Goal: Task Accomplishment & Management: Complete application form

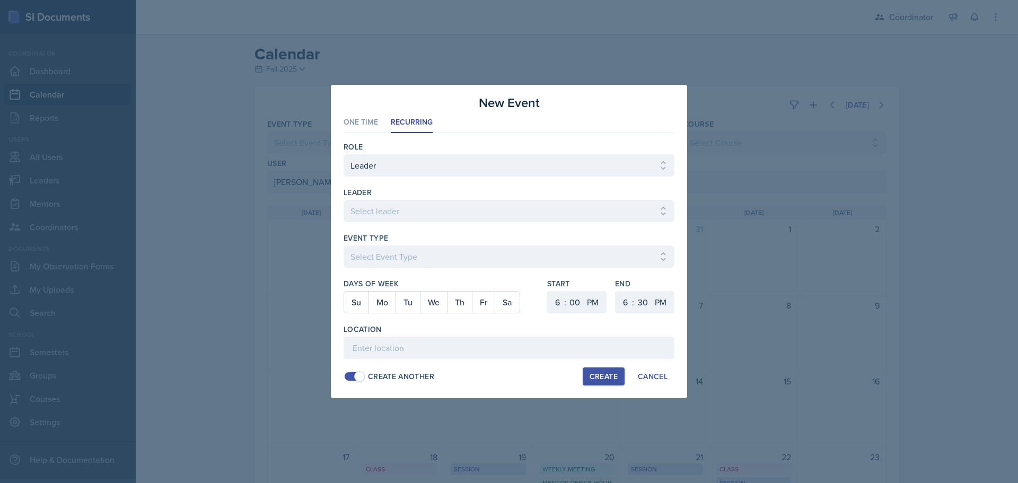
select select "9c400106-6c2c-4b37-918b-e3dc65d6a170"
select select "1"
select select "6"
select select "PM"
select select "6"
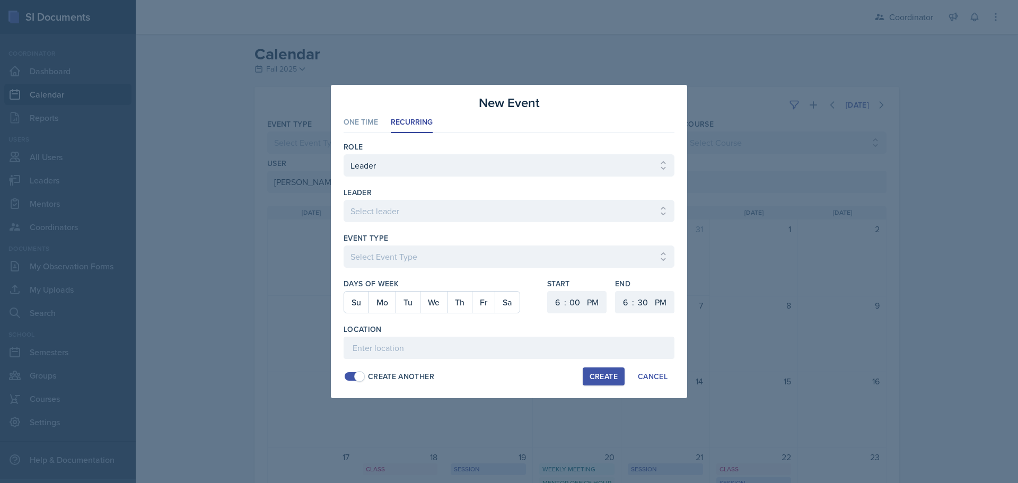
select select "30"
select select "PM"
click at [433, 442] on div at bounding box center [509, 241] width 1018 height 483
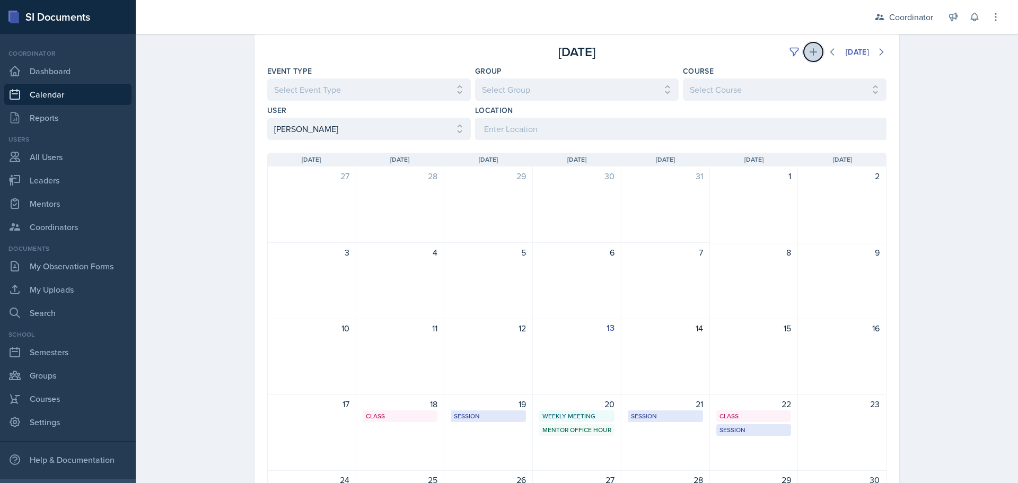
click at [811, 59] on button at bounding box center [813, 51] width 19 height 19
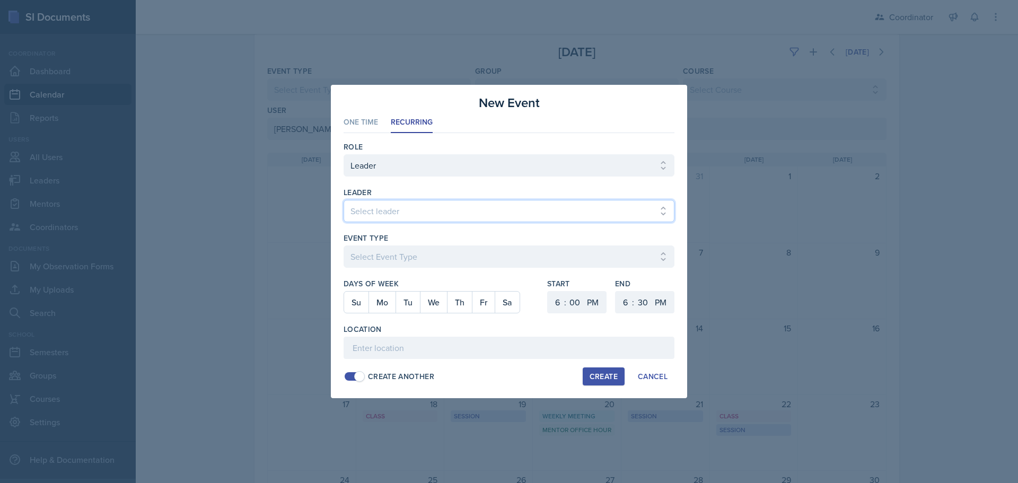
click at [368, 212] on select "Select leader [PERSON_NAME] [PERSON_NAME] [PERSON_NAME] [PERSON_NAME] [PERSON_N…" at bounding box center [509, 211] width 331 height 22
select select "9b035a11-99ef-499a-9a61-b5b728b105f0"
click at [344, 200] on select "Select leader [PERSON_NAME] [PERSON_NAME] [PERSON_NAME] [PERSON_NAME] [PERSON_N…" at bounding box center [509, 211] width 331 height 22
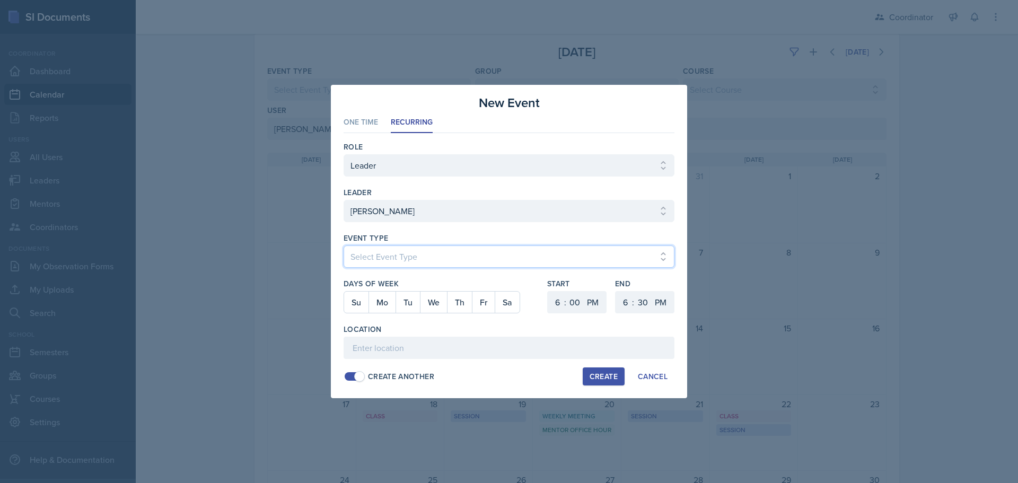
click at [377, 253] on select "Select Event Type Admin Office Hour Cal Workshop Class Class Announcement LA Pe…" at bounding box center [509, 257] width 331 height 22
select select "711e3089-b526-4ace-8ef7-b628edcb7570"
click at [344, 246] on select "Select Event Type Admin Office Hour Cal Workshop Class Class Announcement LA Pe…" at bounding box center [509, 257] width 331 height 22
click at [481, 307] on button "Fr" at bounding box center [483, 302] width 23 height 21
click at [562, 300] on select "1 2 3 4 5 6 7 8 9 10 11 12" at bounding box center [556, 302] width 17 height 22
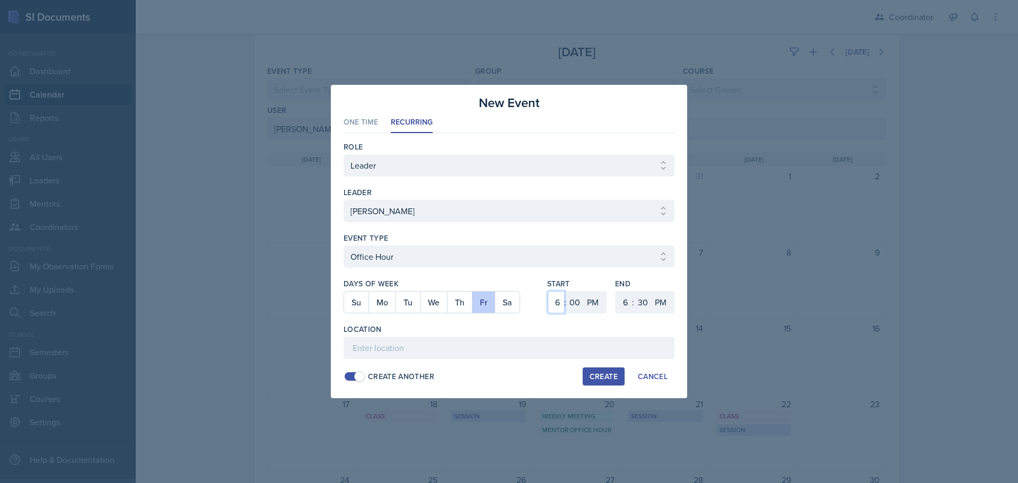
select select "11"
click at [548, 291] on select "1 2 3 4 5 6 7 8 9 10 11 12" at bounding box center [556, 302] width 17 height 22
click at [578, 302] on select "00 05 10 15 20 25 30 35 40 45 50 55" at bounding box center [574, 302] width 17 height 22
select select "15"
click at [566, 291] on select "00 05 10 15 20 25 30 35 40 45 50 55" at bounding box center [574, 302] width 17 height 22
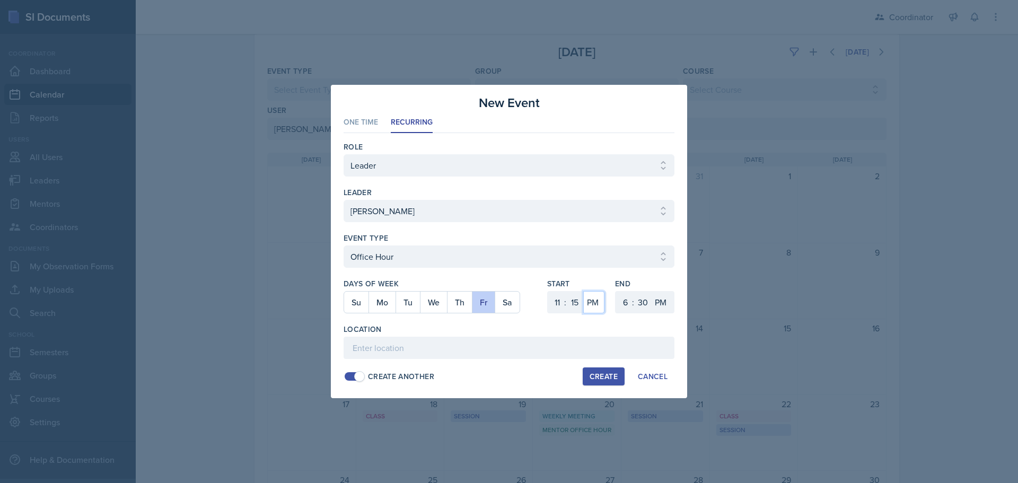
click at [595, 311] on select "AM PM" at bounding box center [593, 302] width 21 height 22
select select "AM"
click at [583, 291] on select "AM PM" at bounding box center [593, 302] width 21 height 22
click at [625, 305] on select "1 2 3 4 5 6 7 8 9 10 11 12" at bounding box center [624, 302] width 17 height 22
select select "12"
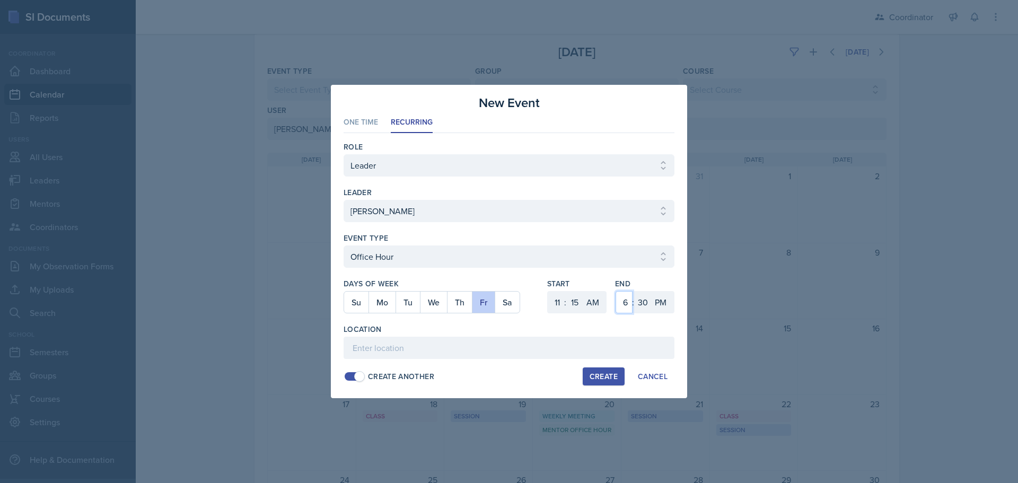
click at [616, 291] on select "1 2 3 4 5 6 7 8 9 10 11 12" at bounding box center [624, 302] width 17 height 22
click at [646, 301] on select "00 05 10 15 20 25 30 35 40 45 50 55" at bounding box center [642, 302] width 17 height 22
select select "15"
click at [634, 291] on select "00 05 10 15 20 25 30 35 40 45 50 55" at bounding box center [642, 302] width 17 height 22
click at [616, 349] on input at bounding box center [509, 348] width 331 height 22
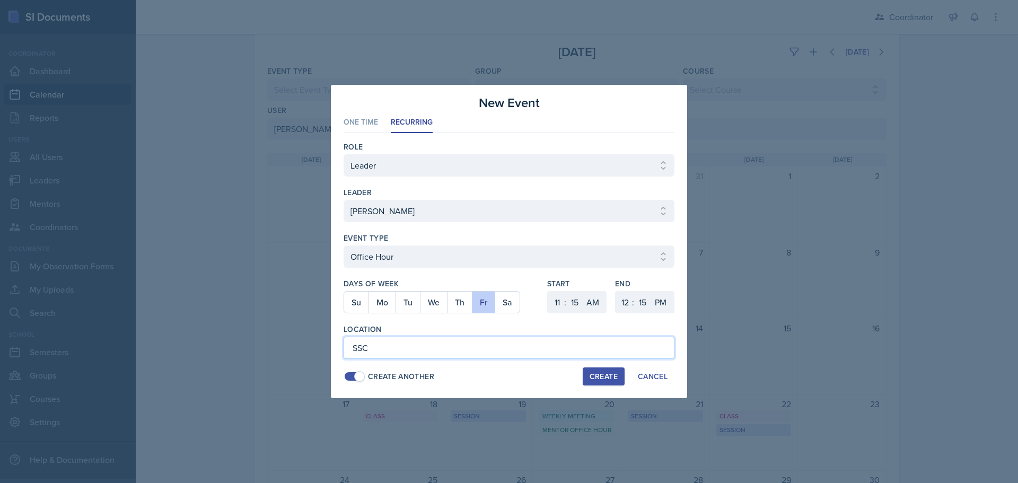
type input "SSC"
click at [608, 378] on div "Create" at bounding box center [604, 376] width 28 height 8
select select
select select "6"
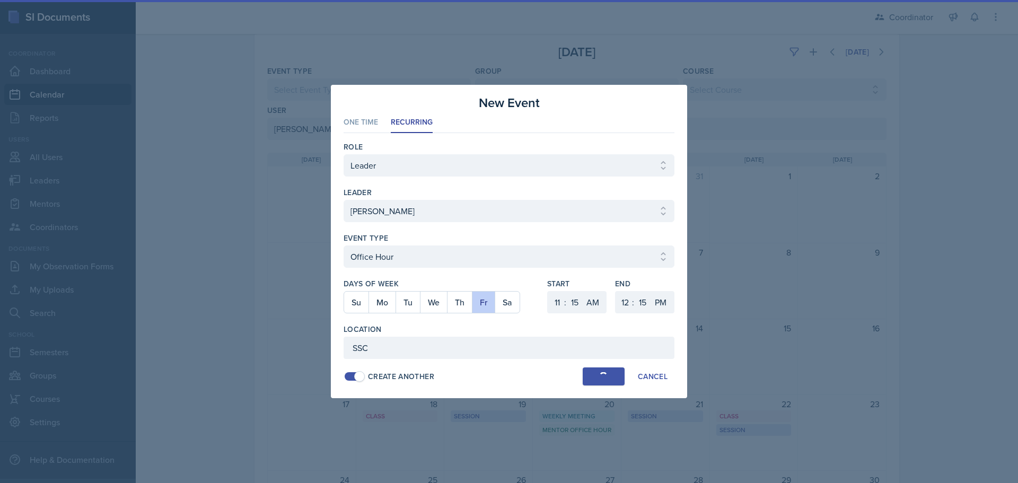
select select "0"
select select "PM"
select select "6"
select select "30"
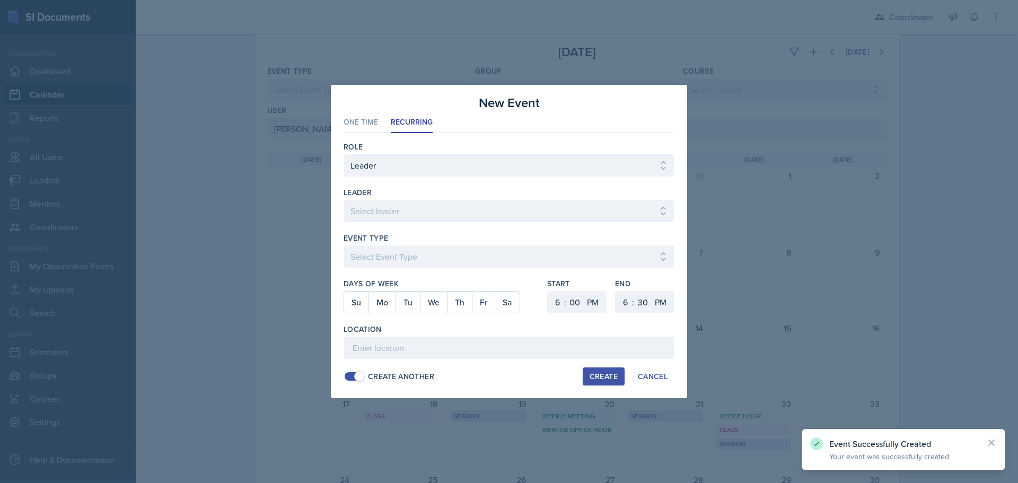
click at [774, 268] on div at bounding box center [509, 241] width 1018 height 483
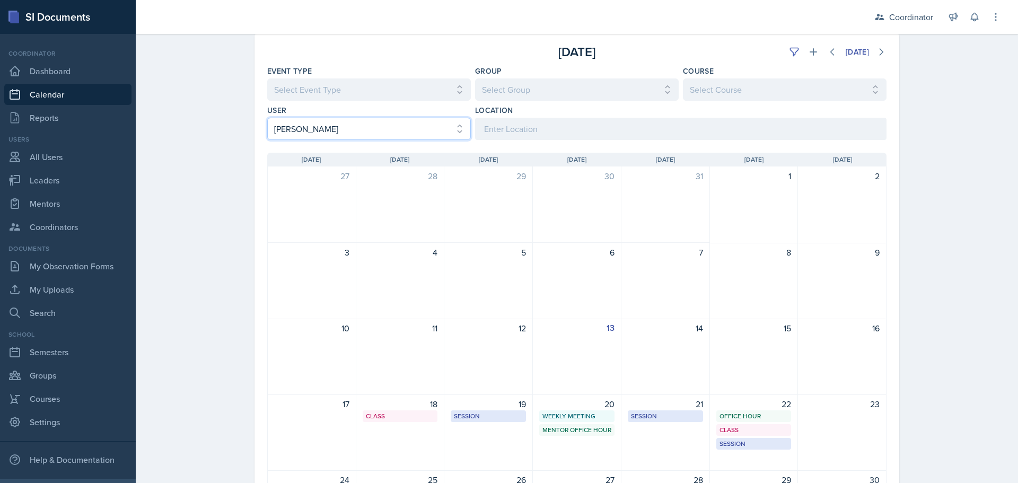
click at [346, 133] on select "Select User All [PERSON_NAME] [PERSON_NAME] [PERSON_NAME] [PERSON_NAME] [PERSON…" at bounding box center [369, 129] width 204 height 22
select select "4ddb0bad-5829-46d2-b018-506f464cdf6a"
click at [267, 118] on select "Select User All [PERSON_NAME] [PERSON_NAME] [PERSON_NAME] [PERSON_NAME] [PERSON…" at bounding box center [369, 129] width 204 height 22
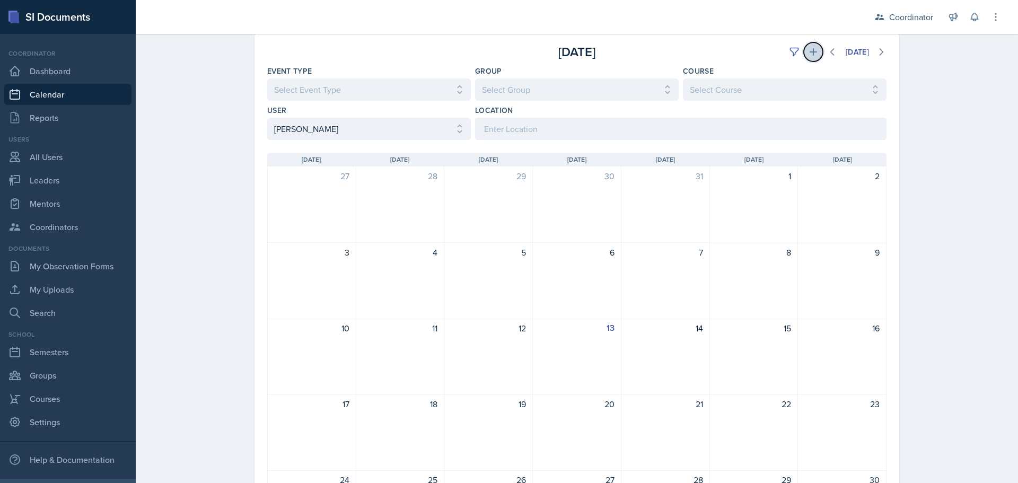
click at [810, 53] on icon at bounding box center [813, 52] width 11 height 11
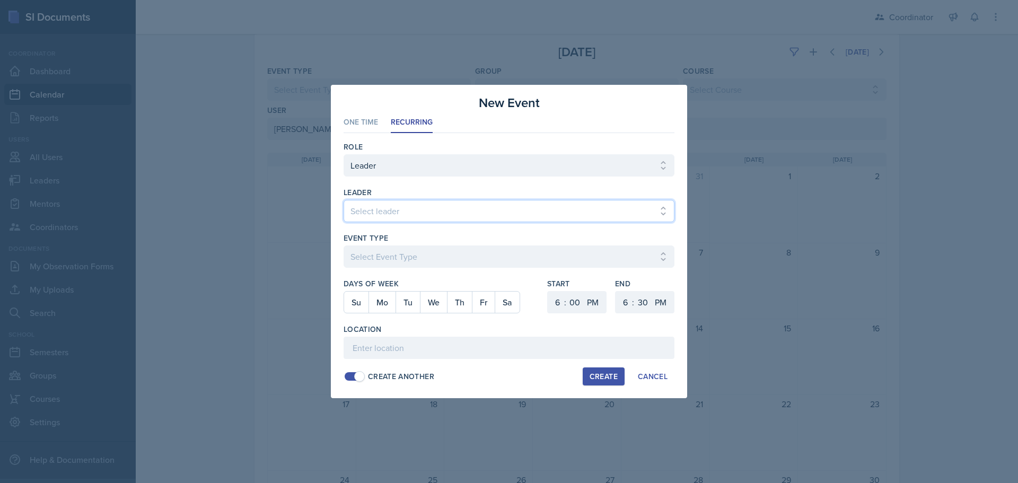
click at [392, 205] on select "Select leader [PERSON_NAME] [PERSON_NAME] [PERSON_NAME] [PERSON_NAME] [PERSON_N…" at bounding box center [509, 211] width 331 height 22
select select "84da2ca5-4e1e-4139-b4d5-0ae92e2dcb79"
click at [344, 200] on select "Select leader [PERSON_NAME] [PERSON_NAME] [PERSON_NAME] [PERSON_NAME] [PERSON_N…" at bounding box center [509, 211] width 331 height 22
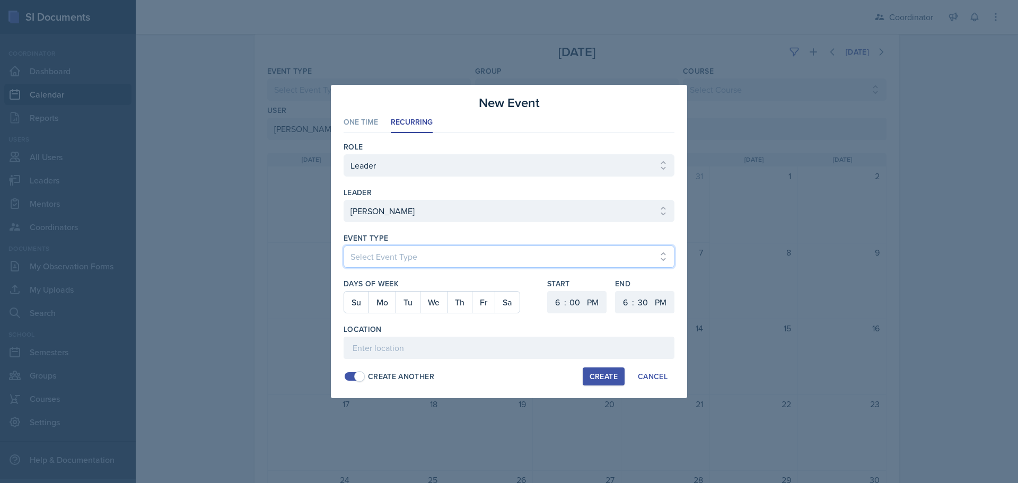
click at [390, 254] on select "Select Event Type Admin Office Hour Cal Workshop Class Class Announcement LA Pe…" at bounding box center [509, 257] width 331 height 22
select select "bd4f27e7-d6ed-4573-9455-47908d0b622f"
click at [344, 246] on select "Select Event Type Admin Office Hour Cal Workshop Class Class Announcement LA Pe…" at bounding box center [509, 257] width 331 height 22
click at [404, 305] on button "Tu" at bounding box center [408, 302] width 24 height 21
click at [457, 300] on button "Th" at bounding box center [459, 302] width 25 height 21
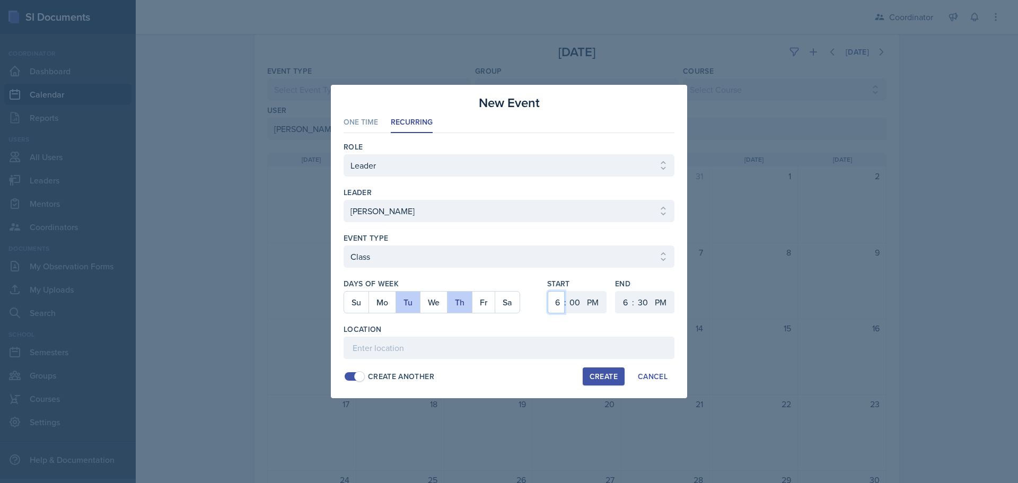
drag, startPoint x: 561, startPoint y: 303, endPoint x: 561, endPoint y: 291, distance: 11.7
click at [561, 303] on select "1 2 3 4 5 6 7 8 9 10 11 12" at bounding box center [556, 302] width 17 height 22
click at [565, 104] on div "New Event" at bounding box center [509, 102] width 331 height 19
click at [555, 305] on select "1 2 3 4 5 6 7 8 9 10 11 12" at bounding box center [556, 302] width 17 height 22
select select "1"
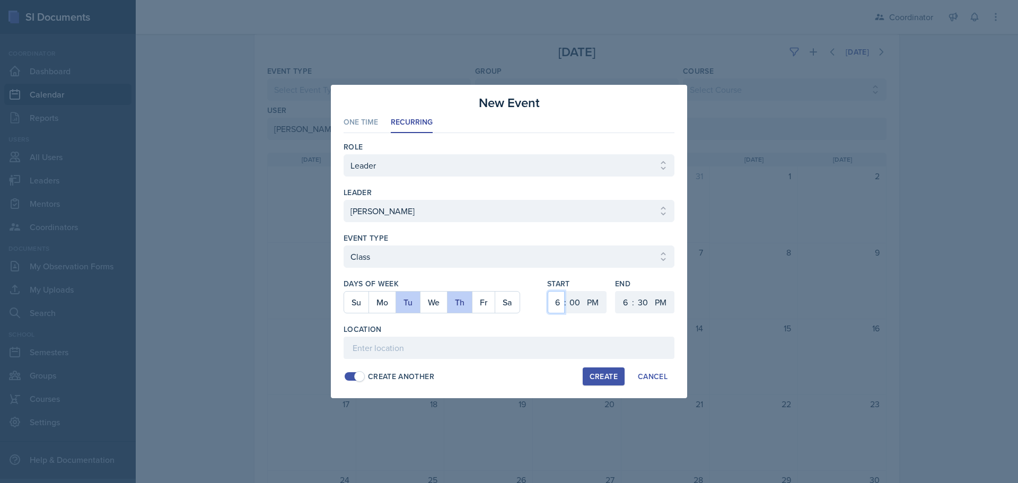
click at [548, 291] on select "1 2 3 4 5 6 7 8 9 10 11 12" at bounding box center [556, 302] width 17 height 22
drag, startPoint x: 627, startPoint y: 304, endPoint x: 627, endPoint y: 295, distance: 8.5
click at [627, 304] on select "1 2 3 4 5 6 7 8 9 10 11 12" at bounding box center [624, 302] width 17 height 22
select select "2"
click at [616, 291] on select "1 2 3 4 5 6 7 8 9 10 11 12" at bounding box center [624, 302] width 17 height 22
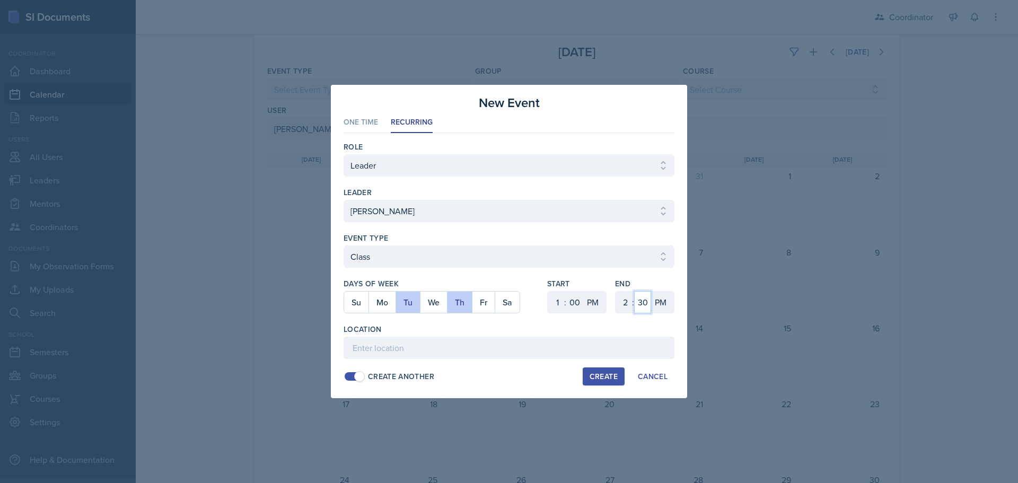
click at [640, 303] on select "00 05 10 15 20 25 30 35 40 45 50 55" at bounding box center [642, 302] width 17 height 22
select select "20"
click at [634, 291] on select "00 05 10 15 20 25 30 35 40 45 50 55" at bounding box center [642, 302] width 17 height 22
click at [566, 343] on input at bounding box center [509, 348] width 331 height 22
type input "BAB 114"
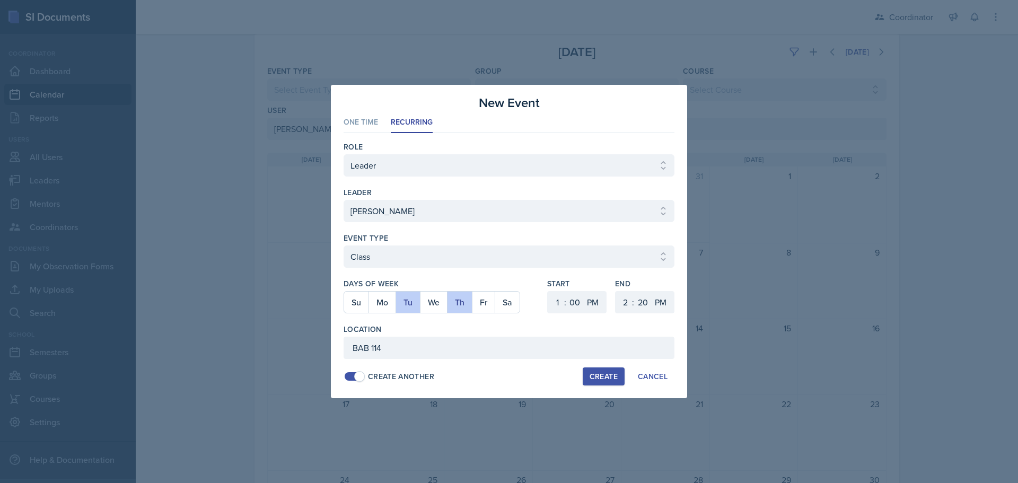
click at [601, 374] on div "Create" at bounding box center [604, 376] width 28 height 8
select select
select select "6"
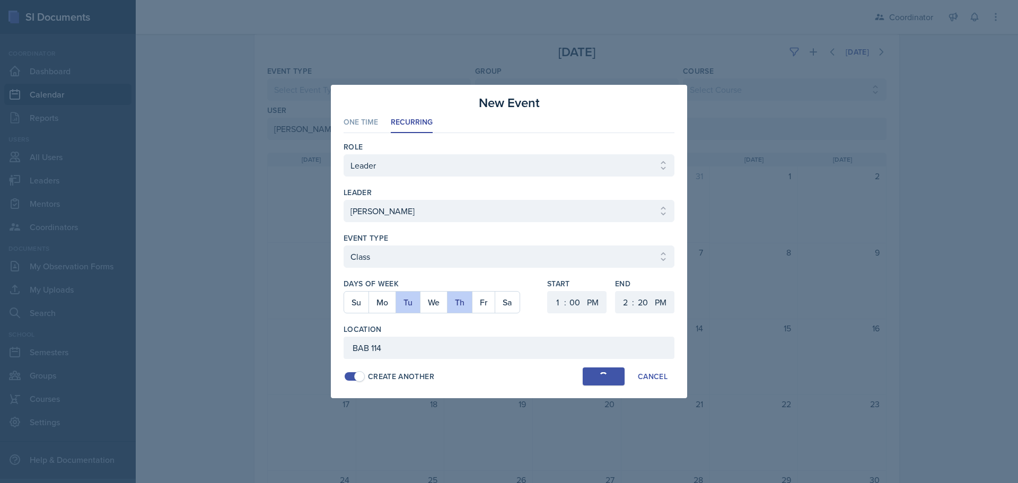
select select "30"
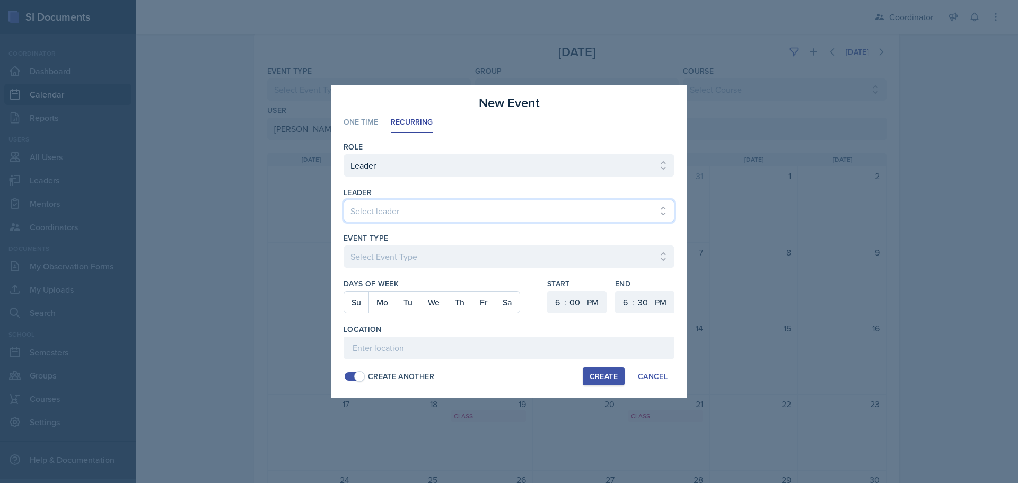
click at [377, 204] on select "Select leader [PERSON_NAME] [PERSON_NAME] [PERSON_NAME] [PERSON_NAME] [PERSON_N…" at bounding box center [509, 211] width 331 height 22
select select "84da2ca5-4e1e-4139-b4d5-0ae92e2dcb79"
click at [344, 200] on select "Select leader [PERSON_NAME] [PERSON_NAME] [PERSON_NAME] [PERSON_NAME] [PERSON_N…" at bounding box center [509, 211] width 331 height 22
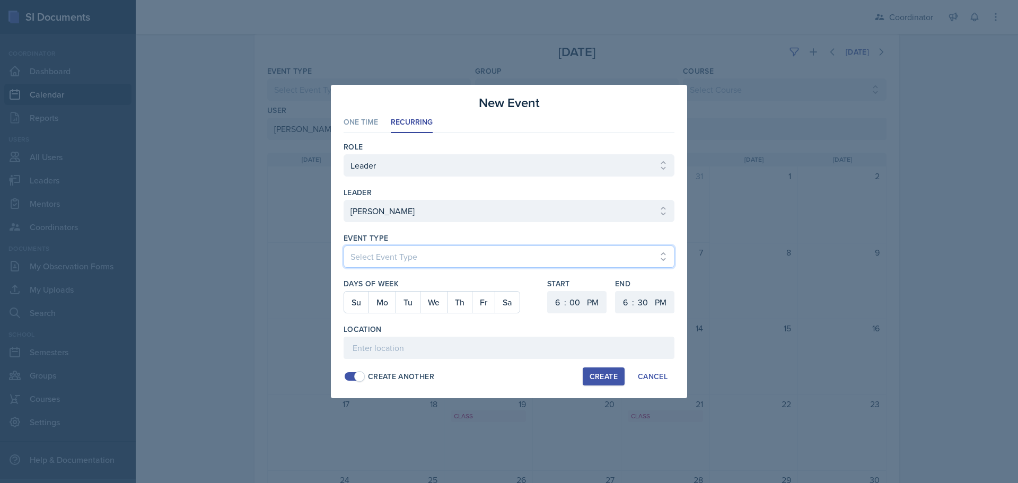
click at [363, 251] on select "Select Event Type Admin Office Hour Cal Workshop Class Class Announcement LA Pe…" at bounding box center [509, 257] width 331 height 22
select select "30b582fb-8ac9-49fb-a214-1fb047ccc295"
click at [344, 246] on select "Select Event Type Admin Office Hour Cal Workshop Class Class Announcement LA Pe…" at bounding box center [509, 257] width 331 height 22
click at [378, 300] on button "Mo" at bounding box center [382, 302] width 27 height 21
click at [556, 300] on select "1 2 3 4 5 6 7 8 9 10 11 12" at bounding box center [556, 302] width 17 height 22
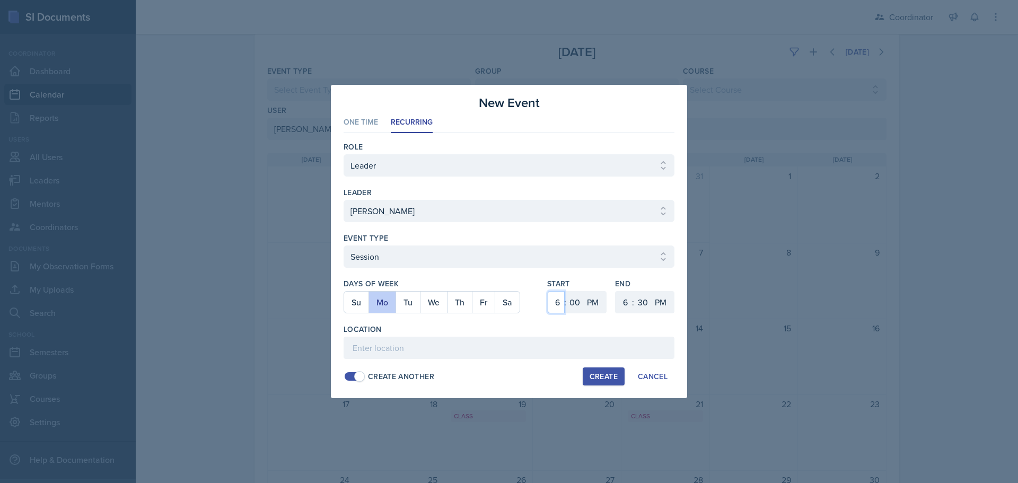
click at [555, 297] on select "1 2 3 4 5 6 7 8 9 10 11 12" at bounding box center [556, 302] width 17 height 22
select select "9"
click at [548, 291] on select "1 2 3 4 5 6 7 8 9 10 11 12" at bounding box center [556, 302] width 17 height 22
click at [576, 304] on select "00 05 10 15 20 25 30 35 40 45 50 55" at bounding box center [574, 302] width 17 height 22
select select "30"
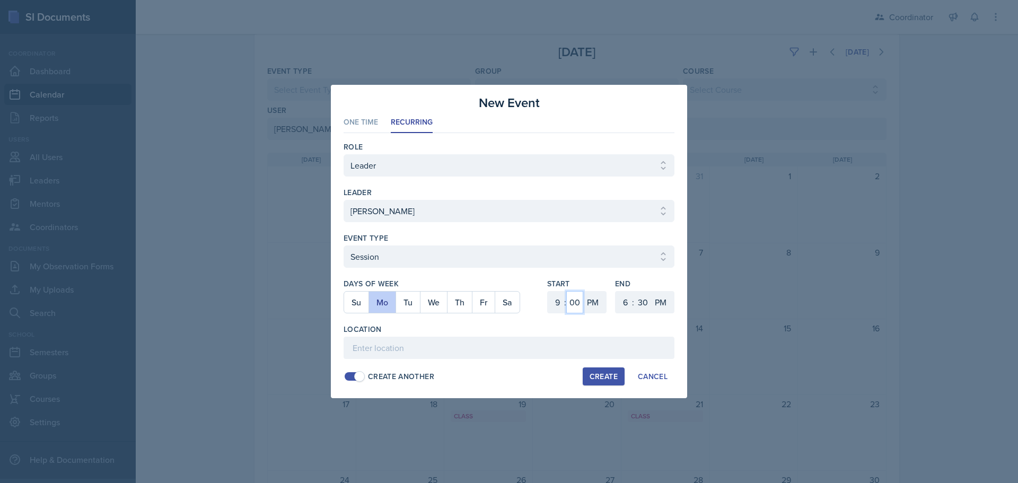
click at [566, 291] on select "00 05 10 15 20 25 30 35 40 45 50 55" at bounding box center [574, 302] width 17 height 22
click at [592, 297] on select "AM PM" at bounding box center [593, 302] width 21 height 22
select select "AM"
click at [583, 291] on select "AM PM" at bounding box center [593, 302] width 21 height 22
click at [622, 302] on select "1 2 3 4 5 6 7 8 9 10 11 12" at bounding box center [624, 302] width 17 height 22
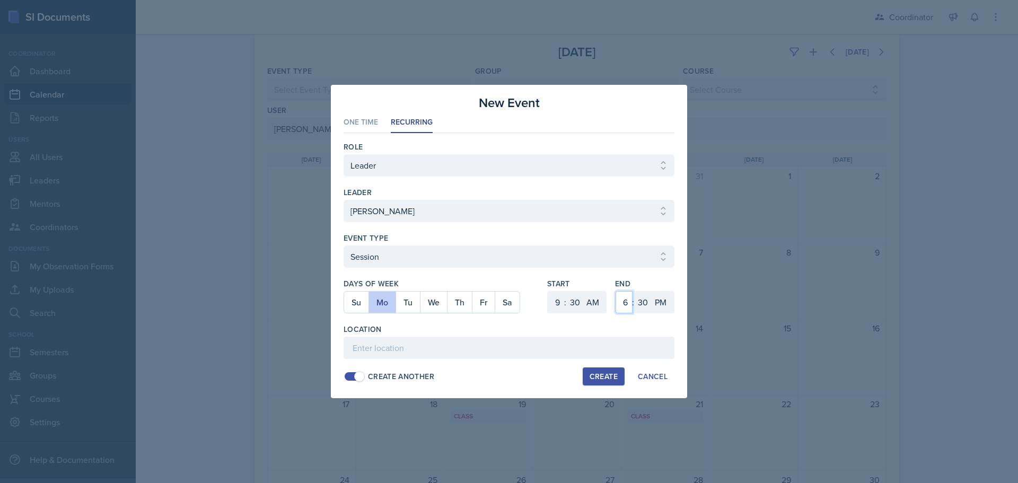
select select "10"
click at [616, 291] on select "1 2 3 4 5 6 7 8 9 10 11 12" at bounding box center [624, 302] width 17 height 22
drag, startPoint x: 667, startPoint y: 299, endPoint x: 663, endPoint y: 308, distance: 9.8
click at [667, 299] on select "AM PM" at bounding box center [661, 302] width 21 height 22
select select "AM"
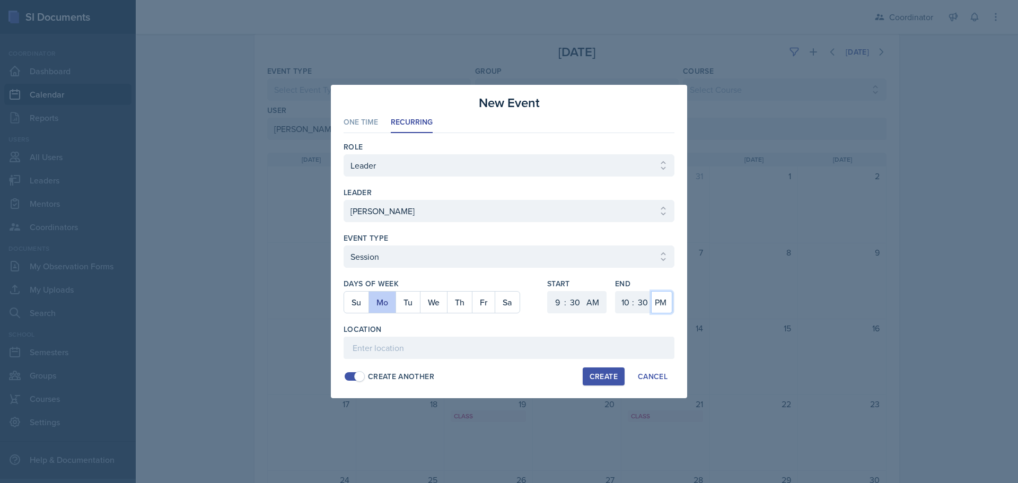
click at [651, 291] on select "AM PM" at bounding box center [661, 302] width 21 height 22
click at [604, 352] on input at bounding box center [509, 348] width 331 height 22
type input "BAB 204"
click at [602, 378] on div "Create" at bounding box center [604, 376] width 28 height 8
select select
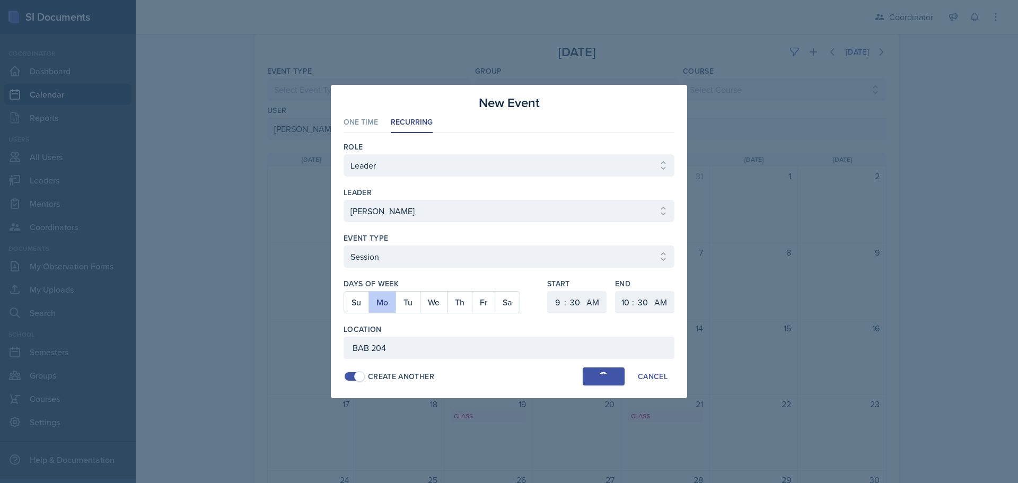
select select
select select "6"
select select "0"
select select "PM"
select select "6"
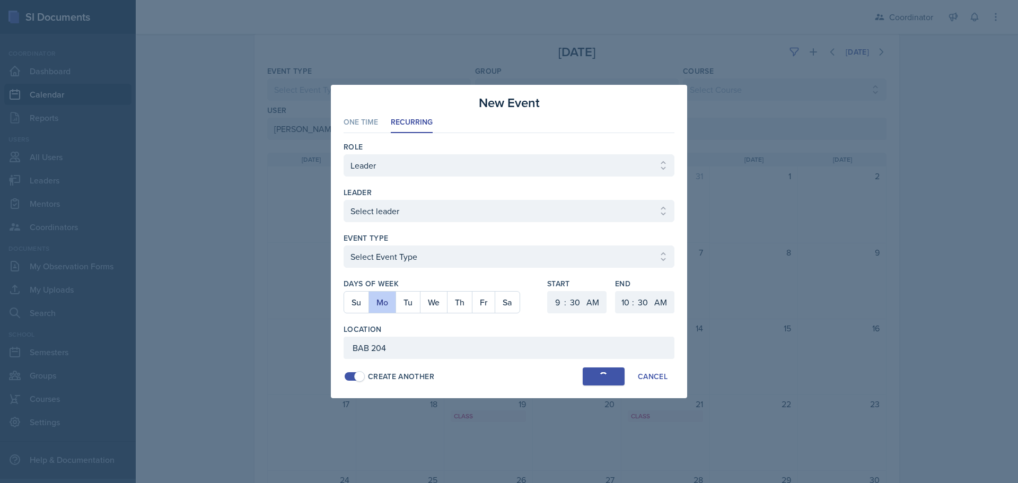
select select "PM"
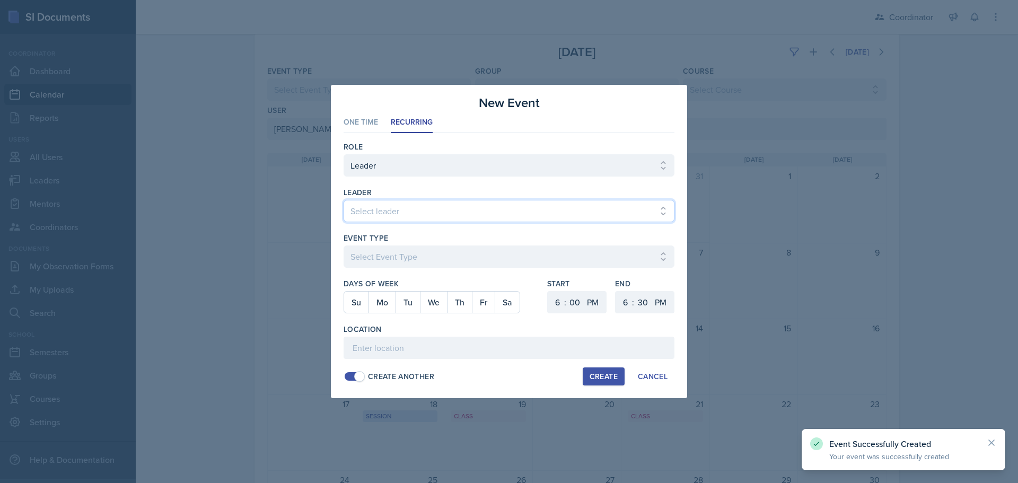
click at [368, 206] on select "Select leader [PERSON_NAME] [PERSON_NAME] [PERSON_NAME] [PERSON_NAME] [PERSON_N…" at bounding box center [509, 211] width 331 height 22
select select "84da2ca5-4e1e-4139-b4d5-0ae92e2dcb79"
click at [344, 200] on select "Select leader [PERSON_NAME] [PERSON_NAME] [PERSON_NAME] [PERSON_NAME] [PERSON_N…" at bounding box center [509, 211] width 331 height 22
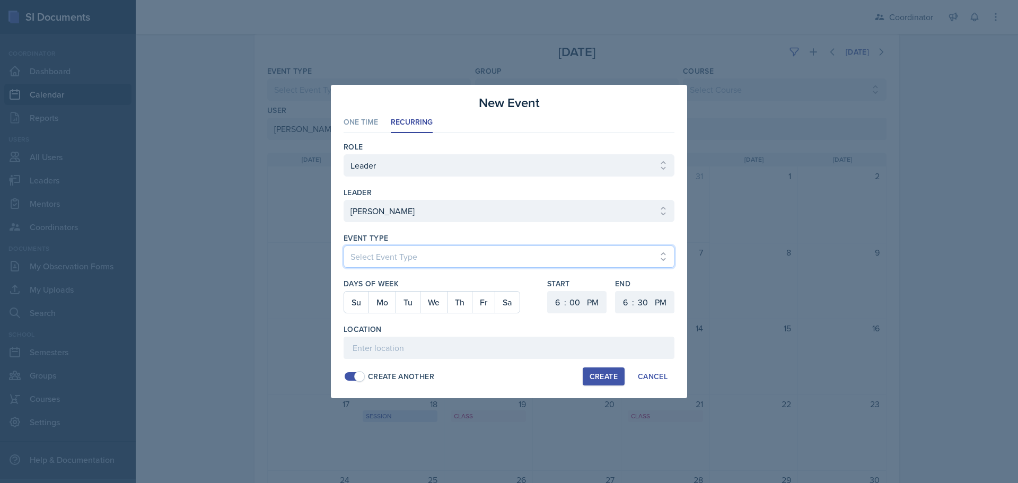
click at [368, 248] on select "Select Event Type Admin Office Hour Cal Workshop Class Class Announcement LA Pe…" at bounding box center [509, 257] width 331 height 22
select select "30b582fb-8ac9-49fb-a214-1fb047ccc295"
click at [344, 246] on select "Select Event Type Admin Office Hour Cal Workshop Class Class Announcement LA Pe…" at bounding box center [509, 257] width 331 height 22
click at [433, 310] on button "We" at bounding box center [433, 302] width 27 height 21
click at [560, 306] on select "1 2 3 4 5 6 7 8 9 10 11 12" at bounding box center [556, 302] width 17 height 22
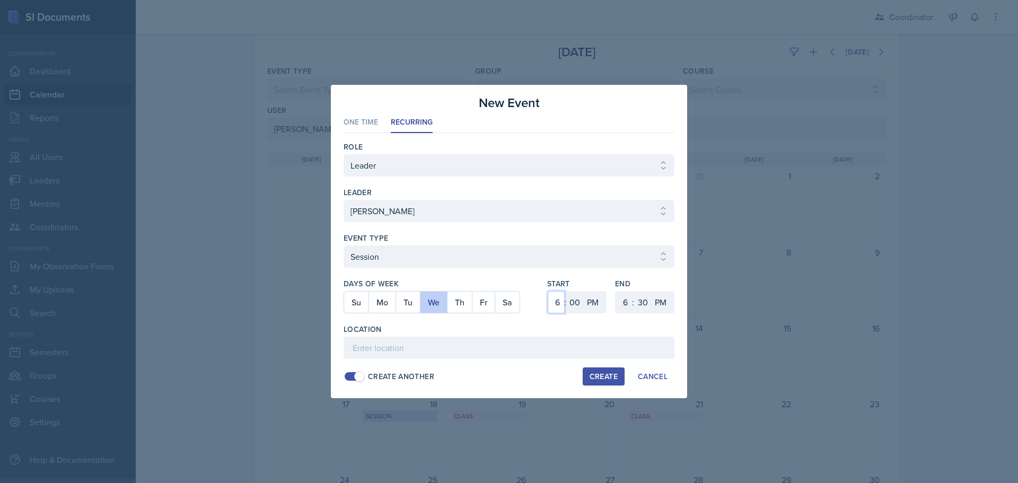
select select "9"
click at [548, 291] on select "1 2 3 4 5 6 7 8 9 10 11 12" at bounding box center [556, 302] width 17 height 22
click at [573, 299] on select "00 05 10 15 20 25 30 35 40 45 50 55" at bounding box center [574, 302] width 17 height 22
select select "30"
click at [566, 291] on select "00 05 10 15 20 25 30 35 40 45 50 55" at bounding box center [574, 302] width 17 height 22
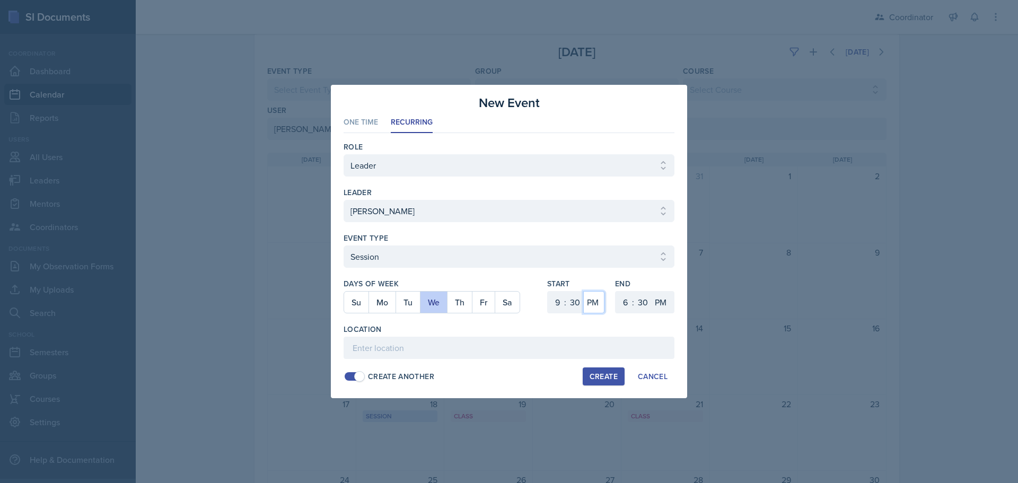
click at [595, 295] on select "AM PM" at bounding box center [593, 302] width 21 height 22
select select "AM"
click at [583, 291] on select "AM PM" at bounding box center [593, 302] width 21 height 22
click at [620, 302] on select "1 2 3 4 5 6 7 8 9 10 11 12" at bounding box center [624, 302] width 17 height 22
select select "10"
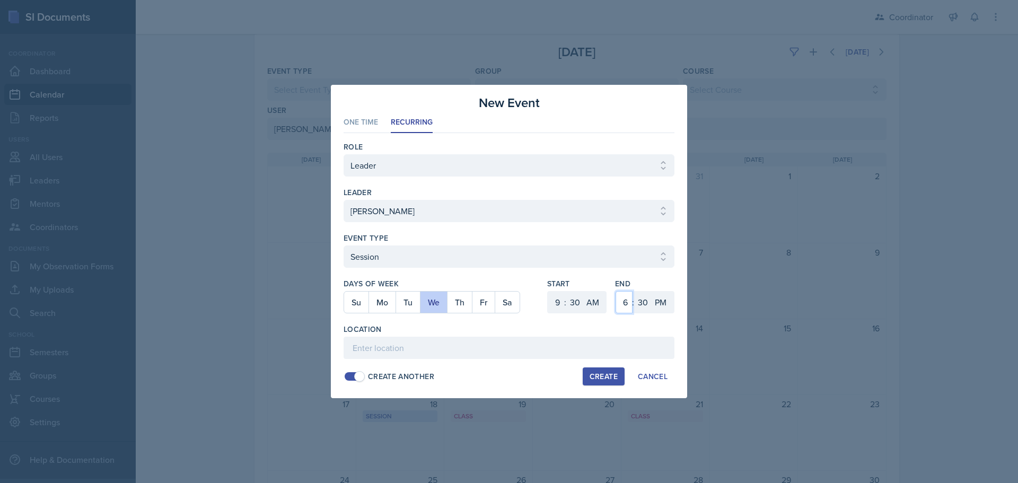
click at [616, 291] on select "1 2 3 4 5 6 7 8 9 10 11 12" at bounding box center [624, 302] width 17 height 22
click at [670, 307] on select "AM PM" at bounding box center [661, 302] width 21 height 22
select select "AM"
click at [651, 291] on select "AM PM" at bounding box center [661, 302] width 21 height 22
click at [648, 354] on input at bounding box center [509, 348] width 331 height 22
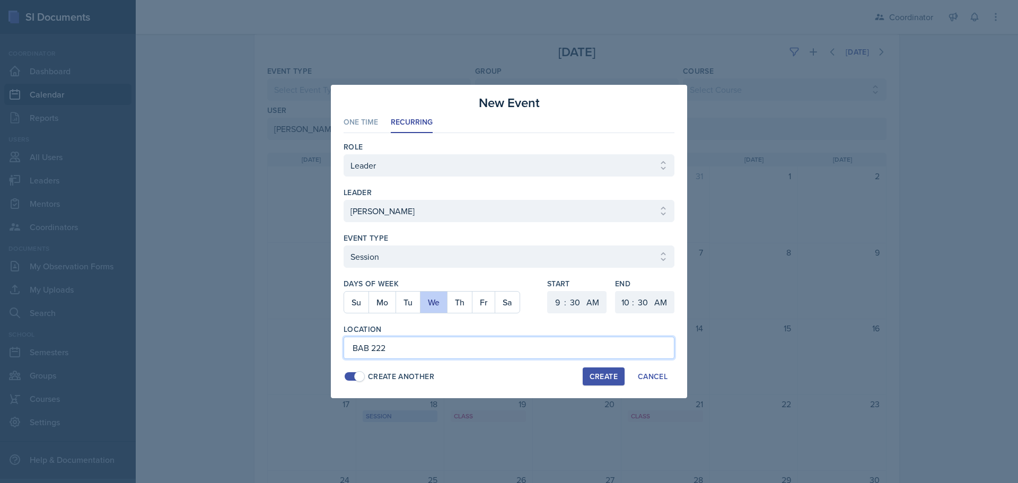
type input "BAB 222"
click at [597, 376] on div "Create" at bounding box center [604, 376] width 28 height 8
select select
select select "6"
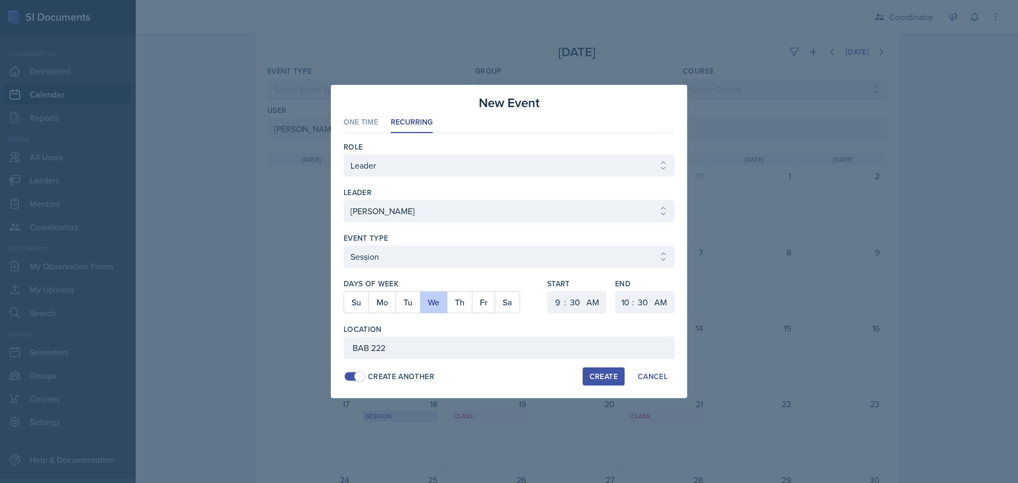
select select "0"
select select "PM"
select select "6"
select select "PM"
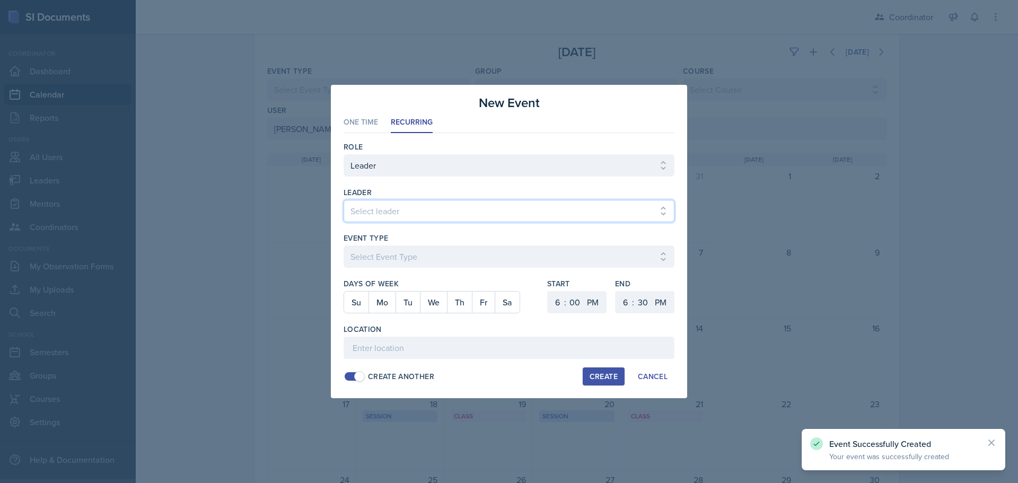
click at [374, 214] on select "Select leader [PERSON_NAME] [PERSON_NAME] [PERSON_NAME] [PERSON_NAME] [PERSON_N…" at bounding box center [509, 211] width 331 height 22
select select "84da2ca5-4e1e-4139-b4d5-0ae92e2dcb79"
click at [344, 200] on select "Select leader [PERSON_NAME] [PERSON_NAME] [PERSON_NAME] [PERSON_NAME] [PERSON_N…" at bounding box center [509, 211] width 331 height 22
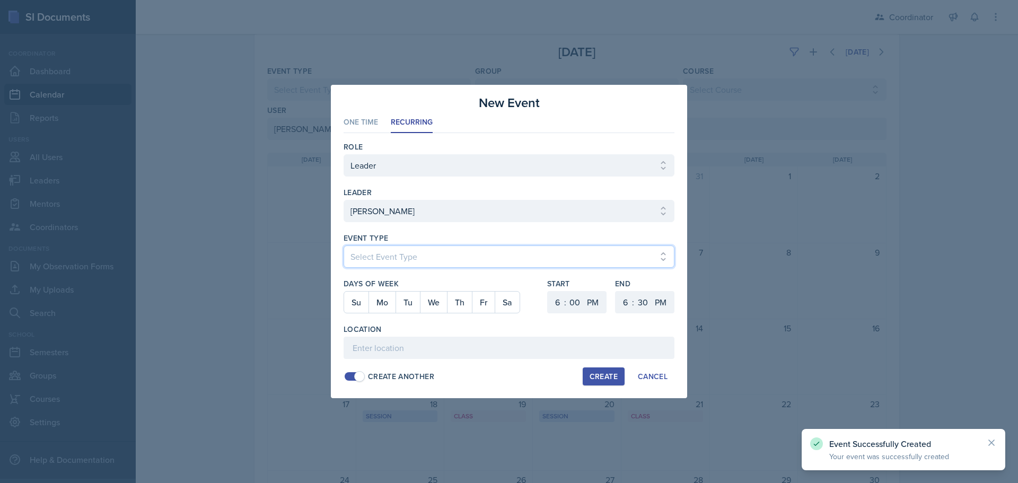
click at [383, 259] on select "Select Event Type Admin Office Hour Cal Workshop Class Class Announcement LA Pe…" at bounding box center [509, 257] width 331 height 22
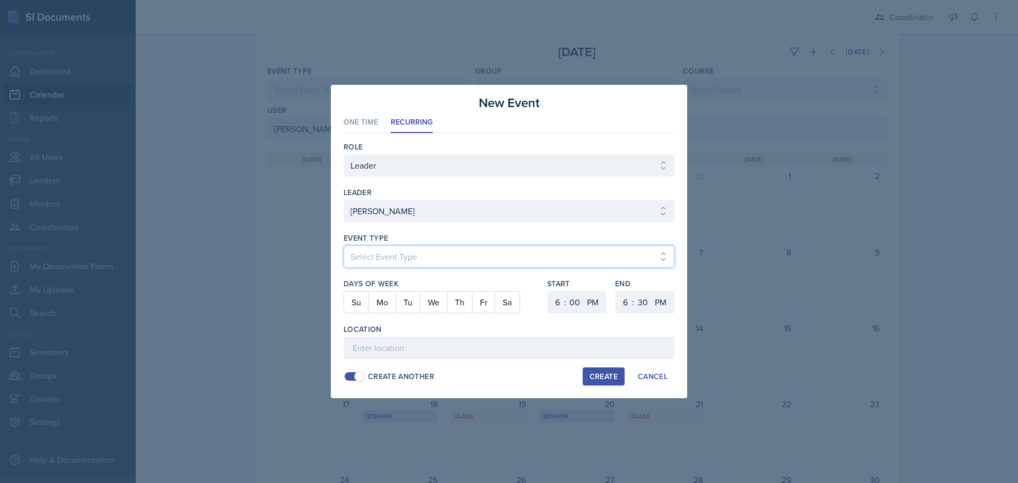
select select "30b582fb-8ac9-49fb-a214-1fb047ccc295"
click at [344, 246] on select "Select Event Type Admin Office Hour Cal Workshop Class Class Announcement LA Pe…" at bounding box center [509, 257] width 331 height 22
click at [481, 305] on button "Fr" at bounding box center [483, 302] width 23 height 21
click at [549, 299] on select "1 2 3 4 5 6 7 8 9 10 11 12" at bounding box center [556, 302] width 17 height 22
select select "12"
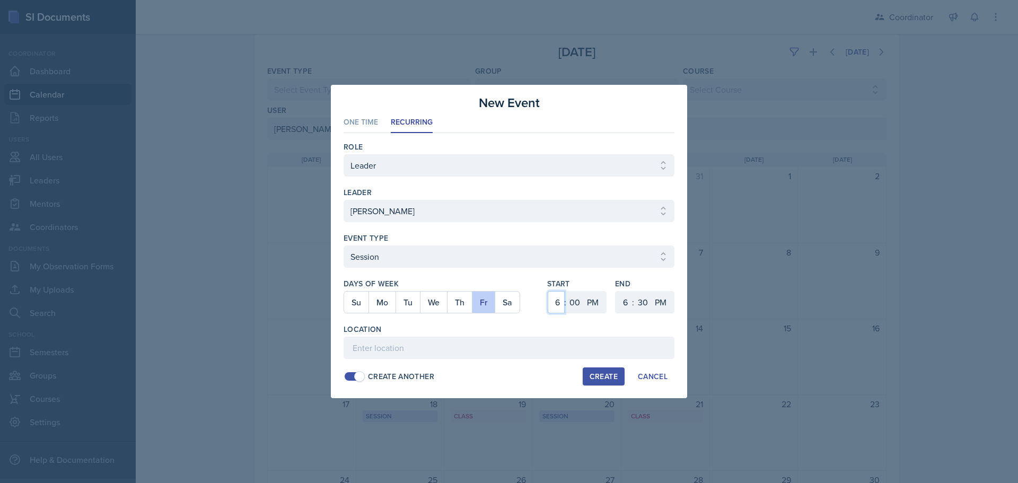
click at [548, 291] on select "1 2 3 4 5 6 7 8 9 10 11 12" at bounding box center [556, 302] width 17 height 22
click at [576, 305] on select "00 05 10 15 20 25 30 35 40 45 50 55" at bounding box center [574, 302] width 17 height 22
select select "30"
click at [566, 291] on select "00 05 10 15 20 25 30 35 40 45 50 55" at bounding box center [574, 302] width 17 height 22
click at [597, 299] on select "AM PM" at bounding box center [593, 302] width 21 height 22
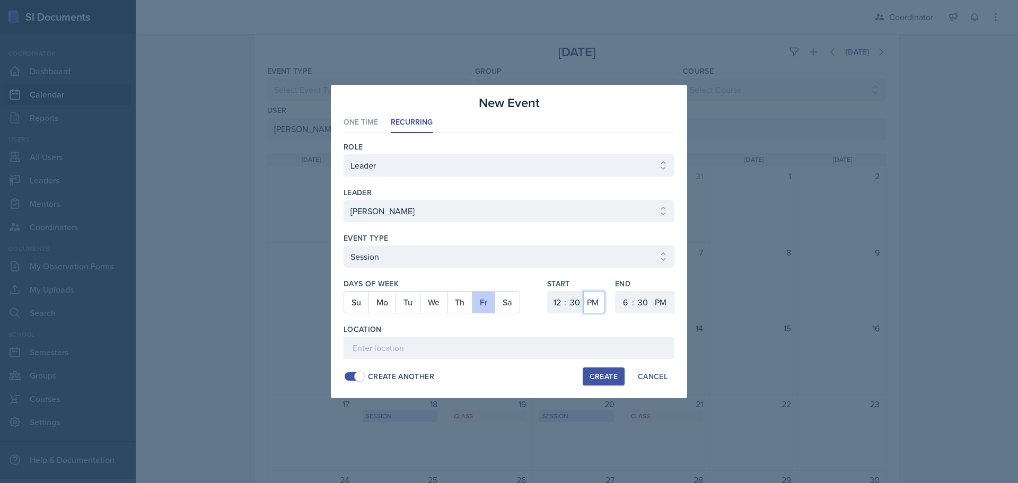
select select "AM"
click at [583, 291] on select "AM PM" at bounding box center [593, 302] width 21 height 22
click at [624, 306] on select "1 2 3 4 5 6 7 8 9 10 11 12" at bounding box center [624, 302] width 17 height 22
select select "1"
click at [616, 291] on select "1 2 3 4 5 6 7 8 9 10 11 12" at bounding box center [624, 302] width 17 height 22
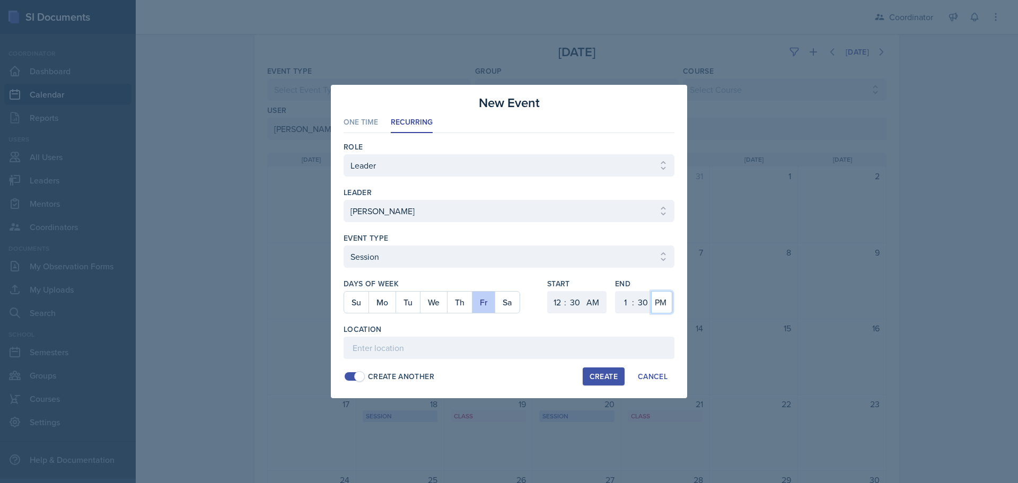
drag, startPoint x: 659, startPoint y: 304, endPoint x: 660, endPoint y: 313, distance: 8.6
click at [659, 304] on select "AM PM" at bounding box center [661, 302] width 21 height 22
click at [651, 291] on select "AM PM" at bounding box center [661, 302] width 21 height 22
drag, startPoint x: 600, startPoint y: 305, endPoint x: 600, endPoint y: 313, distance: 8.0
click at [600, 305] on select "AM PM" at bounding box center [593, 302] width 21 height 22
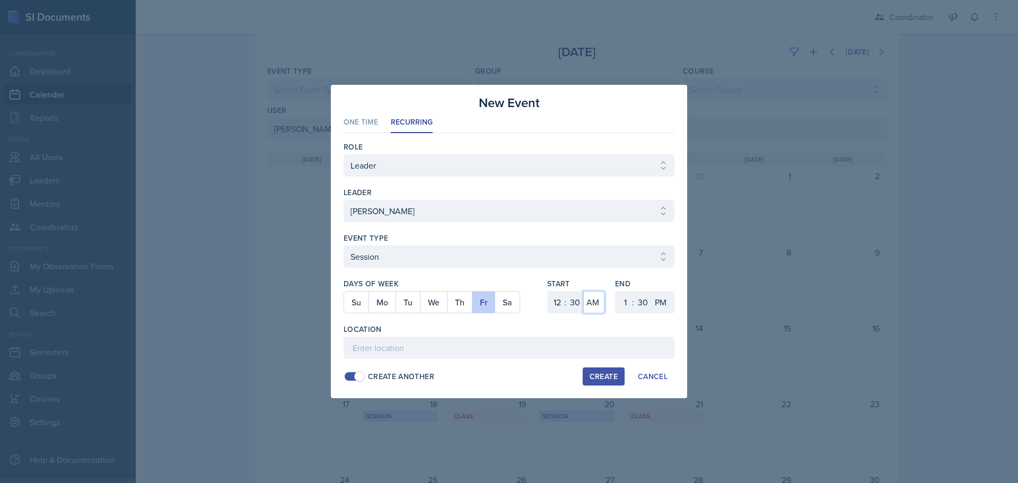
select select "PM"
click at [583, 291] on select "AM PM" at bounding box center [593, 302] width 21 height 22
click at [586, 354] on input at bounding box center [509, 348] width 331 height 22
type input "BAB 204"
click at [597, 372] on div "Create" at bounding box center [604, 376] width 28 height 8
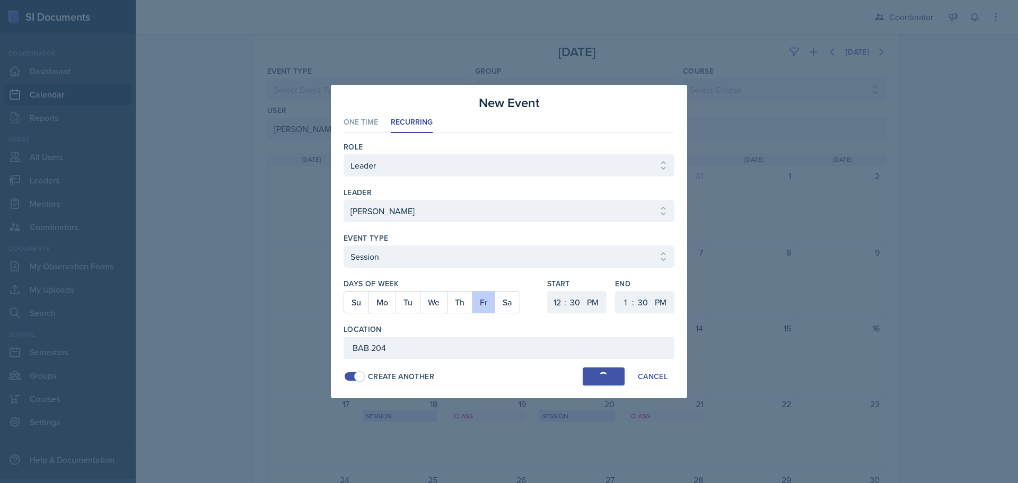
select select
select select "6"
select select "0"
select select "6"
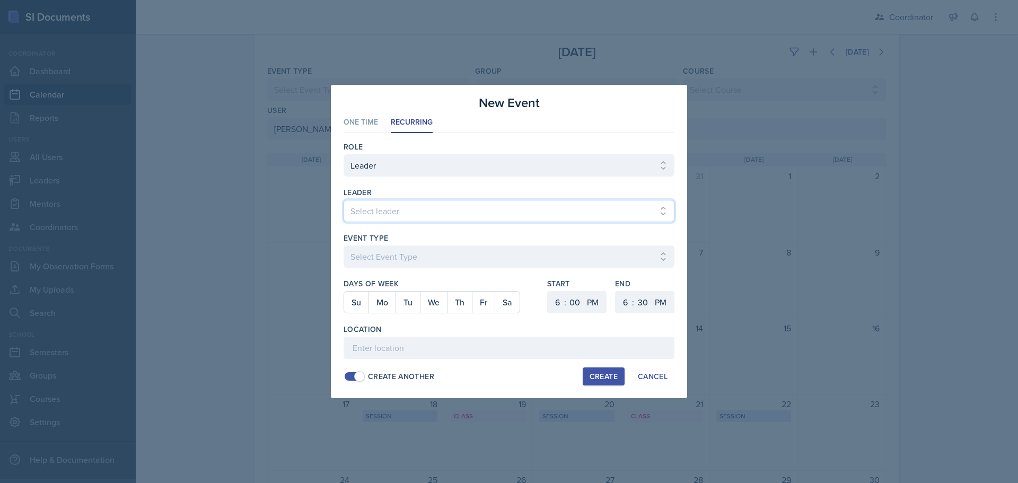
click at [371, 209] on select "Select leader [PERSON_NAME] [PERSON_NAME] [PERSON_NAME] [PERSON_NAME] [PERSON_N…" at bounding box center [509, 211] width 331 height 22
select select "84da2ca5-4e1e-4139-b4d5-0ae92e2dcb79"
click at [344, 200] on select "Select leader [PERSON_NAME] [PERSON_NAME] [PERSON_NAME] [PERSON_NAME] [PERSON_N…" at bounding box center [509, 211] width 331 height 22
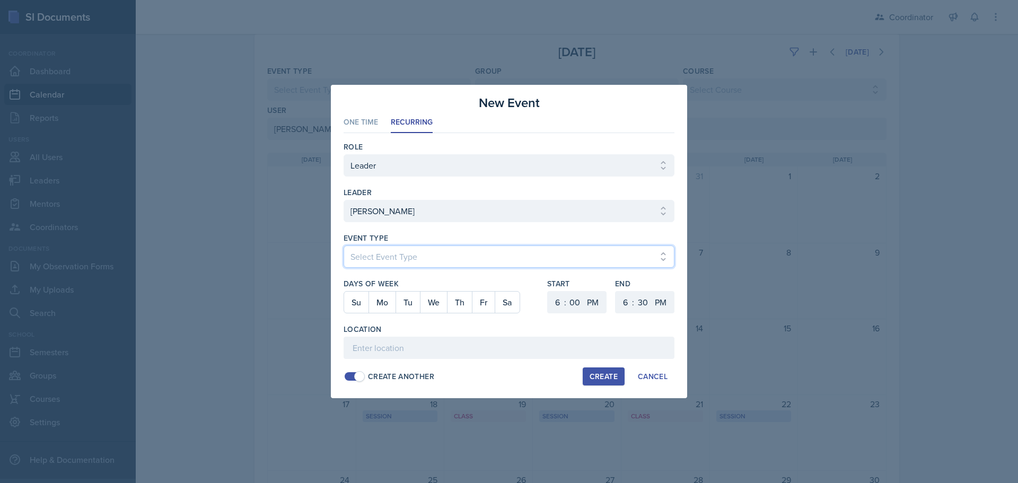
click at [408, 258] on select "Select Event Type Admin Office Hour Cal Workshop Class Class Announcement LA Pe…" at bounding box center [509, 257] width 331 height 22
select select "803a10d1-56de-4d8e-8ecc-6dc9cf688eb0"
click at [344, 246] on select "Select Event Type Admin Office Hour Cal Workshop Class Class Announcement LA Pe…" at bounding box center [509, 257] width 331 height 22
click at [486, 298] on button "Fr" at bounding box center [483, 302] width 23 height 21
click at [555, 296] on select "1 2 3 4 5 6 7 8 9 10 11 12" at bounding box center [556, 302] width 17 height 22
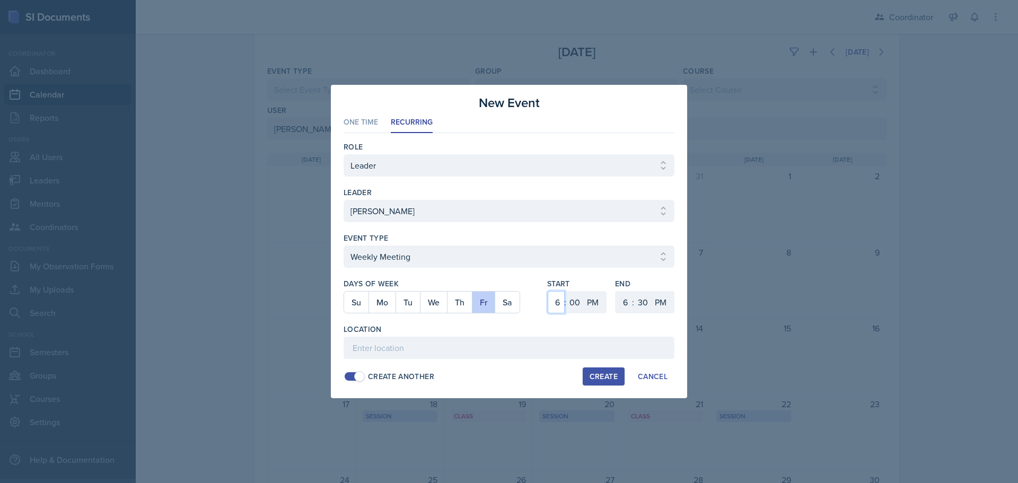
select select "2"
click at [548, 291] on select "1 2 3 4 5 6 7 8 9 10 11 12" at bounding box center [556, 302] width 17 height 22
drag, startPoint x: 625, startPoint y: 302, endPoint x: 626, endPoint y: 294, distance: 8.0
click at [626, 301] on select "1 2 3 4 5 6 7 8 9 10 11 12" at bounding box center [624, 302] width 17 height 22
select select "3"
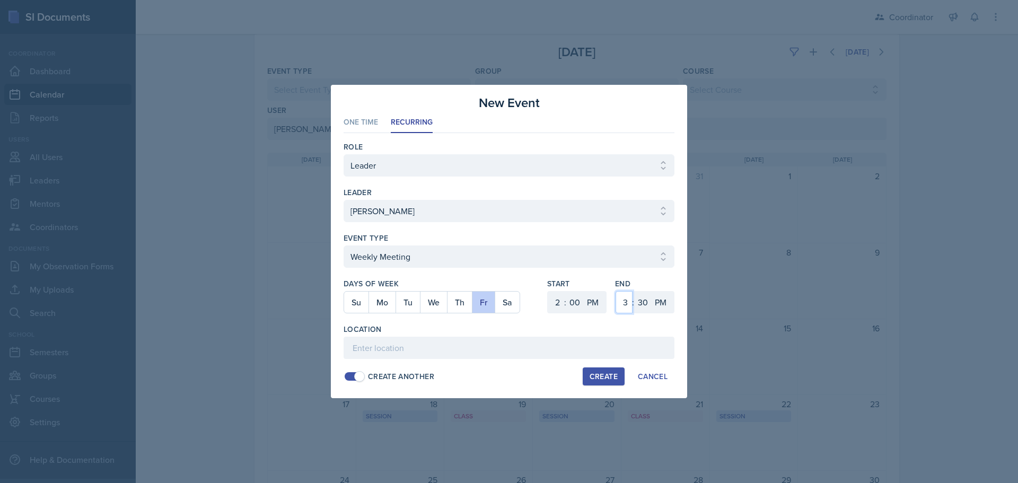
click at [616, 291] on select "1 2 3 4 5 6 7 8 9 10 11 12" at bounding box center [624, 302] width 17 height 22
drag, startPoint x: 641, startPoint y: 301, endPoint x: 642, endPoint y: 292, distance: 9.0
click at [641, 301] on select "00 05 10 15 20 25 30 35 40 45 50 55" at bounding box center [642, 302] width 17 height 22
select select "0"
click at [634, 291] on select "00 05 10 15 20 25 30 35 40 45 50 55" at bounding box center [642, 302] width 17 height 22
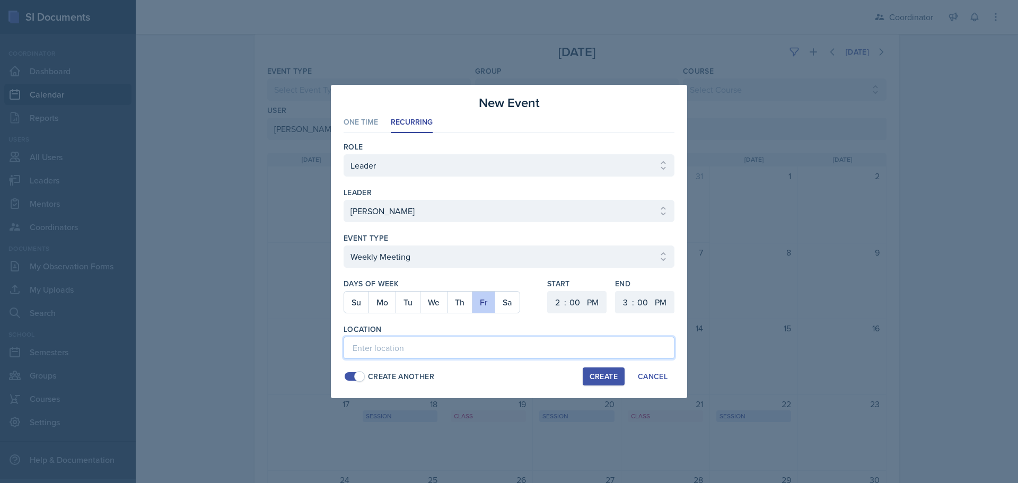
click at [441, 348] on input at bounding box center [509, 348] width 331 height 22
type input "SSC"
click at [609, 373] on div "Create" at bounding box center [604, 376] width 28 height 8
select select
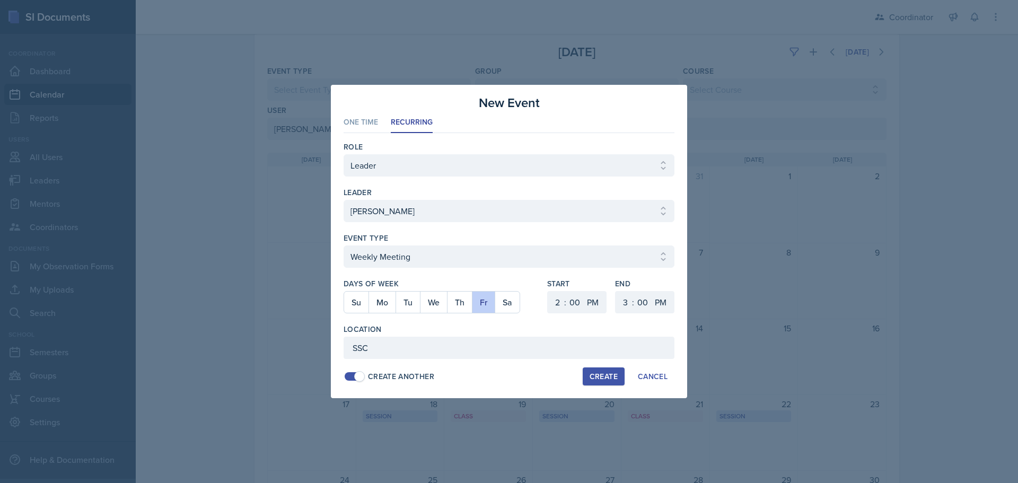
select select "6"
select select "30"
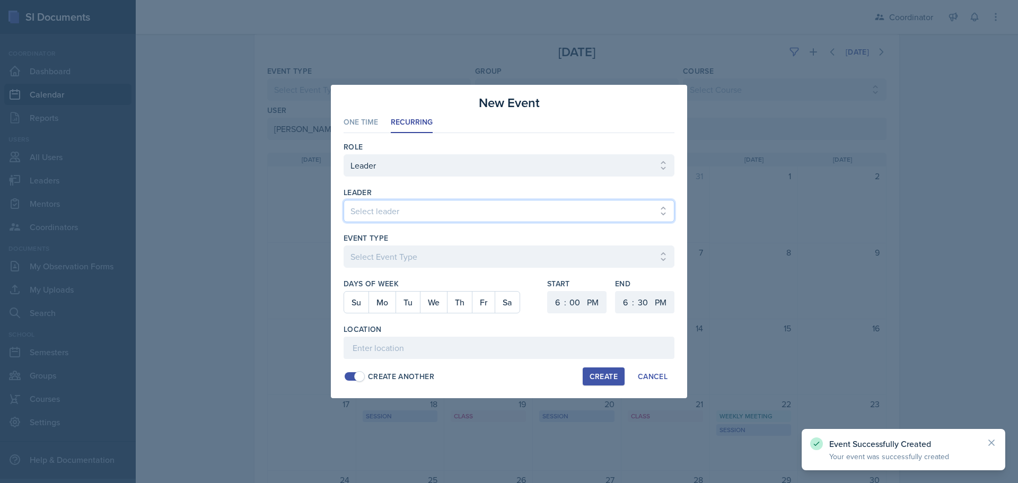
click at [398, 207] on select "Select leader [PERSON_NAME] [PERSON_NAME] [PERSON_NAME] [PERSON_NAME] [PERSON_N…" at bounding box center [509, 211] width 331 height 22
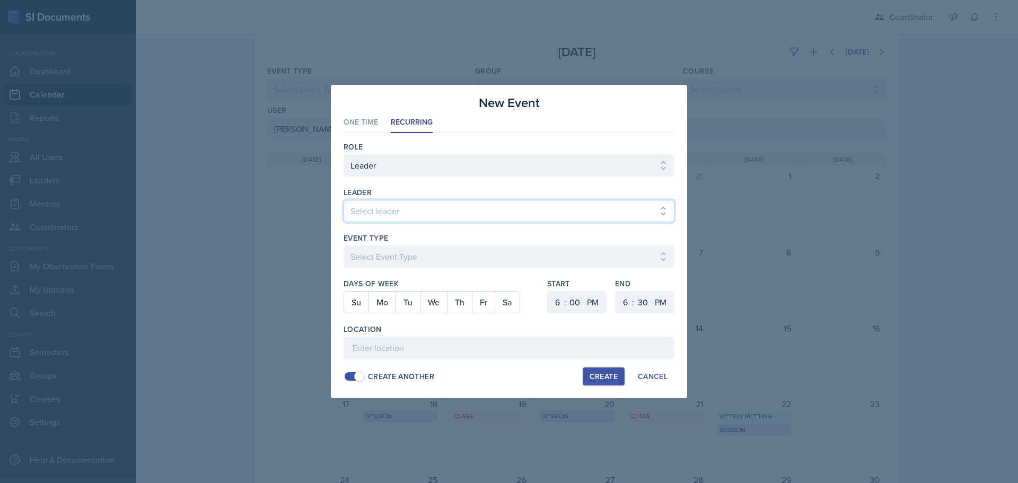
select select "84da2ca5-4e1e-4139-b4d5-0ae92e2dcb79"
click at [344, 200] on select "Select leader [PERSON_NAME] [PERSON_NAME] [PERSON_NAME] [PERSON_NAME] [PERSON_N…" at bounding box center [509, 211] width 331 height 22
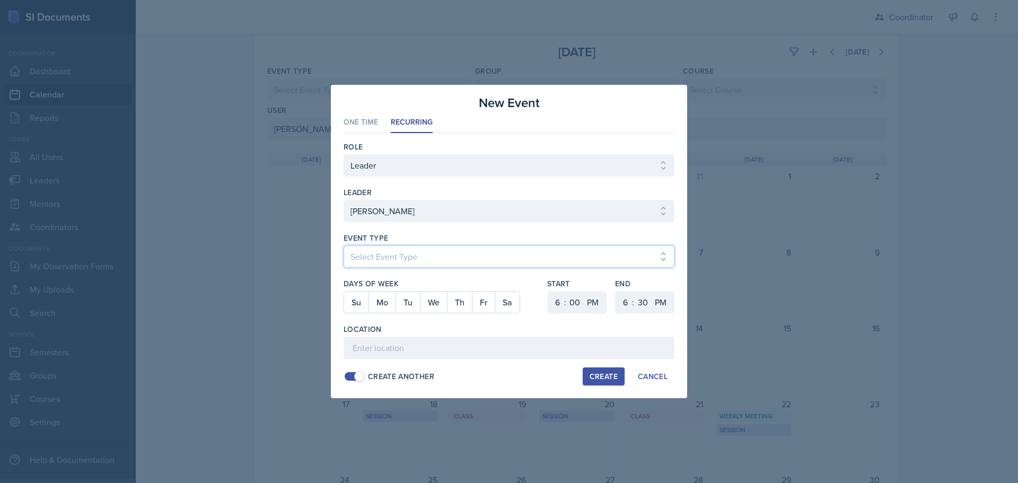
click at [382, 254] on select "Select Event Type Admin Office Hour Cal Workshop Class Class Announcement LA Pe…" at bounding box center [509, 257] width 331 height 22
select select "711e3089-b526-4ace-8ef7-b628edcb7570"
click at [344, 246] on select "Select Event Type Admin Office Hour Cal Workshop Class Class Announcement LA Pe…" at bounding box center [509, 257] width 331 height 22
click at [386, 302] on button "Mo" at bounding box center [382, 302] width 27 height 21
click at [558, 305] on select "1 2 3 4 5 6 7 8 9 10 11 12" at bounding box center [556, 302] width 17 height 22
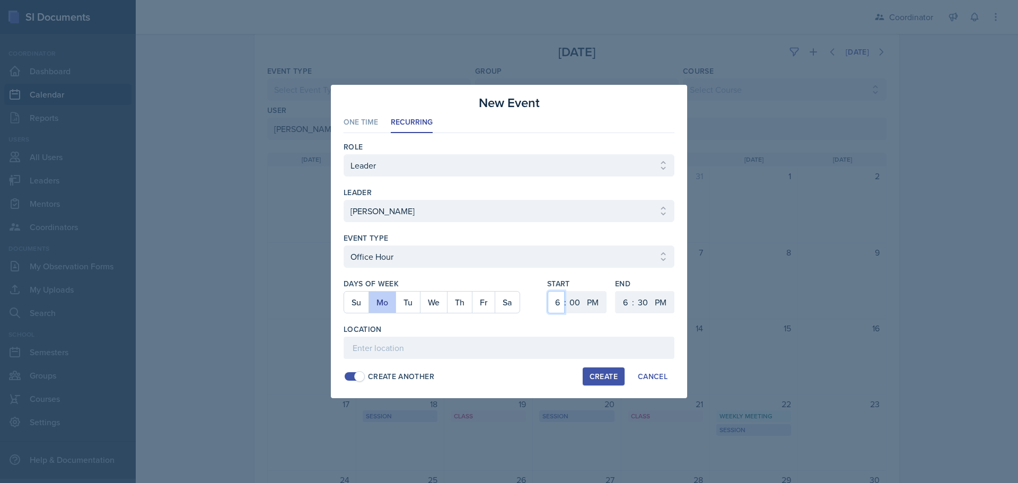
select select "1"
click at [548, 291] on select "1 2 3 4 5 6 7 8 9 10 11 12" at bounding box center [556, 302] width 17 height 22
click at [622, 302] on select "1 2 3 4 5 6 7 8 9 10 11 12" at bounding box center [624, 302] width 17 height 22
select select "2"
click at [616, 291] on select "1 2 3 4 5 6 7 8 9 10 11 12" at bounding box center [624, 302] width 17 height 22
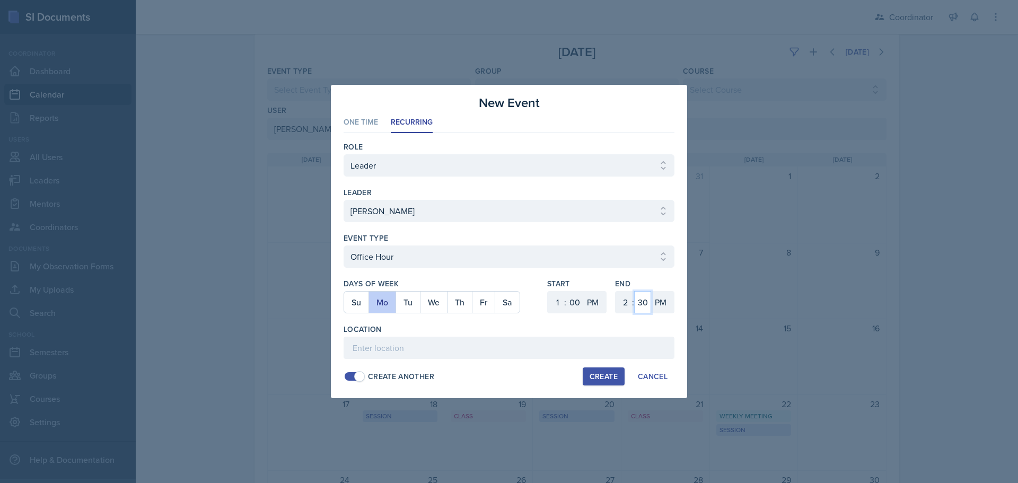
drag, startPoint x: 648, startPoint y: 299, endPoint x: 648, endPoint y: 293, distance: 6.4
click at [648, 299] on select "00 05 10 15 20 25 30 35 40 45 50 55" at bounding box center [642, 302] width 17 height 22
select select "0"
click at [634, 291] on select "00 05 10 15 20 25 30 35 40 45 50 55" at bounding box center [642, 302] width 17 height 22
click at [515, 350] on input at bounding box center [509, 348] width 331 height 22
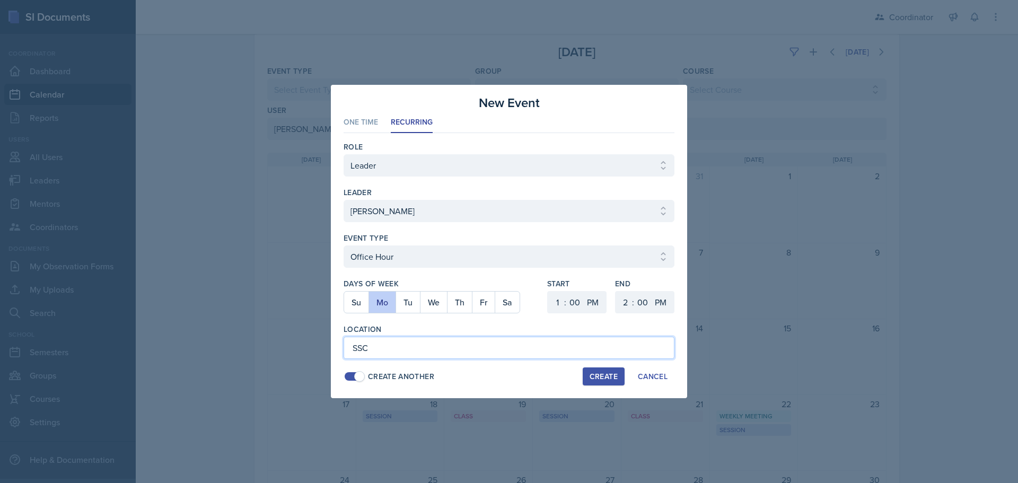
type input "SSC"
click at [606, 376] on div "Create" at bounding box center [604, 376] width 28 height 8
select select
select select "6"
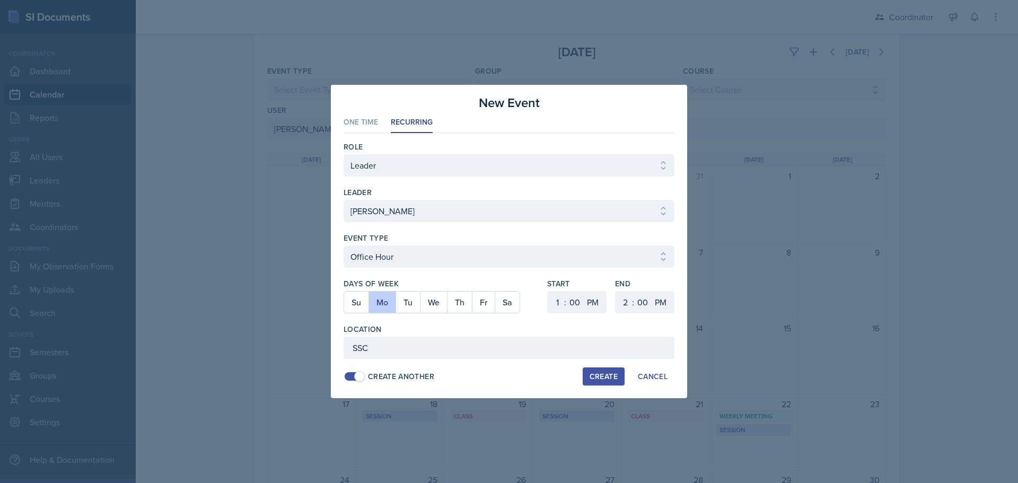
select select "6"
select select "30"
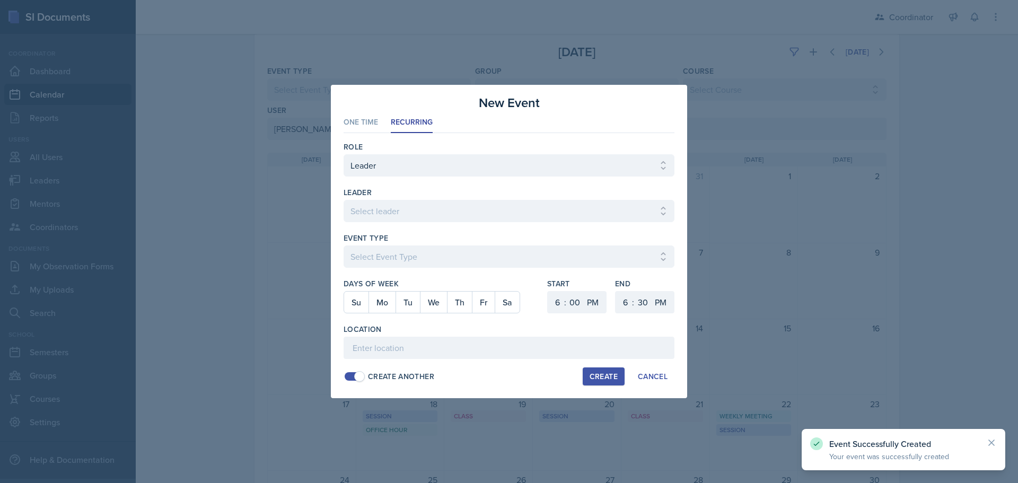
click at [776, 299] on div at bounding box center [509, 241] width 1018 height 483
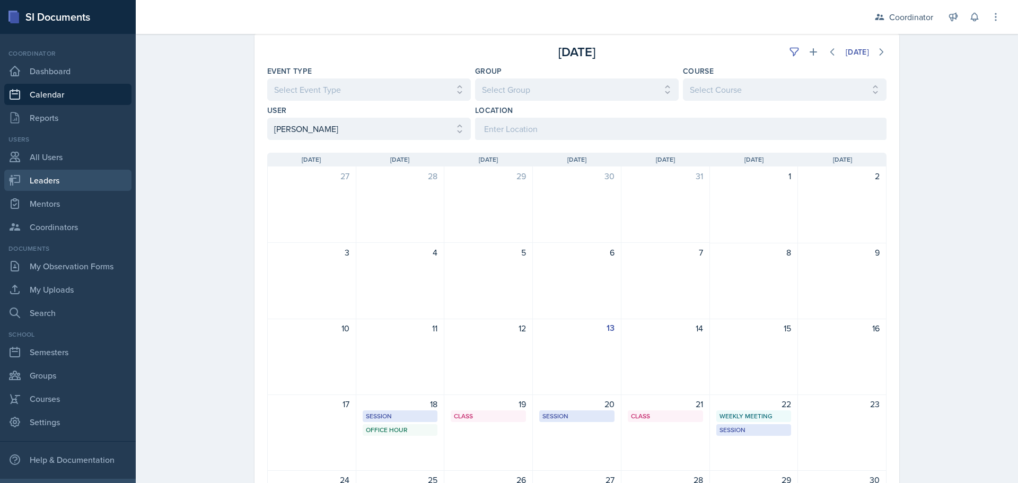
click at [75, 173] on link "Leaders" at bounding box center [67, 180] width 127 height 21
select select "19fb88f7-c89b-4031-b5a0-458fd49807a1"
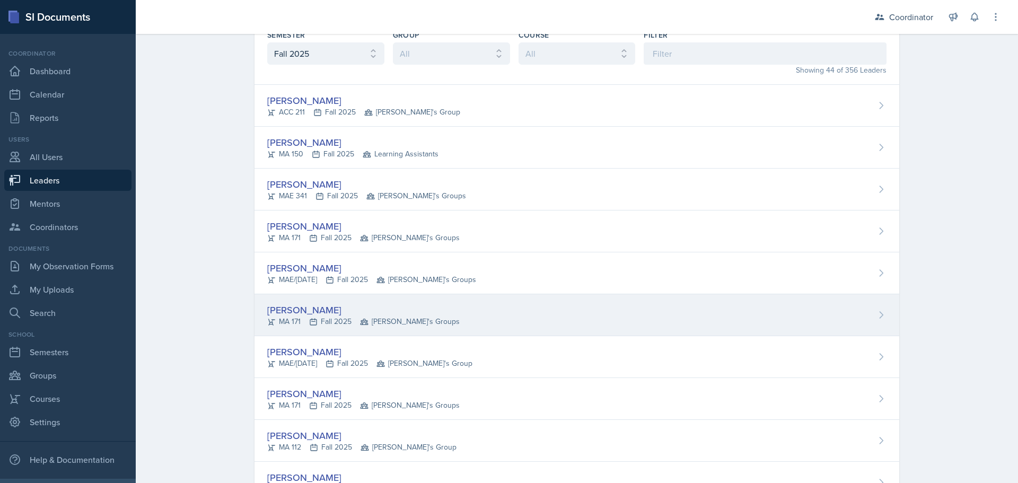
click at [483, 324] on div "[PERSON_NAME][GEOGRAPHIC_DATA] MA 171 Fall 2025 [PERSON_NAME]'s Groups" at bounding box center [577, 315] width 645 height 42
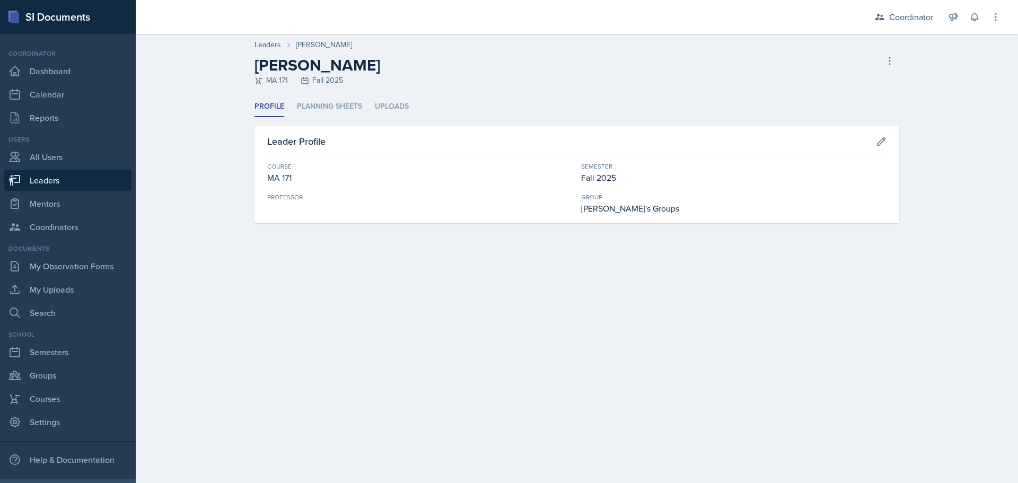
click at [67, 179] on link "Leaders" at bounding box center [67, 180] width 127 height 21
select select "19fb88f7-c89b-4031-b5a0-458fd49807a1"
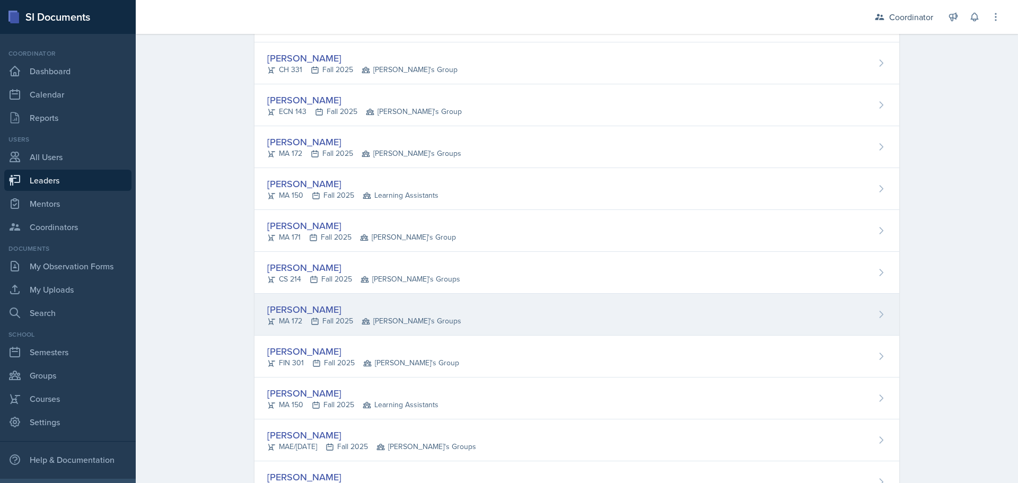
scroll to position [743, 0]
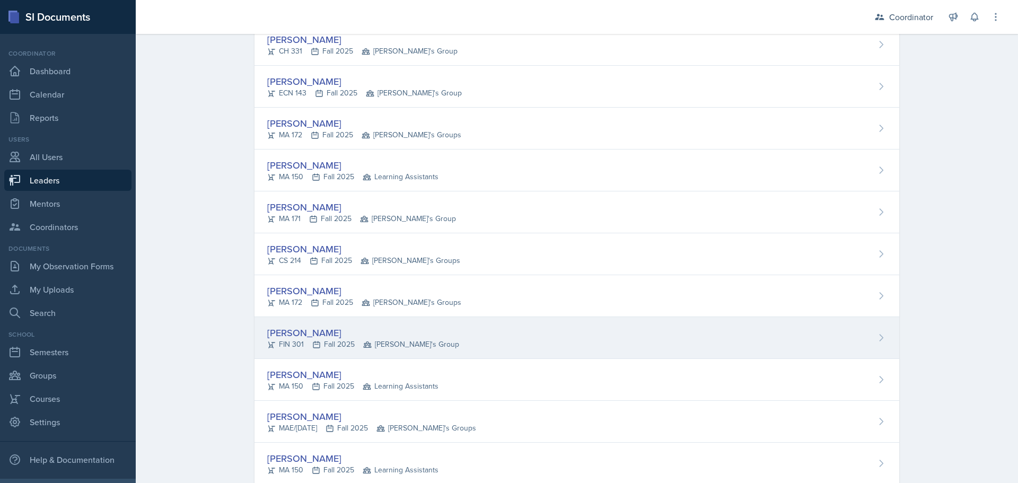
click at [325, 344] on div "FIN 301 Fall 2025 [PERSON_NAME]'s Group" at bounding box center [363, 344] width 192 height 11
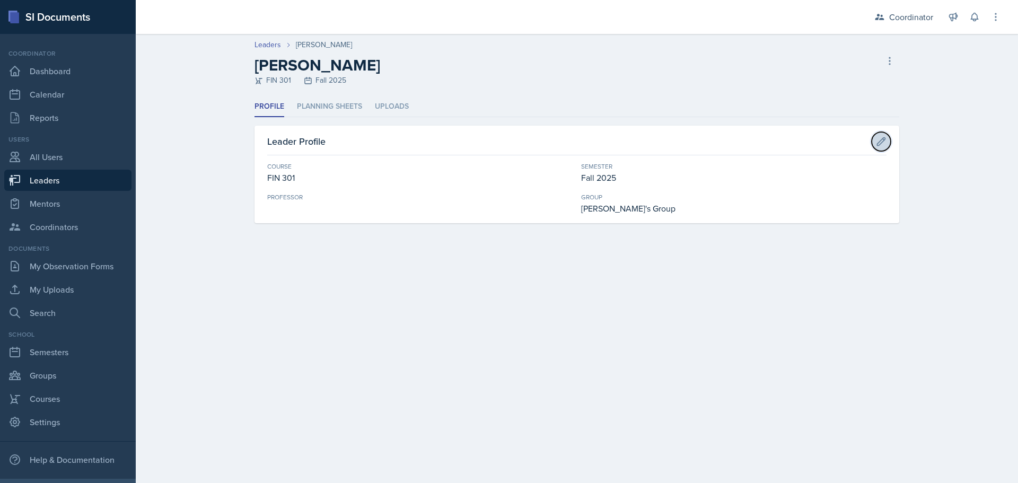
click at [884, 143] on icon at bounding box center [881, 141] width 11 height 11
select select "1b0a59f2-ff58-494d-8e17-cf236cd309b3"
select select "19fb88f7-c89b-4031-b5a0-458fd49807a1"
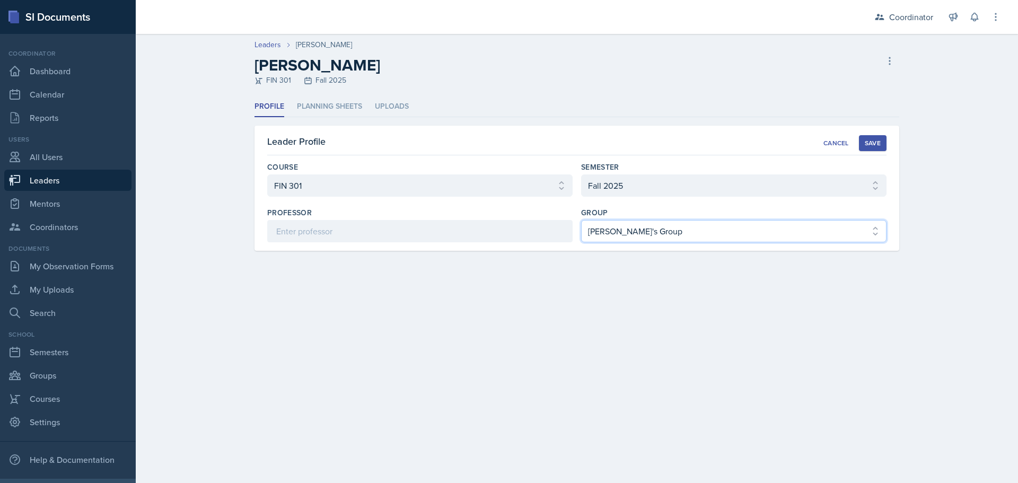
click at [719, 229] on select "Select group [PERSON_NAME]'s Groups [PERSON_NAME]'s Group [PERSON_NAME]'s Group…" at bounding box center [733, 231] width 305 height 22
select select "908e2d3e-bde8-4cfe-aad9-ea5eec2e02ba"
click at [581, 220] on select "Select group [PERSON_NAME]'s Groups [PERSON_NAME]'s Group [PERSON_NAME]'s Group…" at bounding box center [733, 231] width 305 height 22
click at [872, 141] on div "Save" at bounding box center [873, 143] width 16 height 8
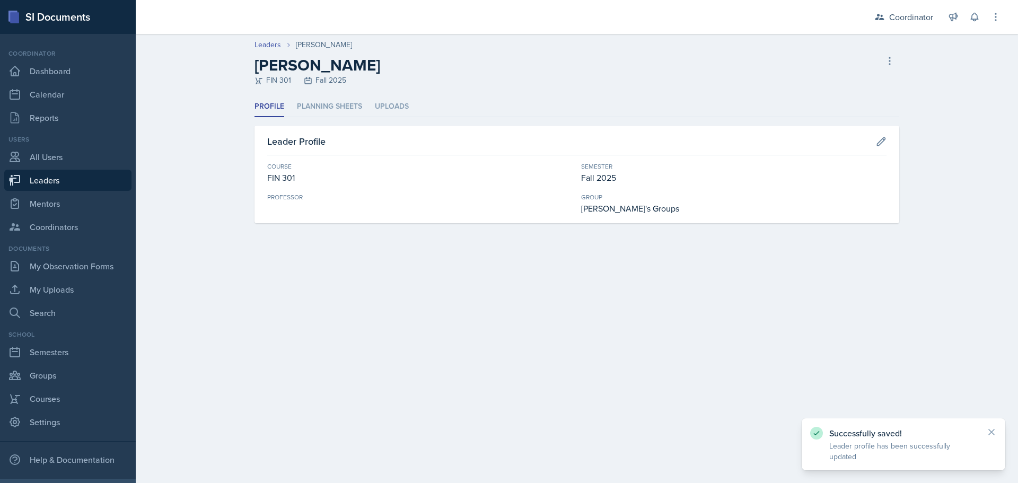
click at [52, 182] on link "Leaders" at bounding box center [67, 180] width 127 height 21
select select "19fb88f7-c89b-4031-b5a0-458fd49807a1"
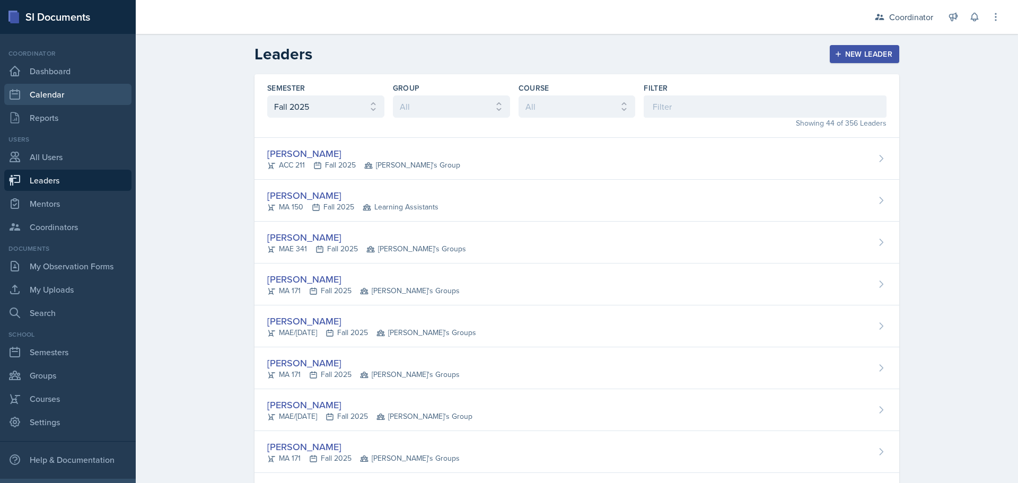
click at [51, 92] on link "Calendar" at bounding box center [67, 94] width 127 height 21
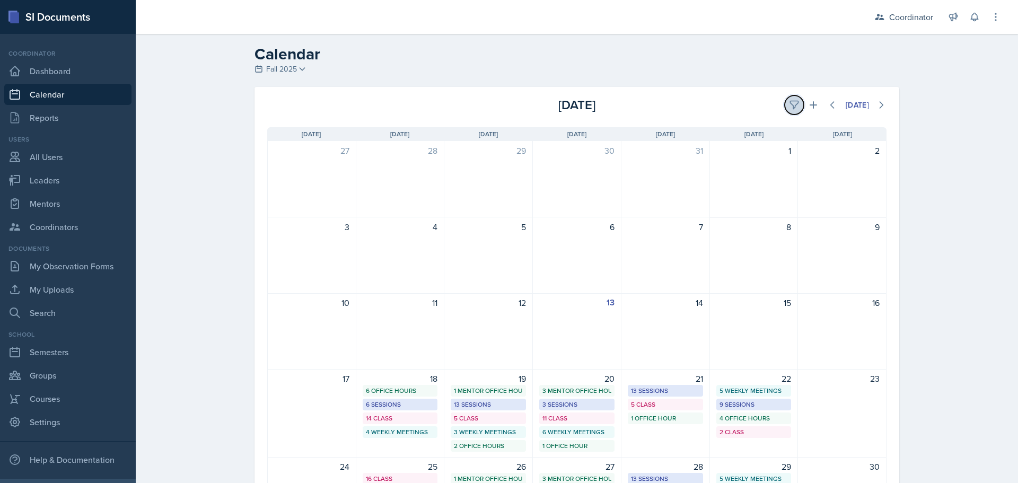
click at [789, 102] on icon at bounding box center [794, 105] width 11 height 11
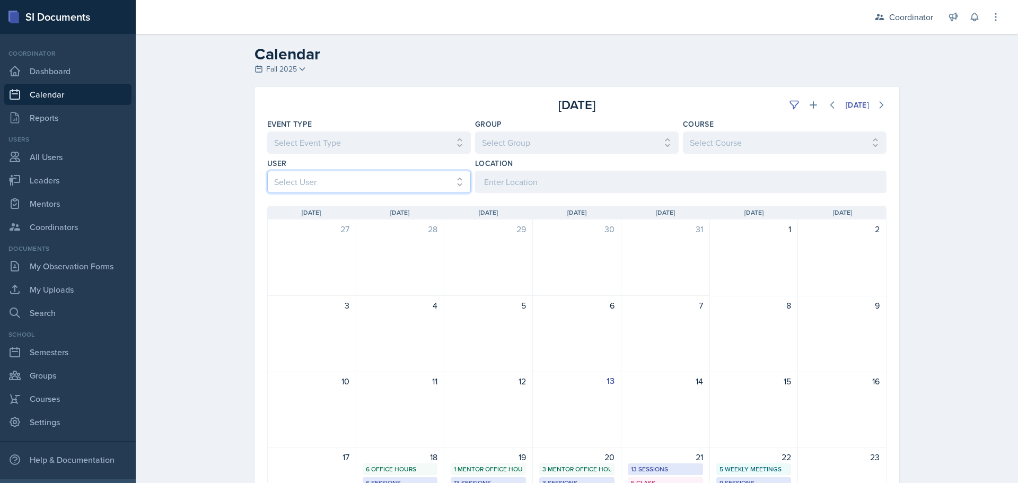
click at [344, 181] on select "Select User All [PERSON_NAME] [PERSON_NAME] [PERSON_NAME] [PERSON_NAME] [PERSON…" at bounding box center [369, 182] width 204 height 22
select select "d4396dc8-67b8-422c-a9a6-927487b5c8ab"
click at [267, 171] on select "Select User All [PERSON_NAME] [PERSON_NAME] [PERSON_NAME] [PERSON_NAME] [PERSON…" at bounding box center [369, 182] width 204 height 22
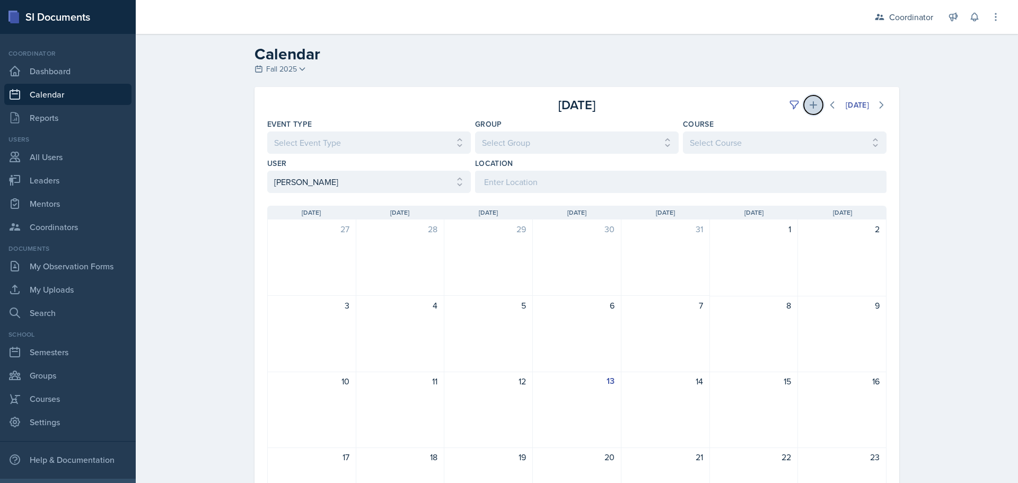
click at [808, 104] on icon at bounding box center [813, 105] width 11 height 11
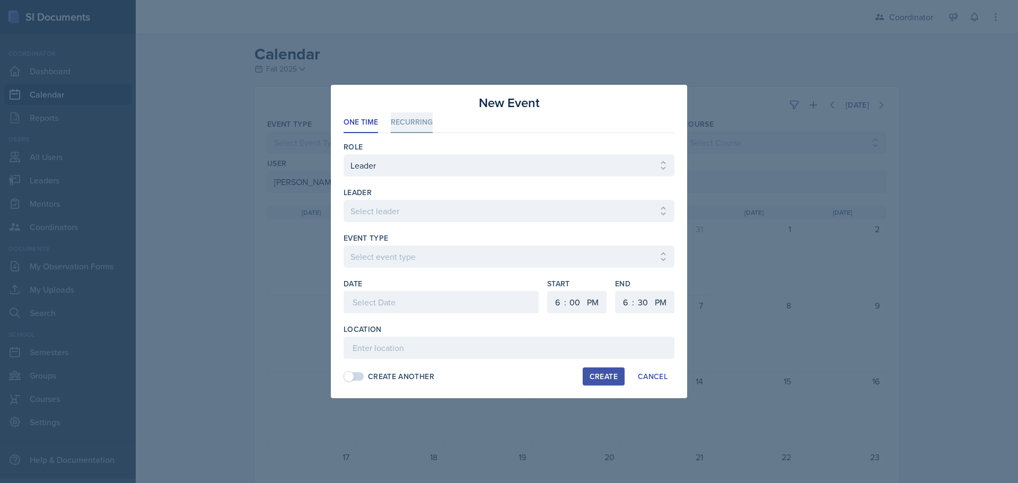
click at [410, 118] on li "Recurring" at bounding box center [412, 122] width 42 height 21
click at [363, 380] on span at bounding box center [354, 376] width 21 height 11
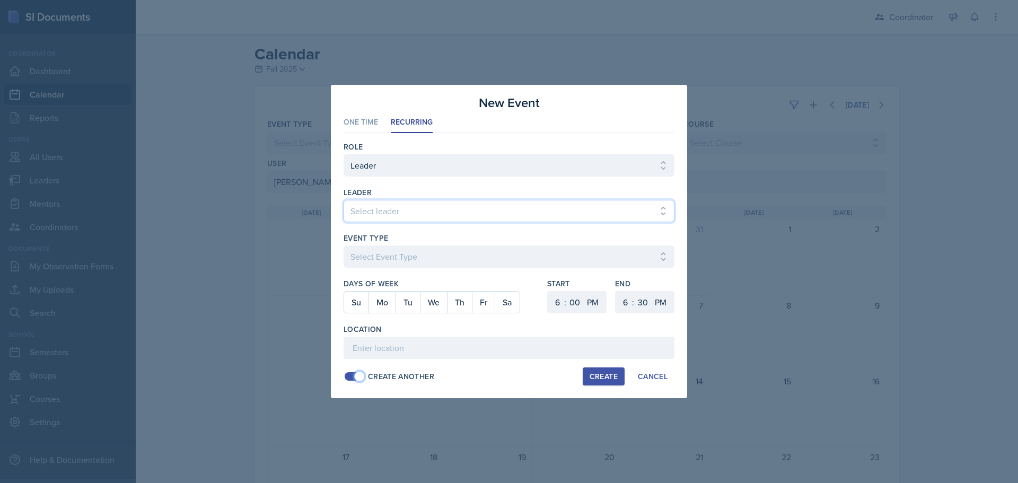
click at [372, 209] on select "Select leader [PERSON_NAME] [PERSON_NAME] [PERSON_NAME] [PERSON_NAME] [PERSON_N…" at bounding box center [509, 211] width 331 height 22
select select "1468d170-1270-42a4-b78b-a07f5b0f9752"
click at [344, 200] on select "Select leader [PERSON_NAME] [PERSON_NAME] [PERSON_NAME] [PERSON_NAME] [PERSON_N…" at bounding box center [509, 211] width 331 height 22
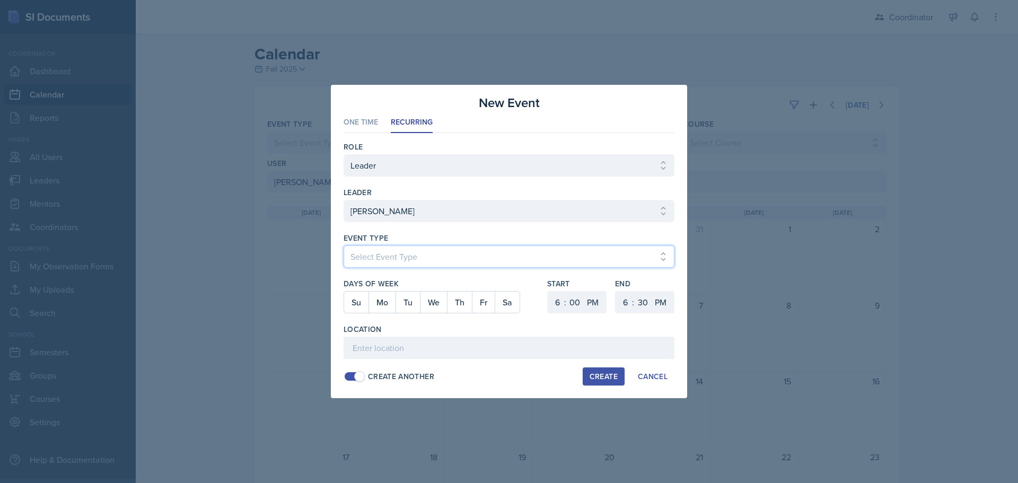
click at [377, 260] on select "Select Event Type Admin Office Hour Cal Workshop Class Class Announcement LA Pe…" at bounding box center [509, 257] width 331 height 22
select select "bd4f27e7-d6ed-4573-9455-47908d0b622f"
click at [344, 246] on select "Select Event Type Admin Office Hour Cal Workshop Class Class Announcement LA Pe…" at bounding box center [509, 257] width 331 height 22
click at [382, 295] on button "Mo" at bounding box center [382, 302] width 27 height 21
click at [404, 299] on button "Tu" at bounding box center [408, 302] width 24 height 21
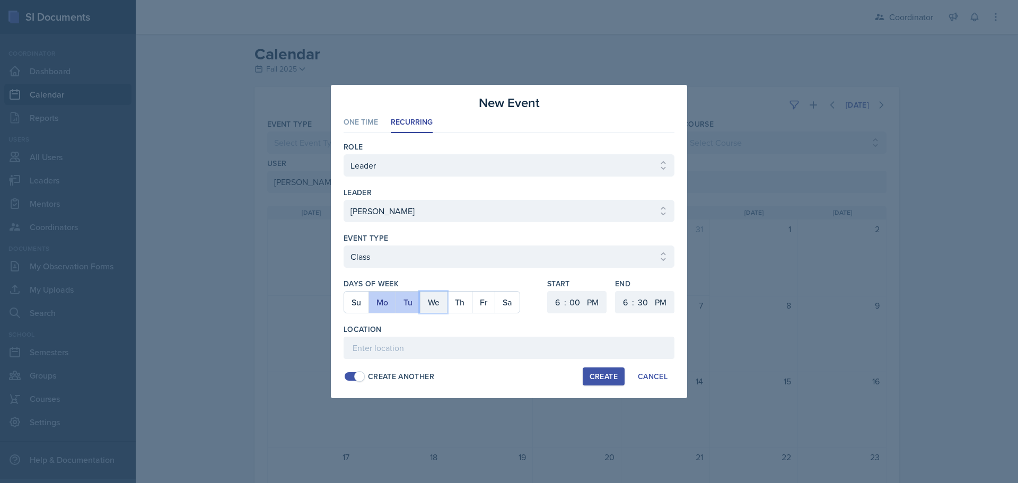
click at [429, 300] on button "We" at bounding box center [433, 302] width 27 height 21
click at [475, 301] on button "Fr" at bounding box center [483, 302] width 23 height 21
click at [554, 301] on select "1 2 3 4 5 6 7 8 9 10 11 12" at bounding box center [556, 302] width 17 height 22
select select "1"
click at [548, 291] on select "1 2 3 4 5 6 7 8 9 10 11 12" at bounding box center [556, 302] width 17 height 22
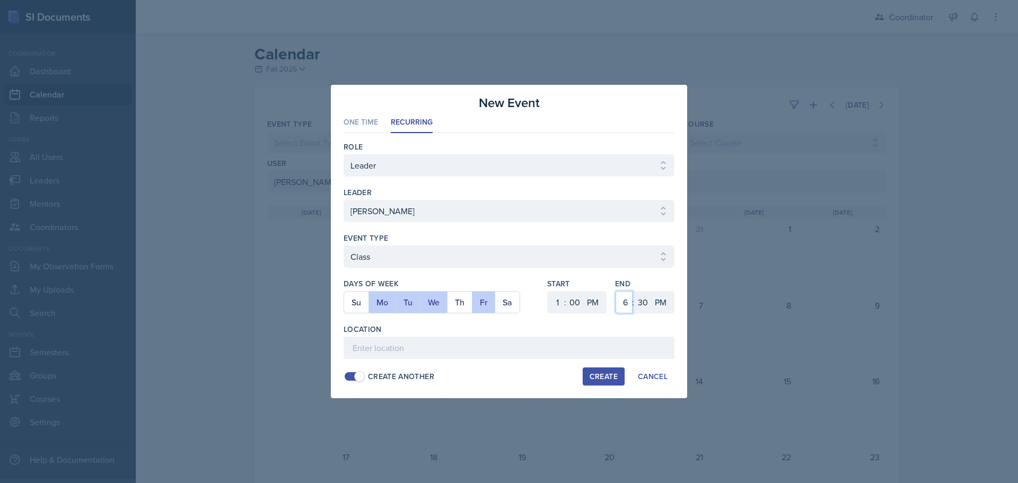
click at [623, 300] on select "1 2 3 4 5 6 7 8 9 10 11 12" at bounding box center [624, 302] width 17 height 22
select select "1"
click at [616, 291] on select "1 2 3 4 5 6 7 8 9 10 11 12" at bounding box center [624, 302] width 17 height 22
click at [644, 299] on select "00 05 10 15 20 25 30 35 40 45 50 55" at bounding box center [642, 302] width 17 height 22
select select "55"
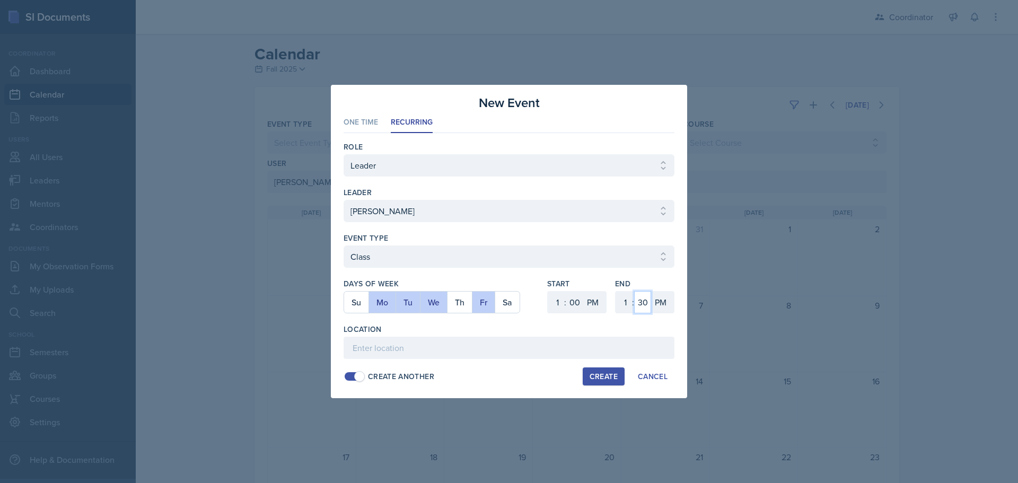
click at [634, 291] on select "00 05 10 15 20 25 30 35 40 45 50 55" at bounding box center [642, 302] width 17 height 22
click at [595, 338] on input at bounding box center [509, 348] width 331 height 22
type input "SST 203"
click at [603, 378] on div "Create" at bounding box center [604, 376] width 28 height 8
select select
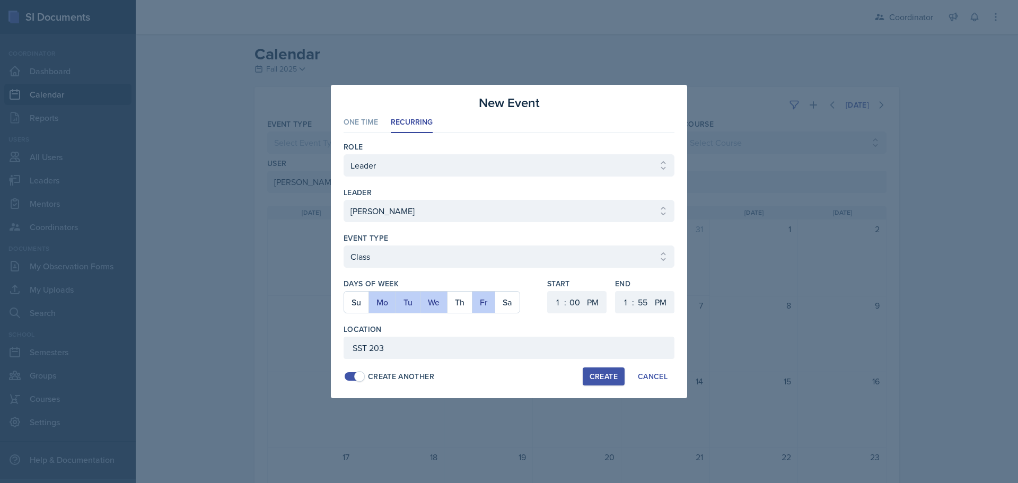
select select
select select "6"
select select "30"
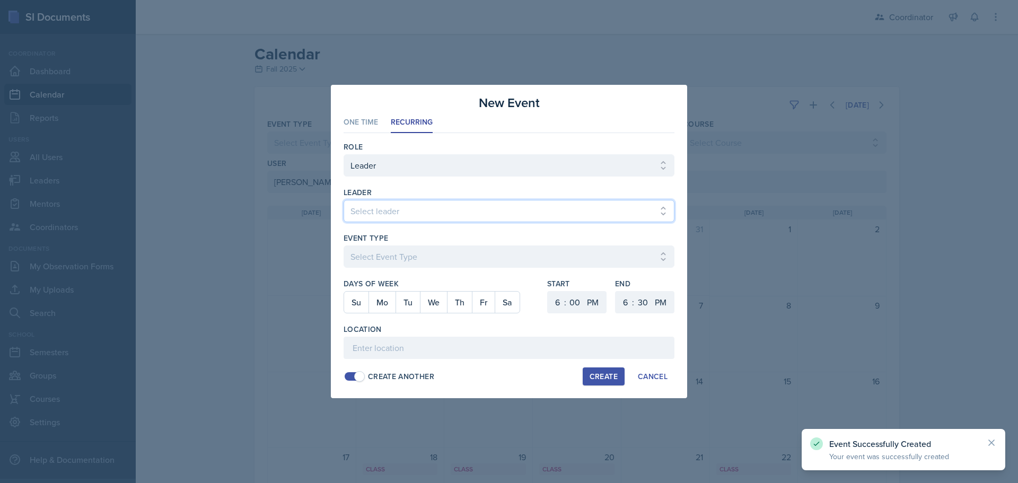
click at [409, 217] on select "Select leader [PERSON_NAME] [PERSON_NAME] [PERSON_NAME] [PERSON_NAME] [PERSON_N…" at bounding box center [509, 211] width 331 height 22
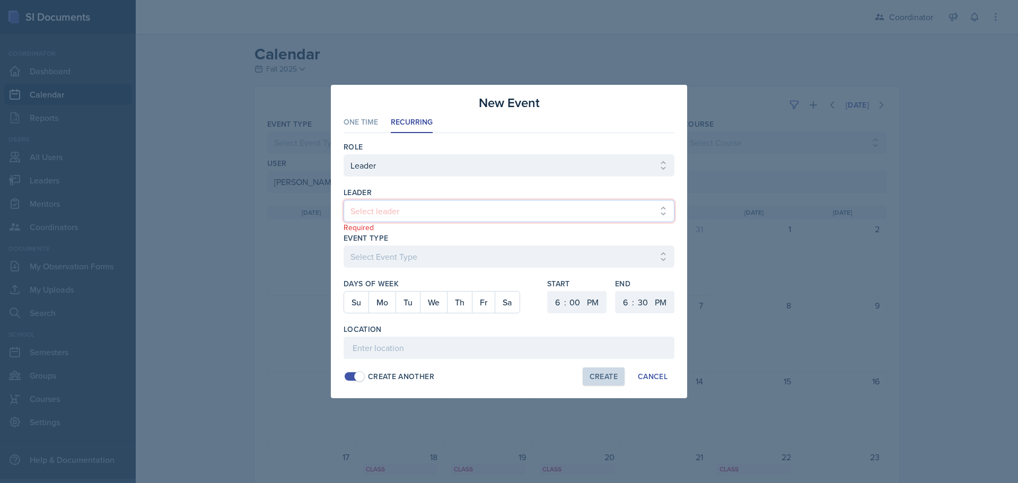
click at [427, 213] on select "Select leader [PERSON_NAME] [PERSON_NAME] [PERSON_NAME] [PERSON_NAME] [PERSON_N…" at bounding box center [509, 211] width 331 height 22
select select "1468d170-1270-42a4-b78b-a07f5b0f9752"
click at [344, 200] on select "Select leader [PERSON_NAME] [PERSON_NAME] [PERSON_NAME] [PERSON_NAME] [PERSON_N…" at bounding box center [509, 211] width 331 height 22
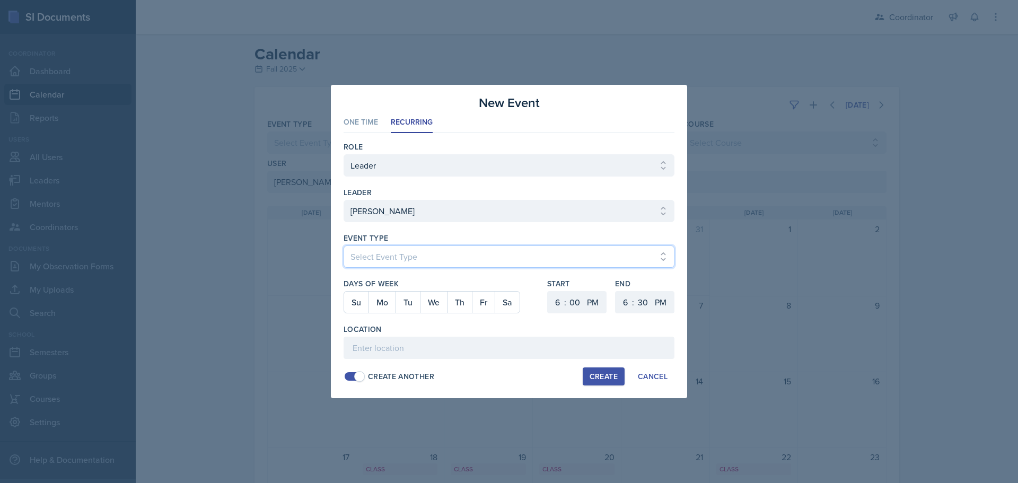
click at [387, 249] on select "Select Event Type Admin Office Hour Cal Workshop Class Class Announcement LA Pe…" at bounding box center [509, 257] width 331 height 22
select select "30b582fb-8ac9-49fb-a214-1fb047ccc295"
click at [344, 246] on select "Select Event Type Admin Office Hour Cal Workshop Class Class Announcement LA Pe…" at bounding box center [509, 257] width 331 height 22
click at [389, 303] on button "Mo" at bounding box center [382, 302] width 27 height 21
click at [558, 302] on select "1 2 3 4 5 6 7 8 9 10 11 12" at bounding box center [556, 302] width 17 height 22
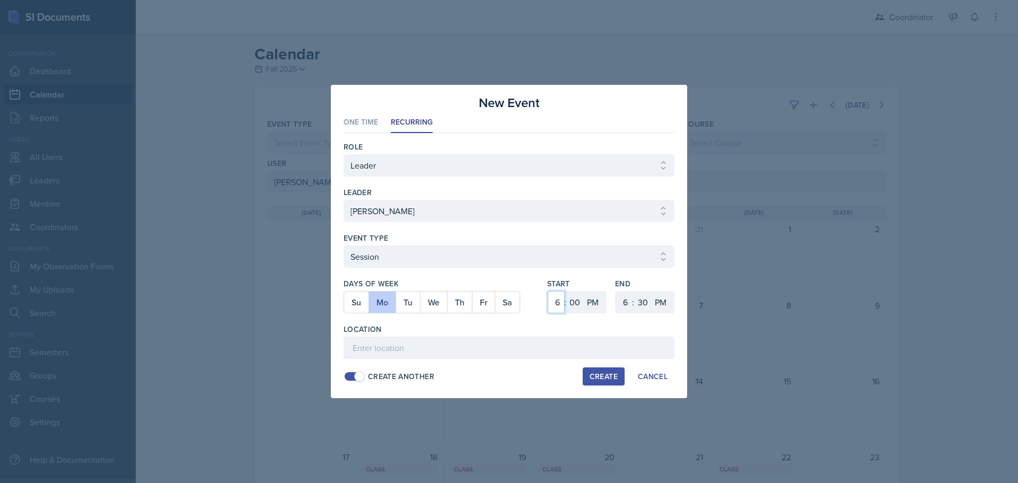
select select "10"
click at [548, 291] on select "1 2 3 4 5 6 7 8 9 10 11 12" at bounding box center [556, 302] width 17 height 22
drag, startPoint x: 588, startPoint y: 303, endPoint x: 594, endPoint y: 312, distance: 11.5
click at [588, 303] on select "AM PM" at bounding box center [593, 302] width 21 height 22
select select "AM"
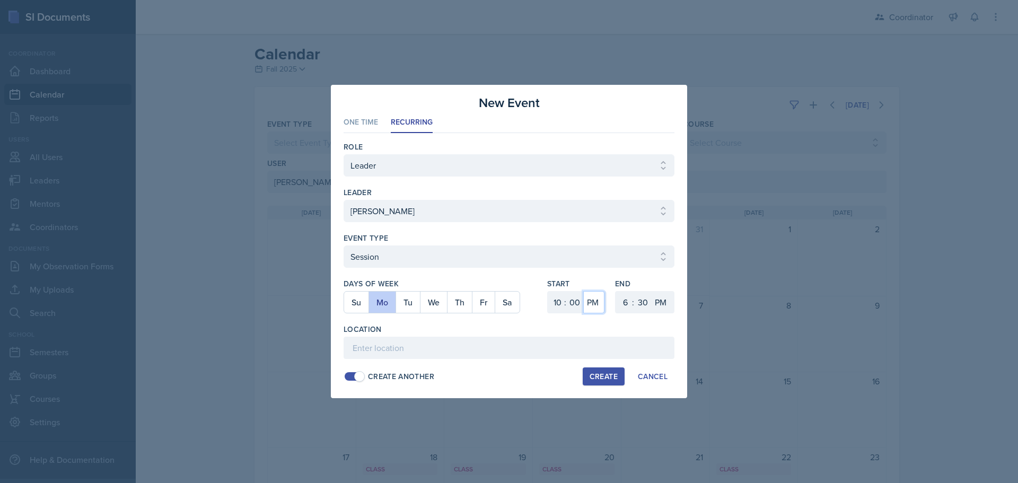
click at [583, 291] on select "AM PM" at bounding box center [593, 302] width 21 height 22
drag, startPoint x: 627, startPoint y: 303, endPoint x: 624, endPoint y: 291, distance: 12.5
click at [626, 303] on select "1 2 3 4 5 6 7 8 9 10 11 12" at bounding box center [624, 302] width 17 height 22
select select "11"
click at [616, 291] on select "1 2 3 4 5 6 7 8 9 10 11 12" at bounding box center [624, 302] width 17 height 22
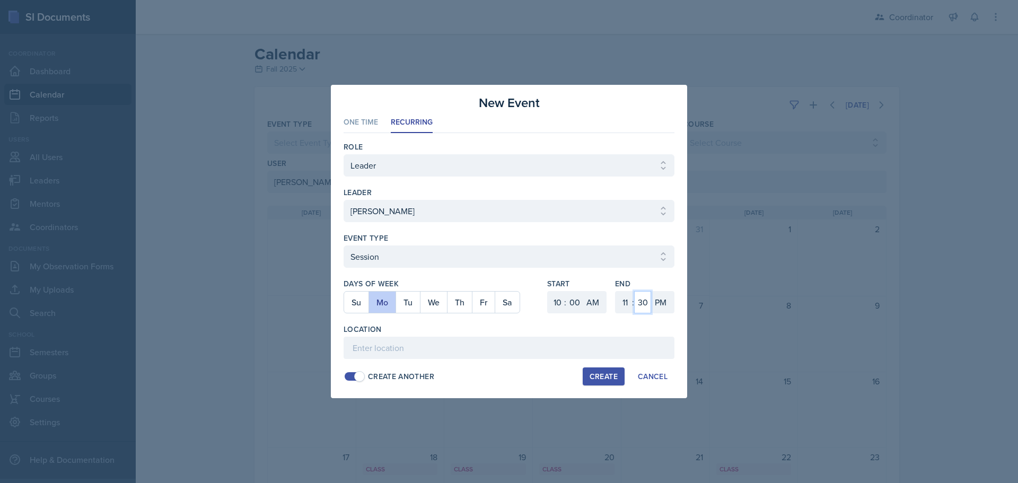
click at [643, 302] on select "00 05 10 15 20 25 30 35 40 45 50 55" at bounding box center [642, 302] width 17 height 22
select select "0"
click at [634, 291] on select "00 05 10 15 20 25 30 35 40 45 50 55" at bounding box center [642, 302] width 17 height 22
drag, startPoint x: 663, startPoint y: 300, endPoint x: 656, endPoint y: 312, distance: 13.6
click at [662, 300] on select "AM PM" at bounding box center [661, 302] width 21 height 22
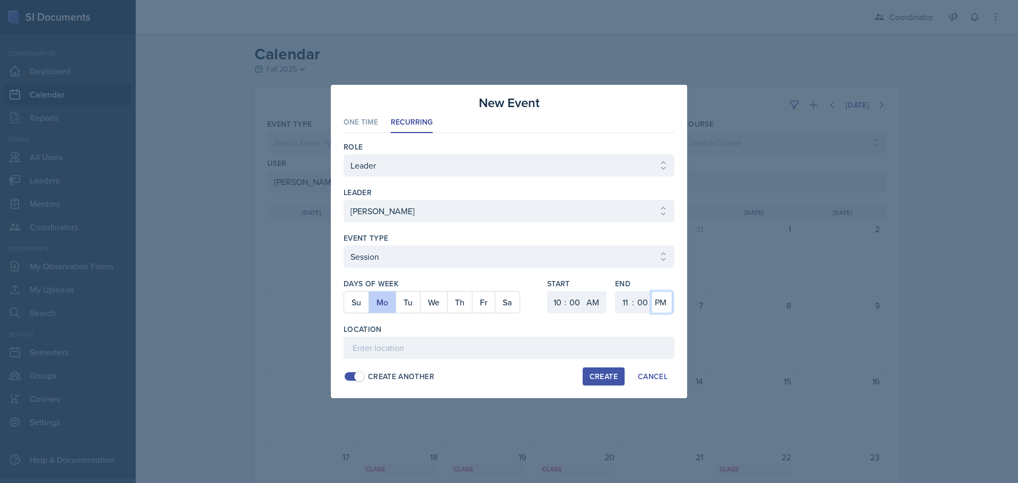
select select "AM"
click at [651, 291] on select "AM PM" at bounding box center [661, 302] width 21 height 22
click at [622, 354] on input at bounding box center [509, 348] width 331 height 22
type input "SST 218"
click at [594, 374] on div "Create" at bounding box center [604, 376] width 28 height 8
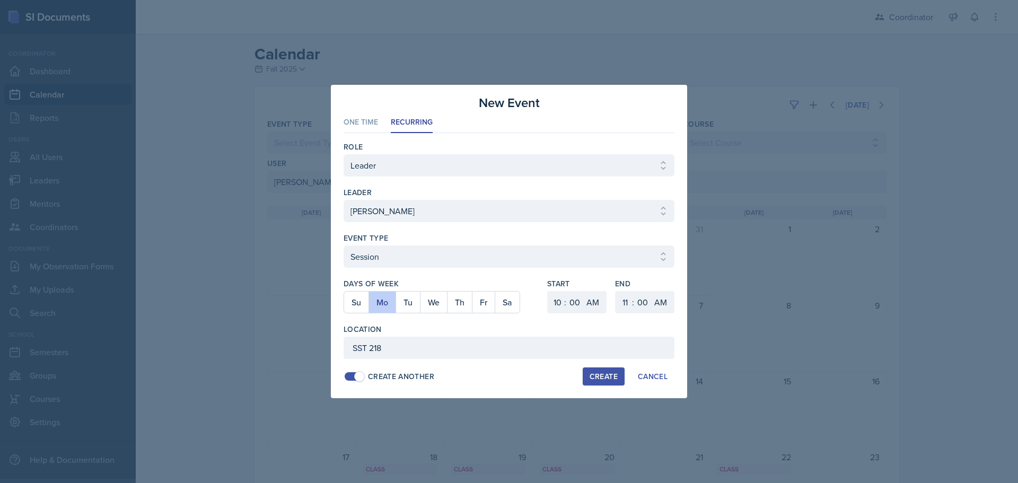
select select
select select "6"
select select "PM"
select select "6"
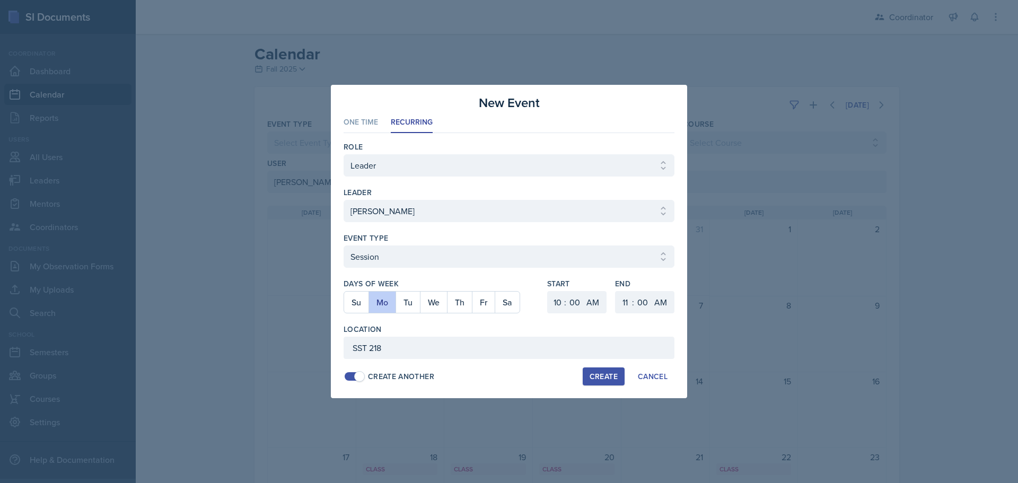
select select "30"
select select "PM"
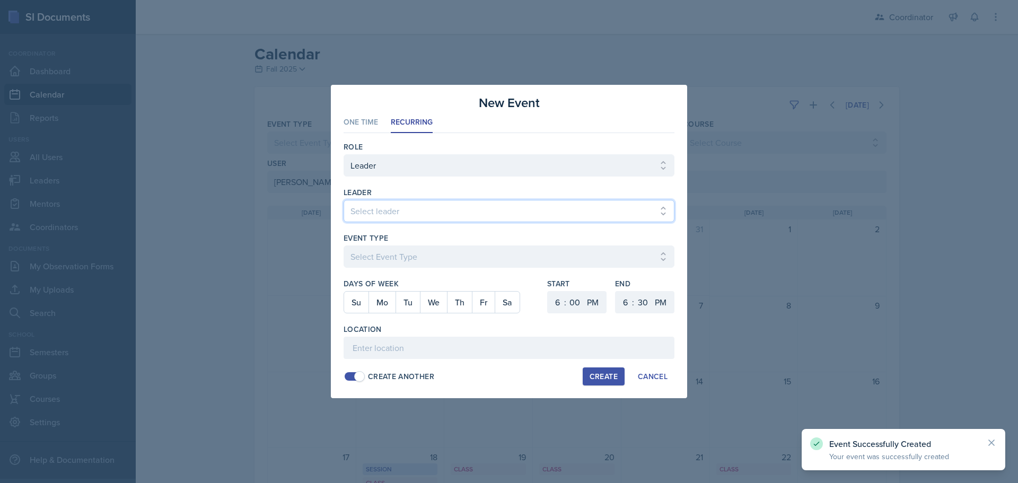
click at [411, 205] on select "Select leader [PERSON_NAME] [PERSON_NAME] [PERSON_NAME] [PERSON_NAME] [PERSON_N…" at bounding box center [509, 211] width 331 height 22
select select "1468d170-1270-42a4-b78b-a07f5b0f9752"
click at [344, 200] on select "Select leader [PERSON_NAME] [PERSON_NAME] [PERSON_NAME] [PERSON_NAME] [PERSON_N…" at bounding box center [509, 211] width 331 height 22
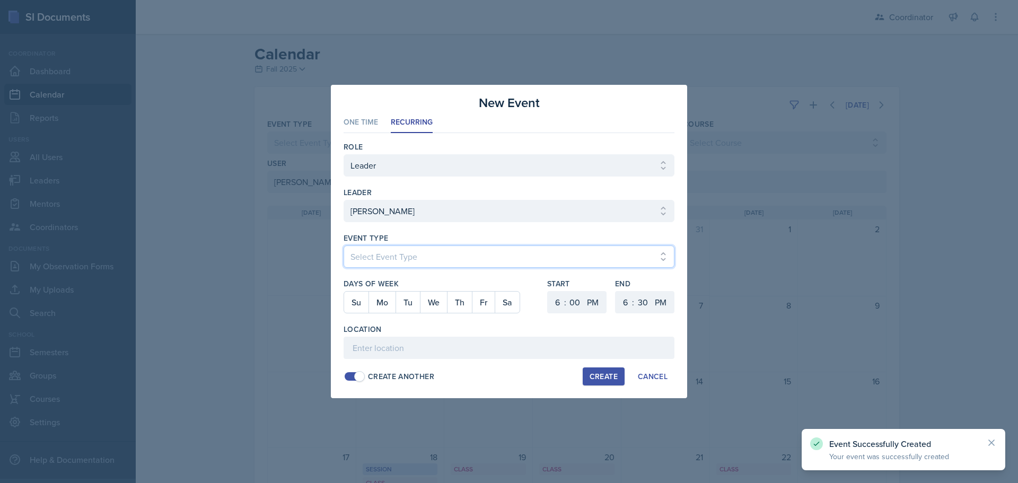
click at [392, 259] on select "Select Event Type Admin Office Hour Cal Workshop Class Class Announcement LA Pe…" at bounding box center [509, 257] width 331 height 22
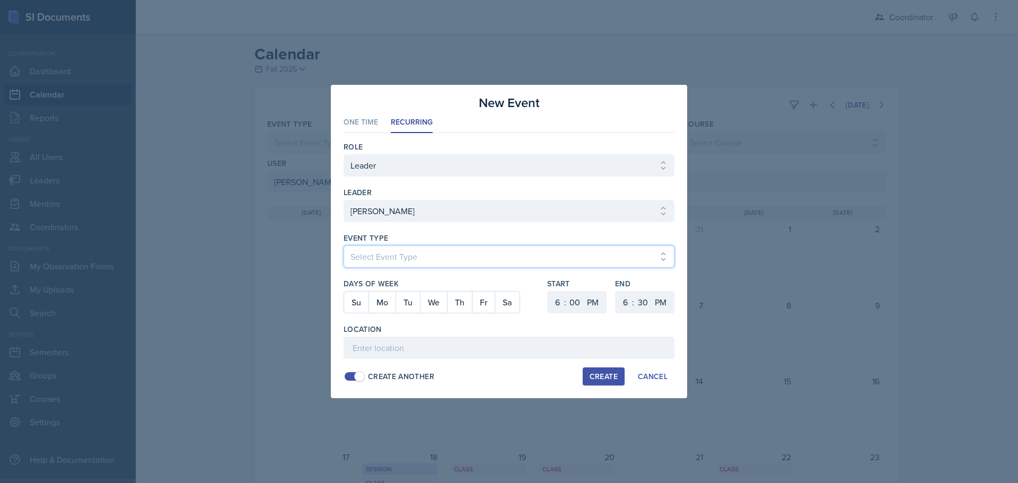
select select "30b582fb-8ac9-49fb-a214-1fb047ccc295"
click at [344, 246] on select "Select Event Type Admin Office Hour Cal Workshop Class Class Announcement LA Pe…" at bounding box center [509, 257] width 331 height 22
click at [463, 305] on button "Th" at bounding box center [459, 302] width 25 height 21
drag, startPoint x: 551, startPoint y: 304, endPoint x: 551, endPoint y: 292, distance: 12.2
click at [551, 304] on select "1 2 3 4 5 6 7 8 9 10 11 12" at bounding box center [556, 302] width 17 height 22
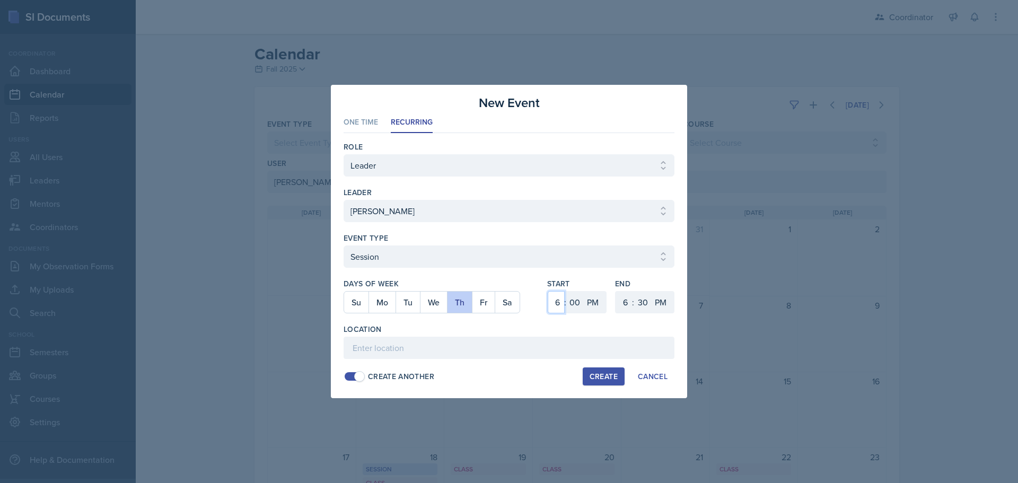
select select "1"
click at [548, 291] on select "1 2 3 4 5 6 7 8 9 10 11 12" at bounding box center [556, 302] width 17 height 22
click at [620, 294] on select "1 2 3 4 5 6 7 8 9 10 11 12" at bounding box center [624, 302] width 17 height 22
select select "2"
click at [616, 291] on select "1 2 3 4 5 6 7 8 9 10 11 12" at bounding box center [624, 302] width 17 height 22
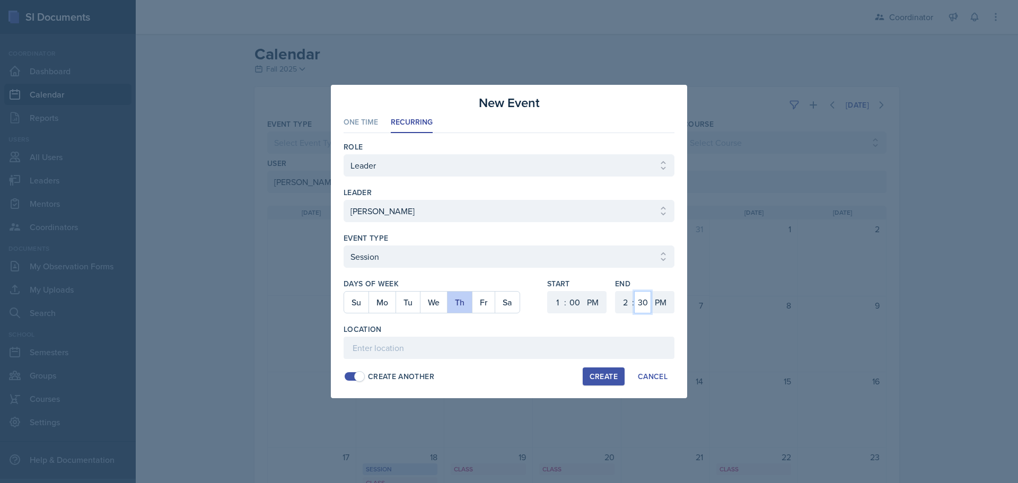
drag, startPoint x: 638, startPoint y: 305, endPoint x: 642, endPoint y: 295, distance: 11.6
click at [638, 305] on select "00 05 10 15 20 25 30 35 40 45 50 55" at bounding box center [642, 302] width 17 height 22
select select "0"
click at [634, 291] on select "00 05 10 15 20 25 30 35 40 45 50 55" at bounding box center [642, 302] width 17 height 22
click at [521, 351] on input at bounding box center [509, 348] width 331 height 22
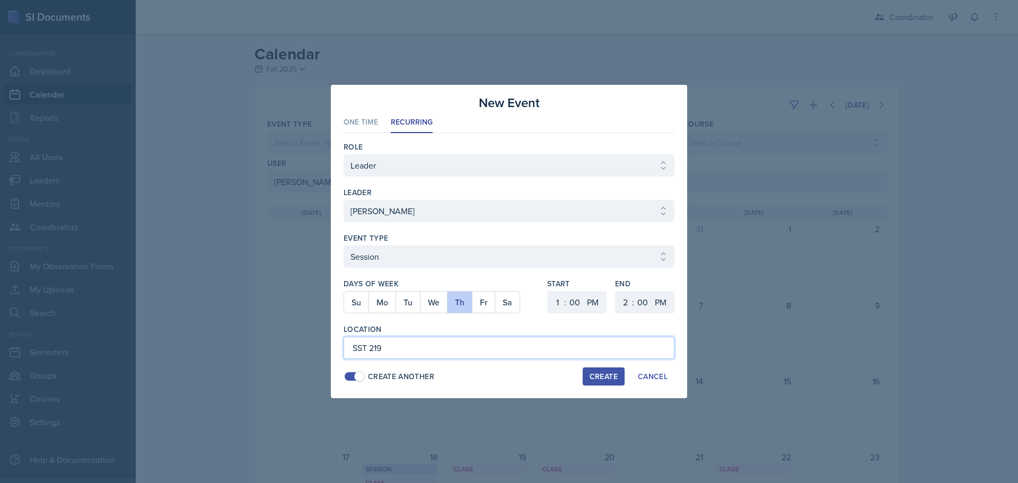
type input "SST 219"
click at [604, 374] on div "Create" at bounding box center [604, 376] width 28 height 8
select select
select select "6"
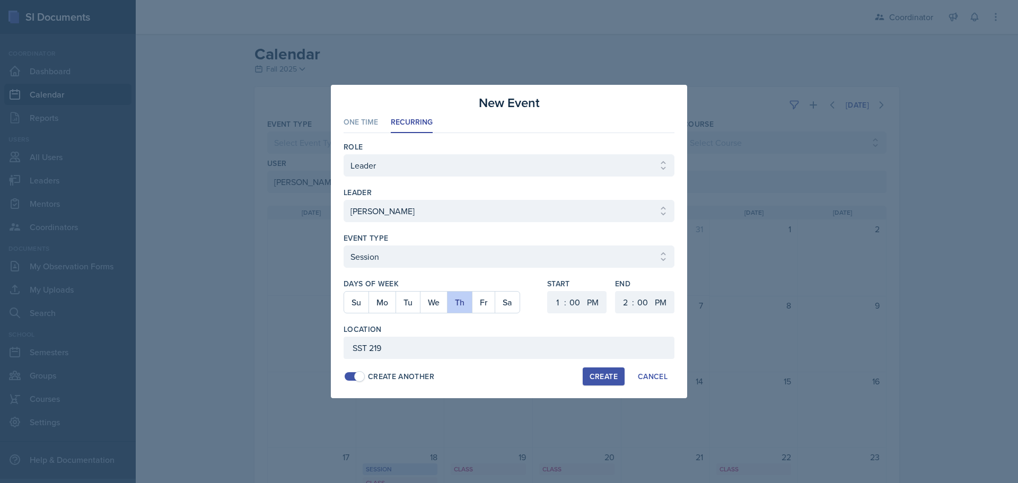
select select "6"
select select "30"
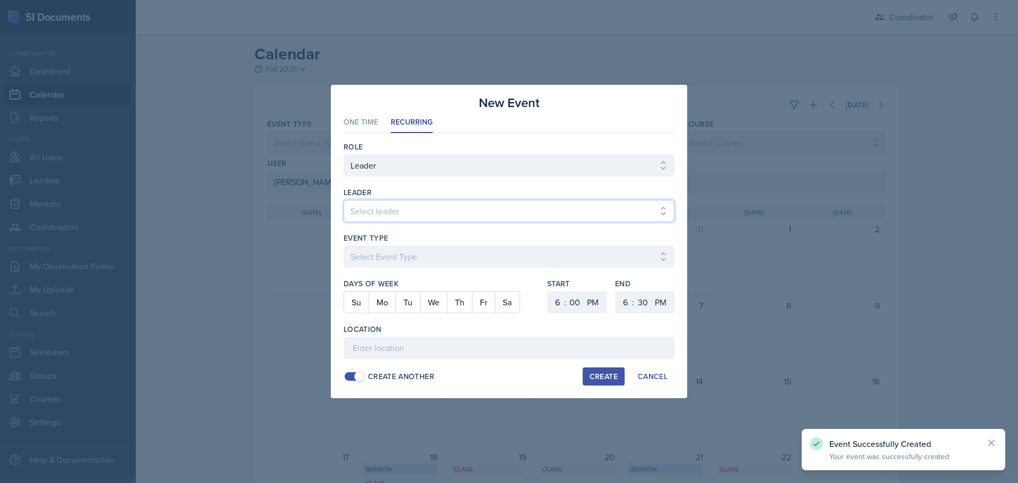
click at [379, 214] on select "Select leader [PERSON_NAME] [PERSON_NAME] [PERSON_NAME] [PERSON_NAME] [PERSON_N…" at bounding box center [509, 211] width 331 height 22
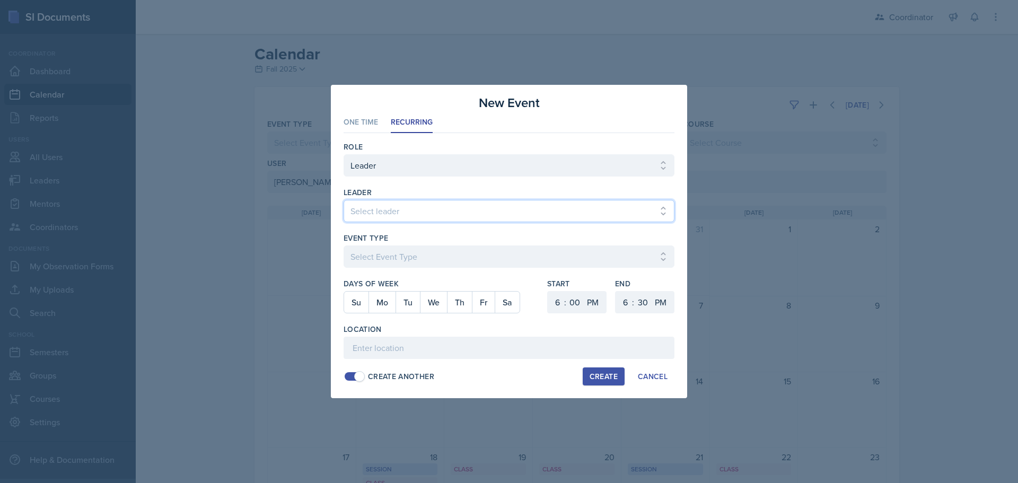
select select "1468d170-1270-42a4-b78b-a07f5b0f9752"
click at [344, 200] on select "Select leader [PERSON_NAME] [PERSON_NAME] [PERSON_NAME] [PERSON_NAME] [PERSON_N…" at bounding box center [509, 211] width 331 height 22
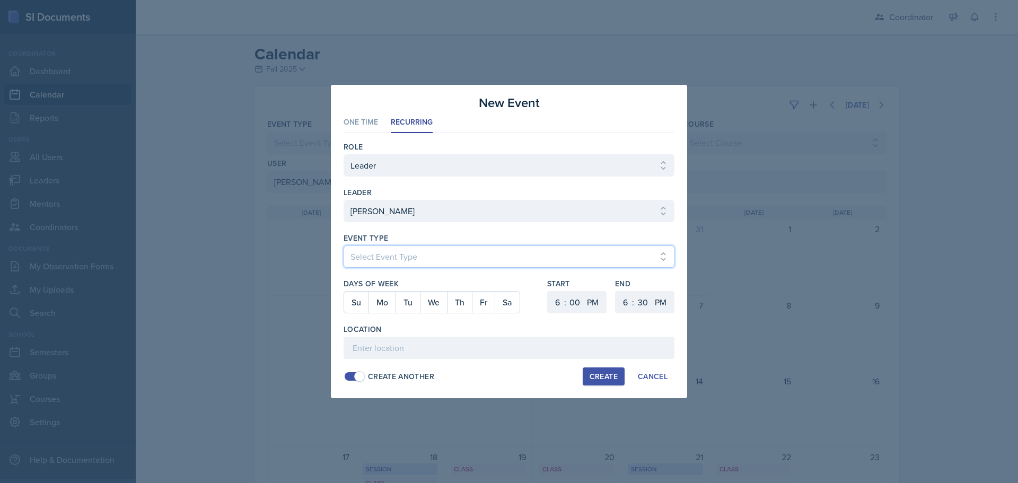
click at [372, 257] on select "Select Event Type Admin Office Hour Cal Workshop Class Class Announcement LA Pe…" at bounding box center [509, 257] width 331 height 22
select select "803a10d1-56de-4d8e-8ecc-6dc9cf688eb0"
click at [344, 246] on select "Select Event Type Admin Office Hour Cal Workshop Class Class Announcement LA Pe…" at bounding box center [509, 257] width 331 height 22
click at [429, 309] on button "We" at bounding box center [433, 302] width 27 height 21
click at [567, 299] on select "00 05 10 15 20 25 30 35 40 45 50 55" at bounding box center [574, 302] width 17 height 22
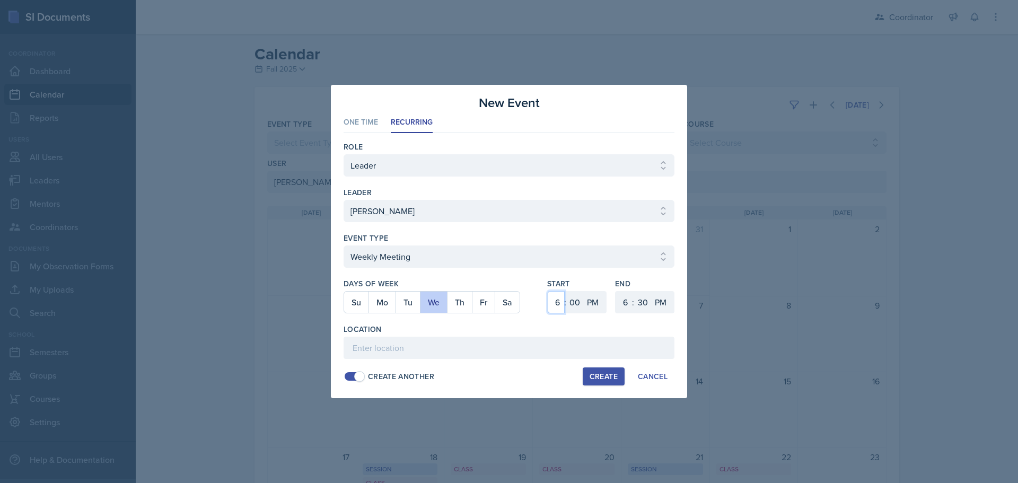
click at [556, 299] on select "1 2 3 4 5 6 7 8 9 10 11 12" at bounding box center [556, 302] width 17 height 22
select select "4"
click at [548, 291] on select "1 2 3 4 5 6 7 8 9 10 11 12" at bounding box center [556, 302] width 17 height 22
drag, startPoint x: 571, startPoint y: 300, endPoint x: 571, endPoint y: 293, distance: 6.9
click at [571, 300] on select "00 05 10 15 20 25 30 35 40 45 50 55" at bounding box center [574, 302] width 17 height 22
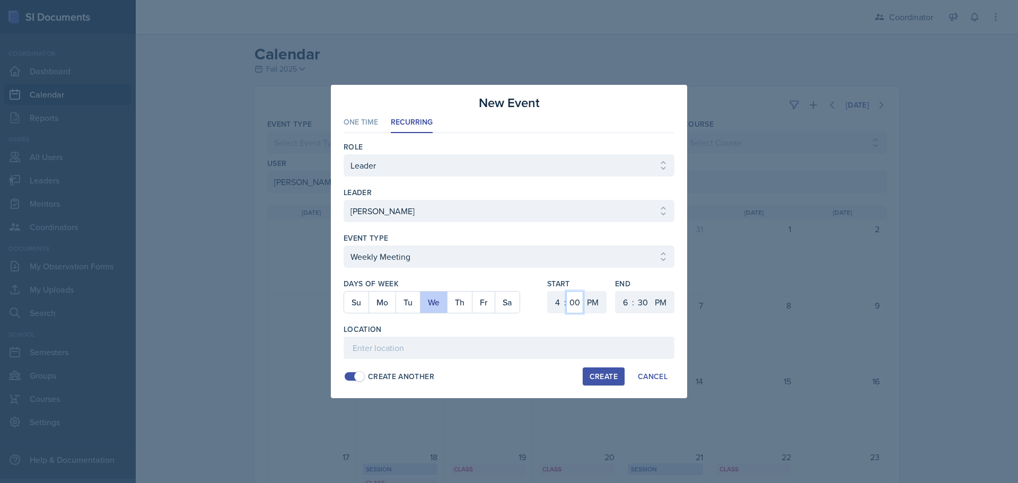
select select "30"
click at [566, 291] on select "00 05 10 15 20 25 30 35 40 45 50 55" at bounding box center [574, 302] width 17 height 22
click at [632, 299] on select "1 2 3 4 5 6 7 8 9 10 11 12" at bounding box center [624, 302] width 17 height 22
select select "5"
click at [616, 291] on select "1 2 3 4 5 6 7 8 9 10 11 12" at bounding box center [624, 302] width 17 height 22
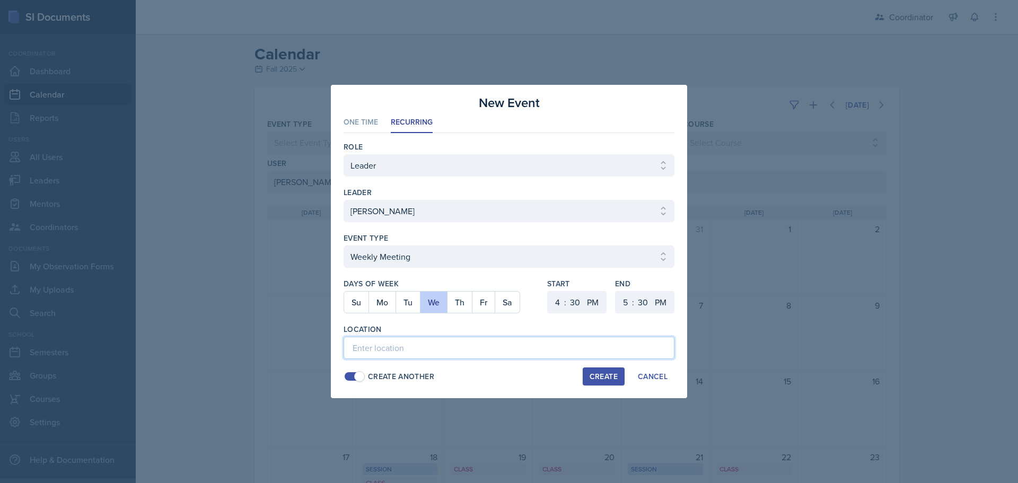
click at [549, 345] on input at bounding box center [509, 348] width 331 height 22
type input "SSC"
click at [598, 373] on div "Create" at bounding box center [604, 376] width 28 height 8
select select
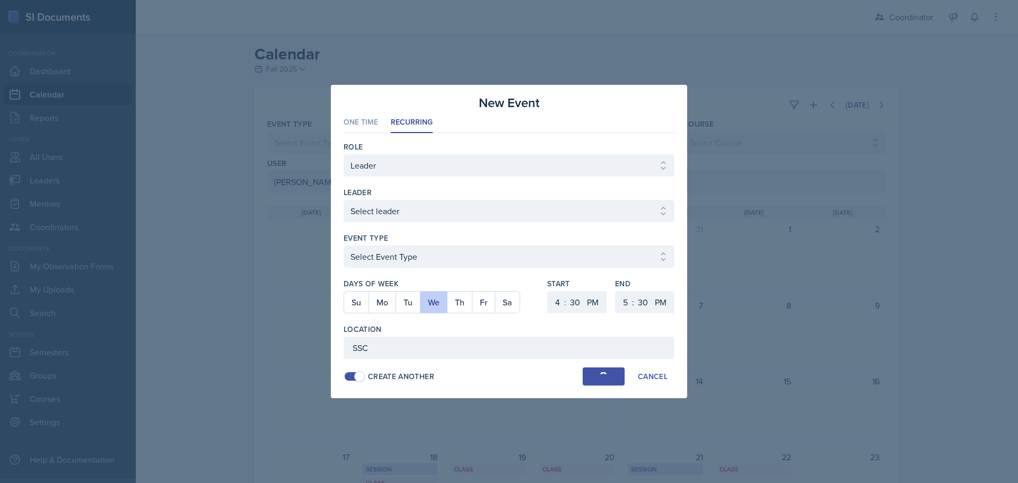
select select "6"
select select "0"
select select "6"
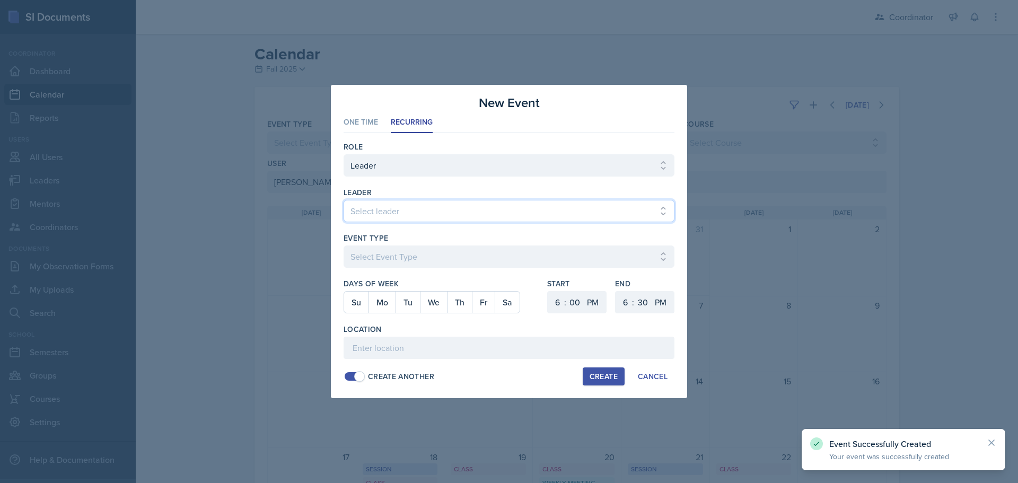
click at [377, 217] on select "Select leader [PERSON_NAME] [PERSON_NAME] [PERSON_NAME] [PERSON_NAME] [PERSON_N…" at bounding box center [509, 211] width 331 height 22
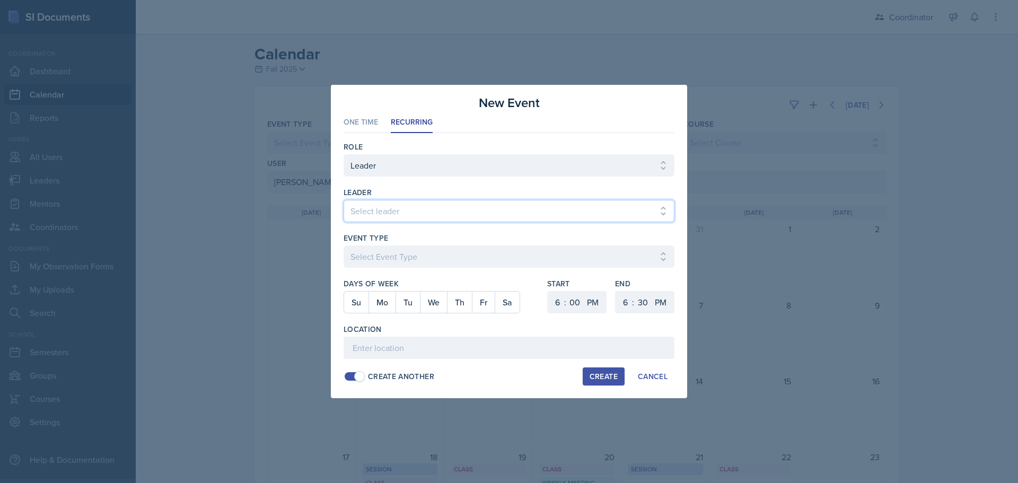
select select "1468d170-1270-42a4-b78b-a07f5b0f9752"
click at [344, 200] on select "Select leader [PERSON_NAME] [PERSON_NAME] [PERSON_NAME] [PERSON_NAME] [PERSON_N…" at bounding box center [509, 211] width 331 height 22
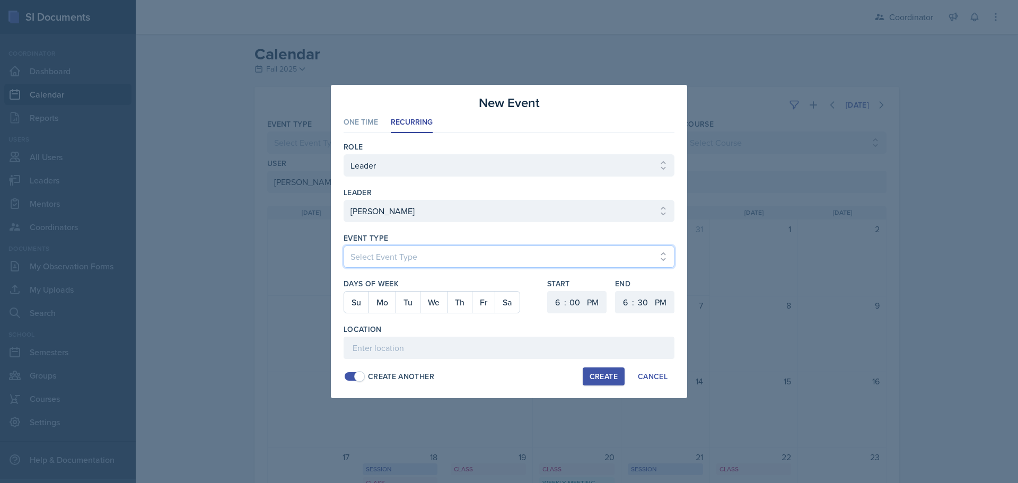
click at [386, 256] on select "Select Event Type Admin Office Hour Cal Workshop Class Class Announcement LA Pe…" at bounding box center [509, 257] width 331 height 22
select select "711e3089-b526-4ace-8ef7-b628edcb7570"
click at [344, 246] on select "Select Event Type Admin Office Hour Cal Workshop Class Class Announcement LA Pe…" at bounding box center [509, 257] width 331 height 22
click at [438, 298] on button "We" at bounding box center [433, 302] width 27 height 21
drag, startPoint x: 558, startPoint y: 304, endPoint x: 563, endPoint y: 292, distance: 13.6
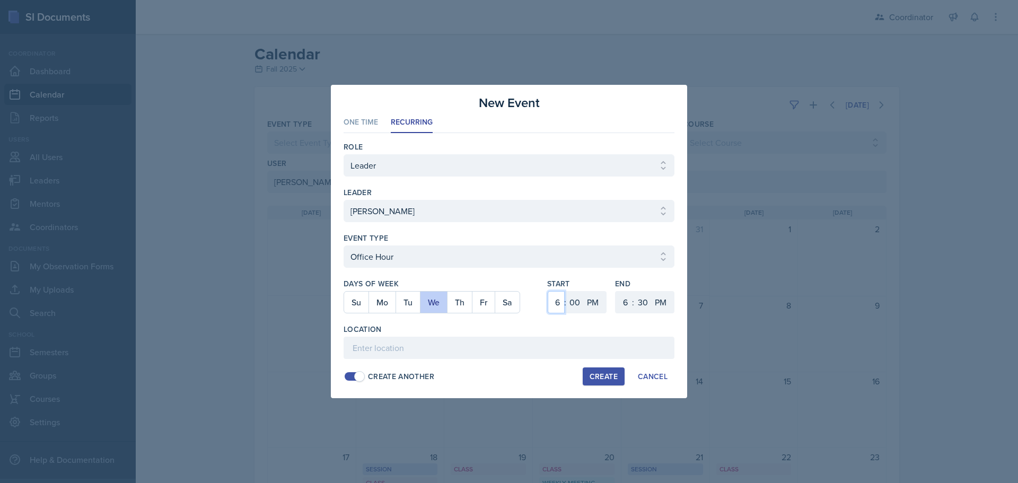
click at [558, 304] on select "1 2 3 4 5 6 7 8 9 10 11 12" at bounding box center [556, 302] width 17 height 22
select select "5"
click at [548, 291] on select "1 2 3 4 5 6 7 8 9 10 11 12" at bounding box center [556, 302] width 17 height 22
drag, startPoint x: 573, startPoint y: 306, endPoint x: 576, endPoint y: 294, distance: 12.1
click at [573, 306] on select "00 05 10 15 20 25 30 35 40 45 50 55" at bounding box center [574, 302] width 17 height 22
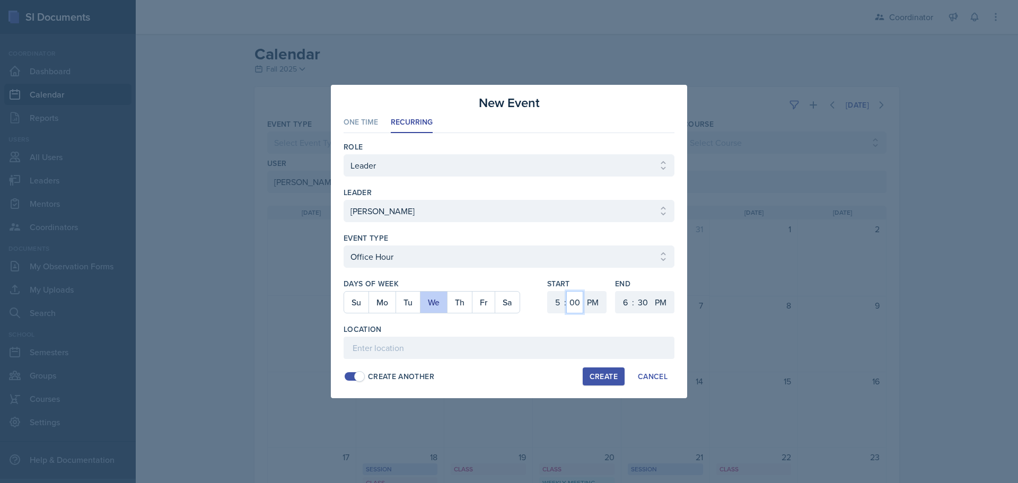
select select "30"
click at [566, 291] on select "00 05 10 15 20 25 30 35 40 45 50 55" at bounding box center [574, 302] width 17 height 22
click at [535, 353] on input at bounding box center [509, 348] width 331 height 22
type input "SSC"
click at [593, 373] on div "Create" at bounding box center [604, 376] width 28 height 8
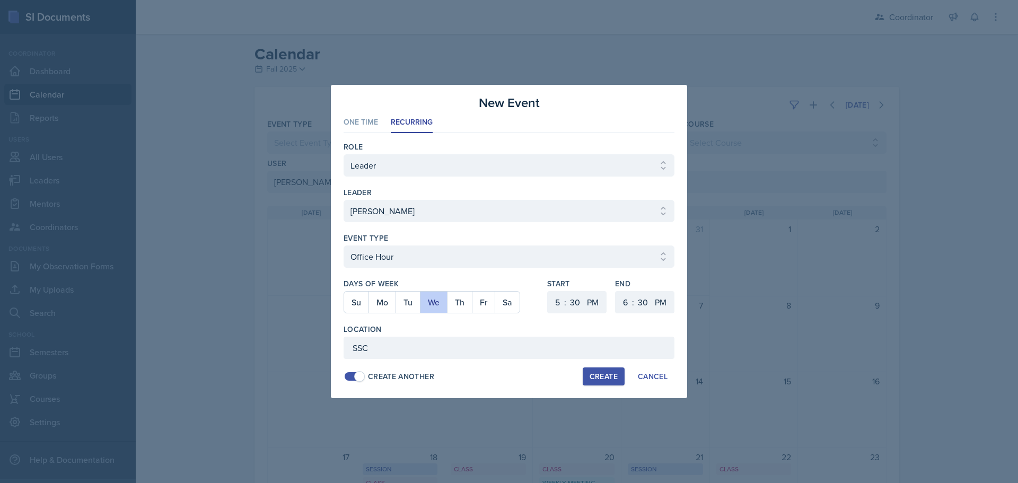
select select
select select "6"
select select "0"
drag, startPoint x: 228, startPoint y: 228, endPoint x: 243, endPoint y: 221, distance: 17.1
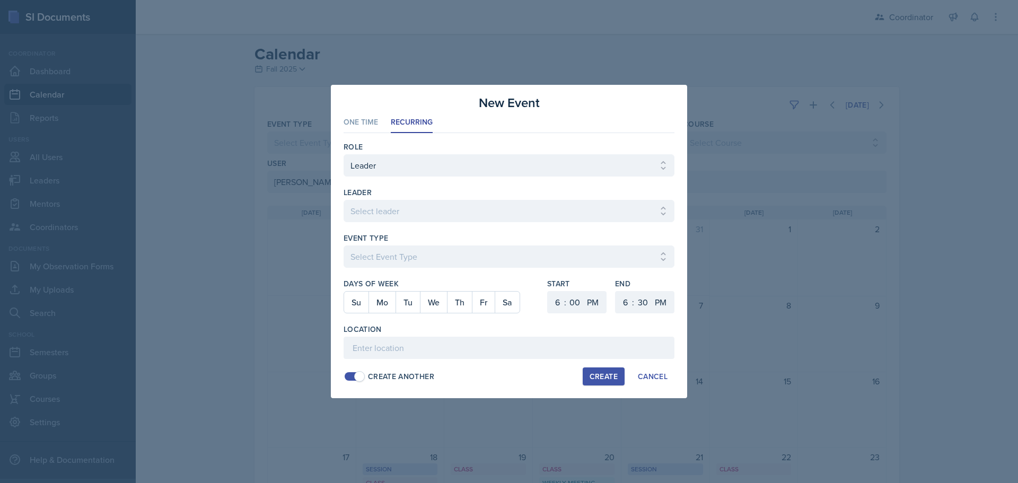
click at [228, 228] on div at bounding box center [509, 241] width 1018 height 483
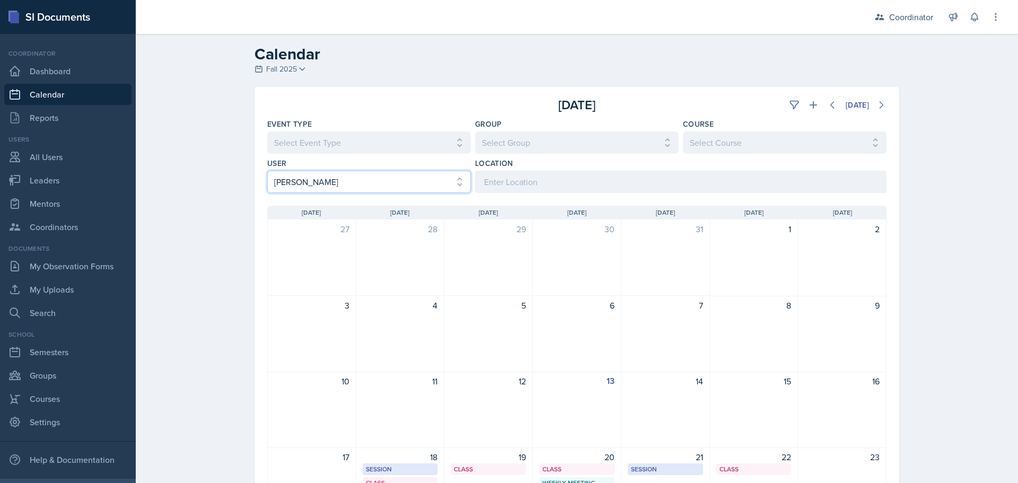
click at [299, 181] on select "Select User All [PERSON_NAME] [PERSON_NAME] [PERSON_NAME] [PERSON_NAME] [PERSON…" at bounding box center [369, 182] width 204 height 22
select select "82ee200e-ac30-4ca1-a6f6-313a71581a72"
click at [267, 171] on select "Select User All [PERSON_NAME] [PERSON_NAME] [PERSON_NAME] [PERSON_NAME] [PERSON…" at bounding box center [369, 182] width 204 height 22
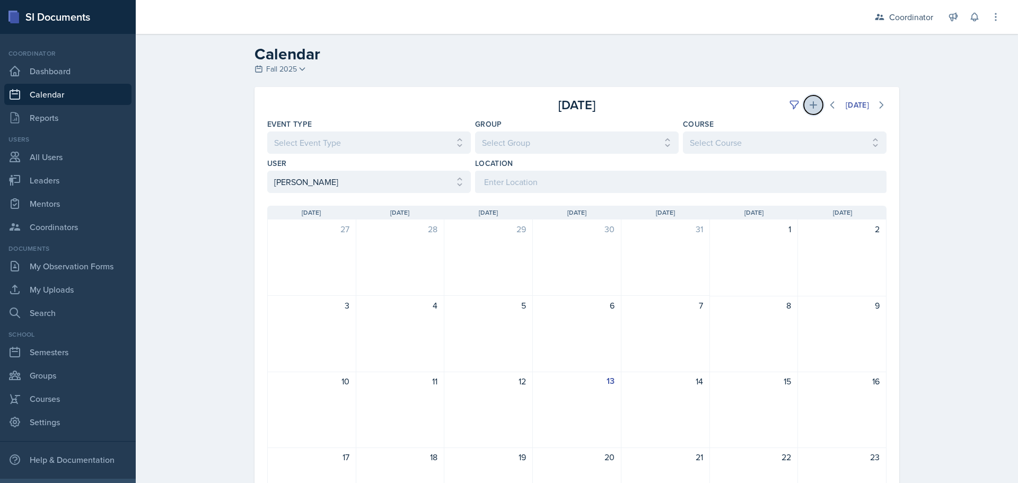
click at [808, 107] on icon at bounding box center [813, 105] width 11 height 11
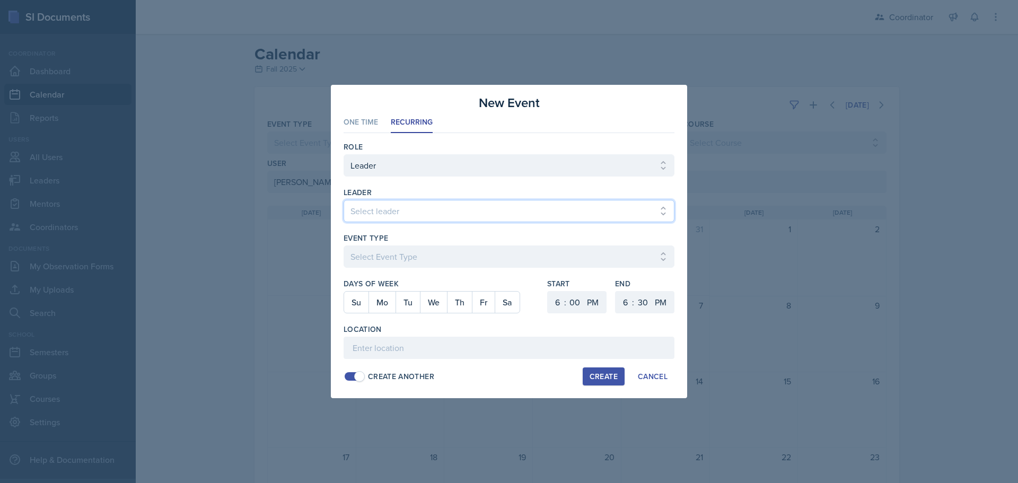
click at [398, 208] on select "Select leader [PERSON_NAME] [PERSON_NAME] [PERSON_NAME] [PERSON_NAME] [PERSON_N…" at bounding box center [509, 211] width 331 height 22
select select "1b73120e-3c8f-4223-b7f5-697ff1adcee7"
click at [344, 200] on select "Select leader [PERSON_NAME] [PERSON_NAME] [PERSON_NAME] [PERSON_NAME] [PERSON_N…" at bounding box center [509, 211] width 331 height 22
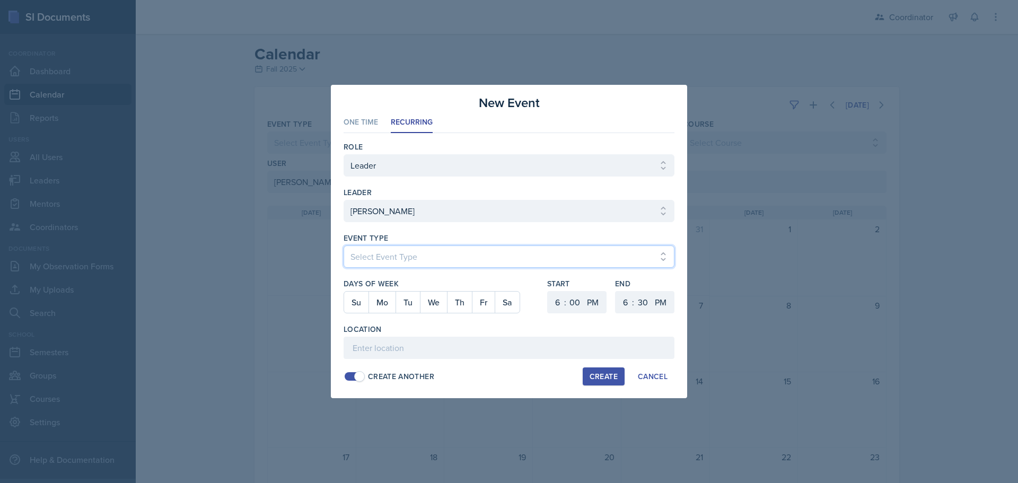
click at [398, 262] on select "Select Event Type Admin Office Hour Cal Workshop Class Class Announcement LA Pe…" at bounding box center [509, 257] width 331 height 22
select select "bd4f27e7-d6ed-4573-9455-47908d0b622f"
click at [344, 246] on select "Select Event Type Admin Office Hour Cal Workshop Class Class Announcement LA Pe…" at bounding box center [509, 257] width 331 height 22
click at [455, 303] on button "Th" at bounding box center [459, 302] width 25 height 21
drag, startPoint x: 556, startPoint y: 299, endPoint x: 556, endPoint y: 291, distance: 8.0
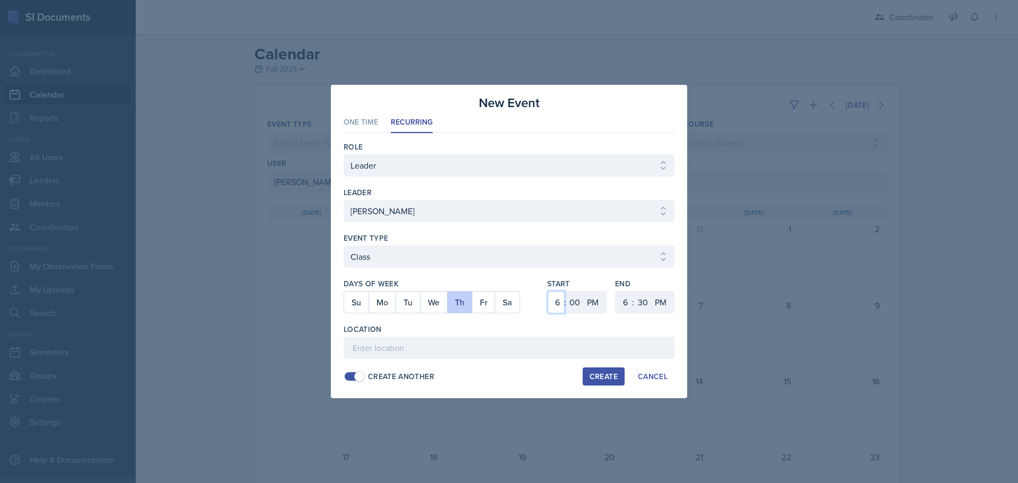
click at [556, 299] on select "1 2 3 4 5 6 7 8 9 10 11 12" at bounding box center [556, 302] width 17 height 22
select select "2"
click at [548, 291] on select "1 2 3 4 5 6 7 8 9 10 11 12" at bounding box center [556, 302] width 17 height 22
click at [578, 300] on select "00 05 10 15 20 25 30 35 40 45 50 55" at bounding box center [574, 302] width 17 height 22
select select "40"
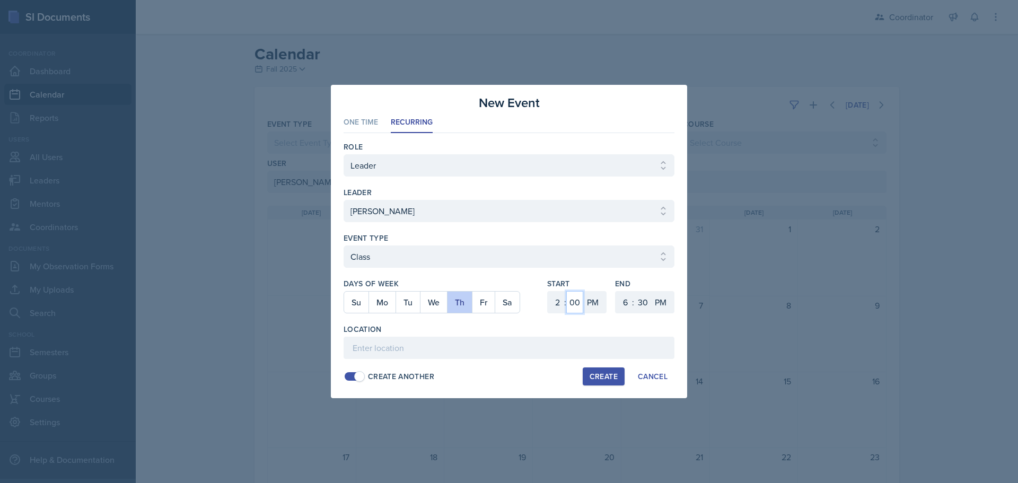
click at [566, 291] on select "00 05 10 15 20 25 30 35 40 45 50 55" at bounding box center [574, 302] width 17 height 22
click at [624, 304] on select "1 2 3 4 5 6 7 8 9 10 11 12" at bounding box center [624, 302] width 17 height 22
select select "4"
click at [616, 291] on select "1 2 3 4 5 6 7 8 9 10 11 12" at bounding box center [624, 302] width 17 height 22
click at [558, 355] on input at bounding box center [509, 348] width 331 height 22
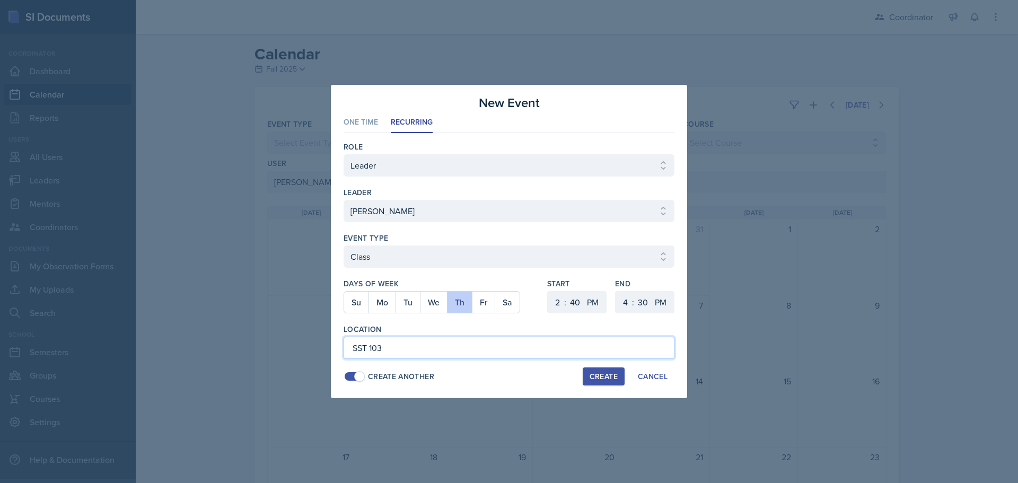
type input "SST 103"
click at [596, 377] on div "Create" at bounding box center [604, 376] width 28 height 8
select select
select select "6"
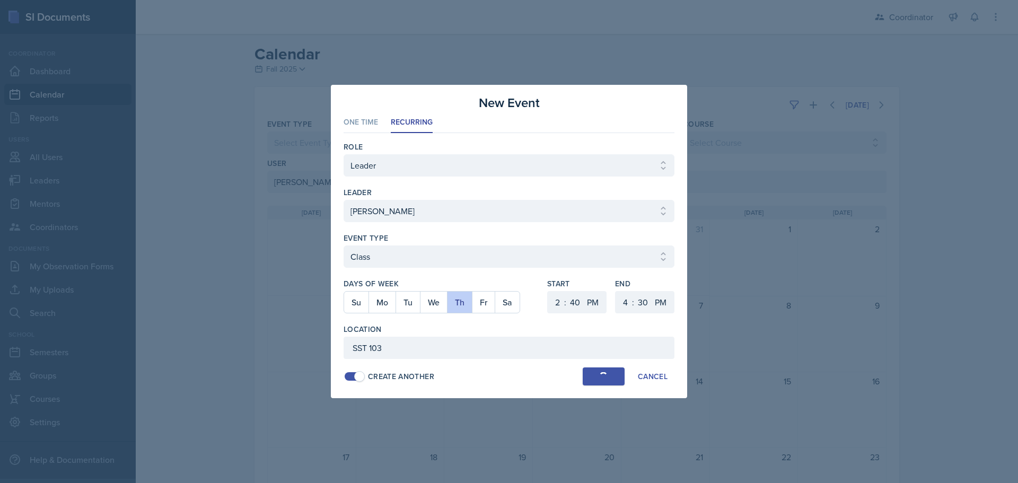
select select "0"
select select "6"
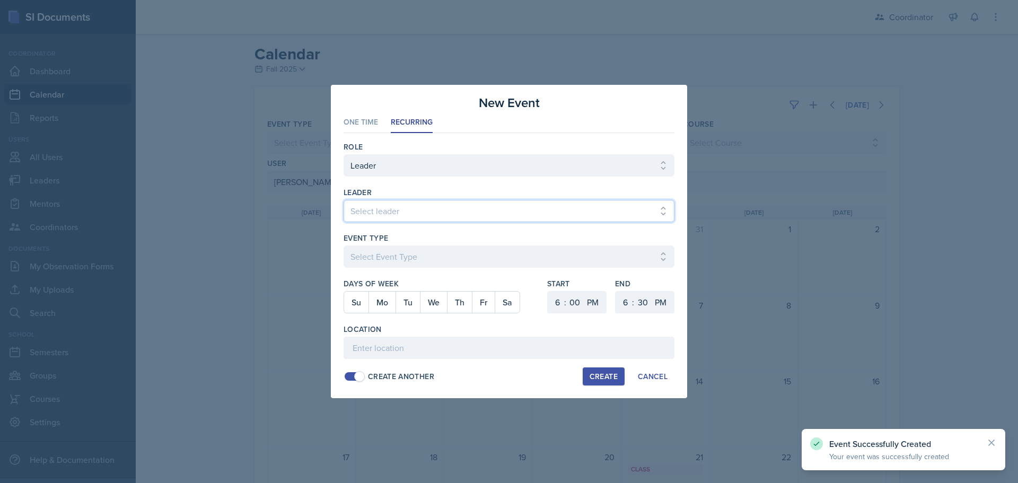
click at [376, 212] on select "Select leader [PERSON_NAME] [PERSON_NAME] [PERSON_NAME] [PERSON_NAME] [PERSON_N…" at bounding box center [509, 211] width 331 height 22
select select "1b73120e-3c8f-4223-b7f5-697ff1adcee7"
click at [344, 200] on select "Select leader [PERSON_NAME] [PERSON_NAME] [PERSON_NAME] [PERSON_NAME] [PERSON_N…" at bounding box center [509, 211] width 331 height 22
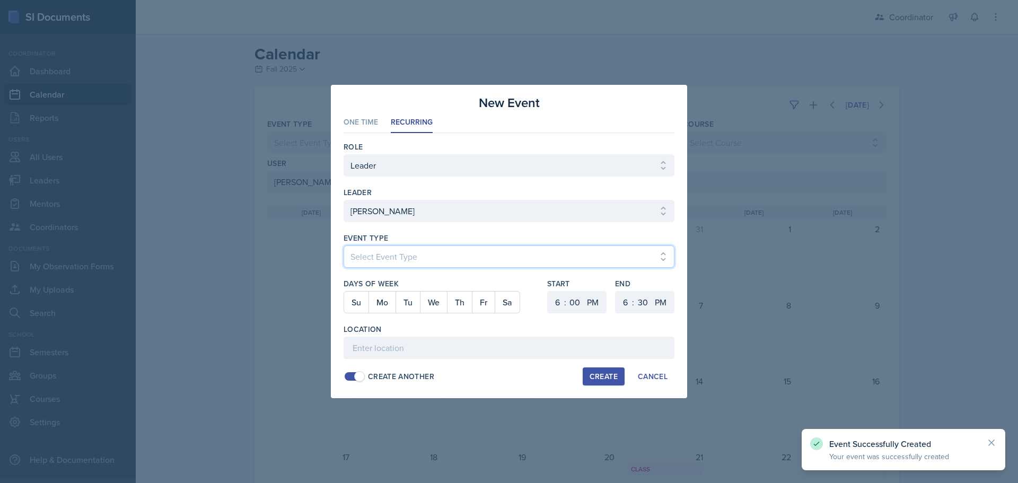
click at [385, 254] on select "Select Event Type Admin Office Hour Cal Workshop Class Class Announcement LA Pe…" at bounding box center [509, 257] width 331 height 22
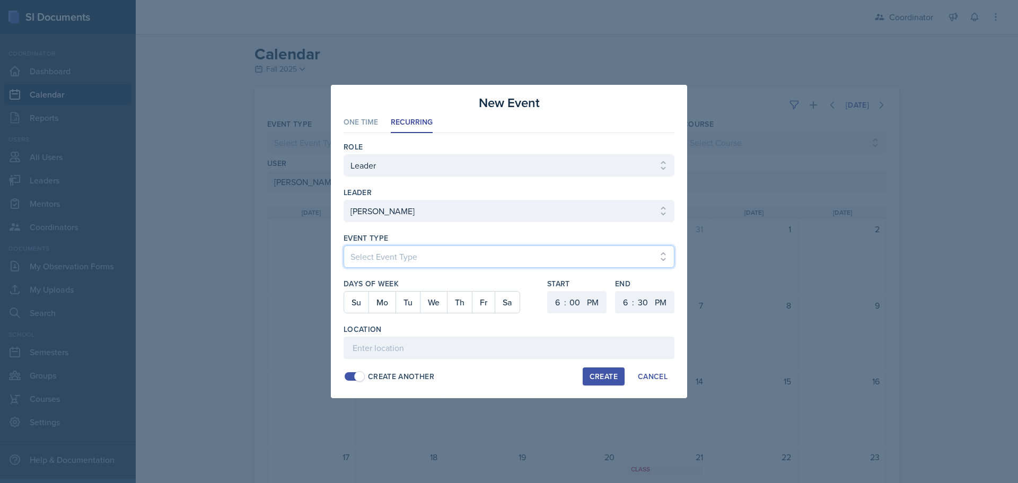
select select "bd4f27e7-d6ed-4573-9455-47908d0b622f"
click at [344, 246] on select "Select Event Type Admin Office Hour Cal Workshop Class Class Announcement LA Pe…" at bounding box center [509, 257] width 331 height 22
click at [385, 300] on button "Mo" at bounding box center [382, 302] width 27 height 21
click at [431, 303] on button "We" at bounding box center [433, 302] width 27 height 21
click at [553, 298] on select "1 2 3 4 5 6 7 8 9 10 11 12" at bounding box center [556, 302] width 17 height 22
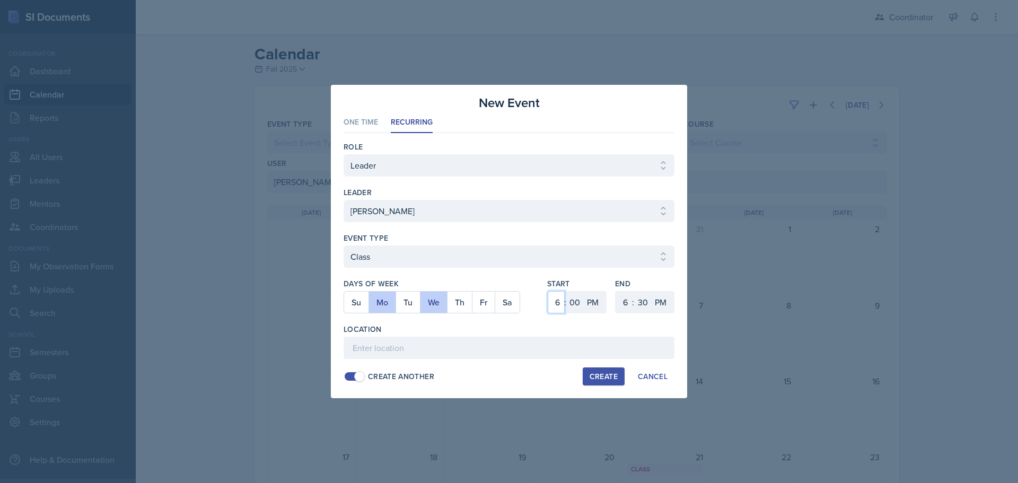
select select "11"
click at [548, 291] on select "1 2 3 4 5 6 7 8 9 10 11 12" at bounding box center [556, 302] width 17 height 22
drag, startPoint x: 578, startPoint y: 300, endPoint x: 578, endPoint y: 292, distance: 8.5
click at [578, 300] on select "00 05 10 15 20 25 30 35 40 45 50 55" at bounding box center [574, 302] width 17 height 22
select select "20"
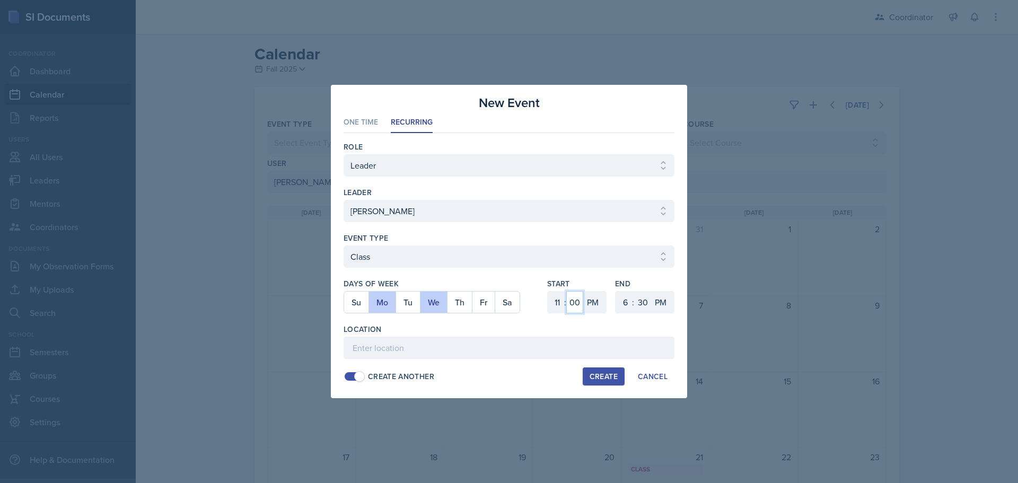
click at [566, 291] on select "00 05 10 15 20 25 30 35 40 45 50 55" at bounding box center [574, 302] width 17 height 22
drag, startPoint x: 594, startPoint y: 307, endPoint x: 596, endPoint y: 312, distance: 6.0
click at [594, 307] on select "AM PM" at bounding box center [593, 302] width 21 height 22
select select "AM"
click at [583, 291] on select "AM PM" at bounding box center [593, 302] width 21 height 22
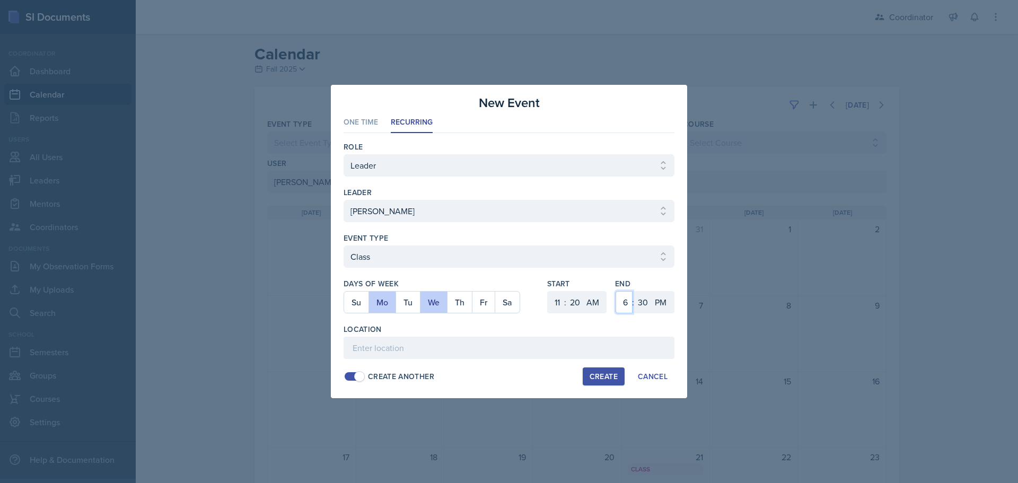
click at [619, 305] on select "1 2 3 4 5 6 7 8 9 10 11 12" at bounding box center [624, 302] width 17 height 22
select select "12"
click at [616, 291] on select "1 2 3 4 5 6 7 8 9 10 11 12" at bounding box center [624, 302] width 17 height 22
click at [640, 308] on select "00 05 10 15 20 25 30 35 40 45 50 55" at bounding box center [642, 302] width 17 height 22
select select "40"
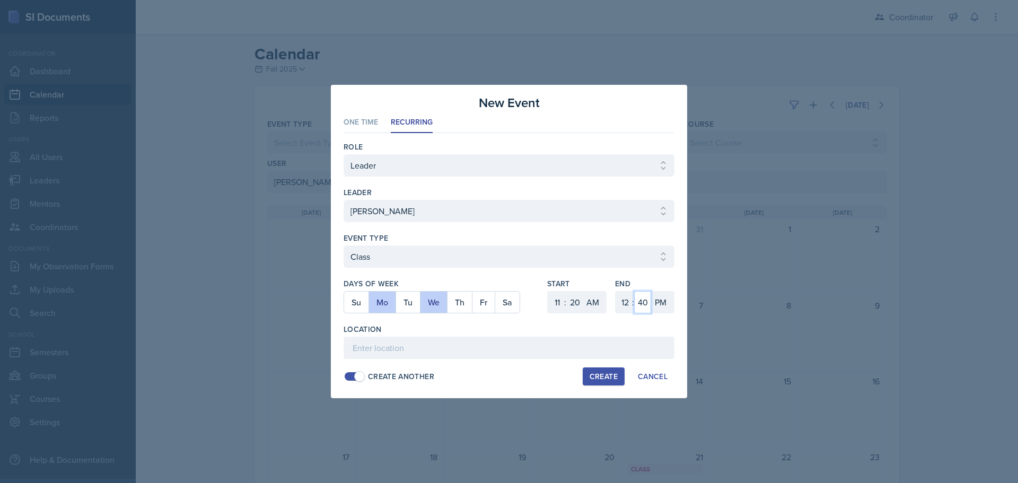
click at [634, 291] on select "00 05 10 15 20 25 30 35 40 45 50 55" at bounding box center [642, 302] width 17 height 22
click at [573, 333] on div "Location" at bounding box center [509, 329] width 331 height 11
click at [562, 347] on input at bounding box center [509, 348] width 331 height 22
type input "SST 103"
click at [597, 382] on button "Create" at bounding box center [604, 377] width 42 height 18
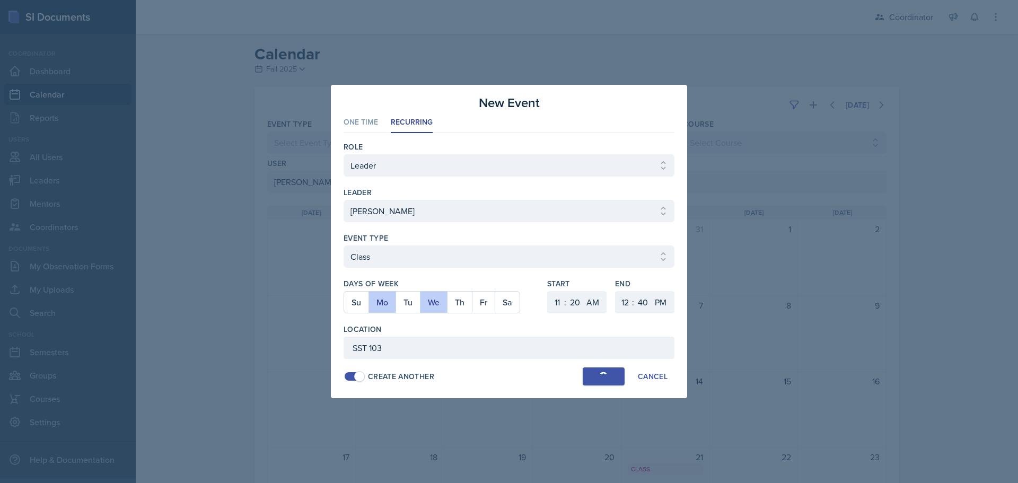
select select
select select "6"
select select "0"
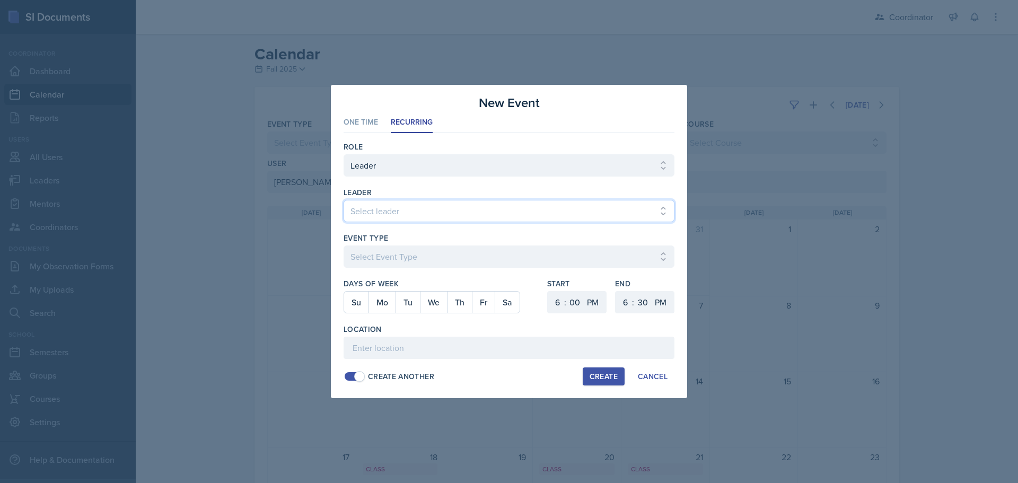
click at [418, 209] on select "Select leader [PERSON_NAME] [PERSON_NAME] [PERSON_NAME] [PERSON_NAME] [PERSON_N…" at bounding box center [509, 211] width 331 height 22
click at [344, 200] on select "Select leader [PERSON_NAME] [PERSON_NAME] [PERSON_NAME] [PERSON_NAME] [PERSON_N…" at bounding box center [509, 211] width 331 height 22
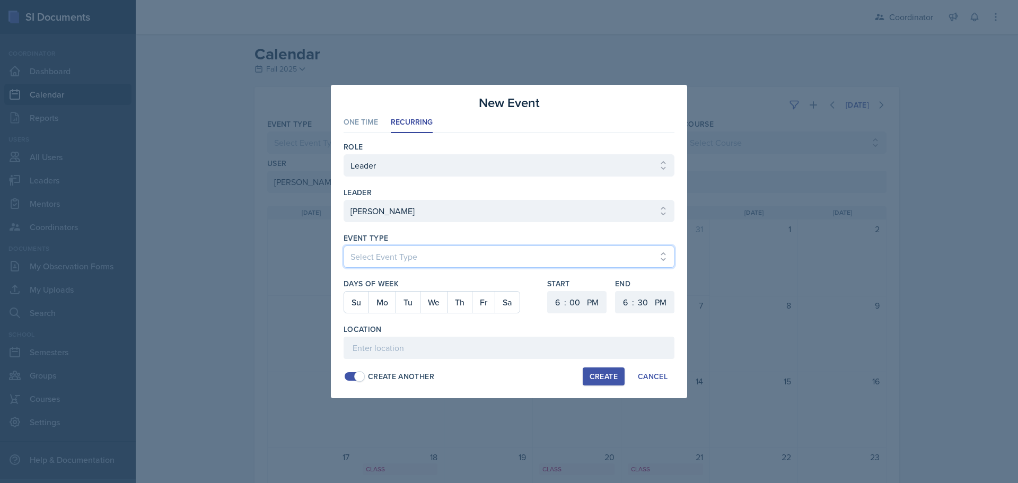
click at [407, 263] on select "Select Event Type Admin Office Hour Cal Workshop Class Class Announcement LA Pe…" at bounding box center [509, 257] width 331 height 22
click at [344, 246] on select "Select Event Type Admin Office Hour Cal Workshop Class Class Announcement LA Pe…" at bounding box center [509, 257] width 331 height 22
drag, startPoint x: 412, startPoint y: 305, endPoint x: 425, endPoint y: 305, distance: 13.3
click at [412, 305] on button "Tu" at bounding box center [408, 302] width 24 height 21
click at [562, 306] on select "1 2 3 4 5 6 7 8 9 10 11 12" at bounding box center [556, 302] width 17 height 22
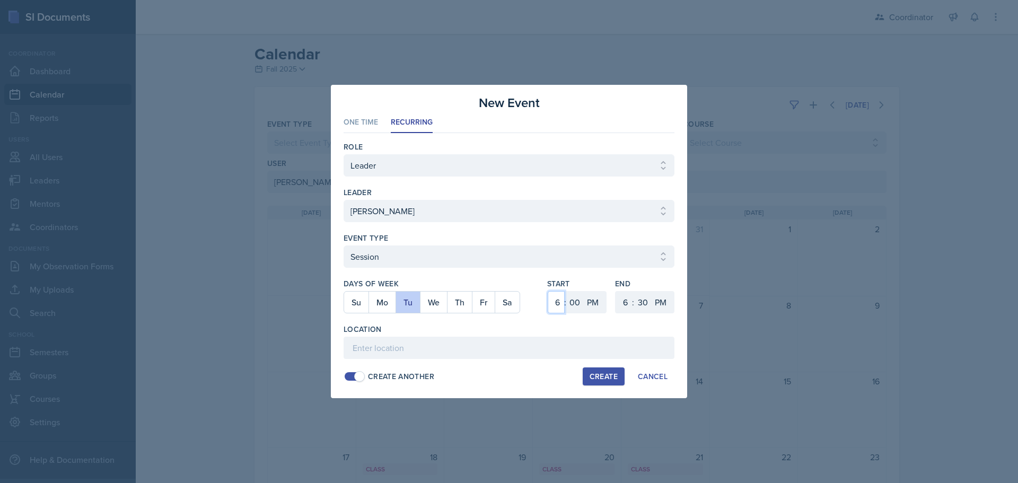
click at [548, 291] on select "1 2 3 4 5 6 7 8 9 10 11 12" at bounding box center [556, 302] width 17 height 22
click at [577, 307] on select "00 05 10 15 20 25 30 35 40 45 50 55" at bounding box center [574, 302] width 17 height 22
click at [566, 291] on select "00 05 10 15 20 25 30 35 40 45 50 55" at bounding box center [574, 302] width 17 height 22
drag, startPoint x: 620, startPoint y: 303, endPoint x: 622, endPoint y: 295, distance: 8.1
click at [620, 303] on select "1 2 3 4 5 6 7 8 9 10 11 12" at bounding box center [624, 302] width 17 height 22
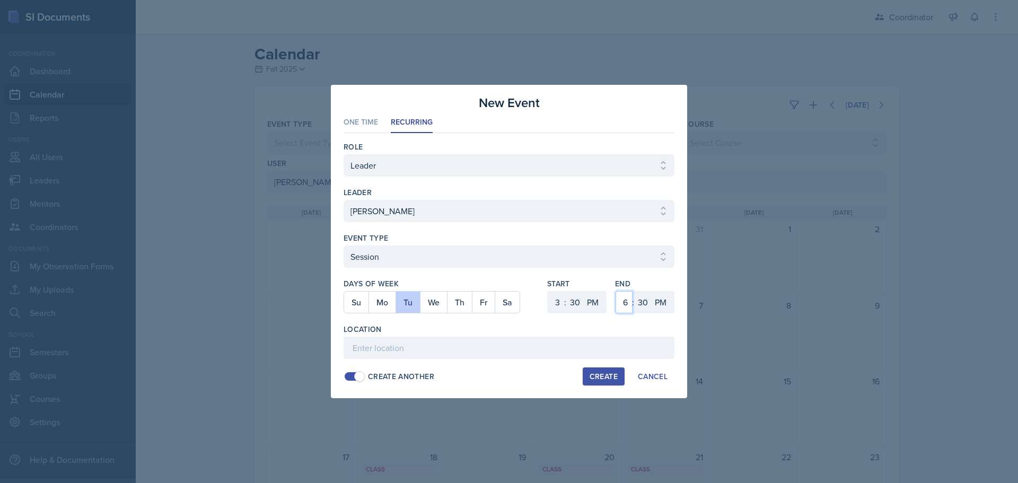
click at [616, 291] on select "1 2 3 4 5 6 7 8 9 10 11 12" at bounding box center [624, 302] width 17 height 22
click at [569, 348] on input at bounding box center [509, 348] width 331 height 22
click at [608, 381] on div "Create" at bounding box center [604, 376] width 28 height 8
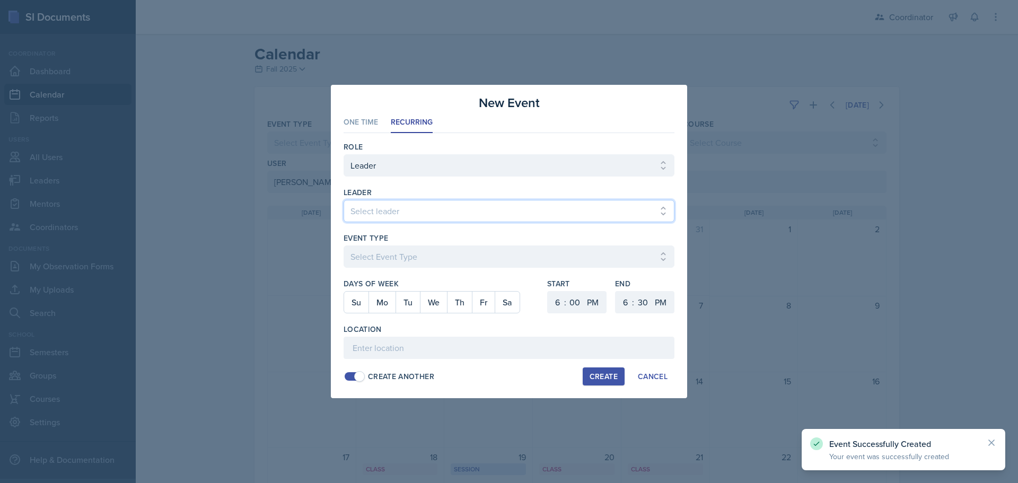
click at [392, 203] on select "Select leader [PERSON_NAME] [PERSON_NAME] [PERSON_NAME] [PERSON_NAME] [PERSON_N…" at bounding box center [509, 211] width 331 height 22
click at [344, 200] on select "Select leader [PERSON_NAME] [PERSON_NAME] [PERSON_NAME] [PERSON_NAME] [PERSON_N…" at bounding box center [509, 211] width 331 height 22
click at [403, 268] on div at bounding box center [509, 273] width 331 height 11
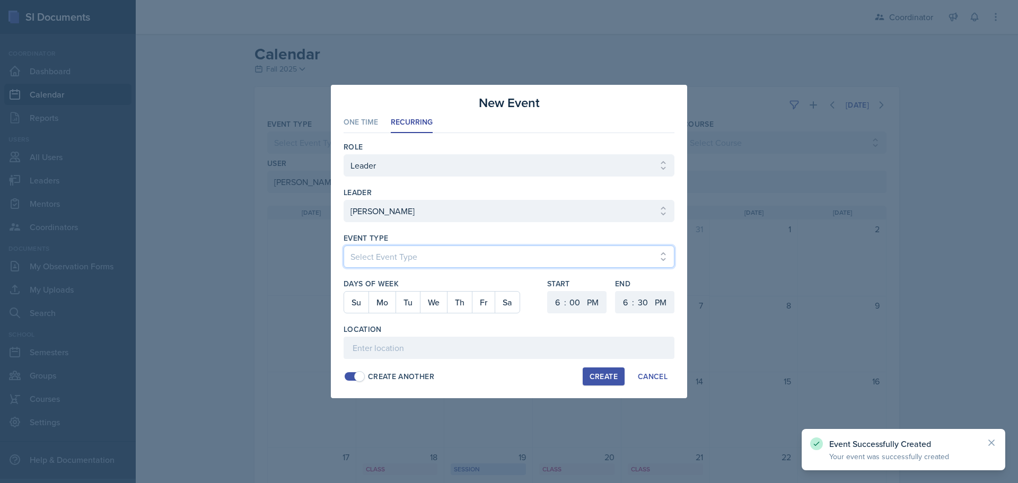
click at [403, 266] on select "Select Event Type Admin Office Hour Cal Workshop Class Class Announcement LA Pe…" at bounding box center [509, 257] width 331 height 22
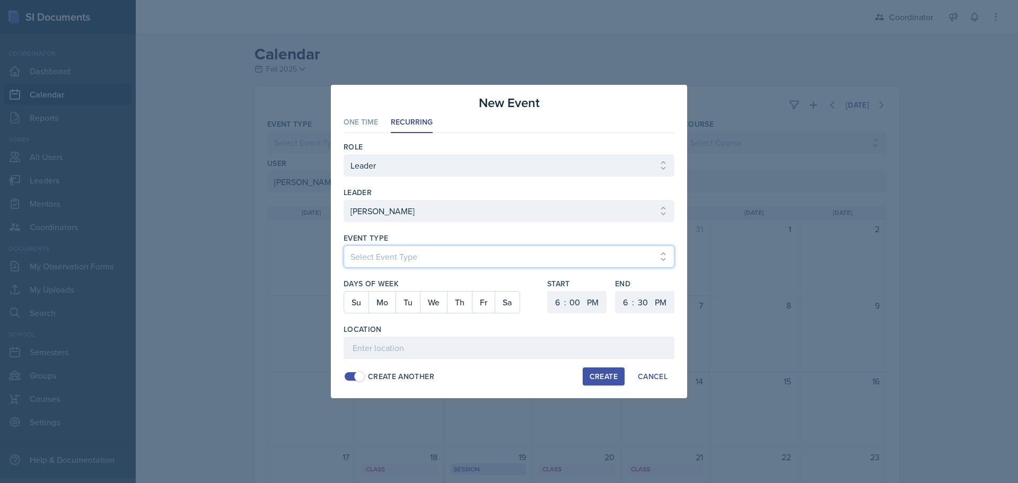
click at [344, 246] on select "Select Event Type Admin Office Hour Cal Workshop Class Class Announcement LA Pe…" at bounding box center [509, 257] width 331 height 22
click at [432, 302] on button "We" at bounding box center [433, 302] width 27 height 21
click at [556, 301] on select "1 2 3 4 5 6 7 8 9 10 11 12" at bounding box center [556, 302] width 17 height 22
click at [548, 291] on select "1 2 3 4 5 6 7 8 9 10 11 12" at bounding box center [556, 302] width 17 height 22
drag, startPoint x: 596, startPoint y: 298, endPoint x: 595, endPoint y: 312, distance: 14.4
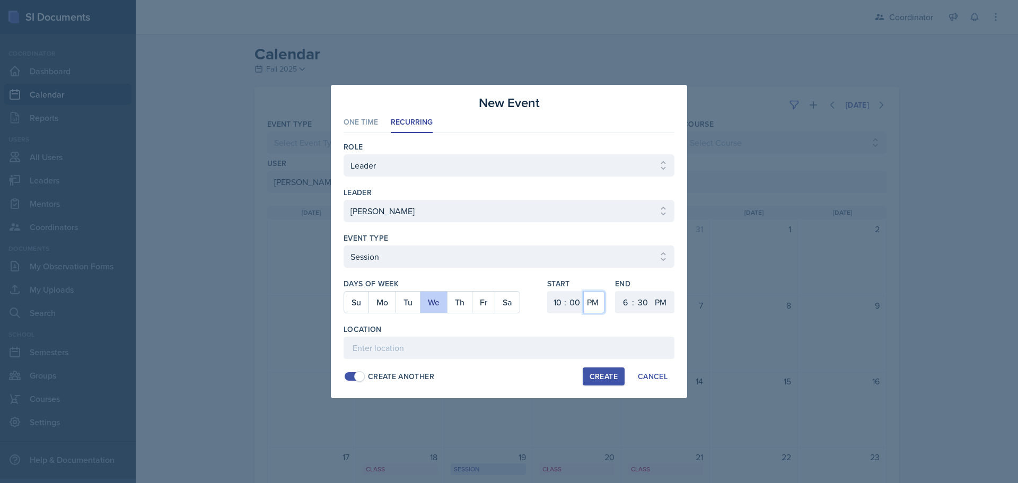
click at [596, 298] on select "AM PM" at bounding box center [593, 302] width 21 height 22
click at [583, 291] on select "AM PM" at bounding box center [593, 302] width 21 height 22
click at [623, 305] on select "1 2 3 4 5 6 7 8 9 10 11 12" at bounding box center [624, 302] width 17 height 22
click at [616, 291] on select "1 2 3 4 5 6 7 8 9 10 11 12" at bounding box center [624, 302] width 17 height 22
drag, startPoint x: 650, startPoint y: 302, endPoint x: 647, endPoint y: 293, distance: 9.6
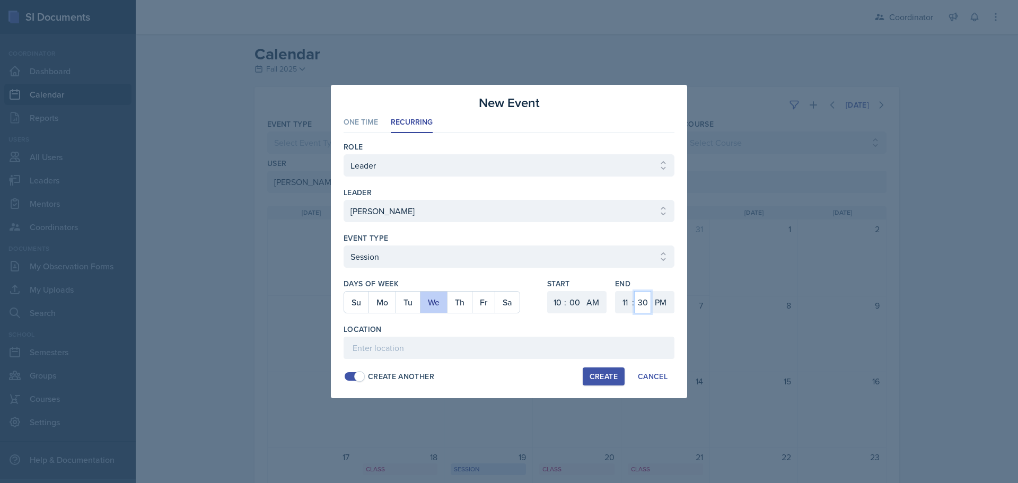
click at [650, 302] on select "00 05 10 15 20 25 30 35 40 45 50 55" at bounding box center [642, 302] width 17 height 22
click at [634, 291] on select "00 05 10 15 20 25 30 35 40 45 50 55" at bounding box center [642, 302] width 17 height 22
drag, startPoint x: 644, startPoint y: 312, endPoint x: 644, endPoint y: 304, distance: 7.4
click at [644, 312] on select "00 05 10 15 20 25 30 35 40 45 50 55" at bounding box center [642, 302] width 17 height 22
click at [634, 291] on select "00 05 10 15 20 25 30 35 40 45 50 55" at bounding box center [642, 302] width 17 height 22
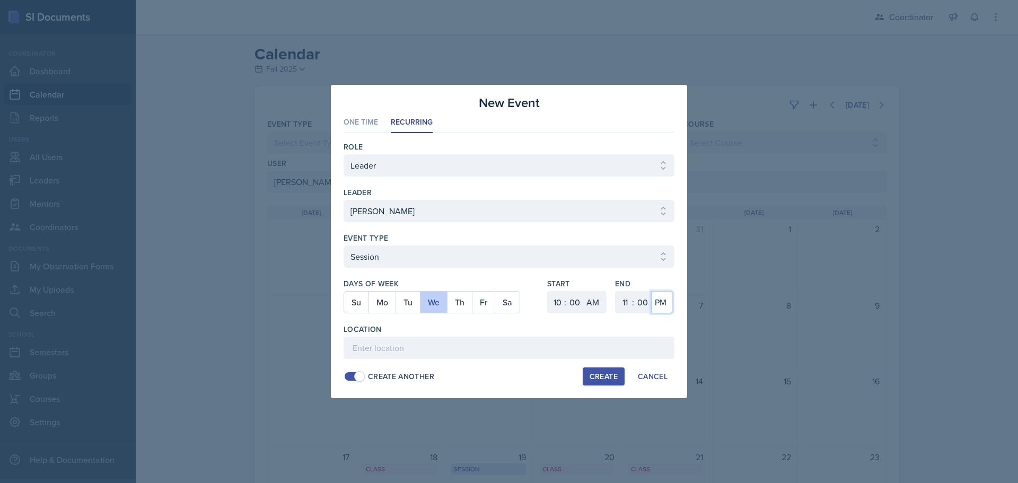
click at [671, 303] on select "AM PM" at bounding box center [661, 302] width 21 height 22
click at [651, 291] on select "AM PM" at bounding box center [661, 302] width 21 height 22
click at [651, 343] on input at bounding box center [509, 348] width 331 height 22
click at [602, 377] on div "Create" at bounding box center [604, 376] width 28 height 8
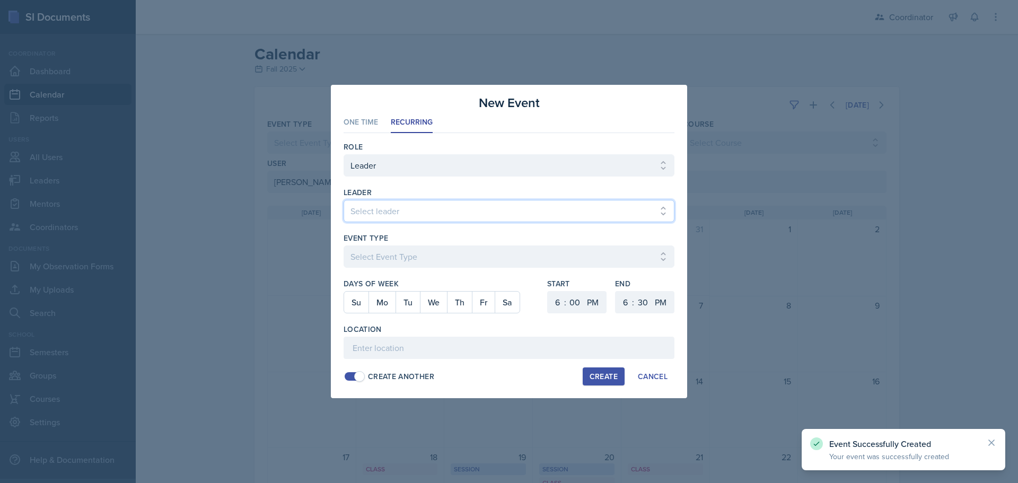
click at [375, 210] on select "Select leader [PERSON_NAME] [PERSON_NAME] [PERSON_NAME] [PERSON_NAME] [PERSON_N…" at bounding box center [509, 211] width 331 height 22
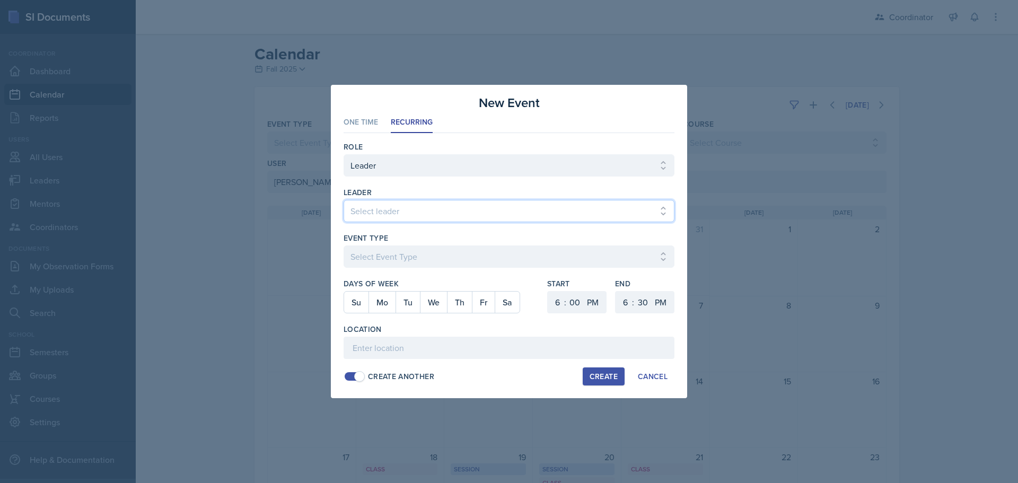
click at [344, 200] on select "Select leader [PERSON_NAME] [PERSON_NAME] [PERSON_NAME] [PERSON_NAME] [PERSON_N…" at bounding box center [509, 211] width 331 height 22
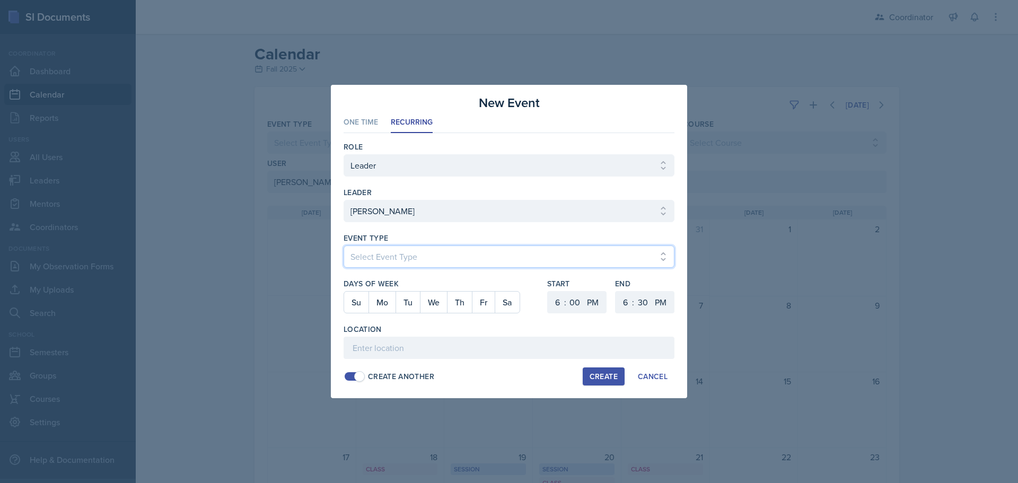
click at [388, 256] on select "Select Event Type Admin Office Hour Cal Workshop Class Class Announcement LA Pe…" at bounding box center [509, 257] width 331 height 22
click at [344, 246] on select "Select Event Type Admin Office Hour Cal Workshop Class Class Announcement LA Pe…" at bounding box center [509, 257] width 331 height 22
click at [487, 309] on button "Fr" at bounding box center [483, 302] width 23 height 21
drag, startPoint x: 552, startPoint y: 301, endPoint x: 552, endPoint y: 293, distance: 8.0
click at [552, 301] on select "1 2 3 4 5 6 7 8 9 10 11 12" at bounding box center [556, 302] width 17 height 22
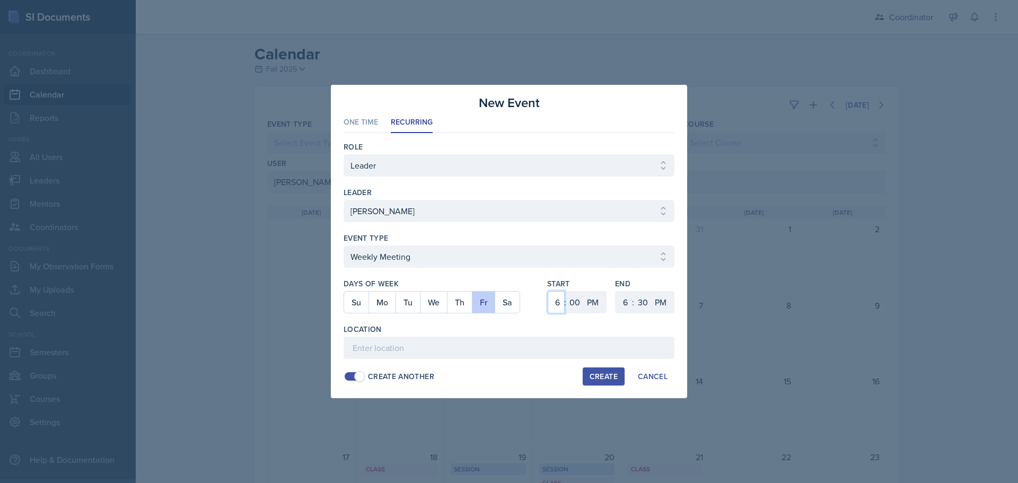
click at [548, 291] on select "1 2 3 4 5 6 7 8 9 10 11 12" at bounding box center [556, 302] width 17 height 22
drag, startPoint x: 626, startPoint y: 301, endPoint x: 624, endPoint y: 292, distance: 9.7
click at [626, 301] on select "1 2 3 4 5 6 7 8 9 10 11 12" at bounding box center [624, 302] width 17 height 22
click at [616, 291] on select "1 2 3 4 5 6 7 8 9 10 11 12" at bounding box center [624, 302] width 17 height 22
click at [647, 299] on select "00 05 10 15 20 25 30 35 40 45 50 55" at bounding box center [642, 302] width 17 height 22
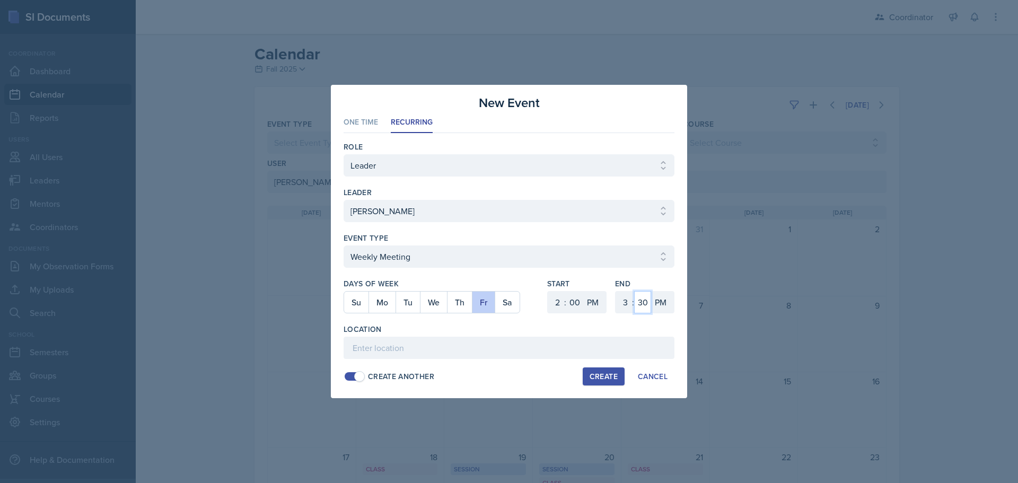
click at [634, 291] on select "00 05 10 15 20 25 30 35 40 45 50 55" at bounding box center [642, 302] width 17 height 22
click at [484, 346] on input at bounding box center [509, 348] width 331 height 22
click at [605, 377] on div "Create" at bounding box center [604, 376] width 28 height 8
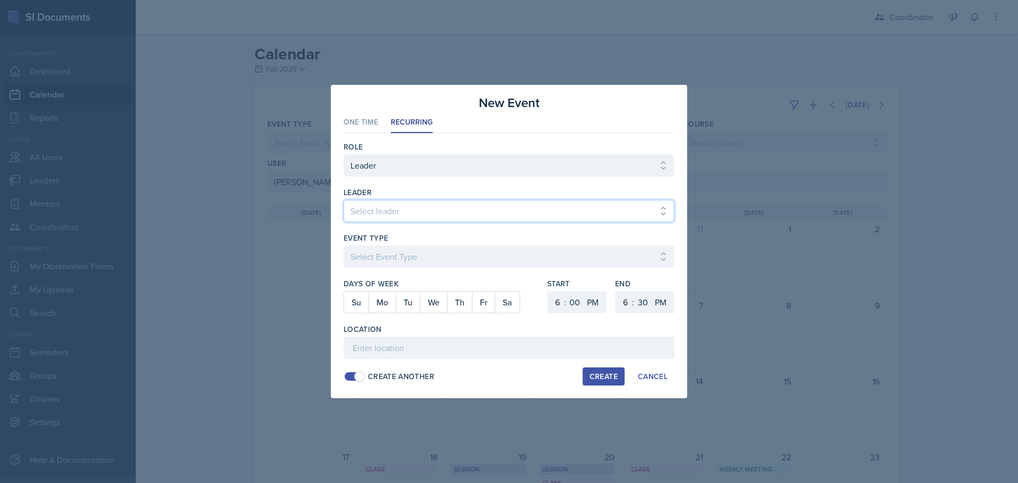
click at [364, 214] on select "Select leader [PERSON_NAME] [PERSON_NAME] [PERSON_NAME] [PERSON_NAME] [PERSON_N…" at bounding box center [509, 211] width 331 height 22
click at [344, 200] on select "Select leader [PERSON_NAME] [PERSON_NAME] [PERSON_NAME] [PERSON_NAME] [PERSON_N…" at bounding box center [509, 211] width 331 height 22
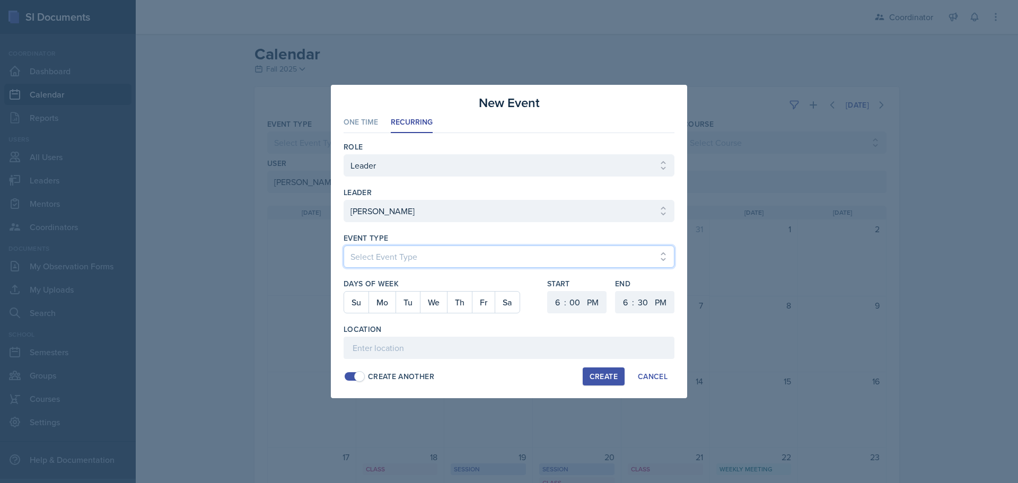
click at [393, 254] on select "Select Event Type Admin Office Hour Cal Workshop Class Class Announcement LA Pe…" at bounding box center [509, 257] width 331 height 22
click at [344, 246] on select "Select Event Type Admin Office Hour Cal Workshop Class Class Announcement LA Pe…" at bounding box center [509, 257] width 331 height 22
click at [405, 303] on button "Tu" at bounding box center [408, 302] width 24 height 21
click at [558, 301] on select "1 2 3 4 5 6 7 8 9 10 11 12" at bounding box center [556, 302] width 17 height 22
click at [548, 291] on select "1 2 3 4 5 6 7 8 9 10 11 12" at bounding box center [556, 302] width 17 height 22
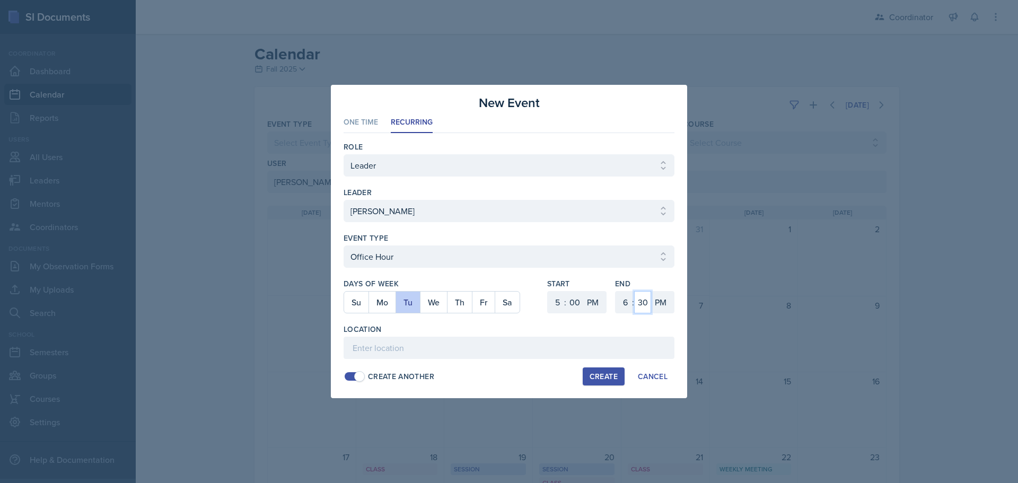
drag, startPoint x: 641, startPoint y: 303, endPoint x: 643, endPoint y: 291, distance: 12.4
click at [641, 302] on select "00 05 10 15 20 25 30 35 40 45 50 55" at bounding box center [642, 302] width 17 height 22
click at [634, 291] on select "00 05 10 15 20 25 30 35 40 45 50 55" at bounding box center [642, 302] width 17 height 22
click at [514, 332] on div "Location" at bounding box center [509, 329] width 331 height 11
click at [506, 344] on input at bounding box center [509, 348] width 331 height 22
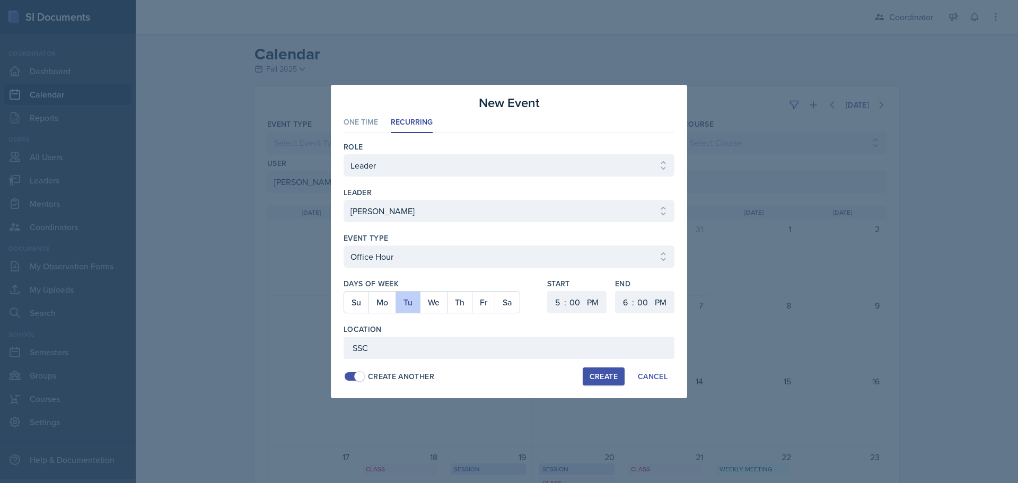
click at [615, 377] on div "Create" at bounding box center [604, 376] width 28 height 8
click at [744, 341] on div at bounding box center [509, 241] width 1018 height 483
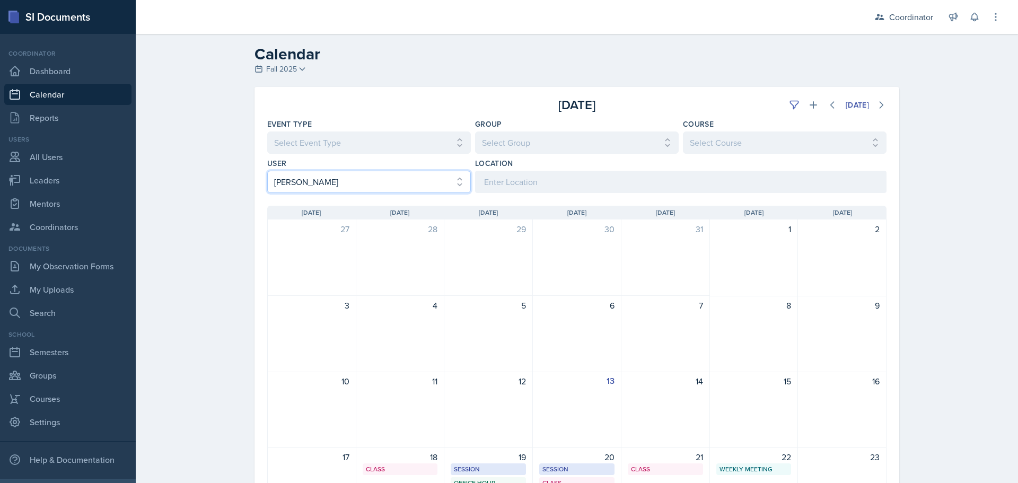
click at [313, 183] on select "Select User All [PERSON_NAME] [PERSON_NAME] [PERSON_NAME] [PERSON_NAME] [PERSON…" at bounding box center [369, 182] width 204 height 22
click at [267, 171] on select "Select User All [PERSON_NAME] [PERSON_NAME] [PERSON_NAME] [PERSON_NAME] [PERSON…" at bounding box center [369, 182] width 204 height 22
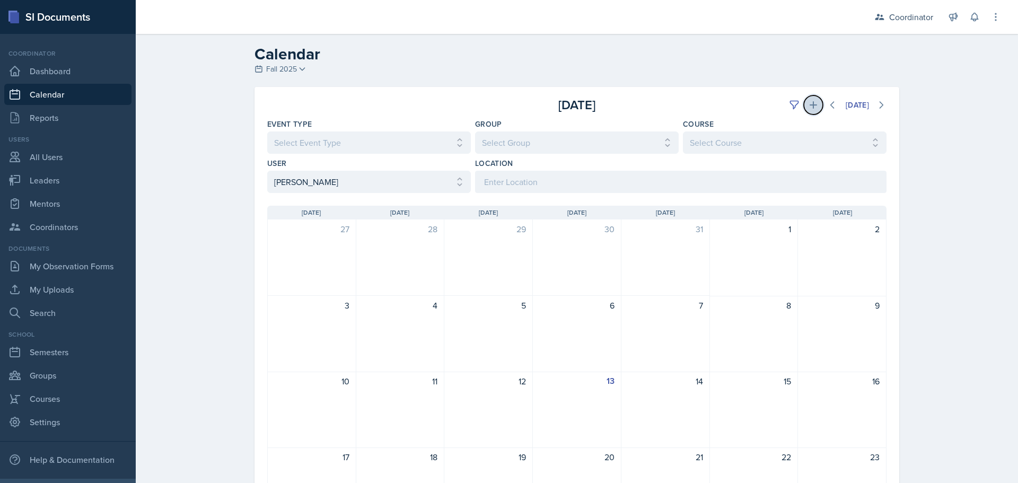
click at [809, 101] on icon at bounding box center [813, 105] width 11 height 11
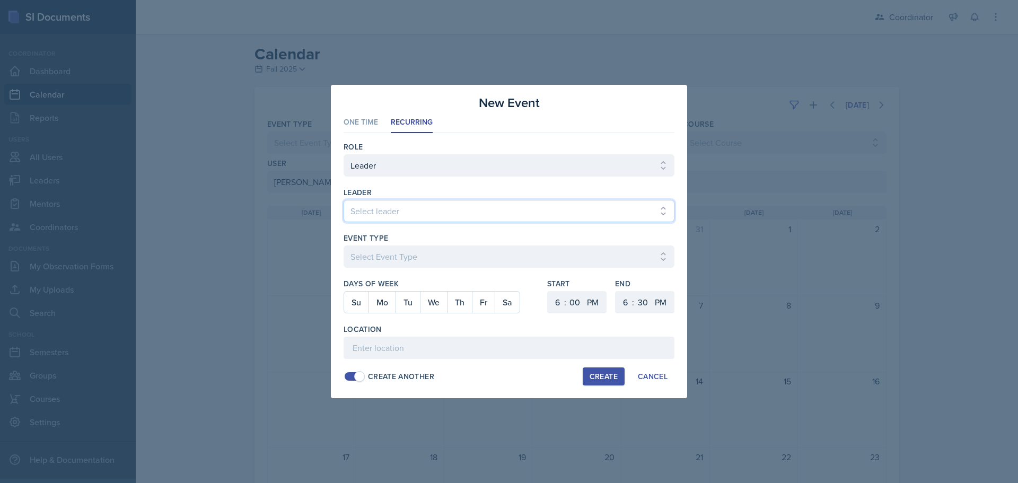
click at [396, 216] on select "Select leader [PERSON_NAME] [PERSON_NAME] [PERSON_NAME] [PERSON_NAME] [PERSON_N…" at bounding box center [509, 211] width 331 height 22
click at [344, 200] on select "Select leader [PERSON_NAME] [PERSON_NAME] [PERSON_NAME] [PERSON_NAME] [PERSON_N…" at bounding box center [509, 211] width 331 height 22
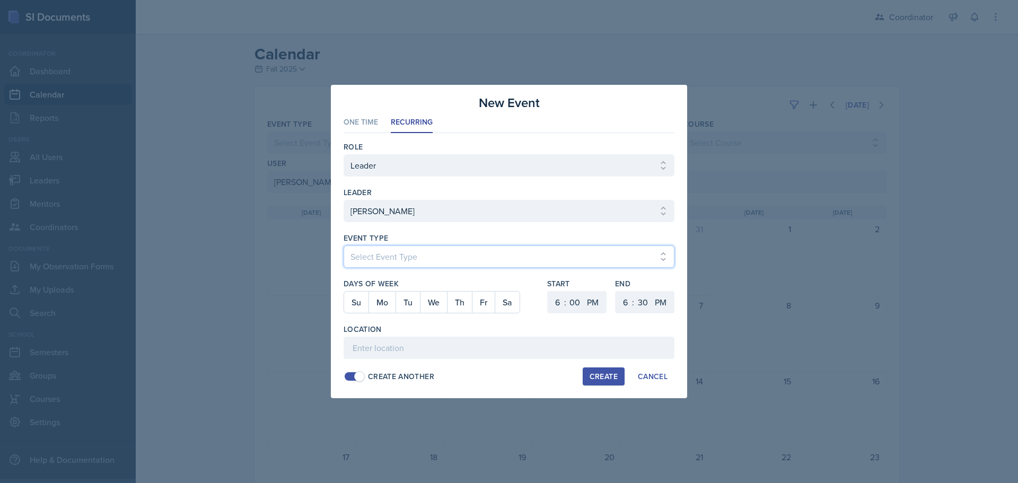
click at [384, 254] on select "Select Event Type Admin Office Hour Cal Workshop Class Class Announcement LA Pe…" at bounding box center [509, 257] width 331 height 22
click at [344, 246] on select "Select Event Type Admin Office Hour Cal Workshop Class Class Announcement LA Pe…" at bounding box center [509, 257] width 331 height 22
click at [408, 305] on button "Tu" at bounding box center [408, 302] width 24 height 21
click at [456, 305] on button "Th" at bounding box center [459, 302] width 25 height 21
click at [560, 303] on select "1 2 3 4 5 6 7 8 9 10 11 12" at bounding box center [556, 302] width 17 height 22
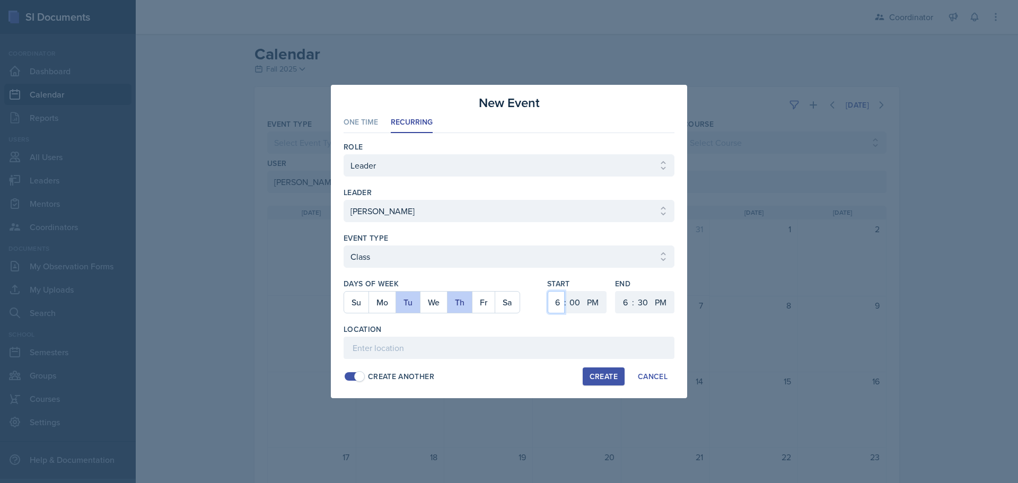
click at [548, 291] on select "1 2 3 4 5 6 7 8 9 10 11 12" at bounding box center [556, 302] width 17 height 22
drag, startPoint x: 572, startPoint y: 305, endPoint x: 572, endPoint y: 294, distance: 11.7
click at [572, 305] on select "00 05 10 15 20 25 30 35 40 45 50 55" at bounding box center [574, 302] width 17 height 22
click at [566, 291] on select "00 05 10 15 20 25 30 35 40 45 50 55" at bounding box center [574, 302] width 17 height 22
click at [571, 298] on select "00 05 10 15 20 25 30 35 40 45 50 55" at bounding box center [574, 302] width 17 height 22
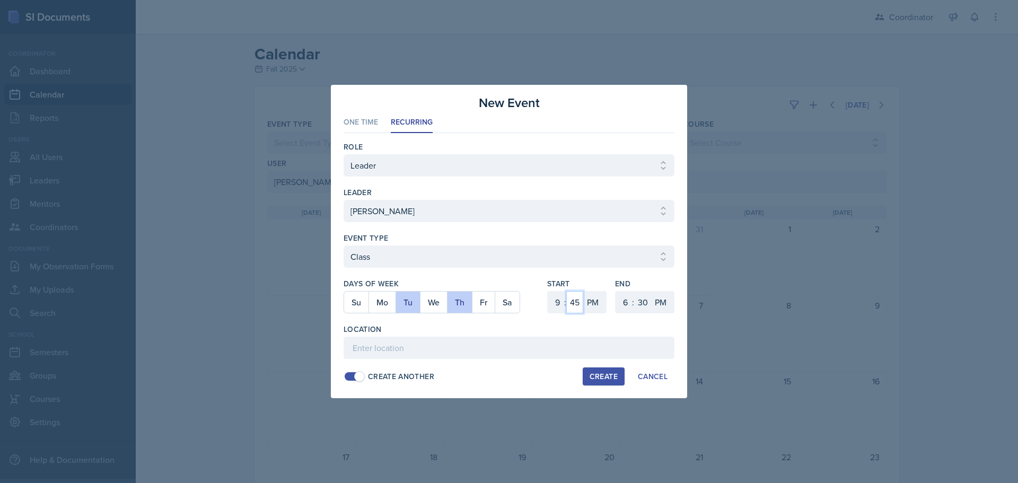
click at [566, 291] on select "00 05 10 15 20 25 30 35 40 45 50 55" at bounding box center [574, 302] width 17 height 22
drag, startPoint x: 595, startPoint y: 302, endPoint x: 595, endPoint y: 311, distance: 9.5
click at [595, 305] on select "AM PM" at bounding box center [593, 302] width 21 height 22
click at [583, 291] on select "AM PM" at bounding box center [593, 302] width 21 height 22
click at [623, 302] on select "1 2 3 4 5 6 7 8 9 10 11 12" at bounding box center [624, 302] width 17 height 22
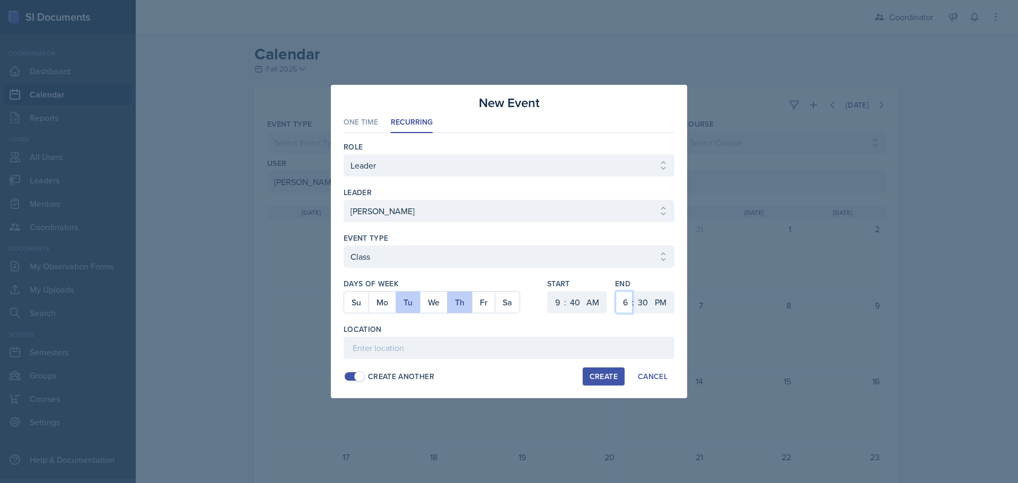
click at [616, 291] on select "1 2 3 4 5 6 7 8 9 10 11 12" at bounding box center [624, 302] width 17 height 22
click at [643, 311] on select "00 05 10 15 20 25 30 35 40 45 50 55" at bounding box center [642, 302] width 17 height 22
click at [634, 291] on select "00 05 10 15 20 25 30 35 40 45 50 55" at bounding box center [642, 302] width 17 height 22
click at [657, 304] on select "AM PM" at bounding box center [661, 302] width 21 height 22
click at [651, 291] on select "AM PM" at bounding box center [661, 302] width 21 height 22
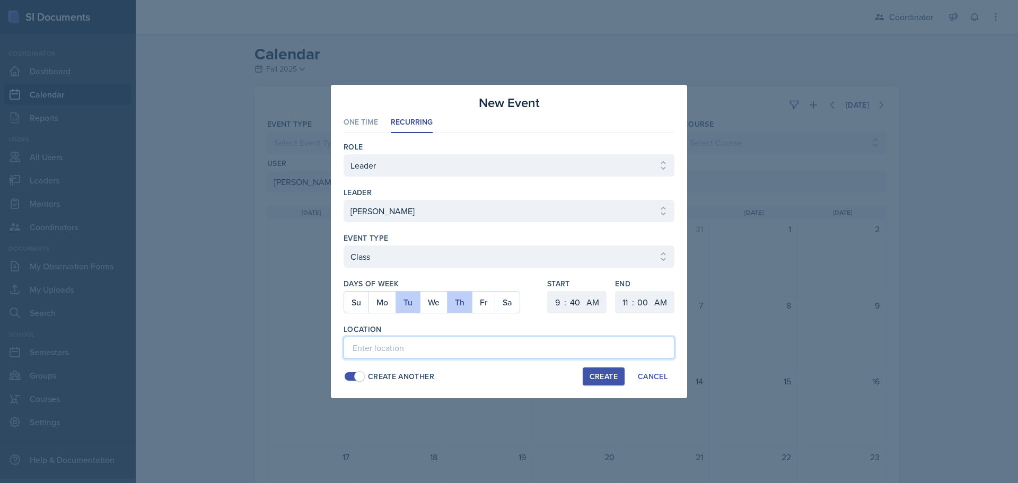
click at [626, 351] on input at bounding box center [509, 348] width 331 height 22
click at [607, 383] on button "Create" at bounding box center [604, 377] width 42 height 18
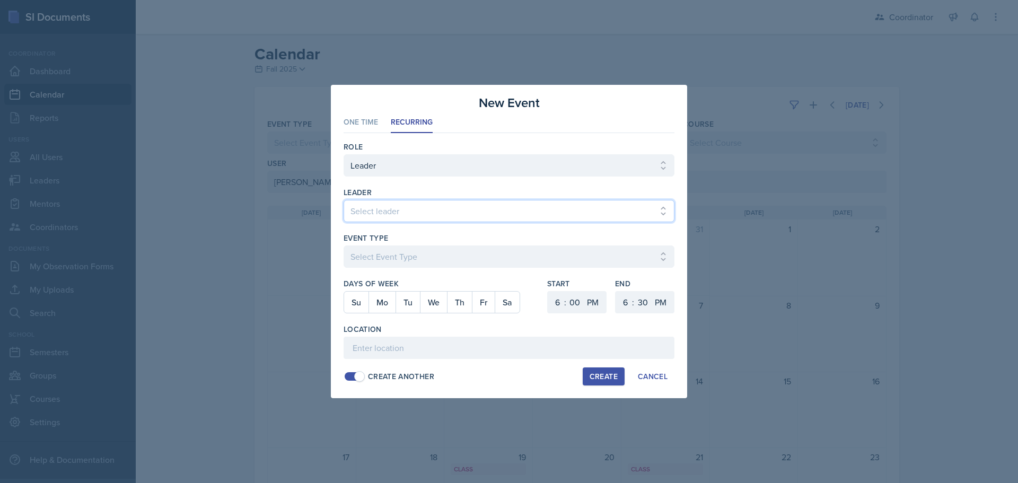
click at [403, 212] on select "Select leader [PERSON_NAME] [PERSON_NAME] [PERSON_NAME] [PERSON_NAME] [PERSON_N…" at bounding box center [509, 211] width 331 height 22
click at [344, 200] on select "Select leader [PERSON_NAME] [PERSON_NAME] [PERSON_NAME] [PERSON_NAME] [PERSON_N…" at bounding box center [509, 211] width 331 height 22
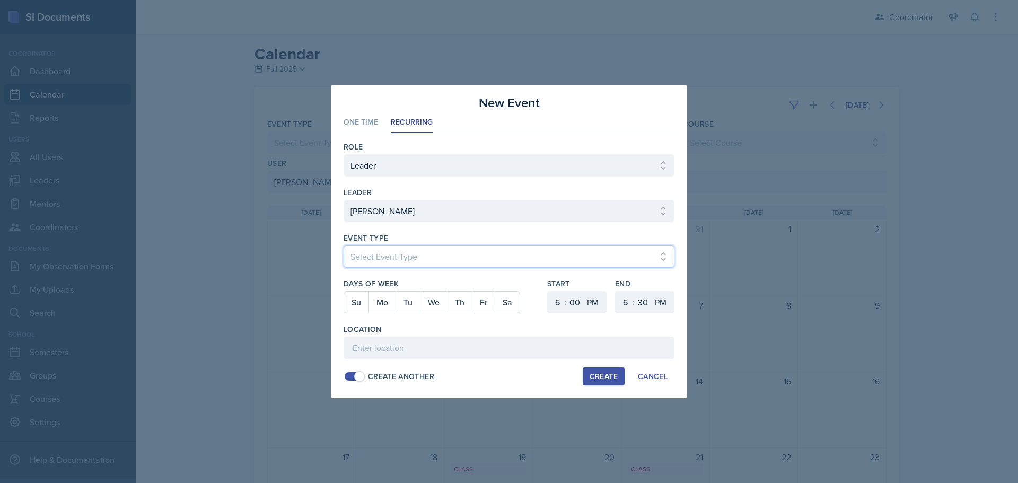
click at [382, 252] on select "Select Event Type Admin Office Hour Cal Workshop Class Class Announcement LA Pe…" at bounding box center [509, 257] width 331 height 22
click at [344, 246] on select "Select Event Type Admin Office Hour Cal Workshop Class Class Announcement LA Pe…" at bounding box center [509, 257] width 331 height 22
click at [383, 298] on button "Mo" at bounding box center [382, 302] width 27 height 21
drag, startPoint x: 551, startPoint y: 299, endPoint x: 556, endPoint y: 292, distance: 8.7
click at [555, 295] on select "1 2 3 4 5 6 7 8 9 10 11 12" at bounding box center [556, 302] width 17 height 22
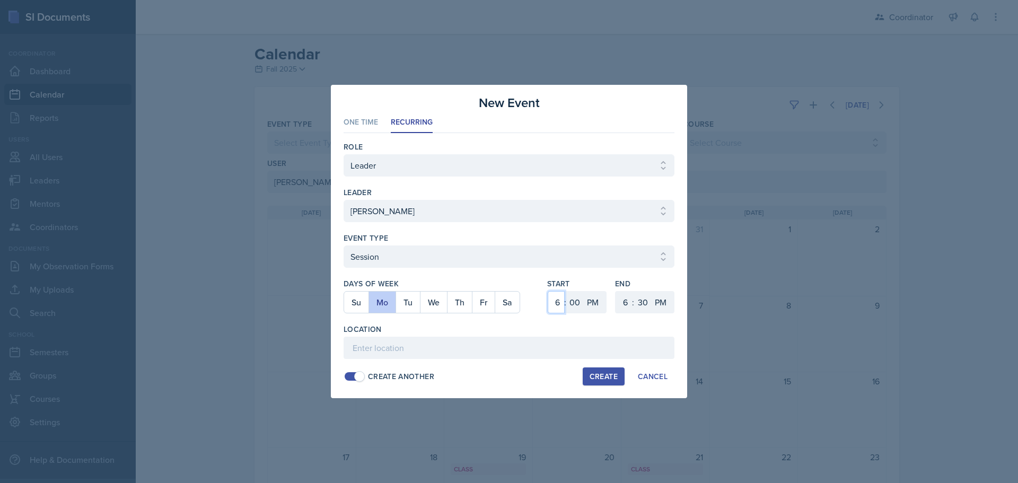
click at [548, 291] on select "1 2 3 4 5 6 7 8 9 10 11 12" at bounding box center [556, 302] width 17 height 22
click at [622, 302] on select "1 2 3 4 5 6 7 8 9 10 11 12" at bounding box center [624, 302] width 17 height 22
click at [616, 291] on select "1 2 3 4 5 6 7 8 9 10 11 12" at bounding box center [624, 302] width 17 height 22
click at [645, 302] on select "00 05 10 15 20 25 30 35 40 45 50 55" at bounding box center [642, 302] width 17 height 22
click at [634, 291] on select "00 05 10 15 20 25 30 35 40 45 50 55" at bounding box center [642, 302] width 17 height 22
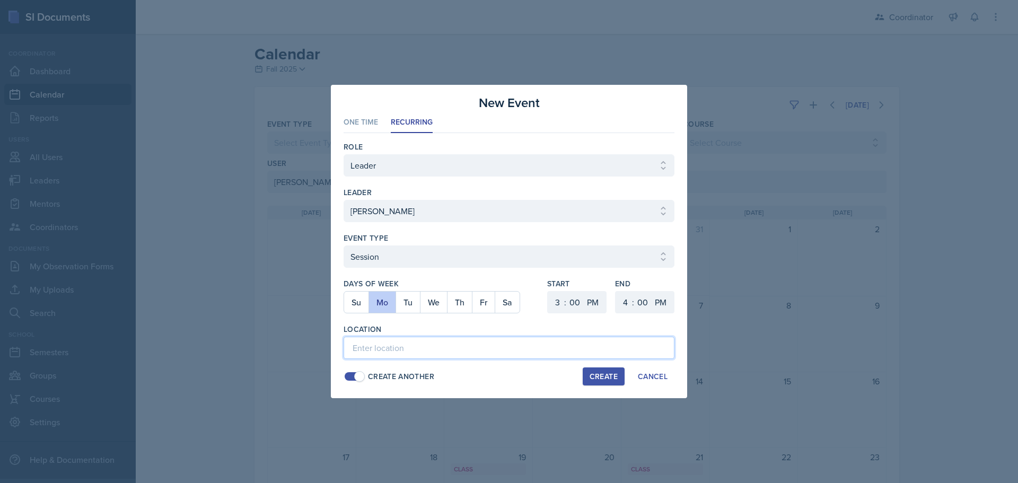
click at [543, 349] on input at bounding box center [509, 348] width 331 height 22
click at [592, 380] on div "Create" at bounding box center [604, 376] width 28 height 8
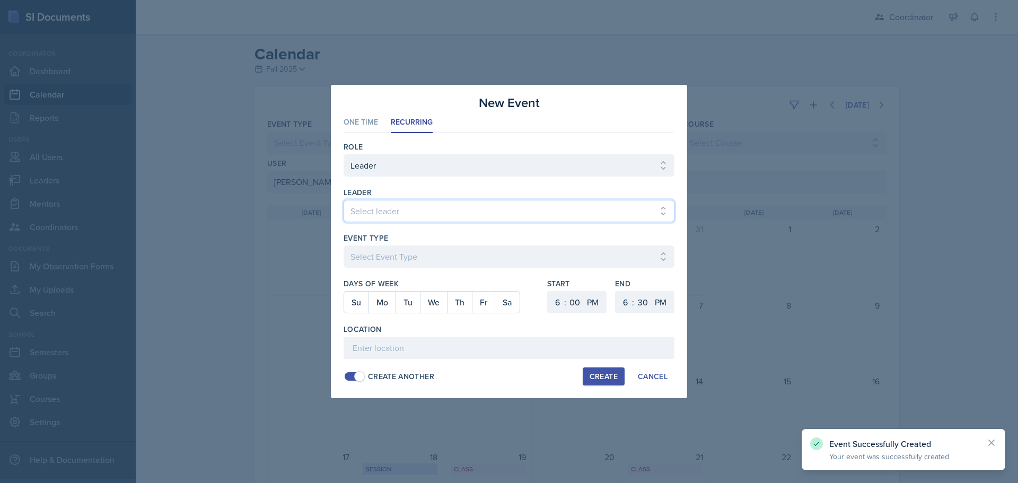
click at [360, 207] on select "Select leader [PERSON_NAME] [PERSON_NAME] [PERSON_NAME] [PERSON_NAME] [PERSON_N…" at bounding box center [509, 211] width 331 height 22
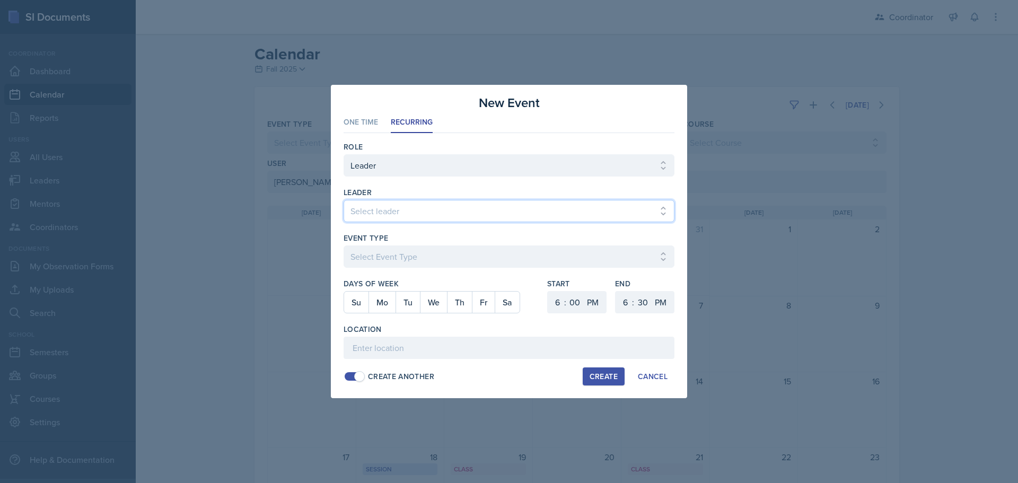
click at [344, 200] on select "Select leader [PERSON_NAME] [PERSON_NAME] [PERSON_NAME] [PERSON_NAME] [PERSON_N…" at bounding box center [509, 211] width 331 height 22
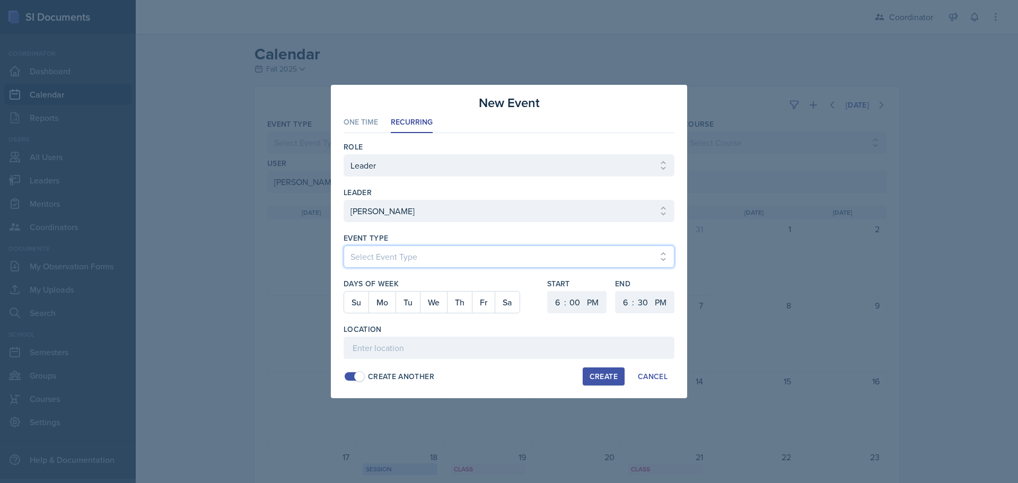
click at [388, 250] on select "Select Event Type Admin Office Hour Cal Workshop Class Class Announcement LA Pe…" at bounding box center [509, 257] width 331 height 22
click at [344, 246] on select "Select Event Type Admin Office Hour Cal Workshop Class Class Announcement LA Pe…" at bounding box center [509, 257] width 331 height 22
click at [405, 305] on button "Tu" at bounding box center [408, 302] width 24 height 21
click at [553, 297] on select "1 2 3 4 5 6 7 8 9 10 11 12" at bounding box center [556, 302] width 17 height 22
click at [548, 291] on select "1 2 3 4 5 6 7 8 9 10 11 12" at bounding box center [556, 302] width 17 height 22
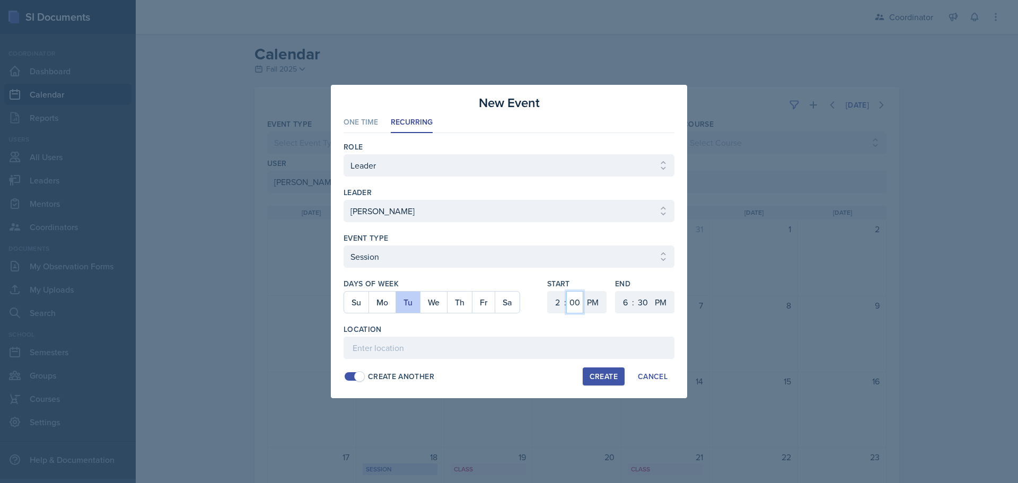
click at [579, 298] on select "00 05 10 15 20 25 30 35 40 45 50 55" at bounding box center [574, 302] width 17 height 22
click at [566, 291] on select "00 05 10 15 20 25 30 35 40 45 50 55" at bounding box center [574, 302] width 17 height 22
click at [619, 304] on select "1 2 3 4 5 6 7 8 9 10 11 12" at bounding box center [624, 302] width 17 height 22
click at [616, 291] on select "1 2 3 4 5 6 7 8 9 10 11 12" at bounding box center [624, 302] width 17 height 22
click at [481, 350] on input at bounding box center [509, 348] width 331 height 22
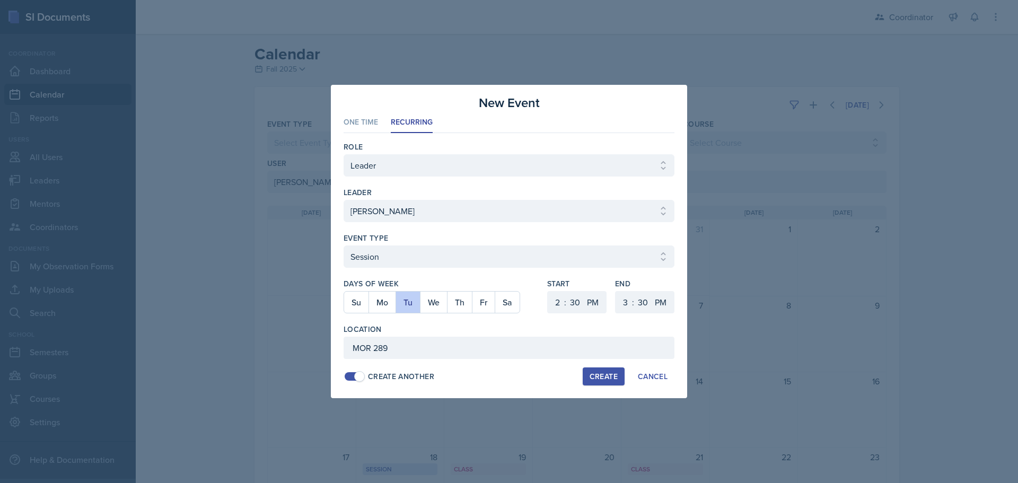
click at [590, 382] on button "Create" at bounding box center [604, 377] width 42 height 18
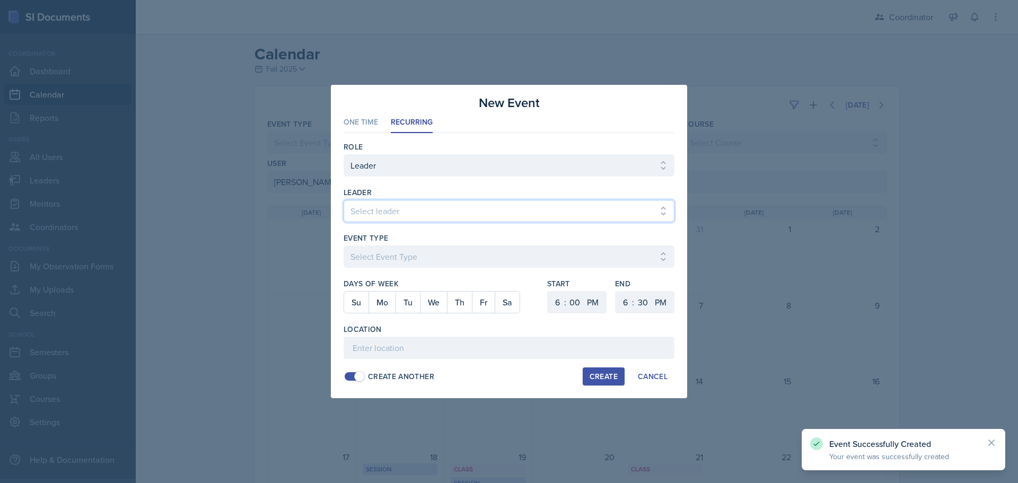
click at [391, 211] on select "Select leader [PERSON_NAME] [PERSON_NAME] [PERSON_NAME] [PERSON_NAME] [PERSON_N…" at bounding box center [509, 211] width 331 height 22
click at [344, 200] on select "Select leader [PERSON_NAME] [PERSON_NAME] [PERSON_NAME] [PERSON_NAME] [PERSON_N…" at bounding box center [509, 211] width 331 height 22
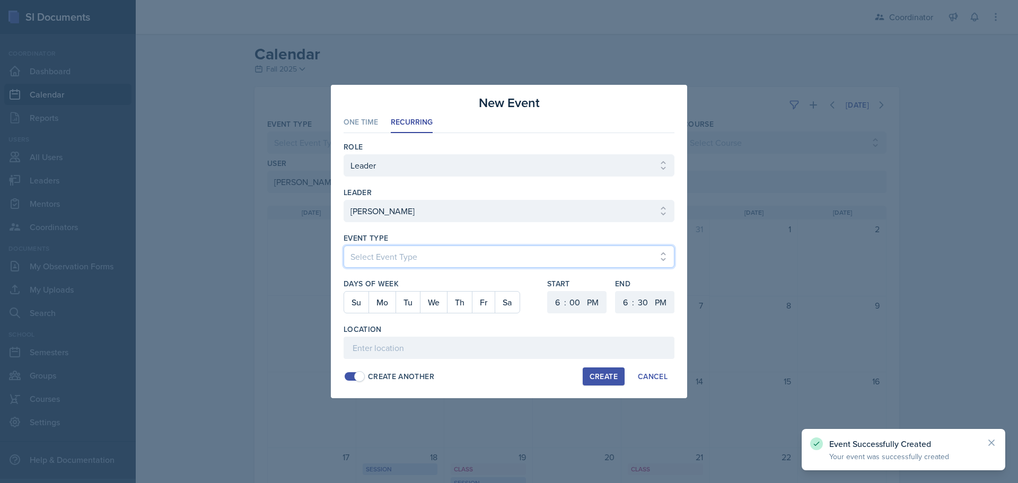
click at [387, 255] on select "Select Event Type Admin Office Hour Cal Workshop Class Class Announcement LA Pe…" at bounding box center [509, 257] width 331 height 22
click at [344, 246] on select "Select Event Type Admin Office Hour Cal Workshop Class Class Announcement LA Pe…" at bounding box center [509, 257] width 331 height 22
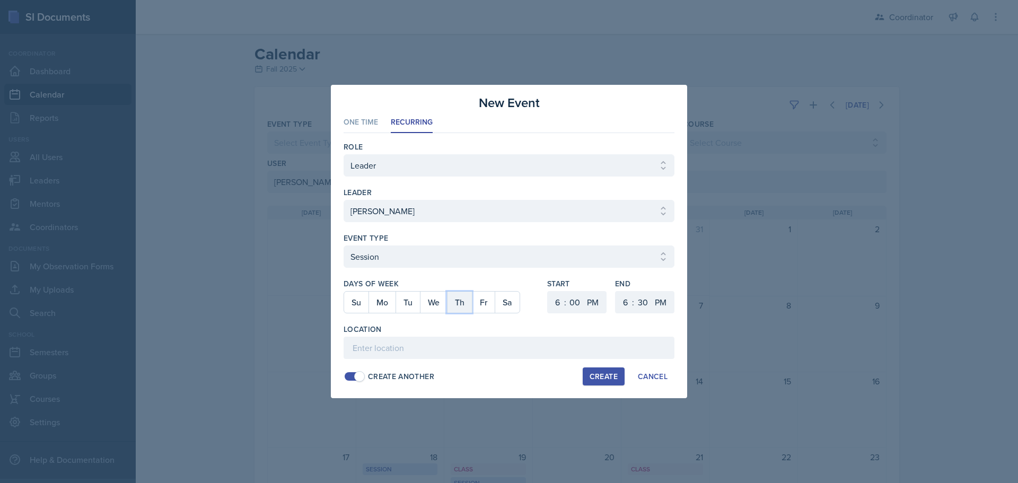
click at [467, 301] on button "Th" at bounding box center [459, 302] width 25 height 21
drag, startPoint x: 559, startPoint y: 300, endPoint x: 560, endPoint y: 293, distance: 6.5
click at [559, 300] on select "1 2 3 4 5 6 7 8 9 10 11 12" at bounding box center [556, 302] width 17 height 22
click at [548, 291] on select "1 2 3 4 5 6 7 8 9 10 11 12" at bounding box center [556, 302] width 17 height 22
click at [577, 310] on select "00 05 10 15 20 25 30 35 40 45 50 55" at bounding box center [574, 302] width 17 height 22
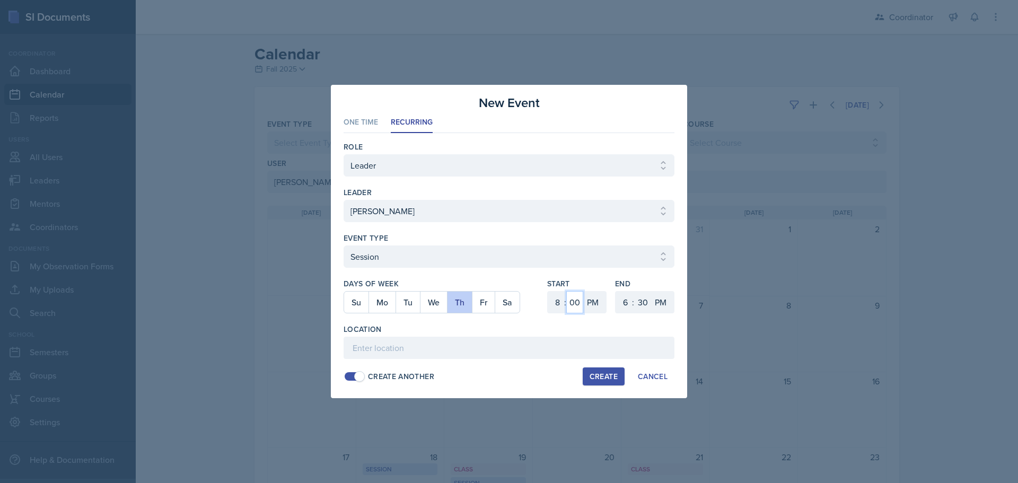
click at [566, 291] on select "00 05 10 15 20 25 30 35 40 45 50 55" at bounding box center [574, 302] width 17 height 22
drag, startPoint x: 602, startPoint y: 307, endPoint x: 600, endPoint y: 312, distance: 5.7
click at [601, 307] on select "AM PM" at bounding box center [593, 302] width 21 height 22
click at [583, 291] on select "AM PM" at bounding box center [593, 302] width 21 height 22
click at [625, 305] on select "1 2 3 4 5 6 7 8 9 10 11 12" at bounding box center [624, 302] width 17 height 22
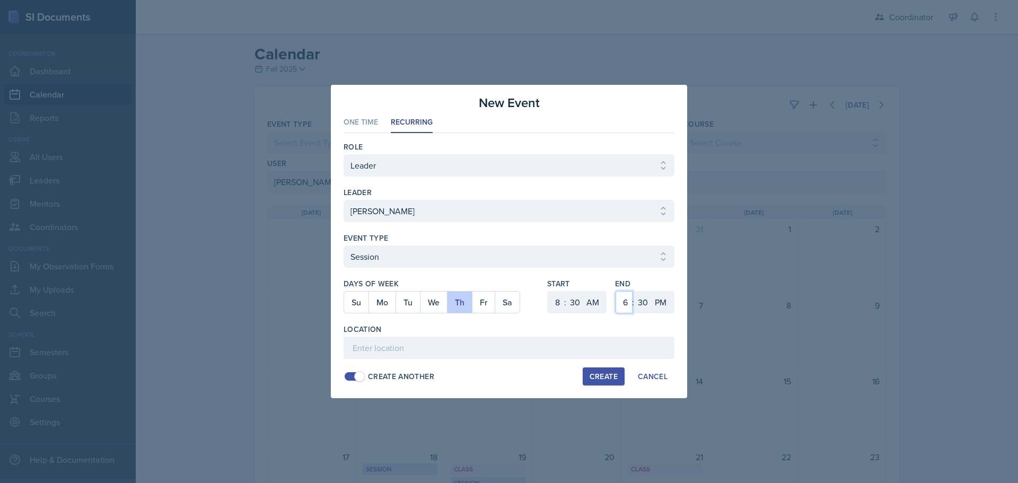
click at [616, 291] on select "1 2 3 4 5 6 7 8 9 10 11 12" at bounding box center [624, 302] width 17 height 22
drag, startPoint x: 659, startPoint y: 300, endPoint x: 659, endPoint y: 313, distance: 12.7
click at [659, 300] on select "AM PM" at bounding box center [661, 302] width 21 height 22
click at [651, 291] on select "AM PM" at bounding box center [661, 302] width 21 height 22
click at [648, 349] on input at bounding box center [509, 348] width 331 height 22
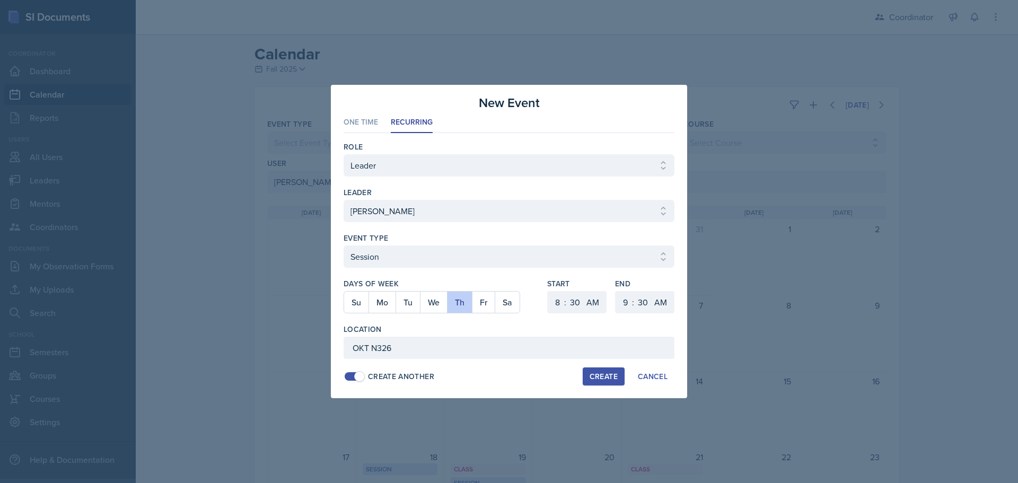
click at [607, 377] on div "Create" at bounding box center [604, 376] width 28 height 8
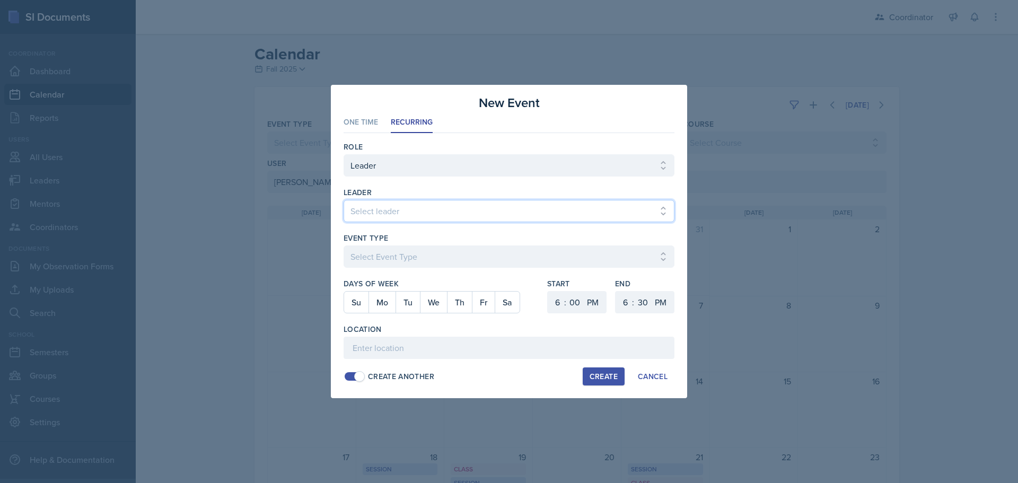
click at [462, 216] on select "Select leader [PERSON_NAME] [PERSON_NAME] [PERSON_NAME] [PERSON_NAME] [PERSON_N…" at bounding box center [509, 211] width 331 height 22
click at [344, 200] on select "Select leader [PERSON_NAME] [PERSON_NAME] [PERSON_NAME] [PERSON_NAME] [PERSON_N…" at bounding box center [509, 211] width 331 height 22
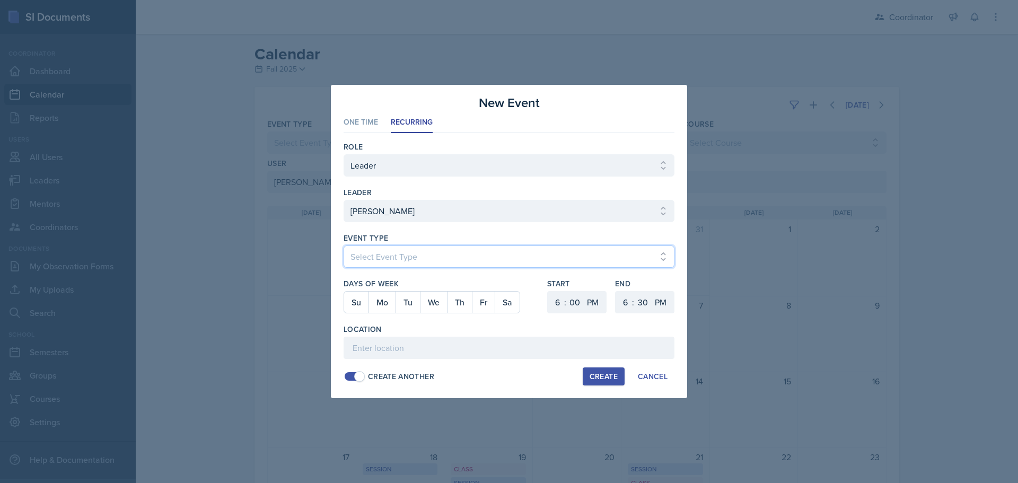
click at [382, 266] on select "Select Event Type Admin Office Hour Cal Workshop Class Class Announcement LA Pe…" at bounding box center [509, 257] width 331 height 22
click at [344, 246] on select "Select Event Type Admin Office Hour Cal Workshop Class Class Announcement LA Pe…" at bounding box center [509, 257] width 331 height 22
click at [478, 307] on button "Fr" at bounding box center [483, 302] width 23 height 21
click at [555, 301] on select "1 2 3 4 5 6 7 8 9 10 11 12" at bounding box center [556, 302] width 17 height 22
click at [548, 291] on select "1 2 3 4 5 6 7 8 9 10 11 12" at bounding box center [556, 302] width 17 height 22
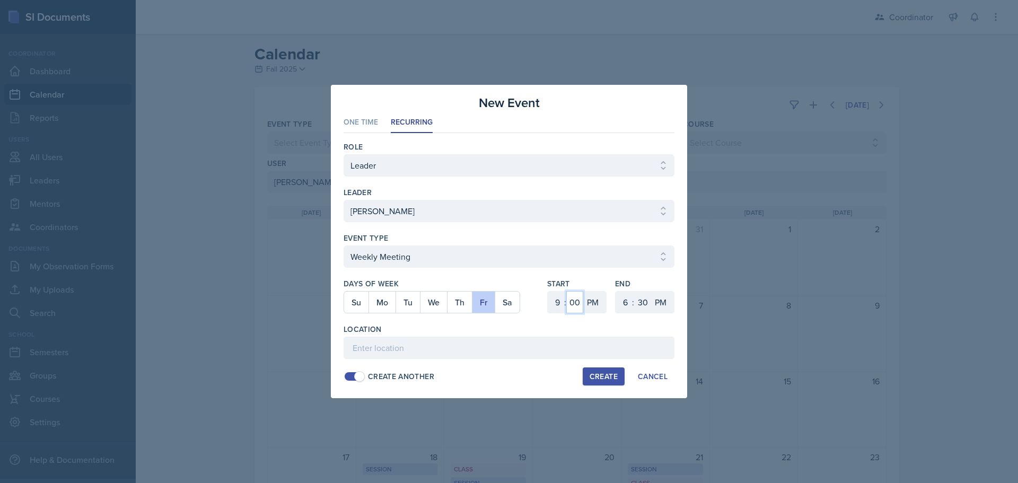
click at [578, 301] on select "00 05 10 15 20 25 30 35 40 45 50 55" at bounding box center [574, 302] width 17 height 22
click at [566, 291] on select "00 05 10 15 20 25 30 35 40 45 50 55" at bounding box center [574, 302] width 17 height 22
click at [596, 305] on select "AM PM" at bounding box center [593, 302] width 21 height 22
click at [583, 291] on select "AM PM" at bounding box center [593, 302] width 21 height 22
click at [628, 303] on select "1 2 3 4 5 6 7 8 9 10 11 12" at bounding box center [624, 302] width 17 height 22
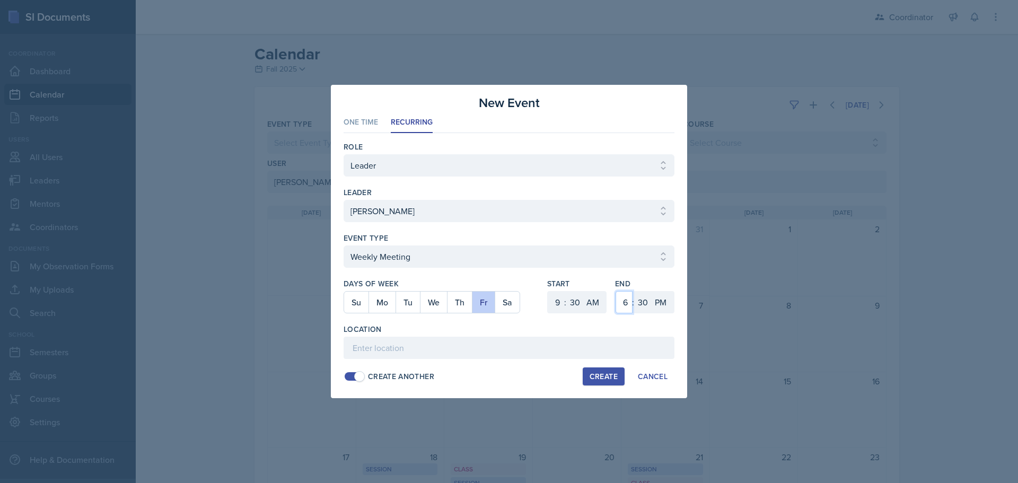
click at [616, 291] on select "1 2 3 4 5 6 7 8 9 10 11 12" at bounding box center [624, 302] width 17 height 22
click at [661, 300] on select "AM PM" at bounding box center [661, 302] width 21 height 22
click at [651, 291] on select "AM PM" at bounding box center [661, 302] width 21 height 22
click at [654, 334] on div "Location" at bounding box center [509, 329] width 331 height 11
click at [649, 344] on input at bounding box center [509, 348] width 331 height 22
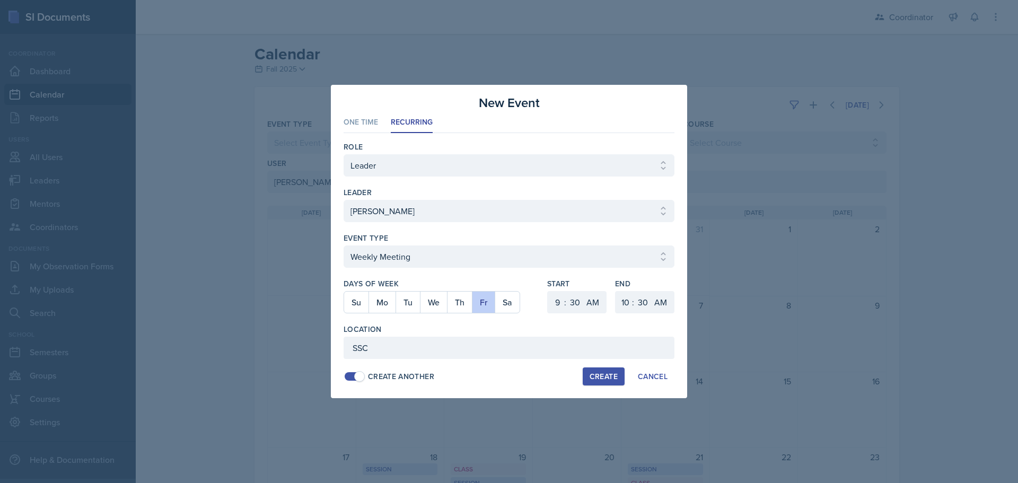
click at [604, 382] on button "Create" at bounding box center [604, 377] width 42 height 18
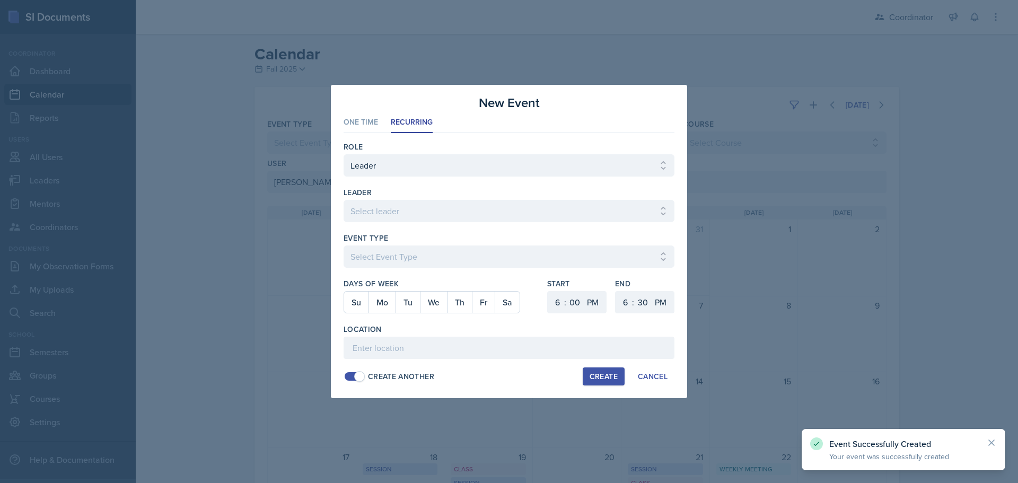
click at [362, 222] on div at bounding box center [509, 227] width 331 height 11
click at [370, 217] on select "Select leader [PERSON_NAME] [PERSON_NAME] [PERSON_NAME] [PERSON_NAME] [PERSON_N…" at bounding box center [509, 211] width 331 height 22
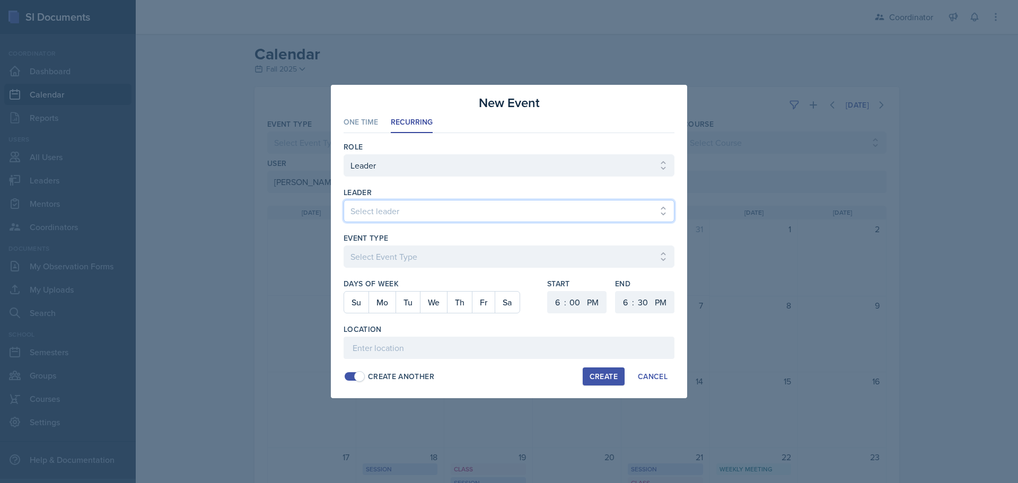
click at [344, 200] on select "Select leader [PERSON_NAME] [PERSON_NAME] [PERSON_NAME] [PERSON_NAME] [PERSON_N…" at bounding box center [509, 211] width 331 height 22
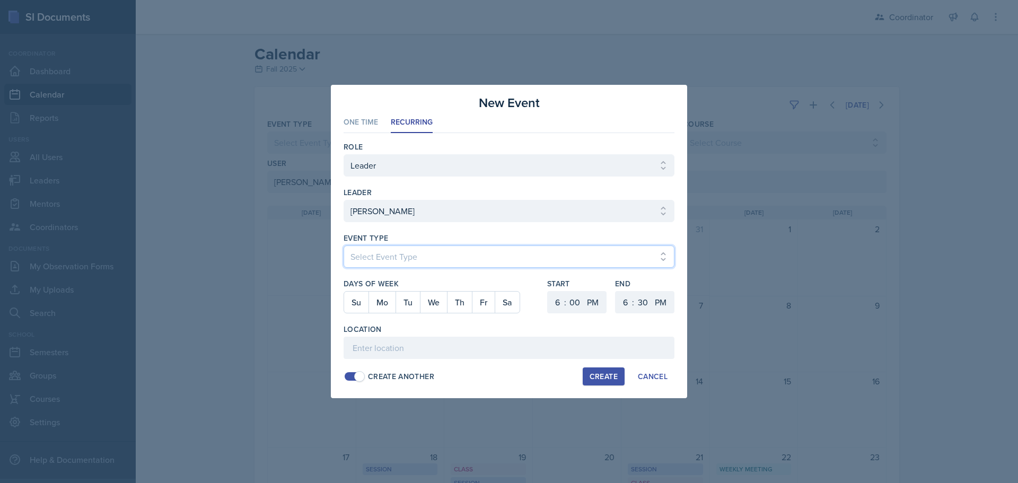
click at [393, 254] on select "Select Event Type Admin Office Hour Cal Workshop Class Class Announcement LA Pe…" at bounding box center [509, 257] width 331 height 22
click at [344, 246] on select "Select Event Type Admin Office Hour Cal Workshop Class Class Announcement LA Pe…" at bounding box center [509, 257] width 331 height 22
click at [484, 307] on button "Fr" at bounding box center [483, 302] width 23 height 21
drag, startPoint x: 549, startPoint y: 304, endPoint x: 555, endPoint y: 304, distance: 5.8
click at [555, 304] on select "1 2 3 4 5 6 7 8 9 10 11 12" at bounding box center [556, 302] width 17 height 22
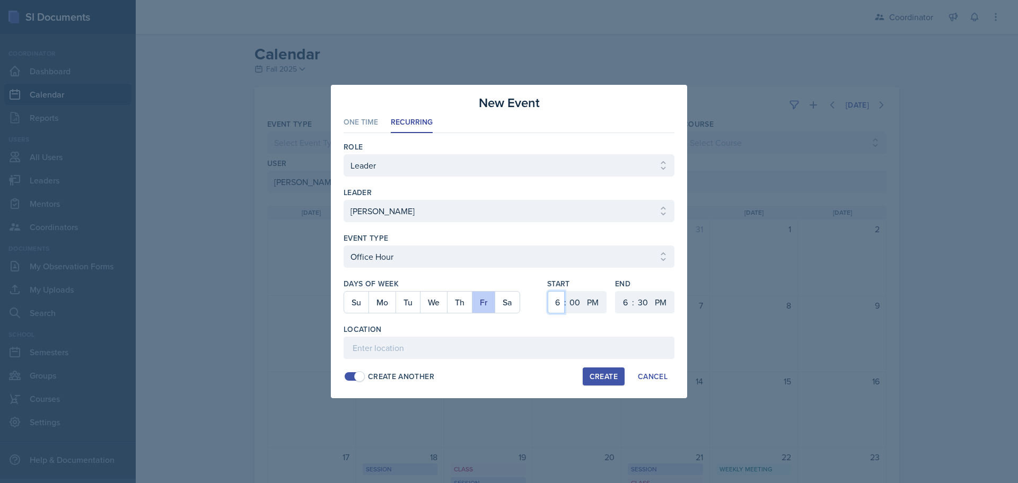
click at [548, 291] on select "1 2 3 4 5 6 7 8 9 10 11 12" at bounding box center [556, 302] width 17 height 22
click at [627, 302] on select "1 2 3 4 5 6 7 8 9 10 11 12" at bounding box center [624, 302] width 17 height 22
click at [616, 291] on select "1 2 3 4 5 6 7 8 9 10 11 12" at bounding box center [624, 302] width 17 height 22
click at [648, 303] on select "00 05 10 15 20 25 30 35 40 45 50 55" at bounding box center [642, 302] width 17 height 22
click at [634, 291] on select "00 05 10 15 20 25 30 35 40 45 50 55" at bounding box center [642, 302] width 17 height 22
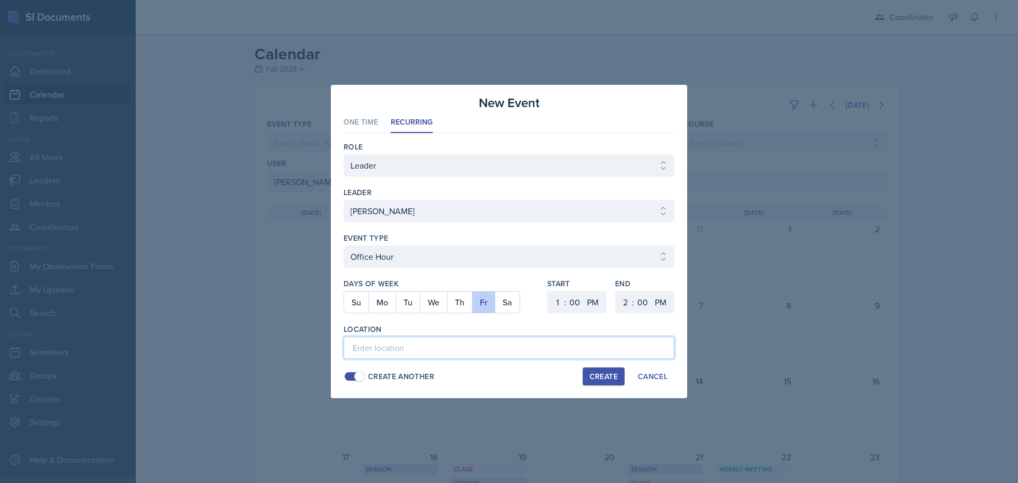
click at [473, 350] on input at bounding box center [509, 348] width 331 height 22
click at [597, 377] on div "Create" at bounding box center [604, 376] width 28 height 8
click at [173, 219] on div at bounding box center [509, 241] width 1018 height 483
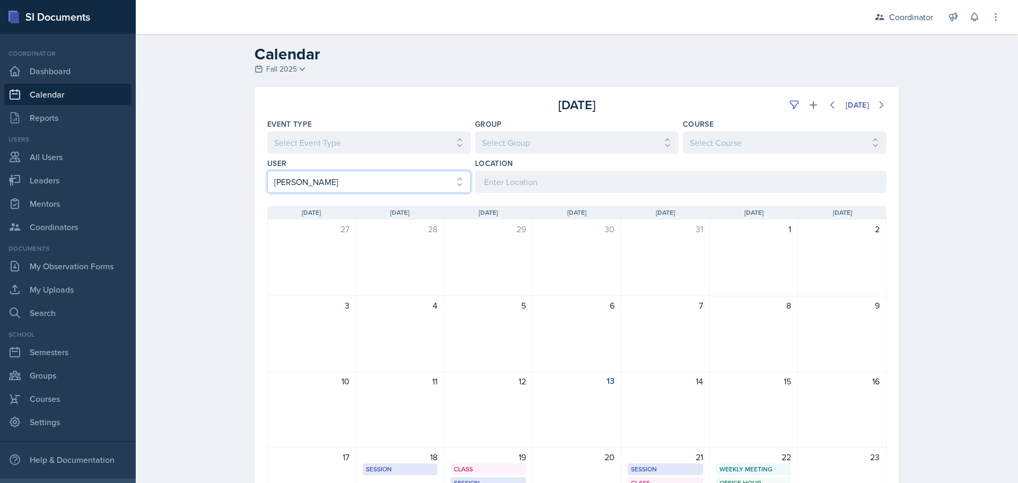
click at [323, 187] on select "Select User All [PERSON_NAME] [PERSON_NAME] [PERSON_NAME] [PERSON_NAME] [PERSON…" at bounding box center [369, 182] width 204 height 22
click at [267, 171] on select "Select User All [PERSON_NAME] [PERSON_NAME] [PERSON_NAME] [PERSON_NAME] [PERSON…" at bounding box center [369, 182] width 204 height 22
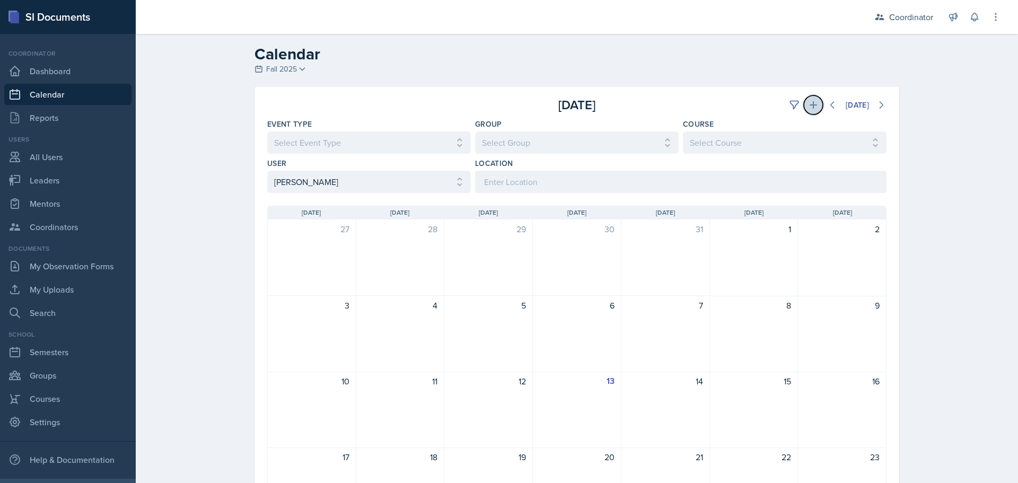
click at [810, 102] on icon at bounding box center [813, 104] width 7 height 7
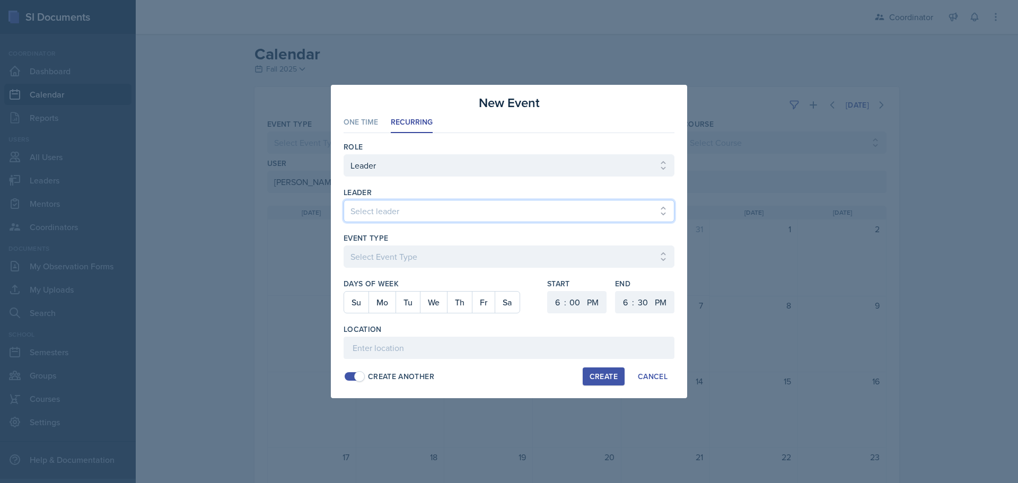
click at [391, 213] on select "Select leader [PERSON_NAME] [PERSON_NAME] [PERSON_NAME] [PERSON_NAME] [PERSON_N…" at bounding box center [509, 211] width 331 height 22
click at [344, 200] on select "Select leader [PERSON_NAME] [PERSON_NAME] [PERSON_NAME] [PERSON_NAME] [PERSON_N…" at bounding box center [509, 211] width 331 height 22
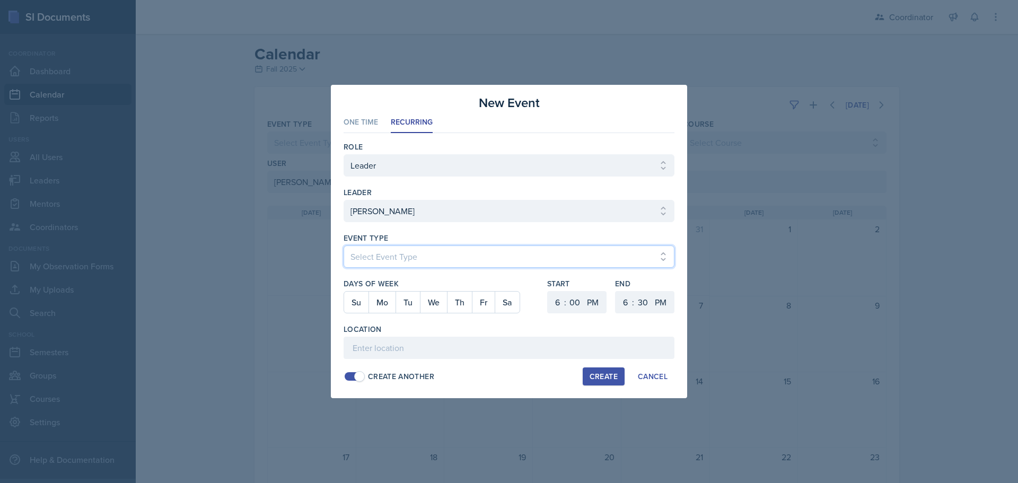
click at [380, 258] on select "Select Event Type Admin Office Hour Cal Workshop Class Class Announcement LA Pe…" at bounding box center [509, 257] width 331 height 22
click at [344, 246] on select "Select Event Type Admin Office Hour Cal Workshop Class Class Announcement LA Pe…" at bounding box center [509, 257] width 331 height 22
click at [431, 306] on button "We" at bounding box center [433, 302] width 27 height 21
drag, startPoint x: 559, startPoint y: 302, endPoint x: 558, endPoint y: 295, distance: 7.4
click at [559, 302] on select "1 2 3 4 5 6 7 8 9 10 11 12" at bounding box center [556, 302] width 17 height 22
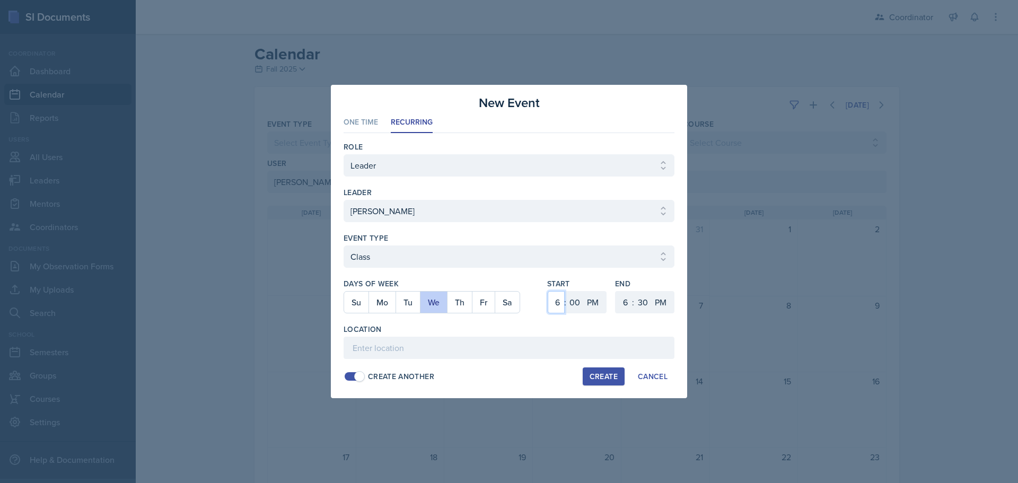
click at [548, 291] on select "1 2 3 4 5 6 7 8 9 10 11 12" at bounding box center [556, 302] width 17 height 22
click at [578, 304] on select "00 05 10 15 20 25 30 35 40 45 50 55" at bounding box center [574, 302] width 17 height 22
click at [566, 291] on select "00 05 10 15 20 25 30 35 40 45 50 55" at bounding box center [574, 302] width 17 height 22
drag, startPoint x: 597, startPoint y: 304, endPoint x: 597, endPoint y: 312, distance: 8.0
click at [597, 304] on select "AM PM" at bounding box center [593, 302] width 21 height 22
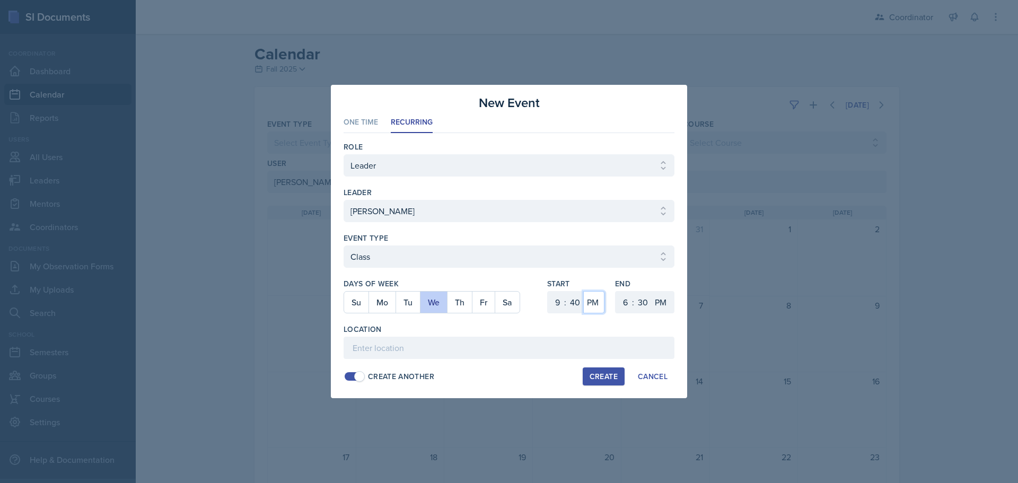
click at [583, 291] on select "AM PM" at bounding box center [593, 302] width 21 height 22
click at [622, 305] on select "1 2 3 4 5 6 7 8 9 10 11 12" at bounding box center [624, 302] width 17 height 22
click at [616, 291] on select "1 2 3 4 5 6 7 8 9 10 11 12" at bounding box center [624, 302] width 17 height 22
drag, startPoint x: 639, startPoint y: 300, endPoint x: 639, endPoint y: 294, distance: 5.8
click at [639, 300] on select "00 05 10 15 20 25 30 35 40 45 50 55" at bounding box center [642, 302] width 17 height 22
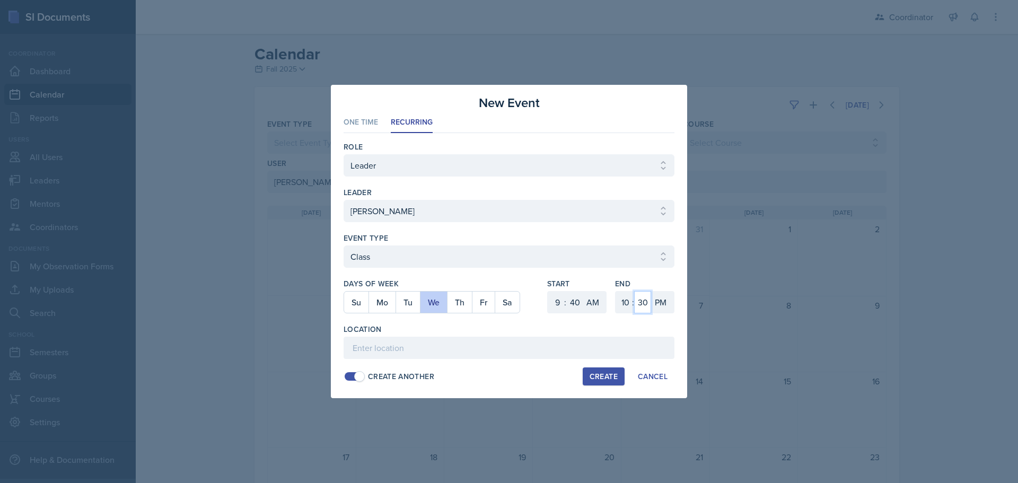
click at [634, 291] on select "00 05 10 15 20 25 30 35 40 45 50 55" at bounding box center [642, 302] width 17 height 22
drag, startPoint x: 661, startPoint y: 299, endPoint x: 665, endPoint y: 311, distance: 12.1
click at [662, 302] on select "AM PM" at bounding box center [661, 302] width 21 height 22
click at [651, 291] on select "AM PM" at bounding box center [661, 302] width 21 height 22
click at [630, 348] on input at bounding box center [509, 348] width 331 height 22
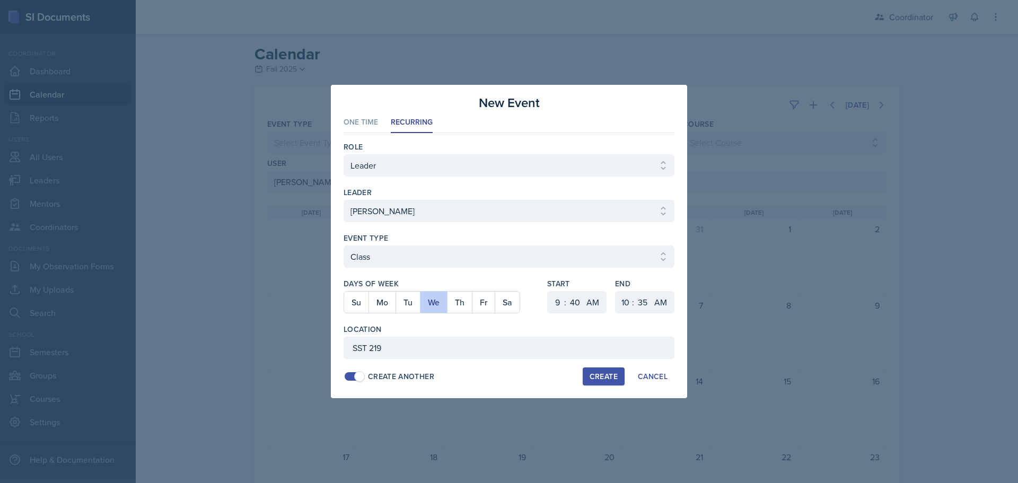
click at [591, 372] on div "Create" at bounding box center [604, 376] width 28 height 8
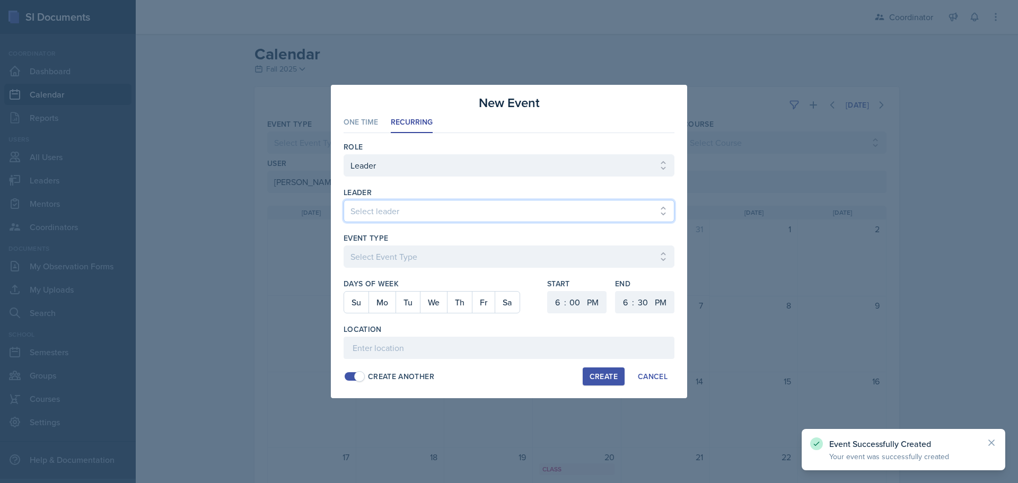
click at [379, 210] on select "Select leader [PERSON_NAME] [PERSON_NAME] [PERSON_NAME] [PERSON_NAME] [PERSON_N…" at bounding box center [509, 211] width 331 height 22
click at [344, 200] on select "Select leader [PERSON_NAME] [PERSON_NAME] [PERSON_NAME] [PERSON_NAME] [PERSON_N…" at bounding box center [509, 211] width 331 height 22
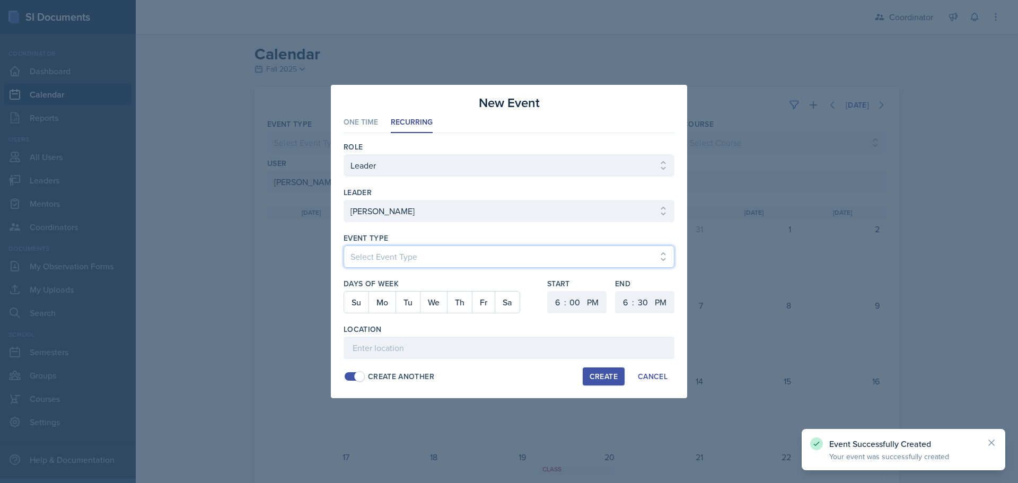
click at [368, 256] on select "Select Event Type Admin Office Hour Cal Workshop Class Class Announcement LA Pe…" at bounding box center [509, 257] width 331 height 22
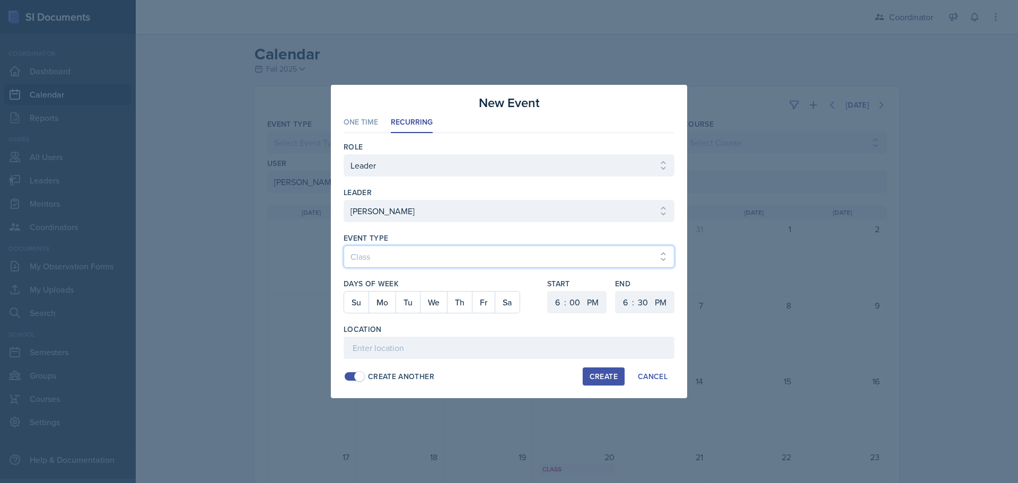
click at [344, 246] on select "Select Event Type Admin Office Hour Cal Workshop Class Class Announcement LA Pe…" at bounding box center [509, 257] width 331 height 22
click at [388, 299] on button "Mo" at bounding box center [382, 302] width 27 height 21
click at [482, 301] on button "Fr" at bounding box center [483, 302] width 23 height 21
click at [560, 305] on select "1 2 3 4 5 6 7 8 9 10 11 12" at bounding box center [556, 302] width 17 height 22
click at [548, 291] on select "1 2 3 4 5 6 7 8 9 10 11 12" at bounding box center [556, 302] width 17 height 22
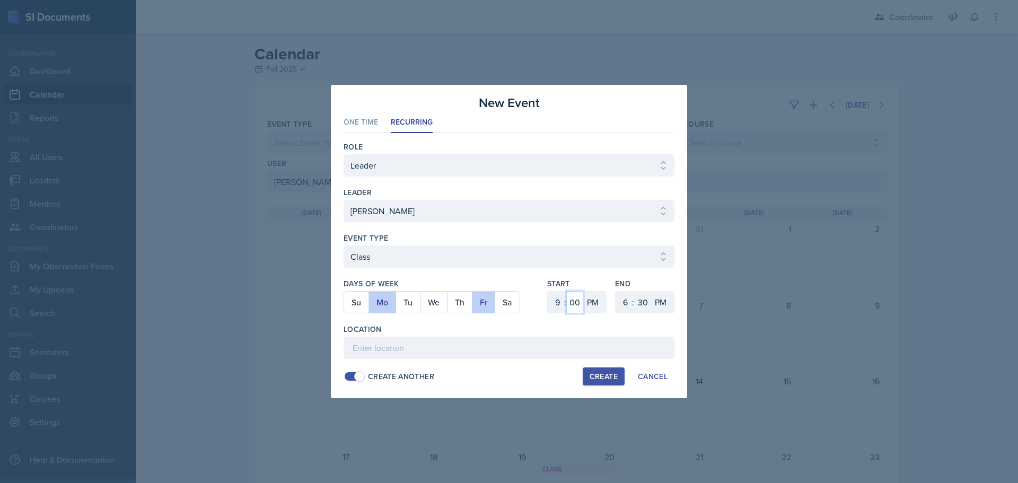
click at [575, 298] on select "00 05 10 15 20 25 30 35 40 45 50 55" at bounding box center [574, 302] width 17 height 22
click at [566, 291] on select "00 05 10 15 20 25 30 35 40 45 50 55" at bounding box center [574, 302] width 17 height 22
click at [592, 301] on select "AM PM" at bounding box center [593, 302] width 21 height 22
click at [583, 291] on select "AM PM" at bounding box center [593, 302] width 21 height 22
click at [624, 308] on select "1 2 3 4 5 6 7 8 9 10 11 12" at bounding box center [624, 302] width 17 height 22
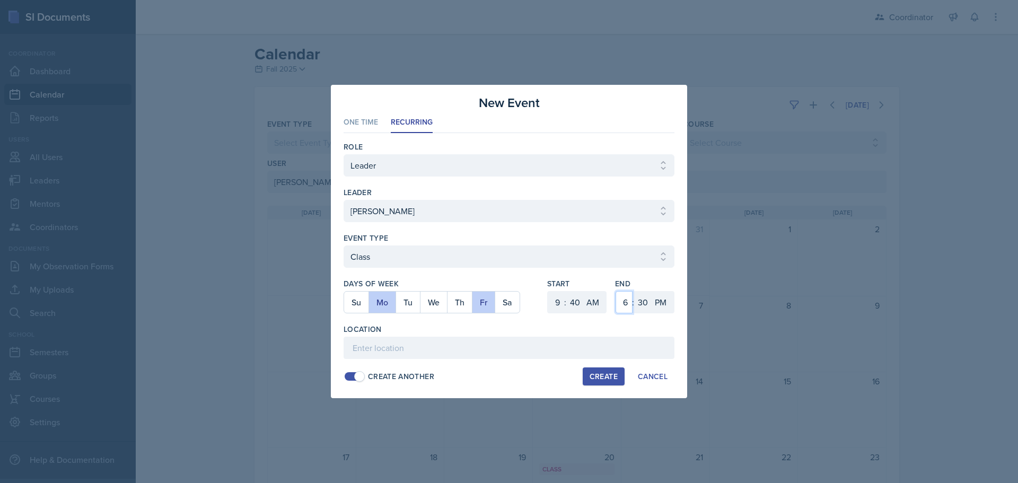
click at [616, 291] on select "1 2 3 4 5 6 7 8 9 10 11 12" at bounding box center [624, 302] width 17 height 22
drag, startPoint x: 647, startPoint y: 299, endPoint x: 647, endPoint y: 293, distance: 5.8
click at [647, 299] on select "00 05 10 15 20 25 30 35 40 45 50 55" at bounding box center [642, 302] width 17 height 22
click at [634, 291] on select "00 05 10 15 20 25 30 35 40 45 50 55" at bounding box center [642, 302] width 17 height 22
drag, startPoint x: 666, startPoint y: 307, endPoint x: 666, endPoint y: 313, distance: 5.8
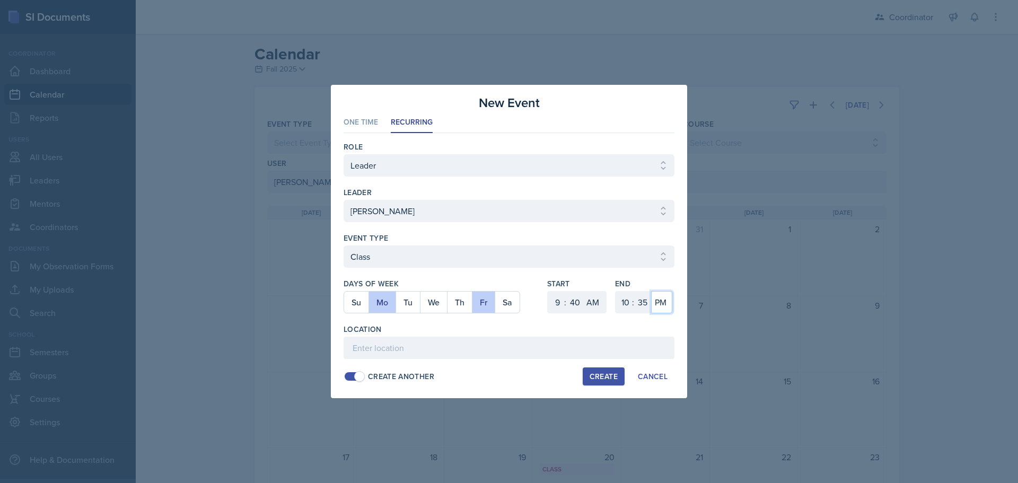
click at [666, 308] on select "AM PM" at bounding box center [661, 302] width 21 height 22
click at [651, 291] on select "AM PM" at bounding box center [661, 302] width 21 height 22
click at [646, 340] on input at bounding box center [509, 348] width 331 height 22
click at [602, 369] on button "Create" at bounding box center [604, 377] width 42 height 18
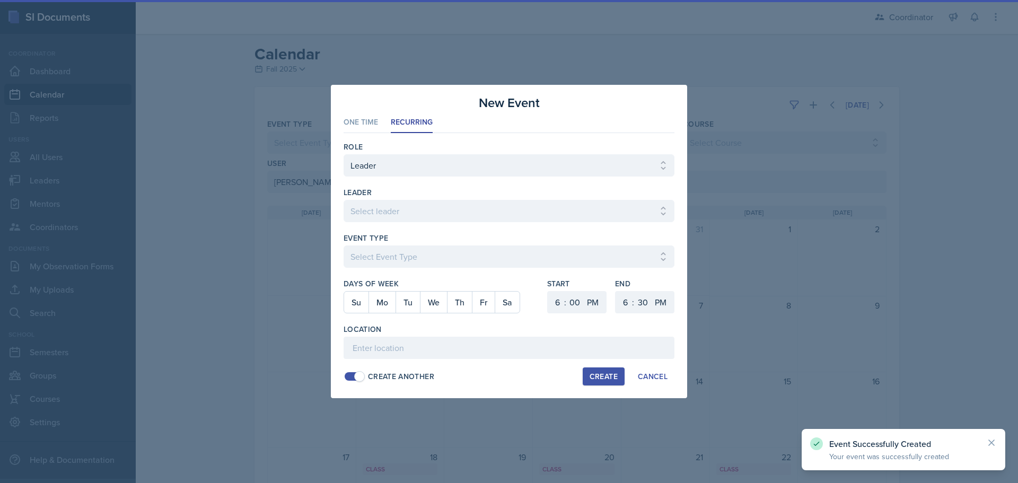
click at [800, 305] on div at bounding box center [509, 241] width 1018 height 483
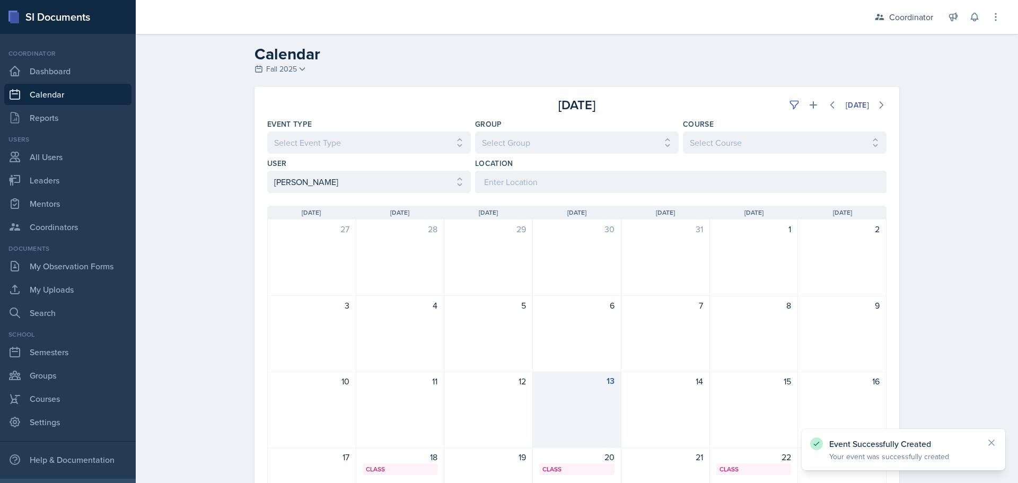
click at [573, 442] on div "13" at bounding box center [577, 410] width 89 height 76
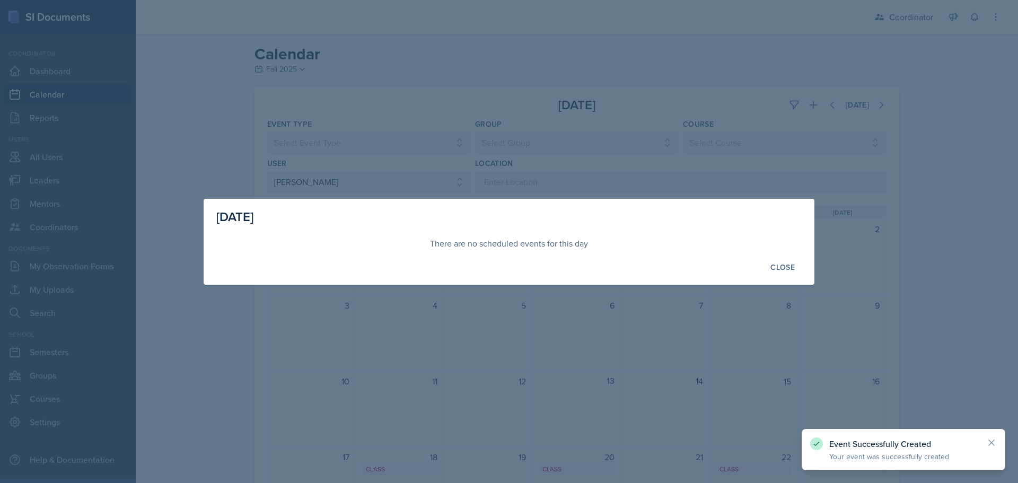
drag, startPoint x: 579, startPoint y: 387, endPoint x: 575, endPoint y: 405, distance: 17.8
click at [579, 387] on div at bounding box center [509, 241] width 1018 height 483
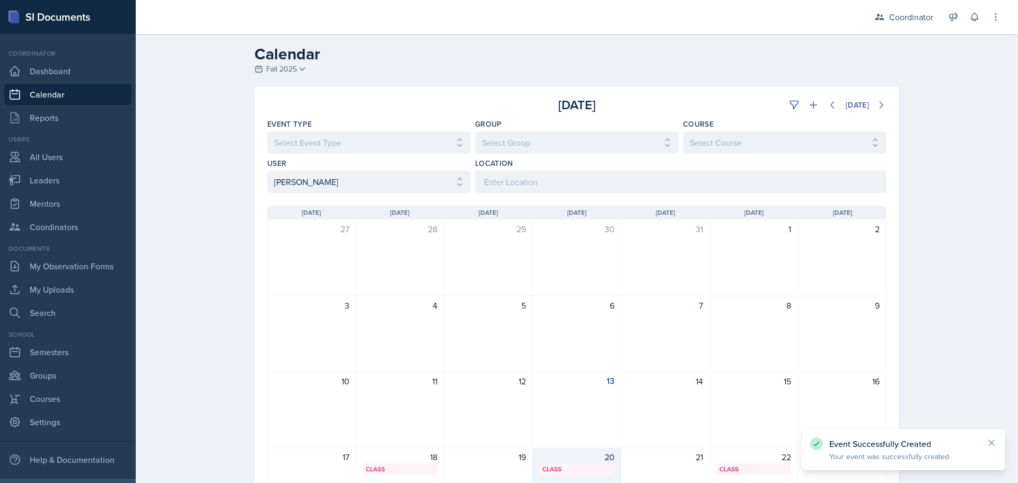
click at [562, 458] on div "20" at bounding box center [576, 457] width 75 height 13
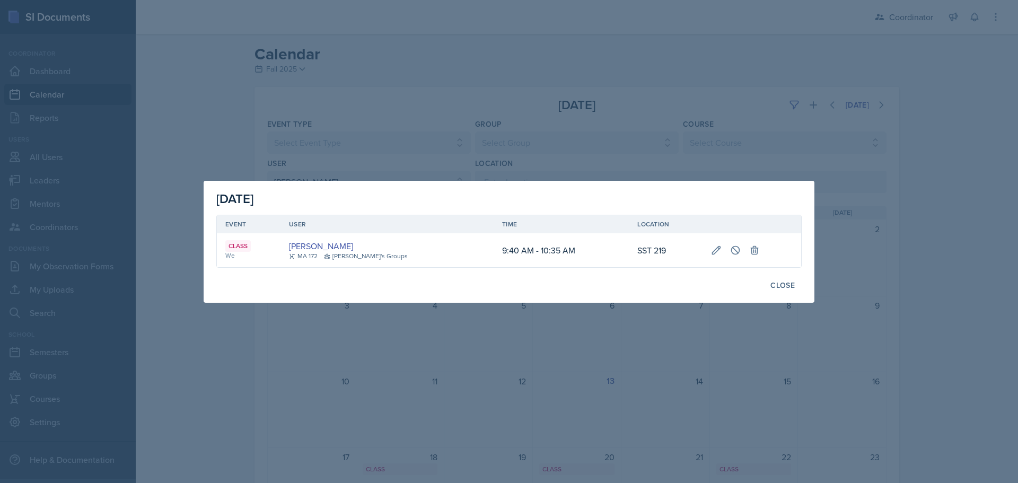
click at [505, 377] on div at bounding box center [509, 241] width 1018 height 483
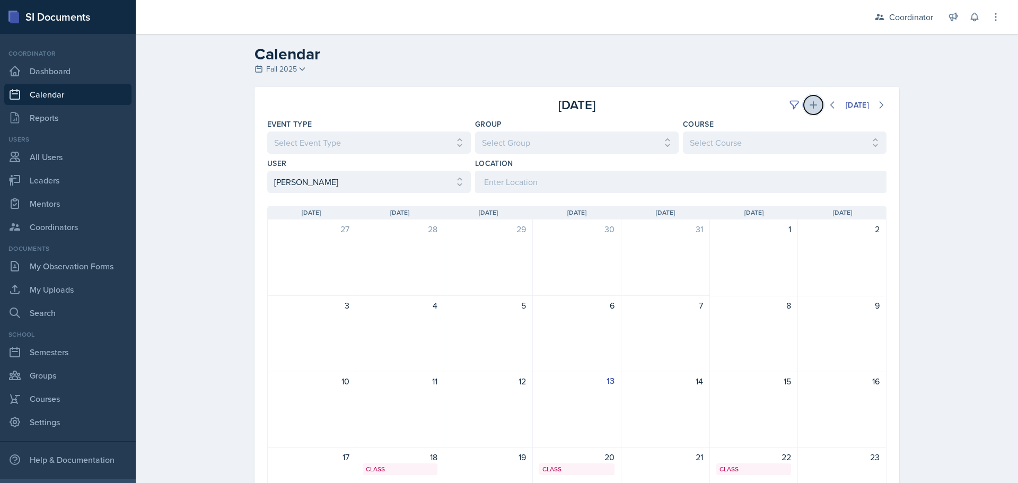
click at [809, 99] on button at bounding box center [813, 104] width 19 height 19
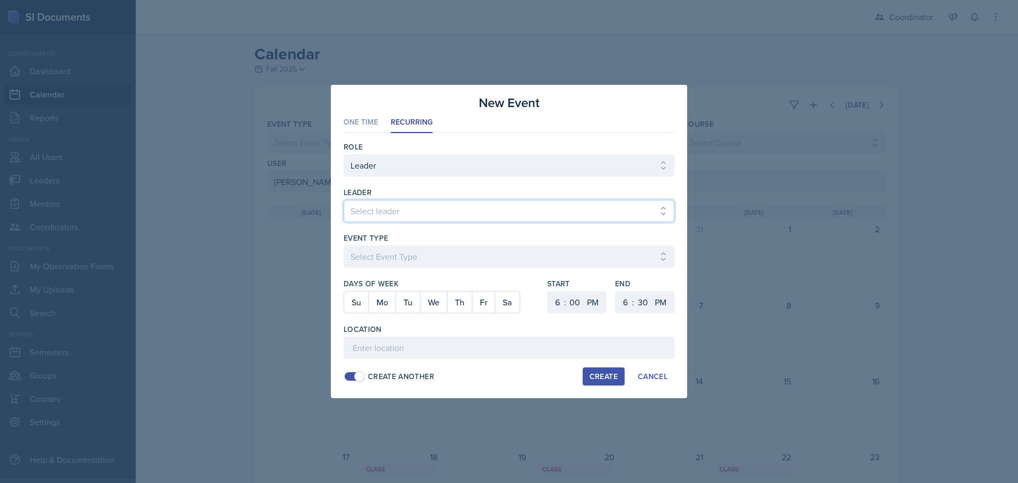
click at [397, 213] on select "Select leader [PERSON_NAME] [PERSON_NAME] [PERSON_NAME] [PERSON_NAME] [PERSON_N…" at bounding box center [509, 211] width 331 height 22
click at [344, 200] on select "Select leader [PERSON_NAME] [PERSON_NAME] [PERSON_NAME] [PERSON_NAME] [PERSON_N…" at bounding box center [509, 211] width 331 height 22
click at [414, 246] on div "Event Type Select Event Type Admin Office Hour Cal Workshop Class Class Announc…" at bounding box center [509, 256] width 331 height 46
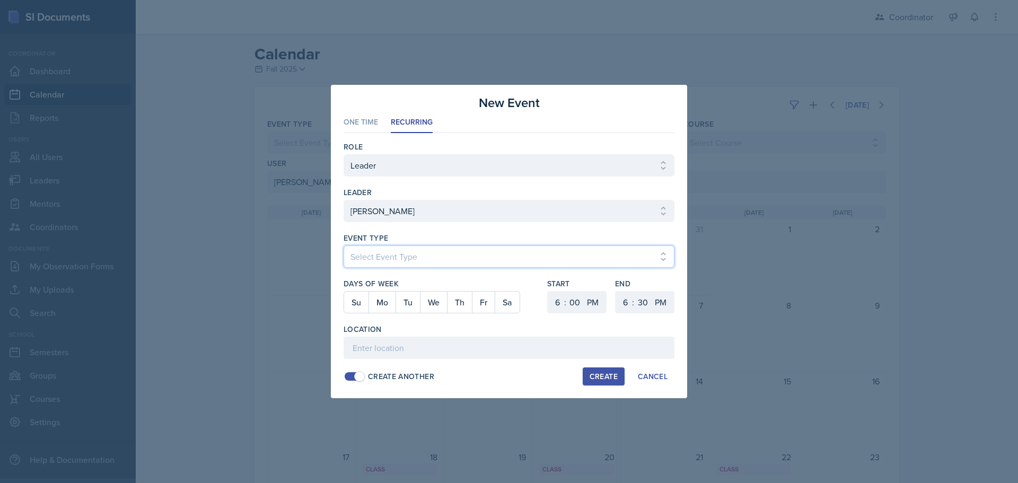
click at [407, 257] on select "Select Event Type Admin Office Hour Cal Workshop Class Class Announcement LA Pe…" at bounding box center [509, 257] width 331 height 22
click at [344, 246] on select "Select Event Type Admin Office Hour Cal Workshop Class Class Announcement LA Pe…" at bounding box center [509, 257] width 331 height 22
click at [391, 261] on select "Select Event Type Admin Office Hour Cal Workshop Class Class Announcement LA Pe…" at bounding box center [509, 257] width 331 height 22
click at [344, 246] on select "Select Event Type Admin Office Hour Cal Workshop Class Class Announcement LA Pe…" at bounding box center [509, 257] width 331 height 22
click at [388, 307] on button "Mo" at bounding box center [382, 302] width 27 height 21
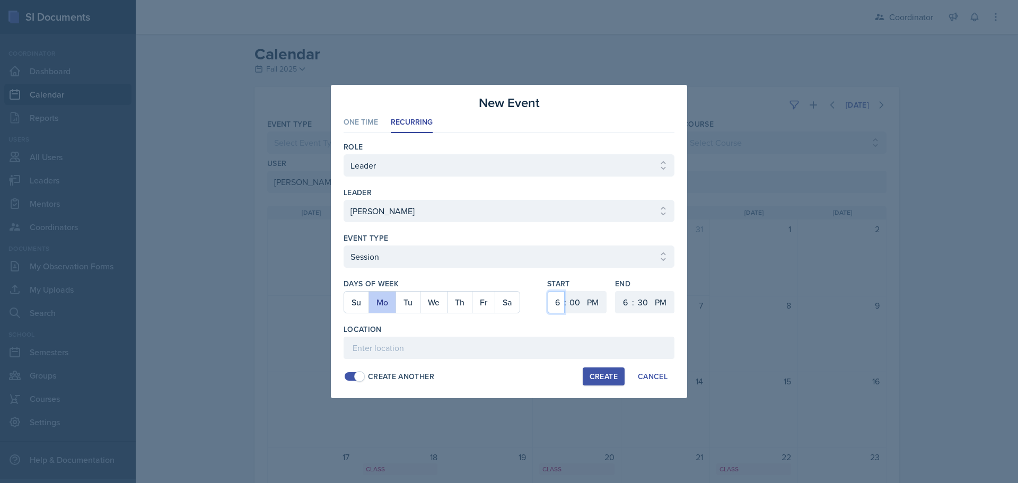
drag, startPoint x: 549, startPoint y: 302, endPoint x: 552, endPoint y: 292, distance: 10.3
click at [549, 302] on select "1 2 3 4 5 6 7 8 9 10 11 12" at bounding box center [556, 302] width 17 height 22
click at [548, 291] on select "1 2 3 4 5 6 7 8 9 10 11 12" at bounding box center [556, 302] width 17 height 22
click at [628, 304] on select "1 2 3 4 5 6 7 8 9 10 11 12" at bounding box center [624, 302] width 17 height 22
click at [616, 291] on select "1 2 3 4 5 6 7 8 9 10 11 12" at bounding box center [624, 302] width 17 height 22
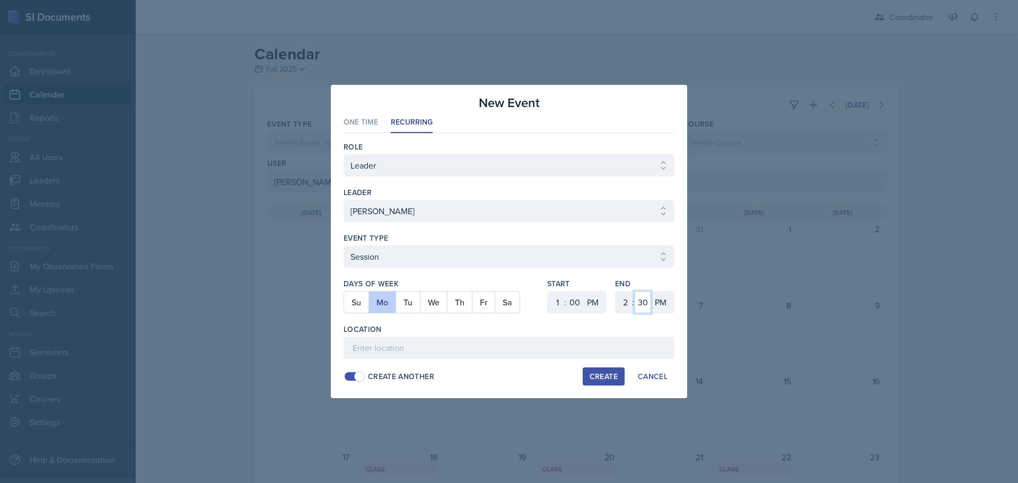
click at [648, 298] on select "00 05 10 15 20 25 30 35 40 45 50 55" at bounding box center [642, 302] width 17 height 22
click at [634, 291] on select "00 05 10 15 20 25 30 35 40 45 50 55" at bounding box center [642, 302] width 17 height 22
click at [433, 336] on div "Location" at bounding box center [509, 341] width 331 height 35
click at [431, 342] on input at bounding box center [509, 348] width 331 height 22
click at [601, 375] on div "Create" at bounding box center [604, 376] width 28 height 8
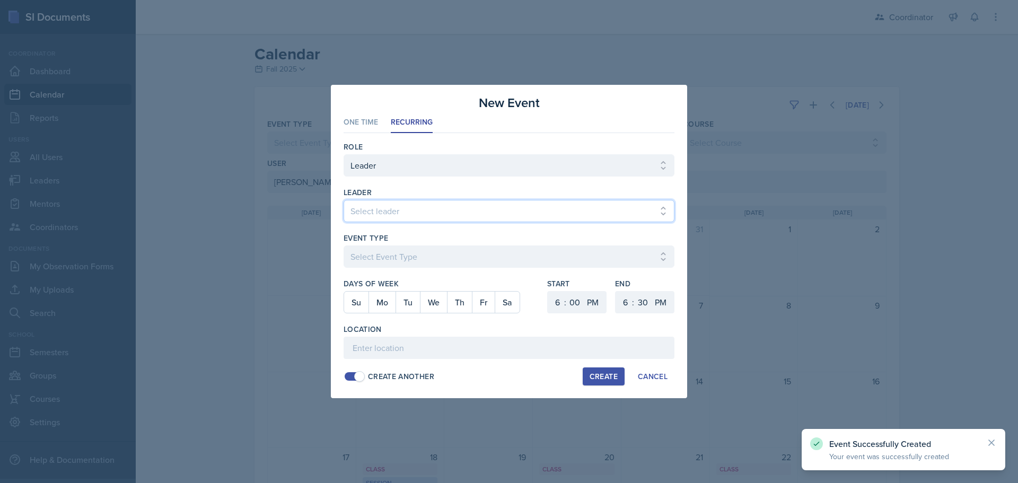
click at [409, 212] on select "Select leader [PERSON_NAME] [PERSON_NAME] [PERSON_NAME] [PERSON_NAME] [PERSON_N…" at bounding box center [509, 211] width 331 height 22
click at [344, 200] on select "Select leader [PERSON_NAME] [PERSON_NAME] [PERSON_NAME] [PERSON_NAME] [PERSON_N…" at bounding box center [509, 211] width 331 height 22
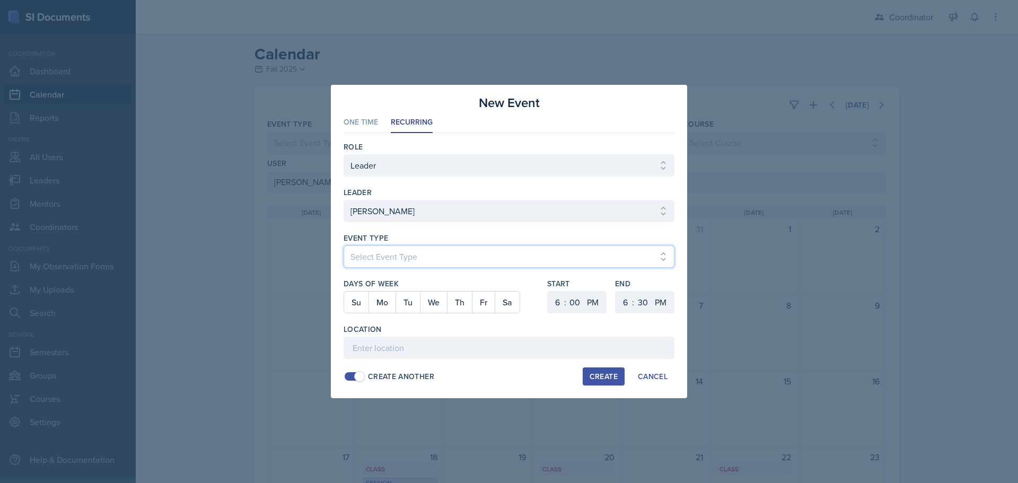
click at [365, 264] on select "Select Event Type Admin Office Hour Cal Workshop Class Class Announcement LA Pe…" at bounding box center [509, 257] width 331 height 22
click at [344, 246] on select "Select Event Type Admin Office Hour Cal Workshop Class Class Announcement LA Pe…" at bounding box center [509, 257] width 331 height 22
click at [409, 308] on button "Tu" at bounding box center [408, 302] width 24 height 21
click at [560, 305] on select "1 2 3 4 5 6 7 8 9 10 11 12" at bounding box center [556, 302] width 17 height 22
click at [548, 291] on select "1 2 3 4 5 6 7 8 9 10 11 12" at bounding box center [556, 302] width 17 height 22
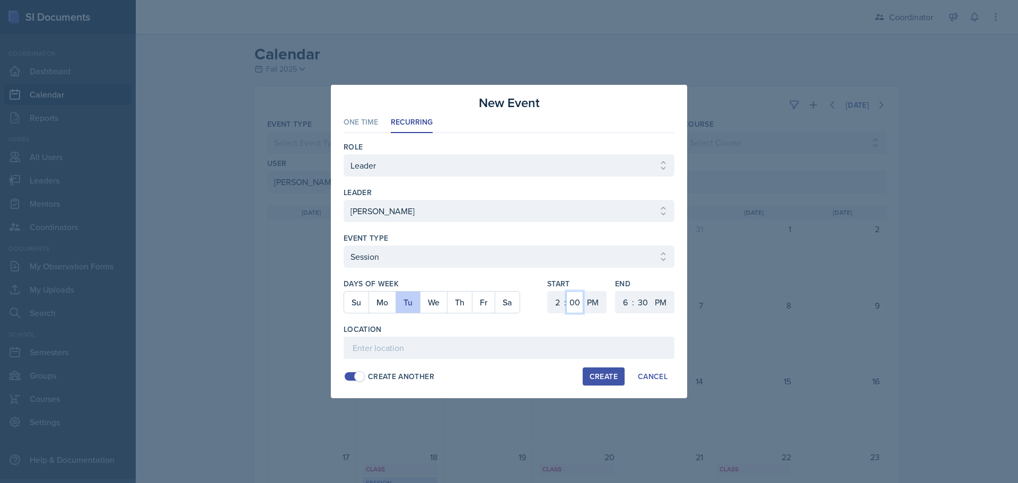
click at [573, 299] on select "00 05 10 15 20 25 30 35 40 45 50 55" at bounding box center [574, 302] width 17 height 22
click at [566, 291] on select "00 05 10 15 20 25 30 35 40 45 50 55" at bounding box center [574, 302] width 17 height 22
drag, startPoint x: 624, startPoint y: 301, endPoint x: 624, endPoint y: 292, distance: 9.0
click at [624, 300] on select "1 2 3 4 5 6 7 8 9 10 11 12" at bounding box center [624, 302] width 17 height 22
click at [616, 291] on select "1 2 3 4 5 6 7 8 9 10 11 12" at bounding box center [624, 302] width 17 height 22
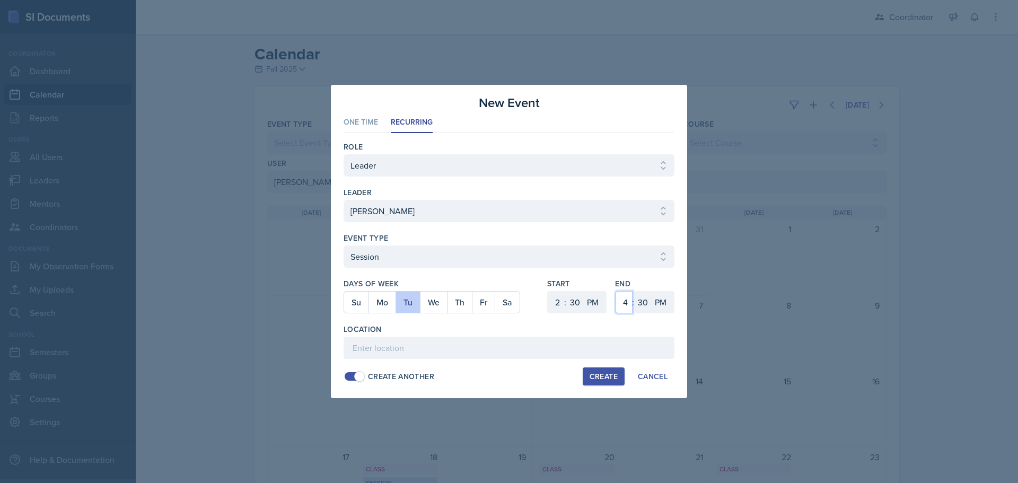
drag, startPoint x: 623, startPoint y: 304, endPoint x: 623, endPoint y: 292, distance: 12.2
click at [623, 304] on select "1 2 3 4 5 6 7 8 9 10 11 12" at bounding box center [624, 302] width 17 height 22
click at [616, 291] on select "1 2 3 4 5 6 7 8 9 10 11 12" at bounding box center [624, 302] width 17 height 22
click at [496, 352] on input at bounding box center [509, 348] width 331 height 22
click at [602, 372] on div "Create" at bounding box center [604, 376] width 28 height 8
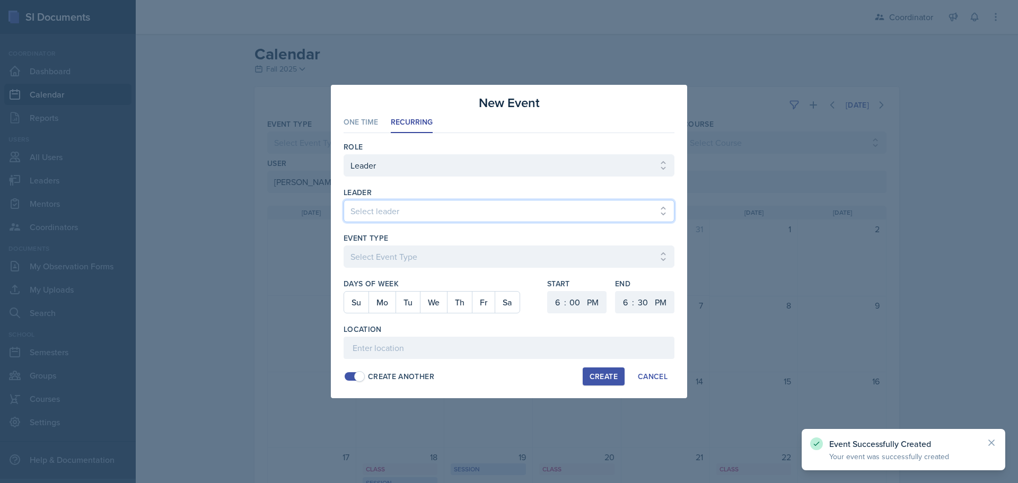
click at [409, 206] on select "Select leader [PERSON_NAME] [PERSON_NAME] [PERSON_NAME] [PERSON_NAME] [PERSON_N…" at bounding box center [509, 211] width 331 height 22
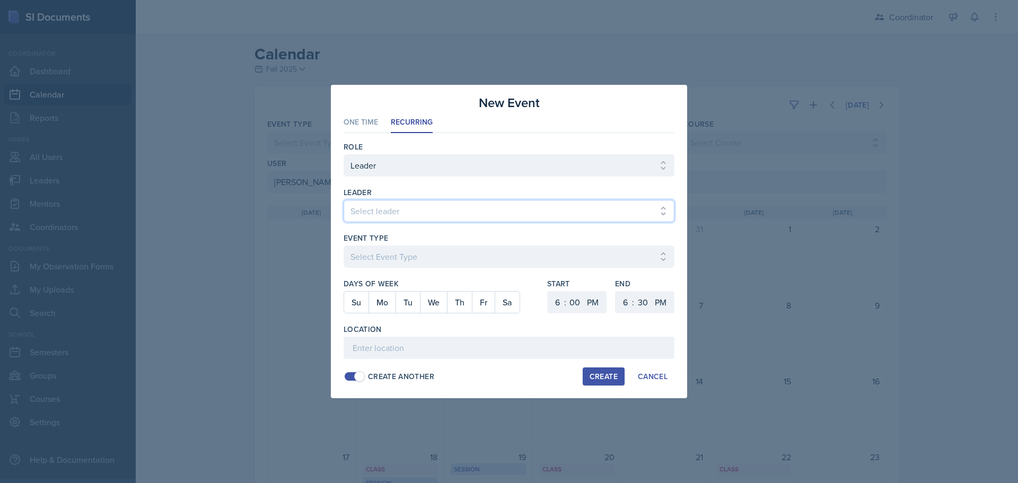
click at [398, 208] on select "Select leader [PERSON_NAME] [PERSON_NAME] [PERSON_NAME] [PERSON_NAME] [PERSON_N…" at bounding box center [509, 211] width 331 height 22
click at [344, 200] on select "Select leader [PERSON_NAME] [PERSON_NAME] [PERSON_NAME] [PERSON_NAME] [PERSON_N…" at bounding box center [509, 211] width 331 height 22
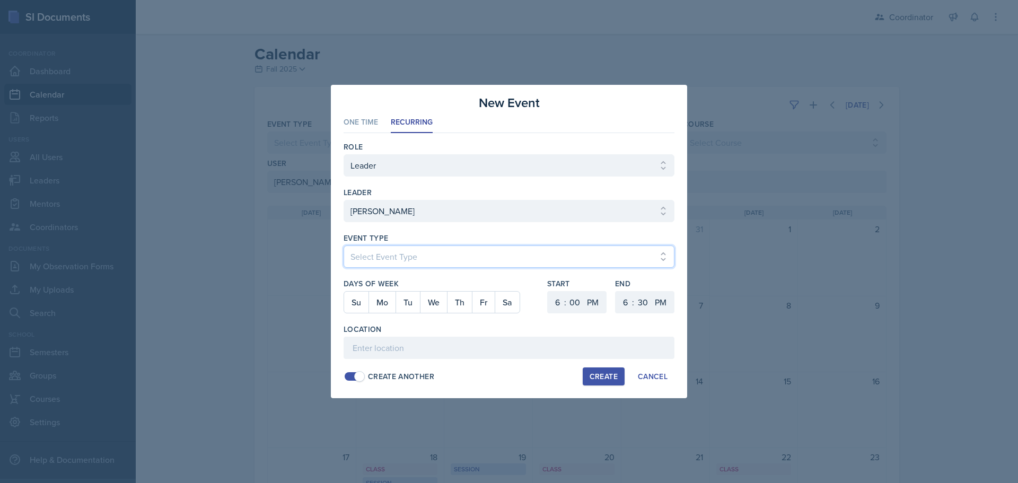
click at [413, 258] on select "Select Event Type Admin Office Hour Cal Workshop Class Class Announcement LA Pe…" at bounding box center [509, 257] width 331 height 22
click at [344, 246] on select "Select Event Type Admin Office Hour Cal Workshop Class Class Announcement LA Pe…" at bounding box center [509, 257] width 331 height 22
click at [435, 301] on button "We" at bounding box center [433, 302] width 27 height 21
click at [554, 298] on select "1 2 3 4 5 6 7 8 9 10 11 12" at bounding box center [556, 302] width 17 height 22
click at [548, 291] on select "1 2 3 4 5 6 7 8 9 10 11 12" at bounding box center [556, 302] width 17 height 22
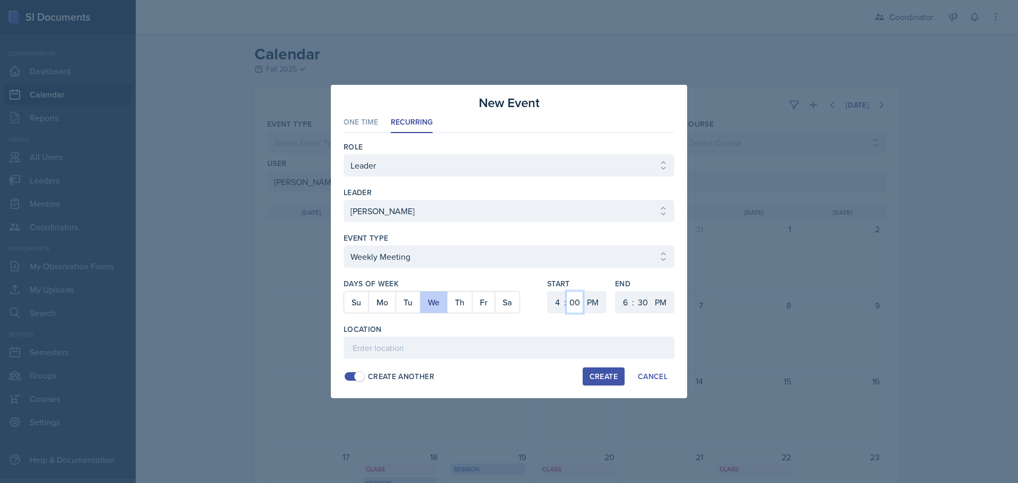
click at [575, 299] on select "00 05 10 15 20 25 30 35 40 45 50 55" at bounding box center [574, 302] width 17 height 22
click at [566, 291] on select "00 05 10 15 20 25 30 35 40 45 50 55" at bounding box center [574, 302] width 17 height 22
click at [630, 307] on select "1 2 3 4 5 6 7 8 9 10 11 12" at bounding box center [624, 302] width 17 height 22
click at [616, 291] on select "1 2 3 4 5 6 7 8 9 10 11 12" at bounding box center [624, 302] width 17 height 22
click at [575, 340] on input at bounding box center [509, 348] width 331 height 22
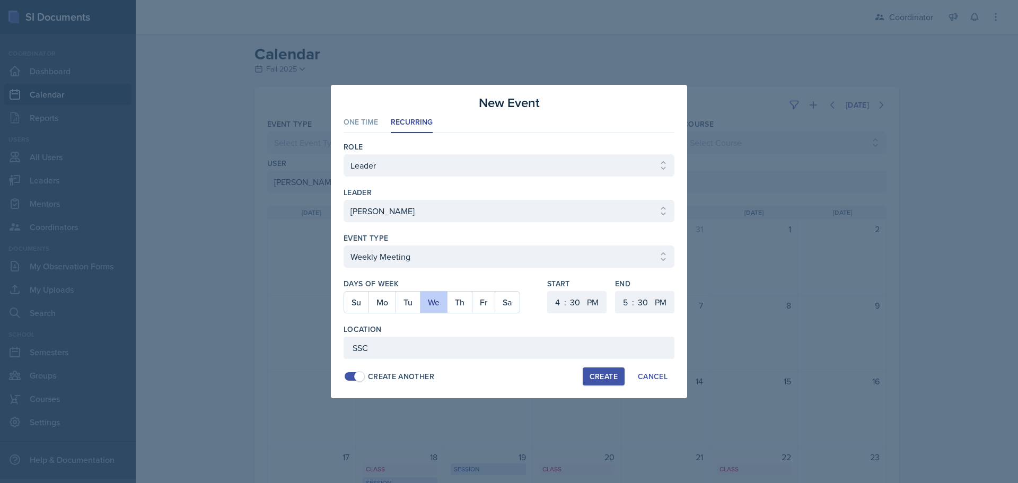
click at [606, 377] on div "Create" at bounding box center [604, 376] width 28 height 8
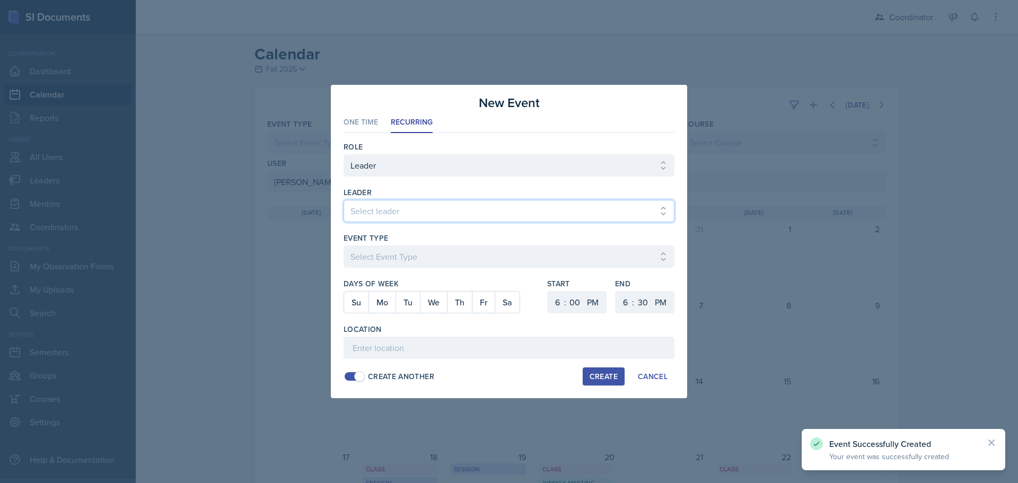
click at [414, 214] on select "Select leader [PERSON_NAME] [PERSON_NAME] [PERSON_NAME] [PERSON_NAME] [PERSON_N…" at bounding box center [509, 211] width 331 height 22
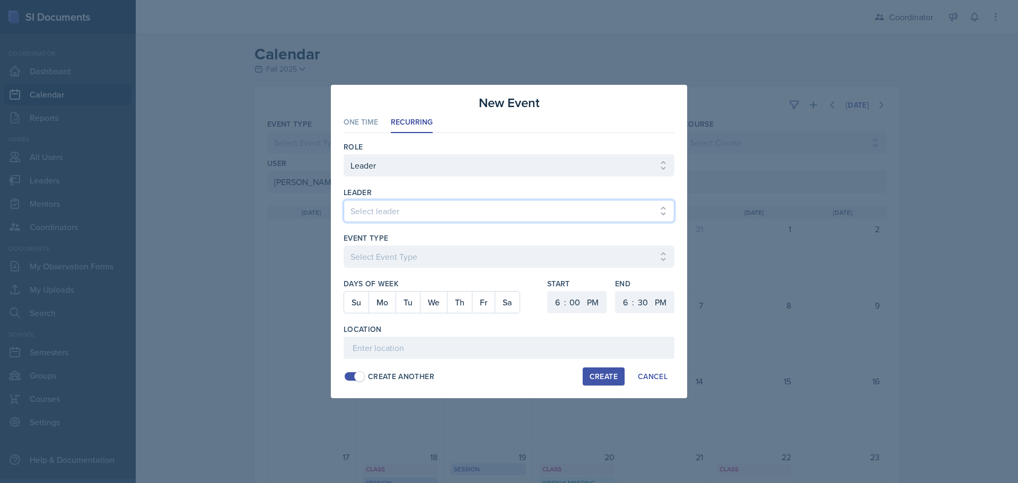
click at [344, 200] on select "Select leader [PERSON_NAME] [PERSON_NAME] [PERSON_NAME] [PERSON_NAME] [PERSON_N…" at bounding box center [509, 211] width 331 height 22
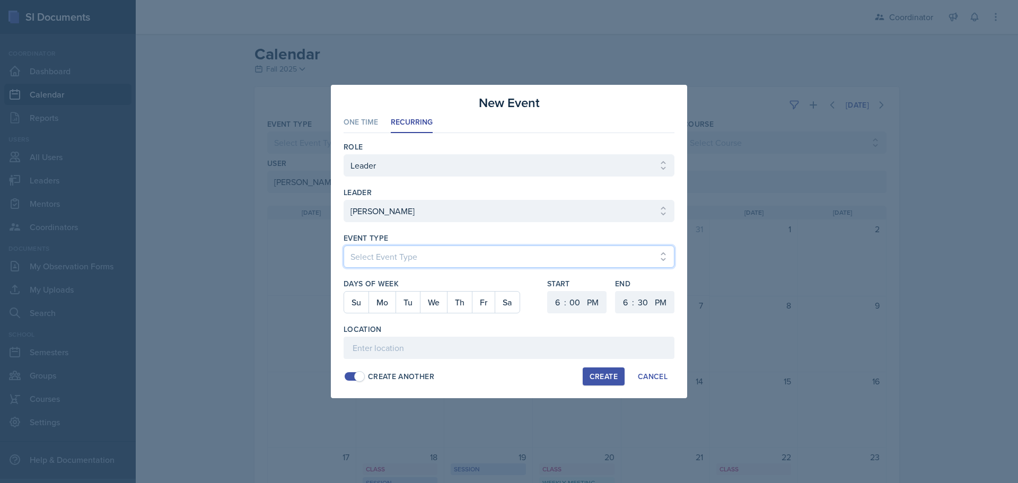
click at [376, 260] on select "Select Event Type Admin Office Hour Cal Workshop Class Class Announcement LA Pe…" at bounding box center [509, 257] width 331 height 22
click at [344, 246] on select "Select Event Type Admin Office Hour Cal Workshop Class Class Announcement LA Pe…" at bounding box center [509, 257] width 331 height 22
click at [452, 295] on button "Th" at bounding box center [459, 302] width 25 height 21
click at [553, 303] on select "1 2 3 4 5 6 7 8 9 10 11 12" at bounding box center [556, 302] width 17 height 22
click at [548, 291] on select "1 2 3 4 5 6 7 8 9 10 11 12" at bounding box center [556, 302] width 17 height 22
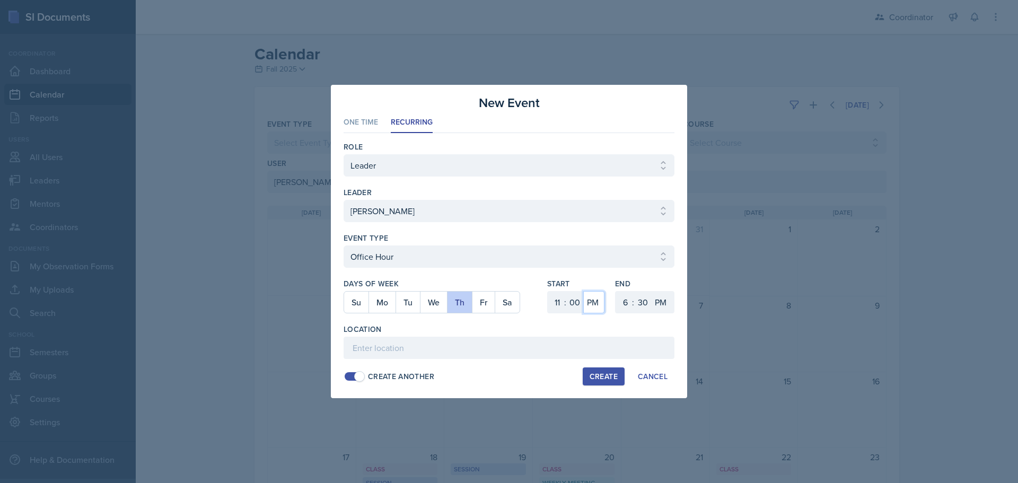
click at [584, 305] on select "AM PM" at bounding box center [593, 302] width 21 height 22
click at [583, 291] on select "AM PM" at bounding box center [593, 302] width 21 height 22
click at [574, 303] on select "00 05 10 15 20 25 30 35 40 45 50 55" at bounding box center [574, 302] width 17 height 22
click at [566, 291] on select "00 05 10 15 20 25 30 35 40 45 50 55" at bounding box center [574, 302] width 17 height 22
click at [626, 303] on select "1 2 3 4 5 6 7 8 9 10 11 12" at bounding box center [624, 302] width 17 height 22
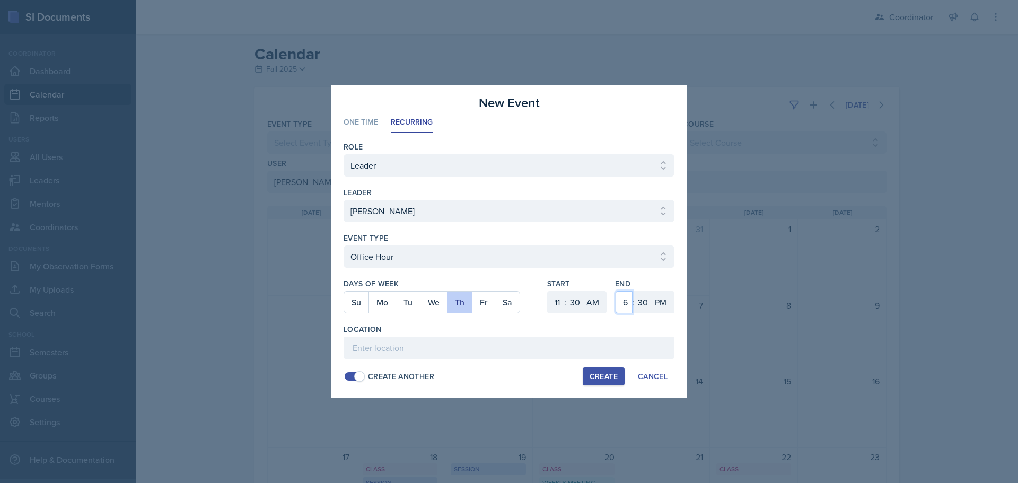
click at [616, 291] on select "1 2 3 4 5 6 7 8 9 10 11 12" at bounding box center [624, 302] width 17 height 22
click at [553, 342] on input at bounding box center [509, 348] width 331 height 22
click at [595, 378] on div "Create" at bounding box center [604, 376] width 28 height 8
click at [758, 377] on div at bounding box center [509, 241] width 1018 height 483
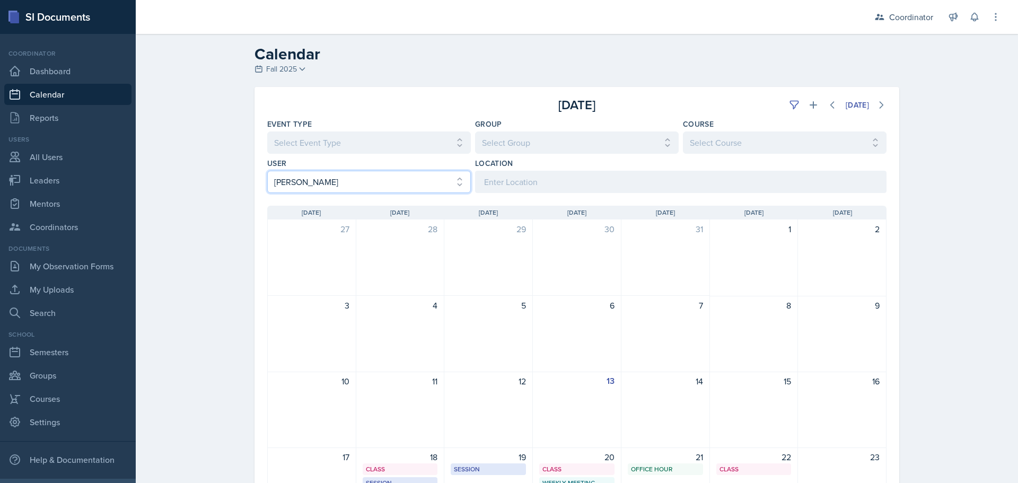
click at [391, 189] on select "Select User All [PERSON_NAME] [PERSON_NAME] [PERSON_NAME] [PERSON_NAME] [PERSON…" at bounding box center [369, 182] width 204 height 22
click at [267, 171] on select "Select User All [PERSON_NAME] [PERSON_NAME] [PERSON_NAME] [PERSON_NAME] [PERSON…" at bounding box center [369, 182] width 204 height 22
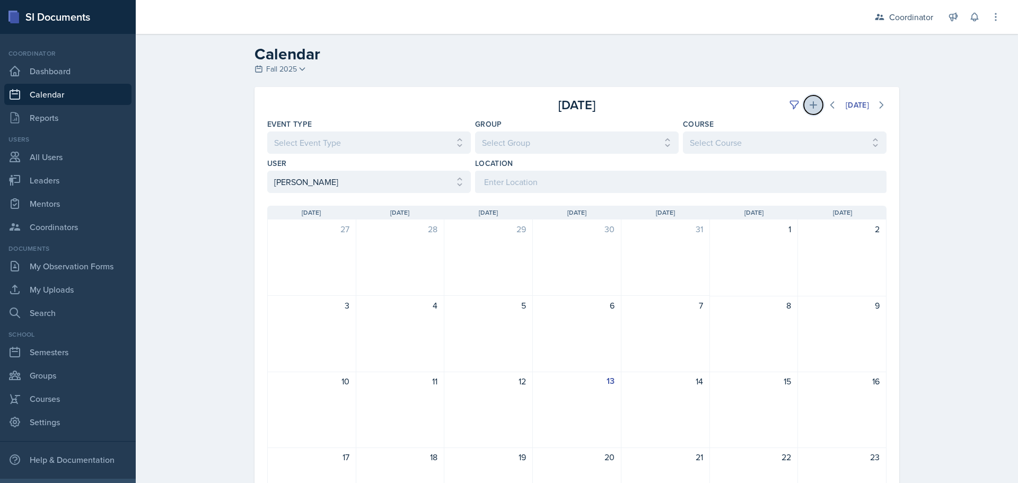
click at [810, 111] on button at bounding box center [813, 104] width 19 height 19
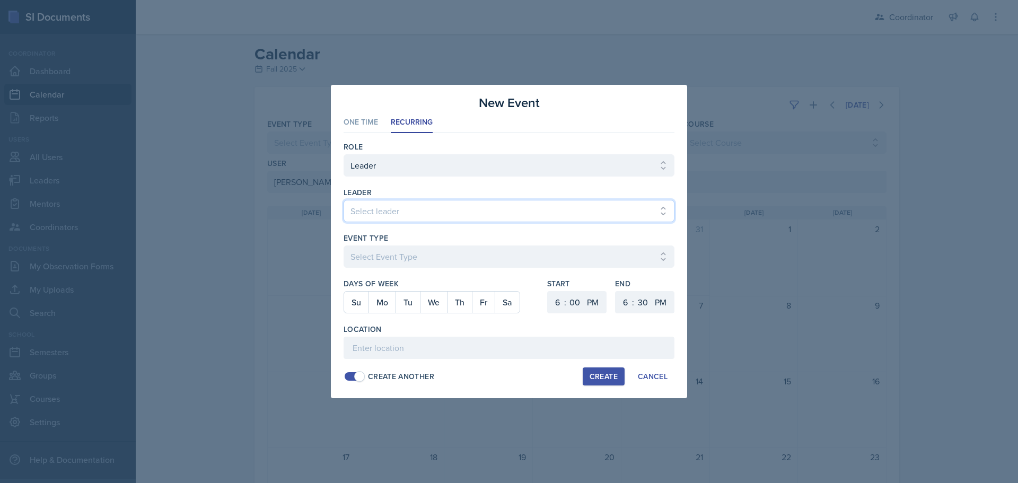
drag, startPoint x: 372, startPoint y: 212, endPoint x: 381, endPoint y: 228, distance: 17.6
click at [372, 212] on select "Select leader [PERSON_NAME] [PERSON_NAME] [PERSON_NAME] [PERSON_NAME] [PERSON_N…" at bounding box center [509, 211] width 331 height 22
click at [344, 200] on select "Select leader [PERSON_NAME] [PERSON_NAME] [PERSON_NAME] [PERSON_NAME] [PERSON_N…" at bounding box center [509, 211] width 331 height 22
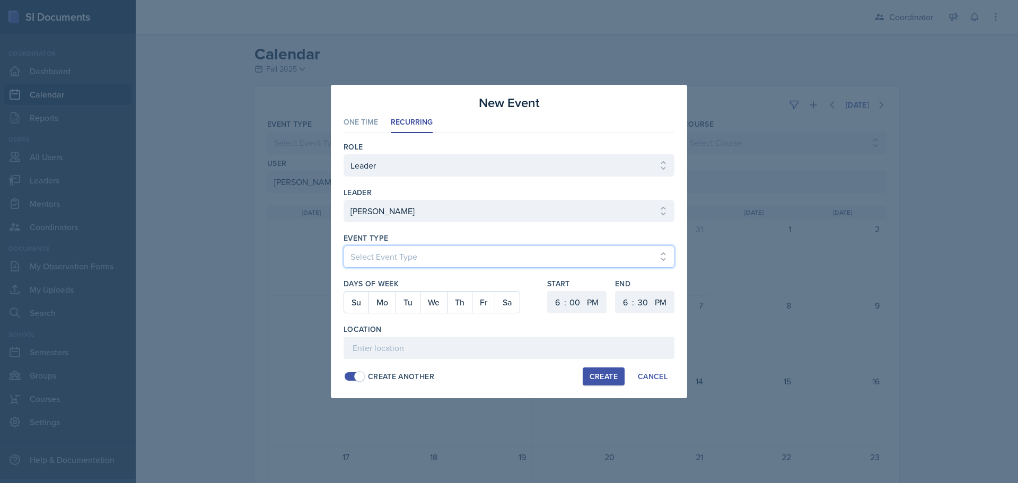
click at [372, 267] on select "Select Event Type Admin Office Hour Cal Workshop Class Class Announcement LA Pe…" at bounding box center [509, 257] width 331 height 22
click at [344, 246] on select "Select Event Type Admin Office Hour Cal Workshop Class Class Announcement LA Pe…" at bounding box center [509, 257] width 331 height 22
click at [389, 301] on button "Mo" at bounding box center [382, 302] width 27 height 21
click at [435, 301] on button "We" at bounding box center [433, 302] width 27 height 21
drag, startPoint x: 554, startPoint y: 301, endPoint x: 560, endPoint y: 292, distance: 10.7
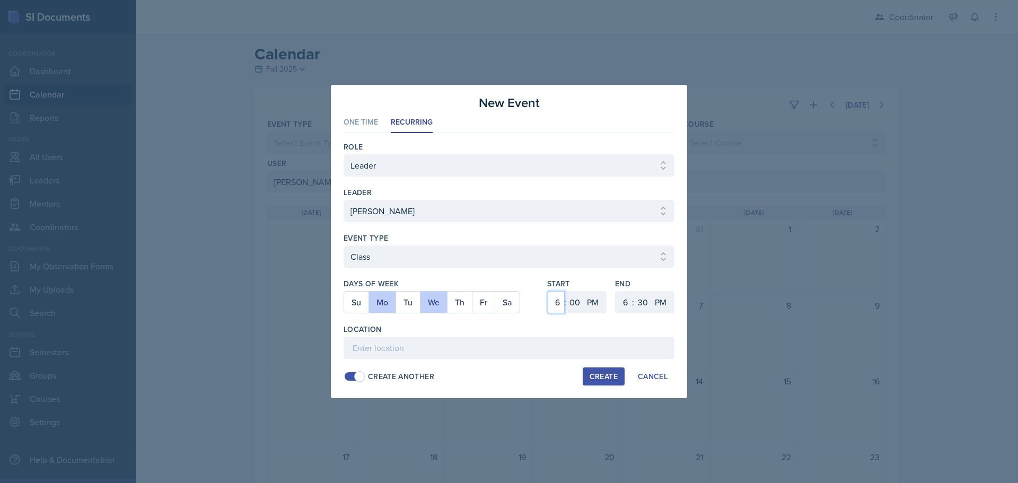
click at [554, 301] on select "1 2 3 4 5 6 7 8 9 10 11 12" at bounding box center [556, 302] width 17 height 22
click at [548, 291] on select "1 2 3 4 5 6 7 8 9 10 11 12" at bounding box center [556, 302] width 17 height 22
click at [574, 296] on select "00 05 10 15 20 25 30 35 40 45 50 55" at bounding box center [574, 302] width 17 height 22
click at [566, 291] on select "00 05 10 15 20 25 30 35 40 45 50 55" at bounding box center [574, 302] width 17 height 22
click at [623, 303] on select "1 2 3 4 5 6 7 8 9 10 11 12" at bounding box center [624, 302] width 17 height 22
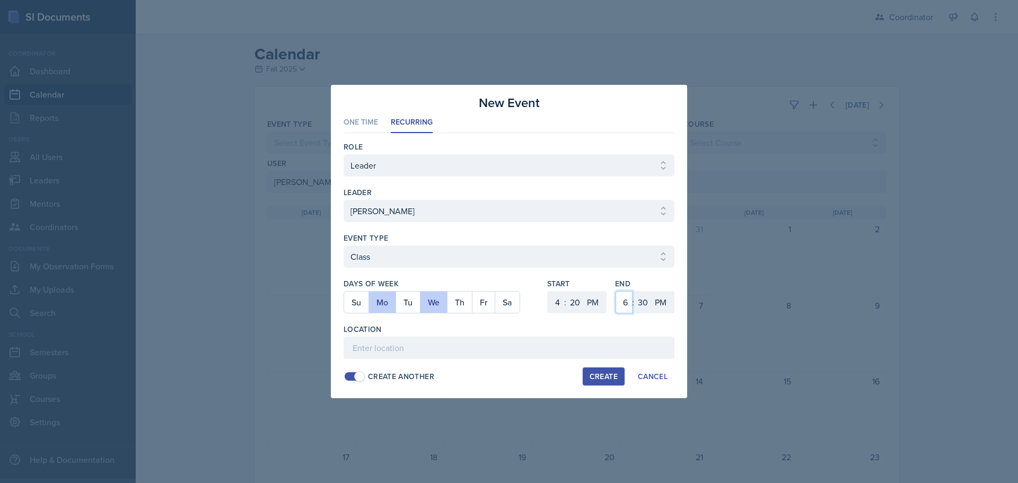
click at [616, 291] on select "1 2 3 4 5 6 7 8 9 10 11 12" at bounding box center [624, 302] width 17 height 22
click at [643, 305] on select "00 05 10 15 20 25 30 35 40 45 50 55" at bounding box center [642, 302] width 17 height 22
click at [634, 291] on select "00 05 10 15 20 25 30 35 40 45 50 55" at bounding box center [642, 302] width 17 height 22
click at [524, 353] on input at bounding box center [509, 348] width 331 height 22
click at [594, 372] on div "Create" at bounding box center [604, 376] width 28 height 8
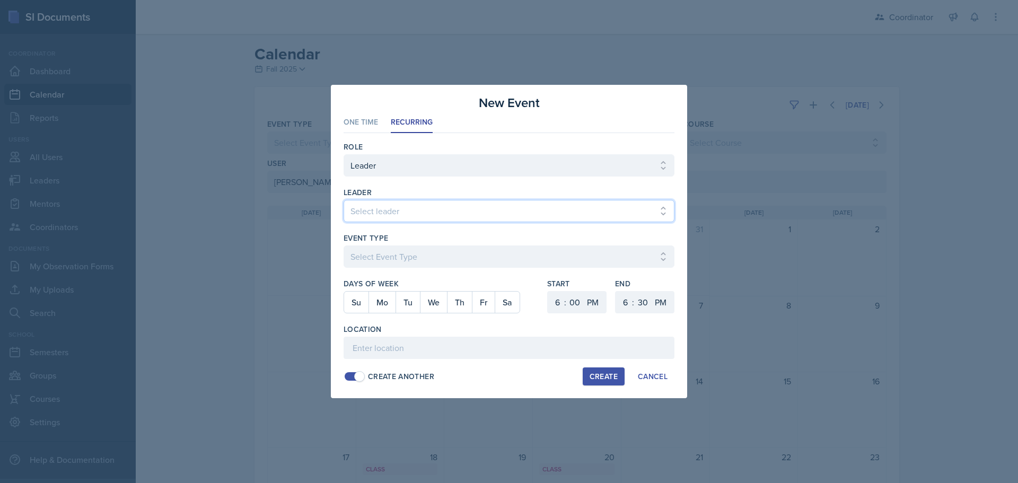
click at [406, 215] on select "Select leader [PERSON_NAME] [PERSON_NAME] [PERSON_NAME] [PERSON_NAME] [PERSON_N…" at bounding box center [509, 211] width 331 height 22
click at [344, 200] on select "Select leader [PERSON_NAME] [PERSON_NAME] [PERSON_NAME] [PERSON_NAME] [PERSON_N…" at bounding box center [509, 211] width 331 height 22
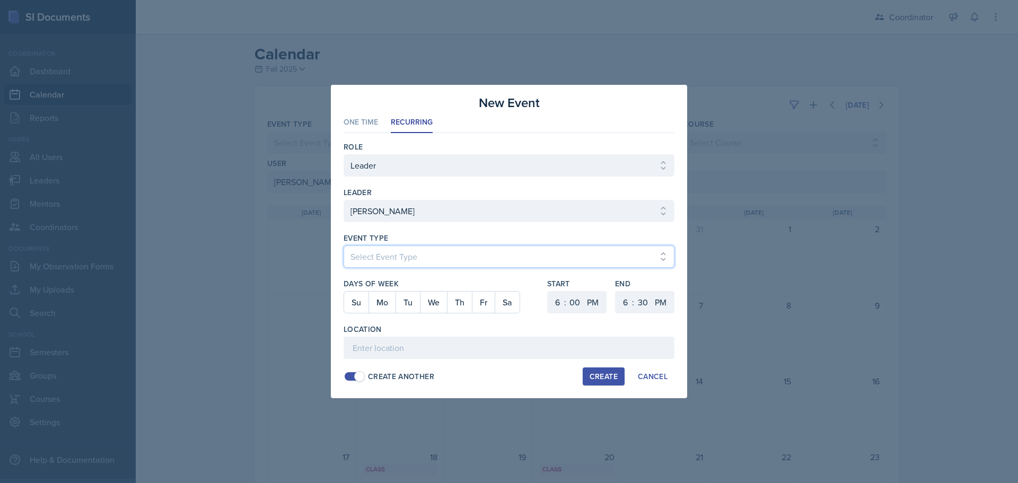
click at [386, 266] on select "Select Event Type Admin Office Hour Cal Workshop Class Class Announcement LA Pe…" at bounding box center [509, 257] width 331 height 22
click at [344, 246] on select "Select Event Type Admin Office Hour Cal Workshop Class Class Announcement LA Pe…" at bounding box center [509, 257] width 331 height 22
click at [382, 303] on button "Mo" at bounding box center [382, 302] width 27 height 21
click at [556, 303] on select "1 2 3 4 5 6 7 8 9 10 11 12" at bounding box center [556, 302] width 17 height 22
click at [548, 291] on select "1 2 3 4 5 6 7 8 9 10 11 12" at bounding box center [556, 302] width 17 height 22
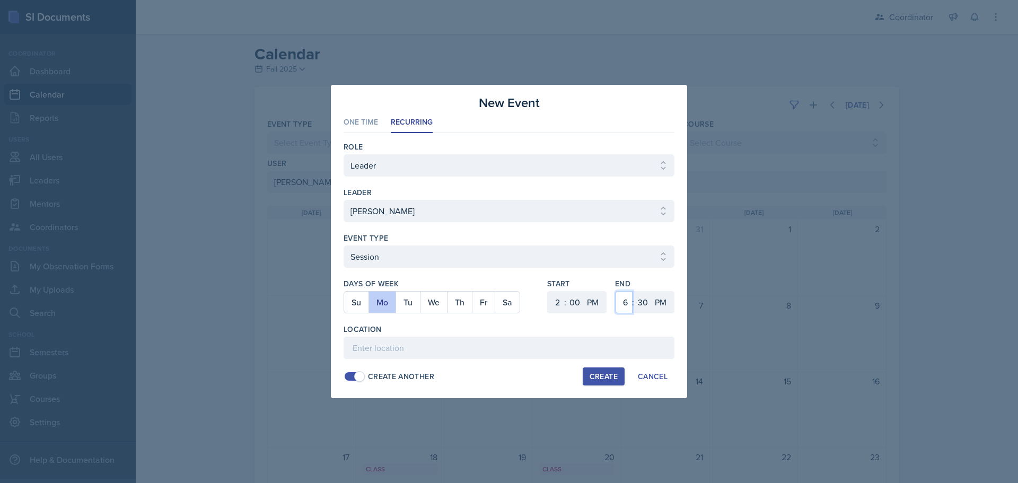
click at [624, 309] on select "1 2 3 4 5 6 7 8 9 10 11 12" at bounding box center [624, 302] width 17 height 22
click at [616, 291] on select "1 2 3 4 5 6 7 8 9 10 11 12" at bounding box center [624, 302] width 17 height 22
click at [641, 301] on select "00 05 10 15 20 25 30 35 40 45 50 55" at bounding box center [642, 302] width 17 height 22
click at [634, 291] on select "00 05 10 15 20 25 30 35 40 45 50 55" at bounding box center [642, 302] width 17 height 22
click at [544, 347] on input at bounding box center [509, 348] width 331 height 22
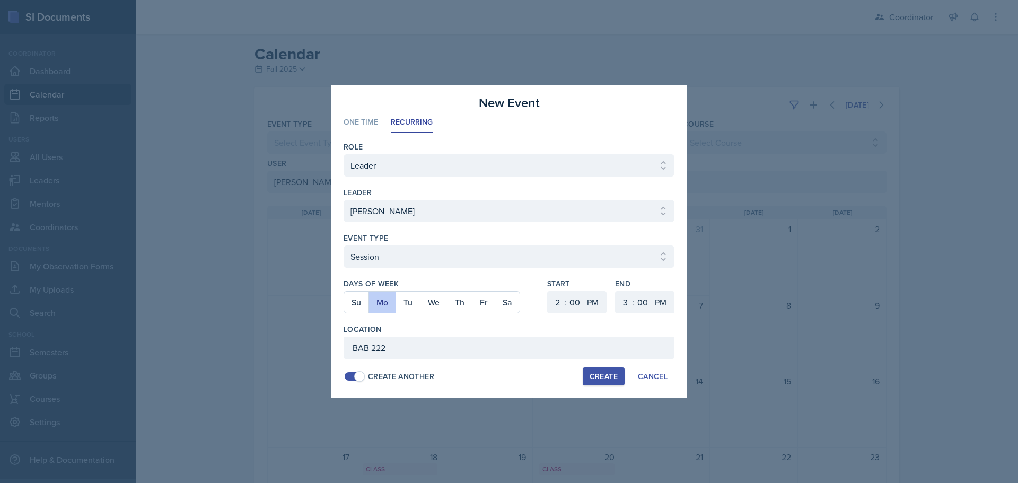
click at [604, 372] on div "Create" at bounding box center [604, 376] width 28 height 8
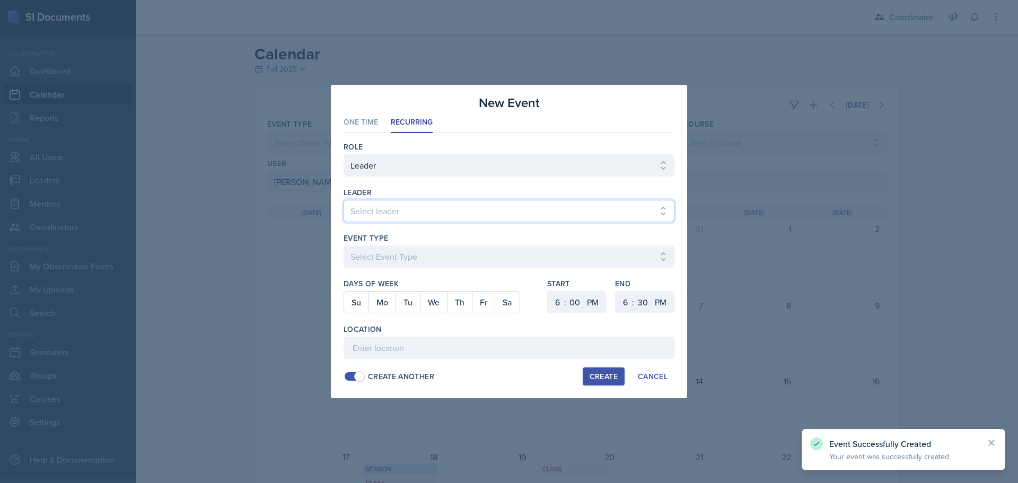
click at [361, 208] on select "Select leader [PERSON_NAME] [PERSON_NAME] [PERSON_NAME] [PERSON_NAME] [PERSON_N…" at bounding box center [509, 211] width 331 height 22
click at [344, 200] on select "Select leader [PERSON_NAME] [PERSON_NAME] [PERSON_NAME] [PERSON_NAME] [PERSON_N…" at bounding box center [509, 211] width 331 height 22
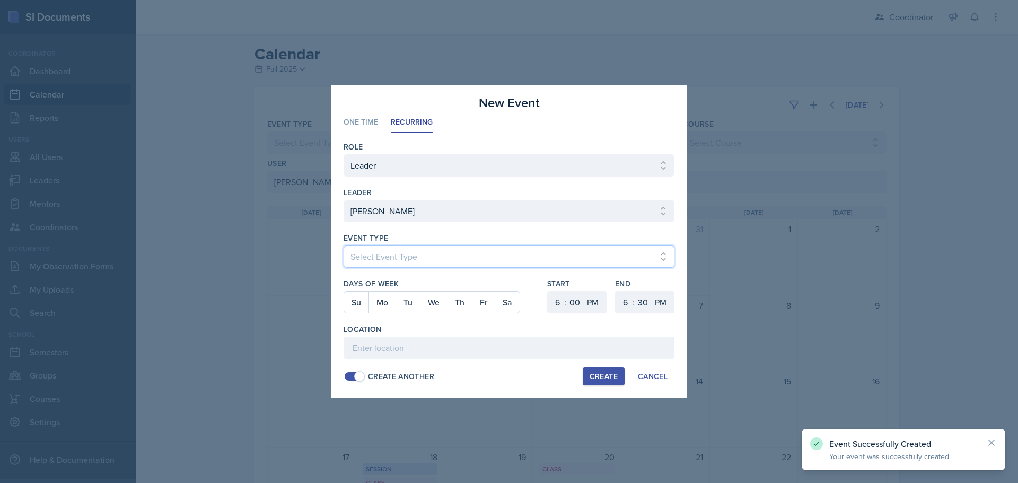
drag, startPoint x: 374, startPoint y: 256, endPoint x: 374, endPoint y: 263, distance: 7.4
click at [374, 256] on select "Select Event Type Admin Office Hour Cal Workshop Class Class Announcement LA Pe…" at bounding box center [509, 257] width 331 height 22
click at [344, 246] on select "Select Event Type Admin Office Hour Cal Workshop Class Class Announcement LA Pe…" at bounding box center [509, 257] width 331 height 22
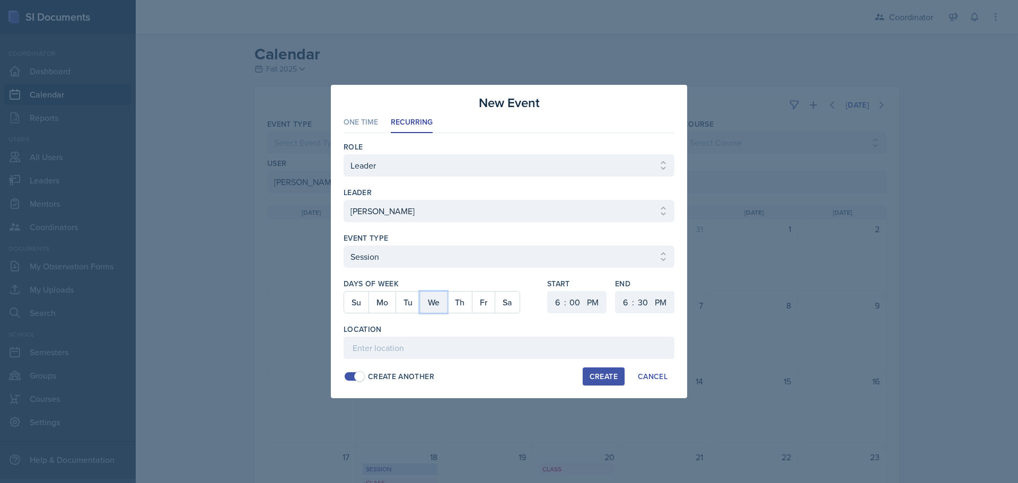
click at [446, 307] on button "We" at bounding box center [433, 302] width 27 height 21
click at [564, 303] on select "1 2 3 4 5 6 7 8 9 10 11 12" at bounding box center [556, 302] width 17 height 22
click at [548, 291] on select "1 2 3 4 5 6 7 8 9 10 11 12" at bounding box center [556, 302] width 17 height 22
click at [575, 303] on select "00 05 10 15 20 25 30 35 40 45 50 55" at bounding box center [574, 302] width 17 height 22
click at [566, 291] on select "00 05 10 15 20 25 30 35 40 45 50 55" at bounding box center [574, 302] width 17 height 22
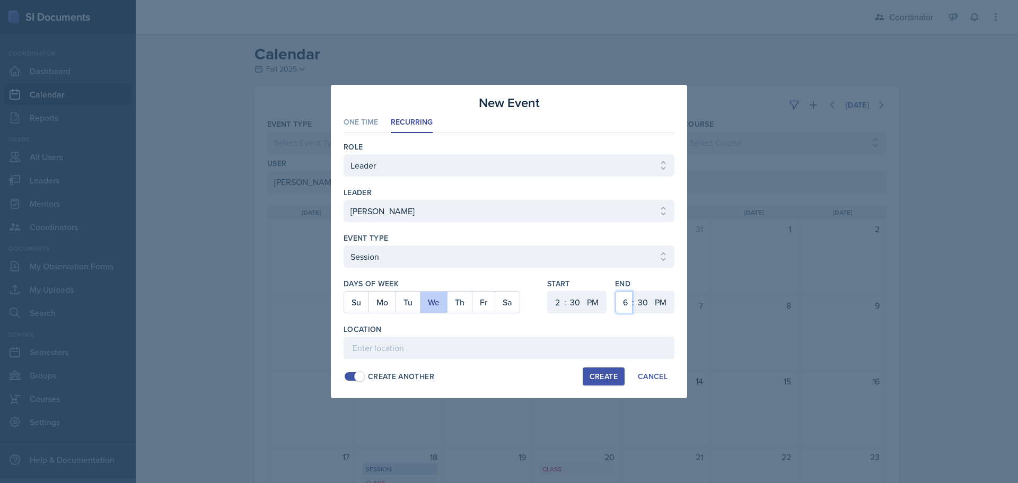
click at [625, 309] on select "1 2 3 4 5 6 7 8 9 10 11 12" at bounding box center [624, 302] width 17 height 22
click at [616, 291] on select "1 2 3 4 5 6 7 8 9 10 11 12" at bounding box center [624, 302] width 17 height 22
click at [547, 344] on input at bounding box center [509, 348] width 331 height 22
click at [593, 364] on div "Role Select Role Leader Mentor Coordinator leader Select leader [PERSON_NAME] […" at bounding box center [509, 261] width 331 height 257
click at [599, 372] on div "Create" at bounding box center [604, 376] width 28 height 8
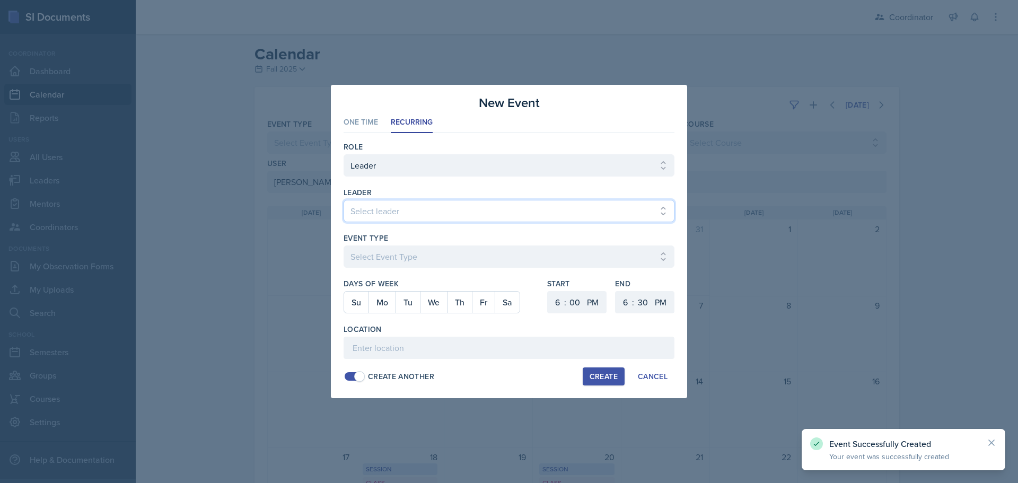
click at [379, 215] on select "Select leader [PERSON_NAME] [PERSON_NAME] [PERSON_NAME] [PERSON_NAME] [PERSON_N…" at bounding box center [509, 211] width 331 height 22
click at [344, 200] on select "Select leader [PERSON_NAME] [PERSON_NAME] [PERSON_NAME] [PERSON_NAME] [PERSON_N…" at bounding box center [509, 211] width 331 height 22
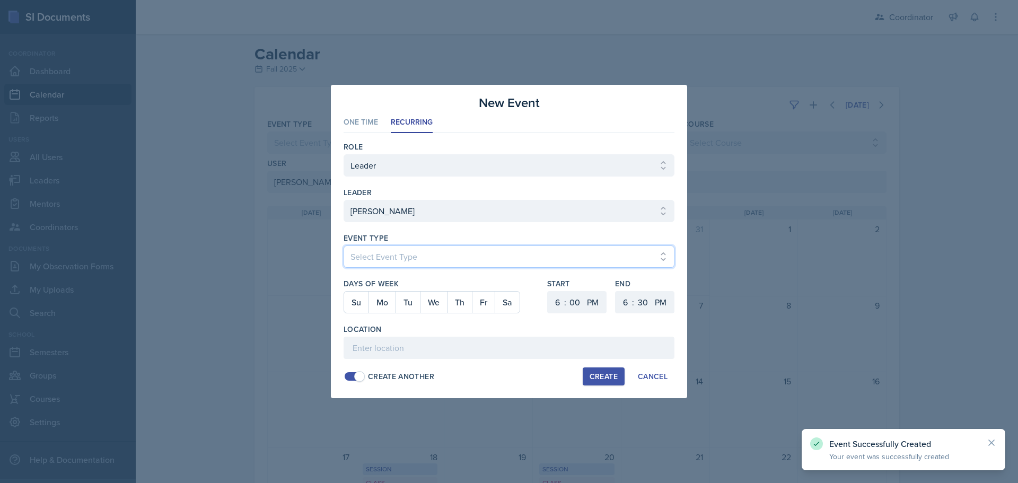
click at [373, 256] on select "Select Event Type Admin Office Hour Cal Workshop Class Class Announcement LA Pe…" at bounding box center [509, 257] width 331 height 22
click at [344, 246] on select "Select Event Type Admin Office Hour Cal Workshop Class Class Announcement LA Pe…" at bounding box center [509, 257] width 331 height 22
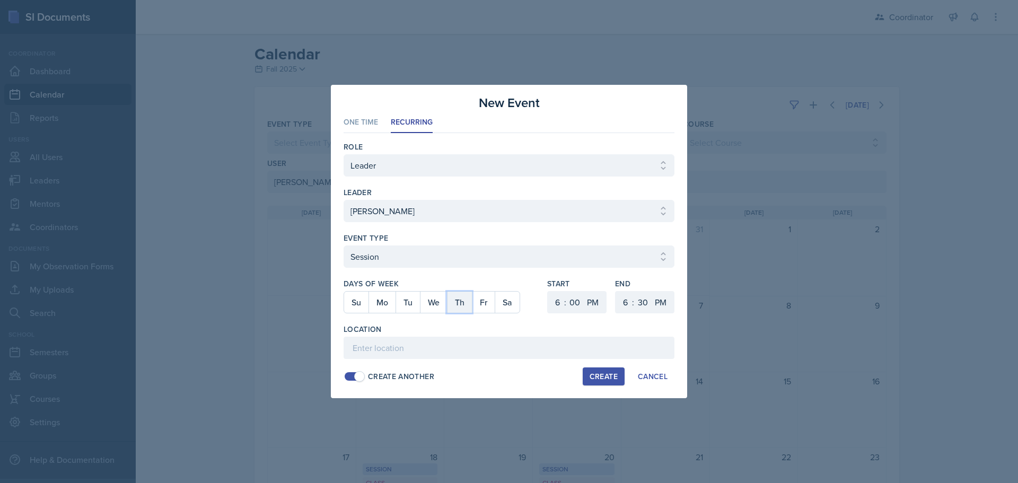
click at [453, 301] on button "Th" at bounding box center [459, 302] width 25 height 21
click at [554, 304] on select "1 2 3 4 5 6 7 8 9 10 11 12" at bounding box center [556, 302] width 17 height 22
click at [548, 291] on select "1 2 3 4 5 6 7 8 9 10 11 12" at bounding box center [556, 302] width 17 height 22
click at [577, 307] on select "00 05 10 15 20 25 30 35 40 45 50 55" at bounding box center [574, 302] width 17 height 22
click at [566, 291] on select "00 05 10 15 20 25 30 35 40 45 50 55" at bounding box center [574, 302] width 17 height 22
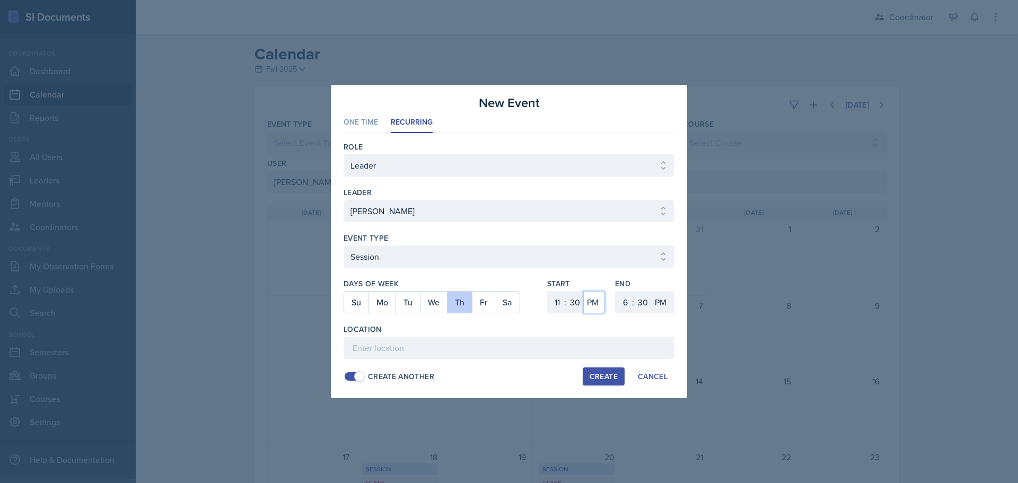
click at [594, 302] on select "AM PM" at bounding box center [593, 302] width 21 height 22
click at [583, 291] on select "AM PM" at bounding box center [593, 302] width 21 height 22
click at [619, 307] on select "1 2 3 4 5 6 7 8 9 10 11 12" at bounding box center [624, 302] width 17 height 22
click at [616, 291] on select "1 2 3 4 5 6 7 8 9 10 11 12" at bounding box center [624, 302] width 17 height 22
click at [566, 347] on input at bounding box center [509, 348] width 331 height 22
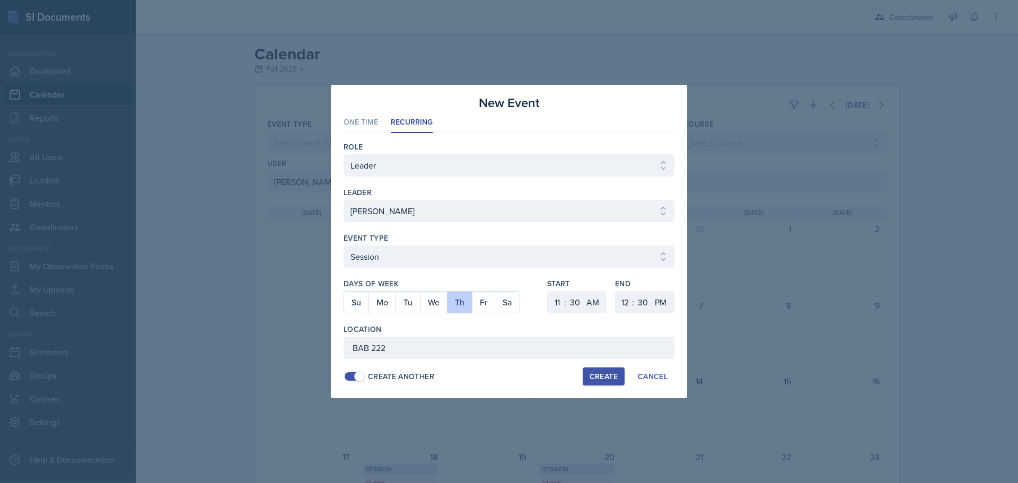
click at [599, 382] on button "Create" at bounding box center [604, 377] width 42 height 18
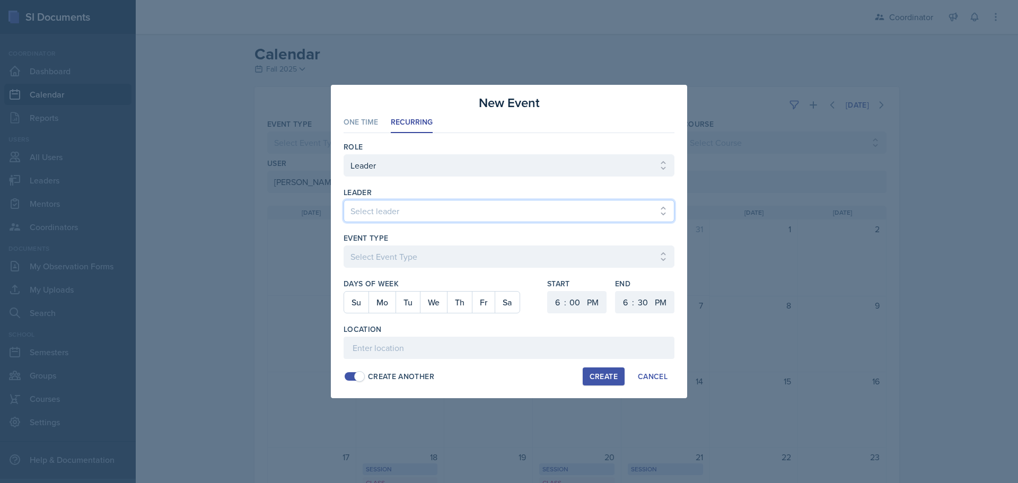
click at [374, 211] on select "Select leader [PERSON_NAME] [PERSON_NAME] [PERSON_NAME] [PERSON_NAME] [PERSON_N…" at bounding box center [509, 211] width 331 height 22
click at [344, 200] on select "Select leader [PERSON_NAME] [PERSON_NAME] [PERSON_NAME] [PERSON_NAME] [PERSON_N…" at bounding box center [509, 211] width 331 height 22
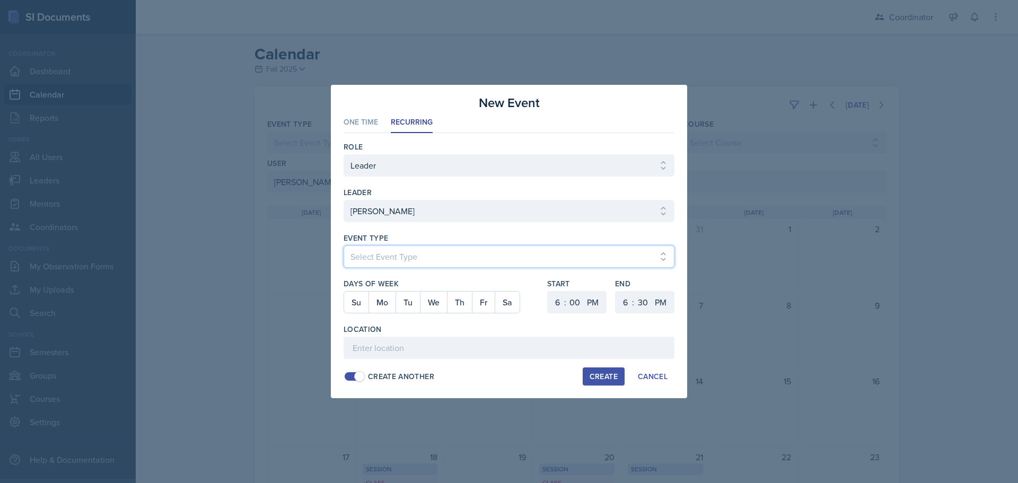
click at [373, 250] on select "Select Event Type Admin Office Hour Cal Workshop Class Class Announcement LA Pe…" at bounding box center [509, 257] width 331 height 22
click at [344, 246] on select "Select Event Type Admin Office Hour Cal Workshop Class Class Announcement LA Pe…" at bounding box center [509, 257] width 331 height 22
click at [408, 301] on button "Tu" at bounding box center [408, 302] width 24 height 21
click at [551, 303] on select "1 2 3 4 5 6 7 8 9 10 11 12" at bounding box center [556, 302] width 17 height 22
click at [548, 291] on select "1 2 3 4 5 6 7 8 9 10 11 12" at bounding box center [556, 302] width 17 height 22
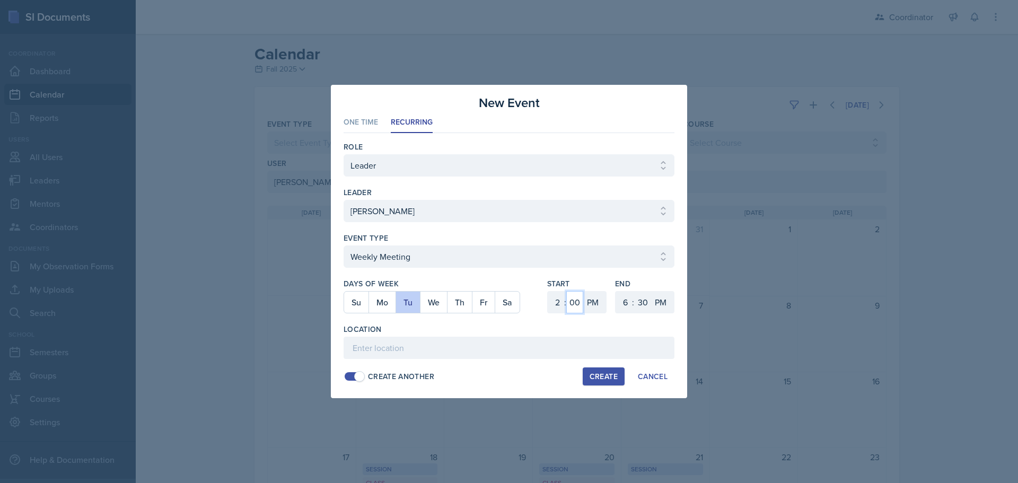
drag, startPoint x: 570, startPoint y: 304, endPoint x: 571, endPoint y: 292, distance: 11.7
click at [570, 304] on select "00 05 10 15 20 25 30 35 40 45 50 55" at bounding box center [574, 302] width 17 height 22
click at [566, 291] on select "00 05 10 15 20 25 30 35 40 45 50 55" at bounding box center [574, 302] width 17 height 22
drag, startPoint x: 623, startPoint y: 306, endPoint x: 623, endPoint y: 292, distance: 14.3
click at [623, 306] on select "1 2 3 4 5 6 7 8 9 10 11 12" at bounding box center [624, 302] width 17 height 22
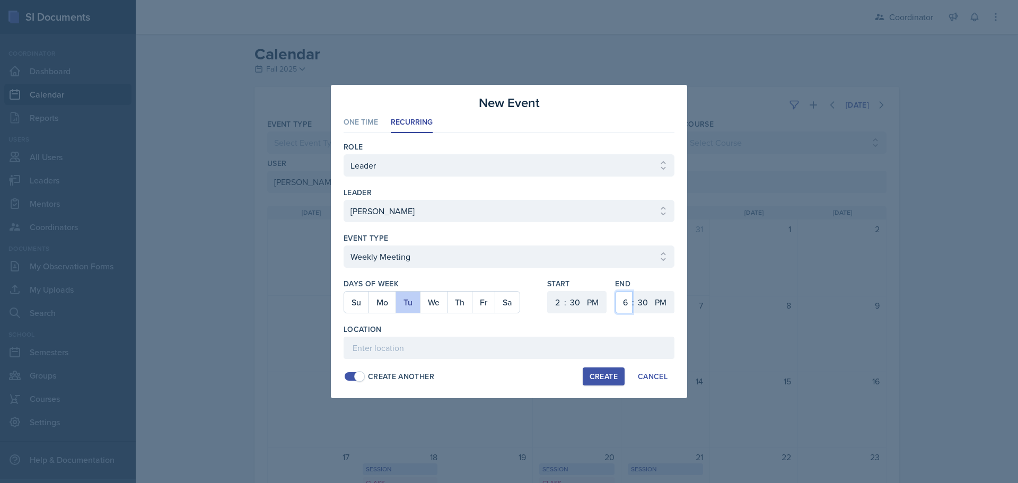
click at [616, 291] on select "1 2 3 4 5 6 7 8 9 10 11 12" at bounding box center [624, 302] width 17 height 22
click at [518, 355] on input at bounding box center [509, 348] width 331 height 22
click at [604, 381] on div "Create" at bounding box center [604, 376] width 28 height 8
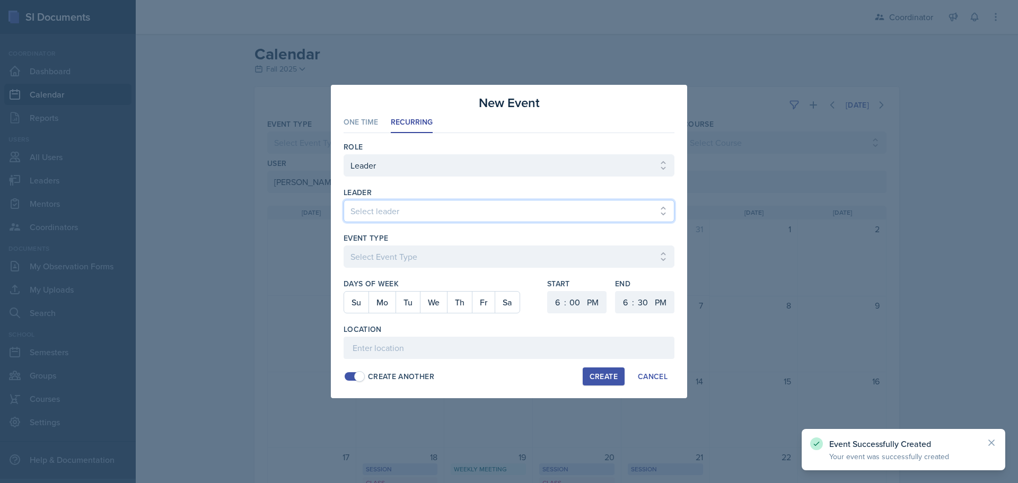
click at [409, 213] on select "Select leader [PERSON_NAME] [PERSON_NAME] [PERSON_NAME] [PERSON_NAME] [PERSON_N…" at bounding box center [509, 211] width 331 height 22
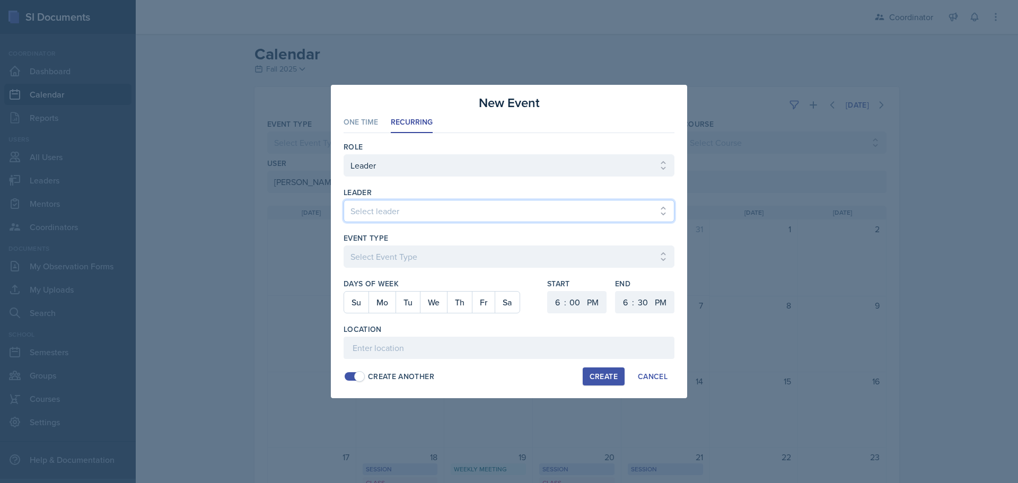
click at [344, 200] on select "Select leader [PERSON_NAME] [PERSON_NAME] [PERSON_NAME] [PERSON_NAME] [PERSON_N…" at bounding box center [509, 211] width 331 height 22
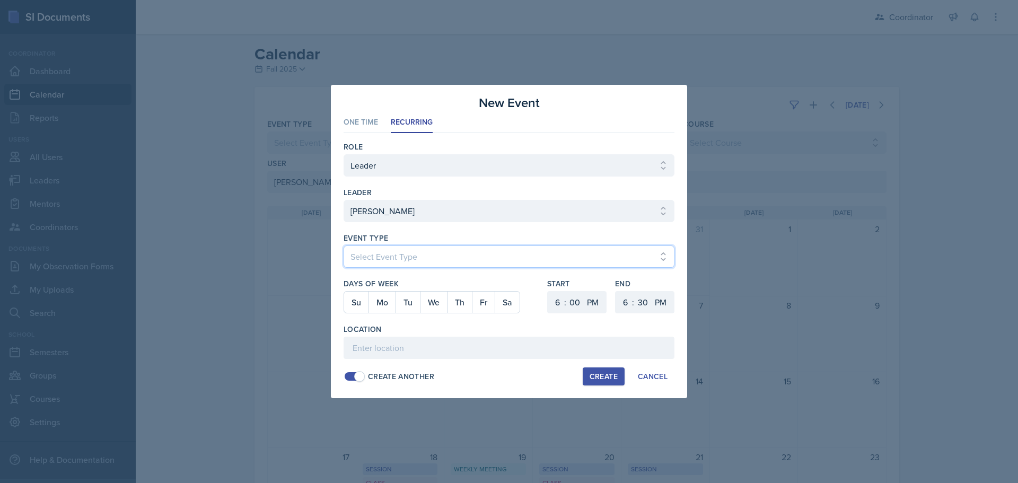
click at [365, 257] on select "Select Event Type Admin Office Hour Cal Workshop Class Class Announcement LA Pe…" at bounding box center [509, 257] width 331 height 22
click at [344, 246] on select "Select Event Type Admin Office Hour Cal Workshop Class Class Announcement LA Pe…" at bounding box center [509, 257] width 331 height 22
click at [477, 309] on button "Fr" at bounding box center [483, 302] width 23 height 21
click at [566, 303] on div ":" at bounding box center [565, 302] width 2 height 13
click at [555, 303] on select "1 2 3 4 5 6 7 8 9 10 11 12" at bounding box center [556, 302] width 17 height 22
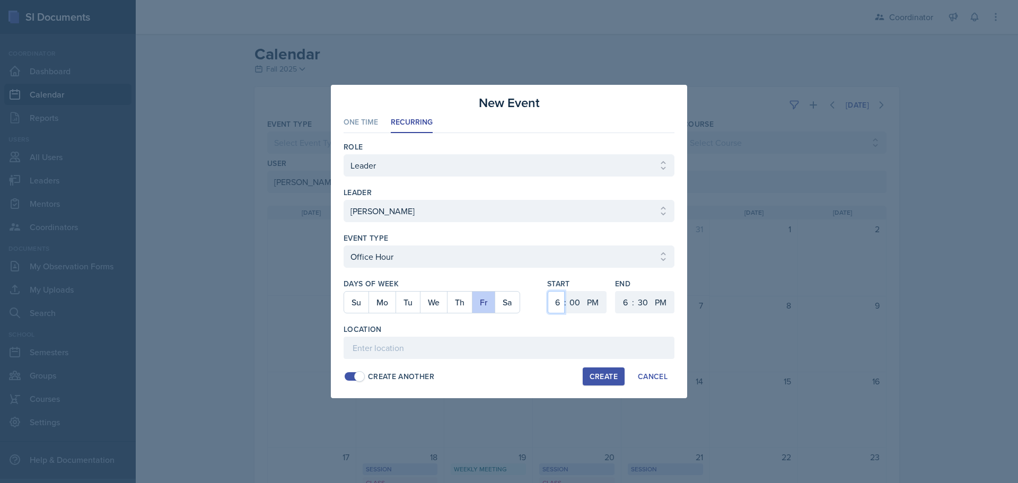
click at [548, 291] on select "1 2 3 4 5 6 7 8 9 10 11 12" at bounding box center [556, 302] width 17 height 22
click at [597, 300] on select "AM PM" at bounding box center [593, 302] width 21 height 22
click at [583, 291] on select "AM PM" at bounding box center [593, 302] width 21 height 22
click at [626, 302] on select "1 2 3 4 5 6 7 8 9 10 11 12" at bounding box center [624, 302] width 17 height 22
click at [616, 291] on select "1 2 3 4 5 6 7 8 9 10 11 12" at bounding box center [624, 302] width 17 height 22
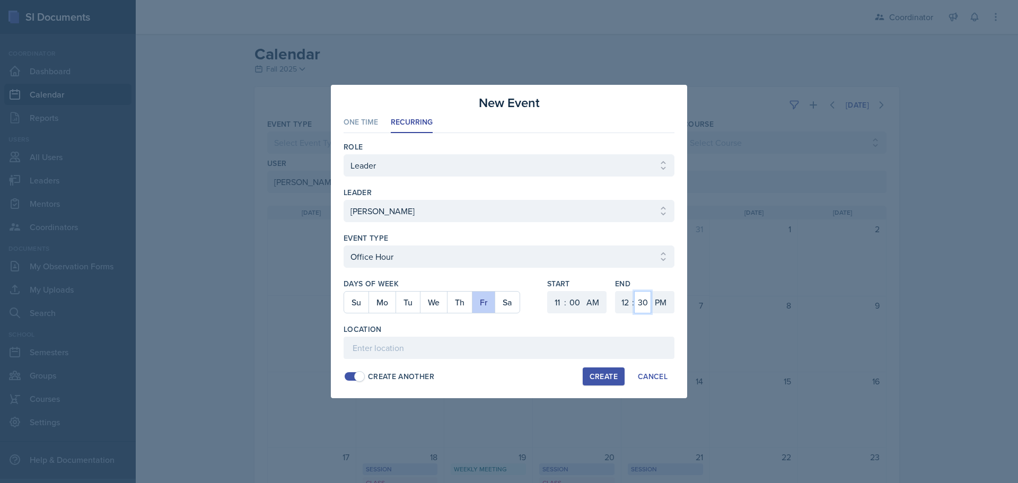
click at [642, 303] on select "00 05 10 15 20 25 30 35 40 45 50 55" at bounding box center [642, 302] width 17 height 22
click at [634, 291] on select "00 05 10 15 20 25 30 35 40 45 50 55" at bounding box center [642, 302] width 17 height 22
click at [493, 343] on input at bounding box center [509, 348] width 331 height 22
click at [611, 376] on div "Create" at bounding box center [604, 376] width 28 height 8
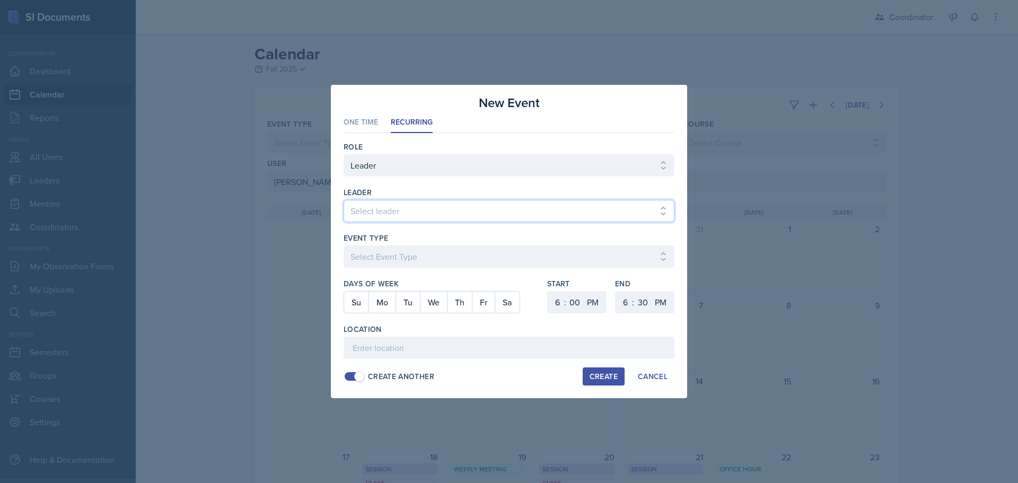
click at [395, 212] on select "Select leader [PERSON_NAME] [PERSON_NAME] [PERSON_NAME] [PERSON_NAME] [PERSON_N…" at bounding box center [509, 211] width 331 height 22
click at [344, 200] on select "Select leader [PERSON_NAME] [PERSON_NAME] [PERSON_NAME] [PERSON_NAME] [PERSON_N…" at bounding box center [509, 211] width 331 height 22
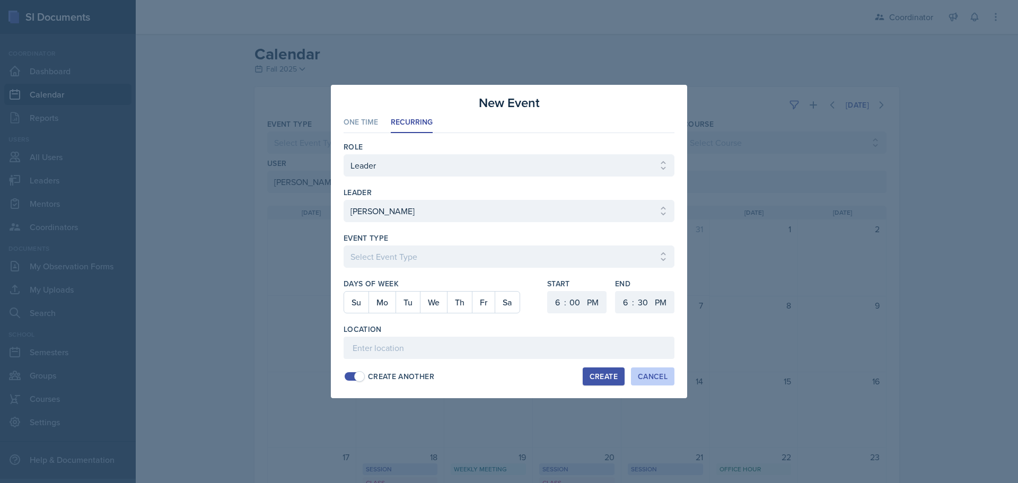
click at [660, 377] on div "Cancel" at bounding box center [653, 376] width 30 height 8
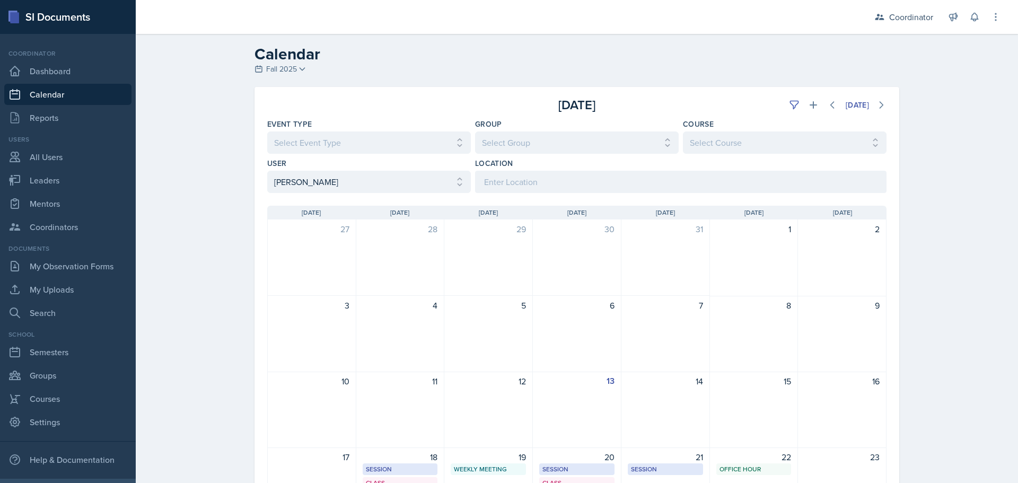
click at [704, 291] on div "31" at bounding box center [666, 258] width 89 height 76
click at [335, 180] on select "Select User All [PERSON_NAME] [PERSON_NAME] [PERSON_NAME] [PERSON_NAME] [PERSON…" at bounding box center [369, 182] width 204 height 22
click at [267, 171] on select "Select User All [PERSON_NAME] [PERSON_NAME] [PERSON_NAME] [PERSON_NAME] [PERSON…" at bounding box center [369, 182] width 204 height 22
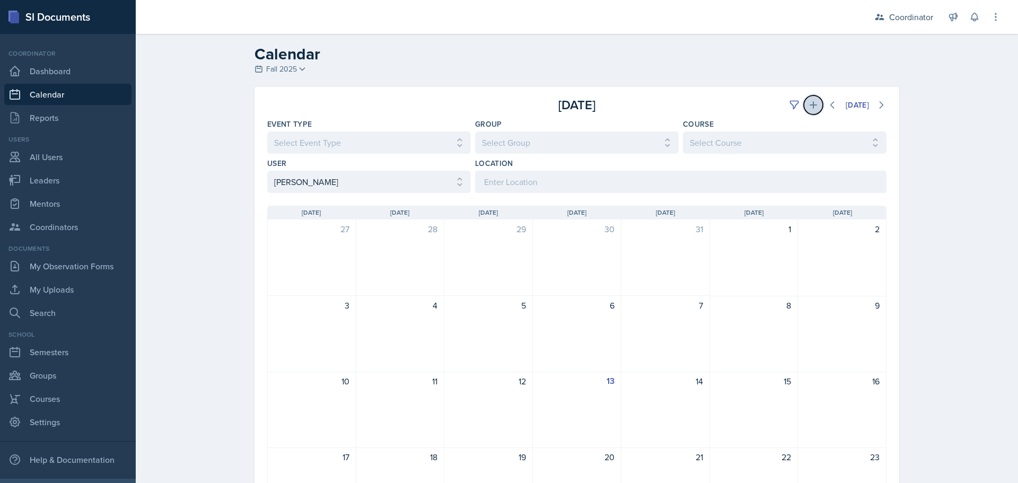
click at [807, 111] on button at bounding box center [813, 104] width 19 height 19
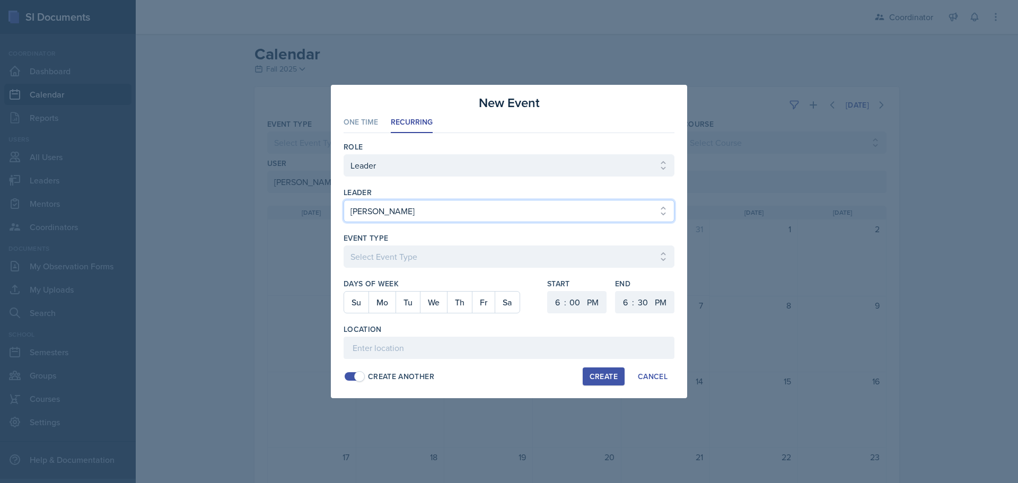
click at [388, 204] on select "Select leader [PERSON_NAME] [PERSON_NAME] [PERSON_NAME] [PERSON_NAME] [PERSON_N…" at bounding box center [509, 211] width 331 height 22
click at [344, 200] on select "Select leader [PERSON_NAME] [PERSON_NAME] [PERSON_NAME] [PERSON_NAME] [PERSON_N…" at bounding box center [509, 211] width 331 height 22
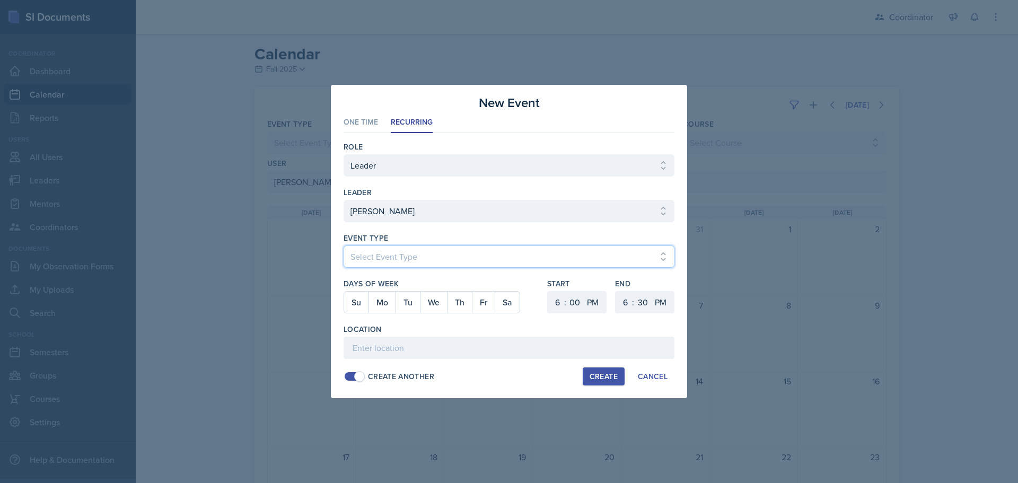
click at [375, 259] on select "Select Event Type Admin Office Hour Cal Workshop Class Class Announcement LA Pe…" at bounding box center [509, 257] width 331 height 22
click at [344, 246] on select "Select Event Type Admin Office Hour Cal Workshop Class Class Announcement LA Pe…" at bounding box center [509, 257] width 331 height 22
click at [402, 303] on button "Tu" at bounding box center [408, 302] width 24 height 21
click at [453, 303] on button "Th" at bounding box center [459, 302] width 25 height 21
click at [561, 303] on select "1 2 3 4 5 6 7 8 9 10 11 12" at bounding box center [556, 302] width 17 height 22
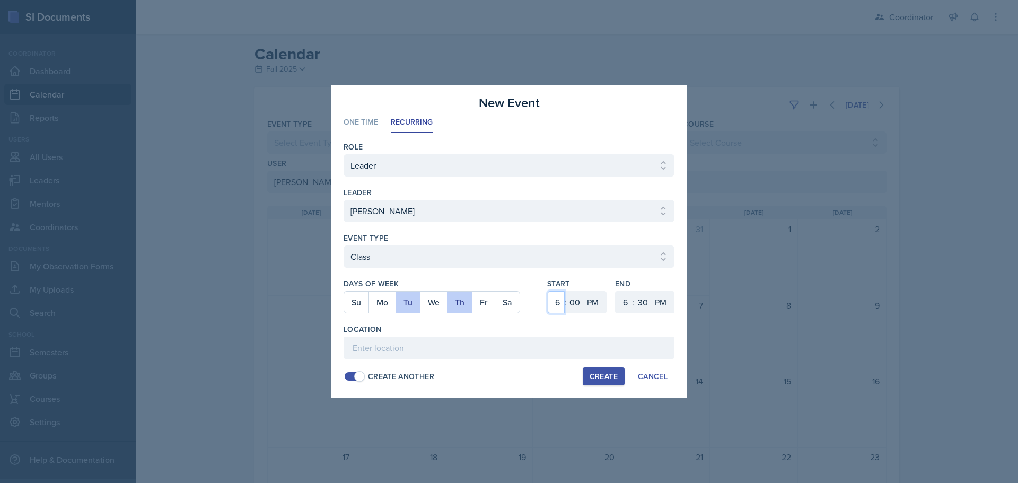
click at [548, 291] on select "1 2 3 4 5 6 7 8 9 10 11 12" at bounding box center [556, 302] width 17 height 22
click at [576, 306] on select "00 05 10 15 20 25 30 35 40 45 50 55" at bounding box center [574, 302] width 17 height 22
click at [566, 291] on select "00 05 10 15 20 25 30 35 40 45 50 55" at bounding box center [574, 302] width 17 height 22
drag, startPoint x: 590, startPoint y: 305, endPoint x: 592, endPoint y: 312, distance: 7.2
click at [591, 308] on select "AM PM" at bounding box center [593, 302] width 21 height 22
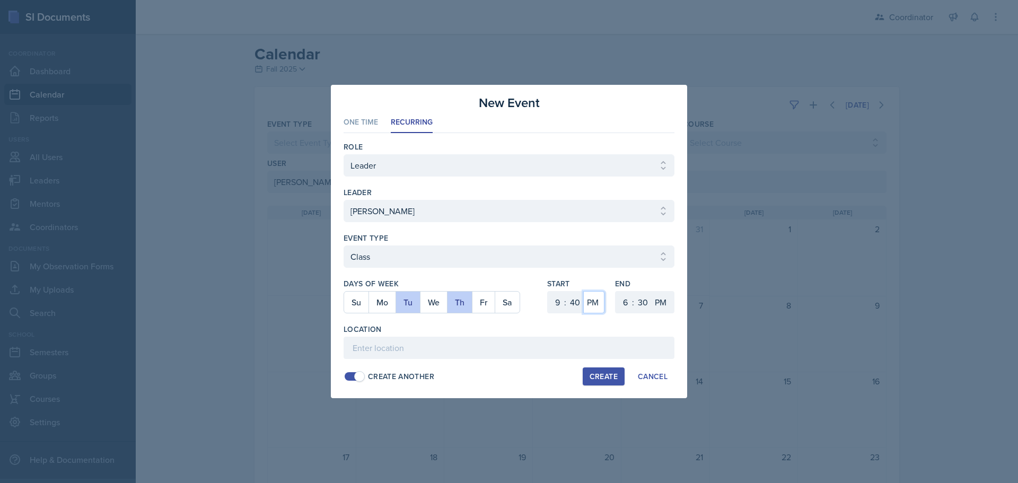
click at [583, 291] on select "AM PM" at bounding box center [593, 302] width 21 height 22
drag, startPoint x: 619, startPoint y: 307, endPoint x: 625, endPoint y: 300, distance: 9.8
click at [619, 307] on select "1 2 3 4 5 6 7 8 9 10 11 12" at bounding box center [624, 302] width 17 height 22
click at [616, 291] on select "1 2 3 4 5 6 7 8 9 10 11 12" at bounding box center [624, 302] width 17 height 22
drag, startPoint x: 644, startPoint y: 304, endPoint x: 621, endPoint y: 153, distance: 152.9
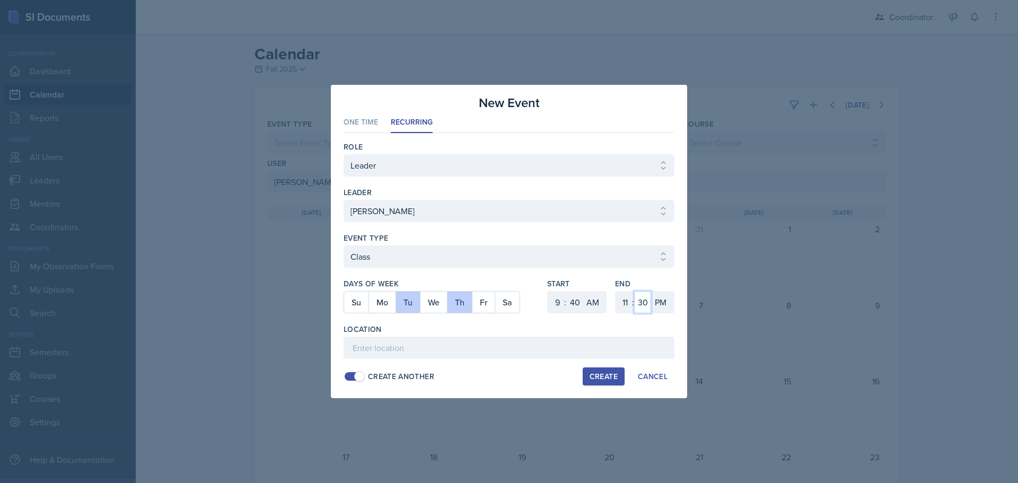
click at [644, 304] on select "00 05 10 15 20 25 30 35 40 45 50 55" at bounding box center [642, 302] width 17 height 22
click at [634, 291] on select "00 05 10 15 20 25 30 35 40 45 50 55" at bounding box center [642, 302] width 17 height 22
click at [661, 304] on select "AM PM" at bounding box center [661, 302] width 21 height 22
click at [651, 291] on select "AM PM" at bounding box center [661, 302] width 21 height 22
click at [639, 343] on input at bounding box center [509, 348] width 331 height 22
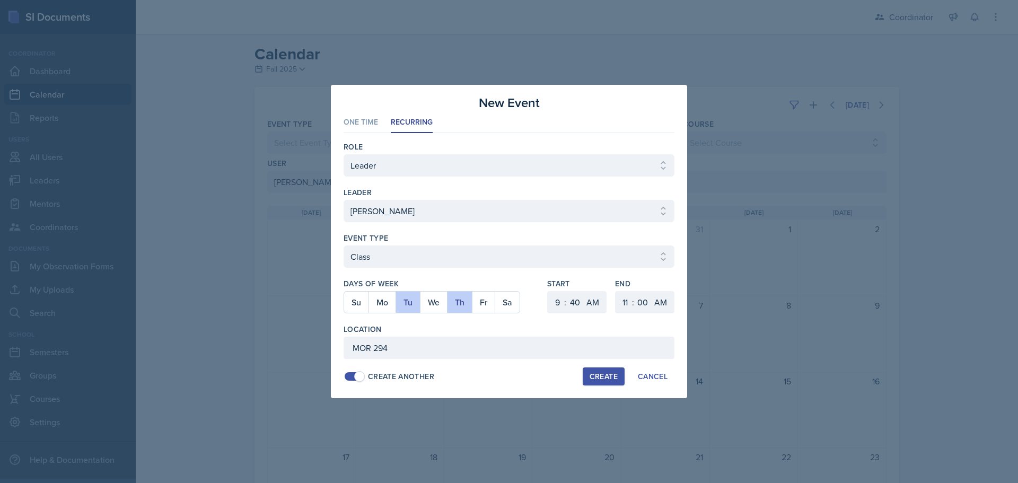
click at [601, 376] on div "Create" at bounding box center [604, 376] width 28 height 8
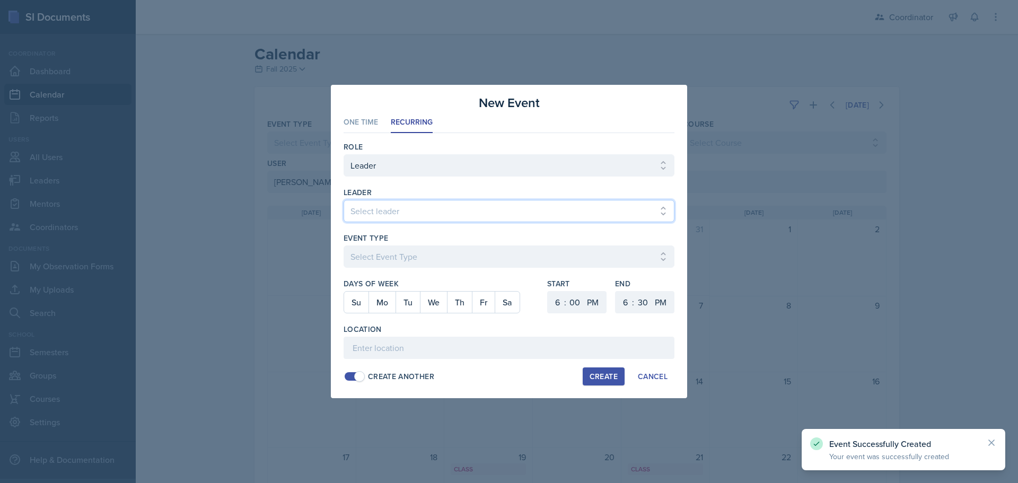
drag, startPoint x: 353, startPoint y: 221, endPoint x: 356, endPoint y: 215, distance: 6.6
click at [353, 218] on select "Select leader [PERSON_NAME] [PERSON_NAME] [PERSON_NAME] [PERSON_NAME] [PERSON_N…" at bounding box center [509, 211] width 331 height 22
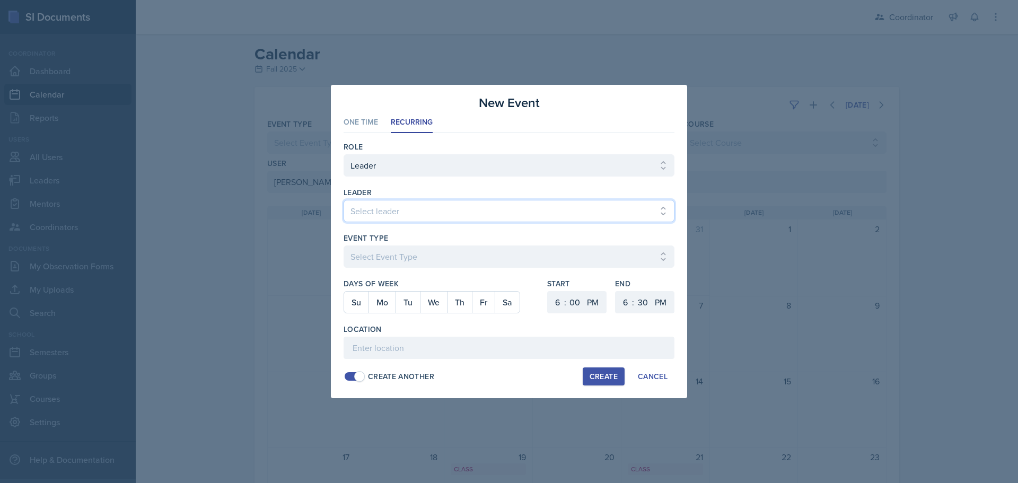
click at [344, 200] on select "Select leader [PERSON_NAME] [PERSON_NAME] [PERSON_NAME] [PERSON_NAME] [PERSON_N…" at bounding box center [509, 211] width 331 height 22
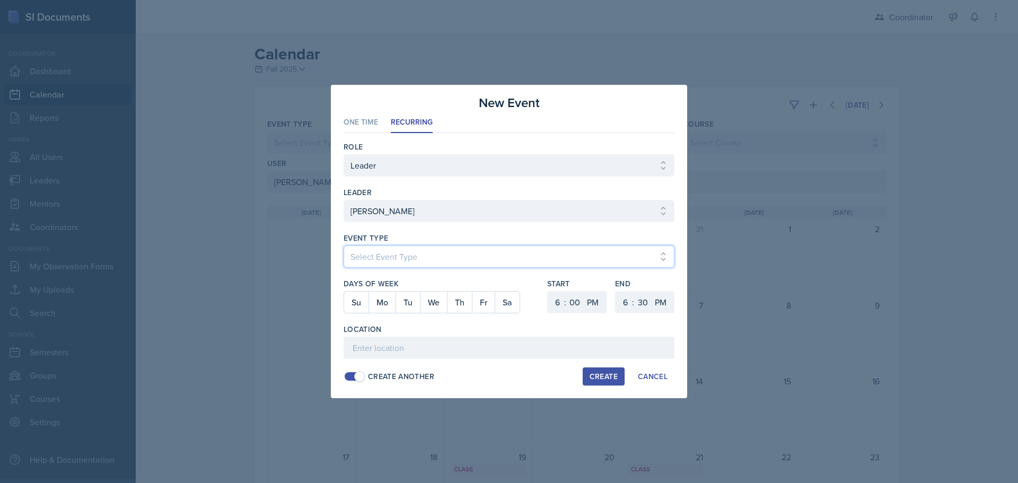
click at [371, 260] on select "Select Event Type Admin Office Hour Cal Workshop Class Class Announcement LA Pe…" at bounding box center [509, 257] width 331 height 22
click at [344, 246] on select "Select Event Type Admin Office Hour Cal Workshop Class Class Announcement LA Pe…" at bounding box center [509, 257] width 331 height 22
click at [394, 309] on button "Mo" at bounding box center [382, 302] width 27 height 21
drag, startPoint x: 553, startPoint y: 301, endPoint x: 555, endPoint y: 294, distance: 7.1
click at [553, 301] on select "1 2 3 4 5 6 7 8 9 10 11 12" at bounding box center [556, 302] width 17 height 22
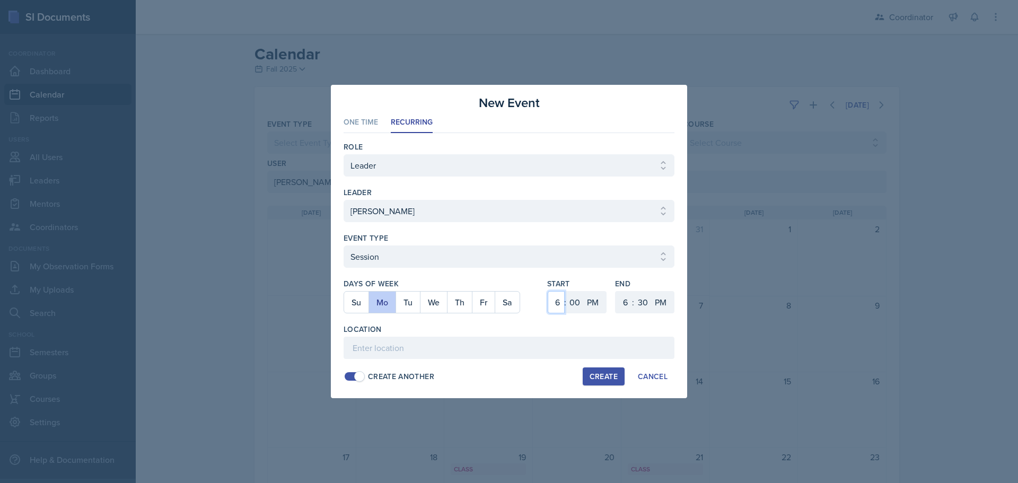
click at [548, 291] on select "1 2 3 4 5 6 7 8 9 10 11 12" at bounding box center [556, 302] width 17 height 22
drag, startPoint x: 573, startPoint y: 298, endPoint x: 573, endPoint y: 291, distance: 6.4
click at [573, 298] on select "00 05 10 15 20 25 30 35 40 45 50 55" at bounding box center [574, 302] width 17 height 22
click at [566, 291] on select "00 05 10 15 20 25 30 35 40 45 50 55" at bounding box center [574, 302] width 17 height 22
click at [624, 303] on select "1 2 3 4 5 6 7 8 9 10 11 12" at bounding box center [624, 302] width 17 height 22
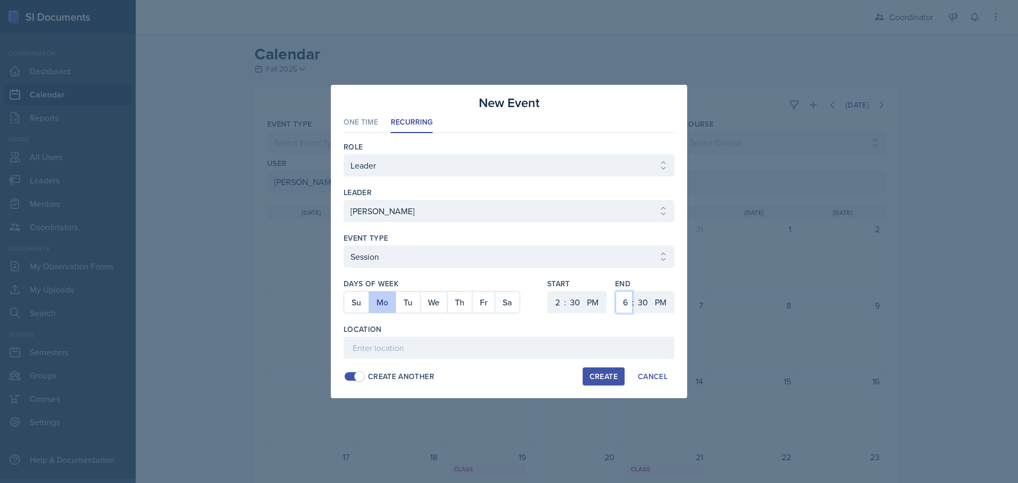
click at [616, 291] on select "1 2 3 4 5 6 7 8 9 10 11 12" at bounding box center [624, 302] width 17 height 22
click at [642, 299] on select "00 05 10 15 20 25 30 35 40 45 50 55" at bounding box center [642, 302] width 17 height 22
click at [651, 107] on div "New Event" at bounding box center [509, 102] width 331 height 19
click at [520, 344] on input at bounding box center [509, 348] width 331 height 22
click at [597, 381] on div "Create" at bounding box center [604, 376] width 28 height 8
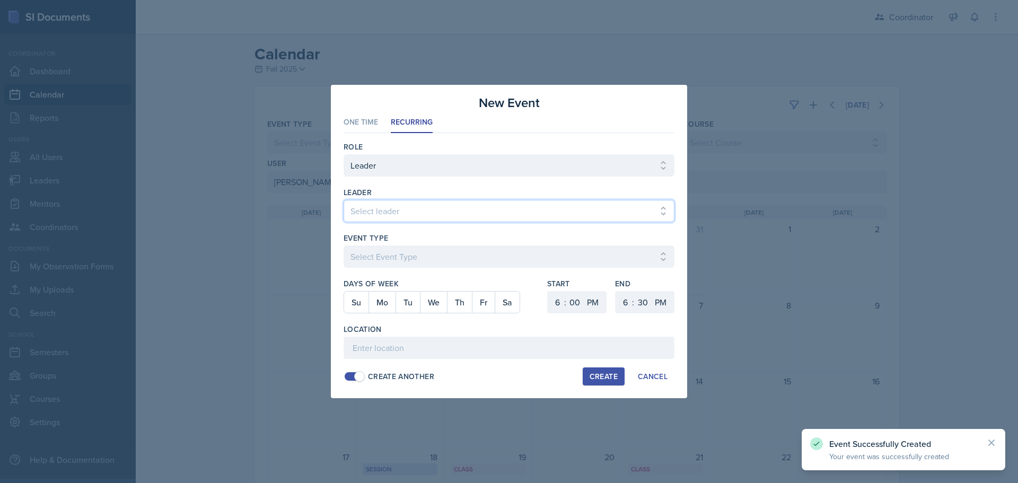
click at [402, 206] on select "Select leader [PERSON_NAME] [PERSON_NAME] [PERSON_NAME] [PERSON_NAME] [PERSON_N…" at bounding box center [509, 211] width 331 height 22
click at [344, 200] on select "Select leader [PERSON_NAME] [PERSON_NAME] [PERSON_NAME] [PERSON_NAME] [PERSON_N…" at bounding box center [509, 211] width 331 height 22
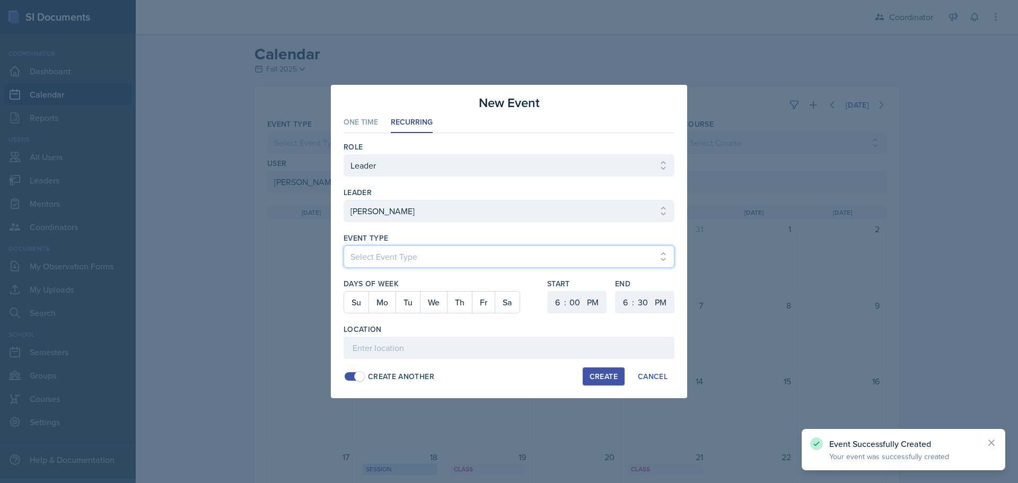
click at [370, 255] on select "Select Event Type Admin Office Hour Cal Workshop Class Class Announcement LA Pe…" at bounding box center [509, 257] width 331 height 22
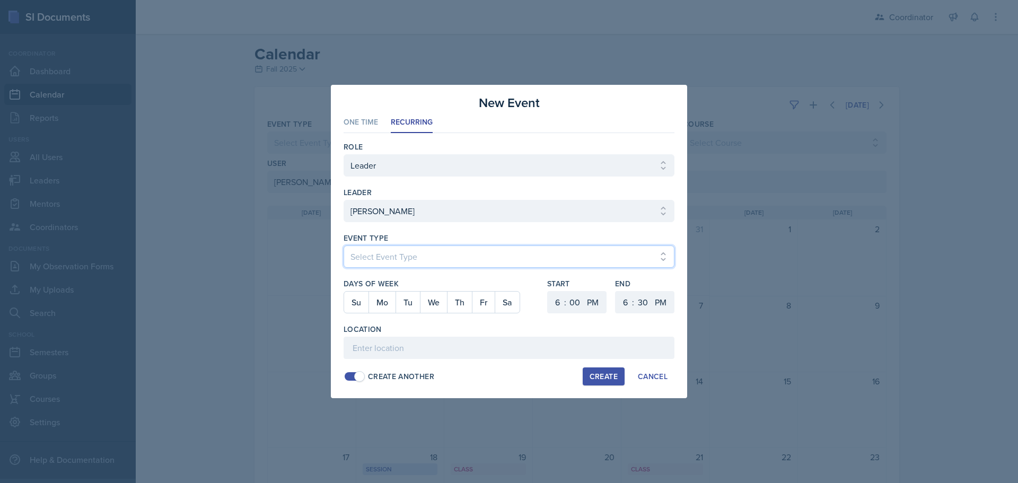
click at [344, 246] on select "Select Event Type Admin Office Hour Cal Workshop Class Class Announcement LA Pe…" at bounding box center [509, 257] width 331 height 22
click at [445, 304] on button "We" at bounding box center [433, 302] width 27 height 21
click at [553, 299] on select "1 2 3 4 5 6 7 8 9 10 11 12" at bounding box center [556, 302] width 17 height 22
click at [548, 291] on select "1 2 3 4 5 6 7 8 9 10 11 12" at bounding box center [556, 302] width 17 height 22
click at [620, 297] on select "1 2 3 4 5 6 7 8 9 10 11 12" at bounding box center [624, 302] width 17 height 22
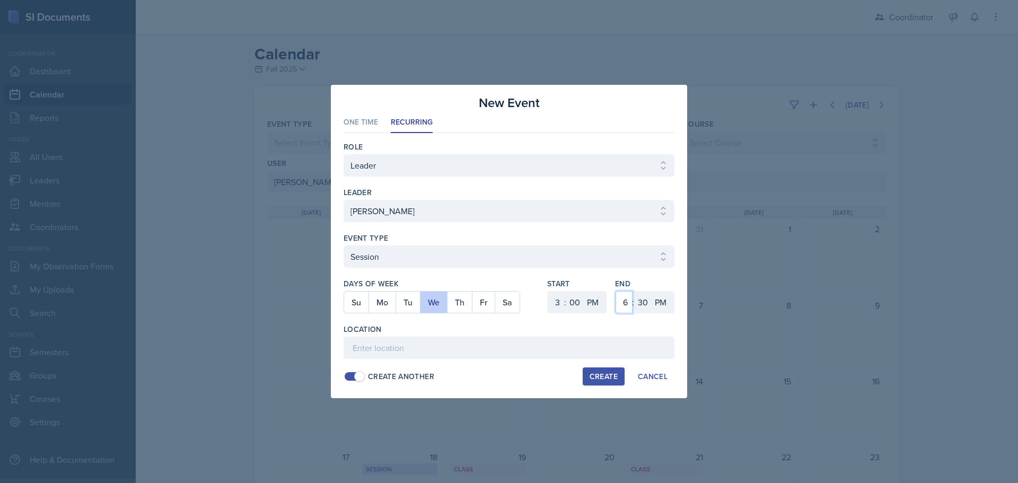
click at [616, 291] on select "1 2 3 4 5 6 7 8 9 10 11 12" at bounding box center [624, 302] width 17 height 22
click at [517, 356] on input at bounding box center [509, 348] width 331 height 22
click at [597, 370] on button "Create" at bounding box center [604, 377] width 42 height 18
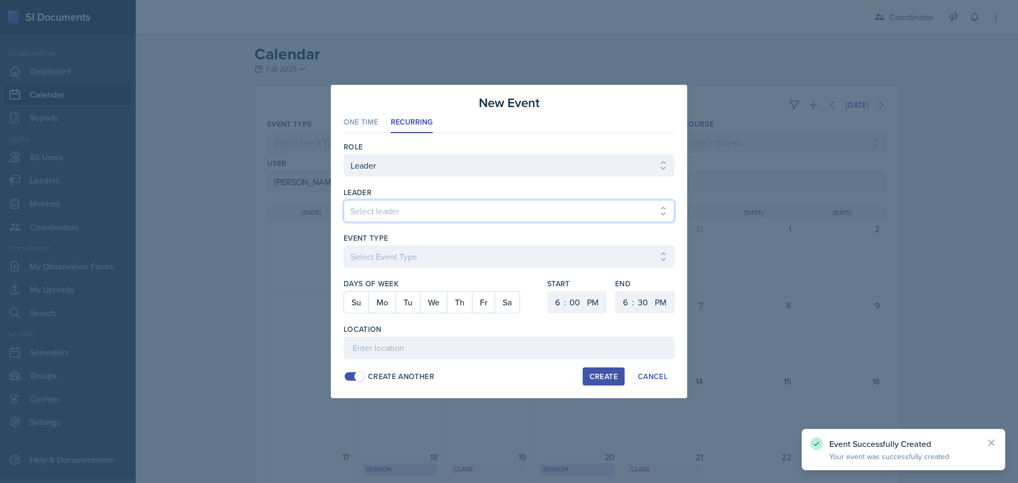
click at [382, 201] on select "Select leader [PERSON_NAME] [PERSON_NAME] [PERSON_NAME] [PERSON_NAME] [PERSON_N…" at bounding box center [509, 211] width 331 height 22
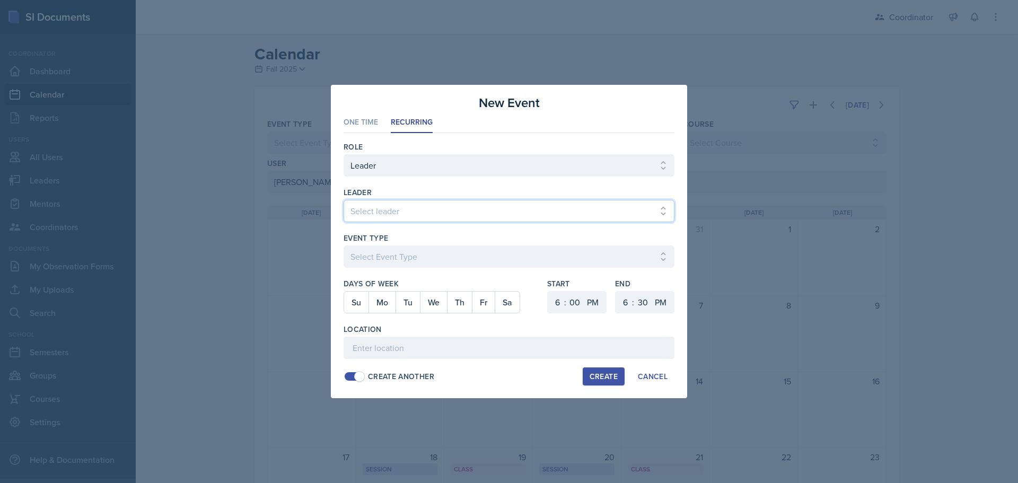
click at [344, 200] on select "Select leader [PERSON_NAME] [PERSON_NAME] [PERSON_NAME] [PERSON_NAME] [PERSON_N…" at bounding box center [509, 211] width 331 height 22
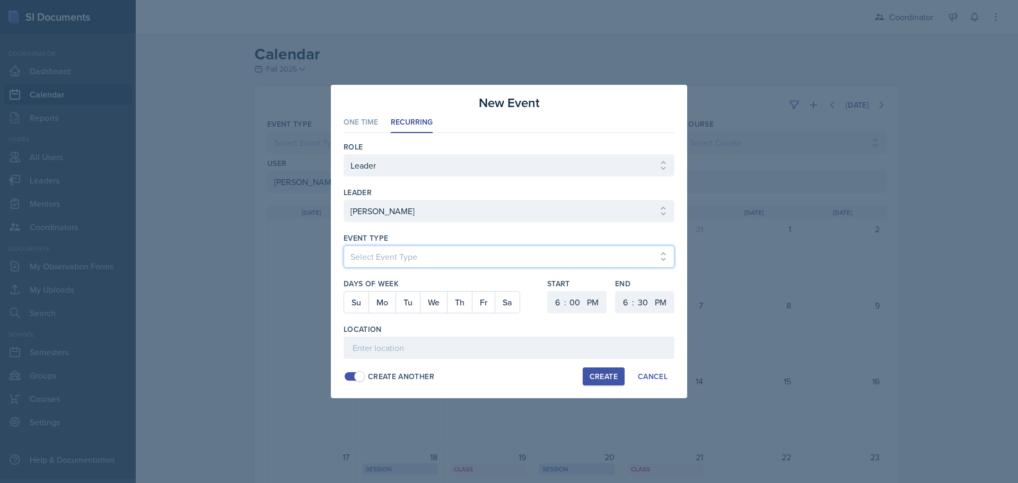
click at [393, 251] on select "Select Event Type Admin Office Hour Cal Workshop Class Class Announcement LA Pe…" at bounding box center [509, 257] width 331 height 22
click at [344, 246] on select "Select Event Type Admin Office Hour Cal Workshop Class Class Announcement LA Pe…" at bounding box center [509, 257] width 331 height 22
click at [403, 302] on button "Tu" at bounding box center [408, 302] width 24 height 21
click at [557, 303] on select "1 2 3 4 5 6 7 8 9 10 11 12" at bounding box center [556, 302] width 17 height 22
click at [548, 291] on select "1 2 3 4 5 6 7 8 9 10 11 12" at bounding box center [556, 302] width 17 height 22
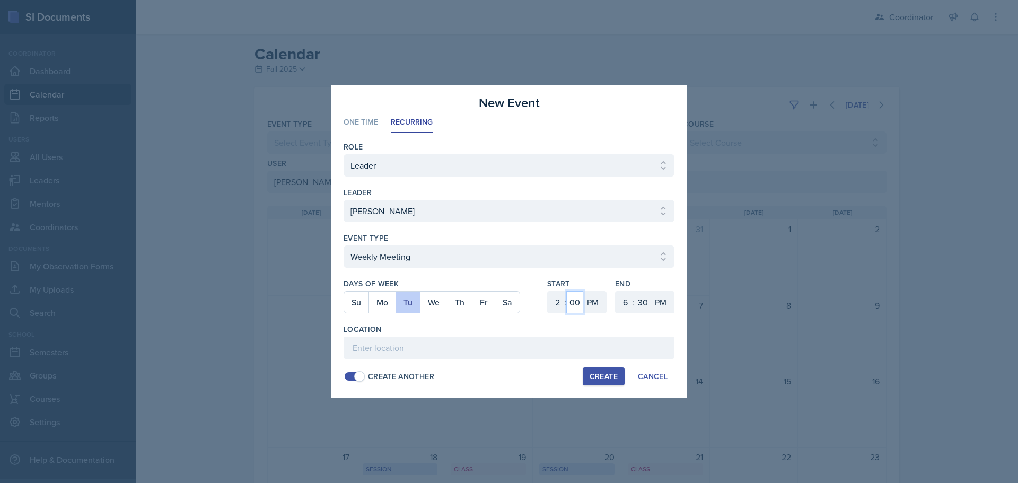
drag, startPoint x: 580, startPoint y: 302, endPoint x: 577, endPoint y: 292, distance: 10.6
click at [580, 302] on select "00 05 10 15 20 25 30 35 40 45 50 55" at bounding box center [574, 302] width 17 height 22
click at [566, 291] on select "00 05 10 15 20 25 30 35 40 45 50 55" at bounding box center [574, 302] width 17 height 22
click at [624, 304] on select "1 2 3 4 5 6 7 8 9 10 11 12" at bounding box center [624, 302] width 17 height 22
click at [616, 291] on select "1 2 3 4 5 6 7 8 9 10 11 12" at bounding box center [624, 302] width 17 height 22
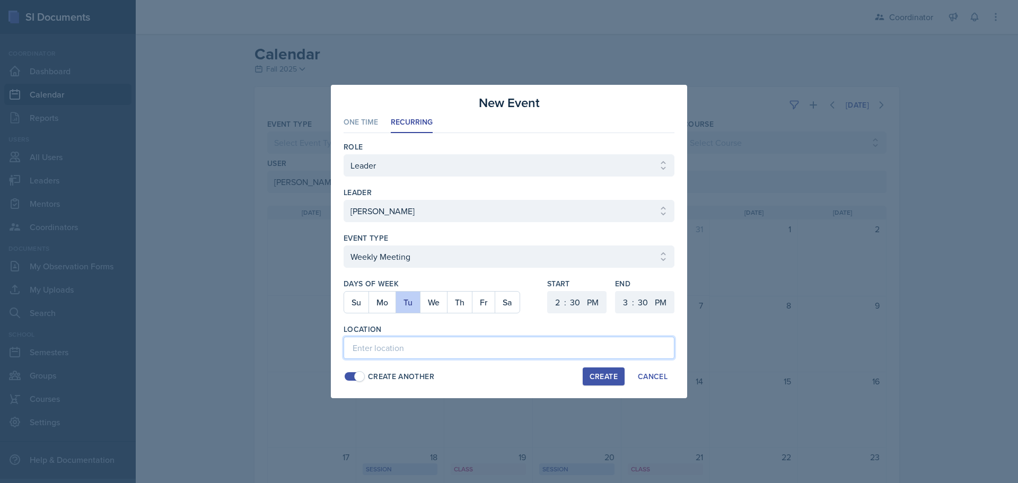
click at [546, 344] on input at bounding box center [509, 348] width 331 height 22
click at [599, 376] on div "Create" at bounding box center [604, 376] width 28 height 8
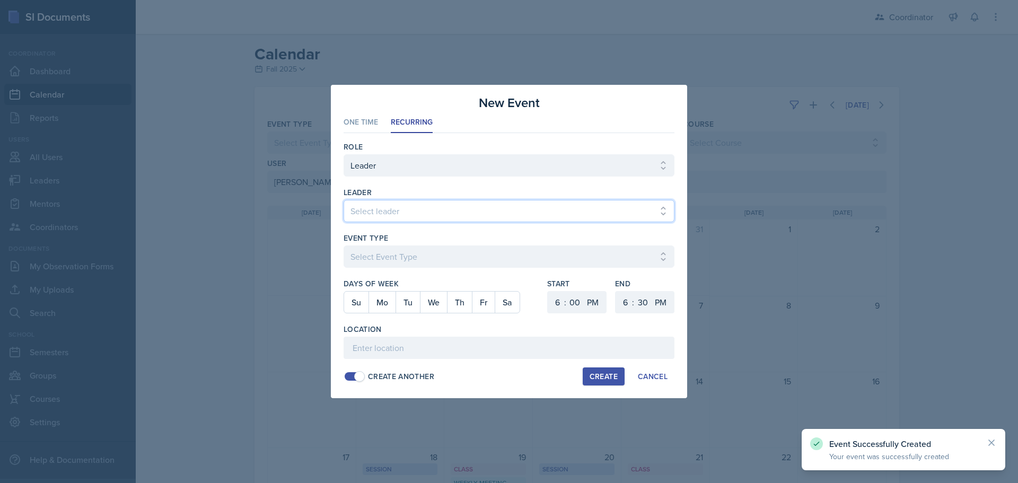
click at [442, 209] on select "Select leader [PERSON_NAME] [PERSON_NAME] [PERSON_NAME] [PERSON_NAME] [PERSON_N…" at bounding box center [509, 211] width 331 height 22
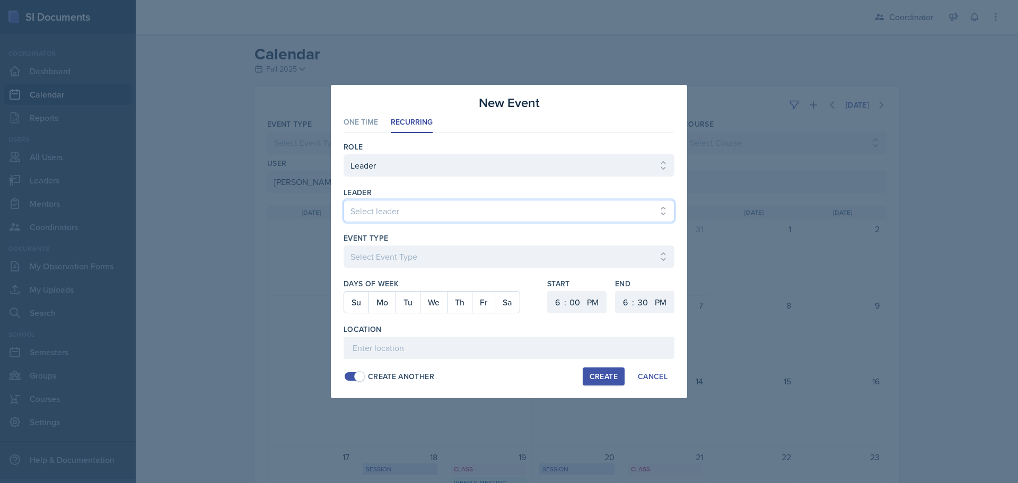
click at [344, 200] on select "Select leader [PERSON_NAME] [PERSON_NAME] [PERSON_NAME] [PERSON_NAME] [PERSON_N…" at bounding box center [509, 211] width 331 height 22
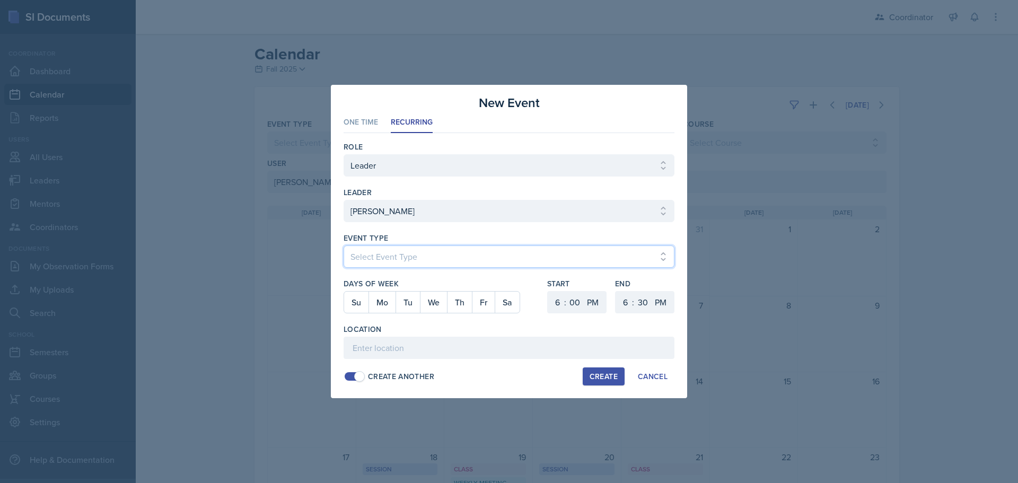
click at [385, 251] on select "Select Event Type Admin Office Hour Cal Workshop Class Class Announcement LA Pe…" at bounding box center [509, 257] width 331 height 22
click at [344, 246] on select "Select Event Type Admin Office Hour Cal Workshop Class Class Announcement LA Pe…" at bounding box center [509, 257] width 331 height 22
click at [464, 300] on button "Th" at bounding box center [459, 302] width 25 height 21
click at [552, 304] on select "1 2 3 4 5 6 7 8 9 10 11 12" at bounding box center [556, 302] width 17 height 22
click at [623, 303] on select "1 2 3 4 5 6 7 8 9 10 11 12" at bounding box center [624, 302] width 17 height 22
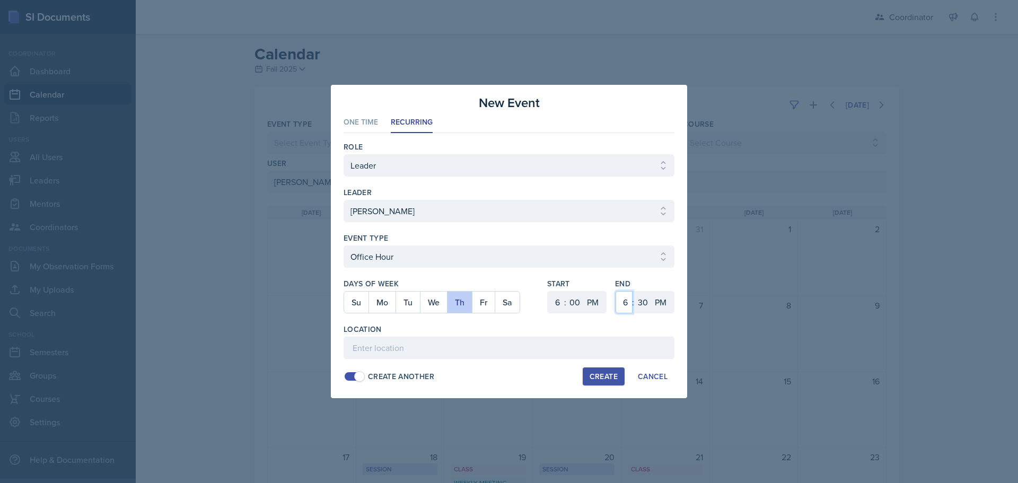
click at [616, 291] on select "1 2 3 4 5 6 7 8 9 10 11 12" at bounding box center [624, 302] width 17 height 22
click at [641, 295] on select "00 05 10 15 20 25 30 35 40 45 50 55" at bounding box center [642, 302] width 17 height 22
click at [634, 291] on select "00 05 10 15 20 25 30 35 40 45 50 55" at bounding box center [642, 302] width 17 height 22
click at [440, 353] on input at bounding box center [509, 348] width 331 height 22
click at [601, 374] on div "Create" at bounding box center [604, 376] width 28 height 8
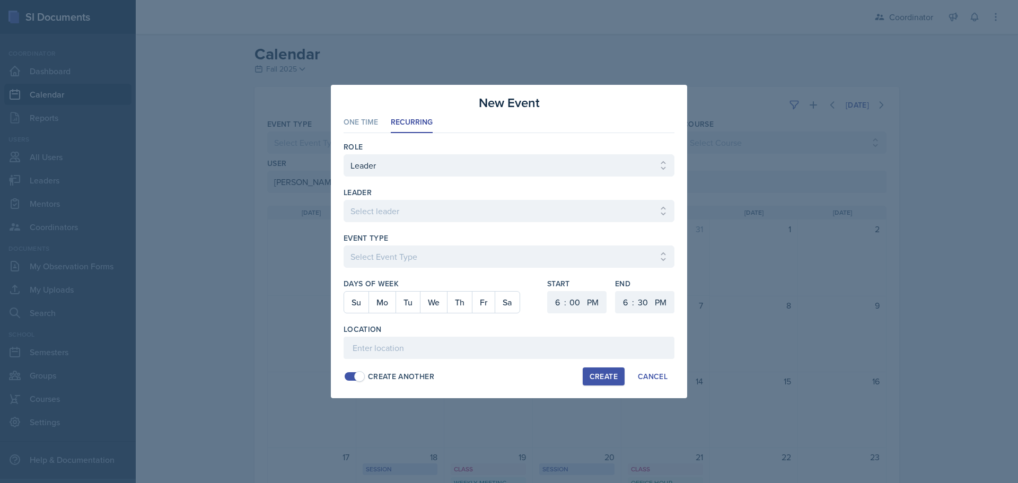
click at [727, 149] on div at bounding box center [509, 241] width 1018 height 483
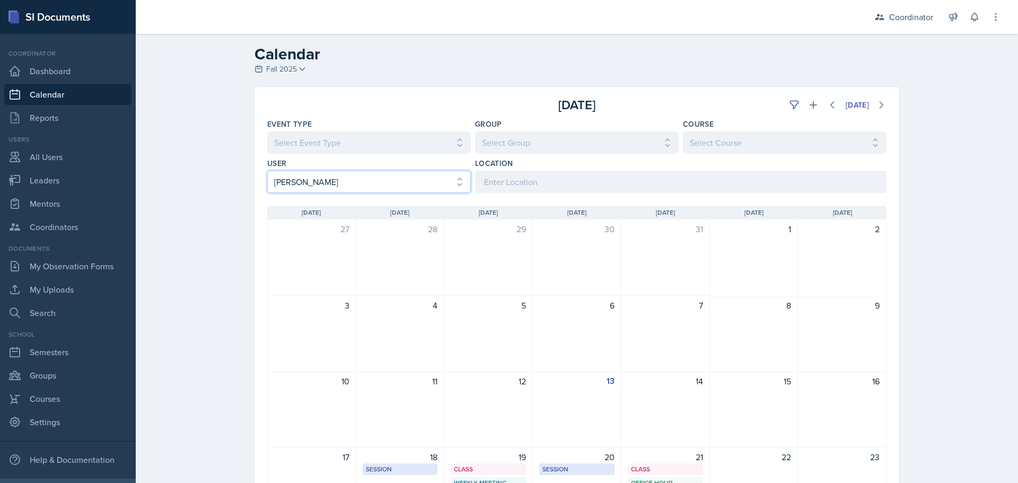
click at [309, 180] on select "Select User All [PERSON_NAME] [PERSON_NAME] [PERSON_NAME] [PERSON_NAME] [PERSON…" at bounding box center [369, 182] width 204 height 22
click at [267, 171] on select "Select User All [PERSON_NAME] [PERSON_NAME] [PERSON_NAME] [PERSON_NAME] [PERSON…" at bounding box center [369, 182] width 204 height 22
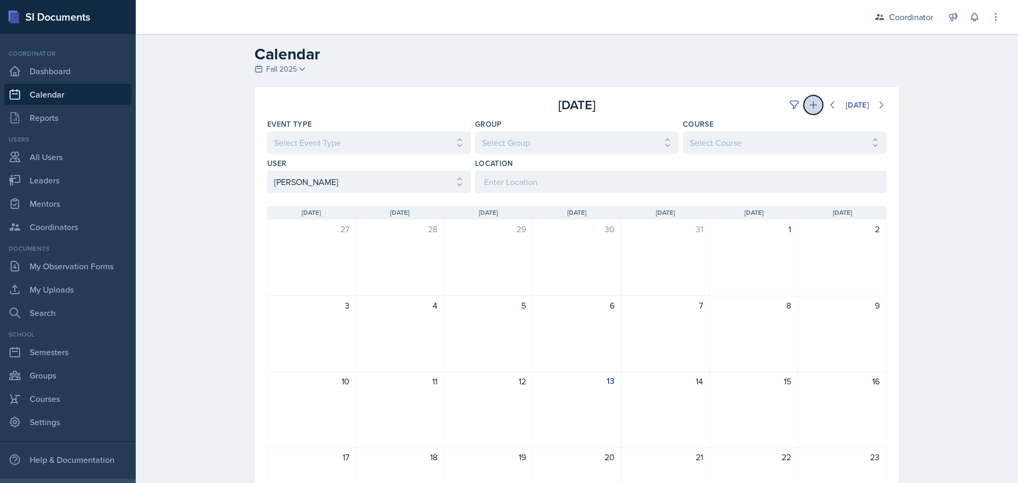
click at [810, 103] on icon at bounding box center [813, 105] width 11 height 11
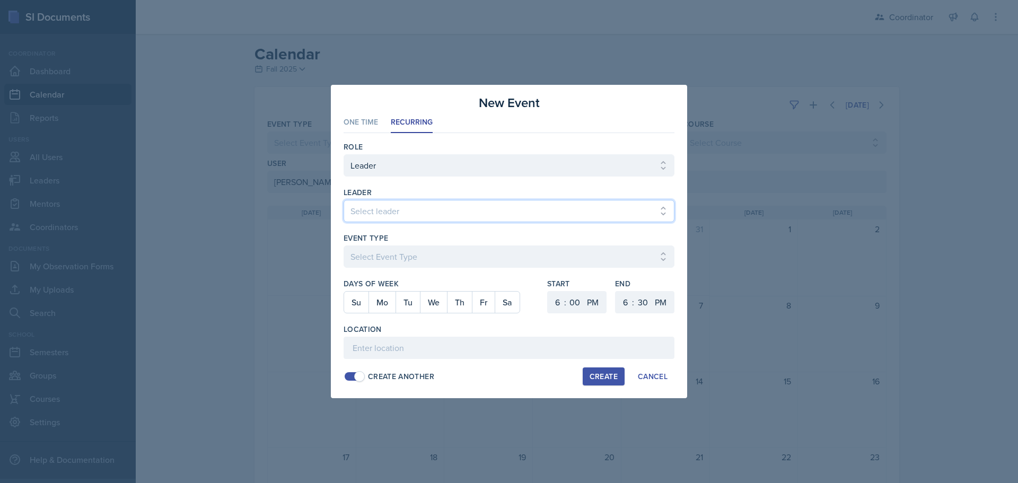
click at [374, 206] on select "Select leader [PERSON_NAME] [PERSON_NAME] [PERSON_NAME] [PERSON_NAME] [PERSON_N…" at bounding box center [509, 211] width 331 height 22
click at [344, 200] on select "Select leader [PERSON_NAME] [PERSON_NAME] [PERSON_NAME] [PERSON_NAME] [PERSON_N…" at bounding box center [509, 211] width 331 height 22
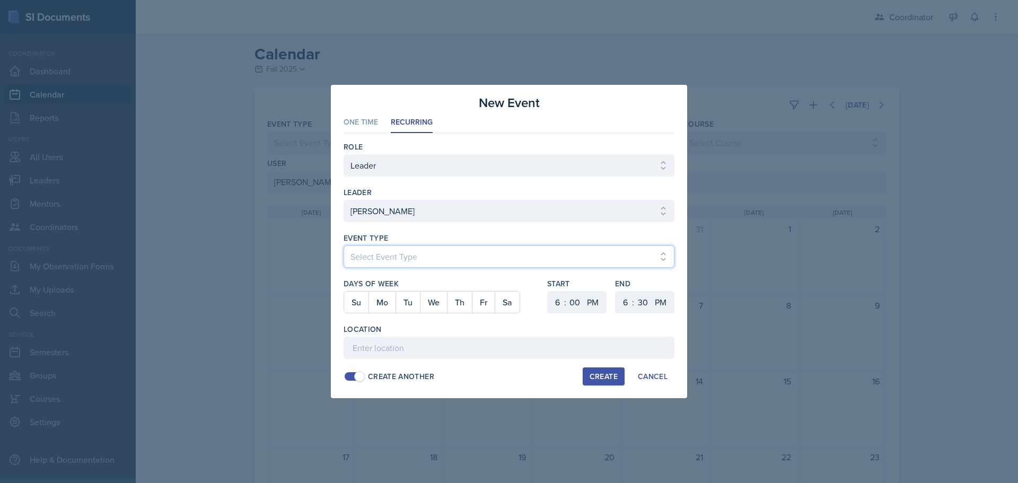
click at [369, 259] on select "Select Event Type Admin Office Hour Cal Workshop Class Class Announcement LA Pe…" at bounding box center [509, 257] width 331 height 22
click at [344, 246] on select "Select Event Type Admin Office Hour Cal Workshop Class Class Announcement LA Pe…" at bounding box center [509, 257] width 331 height 22
click at [410, 309] on button "Tu" at bounding box center [408, 302] width 24 height 21
click at [625, 303] on select "1 2 3 4 5 6 7 8 9 10 11 12" at bounding box center [624, 302] width 17 height 22
click at [616, 291] on select "1 2 3 4 5 6 7 8 9 10 11 12" at bounding box center [624, 302] width 17 height 22
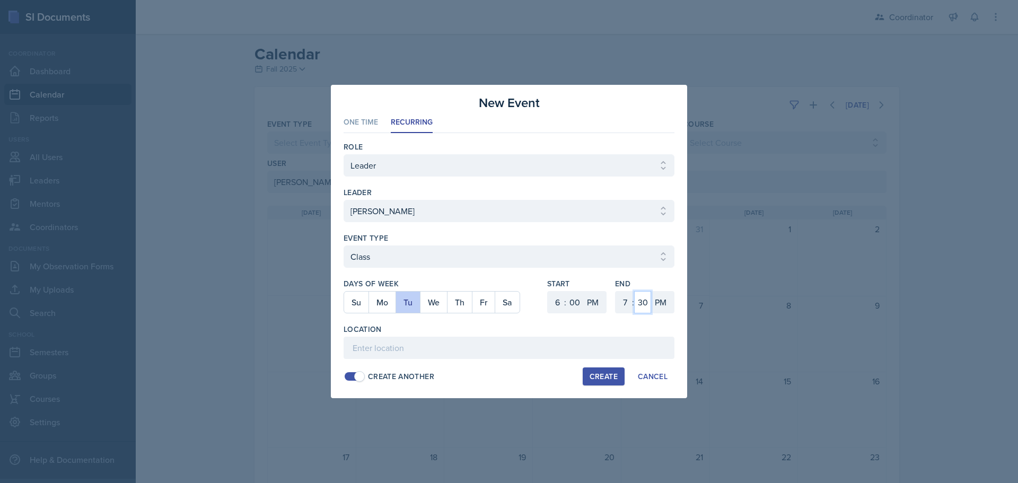
click at [646, 300] on select "00 05 10 15 20 25 30 35 40 45 50 55" at bounding box center [642, 302] width 17 height 22
click at [634, 291] on select "00 05 10 15 20 25 30 35 40 45 50 55" at bounding box center [642, 302] width 17 height 22
click at [562, 351] on input at bounding box center [509, 348] width 331 height 22
click at [606, 379] on div "Create" at bounding box center [604, 376] width 28 height 8
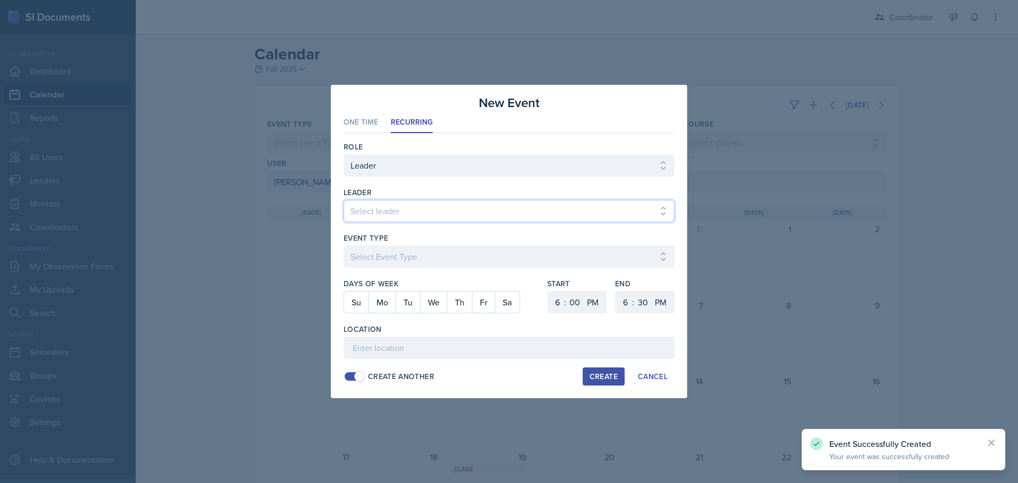
click at [387, 209] on select "Select leader [PERSON_NAME] [PERSON_NAME] [PERSON_NAME] [PERSON_NAME] [PERSON_N…" at bounding box center [509, 211] width 331 height 22
click at [344, 200] on select "Select leader [PERSON_NAME] [PERSON_NAME] [PERSON_NAME] [PERSON_NAME] [PERSON_N…" at bounding box center [509, 211] width 331 height 22
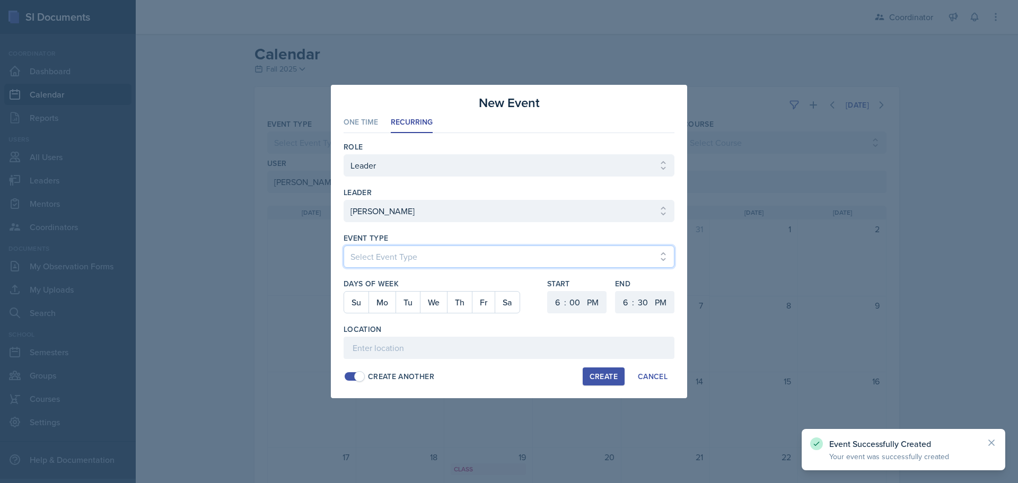
click at [373, 248] on select "Select Event Type Admin Office Hour Cal Workshop Class Class Announcement LA Pe…" at bounding box center [509, 257] width 331 height 22
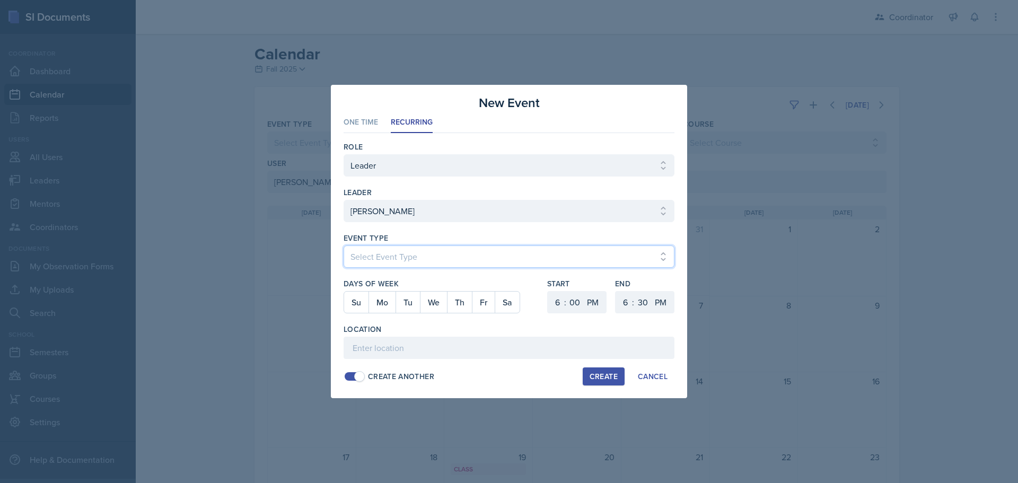
click at [344, 246] on select "Select Event Type Admin Office Hour Cal Workshop Class Class Announcement LA Pe…" at bounding box center [509, 257] width 331 height 22
click at [407, 307] on button "Tu" at bounding box center [408, 302] width 24 height 21
click at [553, 305] on select "1 2 3 4 5 6 7 8 9 10 11 12" at bounding box center [556, 302] width 17 height 22
click at [548, 291] on select "1 2 3 4 5 6 7 8 9 10 11 12" at bounding box center [556, 302] width 17 height 22
click at [572, 303] on select "00 05 10 15 20 25 30 35 40 45 50 55" at bounding box center [574, 302] width 17 height 22
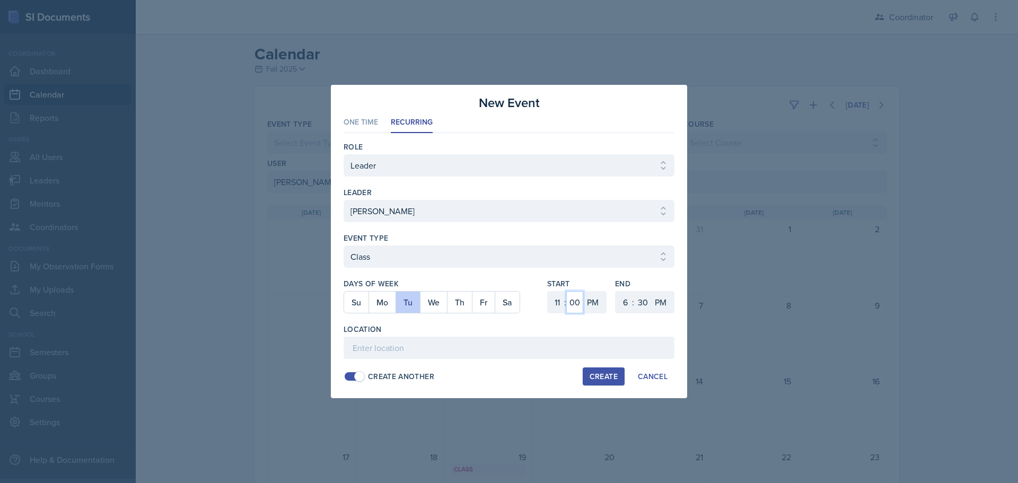
click at [566, 291] on select "00 05 10 15 20 25 30 35 40 45 50 55" at bounding box center [574, 302] width 17 height 22
click at [595, 303] on select "AM PM" at bounding box center [593, 302] width 21 height 22
click at [583, 291] on select "AM PM" at bounding box center [593, 302] width 21 height 22
click at [630, 304] on select "1 2 3 4 5 6 7 8 9 10 11 12" at bounding box center [624, 302] width 17 height 22
click at [616, 291] on select "1 2 3 4 5 6 7 8 9 10 11 12" at bounding box center [624, 302] width 17 height 22
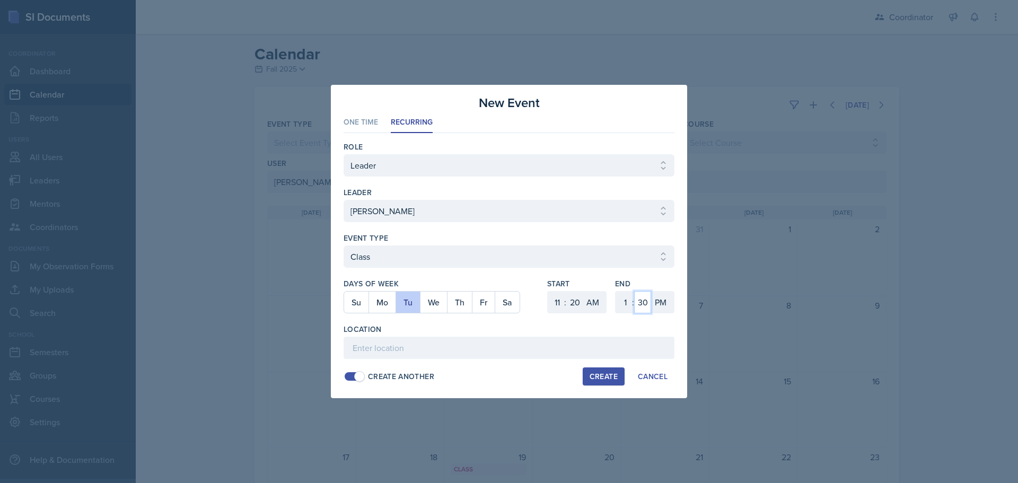
drag, startPoint x: 641, startPoint y: 307, endPoint x: 641, endPoint y: 301, distance: 6.4
click at [641, 307] on select "00 05 10 15 20 25 30 35 40 45 50 55" at bounding box center [642, 302] width 17 height 22
click at [634, 291] on select "00 05 10 15 20 25 30 35 40 45 50 55" at bounding box center [642, 302] width 17 height 22
click at [481, 344] on input at bounding box center [509, 348] width 331 height 22
click at [609, 372] on div "Create" at bounding box center [604, 376] width 28 height 8
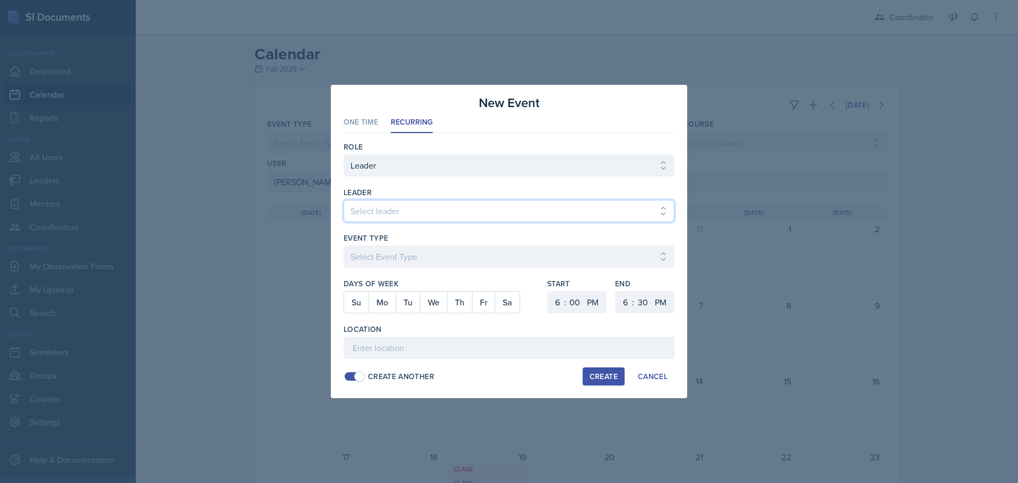
click at [387, 206] on select "Select leader [PERSON_NAME] [PERSON_NAME] [PERSON_NAME] [PERSON_NAME] [PERSON_N…" at bounding box center [509, 211] width 331 height 22
click at [344, 200] on select "Select leader [PERSON_NAME] [PERSON_NAME] [PERSON_NAME] [PERSON_NAME] [PERSON_N…" at bounding box center [509, 211] width 331 height 22
drag, startPoint x: 371, startPoint y: 209, endPoint x: 369, endPoint y: 202, distance: 7.9
click at [371, 210] on select "Select leader [PERSON_NAME] [PERSON_NAME] [PERSON_NAME] [PERSON_NAME] [PERSON_N…" at bounding box center [509, 211] width 331 height 22
click at [344, 200] on select "Select leader [PERSON_NAME] [PERSON_NAME] [PERSON_NAME] [PERSON_NAME] [PERSON_N…" at bounding box center [509, 211] width 331 height 22
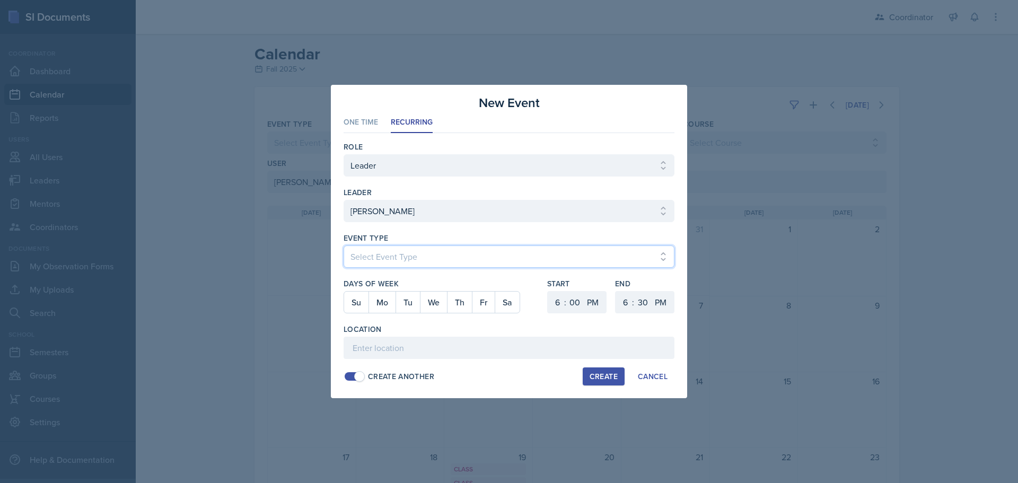
click at [394, 252] on select "Select Event Type Admin Office Hour Cal Workshop Class Class Announcement LA Pe…" at bounding box center [509, 257] width 331 height 22
click at [344, 246] on select "Select Event Type Admin Office Hour Cal Workshop Class Class Announcement LA Pe…" at bounding box center [509, 257] width 331 height 22
click at [383, 299] on button "Mo" at bounding box center [382, 302] width 27 height 21
click at [556, 305] on select "1 2 3 4 5 6 7 8 9 10 11 12" at bounding box center [556, 302] width 17 height 22
click at [548, 291] on select "1 2 3 4 5 6 7 8 9 10 11 12" at bounding box center [556, 302] width 17 height 22
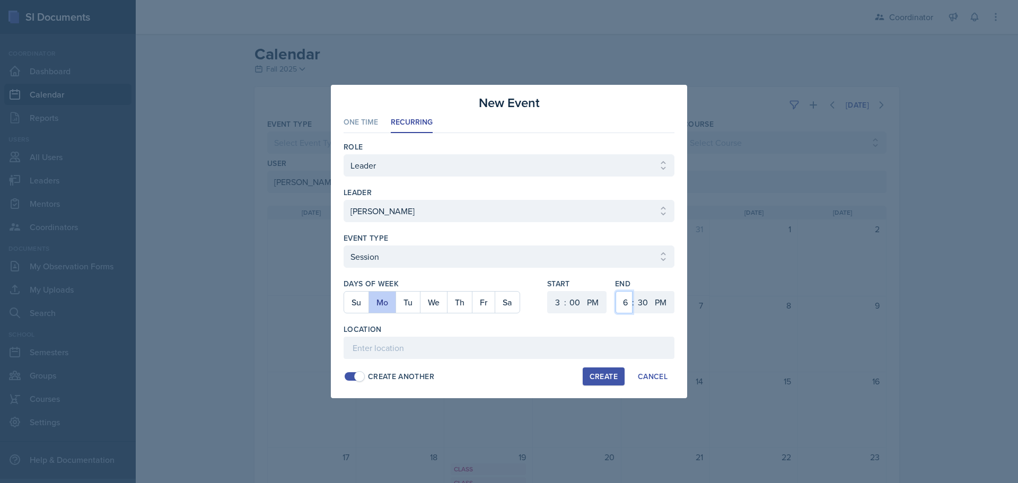
click at [624, 304] on select "1 2 3 4 5 6 7 8 9 10 11 12" at bounding box center [624, 302] width 17 height 22
click at [616, 291] on select "1 2 3 4 5 6 7 8 9 10 11 12" at bounding box center [624, 302] width 17 height 22
drag, startPoint x: 641, startPoint y: 303, endPoint x: 641, endPoint y: 294, distance: 8.5
click at [641, 302] on select "00 05 10 15 20 25 30 35 40 45 50 55" at bounding box center [642, 302] width 17 height 22
click at [634, 291] on select "00 05 10 15 20 25 30 35 40 45 50 55" at bounding box center [642, 302] width 17 height 22
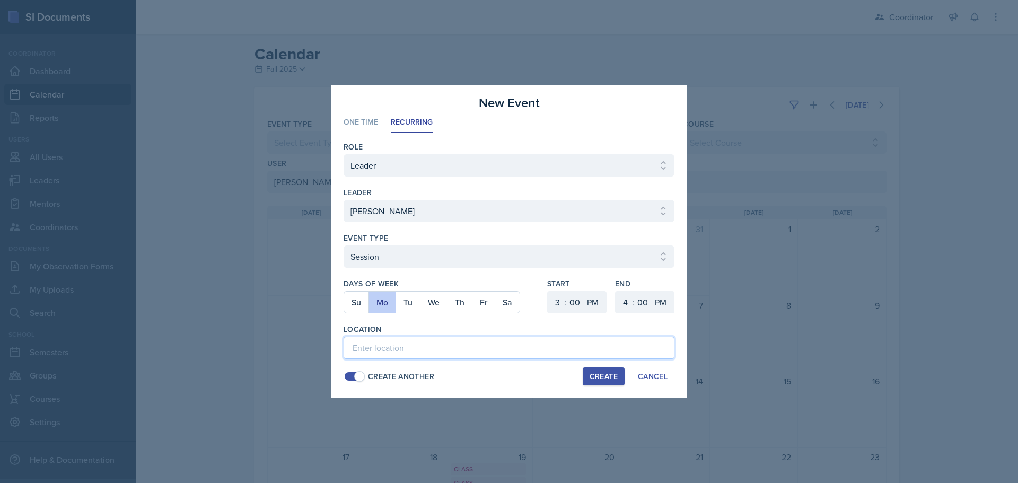
click at [532, 341] on input at bounding box center [509, 348] width 331 height 22
click at [593, 376] on div "Create" at bounding box center [604, 376] width 28 height 8
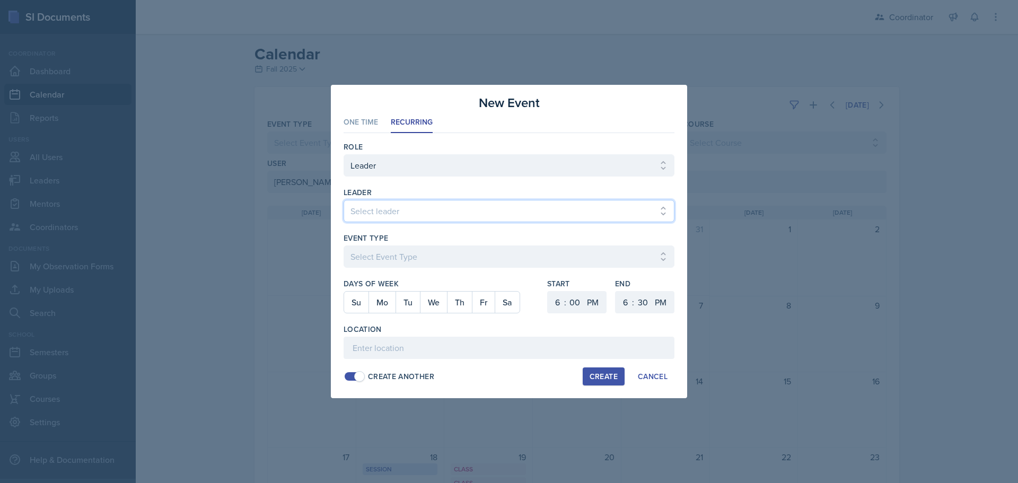
click at [431, 219] on select "Select leader [PERSON_NAME] [PERSON_NAME] [PERSON_NAME] [PERSON_NAME] [PERSON_N…" at bounding box center [509, 211] width 331 height 22
click at [344, 200] on select "Select leader [PERSON_NAME] [PERSON_NAME] [PERSON_NAME] [PERSON_NAME] [PERSON_N…" at bounding box center [509, 211] width 331 height 22
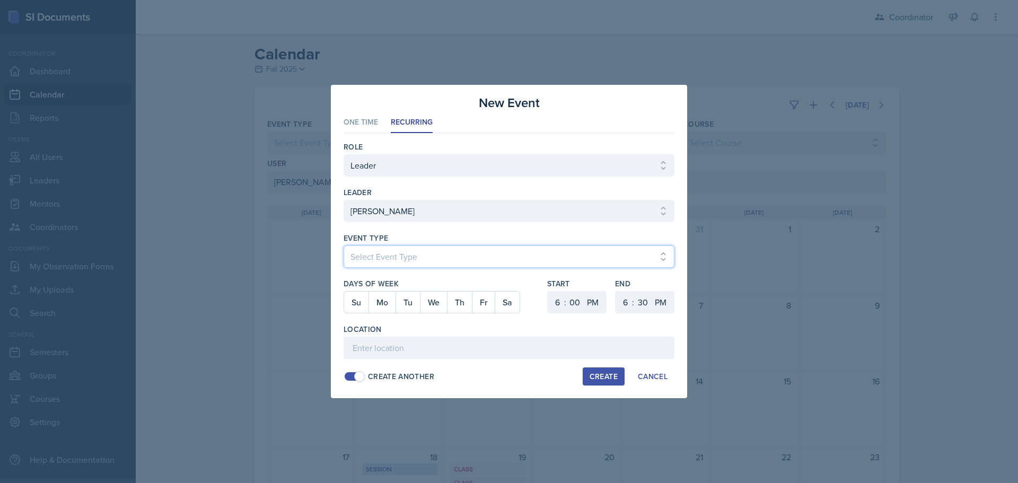
click at [388, 257] on select "Select Event Type Admin Office Hour Cal Workshop Class Class Announcement LA Pe…" at bounding box center [509, 257] width 331 height 22
click at [344, 246] on select "Select Event Type Admin Office Hour Cal Workshop Class Class Announcement LA Pe…" at bounding box center [509, 257] width 331 height 22
click at [454, 307] on button "Th" at bounding box center [459, 302] width 25 height 21
click at [557, 306] on select "1 2 3 4 5 6 7 8 9 10 11 12" at bounding box center [556, 302] width 17 height 22
click at [548, 291] on select "1 2 3 4 5 6 7 8 9 10 11 12" at bounding box center [556, 302] width 17 height 22
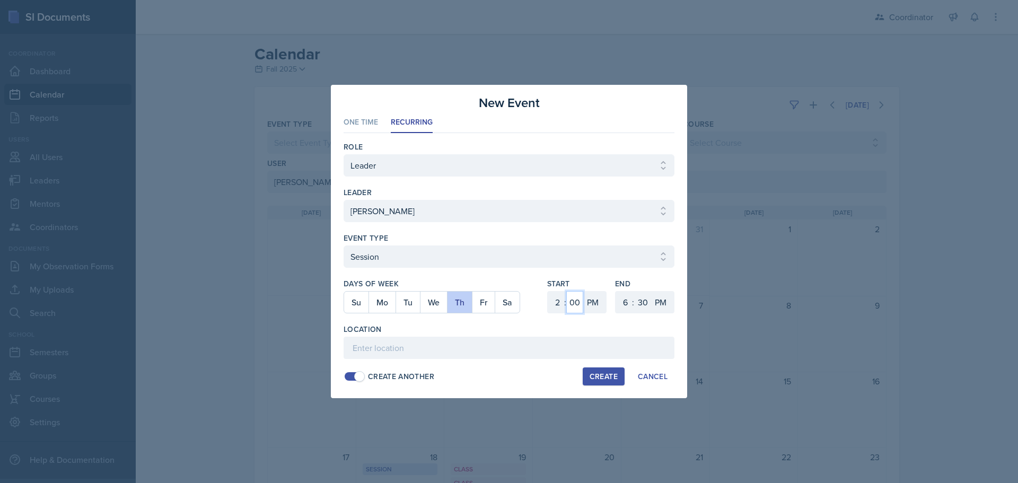
click at [577, 301] on select "00 05 10 15 20 25 30 35 40 45 50 55" at bounding box center [574, 302] width 17 height 22
click at [566, 291] on select "00 05 10 15 20 25 30 35 40 45 50 55" at bounding box center [574, 302] width 17 height 22
drag, startPoint x: 619, startPoint y: 301, endPoint x: 615, endPoint y: 250, distance: 51.7
click at [619, 301] on select "1 2 3 4 5 6 7 8 9 10 11 12" at bounding box center [624, 302] width 17 height 22
click at [616, 291] on select "1 2 3 4 5 6 7 8 9 10 11 12" at bounding box center [624, 302] width 17 height 22
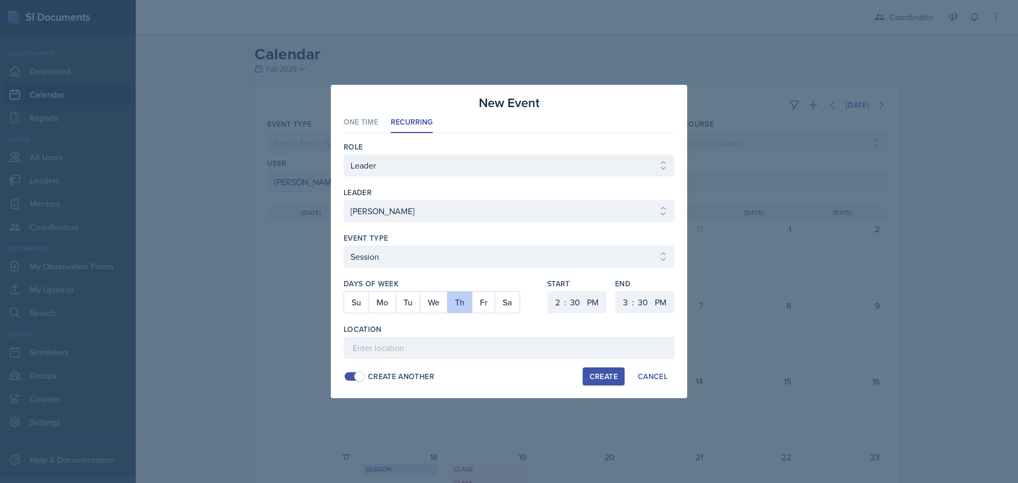
click at [538, 336] on div "Location" at bounding box center [509, 341] width 331 height 35
click at [529, 348] on input at bounding box center [509, 348] width 331 height 22
click at [606, 372] on div "Create" at bounding box center [604, 376] width 28 height 8
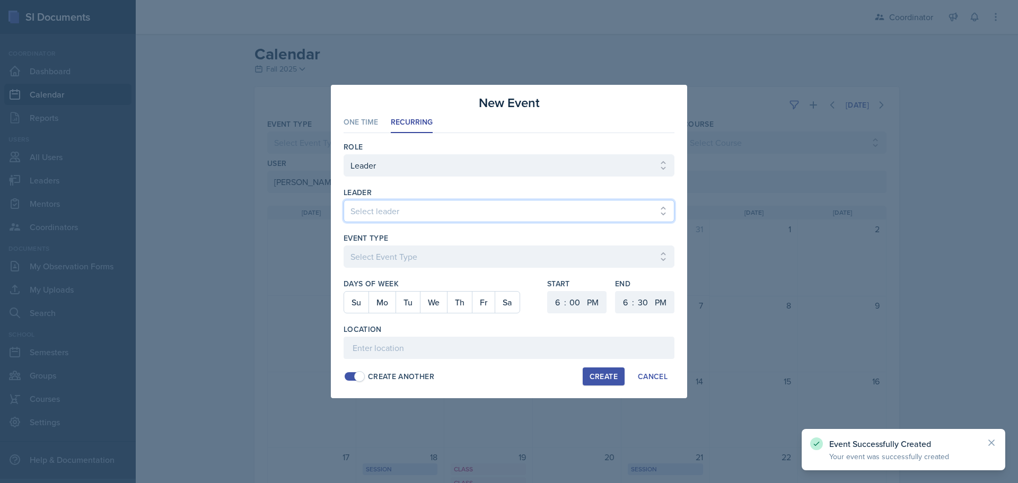
click at [387, 211] on select "Select leader [PERSON_NAME] [PERSON_NAME] [PERSON_NAME] [PERSON_NAME] [PERSON_N…" at bounding box center [509, 211] width 331 height 22
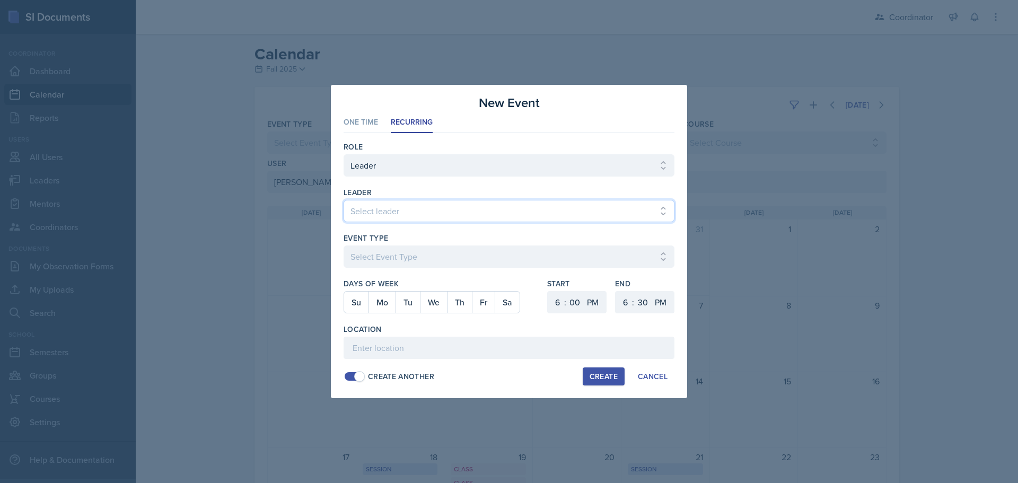
click at [344, 200] on select "Select leader [PERSON_NAME] [PERSON_NAME] [PERSON_NAME] [PERSON_NAME] [PERSON_N…" at bounding box center [509, 211] width 331 height 22
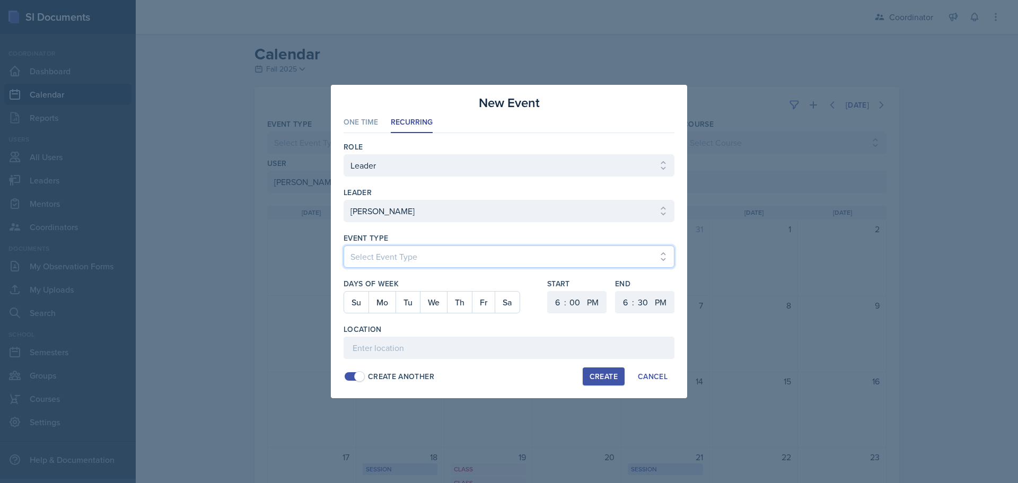
click at [413, 255] on select "Select Event Type Admin Office Hour Cal Workshop Class Class Announcement LA Pe…" at bounding box center [509, 257] width 331 height 22
click at [344, 246] on select "Select Event Type Admin Office Hour Cal Workshop Class Class Announcement LA Pe…" at bounding box center [509, 257] width 331 height 22
click at [426, 304] on button "We" at bounding box center [433, 302] width 27 height 21
drag, startPoint x: 555, startPoint y: 306, endPoint x: 555, endPoint y: 295, distance: 11.2
click at [555, 306] on select "1 2 3 4 5 6 7 8 9 10 11 12" at bounding box center [556, 302] width 17 height 22
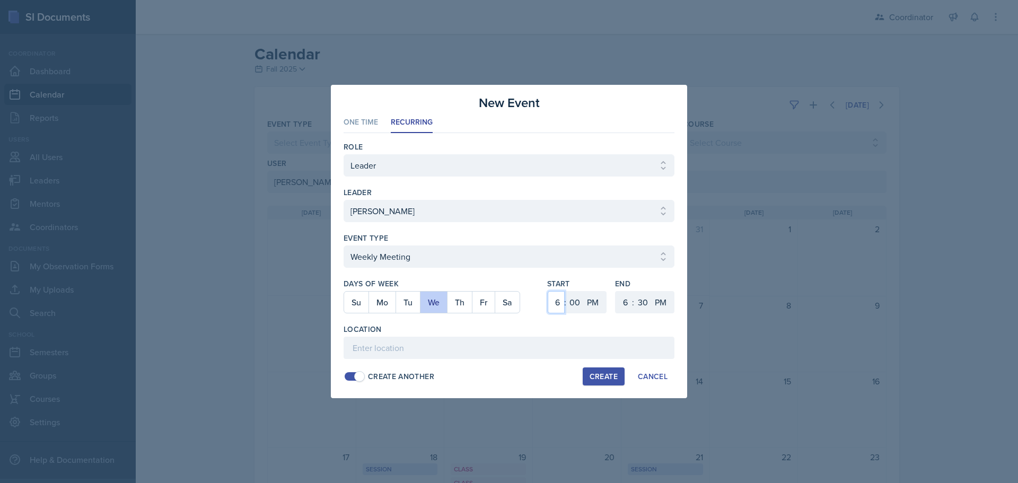
click at [548, 291] on select "1 2 3 4 5 6 7 8 9 10 11 12" at bounding box center [556, 302] width 17 height 22
drag, startPoint x: 574, startPoint y: 301, endPoint x: 574, endPoint y: 291, distance: 9.5
click at [574, 301] on select "00 05 10 15 20 25 30 35 40 45 50 55" at bounding box center [574, 302] width 17 height 22
click at [566, 291] on select "00 05 10 15 20 25 30 35 40 45 50 55" at bounding box center [574, 302] width 17 height 22
click at [623, 310] on select "1 2 3 4 5 6 7 8 9 10 11 12" at bounding box center [624, 302] width 17 height 22
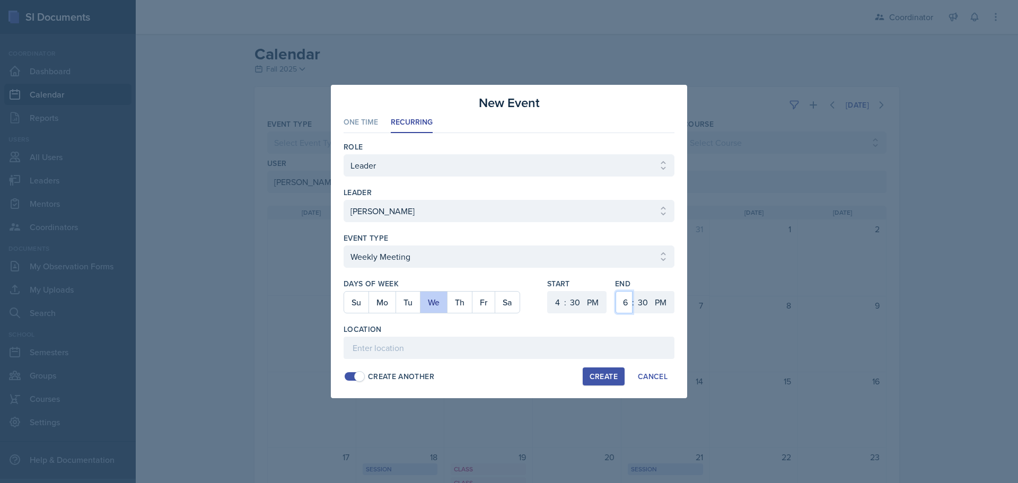
click at [616, 291] on select "1 2 3 4 5 6 7 8 9 10 11 12" at bounding box center [624, 302] width 17 height 22
click at [512, 358] on input at bounding box center [509, 348] width 331 height 22
click at [605, 372] on div "Create" at bounding box center [604, 376] width 28 height 8
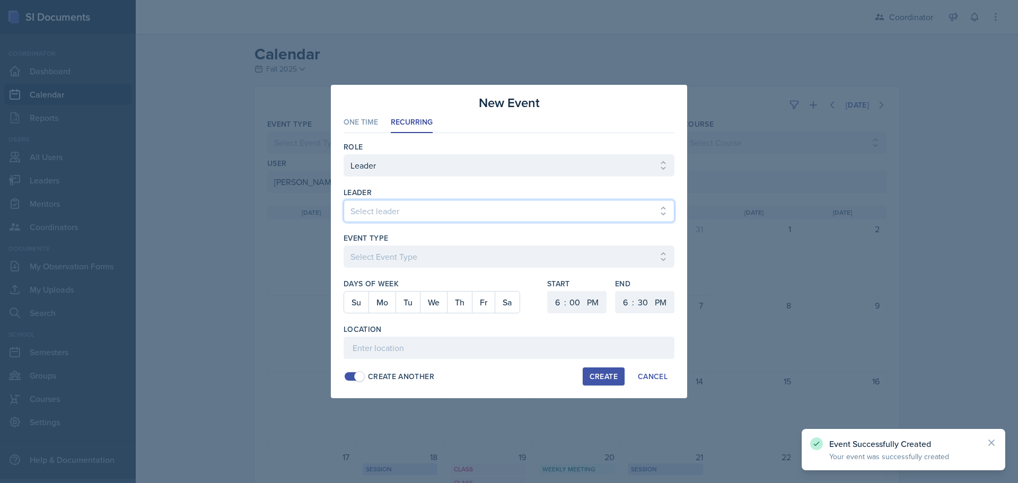
click at [413, 215] on select "Select leader [PERSON_NAME] [PERSON_NAME] [PERSON_NAME] [PERSON_NAME] [PERSON_N…" at bounding box center [509, 211] width 331 height 22
click at [344, 200] on select "Select leader [PERSON_NAME] [PERSON_NAME] [PERSON_NAME] [PERSON_NAME] [PERSON_N…" at bounding box center [509, 211] width 331 height 22
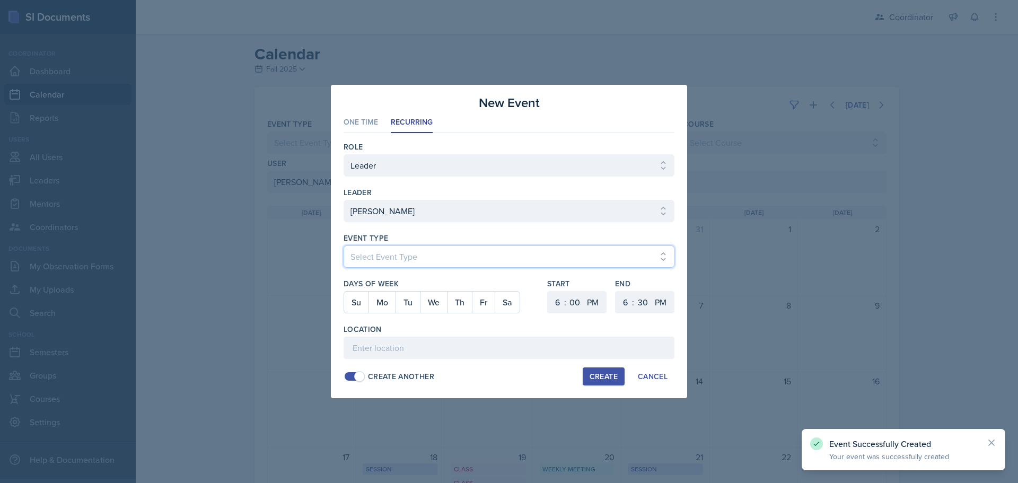
click at [359, 265] on select "Select Event Type Admin Office Hour Cal Workshop Class Class Announcement LA Pe…" at bounding box center [509, 257] width 331 height 22
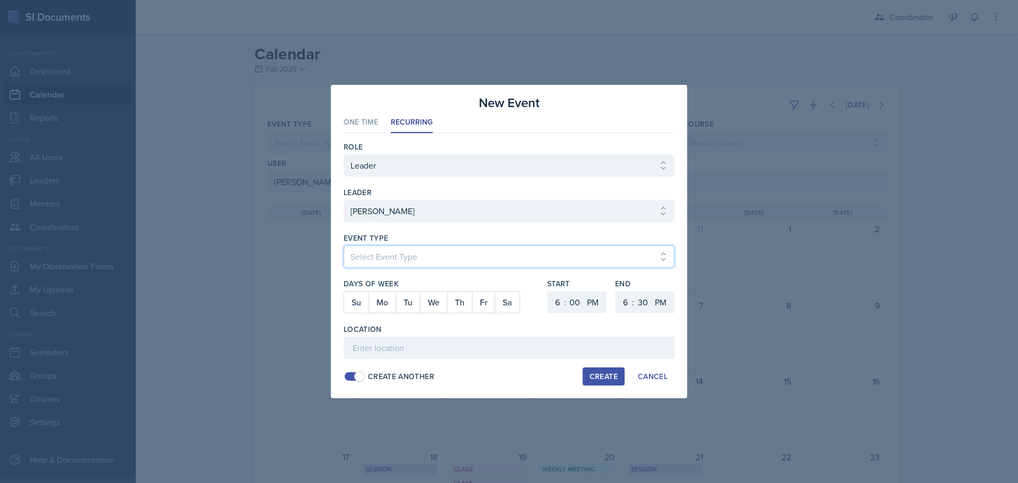
click at [344, 246] on select "Select Event Type Admin Office Hour Cal Workshop Class Class Announcement LA Pe…" at bounding box center [509, 257] width 331 height 22
drag, startPoint x: 412, startPoint y: 303, endPoint x: 437, endPoint y: 303, distance: 24.9
click at [412, 303] on button "Tu" at bounding box center [408, 302] width 24 height 21
click at [552, 307] on select "1 2 3 4 5 6 7 8 9 10 11 12" at bounding box center [556, 302] width 17 height 22
click at [548, 291] on select "1 2 3 4 5 6 7 8 9 10 11 12" at bounding box center [556, 302] width 17 height 22
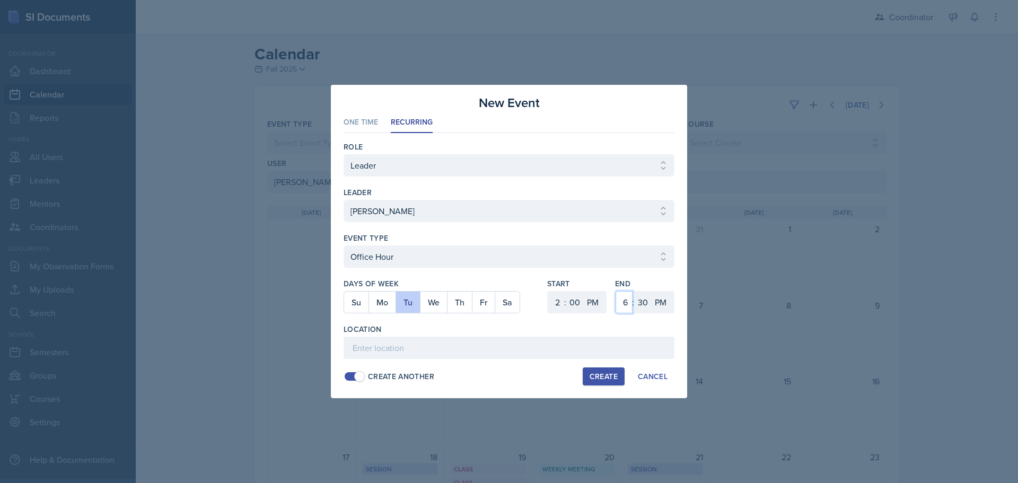
click at [623, 293] on select "1 2 3 4 5 6 7 8 9 10 11 12" at bounding box center [624, 302] width 17 height 22
click at [616, 291] on select "1 2 3 4 5 6 7 8 9 10 11 12" at bounding box center [624, 302] width 17 height 22
drag, startPoint x: 645, startPoint y: 305, endPoint x: 645, endPoint y: 295, distance: 10.1
click at [645, 305] on select "00 05 10 15 20 25 30 35 40 45 50 55" at bounding box center [642, 302] width 17 height 22
click at [634, 291] on select "00 05 10 15 20 25 30 35 40 45 50 55" at bounding box center [642, 302] width 17 height 22
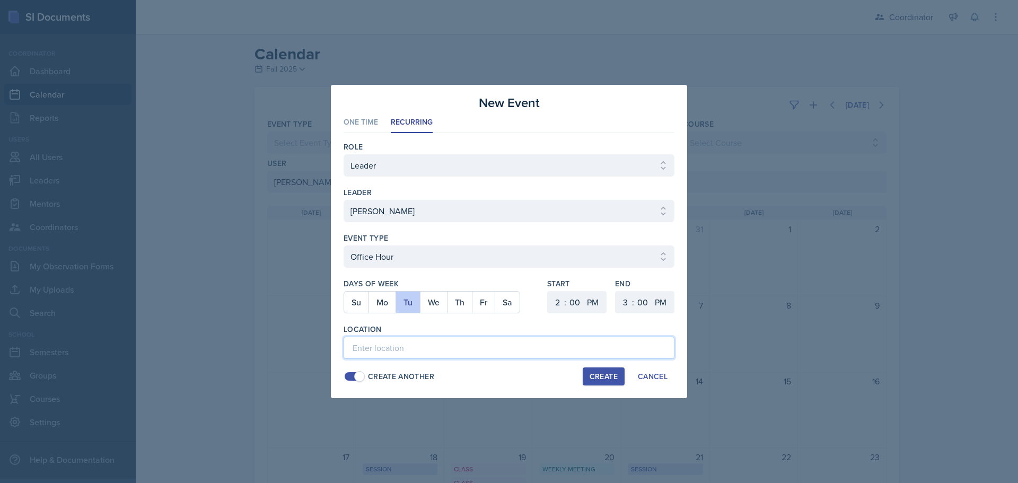
click at [466, 350] on input at bounding box center [509, 348] width 331 height 22
click at [606, 382] on button "Create" at bounding box center [604, 377] width 42 height 18
click at [818, 334] on div at bounding box center [509, 241] width 1018 height 483
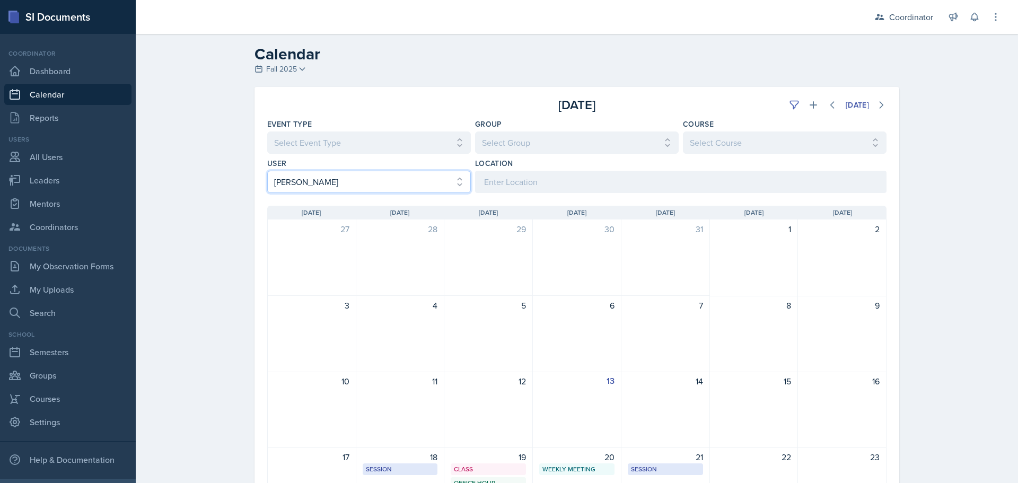
click at [338, 176] on select "Select User All [PERSON_NAME] [PERSON_NAME] [PERSON_NAME] [PERSON_NAME] [PERSON…" at bounding box center [369, 182] width 204 height 22
click at [267, 171] on select "Select User All [PERSON_NAME] [PERSON_NAME] [PERSON_NAME] [PERSON_NAME] [PERSON…" at bounding box center [369, 182] width 204 height 22
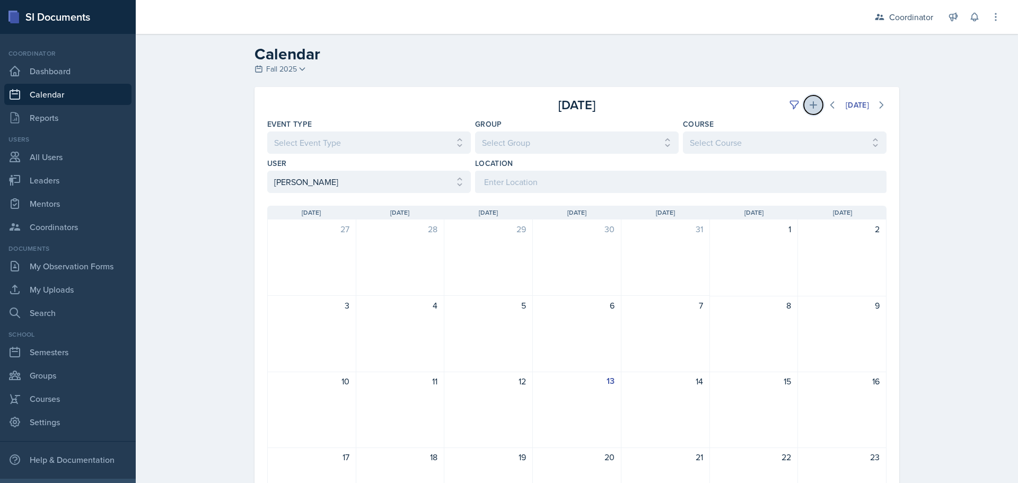
click
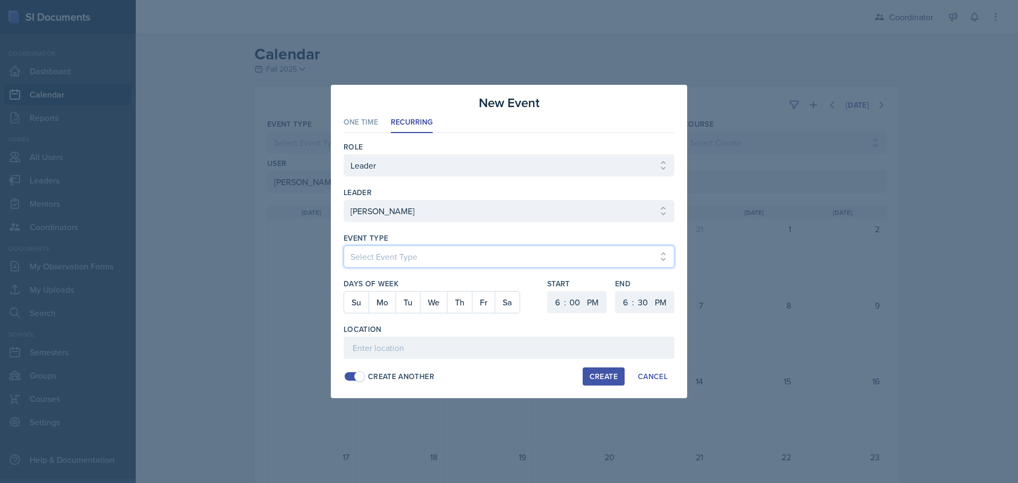
drag, startPoint x: 389, startPoint y: 260, endPoint x: 386, endPoint y: 265, distance: 5.7
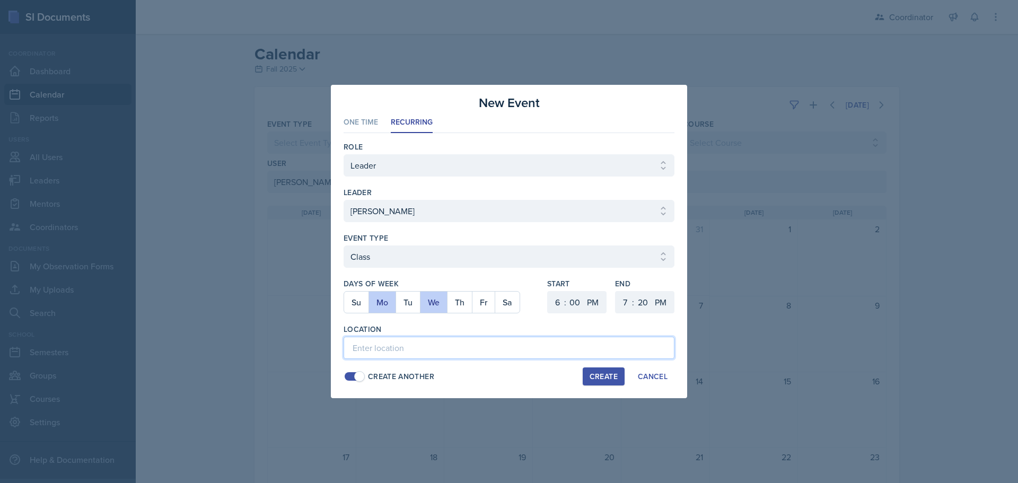
drag, startPoint x: 534, startPoint y: 359, endPoint x: 508, endPoint y: 352, distance: 27.5
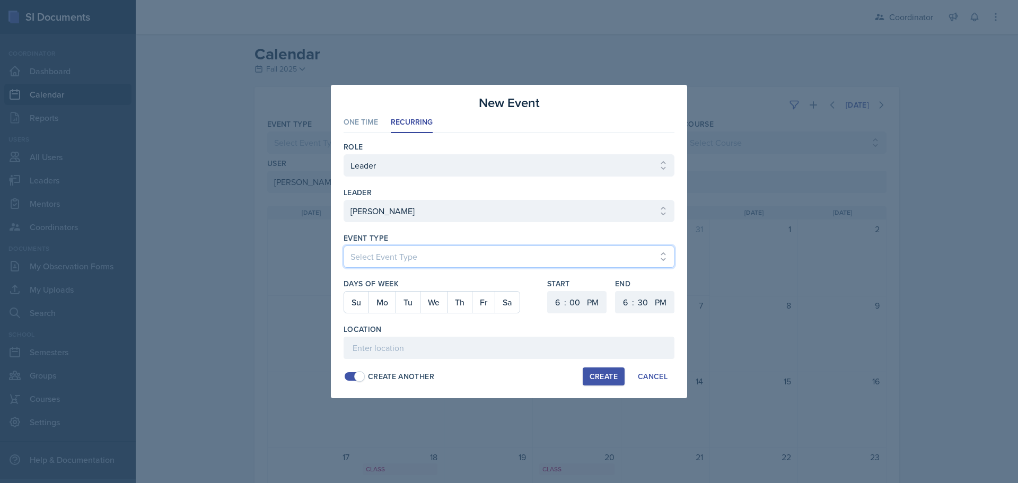
drag, startPoint x: 387, startPoint y: 255, endPoint x: 385, endPoint y: 265, distance: 9.8
drag, startPoint x: 556, startPoint y: 300, endPoint x: 555, endPoint y: 294, distance: 6.6
drag, startPoint x: 622, startPoint y: 302, endPoint x: 623, endPoint y: 294, distance: 8.1
drag, startPoint x: 574, startPoint y: 307, endPoint x: 579, endPoint y: 292, distance: 14.9
drag, startPoint x: 593, startPoint y: 305, endPoint x: 594, endPoint y: 313, distance: 7.5
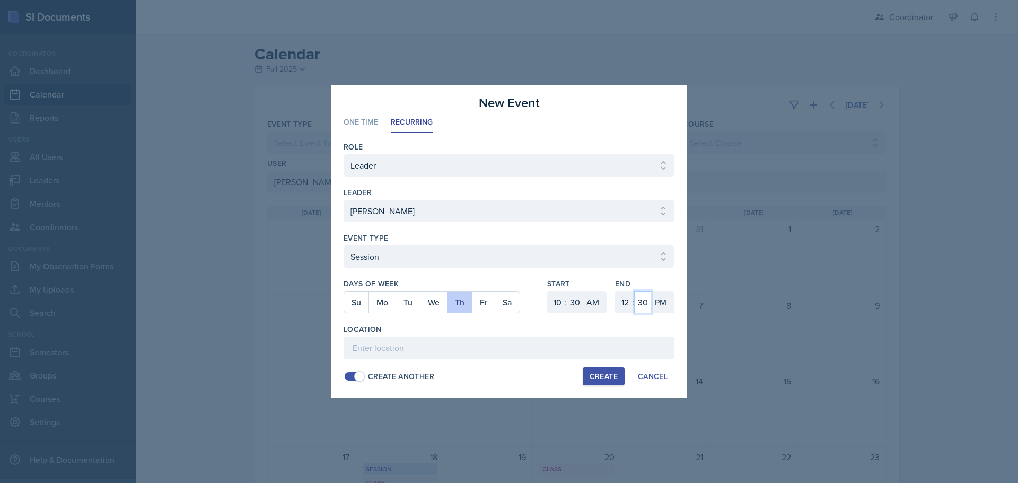
drag, startPoint x: 636, startPoint y: 304, endPoint x: 640, endPoint y: 293, distance: 11.6
drag, startPoint x: 627, startPoint y: 302, endPoint x: 627, endPoint y: 291, distance: 10.6
drag, startPoint x: 577, startPoint y: 304, endPoint x: 579, endPoint y: 294, distance: 10.7
drag, startPoint x: 624, startPoint y: 304, endPoint x: 625, endPoint y: 291, distance: 12.7
drag, startPoint x: 412, startPoint y: 309, endPoint x: 458, endPoint y: 300, distance: 47.1
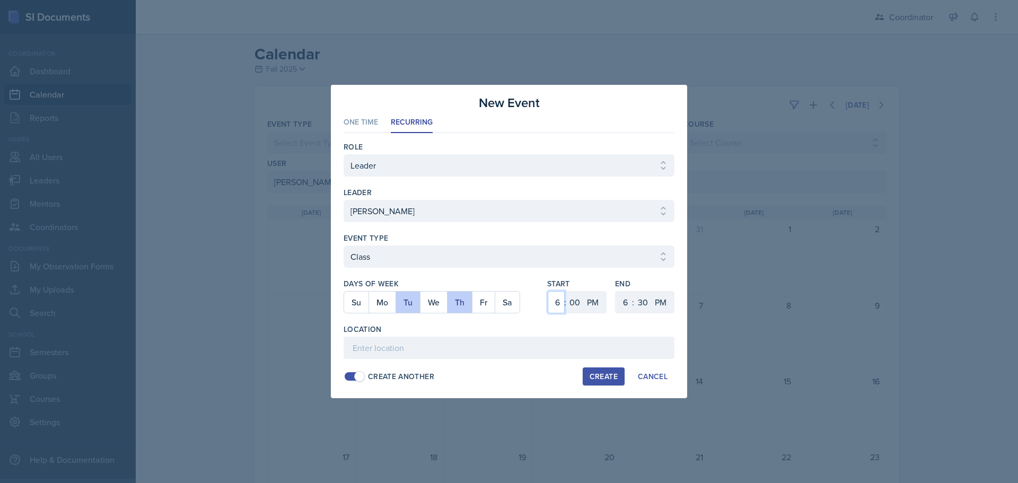
drag, startPoint x: 558, startPoint y: 300, endPoint x: 557, endPoint y: 292, distance: 8.6
drag, startPoint x: 642, startPoint y: 304, endPoint x: 644, endPoint y: 293, distance: 11.3
drag, startPoint x: 622, startPoint y: 303, endPoint x: 625, endPoint y: 292, distance: 11.7
drag, startPoint x: 645, startPoint y: 303, endPoint x: 647, endPoint y: 293, distance: 10.8
drag, startPoint x: 556, startPoint y: 303, endPoint x: 557, endPoint y: 294, distance: 9.0
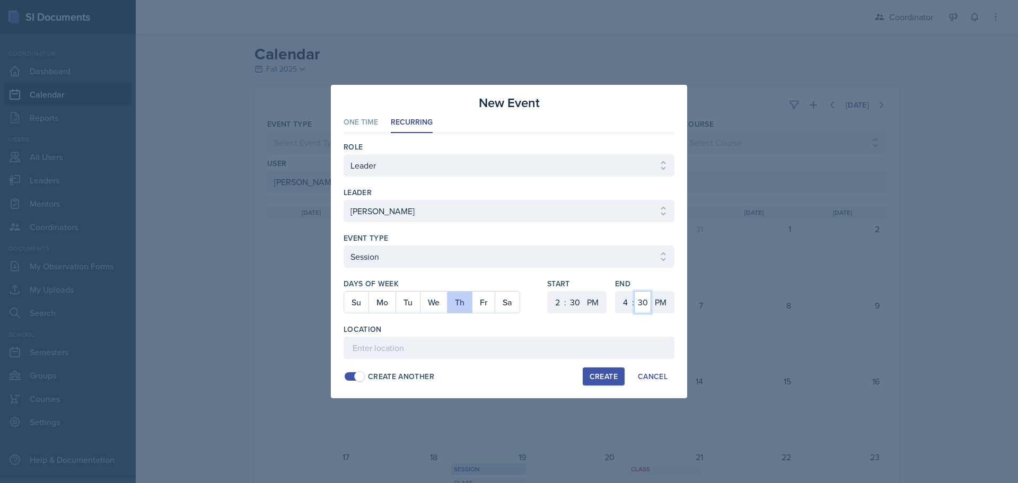
drag, startPoint x: 646, startPoint y: 301, endPoint x: 646, endPoint y: 294, distance: 6.9
drag, startPoint x: 594, startPoint y: 301, endPoint x: 594, endPoint y: 312, distance: 11.7
drag, startPoint x: 657, startPoint y: 303, endPoint x: 657, endPoint y: 312, distance: 8.5
drag, startPoint x: 661, startPoint y: 302, endPoint x: 667, endPoint y: 309, distance: 9.0
drag, startPoint x: 644, startPoint y: 302, endPoint x: 647, endPoint y: 294, distance: 8.9
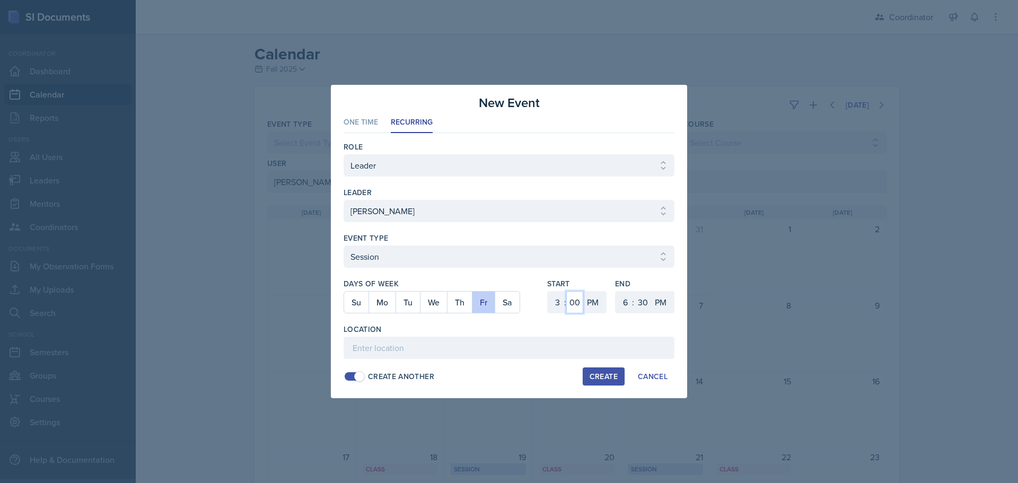
drag, startPoint x: 579, startPoint y: 307, endPoint x: 579, endPoint y: 298, distance: 9.0
drag, startPoint x: 595, startPoint y: 302, endPoint x: 595, endPoint y: 312, distance: 9.5
drag, startPoint x: 623, startPoint y: 304, endPoint x: 623, endPoint y: 298, distance: 6.4
drag, startPoint x: 658, startPoint y: 298, endPoint x: 661, endPoint y: 305, distance: 7.6
drag, startPoint x: 641, startPoint y: 305, endPoint x: 642, endPoint y: 293, distance: 11.7
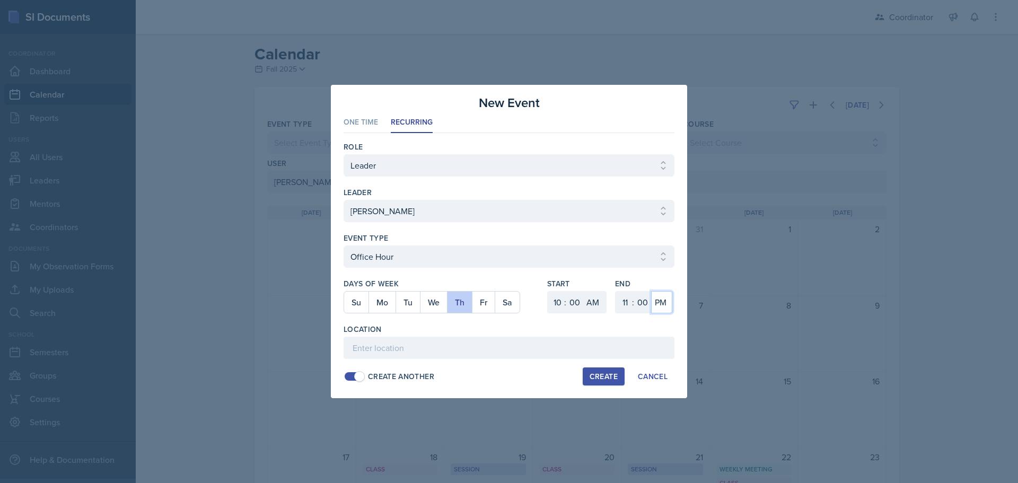
drag, startPoint x: 662, startPoint y: 303, endPoint x: 662, endPoint y: 313, distance: 10.1
drag, startPoint x: 481, startPoint y: 306, endPoint x: 420, endPoint y: 464, distance: 168.9
drag, startPoint x: 576, startPoint y: 304, endPoint x: 577, endPoint y: 298, distance: 6.4
drag, startPoint x: 591, startPoint y: 296, endPoint x: 598, endPoint y: 313, distance: 17.6
drag, startPoint x: 650, startPoint y: 301, endPoint x: 650, endPoint y: 292, distance: 9.0
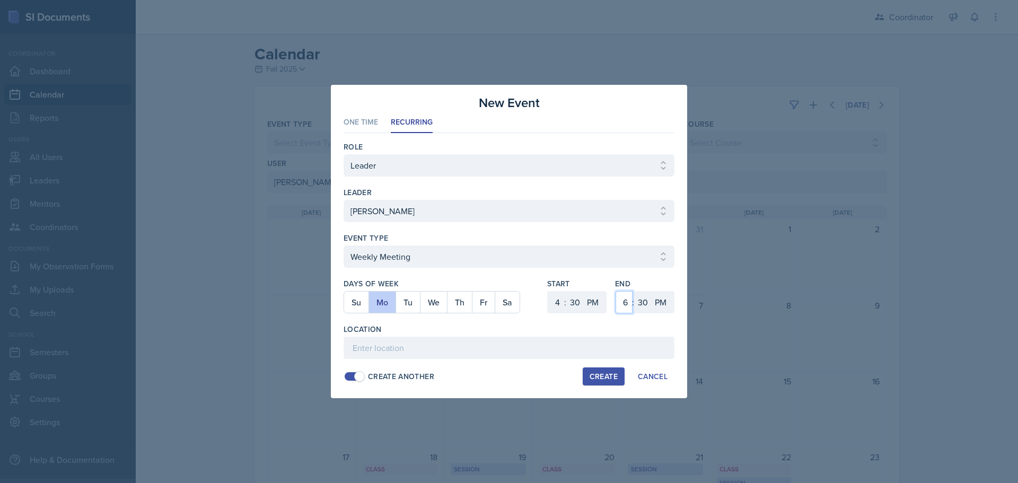
drag, startPoint x: 626, startPoint y: 305, endPoint x: 625, endPoint y: 291, distance: 13.8
drag, startPoint x: 642, startPoint y: 302, endPoint x: 642, endPoint y: 292, distance: 10.1
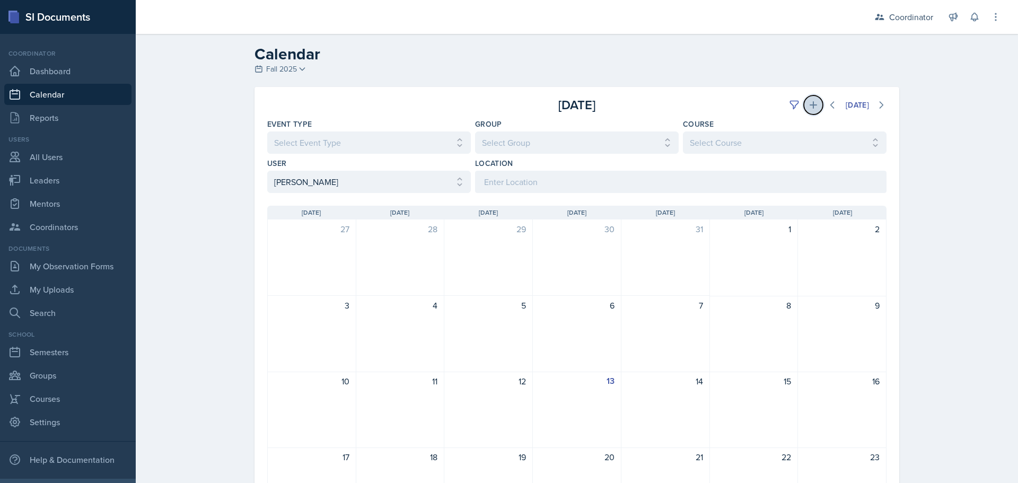
click at [810, 106] on icon at bounding box center [813, 104] width 7 height 7
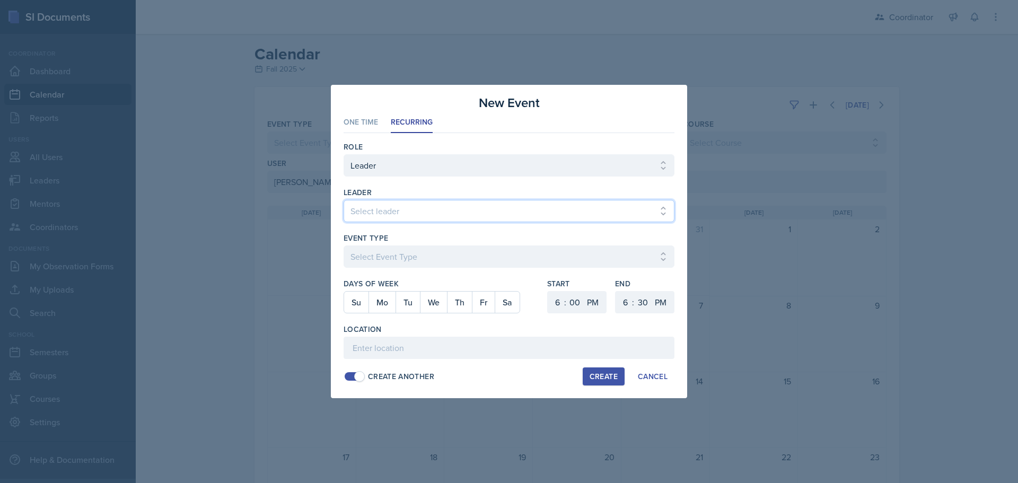
click at [370, 204] on select "Select leader [PERSON_NAME] [PERSON_NAME] [PERSON_NAME] [PERSON_NAME] [PERSON_N…" at bounding box center [509, 211] width 331 height 22
click at [344, 200] on select "Select leader [PERSON_NAME] [PERSON_NAME] [PERSON_NAME] [PERSON_NAME] [PERSON_N…" at bounding box center [509, 211] width 331 height 22
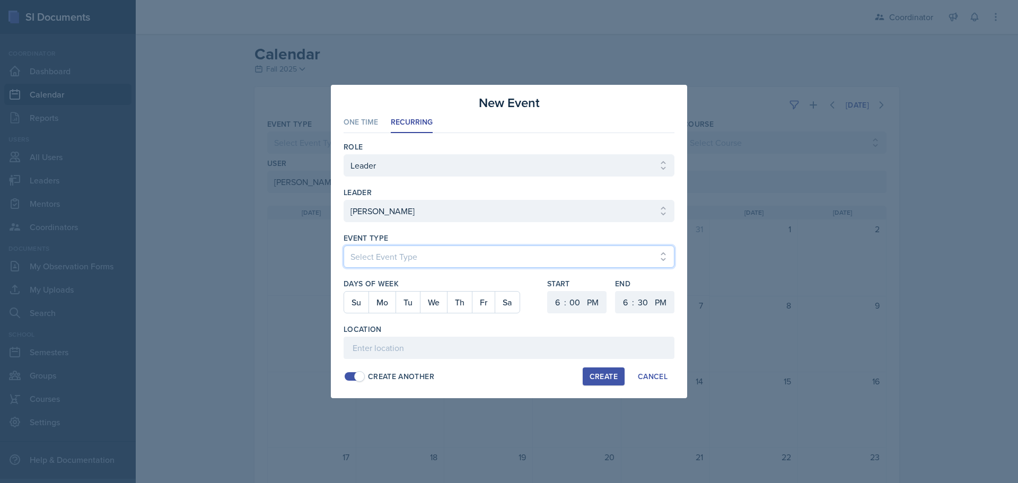
click at [370, 266] on select "Select Event Type Admin Office Hour Cal Workshop Class Class Announcement LA Pe…" at bounding box center [509, 257] width 331 height 22
click at [344, 246] on select "Select Event Type Admin Office Hour Cal Workshop Class Class Announcement LA Pe…" at bounding box center [509, 257] width 331 height 22
click at [379, 304] on button "Mo" at bounding box center [382, 302] width 27 height 21
click at [435, 300] on button "We" at bounding box center [433, 302] width 27 height 21
click at [553, 304] on select "1 2 3 4 5 6 7 8 9 10 11 12" at bounding box center [556, 302] width 17 height 22
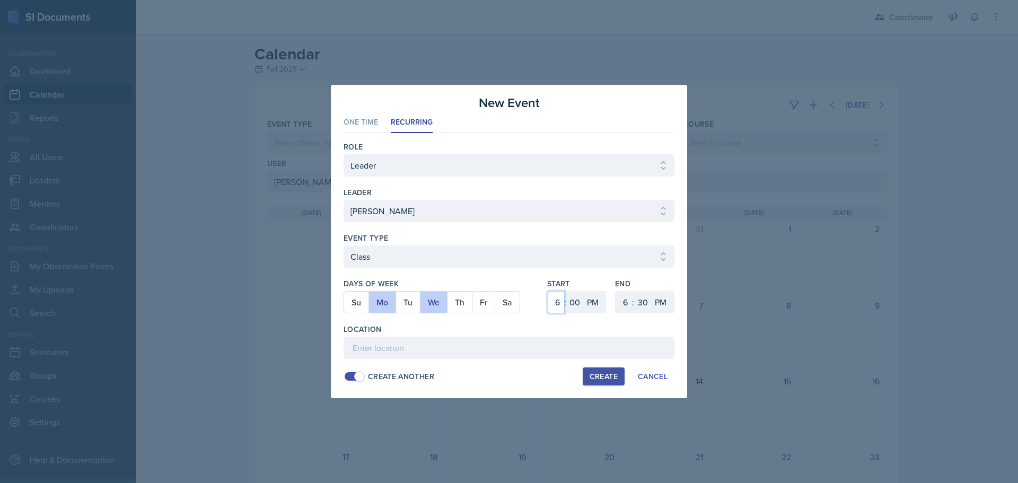
click at [548, 291] on select "1 2 3 4 5 6 7 8 9 10 11 12" at bounding box center [556, 302] width 17 height 22
click at [580, 302] on select "00 05 10 15 20 25 30 35 40 45 50 55" at bounding box center [574, 302] width 17 height 22
click at [566, 291] on select "00 05 10 15 20 25 30 35 40 45 50 55" at bounding box center [574, 302] width 17 height 22
drag, startPoint x: 596, startPoint y: 301, endPoint x: 596, endPoint y: 308, distance: 6.9
click at [596, 305] on select "AM PM" at bounding box center [593, 302] width 21 height 22
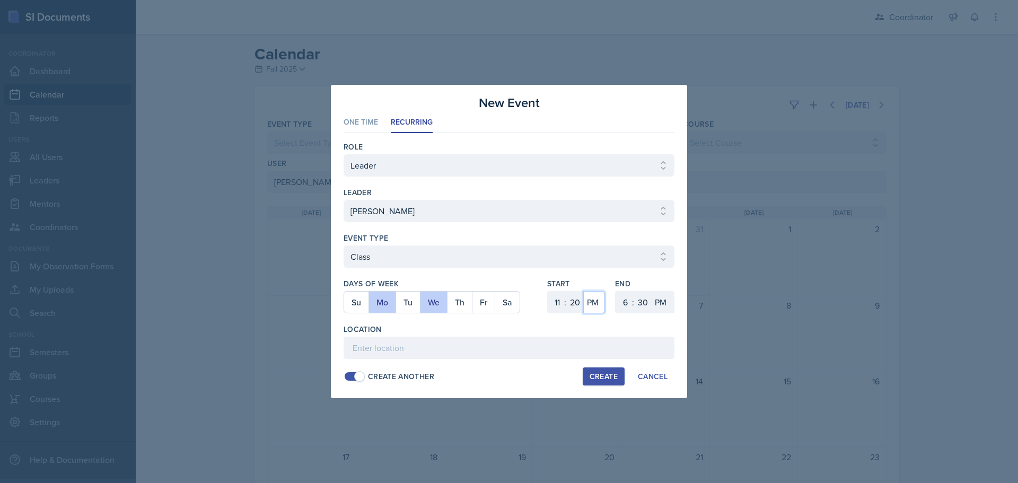
click at [583, 291] on select "AM PM" at bounding box center [593, 302] width 21 height 22
click at [624, 300] on select "1 2 3 4 5 6 7 8 9 10 11 12" at bounding box center [624, 302] width 17 height 22
click at [616, 291] on select "1 2 3 4 5 6 7 8 9 10 11 12" at bounding box center [624, 302] width 17 height 22
click at [638, 300] on select "00 05 10 15 20 25 30 35 40 45 50 55" at bounding box center [642, 302] width 17 height 22
click at [634, 291] on select "00 05 10 15 20 25 30 35 40 45 50 55" at bounding box center [642, 302] width 17 height 22
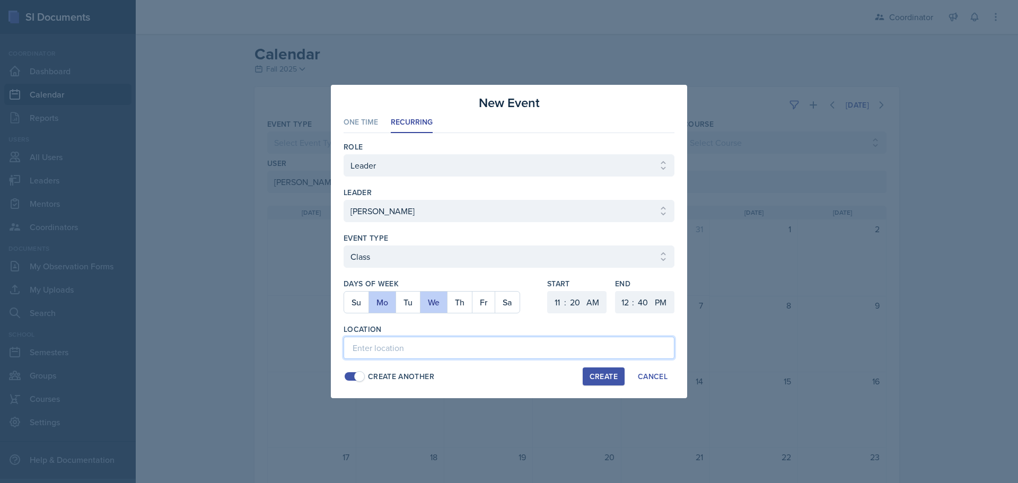
click at [574, 346] on input at bounding box center [509, 348] width 331 height 22
click at [597, 383] on button "Create" at bounding box center [604, 377] width 42 height 18
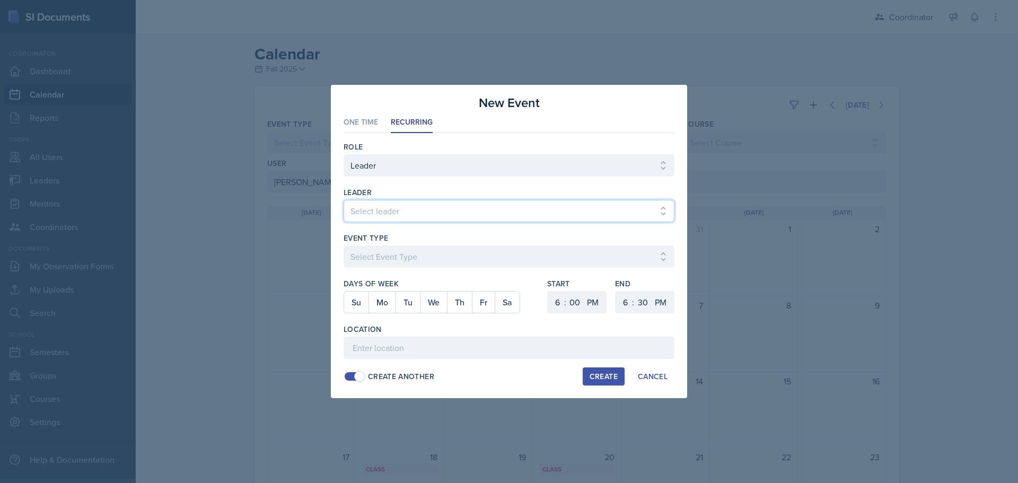
click at [405, 205] on select "Select leader [PERSON_NAME] [PERSON_NAME] [PERSON_NAME] [PERSON_NAME] [PERSON_N…" at bounding box center [509, 211] width 331 height 22
click at [344, 200] on select "Select leader [PERSON_NAME] [PERSON_NAME] [PERSON_NAME] [PERSON_NAME] [PERSON_N…" at bounding box center [509, 211] width 331 height 22
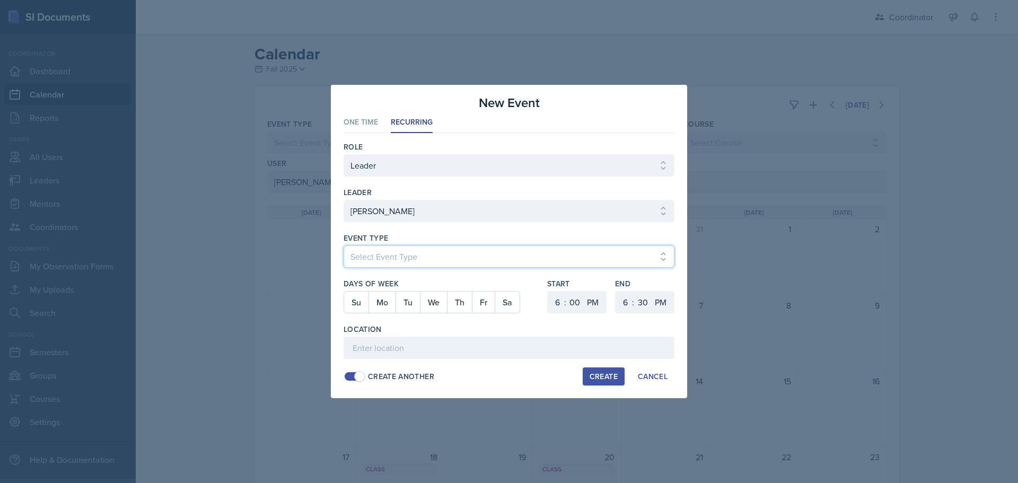
click at [373, 258] on select "Select Event Type Admin Office Hour Cal Workshop Class Class Announcement LA Pe…" at bounding box center [509, 257] width 331 height 22
click at [344, 246] on select "Select Event Type Admin Office Hour Cal Workshop Class Class Announcement LA Pe…" at bounding box center [509, 257] width 331 height 22
click at [385, 303] on button "Mo" at bounding box center [382, 302] width 27 height 21
click at [556, 301] on select "1 2 3 4 5 6 7 8 9 10 11 12" at bounding box center [556, 302] width 17 height 22
click at [548, 291] on select "1 2 3 4 5 6 7 8 9 10 11 12" at bounding box center [556, 302] width 17 height 22
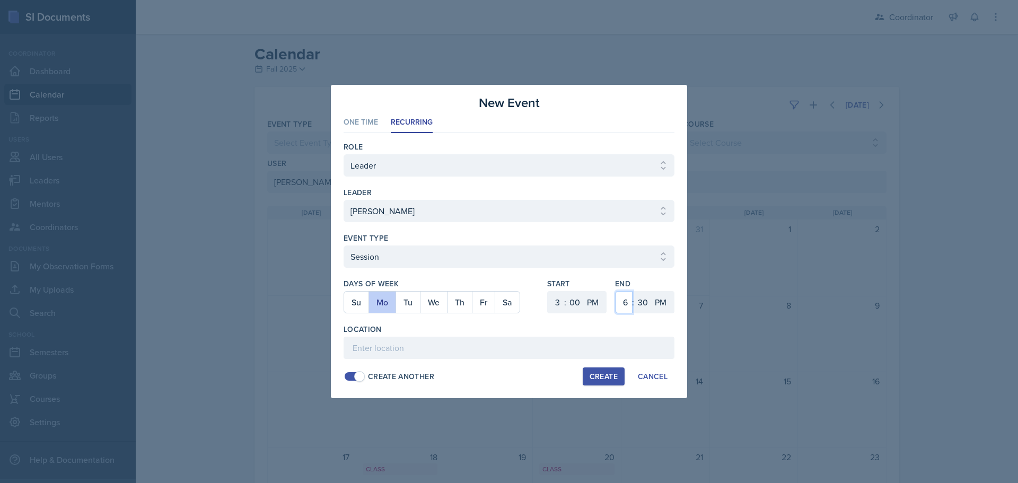
drag, startPoint x: 621, startPoint y: 301, endPoint x: 621, endPoint y: 293, distance: 8.0
click at [621, 301] on select "1 2 3 4 5 6 7 8 9 10 11 12" at bounding box center [624, 302] width 17 height 22
click at [616, 291] on select "1 2 3 4 5 6 7 8 9 10 11 12" at bounding box center [624, 302] width 17 height 22
click at [641, 298] on select "00 05 10 15 20 25 30 35 40 45 50 55" at bounding box center [642, 302] width 17 height 22
click at [634, 291] on select "00 05 10 15 20 25 30 35 40 45 50 55" at bounding box center [642, 302] width 17 height 22
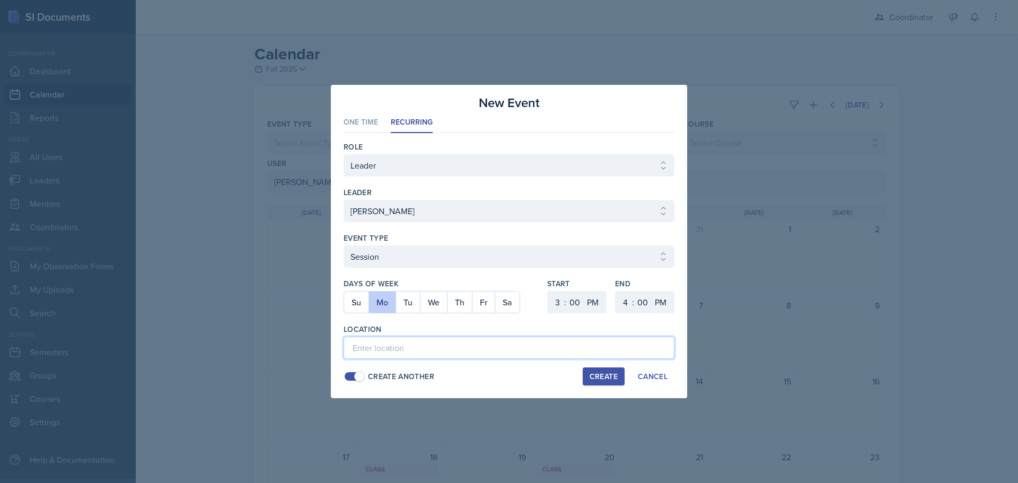
click at [386, 359] on input at bounding box center [509, 348] width 331 height 22
click at [601, 377] on div "Create" at bounding box center [604, 376] width 28 height 8
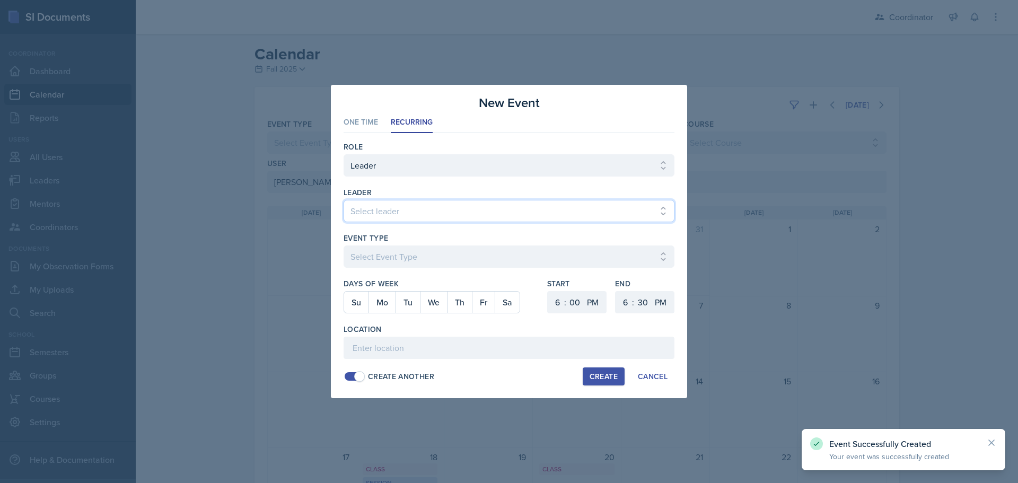
click at [417, 213] on select "Select leader [PERSON_NAME] [PERSON_NAME] [PERSON_NAME] [PERSON_NAME] [PERSON_N…" at bounding box center [509, 211] width 331 height 22
click at [344, 200] on select "Select leader [PERSON_NAME] [PERSON_NAME] [PERSON_NAME] [PERSON_NAME] [PERSON_N…" at bounding box center [509, 211] width 331 height 22
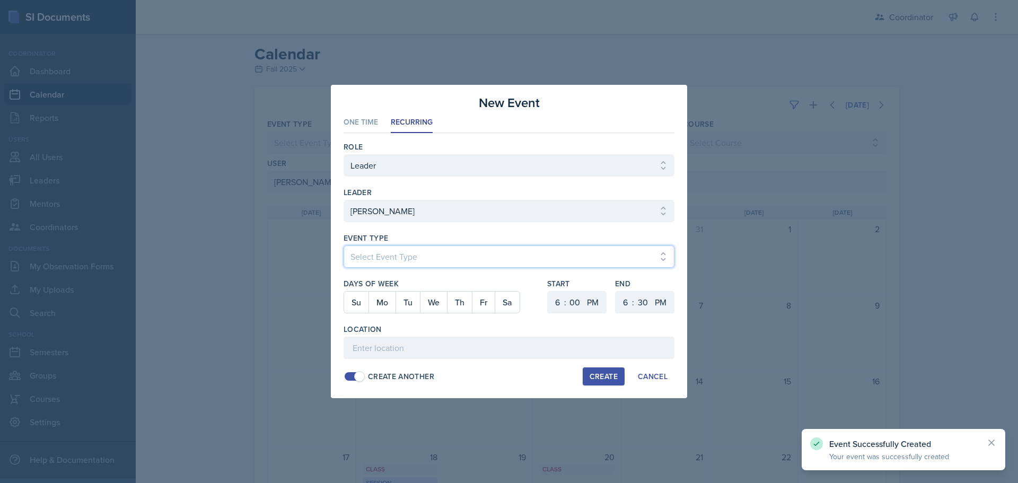
click at [414, 266] on select "Select Event Type Admin Office Hour Cal Workshop Class Class Announcement LA Pe…" at bounding box center [509, 257] width 331 height 22
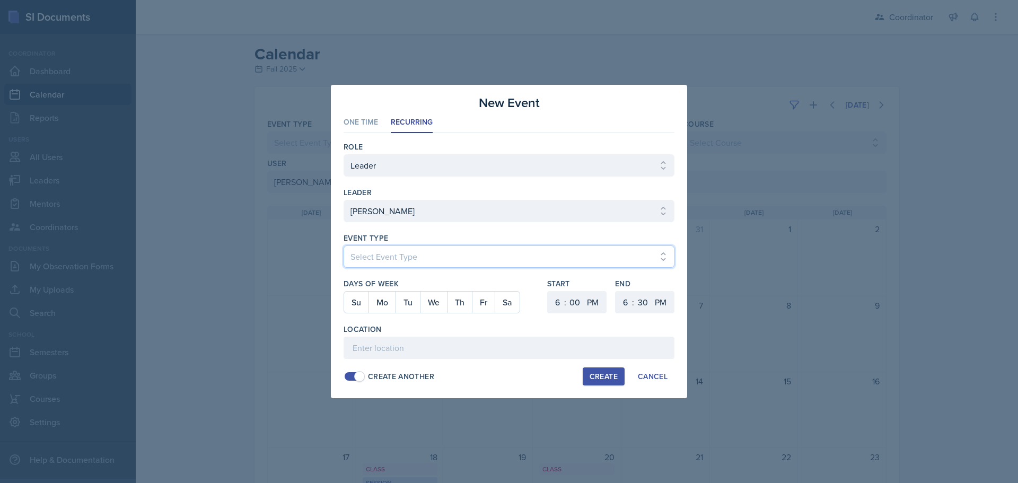
click at [344, 246] on select "Select Event Type Admin Office Hour Cal Workshop Class Class Announcement LA Pe…" at bounding box center [509, 257] width 331 height 22
click at [411, 307] on button "Tu" at bounding box center [408, 302] width 24 height 21
click at [552, 304] on select "1 2 3 4 5 6 7 8 9 10 11 12" at bounding box center [556, 302] width 17 height 22
click at [548, 291] on select "1 2 3 4 5 6 7 8 9 10 11 12" at bounding box center [556, 302] width 17 height 22
drag, startPoint x: 583, startPoint y: 302, endPoint x: 582, endPoint y: 294, distance: 7.5
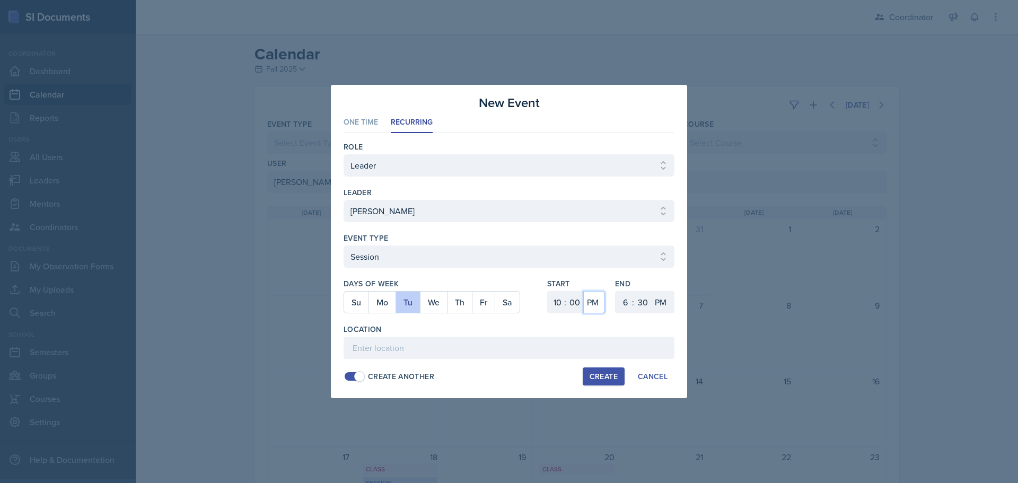
click at [583, 302] on select "AM PM" at bounding box center [593, 302] width 21 height 22
click at [579, 300] on select "00 05 10 15 20 25 30 35 40 45 50 55" at bounding box center [574, 302] width 17 height 22
click at [566, 291] on select "00 05 10 15 20 25 30 35 40 45 50 55" at bounding box center [574, 302] width 17 height 22
drag, startPoint x: 590, startPoint y: 300, endPoint x: 592, endPoint y: 311, distance: 11.3
click at [590, 301] on select "AM PM" at bounding box center [593, 302] width 21 height 22
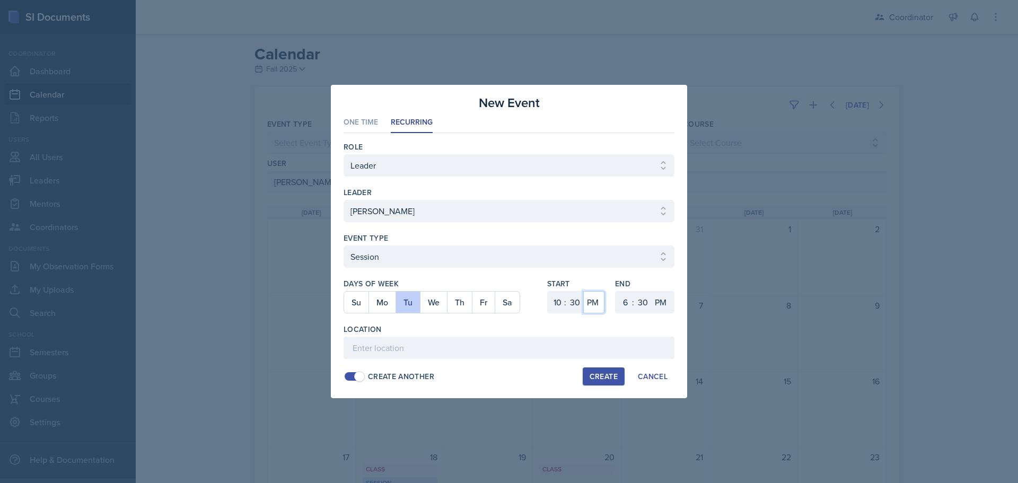
click at [583, 291] on select "AM PM" at bounding box center [593, 302] width 21 height 22
click at [622, 304] on select "1 2 3 4 5 6 7 8 9 10 11 12" at bounding box center [624, 302] width 17 height 22
click at [616, 291] on select "1 2 3 4 5 6 7 8 9 10 11 12" at bounding box center [624, 302] width 17 height 22
drag, startPoint x: 663, startPoint y: 301, endPoint x: 663, endPoint y: 312, distance: 10.6
click at [663, 301] on select "AM PM" at bounding box center [661, 302] width 21 height 22
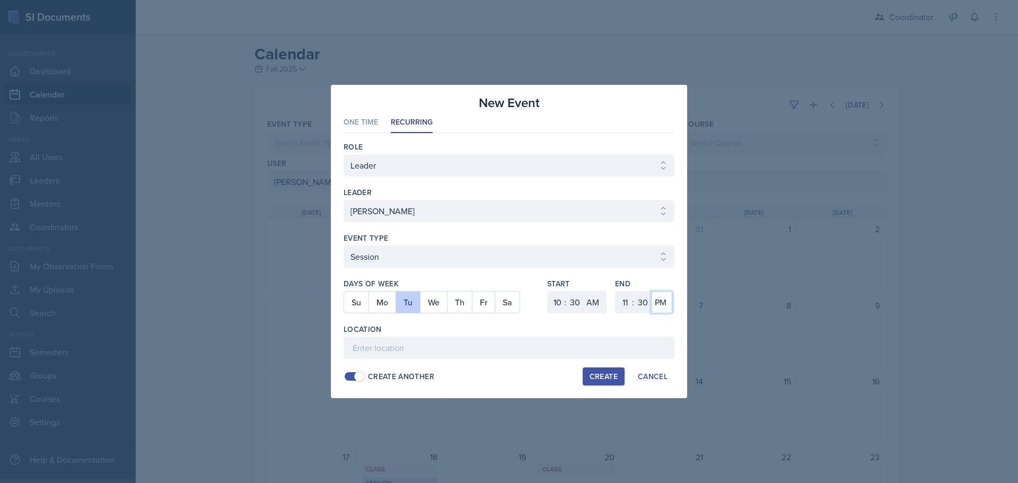
click at [651, 291] on select "AM PM" at bounding box center [661, 302] width 21 height 22
click at [640, 344] on input at bounding box center [509, 348] width 331 height 22
click at [612, 378] on div "Create" at bounding box center [604, 376] width 28 height 8
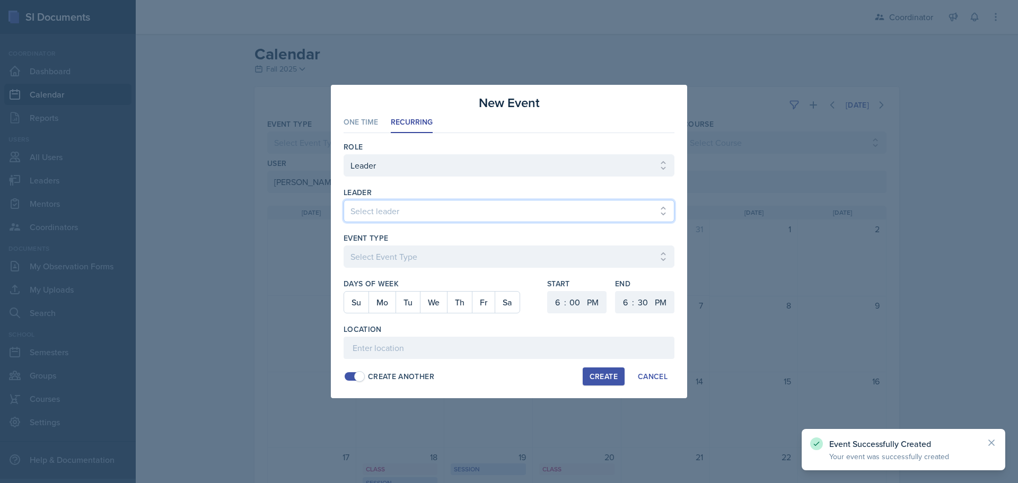
drag, startPoint x: 378, startPoint y: 208, endPoint x: 378, endPoint y: 201, distance: 7.4
click at [378, 208] on select "Select leader [PERSON_NAME] [PERSON_NAME] [PERSON_NAME] [PERSON_NAME] [PERSON_N…" at bounding box center [509, 211] width 331 height 22
click at [344, 200] on select "Select leader [PERSON_NAME] [PERSON_NAME] [PERSON_NAME] [PERSON_NAME] [PERSON_N…" at bounding box center [509, 211] width 331 height 22
click at [393, 268] on div at bounding box center [509, 273] width 331 height 11
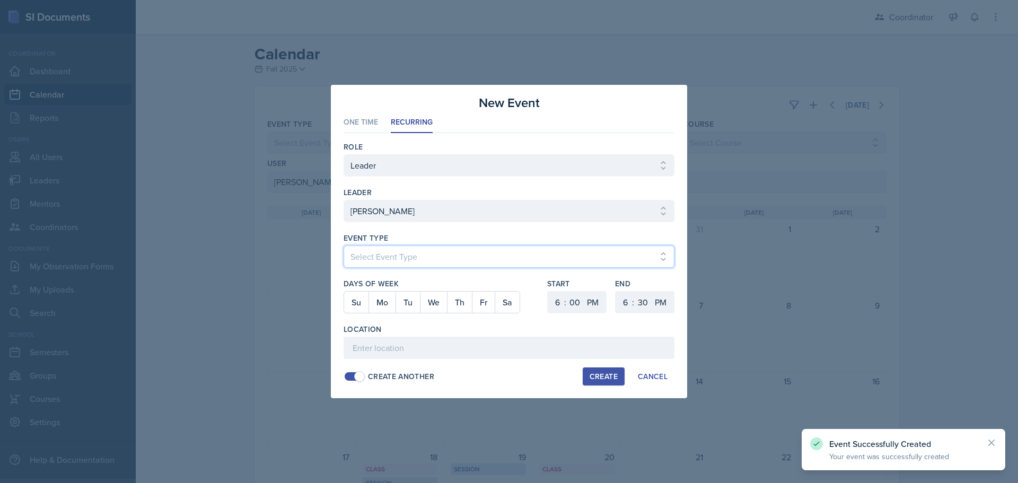
click at [394, 264] on select "Select Event Type Admin Office Hour Cal Workshop Class Class Announcement LA Pe…" at bounding box center [509, 257] width 331 height 22
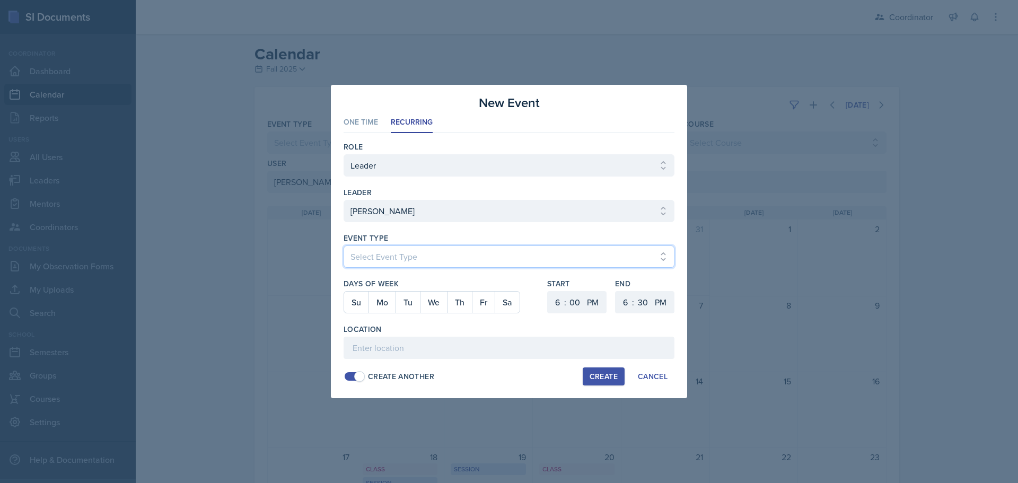
click at [344, 246] on select "Select Event Type Admin Office Hour Cal Workshop Class Class Announcement LA Pe…" at bounding box center [509, 257] width 331 height 22
click at [460, 307] on button "Th" at bounding box center [459, 302] width 25 height 21
drag, startPoint x: 555, startPoint y: 307, endPoint x: 555, endPoint y: 295, distance: 11.7
click at [554, 306] on select "1 2 3 4 5 6 7 8 9 10 11 12" at bounding box center [556, 302] width 17 height 22
click at [548, 291] on select "1 2 3 4 5 6 7 8 9 10 11 12" at bounding box center [556, 302] width 17 height 22
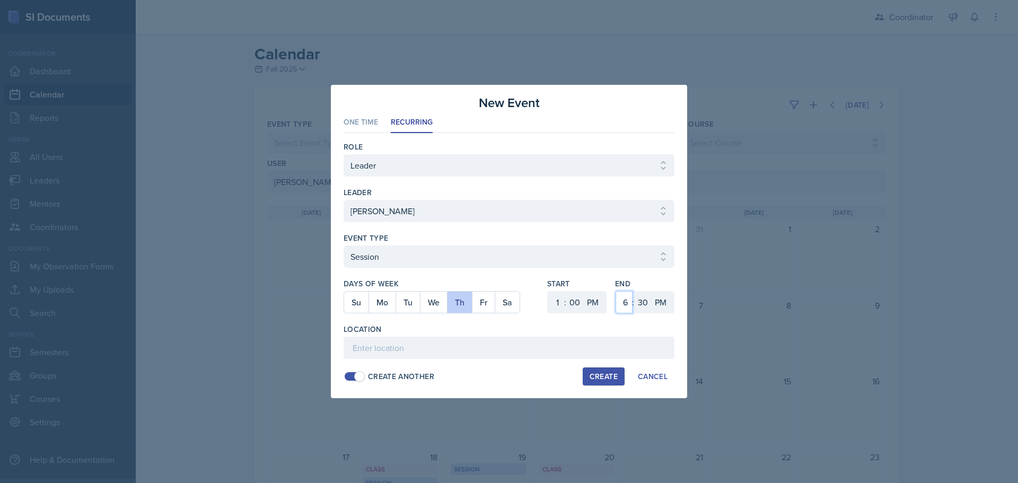
click at [627, 311] on select "1 2 3 4 5 6 7 8 9 10 11 12" at bounding box center [624, 302] width 17 height 22
click at [616, 291] on select "1 2 3 4 5 6 7 8 9 10 11 12" at bounding box center [624, 302] width 17 height 22
click at [647, 303] on select "00 05 10 15 20 25 30 35 40 45 50 55" at bounding box center [642, 302] width 17 height 22
click at [634, 291] on select "00 05 10 15 20 25 30 35 40 45 50 55" at bounding box center [642, 302] width 17 height 22
click at [570, 357] on input at bounding box center [509, 348] width 331 height 22
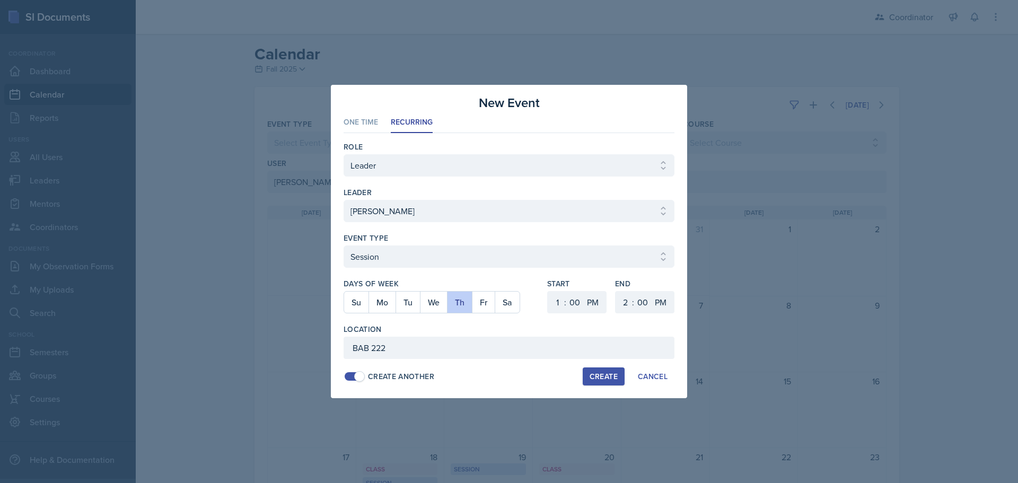
click at [589, 374] on button "Create" at bounding box center [604, 377] width 42 height 18
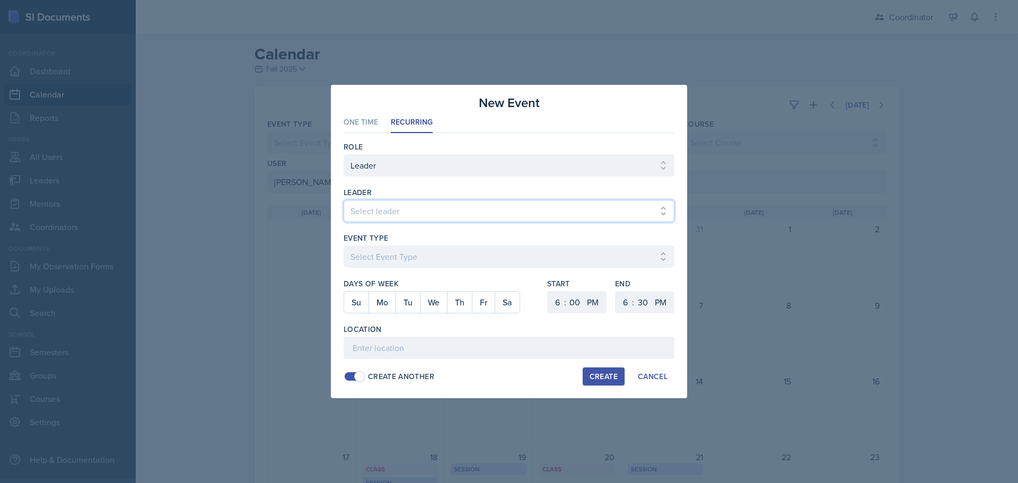
click at [386, 219] on select "Select leader [PERSON_NAME] [PERSON_NAME] [PERSON_NAME] [PERSON_NAME] [PERSON_N…" at bounding box center [509, 211] width 331 height 22
click at [344, 200] on select "Select leader [PERSON_NAME] [PERSON_NAME] [PERSON_NAME] [PERSON_NAME] [PERSON_N…" at bounding box center [509, 211] width 331 height 22
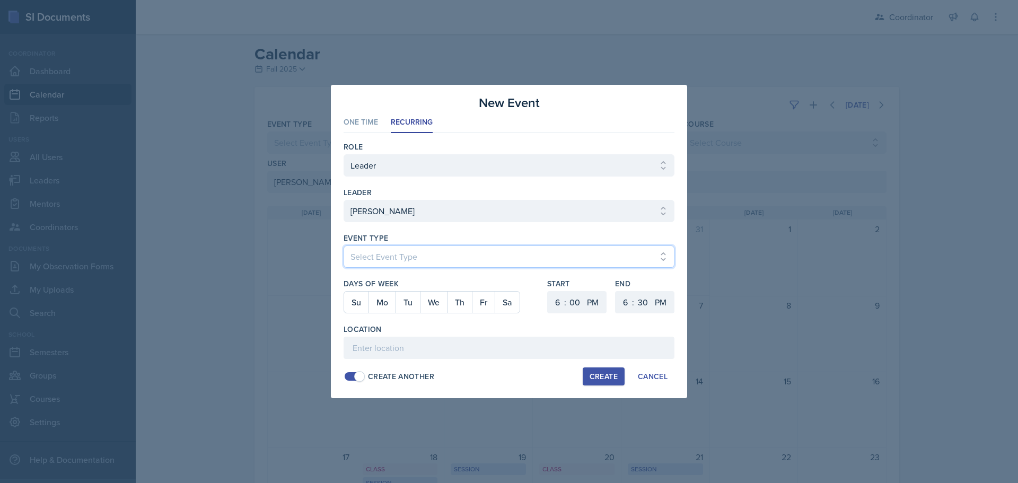
click at [387, 256] on select "Select Event Type Admin Office Hour Cal Workshop Class Class Announcement LA Pe…" at bounding box center [509, 257] width 331 height 22
click at [344, 246] on select "Select Event Type Admin Office Hour Cal Workshop Class Class Announcement LA Pe…" at bounding box center [509, 257] width 331 height 22
click at [406, 299] on button "Tu" at bounding box center [408, 302] width 24 height 21
click at [552, 297] on select "1 2 3 4 5 6 7 8 9 10 11 12" at bounding box center [556, 302] width 17 height 22
click at [548, 291] on select "1 2 3 4 5 6 7 8 9 10 11 12" at bounding box center [556, 302] width 17 height 22
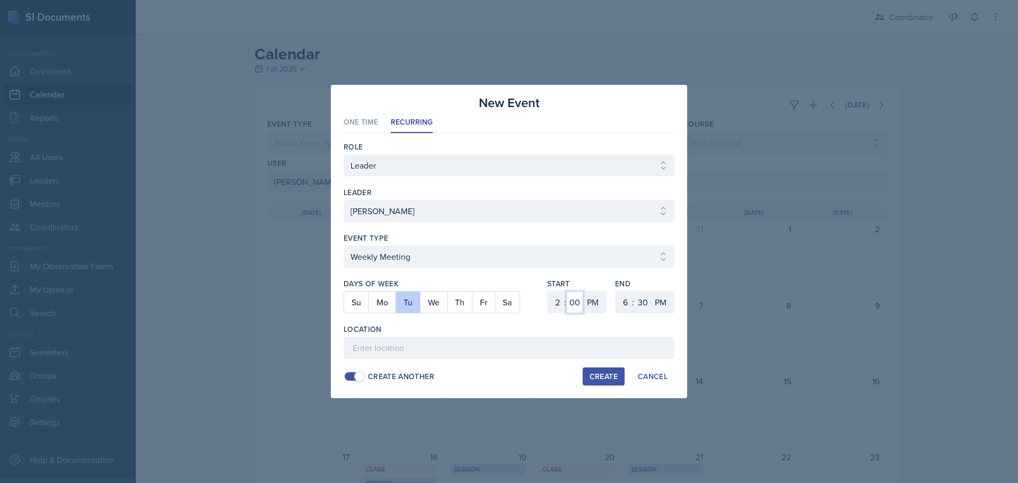
click at [577, 309] on select "00 05 10 15 20 25 30 35 40 45 50 55" at bounding box center [574, 302] width 17 height 22
click at [566, 291] on select "00 05 10 15 20 25 30 35 40 45 50 55" at bounding box center [574, 302] width 17 height 22
click at [626, 307] on select "1 2 3 4 5 6 7 8 9 10 11 12" at bounding box center [624, 302] width 17 height 22
click at [616, 291] on select "1 2 3 4 5 6 7 8 9 10 11 12" at bounding box center [624, 302] width 17 height 22
click at [553, 334] on div "Location" at bounding box center [509, 329] width 331 height 11
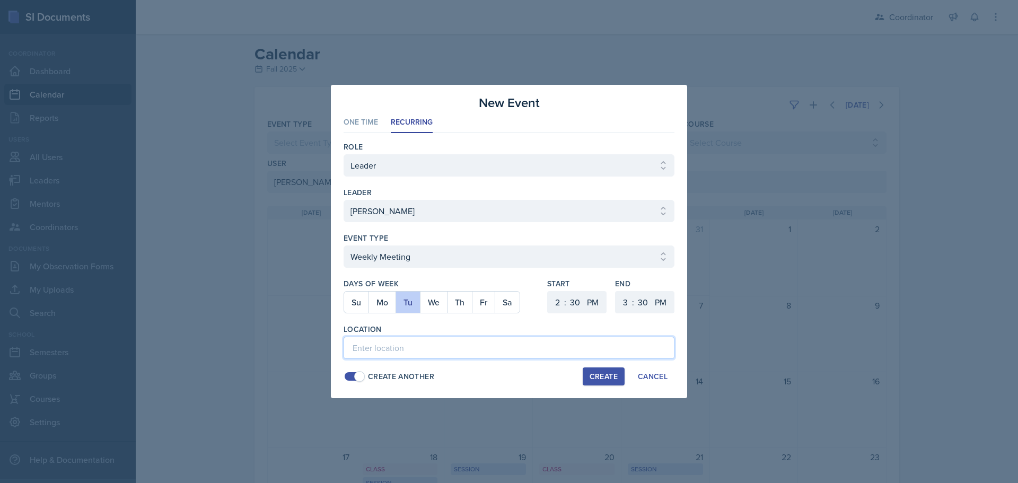
click at [551, 337] on input at bounding box center [509, 348] width 331 height 22
click at [588, 380] on button "Create" at bounding box center [604, 377] width 42 height 18
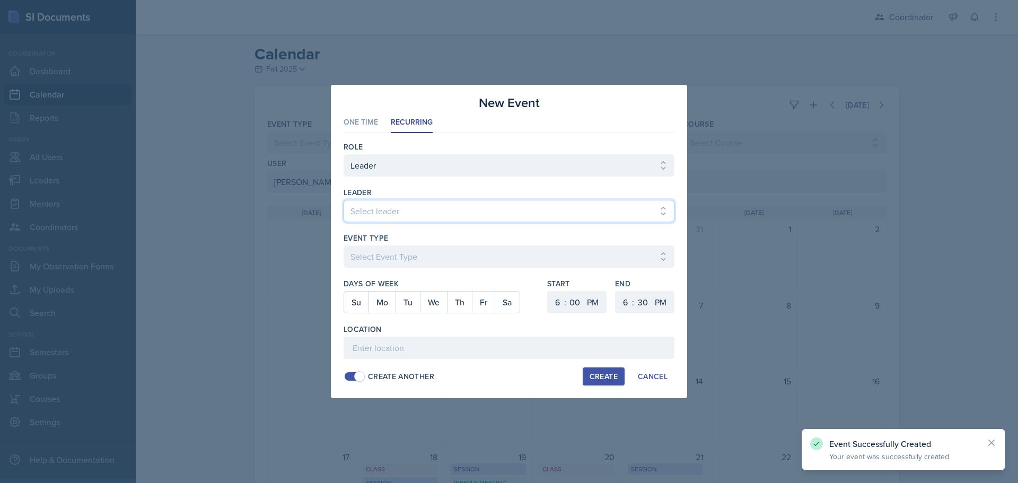
click at [380, 213] on select "Select leader [PERSON_NAME] [PERSON_NAME] [PERSON_NAME] [PERSON_NAME] [PERSON_N…" at bounding box center [509, 211] width 331 height 22
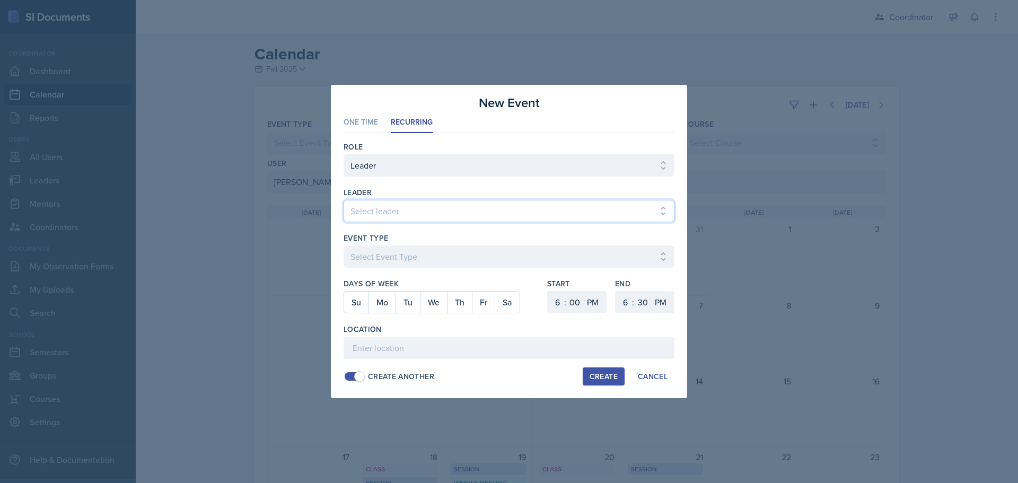
click at [344, 200] on select "Select leader [PERSON_NAME] [PERSON_NAME] [PERSON_NAME] [PERSON_NAME] [PERSON_N…" at bounding box center [509, 211] width 331 height 22
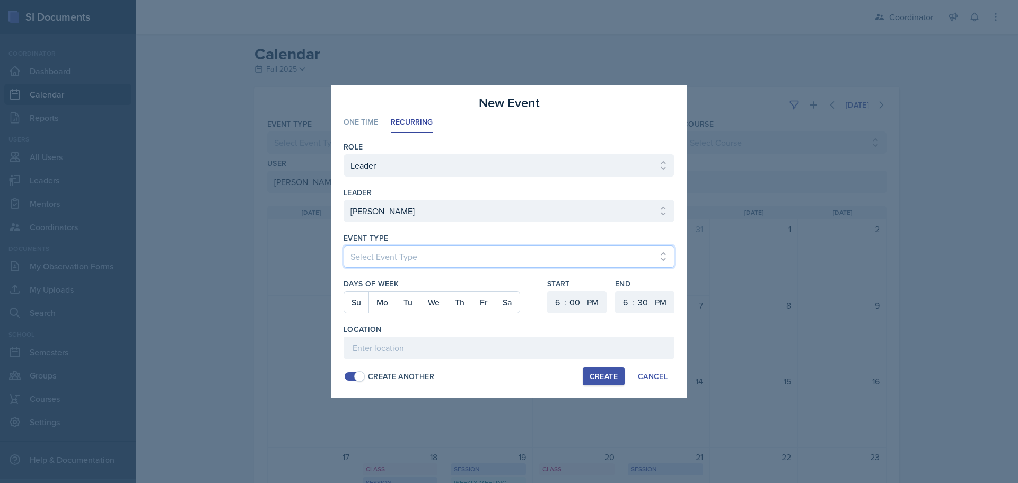
click at [375, 264] on select "Select Event Type Admin Office Hour Cal Workshop Class Class Announcement LA Pe…" at bounding box center [509, 257] width 331 height 22
click at [344, 246] on select "Select Event Type Admin Office Hour Cal Workshop Class Class Announcement LA Pe…" at bounding box center [509, 257] width 331 height 22
click at [470, 306] on button "Th" at bounding box center [459, 302] width 25 height 21
click at [550, 301] on select "1 2 3 4 5 6 7 8 9 10 11 12" at bounding box center [556, 302] width 17 height 22
click at [548, 291] on select "1 2 3 4 5 6 7 8 9 10 11 12" at bounding box center [556, 302] width 17 height 22
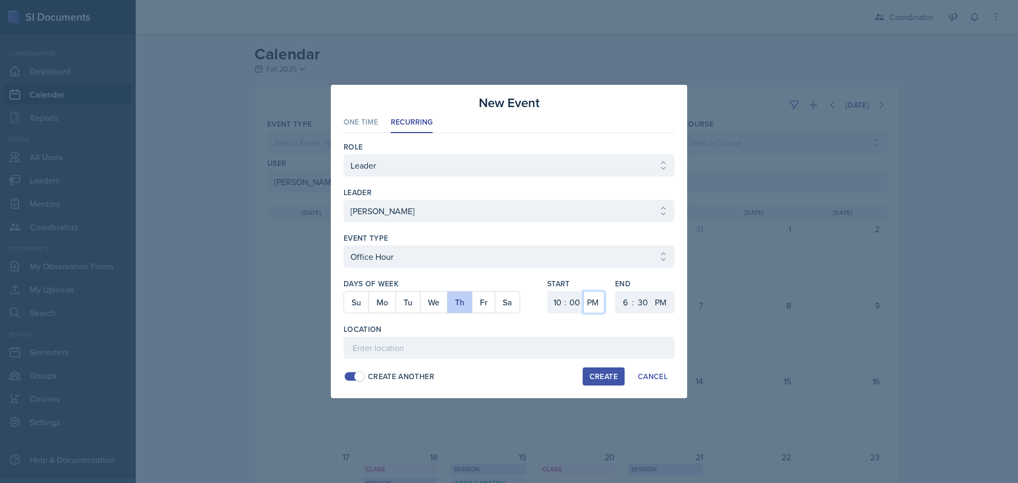
click at [589, 300] on select "AM PM" at bounding box center [593, 302] width 21 height 22
click at [583, 291] on select "AM PM" at bounding box center [593, 302] width 21 height 22
click at [615, 300] on div "1 2 3 4 5 6 7 8 9 10 11 12 : 00 05 10 15 20 25 30 35 40 45 50 55 AM PM" at bounding box center [644, 302] width 59 height 22
click at [622, 300] on select "1 2 3 4 5 6 7 8 9 10 11 12" at bounding box center [624, 302] width 17 height 22
click at [616, 291] on select "1 2 3 4 5 6 7 8 9 10 11 12" at bounding box center [624, 302] width 17 height 22
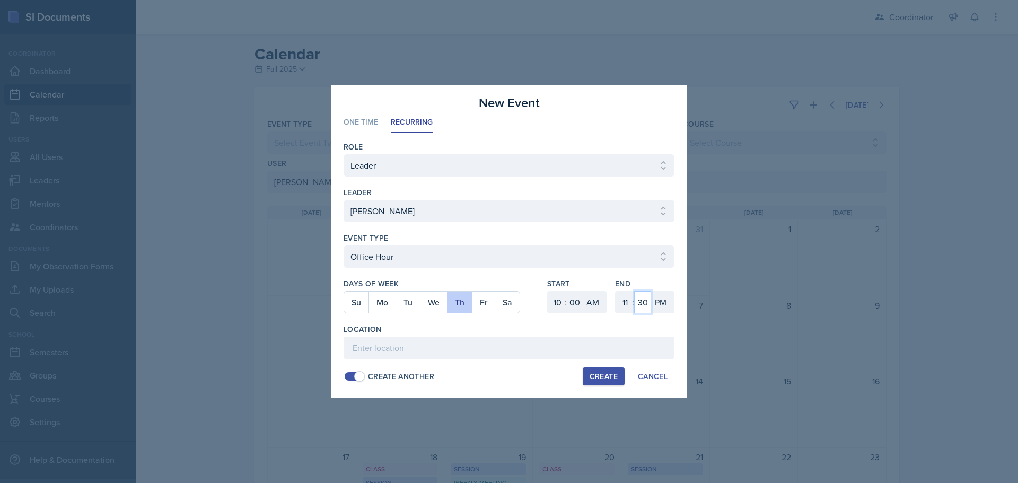
drag, startPoint x: 646, startPoint y: 310, endPoint x: 645, endPoint y: 291, distance: 19.1
click at [646, 310] on select "00 05 10 15 20 25 30 35 40 45 50 55" at bounding box center [642, 302] width 17 height 22
click at [634, 291] on select "00 05 10 15 20 25 30 35 40 45 50 55" at bounding box center [642, 302] width 17 height 22
click at [669, 312] on select "AM PM" at bounding box center [661, 302] width 21 height 22
click at [651, 291] on select "AM PM" at bounding box center [661, 302] width 21 height 22
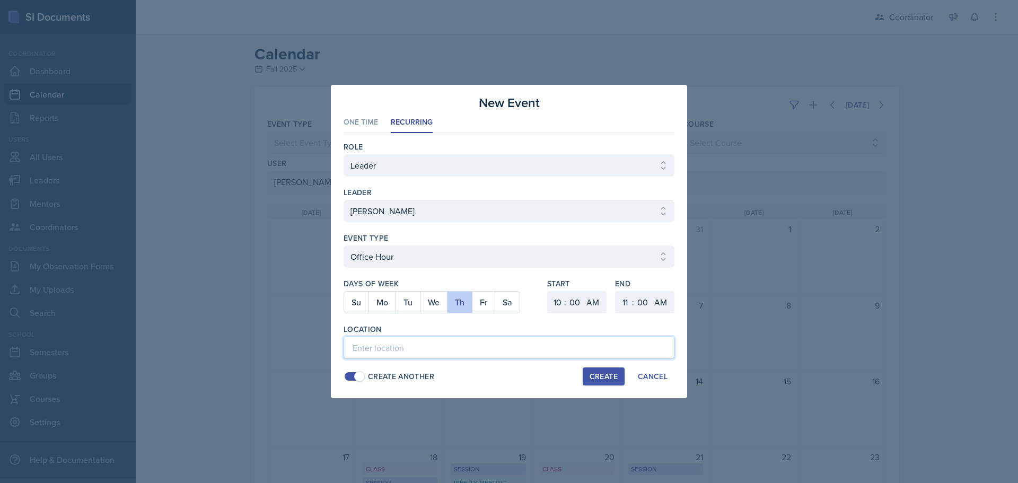
click at [630, 350] on input at bounding box center [509, 348] width 331 height 22
click at [607, 378] on div "Create" at bounding box center [604, 376] width 28 height 8
click at [869, 242] on div at bounding box center [509, 241] width 1018 height 483
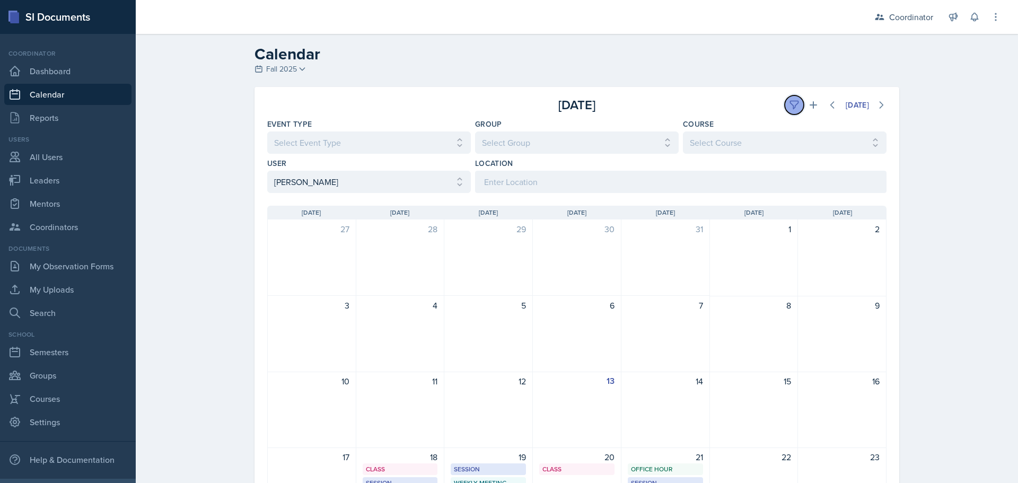
click at [789, 110] on button at bounding box center [794, 104] width 19 height 19
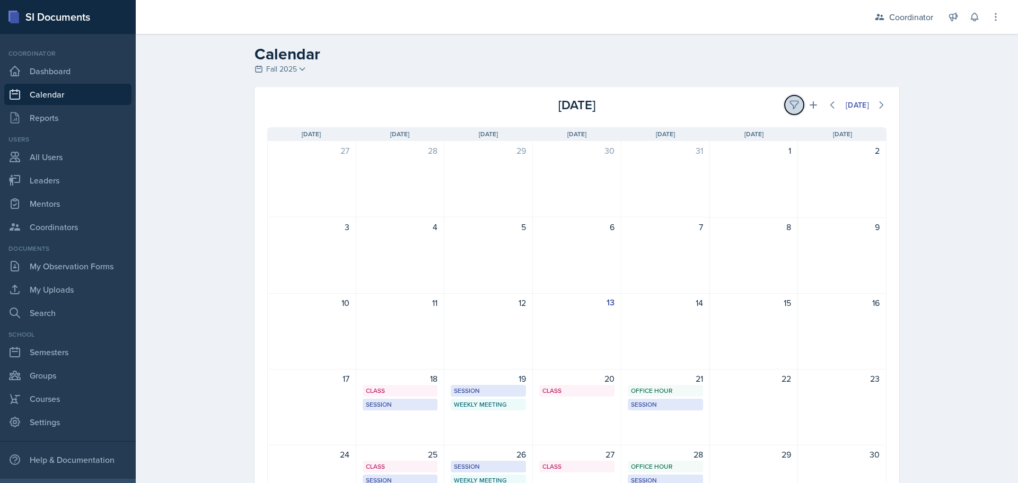
click at [789, 110] on icon at bounding box center [794, 105] width 11 height 11
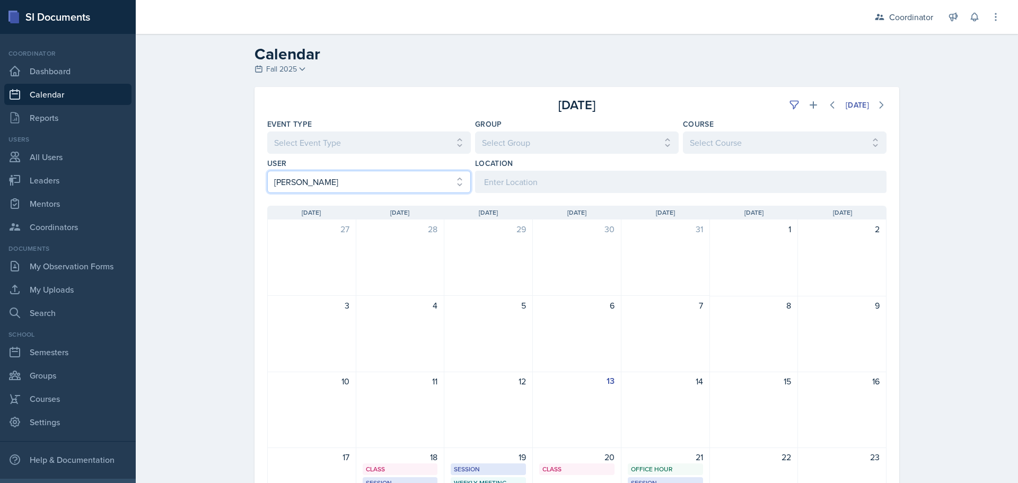
click at [328, 180] on select "Select User All [PERSON_NAME] [PERSON_NAME] [PERSON_NAME] [PERSON_NAME] [PERSON…" at bounding box center [369, 182] width 204 height 22
click at [267, 171] on select "Select User All [PERSON_NAME] [PERSON_NAME] [PERSON_NAME] [PERSON_NAME] [PERSON…" at bounding box center [369, 182] width 204 height 22
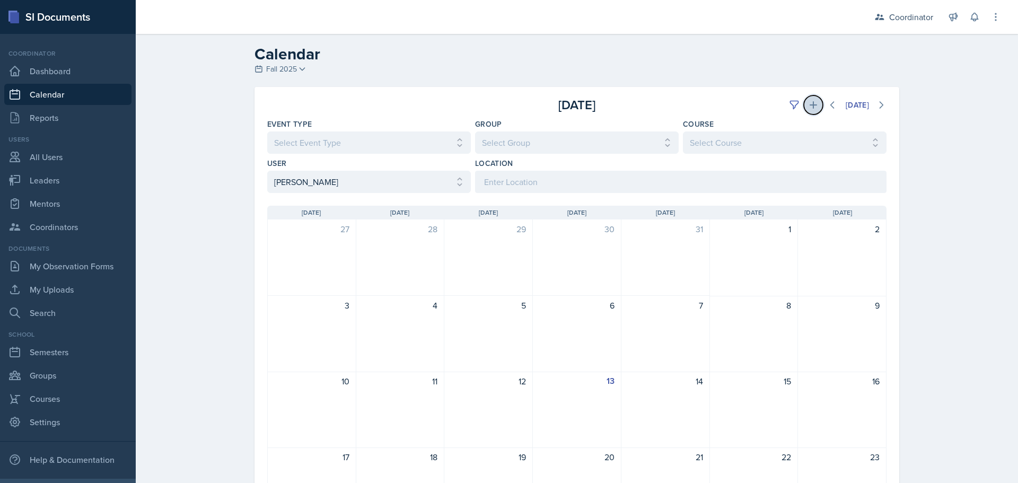
click at [808, 104] on icon at bounding box center [813, 105] width 11 height 11
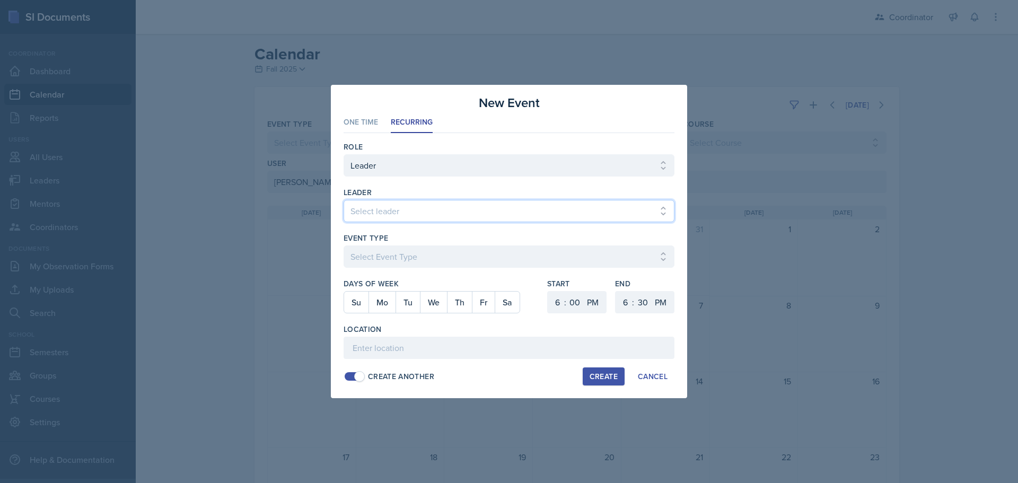
click at [407, 212] on select "Select leader [PERSON_NAME] [PERSON_NAME] [PERSON_NAME] [PERSON_NAME] [PERSON_N…" at bounding box center [509, 211] width 331 height 22
click at [344, 200] on select "Select leader [PERSON_NAME] [PERSON_NAME] [PERSON_NAME] [PERSON_NAME] [PERSON_N…" at bounding box center [509, 211] width 331 height 22
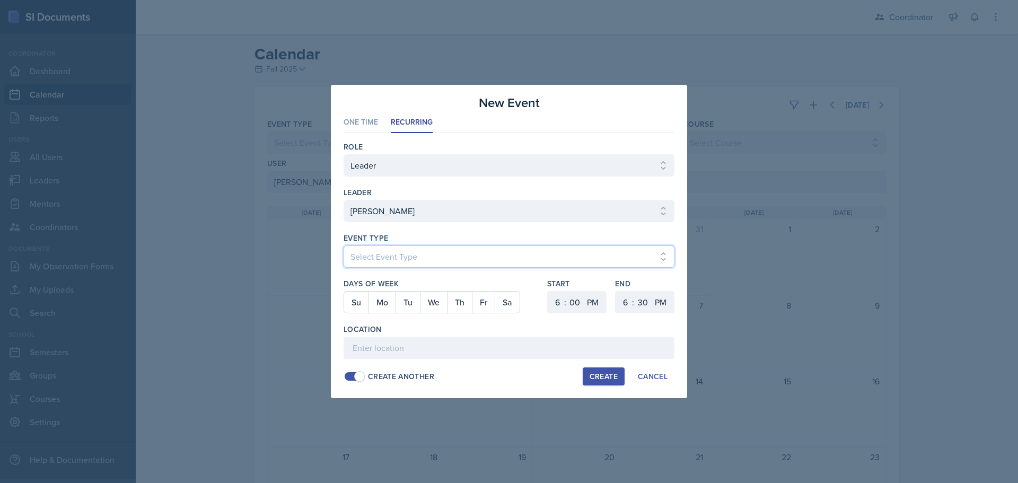
click at [369, 255] on select "Select Event Type Admin Office Hour Cal Workshop Class Class Announcement LA Pe…" at bounding box center [509, 257] width 331 height 22
click at [344, 246] on select "Select Event Type Admin Office Hour Cal Workshop Class Class Announcement LA Pe…" at bounding box center [509, 257] width 331 height 22
drag, startPoint x: 409, startPoint y: 302, endPoint x: 439, endPoint y: 299, distance: 30.5
click at [412, 302] on button "Tu" at bounding box center [408, 302] width 24 height 21
click at [452, 298] on button "Th" at bounding box center [459, 302] width 25 height 21
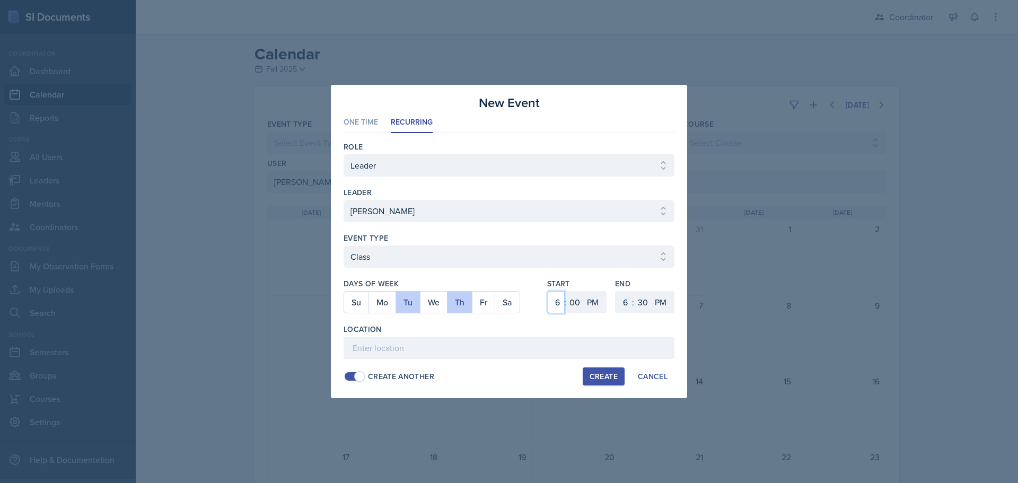
click at [555, 301] on select "1 2 3 4 5 6 7 8 9 10 11 12" at bounding box center [556, 302] width 17 height 22
click at [548, 291] on select "1 2 3 4 5 6 7 8 9 10 11 12" at bounding box center [556, 302] width 17 height 22
drag, startPoint x: 575, startPoint y: 302, endPoint x: 588, endPoint y: 258, distance: 45.3
click at [575, 302] on select "00 05 10 15 20 25 30 35 40 45 50 55" at bounding box center [574, 302] width 17 height 22
click at [566, 291] on select "00 05 10 15 20 25 30 35 40 45 50 55" at bounding box center [574, 302] width 17 height 22
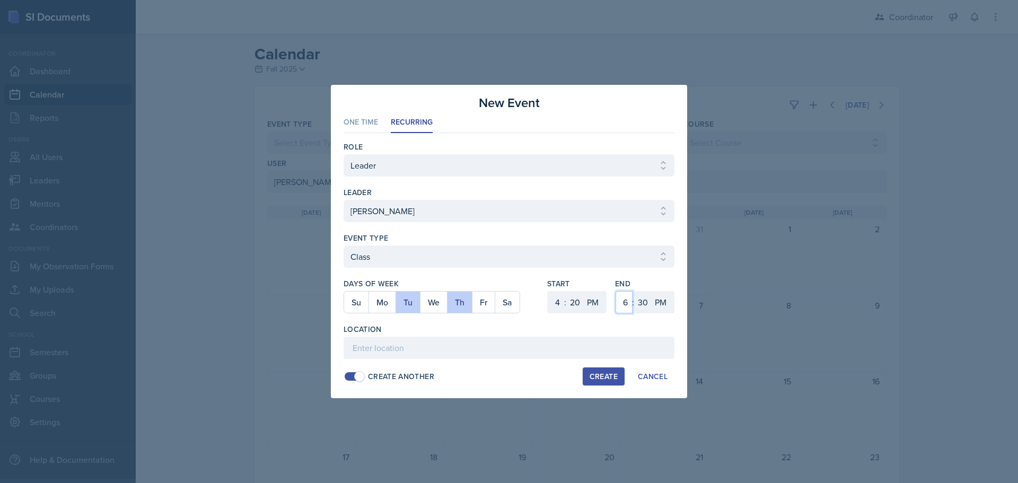
click at [621, 299] on select "1 2 3 4 5 6 7 8 9 10 11 12" at bounding box center [624, 302] width 17 height 22
click at [616, 291] on select "1 2 3 4 5 6 7 8 9 10 11 12" at bounding box center [624, 302] width 17 height 22
click at [644, 305] on select "00 05 10 15 20 25 30 35 40 45 50 55" at bounding box center [642, 302] width 17 height 22
click at [634, 291] on select "00 05 10 15 20 25 30 35 40 45 50 55" at bounding box center [642, 302] width 17 height 22
click at [546, 356] on input at bounding box center [509, 348] width 331 height 22
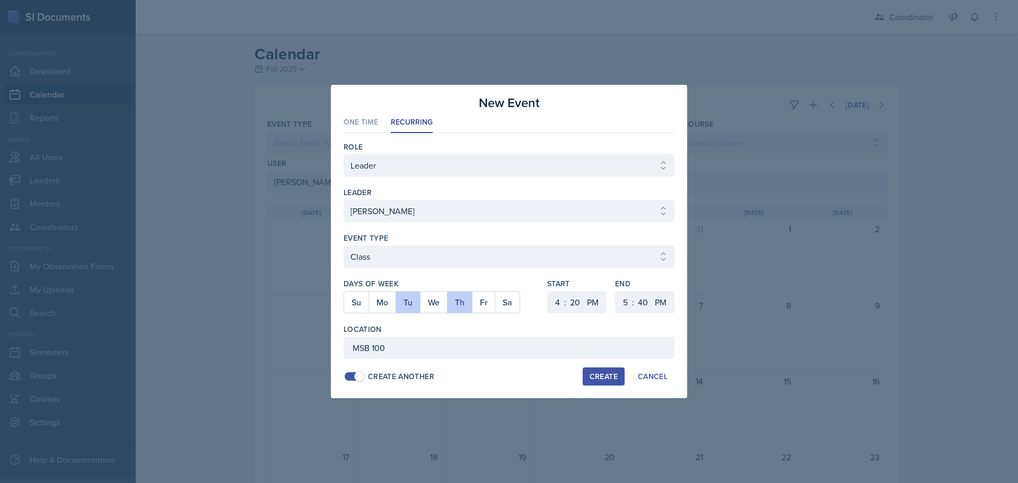
click at [594, 377] on div "Create" at bounding box center [604, 376] width 28 height 8
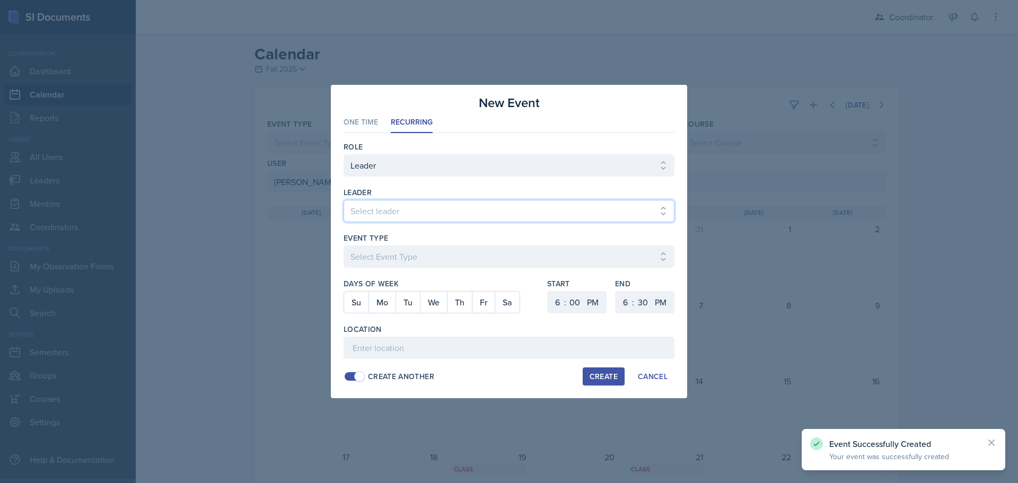
click at [364, 214] on select "Select leader [PERSON_NAME] [PERSON_NAME] [PERSON_NAME] [PERSON_NAME] [PERSON_N…" at bounding box center [509, 211] width 331 height 22
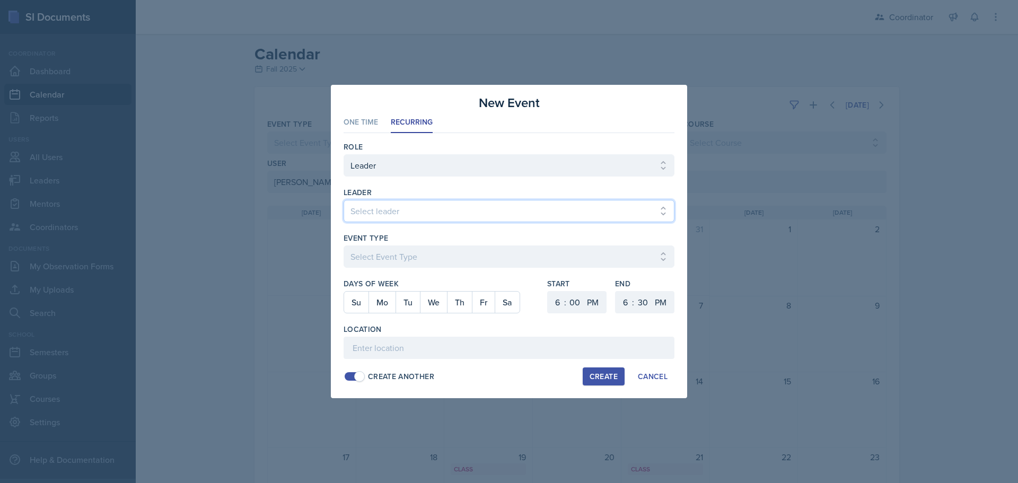
click at [344, 200] on select "Select leader [PERSON_NAME] [PERSON_NAME] [PERSON_NAME] [PERSON_NAME] [PERSON_N…" at bounding box center [509, 211] width 331 height 22
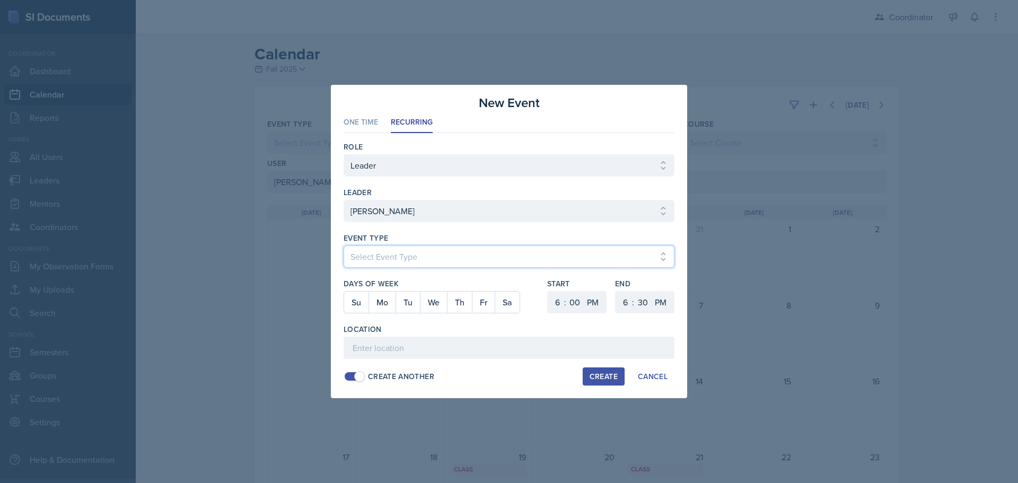
click at [384, 256] on select "Select Event Type Admin Office Hour Cal Workshop Class Class Announcement LA Pe…" at bounding box center [509, 257] width 331 height 22
click at [344, 246] on select "Select Event Type Admin Office Hour Cal Workshop Class Class Announcement LA Pe…" at bounding box center [509, 257] width 331 height 22
drag, startPoint x: 392, startPoint y: 296, endPoint x: 480, endPoint y: 299, distance: 88.1
click at [392, 295] on button "Mo" at bounding box center [382, 302] width 27 height 21
click at [562, 302] on select "1 2 3 4 5 6 7 8 9 10 11 12" at bounding box center [556, 302] width 17 height 22
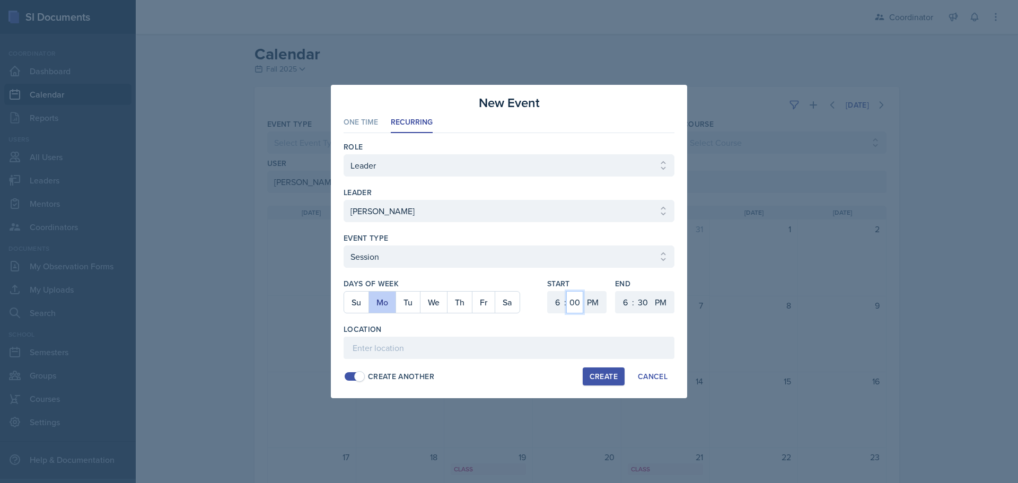
click at [577, 302] on select "00 05 10 15 20 25 30 35 40 45 50 55" at bounding box center [574, 302] width 17 height 22
click at [566, 291] on select "00 05 10 15 20 25 30 35 40 45 50 55" at bounding box center [574, 302] width 17 height 22
drag, startPoint x: 620, startPoint y: 303, endPoint x: 624, endPoint y: 292, distance: 11.9
click at [620, 303] on select "1 2 3 4 5 6 7 8 9 10 11 12" at bounding box center [624, 302] width 17 height 22
click at [616, 291] on select "1 2 3 4 5 6 7 8 9 10 11 12" at bounding box center [624, 302] width 17 height 22
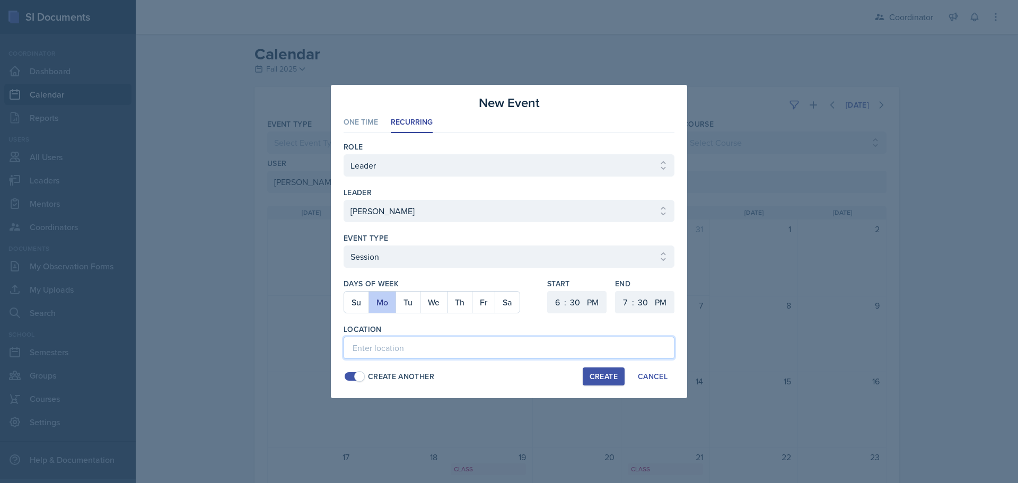
click at [579, 358] on input at bounding box center [509, 348] width 331 height 22
click at [606, 373] on div "Create" at bounding box center [604, 376] width 28 height 8
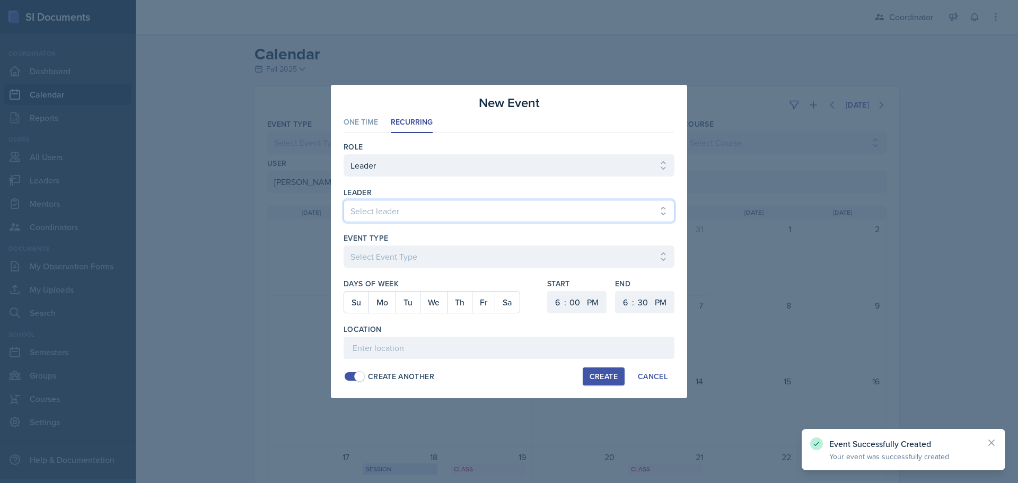
click at [401, 209] on select "Select leader [PERSON_NAME] [PERSON_NAME] [PERSON_NAME] [PERSON_NAME] [PERSON_N…" at bounding box center [509, 211] width 331 height 22
click at [344, 200] on select "Select leader [PERSON_NAME] [PERSON_NAME] [PERSON_NAME] [PERSON_NAME] [PERSON_N…" at bounding box center [509, 211] width 331 height 22
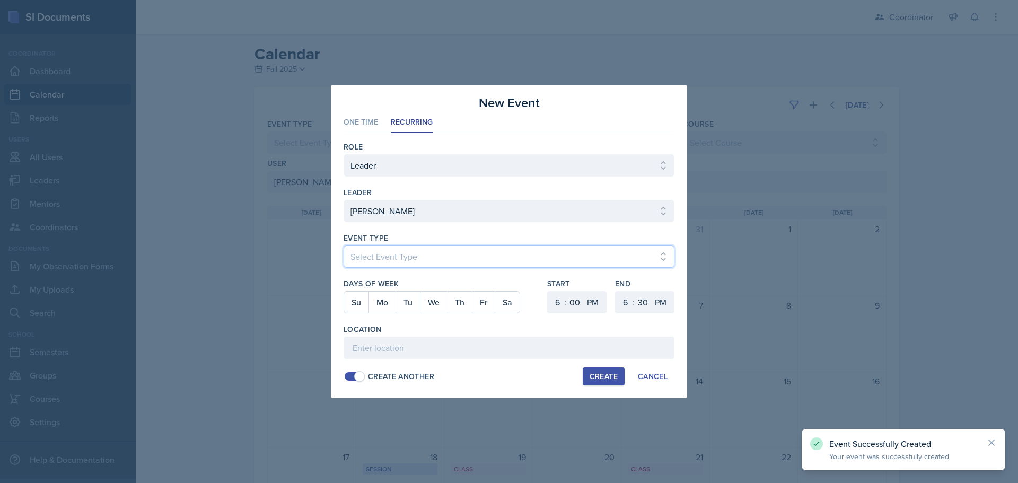
click at [378, 251] on select "Select Event Type Admin Office Hour Cal Workshop Class Class Announcement LA Pe…" at bounding box center [509, 257] width 331 height 22
click at [344, 246] on select "Select Event Type Admin Office Hour Cal Workshop Class Class Announcement LA Pe…" at bounding box center [509, 257] width 331 height 22
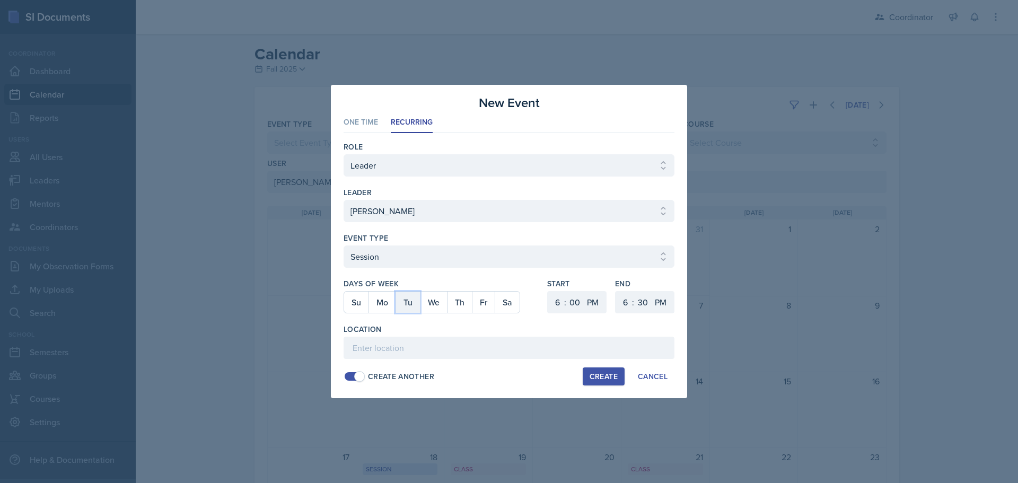
click at [415, 303] on button "Tu" at bounding box center [408, 302] width 24 height 21
click at [571, 302] on select "00 05 10 15 20 25 30 35 40 45 50 55" at bounding box center [574, 302] width 17 height 22
click at [566, 291] on select "00 05 10 15 20 25 30 35 40 45 50 55" at bounding box center [574, 302] width 17 height 22
click at [626, 305] on select "1 2 3 4 5 6 7 8 9 10 11 12" at bounding box center [624, 302] width 17 height 22
click at [616, 291] on select "1 2 3 4 5 6 7 8 9 10 11 12" at bounding box center [624, 302] width 17 height 22
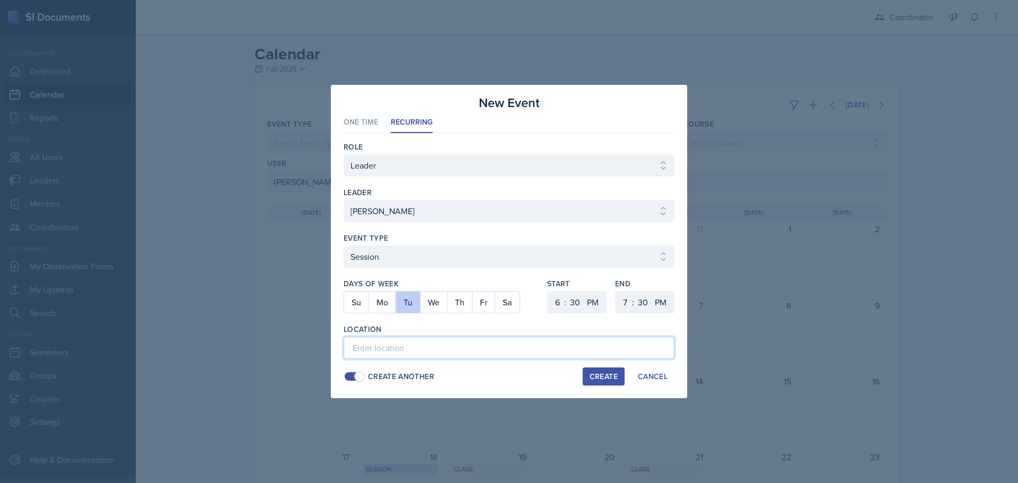
click at [568, 353] on input at bounding box center [509, 348] width 331 height 22
click at [588, 373] on button "Create" at bounding box center [604, 377] width 42 height 18
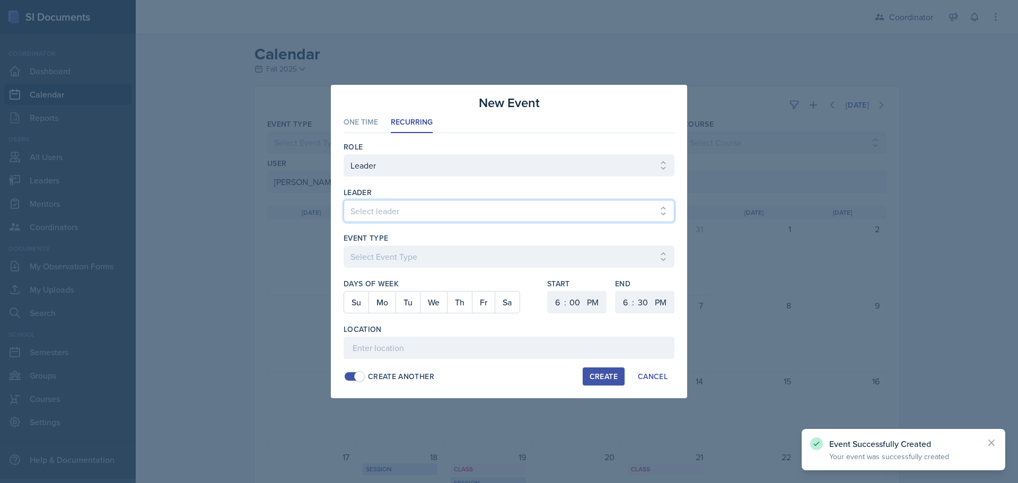
click at [404, 214] on select "Select leader [PERSON_NAME] [PERSON_NAME] [PERSON_NAME] [PERSON_NAME] [PERSON_N…" at bounding box center [509, 211] width 331 height 22
click at [344, 200] on select "Select leader [PERSON_NAME] [PERSON_NAME] [PERSON_NAME] [PERSON_NAME] [PERSON_N…" at bounding box center [509, 211] width 331 height 22
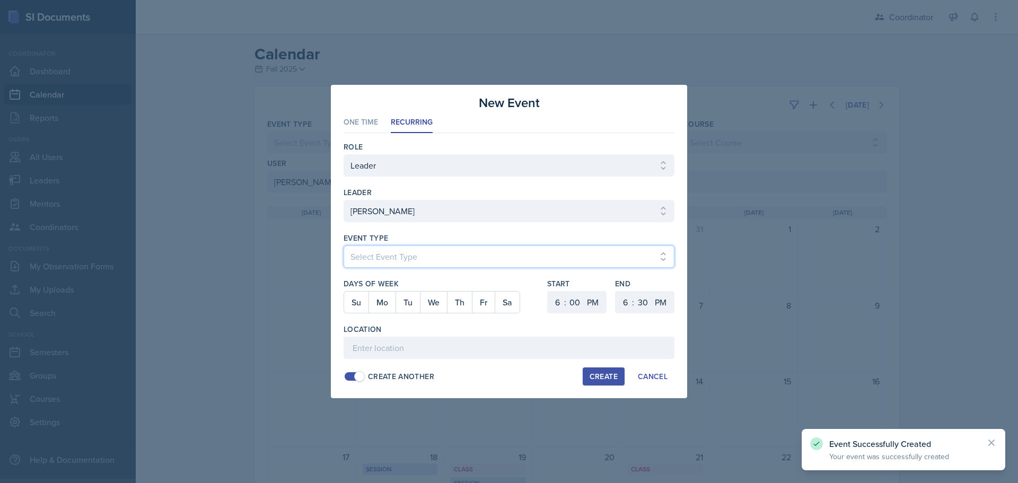
drag, startPoint x: 385, startPoint y: 262, endPoint x: 385, endPoint y: 267, distance: 5.3
click at [385, 262] on select "Select Event Type Admin Office Hour Cal Workshop Class Class Announcement LA Pe…" at bounding box center [509, 257] width 331 height 22
click at [344, 246] on select "Select Event Type Admin Office Hour Cal Workshop Class Class Announcement LA Pe…" at bounding box center [509, 257] width 331 height 22
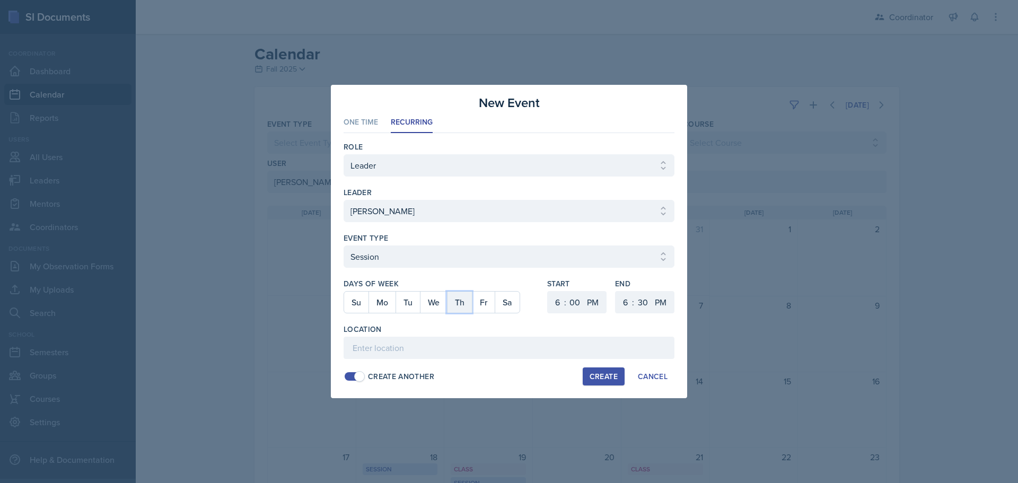
click at [465, 310] on button "Th" at bounding box center [459, 302] width 25 height 21
drag, startPoint x: 619, startPoint y: 304, endPoint x: 622, endPoint y: 291, distance: 13.0
click at [619, 304] on select "1 2 3 4 5 6 7 8 9 10 11 12" at bounding box center [624, 302] width 17 height 22
click at [616, 291] on select "1 2 3 4 5 6 7 8 9 10 11 12" at bounding box center [624, 302] width 17 height 22
drag, startPoint x: 645, startPoint y: 306, endPoint x: 645, endPoint y: 295, distance: 11.1
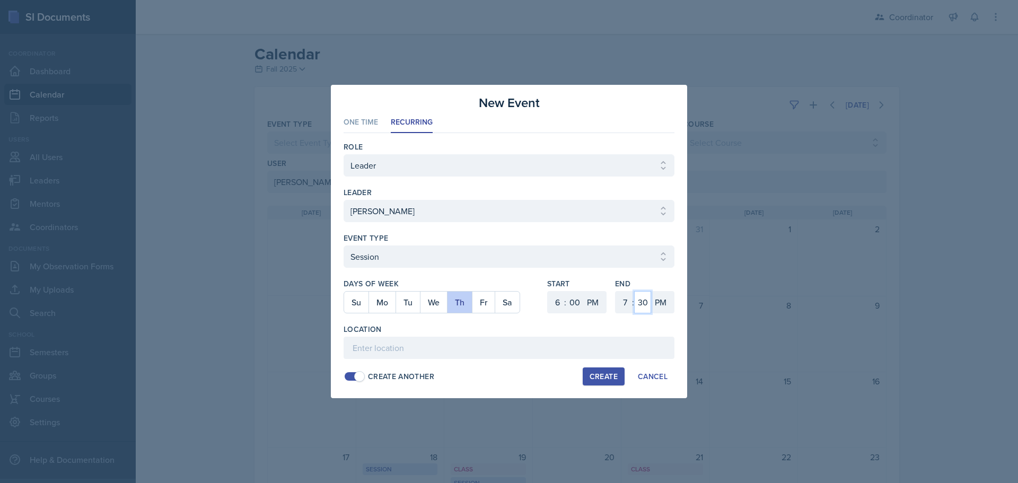
click at [645, 306] on select "00 05 10 15 20 25 30 35 40 45 50 55" at bounding box center [642, 302] width 17 height 22
click at [634, 291] on select "00 05 10 15 20 25 30 35 40 45 50 55" at bounding box center [642, 302] width 17 height 22
click at [533, 341] on input at bounding box center [509, 348] width 331 height 22
click at [616, 381] on div "Create" at bounding box center [604, 376] width 28 height 8
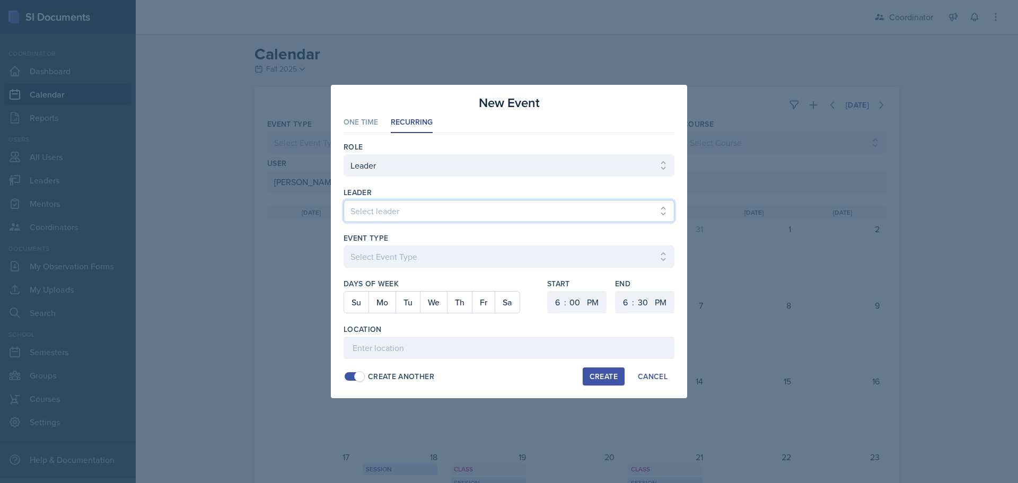
click at [354, 215] on select "Select leader [PERSON_NAME] [PERSON_NAME] [PERSON_NAME] [PERSON_NAME] [PERSON_N…" at bounding box center [509, 211] width 331 height 22
click at [344, 200] on select "Select leader [PERSON_NAME] [PERSON_NAME] [PERSON_NAME] [PERSON_NAME] [PERSON_N…" at bounding box center [509, 211] width 331 height 22
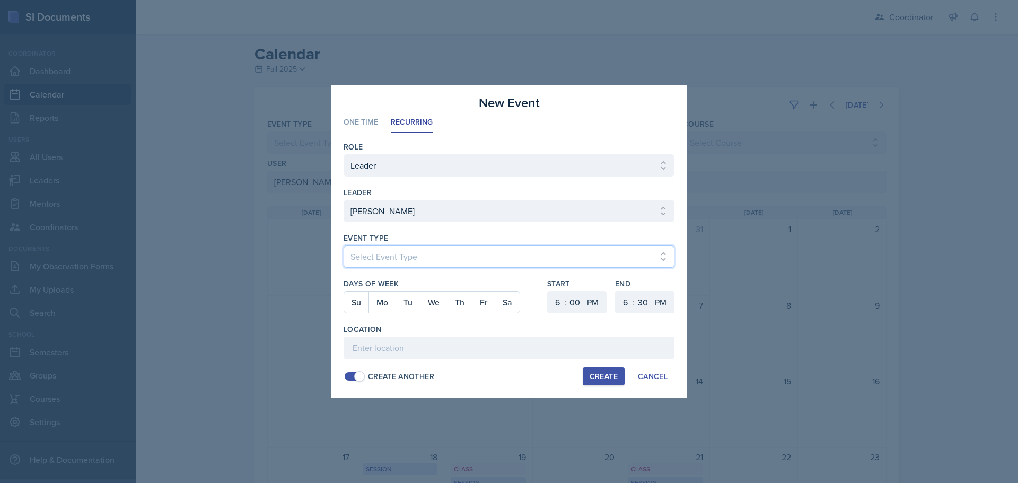
click at [361, 264] on select "Select Event Type Admin Office Hour Cal Workshop Class Class Announcement LA Pe…" at bounding box center [509, 257] width 331 height 22
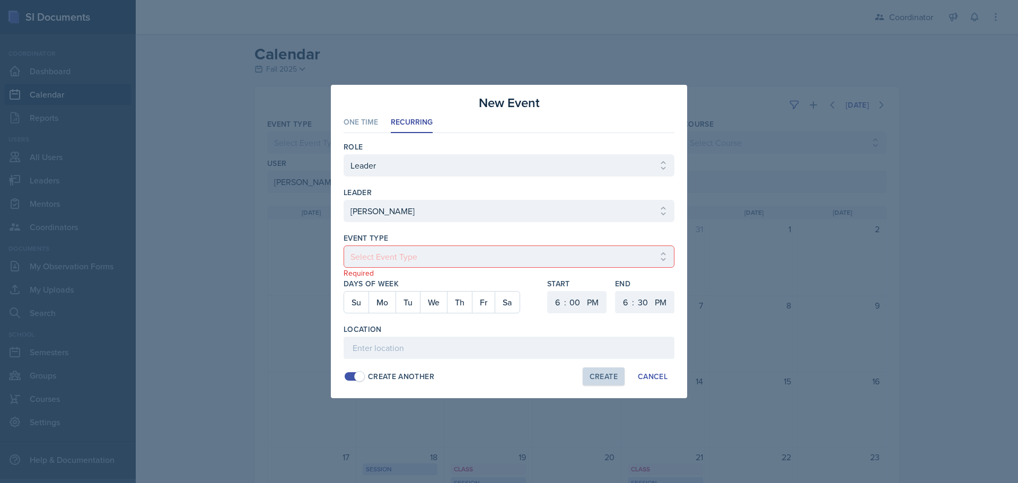
click at [386, 478] on div at bounding box center [509, 241] width 1018 height 483
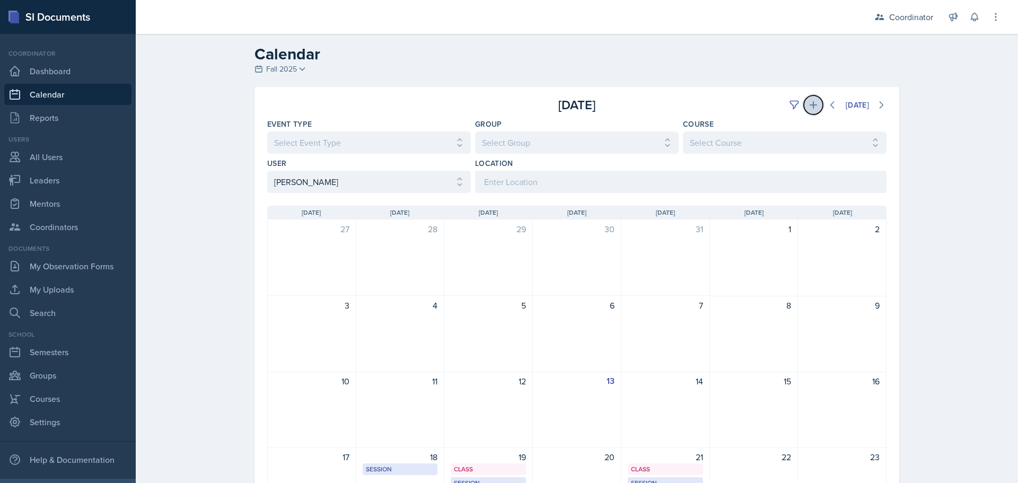
click at [810, 102] on icon at bounding box center [813, 105] width 11 height 11
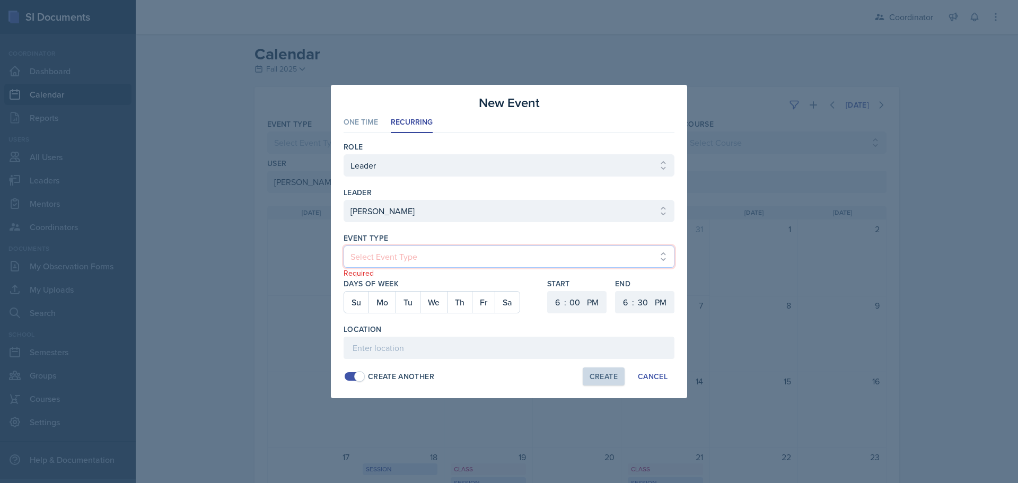
click at [409, 264] on select "Select Event Type Admin Office Hour Cal Workshop Class Class Announcement LA Pe…" at bounding box center [509, 257] width 331 height 22
click at [408, 264] on select "Select Event Type Admin Office Hour Cal Workshop Class Class Announcement LA Pe…" at bounding box center [509, 257] width 331 height 22
click at [344, 246] on select "Select Event Type Admin Office Hour Cal Workshop Class Class Announcement LA Pe…" at bounding box center [509, 257] width 331 height 22
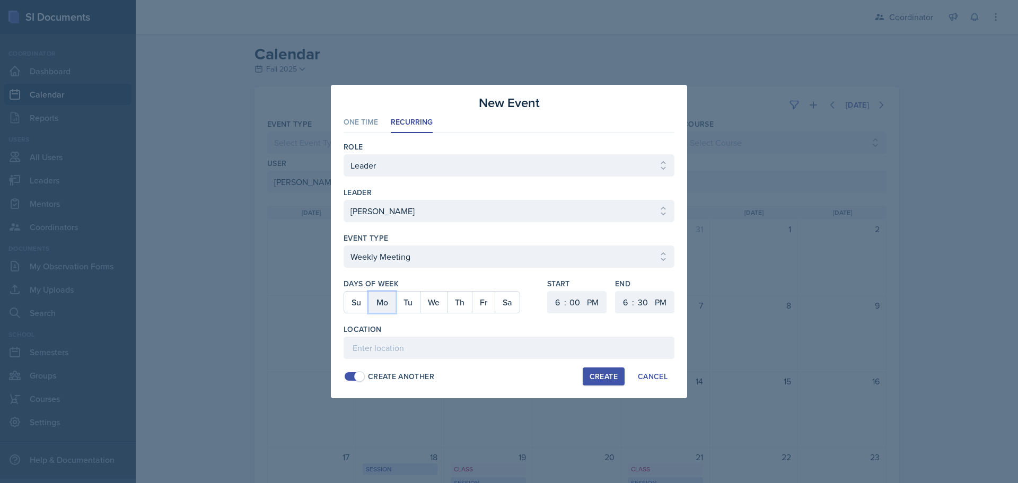
click at [381, 309] on button "Mo" at bounding box center [382, 302] width 27 height 21
click at [564, 296] on div ":" at bounding box center [565, 302] width 2 height 13
drag, startPoint x: 559, startPoint y: 299, endPoint x: 559, endPoint y: 291, distance: 7.4
click at [559, 299] on select "1 2 3 4 5 6 7 8 9 10 11 12" at bounding box center [556, 302] width 17 height 22
click at [548, 291] on select "1 2 3 4 5 6 7 8 9 10 11 12" at bounding box center [556, 302] width 17 height 22
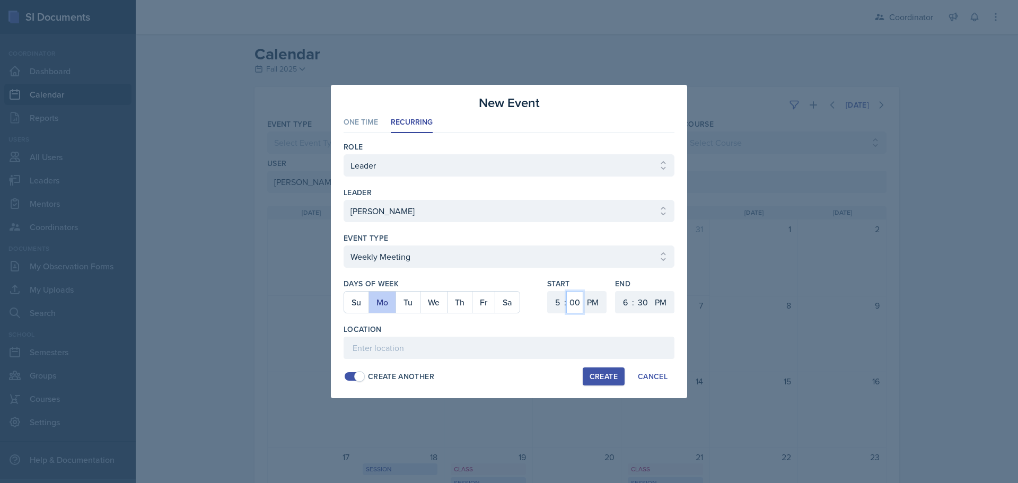
click at [576, 295] on select "00 05 10 15 20 25 30 35 40 45 50 55" at bounding box center [574, 302] width 17 height 22
click at [566, 291] on select "00 05 10 15 20 25 30 35 40 45 50 55" at bounding box center [574, 302] width 17 height 22
click at [616, 303] on select "1 2 3 4 5 6 7 8 9 10 11 12" at bounding box center [624, 302] width 17 height 22
click at [556, 306] on select "1 2 3 4 5 6 7 8 9 10 11 12" at bounding box center [556, 302] width 17 height 22
click at [548, 291] on select "1 2 3 4 5 6 7 8 9 10 11 12" at bounding box center [556, 302] width 17 height 22
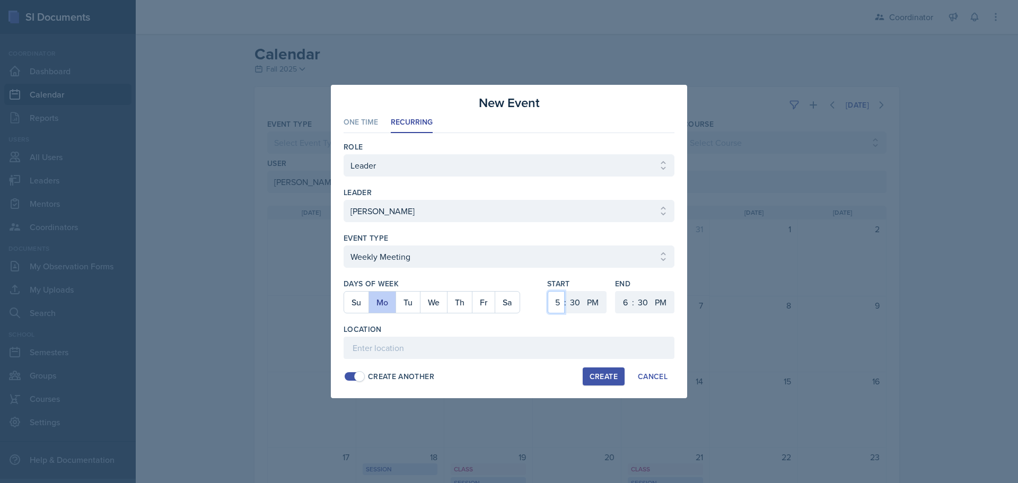
click at [556, 303] on select "1 2 3 4 5 6 7 8 9 10 11 12" at bounding box center [556, 302] width 17 height 22
click at [548, 291] on select "1 2 3 4 5 6 7 8 9 10 11 12" at bounding box center [556, 302] width 17 height 22
drag, startPoint x: 623, startPoint y: 302, endPoint x: 621, endPoint y: 292, distance: 9.8
click at [623, 302] on select "1 2 3 4 5 6 7 8 9 10 11 12" at bounding box center [624, 302] width 17 height 22
click at [616, 291] on select "1 2 3 4 5 6 7 8 9 10 11 12" at bounding box center [624, 302] width 17 height 22
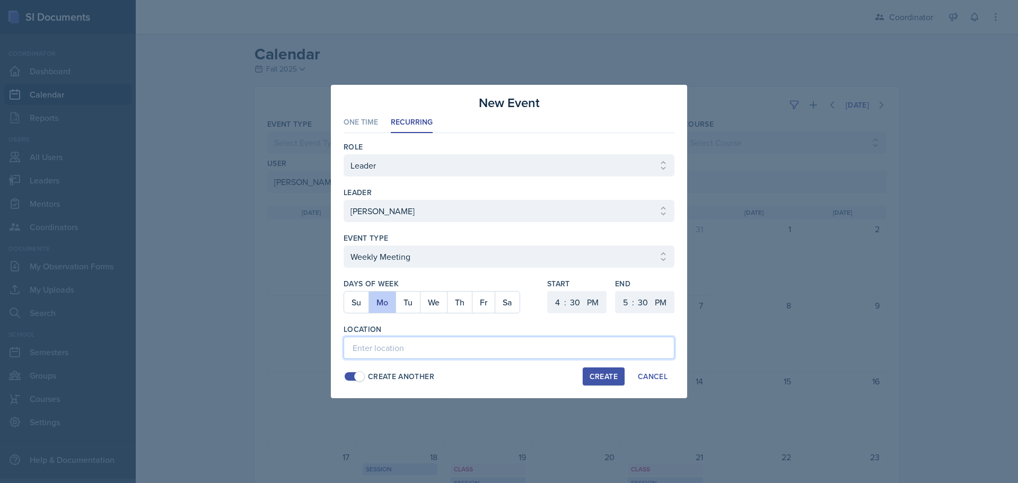
click at [440, 340] on input at bounding box center [509, 348] width 331 height 22
click at [599, 379] on div "Create" at bounding box center [604, 376] width 28 height 8
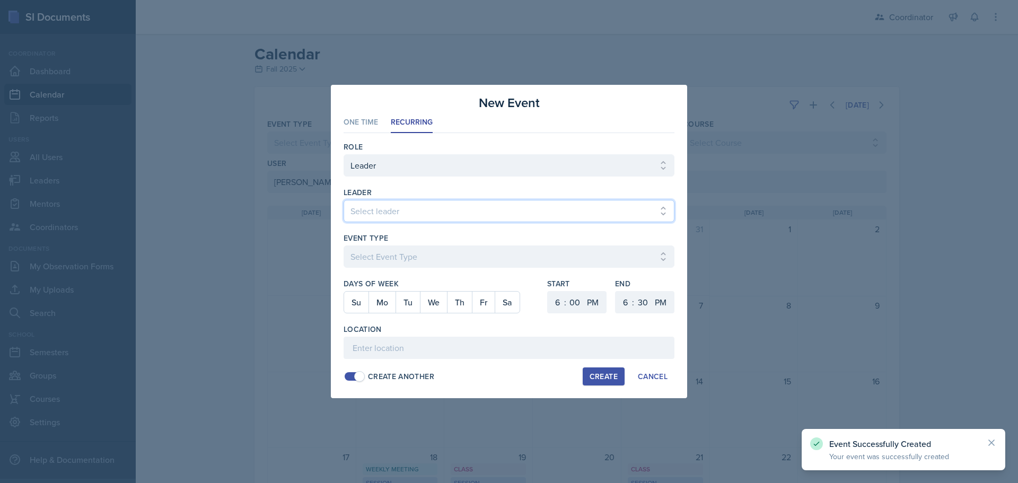
click at [400, 208] on select "Select leader [PERSON_NAME] [PERSON_NAME] [PERSON_NAME] [PERSON_NAME] [PERSON_N…" at bounding box center [509, 211] width 331 height 22
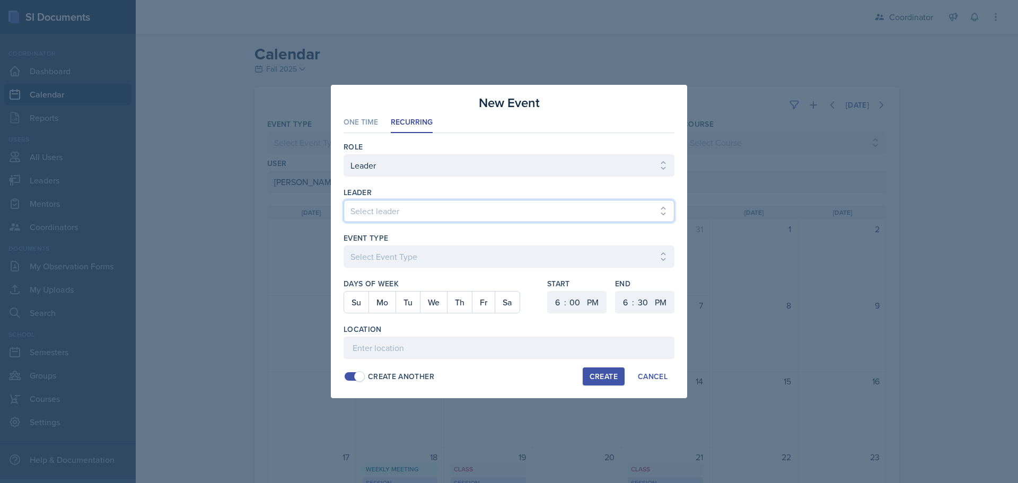
click at [344, 200] on select "Select leader [PERSON_NAME] [PERSON_NAME] [PERSON_NAME] [PERSON_NAME] [PERSON_N…" at bounding box center [509, 211] width 331 height 22
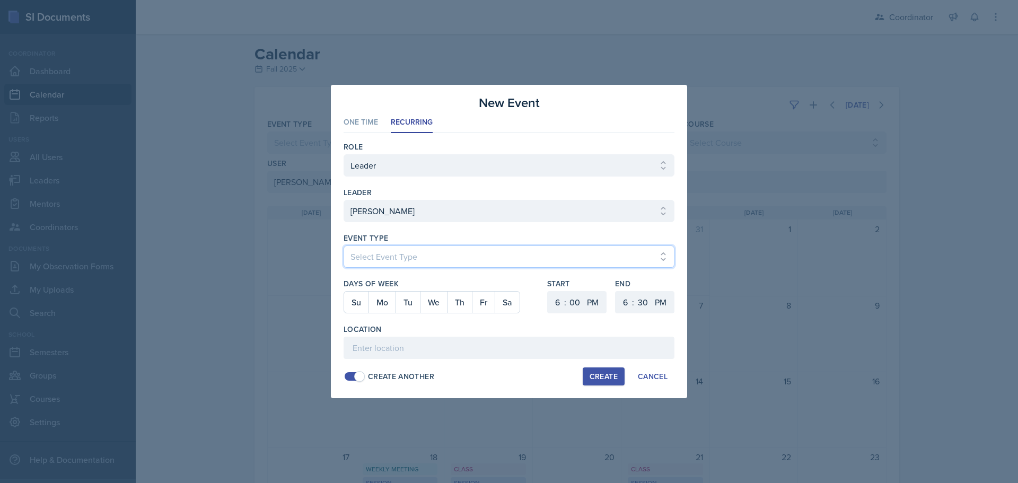
click at [378, 249] on select "Select Event Type Admin Office Hour Cal Workshop Class Class Announcement LA Pe…" at bounding box center [509, 257] width 331 height 22
click at [344, 246] on select "Select Event Type Admin Office Hour Cal Workshop Class Class Announcement LA Pe…" at bounding box center [509, 257] width 331 height 22
click at [479, 305] on button "Fr" at bounding box center [483, 302] width 23 height 21
click at [556, 303] on select "1 2 3 4 5 6 7 8 9 10 11 12" at bounding box center [556, 302] width 17 height 22
click at [548, 291] on select "1 2 3 4 5 6 7 8 9 10 11 12" at bounding box center [556, 302] width 17 height 22
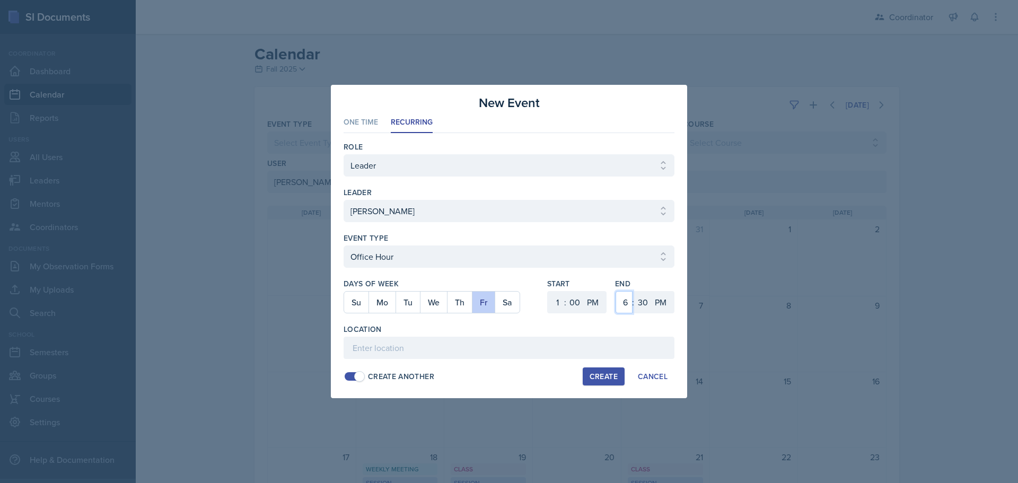
click at [621, 296] on select "1 2 3 4 5 6 7 8 9 10 11 12" at bounding box center [624, 302] width 17 height 22
click at [616, 291] on select "1 2 3 4 5 6 7 8 9 10 11 12" at bounding box center [624, 302] width 17 height 22
drag, startPoint x: 641, startPoint y: 303, endPoint x: 642, endPoint y: 292, distance: 10.7
click at [641, 303] on select "00 05 10 15 20 25 30 35 40 45 50 55" at bounding box center [642, 302] width 17 height 22
click at [634, 291] on select "00 05 10 15 20 25 30 35 40 45 50 55" at bounding box center [642, 302] width 17 height 22
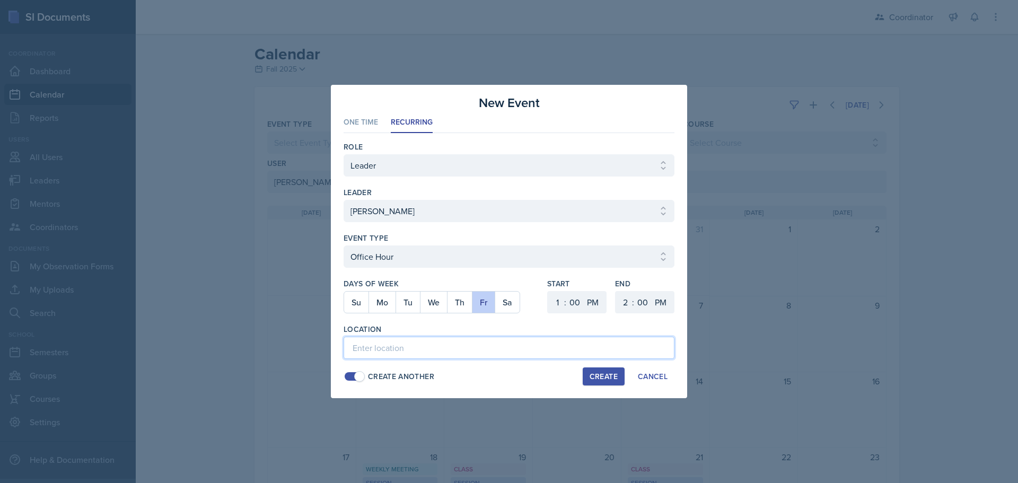
click at [482, 351] on input at bounding box center [509, 348] width 331 height 22
click at [613, 378] on div "Create" at bounding box center [604, 376] width 28 height 8
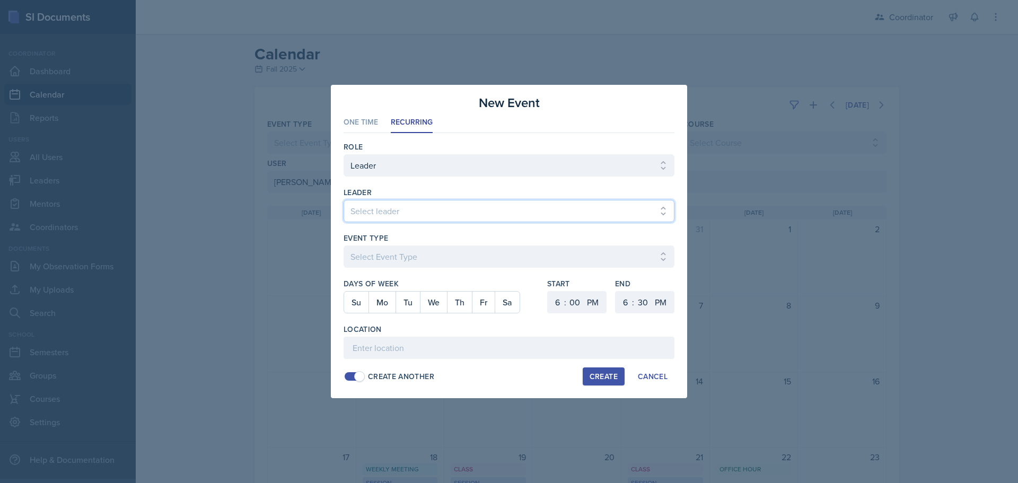
click at [401, 203] on select "Select leader [PERSON_NAME] [PERSON_NAME] [PERSON_NAME] [PERSON_NAME] [PERSON_N…" at bounding box center [509, 211] width 331 height 22
click at [303, 235] on div at bounding box center [509, 241] width 1018 height 483
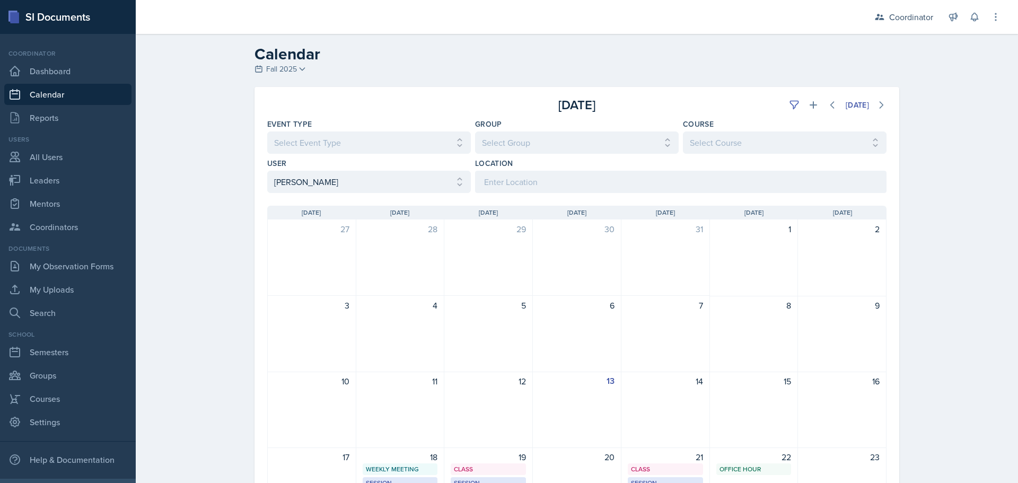
click at [304, 235] on div "[DATE] [DATE] Event Type Select Event Type All Admin Office Hour Admin Office H…" at bounding box center [577, 387] width 645 height 601
drag, startPoint x: 326, startPoint y: 186, endPoint x: 326, endPoint y: 192, distance: 5.8
click at [326, 186] on select "Select User All [PERSON_NAME] [PERSON_NAME] [PERSON_NAME] [PERSON_NAME] [PERSON…" at bounding box center [369, 182] width 204 height 22
click at [267, 171] on select "Select User All [PERSON_NAME] [PERSON_NAME] [PERSON_NAME] [PERSON_NAME] [PERSON…" at bounding box center [369, 182] width 204 height 22
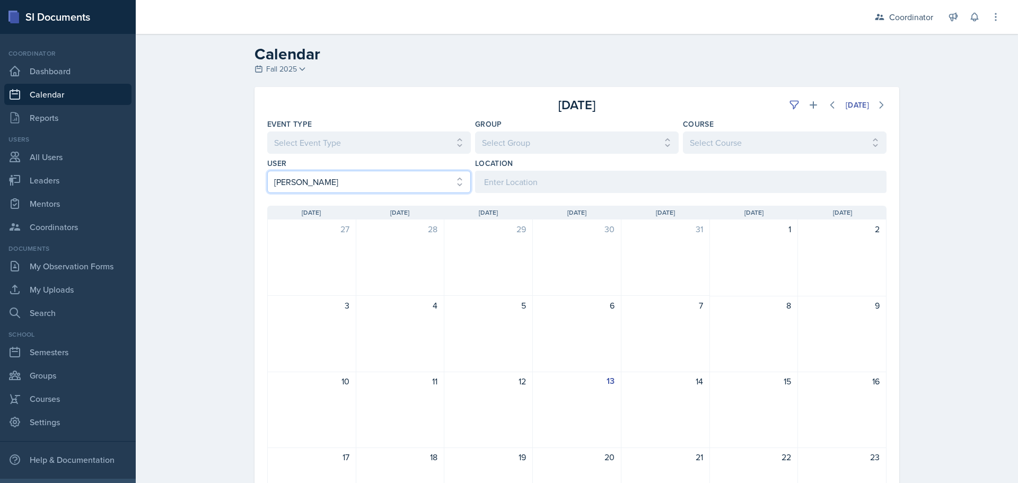
scroll to position [53, 0]
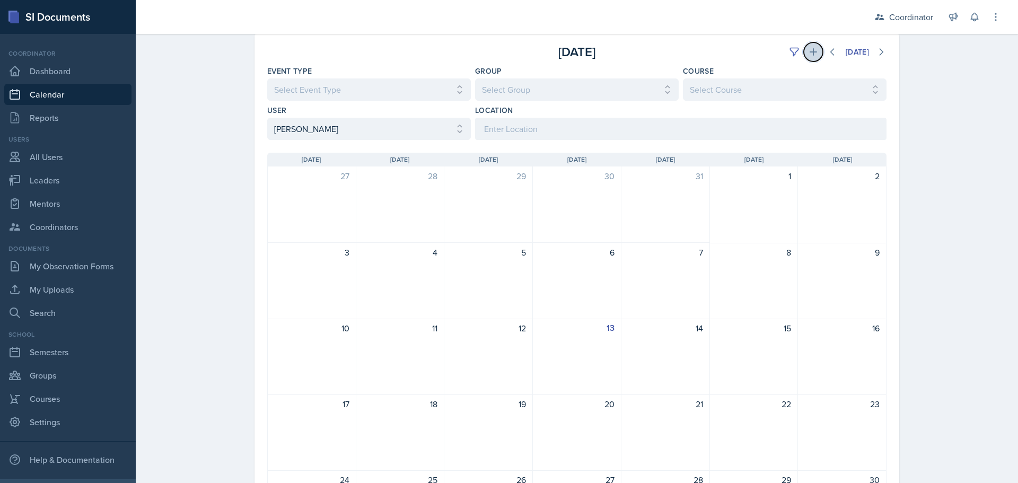
click at [808, 52] on icon at bounding box center [813, 52] width 11 height 11
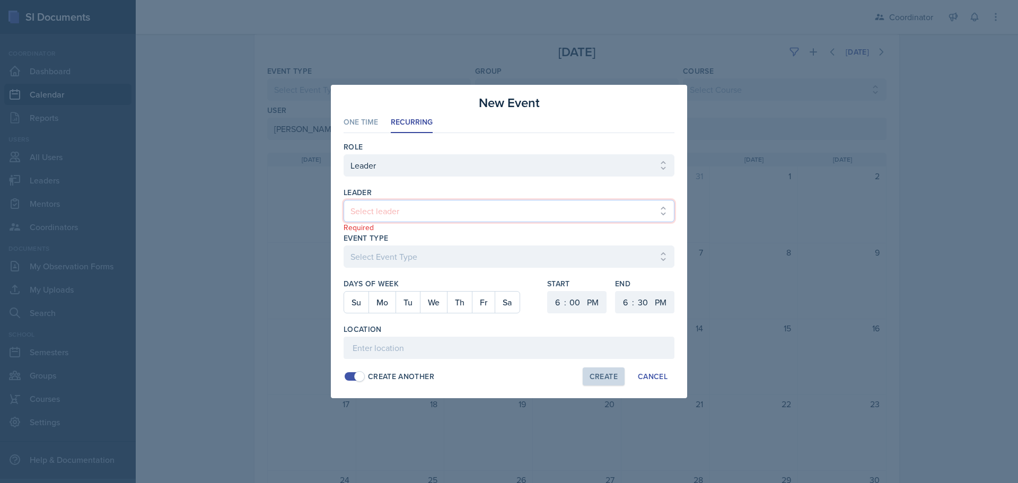
click at [466, 216] on select "Select leader [PERSON_NAME] [PERSON_NAME] [PERSON_NAME] [PERSON_NAME] [PERSON_N…" at bounding box center [509, 211] width 331 height 22
click at [344, 200] on select "Select leader [PERSON_NAME] [PERSON_NAME] [PERSON_NAME] [PERSON_NAME] [PERSON_N…" at bounding box center [509, 211] width 331 height 22
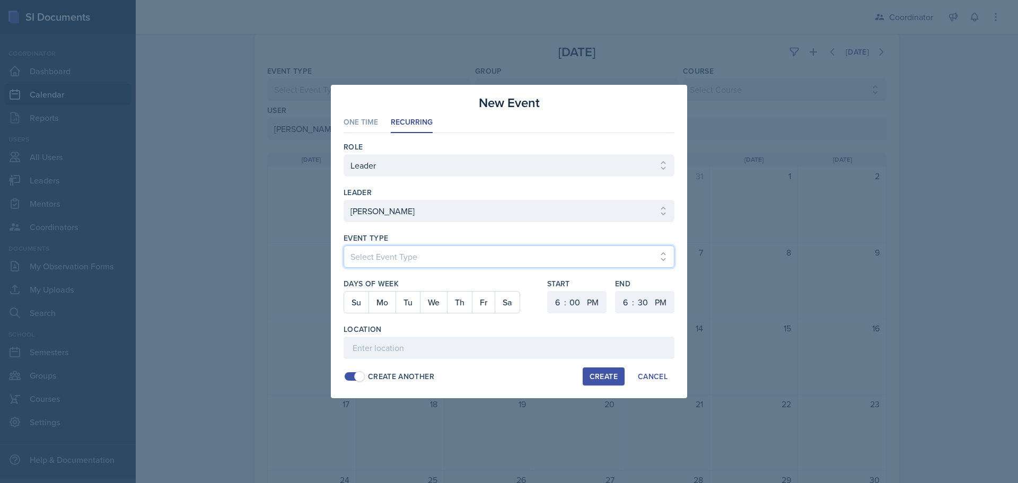
click at [387, 258] on select "Select Event Type Admin Office Hour Cal Workshop Class Class Announcement LA Pe…" at bounding box center [509, 257] width 331 height 22
click at [344, 246] on select "Select Event Type Admin Office Hour Cal Workshop Class Class Announcement LA Pe…" at bounding box center [509, 257] width 331 height 22
click at [389, 305] on button "Mo" at bounding box center [382, 302] width 27 height 21
click at [429, 305] on button "We" at bounding box center [433, 302] width 27 height 21
click at [556, 302] on select "1 2 3 4 5 6 7 8 9 10 11 12" at bounding box center [556, 302] width 17 height 22
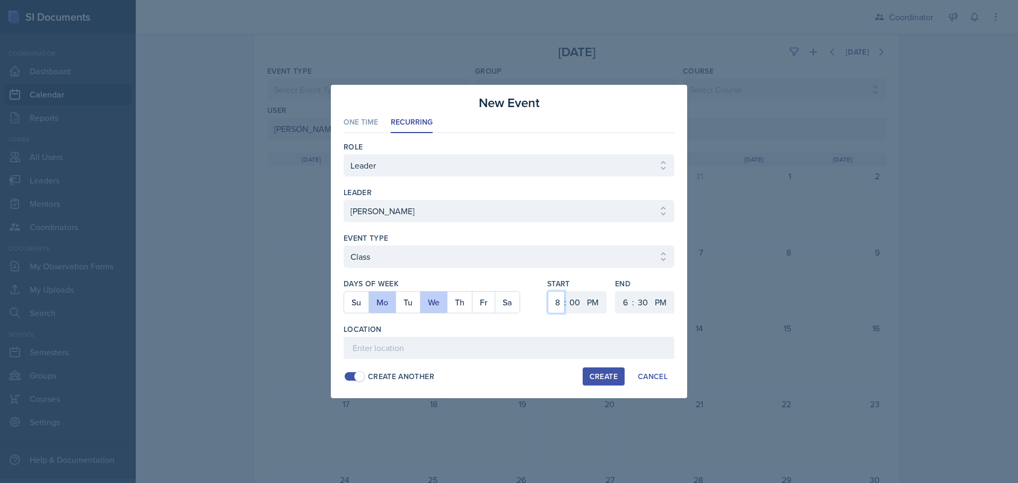
click at [548, 291] on select "1 2 3 4 5 6 7 8 9 10 11 12" at bounding box center [556, 302] width 17 height 22
click at [593, 310] on select "AM PM" at bounding box center [593, 302] width 21 height 22
click at [583, 291] on select "AM PM" at bounding box center [593, 302] width 21 height 22
click at [624, 300] on select "1 2 3 4 5 6 7 8 9 10 11 12" at bounding box center [624, 302] width 17 height 22
click at [616, 291] on select "1 2 3 4 5 6 7 8 9 10 11 12" at bounding box center [624, 302] width 17 height 22
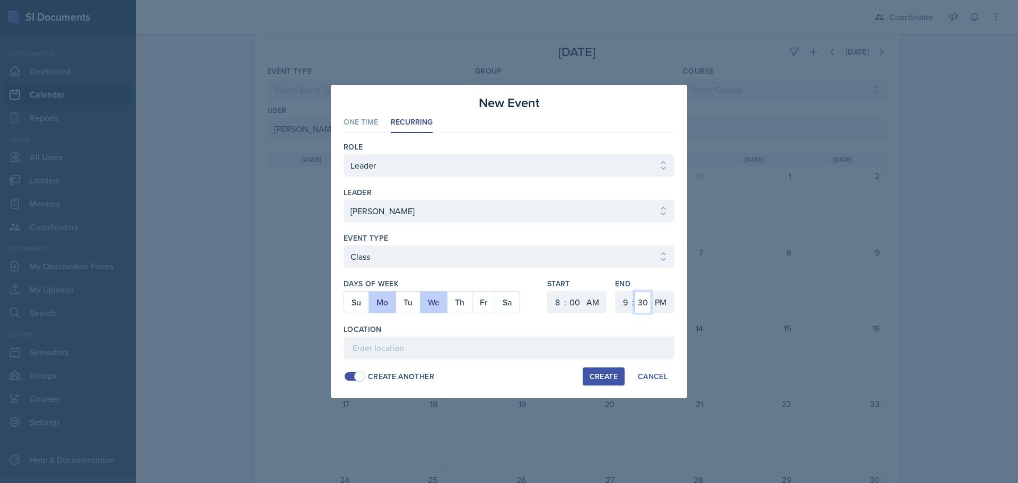
click at [640, 293] on select "00 05 10 15 20 25 30 35 40 45 50 55" at bounding box center [642, 302] width 17 height 22
click at [634, 291] on select "00 05 10 15 20 25 30 35 40 45 50 55" at bounding box center [642, 302] width 17 height 22
click at [659, 307] on select "AM PM" at bounding box center [661, 302] width 21 height 22
click at [651, 291] on select "AM PM" at bounding box center [661, 302] width 21 height 22
click at [650, 344] on input at bounding box center [509, 348] width 331 height 22
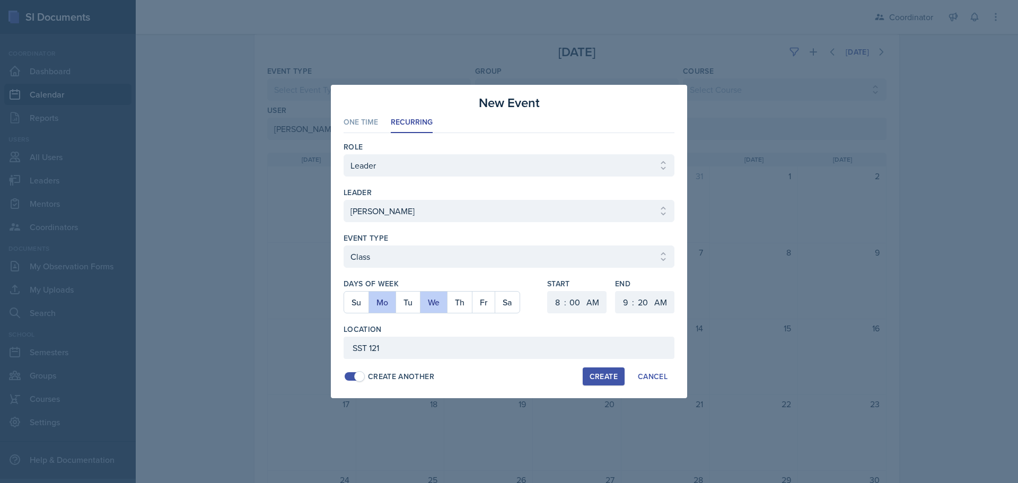
click at [610, 374] on div "Create" at bounding box center [604, 376] width 28 height 8
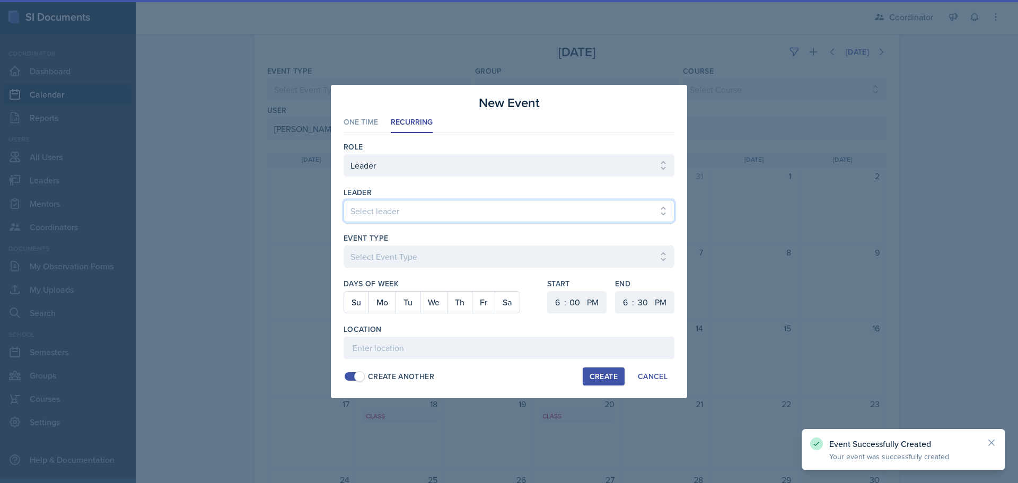
click at [401, 206] on select "Select leader [PERSON_NAME] [PERSON_NAME] [PERSON_NAME] [PERSON_NAME] [PERSON_N…" at bounding box center [509, 211] width 331 height 22
click at [344, 200] on select "Select leader [PERSON_NAME] [PERSON_NAME] [PERSON_NAME] [PERSON_NAME] [PERSON_N…" at bounding box center [509, 211] width 331 height 22
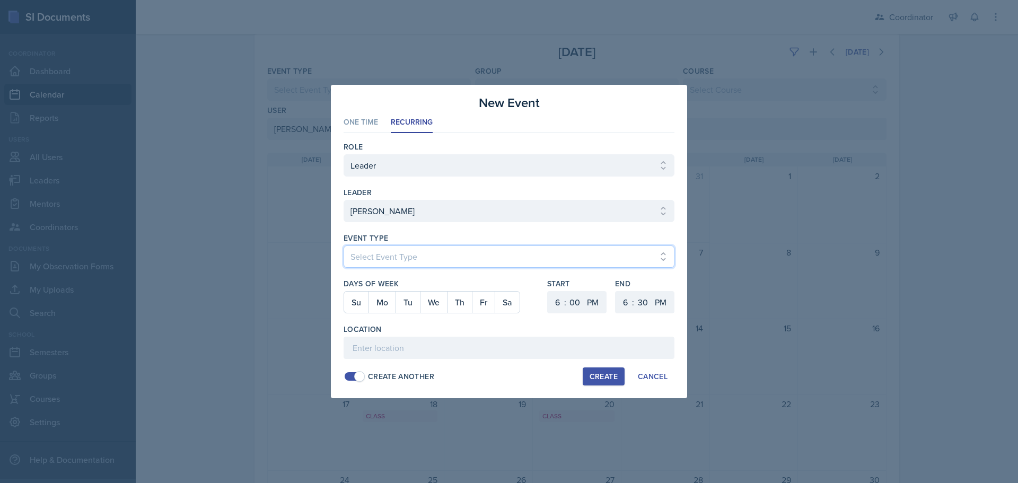
click at [391, 251] on select "Select Event Type Admin Office Hour Cal Workshop Class Class Announcement LA Pe…" at bounding box center [509, 257] width 331 height 22
click at [344, 246] on select "Select Event Type Admin Office Hour Cal Workshop Class Class Announcement LA Pe…" at bounding box center [509, 257] width 331 height 22
click at [461, 308] on button "Th" at bounding box center [459, 302] width 25 height 21
click at [486, 308] on button "Fr" at bounding box center [483, 302] width 23 height 21
click at [547, 303] on div "1 2 3 4 5 6 7 8 9 10 11 12 : 00 05 10 15 20 25 30 35 40 45 50 55 AM PM" at bounding box center [576, 302] width 59 height 22
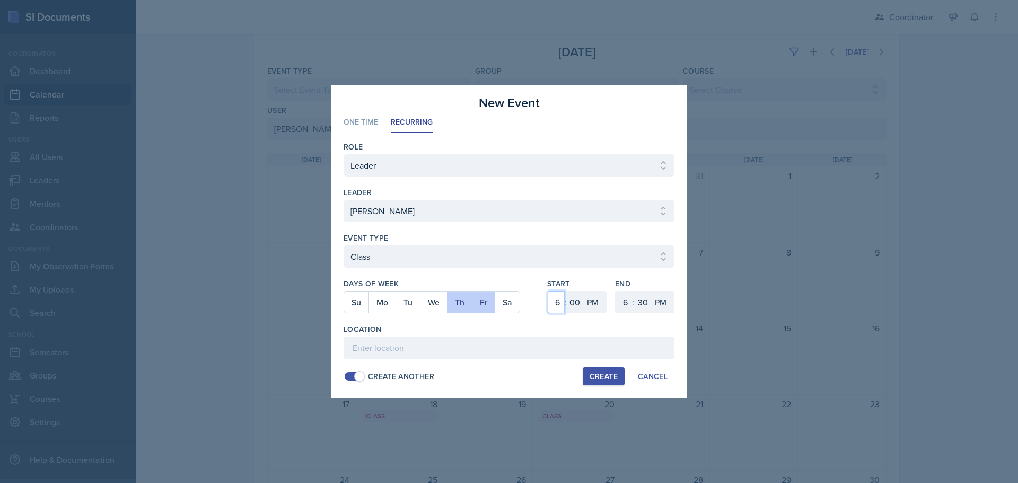
click at [555, 303] on select "1 2 3 4 5 6 7 8 9 10 11 12" at bounding box center [556, 302] width 17 height 22
click at [548, 291] on select "1 2 3 4 5 6 7 8 9 10 11 12" at bounding box center [556, 302] width 17 height 22
click at [575, 295] on select "00 05 10 15 20 25 30 35 40 45 50 55" at bounding box center [574, 302] width 17 height 22
click at [566, 291] on select "00 05 10 15 20 25 30 35 40 45 50 55" at bounding box center [574, 302] width 17 height 22
click at [625, 304] on select "1 2 3 4 5 6 7 8 9 10 11 12" at bounding box center [624, 302] width 17 height 22
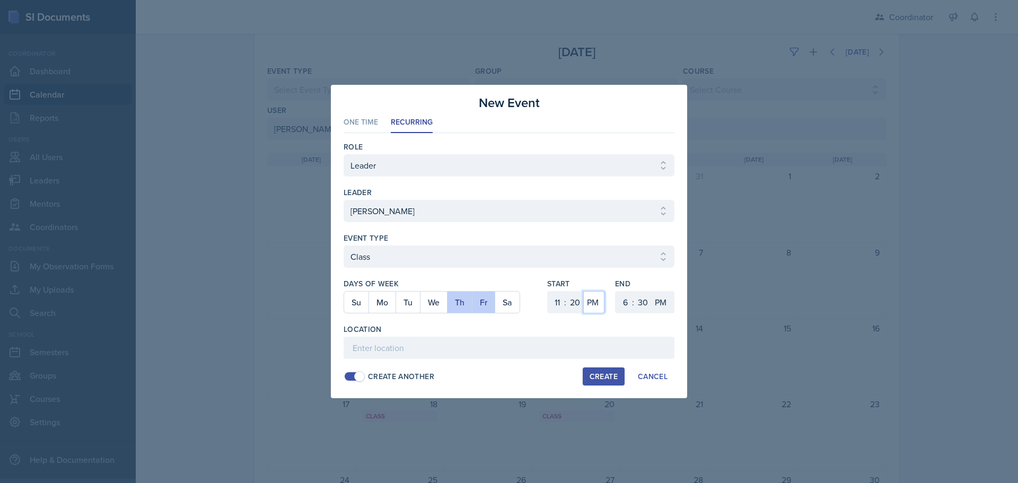
click at [594, 311] on select "AM PM" at bounding box center [593, 302] width 21 height 22
click at [583, 291] on select "AM PM" at bounding box center [593, 302] width 21 height 22
click at [629, 298] on select "1 2 3 4 5 6 7 8 9 10 11 12" at bounding box center [624, 302] width 17 height 22
click at [616, 291] on select "1 2 3 4 5 6 7 8 9 10 11 12" at bounding box center [624, 302] width 17 height 22
click at [644, 303] on select "00 05 10 15 20 25 30 35 40 45 50 55" at bounding box center [642, 302] width 17 height 22
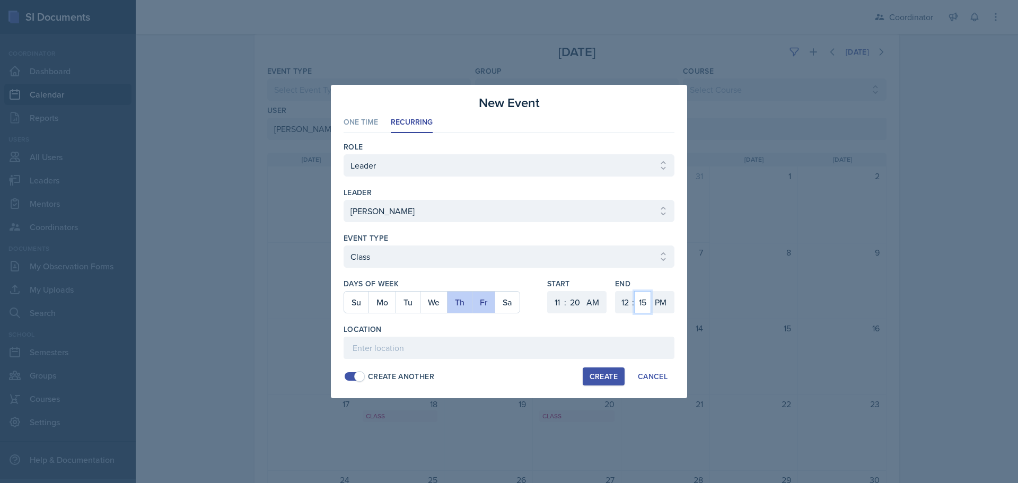
click at [634, 291] on select "00 05 10 15 20 25 30 35 40 45 50 55" at bounding box center [642, 302] width 17 height 22
click at [544, 348] on input at bounding box center [509, 348] width 331 height 22
click at [613, 377] on div "Create" at bounding box center [604, 376] width 28 height 8
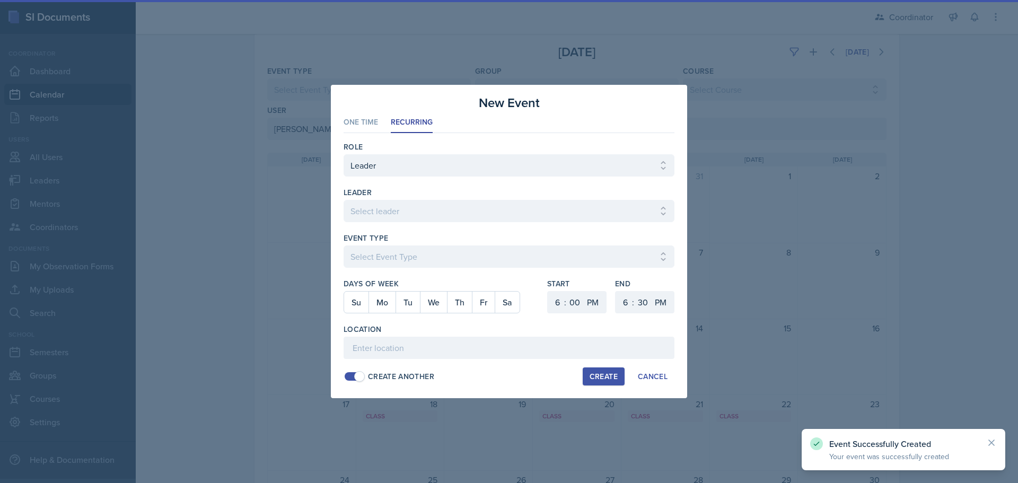
click at [790, 344] on div at bounding box center [509, 241] width 1018 height 483
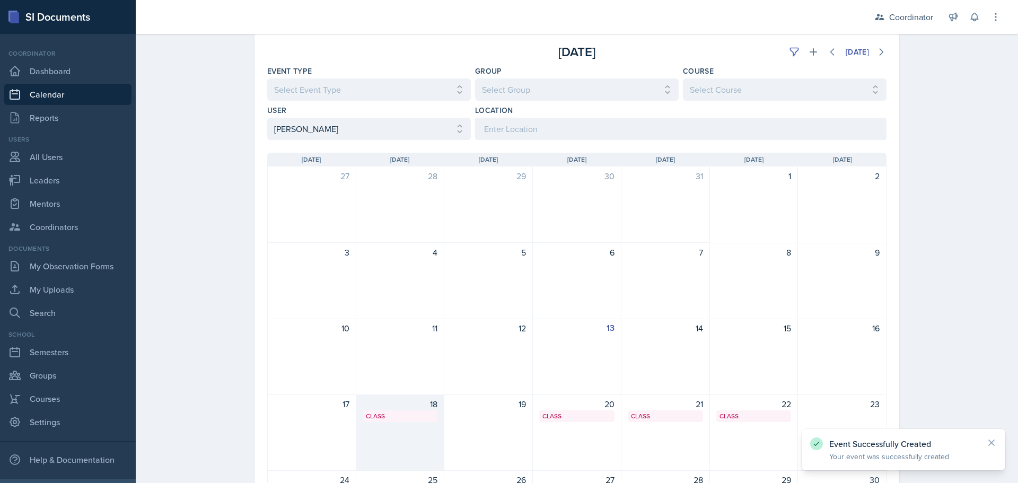
click at [403, 409] on div "18" at bounding box center [400, 404] width 75 height 13
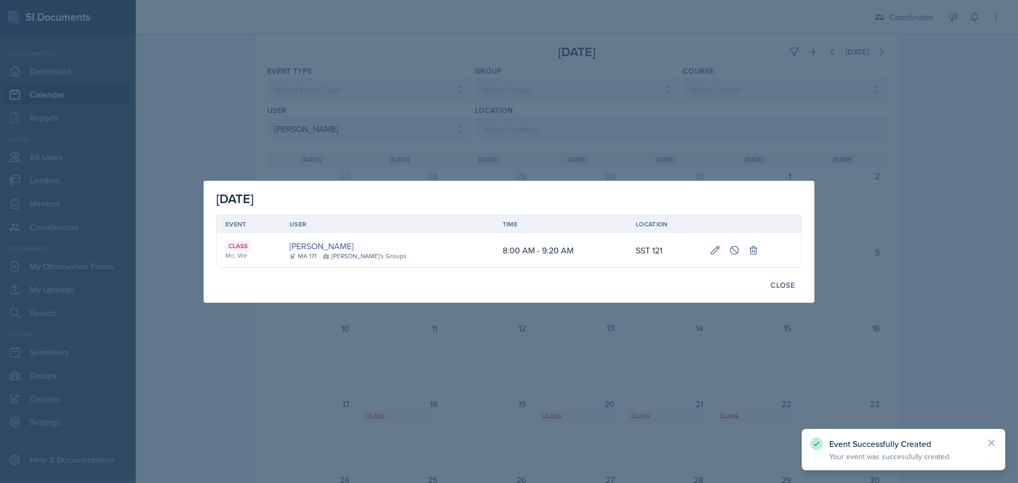
click at [478, 368] on div at bounding box center [509, 241] width 1018 height 483
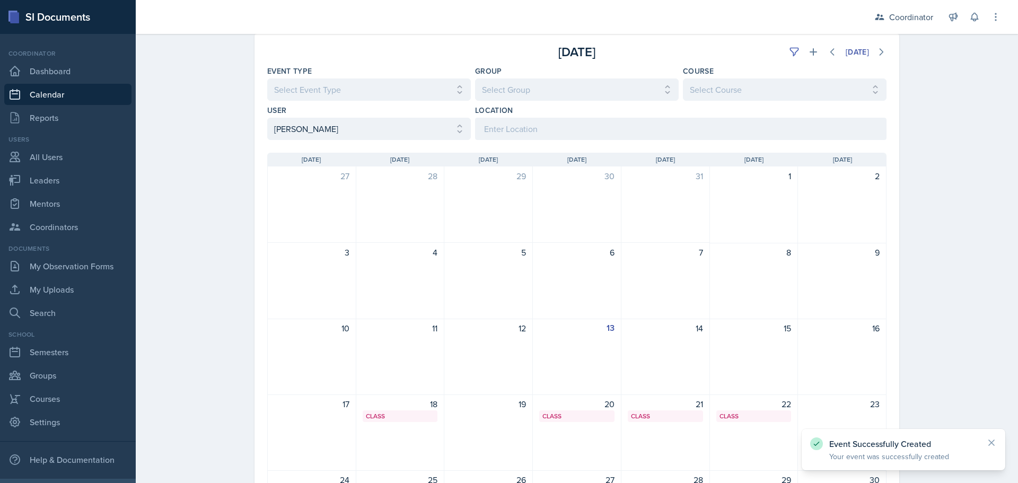
click at [594, 428] on div "20 Class SST 121 8:00 AM - 9:20 AM" at bounding box center [577, 433] width 89 height 76
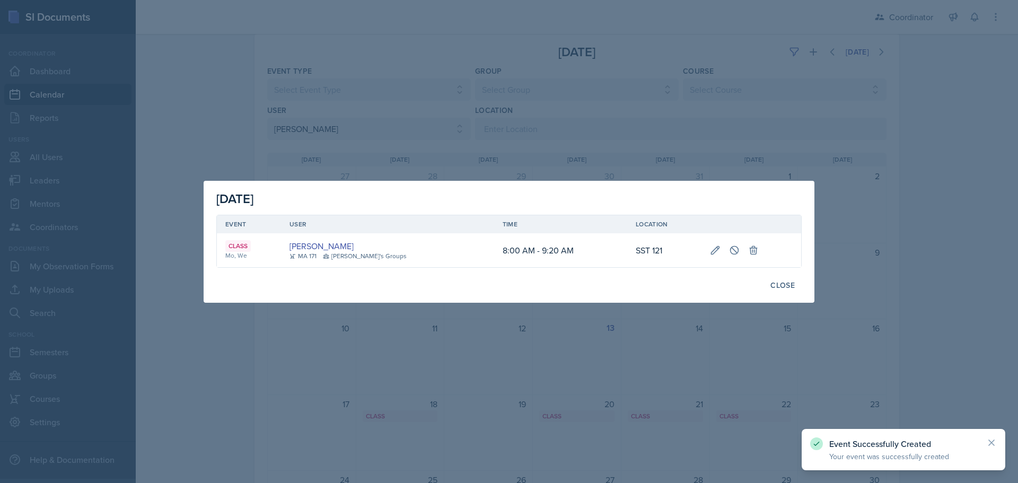
click at [625, 369] on div at bounding box center [509, 241] width 1018 height 483
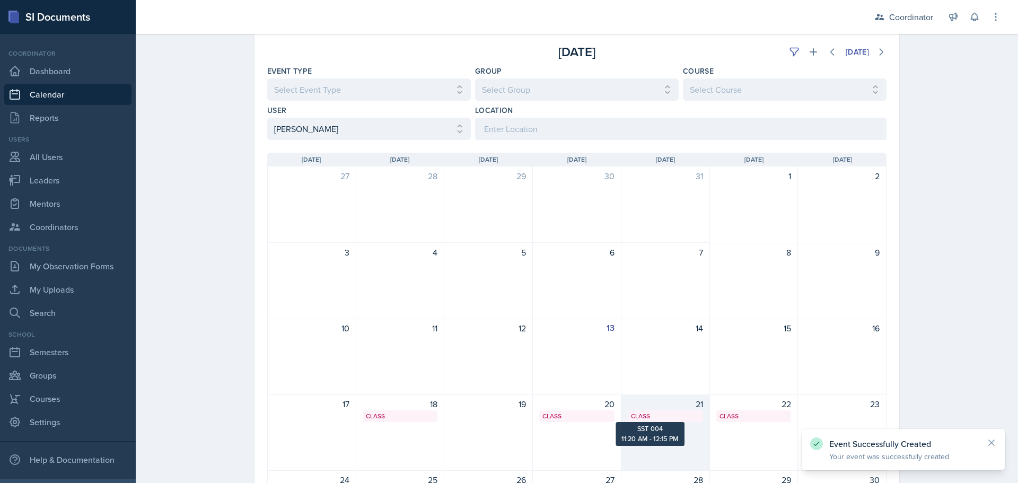
click at [660, 430] on div "21 Class SST 004 11:20 AM - 12:15 PM" at bounding box center [666, 433] width 89 height 76
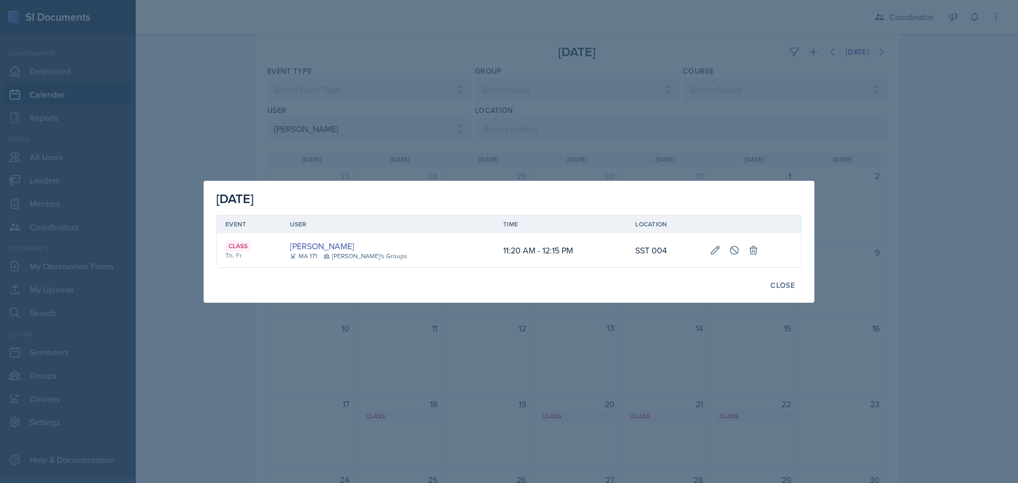
click at [645, 339] on div at bounding box center [509, 241] width 1018 height 483
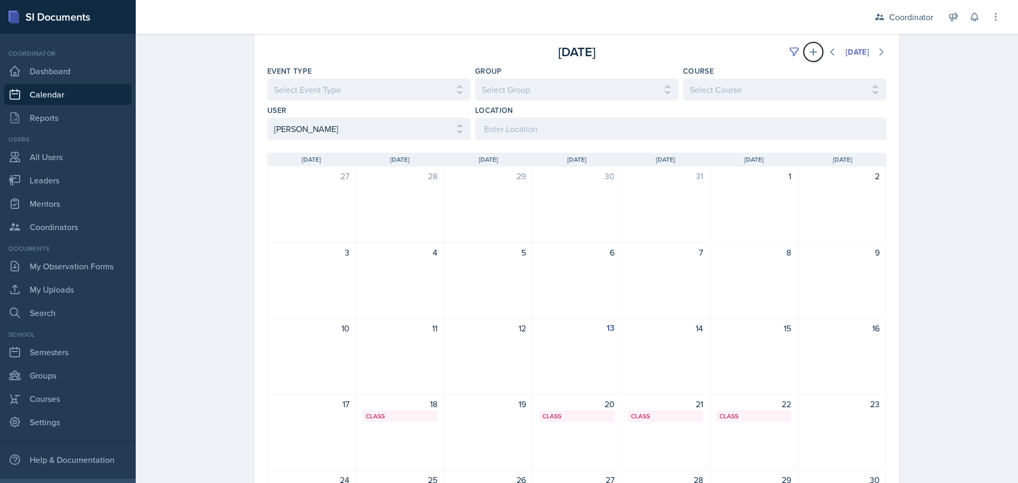
drag, startPoint x: 807, startPoint y: 55, endPoint x: 799, endPoint y: 55, distance: 8.0
click at [808, 55] on icon at bounding box center [813, 52] width 11 height 11
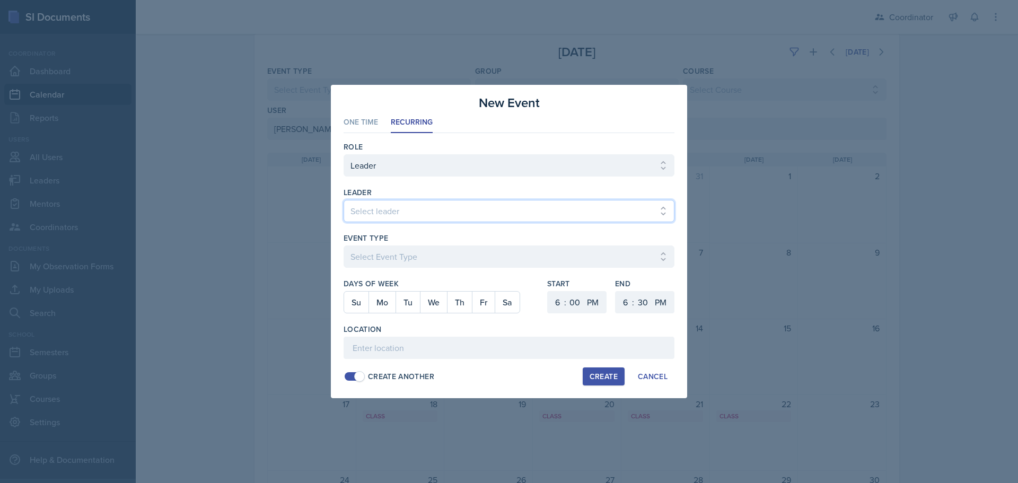
click at [358, 217] on select "Select leader [PERSON_NAME] [PERSON_NAME] [PERSON_NAME] [PERSON_NAME] [PERSON_N…" at bounding box center [509, 211] width 331 height 22
click at [344, 200] on select "Select leader [PERSON_NAME] [PERSON_NAME] [PERSON_NAME] [PERSON_NAME] [PERSON_N…" at bounding box center [509, 211] width 331 height 22
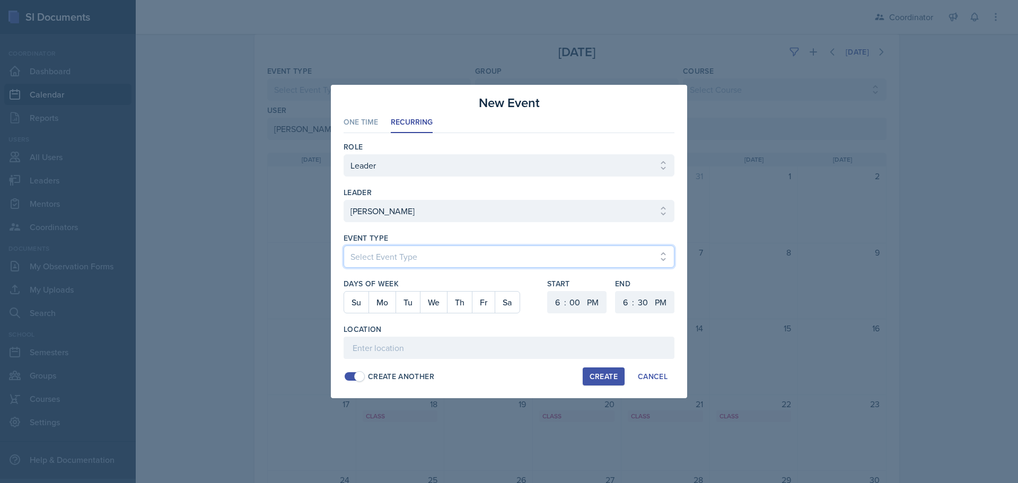
click at [376, 254] on select "Select Event Type Admin Office Hour Cal Workshop Class Class Announcement LA Pe…" at bounding box center [509, 257] width 331 height 22
click at [344, 246] on select "Select Event Type Admin Office Hour Cal Workshop Class Class Announcement LA Pe…" at bounding box center [509, 257] width 331 height 22
click at [401, 305] on button "Tu" at bounding box center [408, 302] width 24 height 21
click at [558, 304] on select "1 2 3 4 5 6 7 8 9 10 11 12" at bounding box center [556, 302] width 17 height 22
click at [548, 291] on select "1 2 3 4 5 6 7 8 9 10 11 12" at bounding box center [556, 302] width 17 height 22
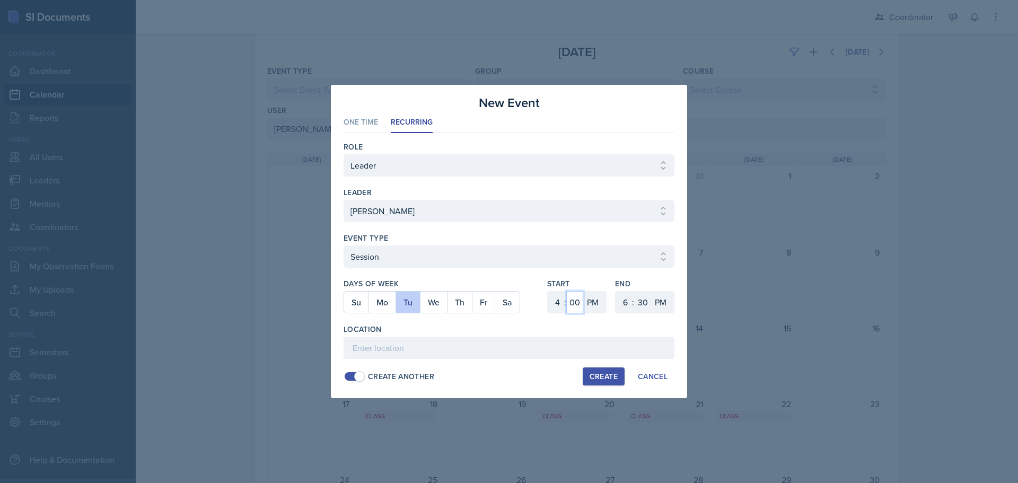
click at [573, 303] on select "00 05 10 15 20 25 30 35 40 45 50 55" at bounding box center [574, 302] width 17 height 22
click at [566, 291] on select "00 05 10 15 20 25 30 35 40 45 50 55" at bounding box center [574, 302] width 17 height 22
drag, startPoint x: 628, startPoint y: 307, endPoint x: 628, endPoint y: 294, distance: 12.2
click at [628, 307] on select "1 2 3 4 5 6 7 8 9 10 11 12" at bounding box center [624, 302] width 17 height 22
click at [616, 291] on select "1 2 3 4 5 6 7 8 9 10 11 12" at bounding box center [624, 302] width 17 height 22
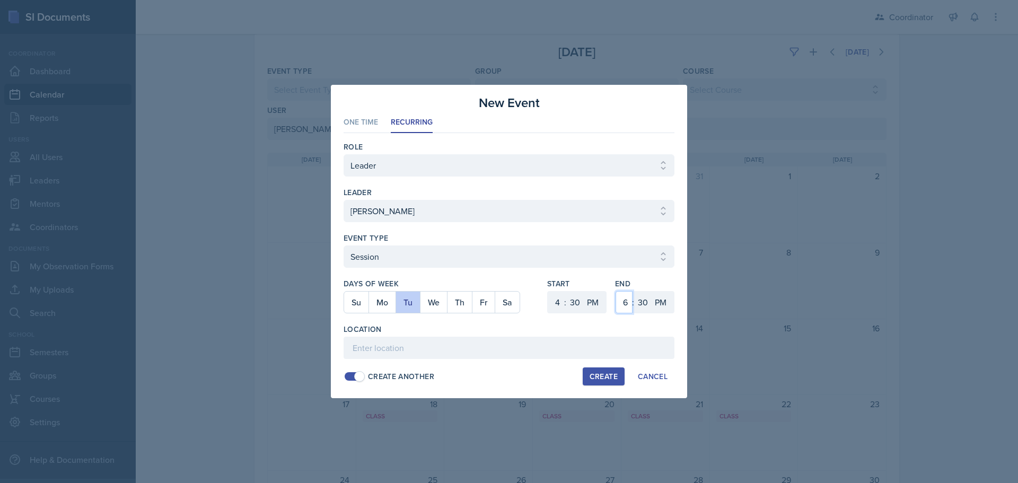
click at [623, 295] on select "1 2 3 4 5 6 7 8 9 10 11 12" at bounding box center [624, 302] width 17 height 22
click at [616, 291] on select "1 2 3 4 5 6 7 8 9 10 11 12" at bounding box center [624, 302] width 17 height 22
drag, startPoint x: 624, startPoint y: 307, endPoint x: 624, endPoint y: 292, distance: 15.4
click at [624, 307] on select "1 2 3 4 5 6 7 8 9 10 11 12" at bounding box center [624, 302] width 17 height 22
click at [616, 291] on select "1 2 3 4 5 6 7 8 9 10 11 12" at bounding box center [624, 302] width 17 height 22
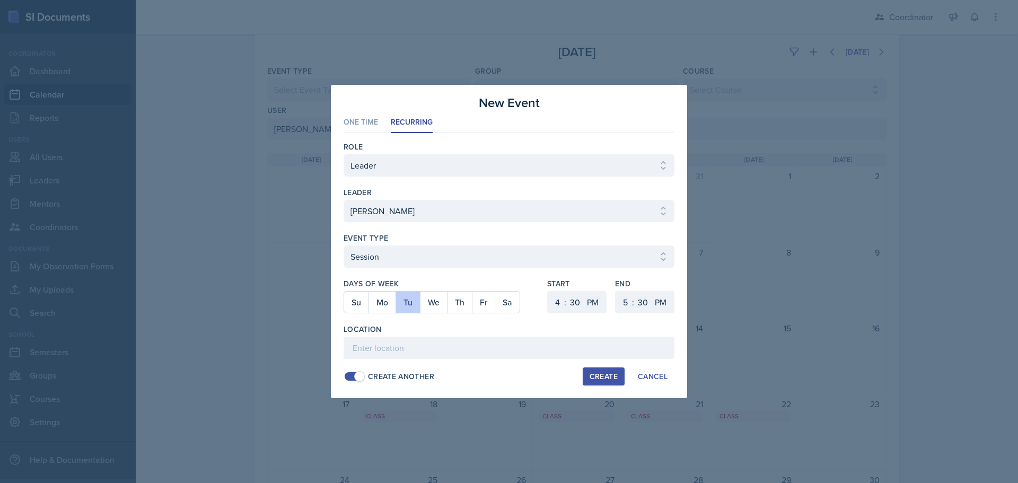
click at [517, 335] on div "Location" at bounding box center [509, 341] width 331 height 35
click at [509, 351] on input at bounding box center [509, 348] width 331 height 22
click at [613, 379] on div "Create" at bounding box center [604, 376] width 28 height 8
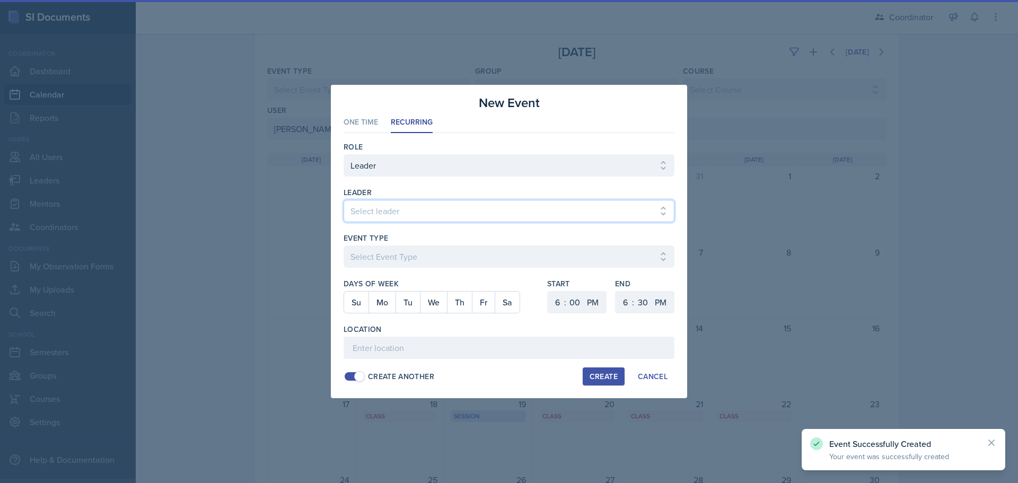
click at [421, 221] on select "Select leader [PERSON_NAME] [PERSON_NAME] [PERSON_NAME] [PERSON_NAME] [PERSON_N…" at bounding box center [509, 211] width 331 height 22
click at [344, 200] on select "Select leader [PERSON_NAME] [PERSON_NAME] [PERSON_NAME] [PERSON_NAME] [PERSON_N…" at bounding box center [509, 211] width 331 height 22
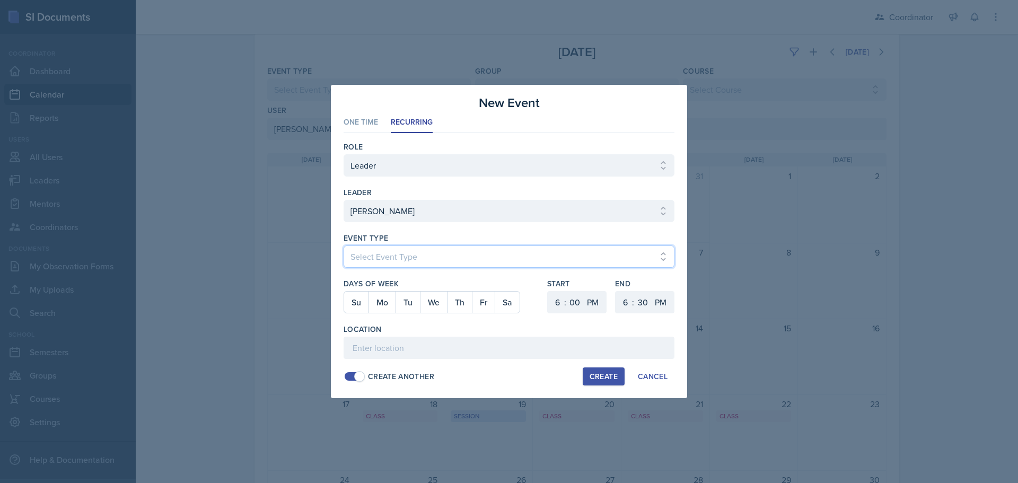
click at [379, 258] on select "Select Event Type Admin Office Hour Cal Workshop Class Class Announcement LA Pe…" at bounding box center [509, 257] width 331 height 22
click at [344, 246] on select "Select Event Type Admin Office Hour Cal Workshop Class Class Announcement LA Pe…" at bounding box center [509, 257] width 331 height 22
click at [458, 309] on button "Th" at bounding box center [459, 302] width 25 height 21
click at [549, 300] on select "1 2 3 4 5 6 7 8 9 10 11 12" at bounding box center [556, 302] width 17 height 22
click at [548, 291] on select "1 2 3 4 5 6 7 8 9 10 11 12" at bounding box center [556, 302] width 17 height 22
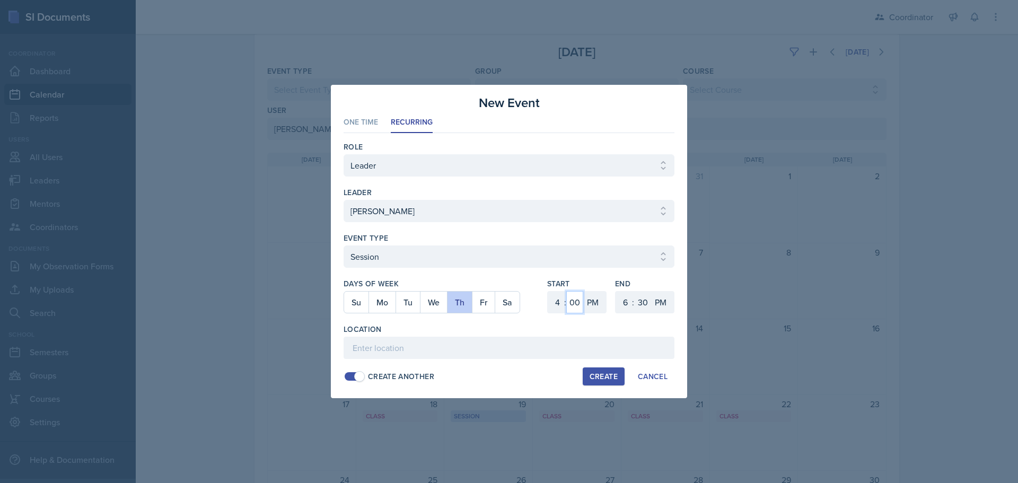
click at [575, 301] on select "00 05 10 15 20 25 30 35 40 45 50 55" at bounding box center [574, 302] width 17 height 22
click at [566, 291] on select "00 05 10 15 20 25 30 35 40 45 50 55" at bounding box center [574, 302] width 17 height 22
click at [618, 302] on select "1 2 3 4 5 6 7 8 9 10 11 12" at bounding box center [624, 302] width 17 height 22
click at [616, 291] on select "1 2 3 4 5 6 7 8 9 10 11 12" at bounding box center [624, 302] width 17 height 22
click at [534, 350] on input at bounding box center [509, 348] width 331 height 22
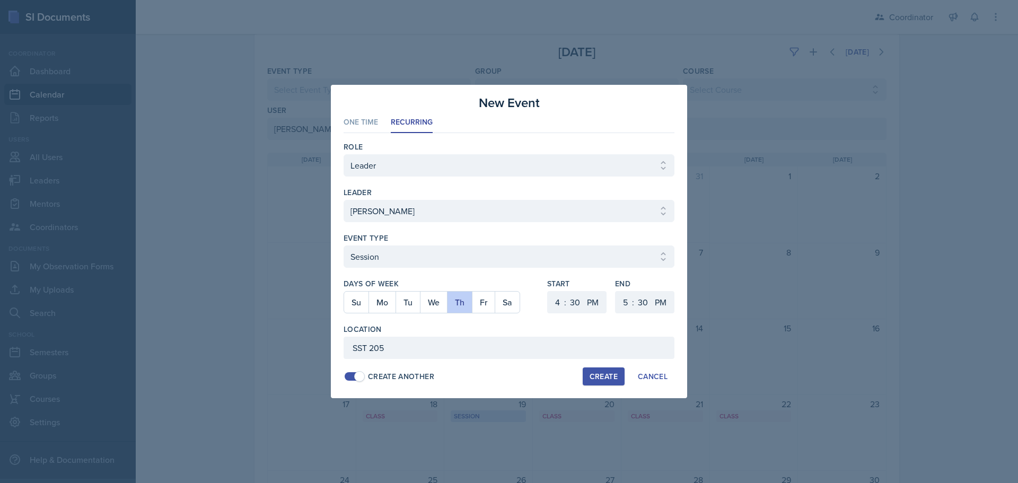
click at [597, 373] on div "Create" at bounding box center [604, 376] width 28 height 8
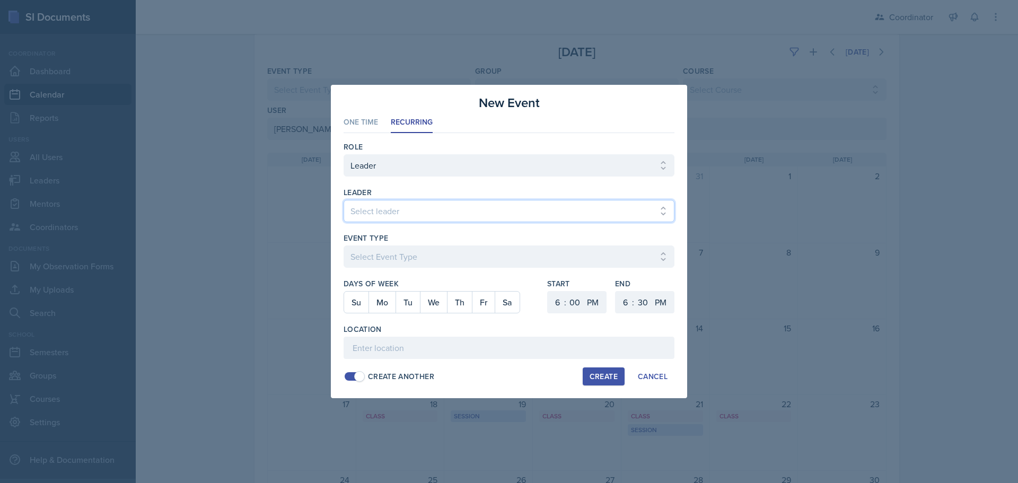
click at [378, 215] on select "Select leader [PERSON_NAME] [PERSON_NAME] [PERSON_NAME] [PERSON_NAME] [PERSON_N…" at bounding box center [509, 211] width 331 height 22
click at [344, 200] on select "Select leader [PERSON_NAME] [PERSON_NAME] [PERSON_NAME] [PERSON_NAME] [PERSON_N…" at bounding box center [509, 211] width 331 height 22
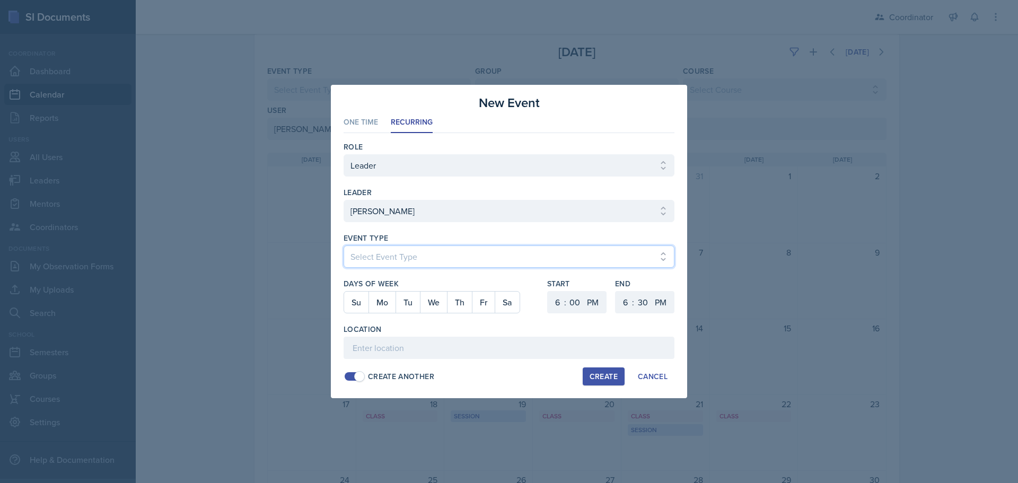
click at [373, 250] on select "Select Event Type Admin Office Hour Cal Workshop Class Class Announcement LA Pe…" at bounding box center [509, 257] width 331 height 22
click at [344, 246] on select "Select Event Type Admin Office Hour Cal Workshop Class Class Announcement LA Pe…" at bounding box center [509, 257] width 331 height 22
click at [435, 302] on button "We" at bounding box center [433, 302] width 27 height 21
click at [551, 302] on select "1 2 3 4 5 6 7 8 9 10 11 12" at bounding box center [556, 302] width 17 height 22
click at [548, 291] on select "1 2 3 4 5 6 7 8 9 10 11 12" at bounding box center [556, 302] width 17 height 22
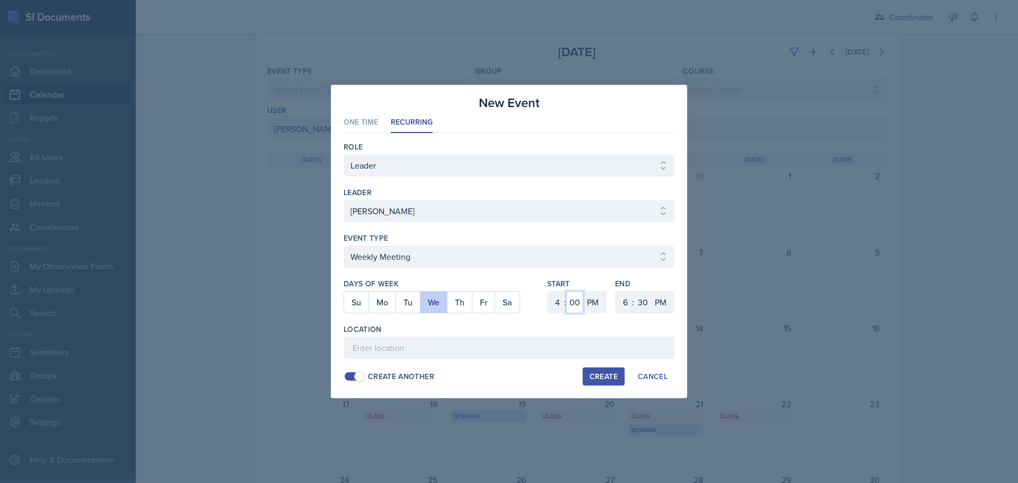
drag, startPoint x: 574, startPoint y: 301, endPoint x: 574, endPoint y: 292, distance: 9.5
click at [574, 301] on select "00 05 10 15 20 25 30 35 40 45 50 55" at bounding box center [574, 302] width 17 height 22
click at [566, 291] on select "00 05 10 15 20 25 30 35 40 45 50 55" at bounding box center [574, 302] width 17 height 22
drag, startPoint x: 624, startPoint y: 307, endPoint x: 624, endPoint y: 293, distance: 13.3
click at [624, 306] on select "1 2 3 4 5 6 7 8 9 10 11 12" at bounding box center [624, 302] width 17 height 22
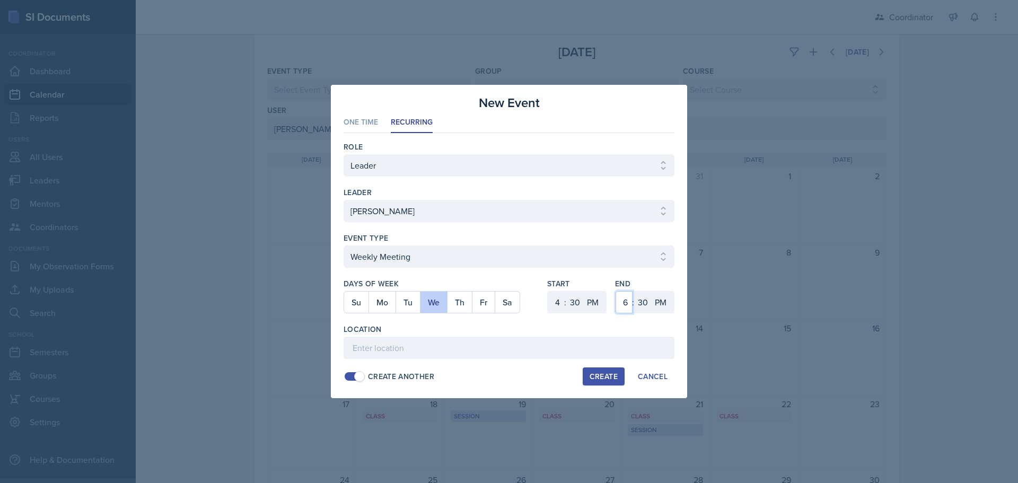
click at [616, 291] on select "1 2 3 4 5 6 7 8 9 10 11 12" at bounding box center [624, 302] width 17 height 22
click at [558, 343] on input at bounding box center [509, 348] width 331 height 22
click at [607, 381] on div "Create" at bounding box center [604, 376] width 28 height 8
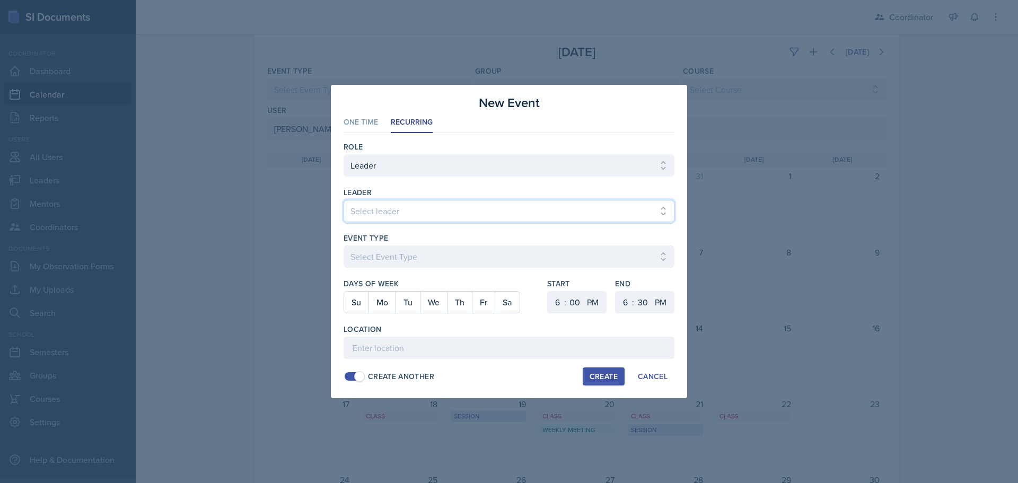
click at [439, 215] on select "Select leader [PERSON_NAME] [PERSON_NAME] [PERSON_NAME] [PERSON_NAME] [PERSON_N…" at bounding box center [509, 211] width 331 height 22
click at [344, 200] on select "Select leader [PERSON_NAME] [PERSON_NAME] [PERSON_NAME] [PERSON_NAME] [PERSON_N…" at bounding box center [509, 211] width 331 height 22
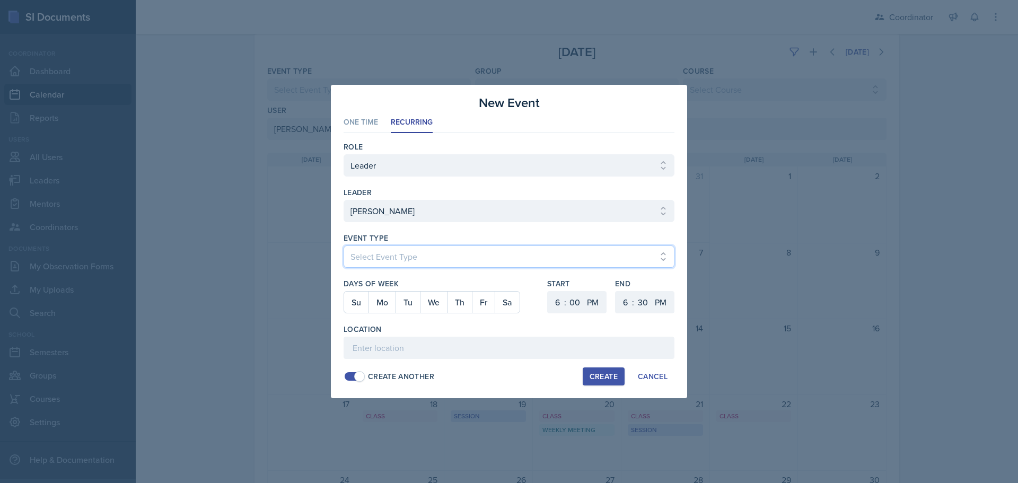
click at [367, 251] on select "Select Event Type Admin Office Hour Cal Workshop Class Class Announcement LA Pe…" at bounding box center [509, 257] width 331 height 22
click at [344, 246] on select "Select Event Type Admin Office Hour Cal Workshop Class Class Announcement LA Pe…" at bounding box center [509, 257] width 331 height 22
drag, startPoint x: 380, startPoint y: 301, endPoint x: 586, endPoint y: 331, distance: 208.5
click at [381, 301] on button "Mo" at bounding box center [382, 302] width 27 height 21
click at [556, 308] on select "1 2 3 4 5 6 7 8 9 10 11 12" at bounding box center [556, 302] width 17 height 22
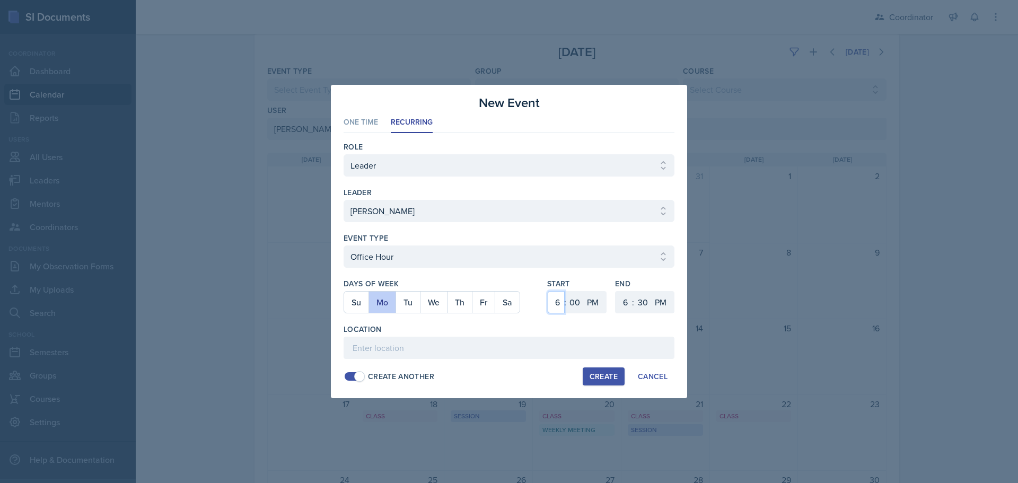
click at [548, 291] on select "1 2 3 4 5 6 7 8 9 10 11 12" at bounding box center [556, 302] width 17 height 22
drag, startPoint x: 645, startPoint y: 301, endPoint x: 646, endPoint y: 292, distance: 8.5
click at [645, 301] on select "00 05 10 15 20 25 30 35 40 45 50 55" at bounding box center [642, 302] width 17 height 22
click at [634, 291] on select "00 05 10 15 20 25 30 35 40 45 50 55" at bounding box center [642, 302] width 17 height 22
click at [523, 336] on div "Location" at bounding box center [509, 341] width 331 height 35
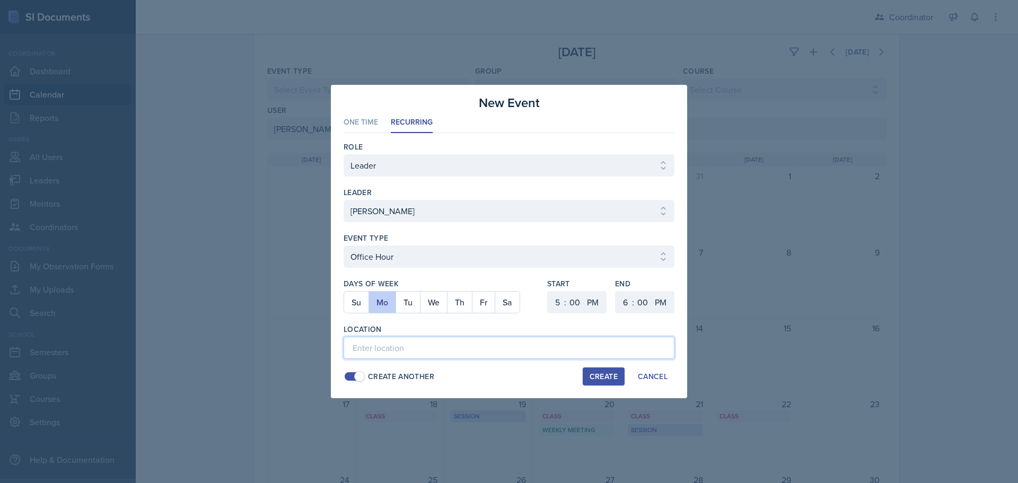
click at [515, 347] on input at bounding box center [509, 348] width 331 height 22
click at [601, 377] on div "Create" at bounding box center [604, 376] width 28 height 8
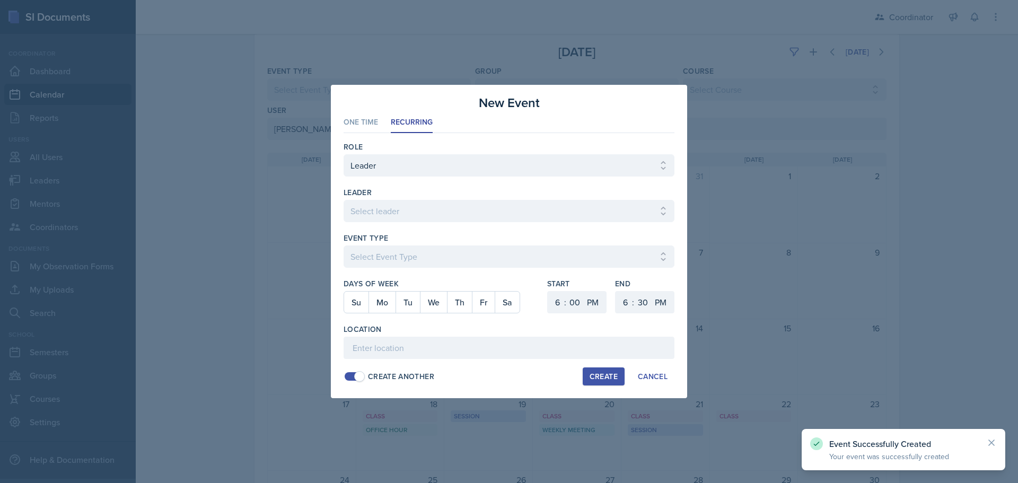
click at [260, 264] on div at bounding box center [509, 241] width 1018 height 483
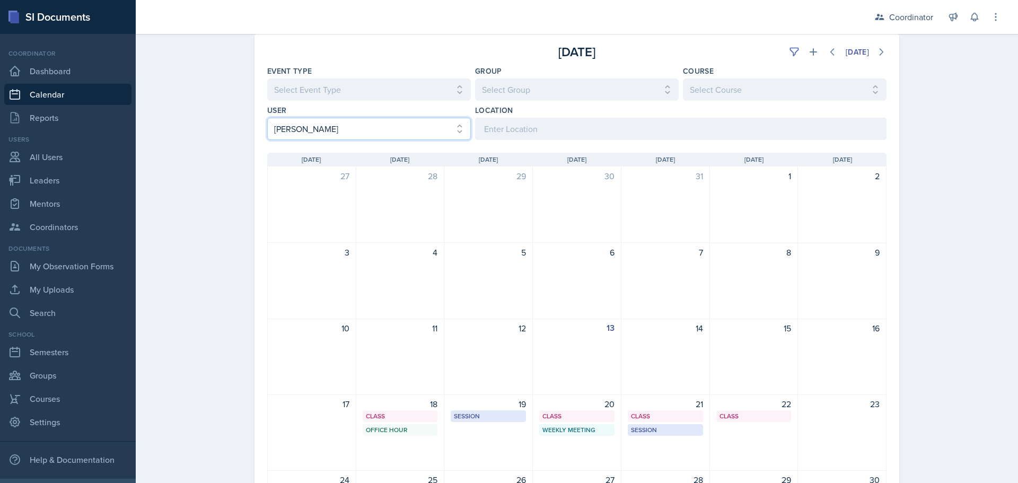
click at [317, 132] on select "Select User All [PERSON_NAME] [PERSON_NAME] [PERSON_NAME] [PERSON_NAME] [PERSON…" at bounding box center [369, 129] width 204 height 22
click at [267, 118] on select "Select User All [PERSON_NAME] [PERSON_NAME] [PERSON_NAME] [PERSON_NAME] [PERSON…" at bounding box center [369, 129] width 204 height 22
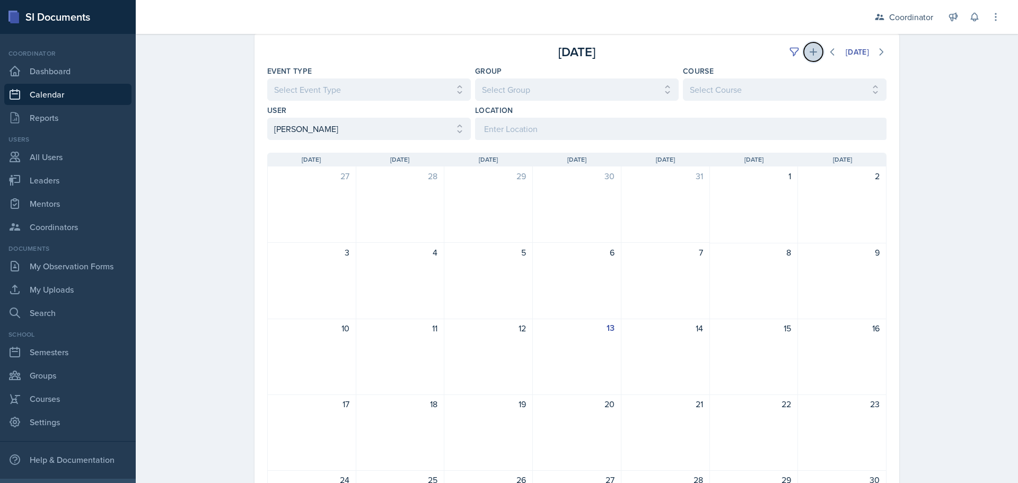
click at [815, 54] on button at bounding box center [813, 51] width 19 height 19
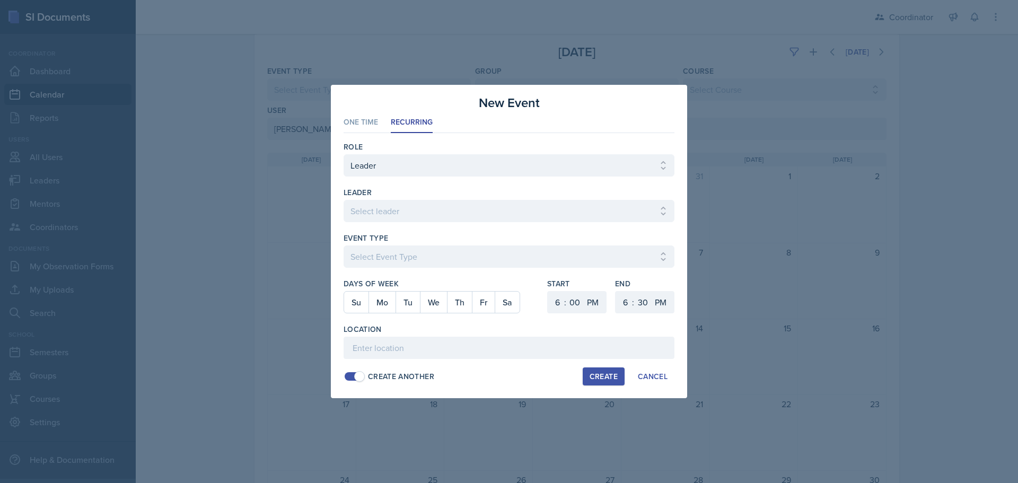
click at [405, 199] on div "leader Select leader [PERSON_NAME] [PERSON_NAME] [PERSON_NAME] [PERSON_NAME] [P…" at bounding box center [509, 210] width 331 height 46
click at [401, 212] on select "Select leader [PERSON_NAME] [PERSON_NAME] [PERSON_NAME] [PERSON_NAME] [PERSON_N…" at bounding box center [509, 211] width 331 height 22
click at [344, 200] on select "Select leader [PERSON_NAME] [PERSON_NAME] [PERSON_NAME] [PERSON_NAME] [PERSON_N…" at bounding box center [509, 211] width 331 height 22
click at [372, 257] on select "Select Event Type Admin Office Hour Cal Workshop Class Class Announcement LA Pe…" at bounding box center [509, 257] width 331 height 22
click at [344, 246] on select "Select Event Type Admin Office Hour Cal Workshop Class Class Announcement LA Pe…" at bounding box center [509, 257] width 331 height 22
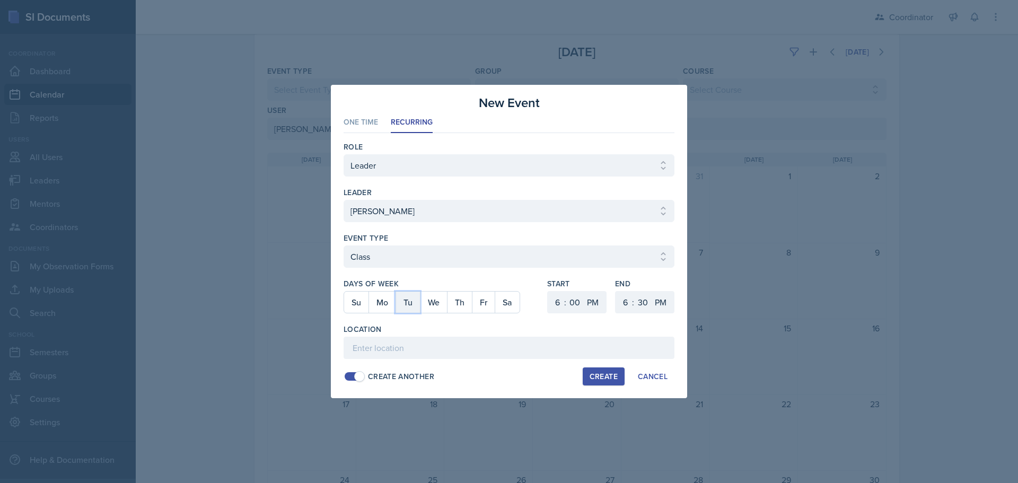
click at [407, 306] on button "Tu" at bounding box center [408, 302] width 24 height 21
click at [464, 303] on button "Th" at bounding box center [459, 302] width 25 height 21
click at [557, 301] on select "1 2 3 4 5 6 7 8 9 10 11 12" at bounding box center [556, 302] width 17 height 22
click at [548, 291] on select "1 2 3 4 5 6 7 8 9 10 11 12" at bounding box center [556, 302] width 17 height 22
click at [578, 296] on select "00 05 10 15 20 25 30 35 40 45 50 55" at bounding box center [574, 302] width 17 height 22
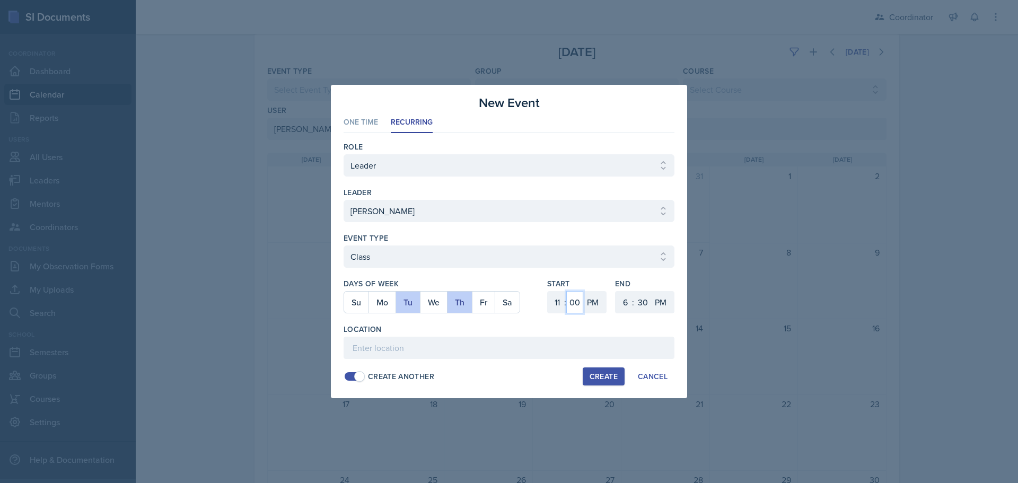
click at [566, 291] on select "00 05 10 15 20 25 30 35 40 45 50 55" at bounding box center [574, 302] width 17 height 22
drag, startPoint x: 589, startPoint y: 304, endPoint x: 592, endPoint y: 313, distance: 9.6
click at [591, 307] on select "AM PM" at bounding box center [593, 302] width 21 height 22
click at [583, 291] on select "AM PM" at bounding box center [593, 302] width 21 height 22
click at [623, 304] on select "1 2 3 4 5 6 7 8 9 10 11 12" at bounding box center [624, 302] width 17 height 22
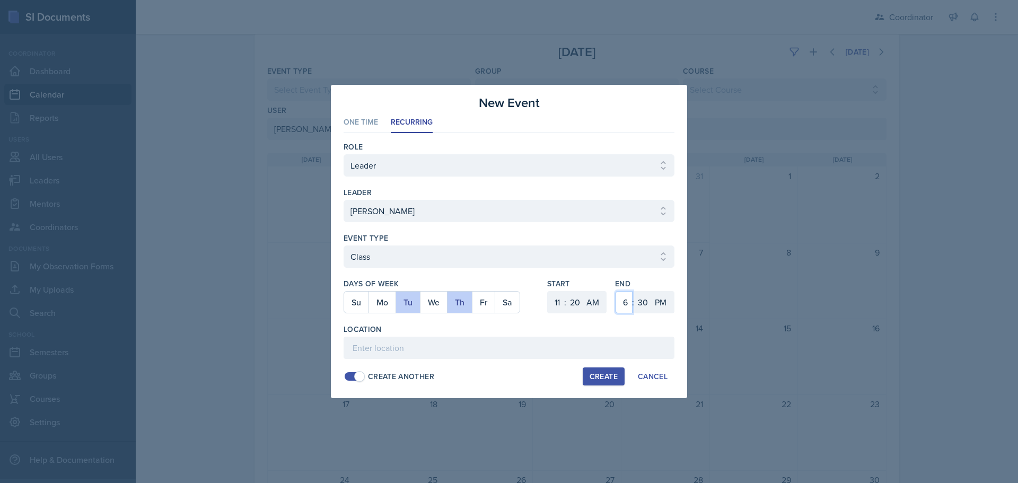
click at [616, 291] on select "1 2 3 4 5 6 7 8 9 10 11 12" at bounding box center [624, 302] width 17 height 22
click at [639, 297] on select "00 05 10 15 20 25 30 35 40 45 50 55" at bounding box center [642, 302] width 17 height 22
click at [634, 291] on select "00 05 10 15 20 25 30 35 40 45 50 55" at bounding box center [642, 302] width 17 height 22
click at [619, 337] on input at bounding box center [509, 348] width 331 height 22
click at [607, 376] on div "Create" at bounding box center [604, 376] width 28 height 8
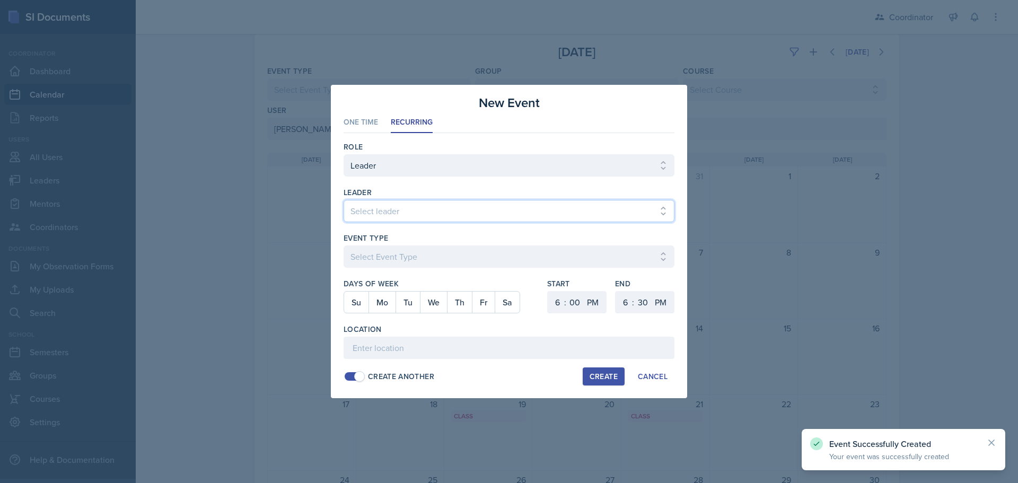
click at [401, 210] on select "Select leader [PERSON_NAME] [PERSON_NAME] [PERSON_NAME] [PERSON_NAME] [PERSON_N…" at bounding box center [509, 211] width 331 height 22
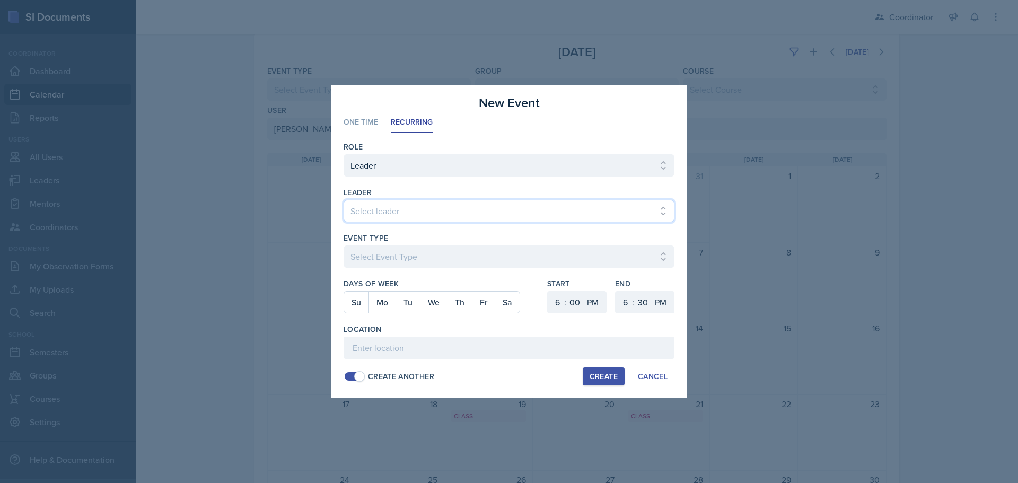
click at [344, 200] on select "Select leader [PERSON_NAME] [PERSON_NAME] [PERSON_NAME] [PERSON_NAME] [PERSON_N…" at bounding box center [509, 211] width 331 height 22
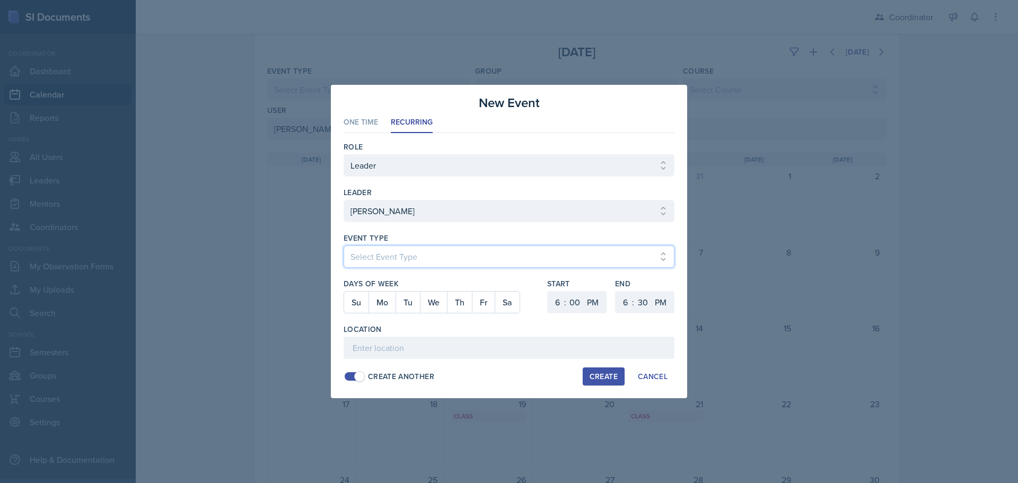
click at [388, 258] on select "Select Event Type Admin Office Hour Cal Workshop Class Class Announcement LA Pe…" at bounding box center [509, 257] width 331 height 22
click at [344, 246] on select "Select Event Type Admin Office Hour Cal Workshop Class Class Announcement LA Pe…" at bounding box center [509, 257] width 331 height 22
click at [376, 294] on button "Mo" at bounding box center [382, 302] width 27 height 21
click at [551, 305] on select "1 2 3 4 5 6 7 8 9 10 11 12" at bounding box center [556, 302] width 17 height 22
click at [548, 291] on select "1 2 3 4 5 6 7 8 9 10 11 12" at bounding box center [556, 302] width 17 height 22
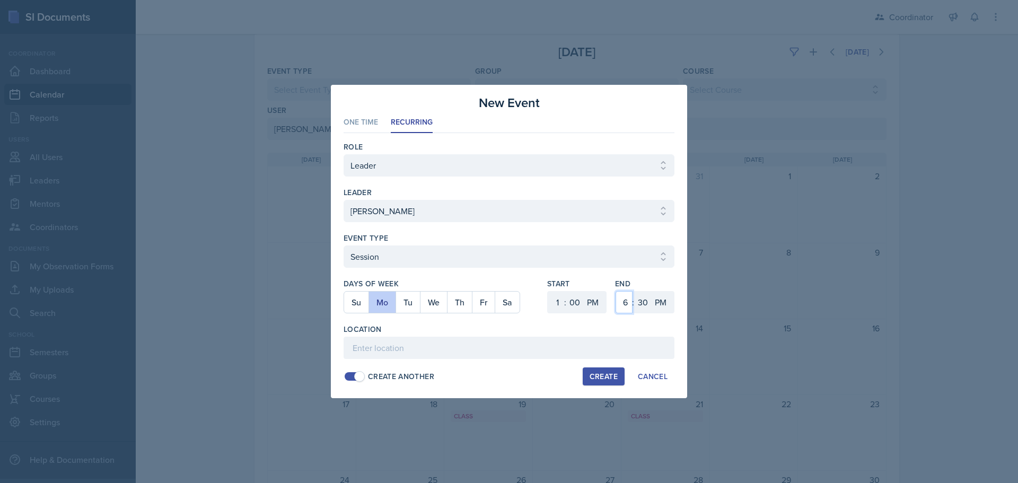
click at [626, 307] on select "1 2 3 4 5 6 7 8 9 10 11 12" at bounding box center [624, 302] width 17 height 22
click at [616, 291] on select "1 2 3 4 5 6 7 8 9 10 11 12" at bounding box center [624, 302] width 17 height 22
click at [483, 342] on input at bounding box center [509, 348] width 331 height 22
click at [600, 376] on div "Create" at bounding box center [604, 376] width 28 height 8
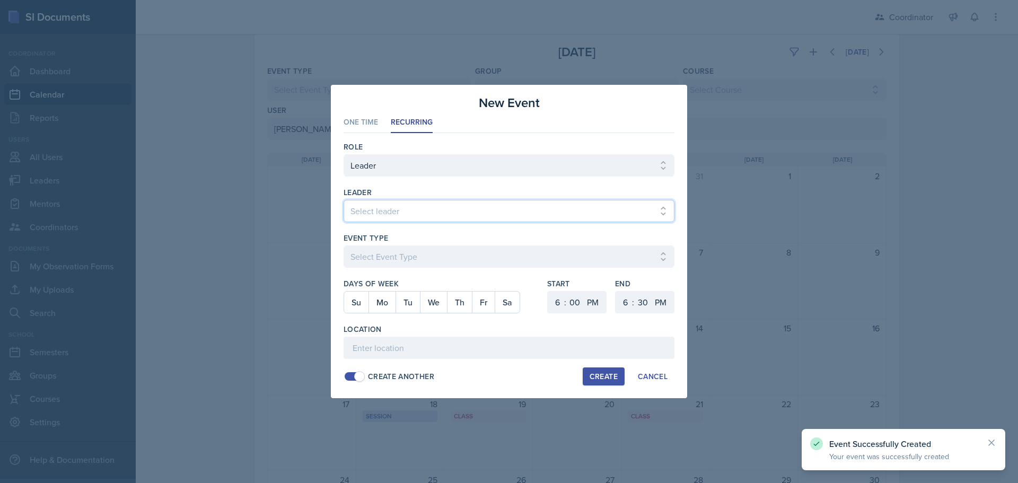
click at [411, 202] on select "Select leader [PERSON_NAME] [PERSON_NAME] [PERSON_NAME] [PERSON_NAME] [PERSON_N…" at bounding box center [509, 211] width 331 height 22
click at [344, 200] on select "Select leader [PERSON_NAME] [PERSON_NAME] [PERSON_NAME] [PERSON_NAME] [PERSON_N…" at bounding box center [509, 211] width 331 height 22
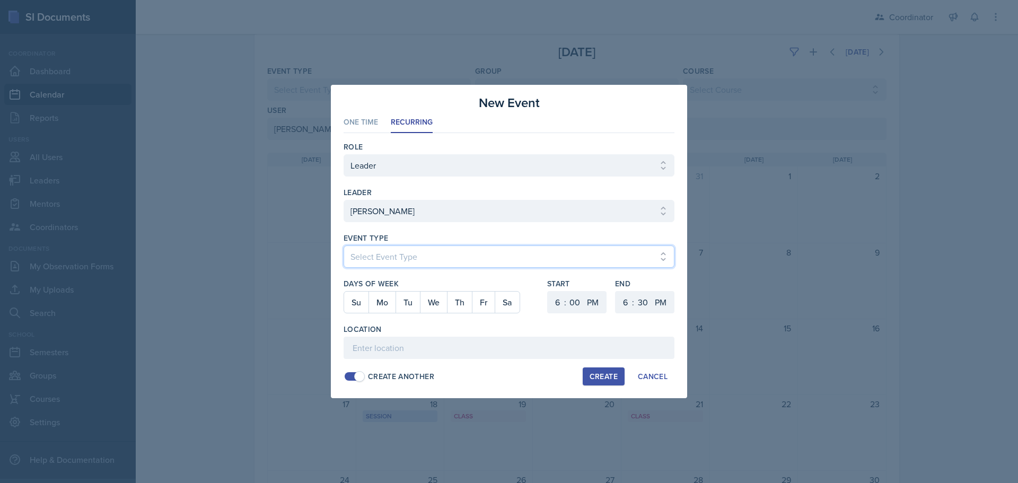
drag, startPoint x: 395, startPoint y: 255, endPoint x: 393, endPoint y: 267, distance: 11.9
click at [395, 256] on select "Select Event Type Admin Office Hour Cal Workshop Class Class Announcement LA Pe…" at bounding box center [509, 257] width 331 height 22
click at [344, 246] on select "Select Event Type Admin Office Hour Cal Workshop Class Class Announcement LA Pe…" at bounding box center [509, 257] width 331 height 22
click at [396, 245] on div "Event Type Select Event Type Admin Office Hour Cal Workshop Class Class Announc…" at bounding box center [509, 256] width 331 height 46
click at [395, 251] on select "Select Event Type Admin Office Hour Cal Workshop Class Class Announcement LA Pe…" at bounding box center [509, 257] width 331 height 22
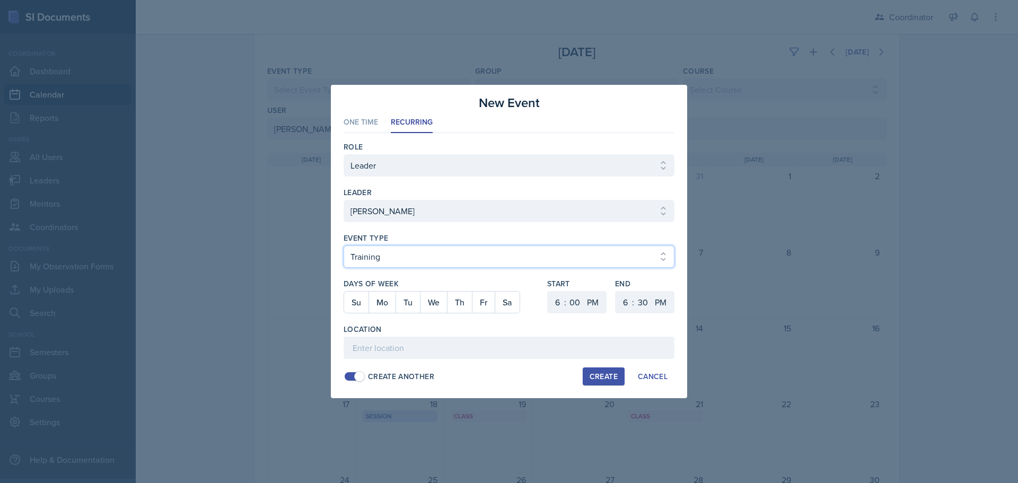
click at [344, 246] on select "Select Event Type Admin Office Hour Cal Workshop Class Class Announcement LA Pe…" at bounding box center [509, 257] width 331 height 22
click at [434, 305] on button "We" at bounding box center [433, 302] width 27 height 21
click at [549, 303] on select "1 2 3 4 5 6 7 8 9 10 11 12" at bounding box center [556, 302] width 17 height 22
click at [548, 291] on select "1 2 3 4 5 6 7 8 9 10 11 12" at bounding box center [556, 302] width 17 height 22
drag, startPoint x: 574, startPoint y: 300, endPoint x: 574, endPoint y: 293, distance: 6.9
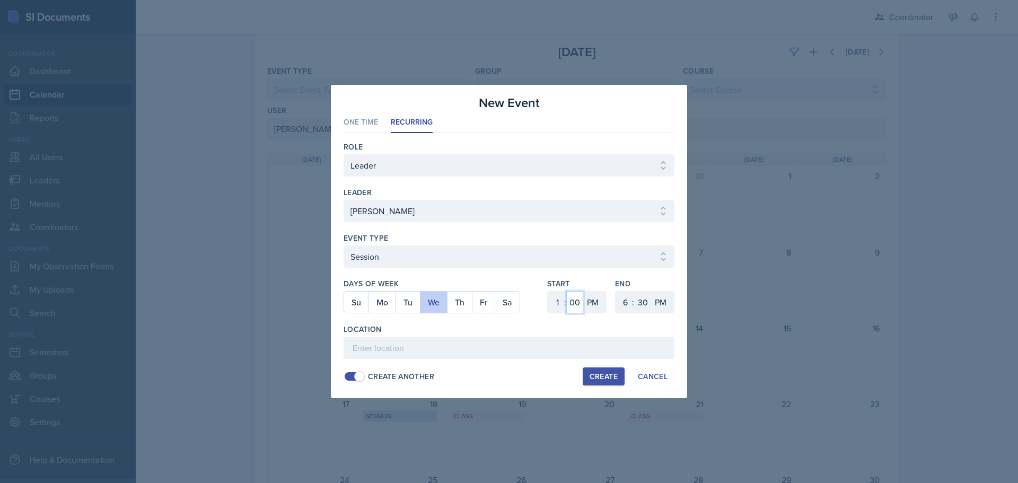
click at [574, 300] on select "00 05 10 15 20 25 30 35 40 45 50 55" at bounding box center [574, 302] width 17 height 22
click at [566, 291] on select "00 05 10 15 20 25 30 35 40 45 50 55" at bounding box center [574, 302] width 17 height 22
click at [623, 294] on select "1 2 3 4 5 6 7 8 9 10 11 12" at bounding box center [624, 302] width 17 height 22
click at [616, 291] on select "1 2 3 4 5 6 7 8 9 10 11 12" at bounding box center [624, 302] width 17 height 22
click at [647, 307] on select "00 05 10 15 20 25 30 35 40 45 50 55" at bounding box center [642, 302] width 17 height 22
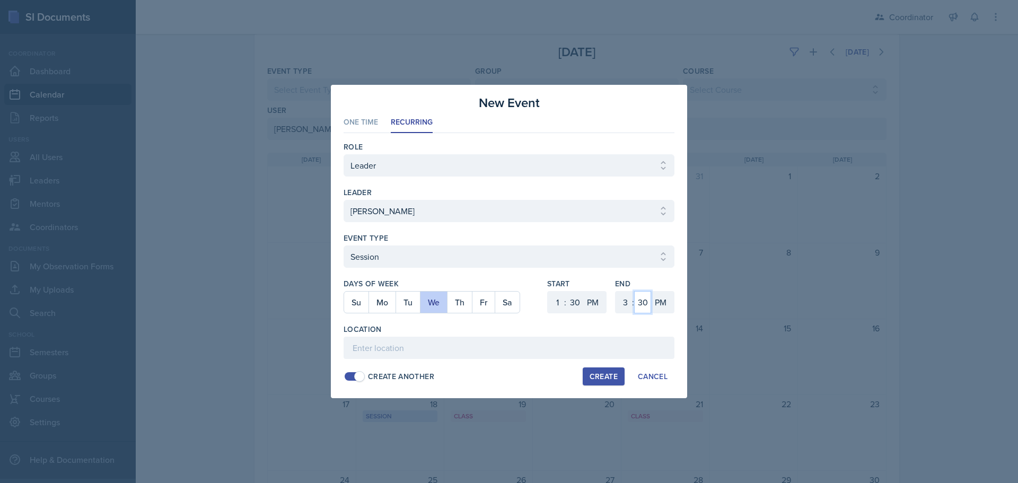
click at [634, 291] on select "00 05 10 15 20 25 30 35 40 45 50 55" at bounding box center [642, 302] width 17 height 22
click at [528, 349] on input at bounding box center [509, 348] width 331 height 22
click at [594, 376] on div "Create" at bounding box center [604, 376] width 28 height 8
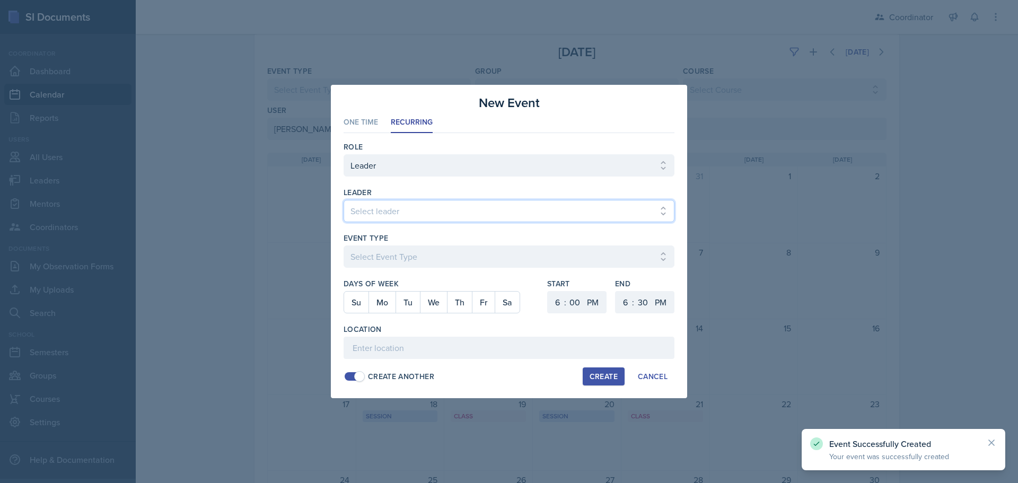
click at [368, 219] on select "Select leader [PERSON_NAME] [PERSON_NAME] [PERSON_NAME] [PERSON_NAME] [PERSON_N…" at bounding box center [509, 211] width 331 height 22
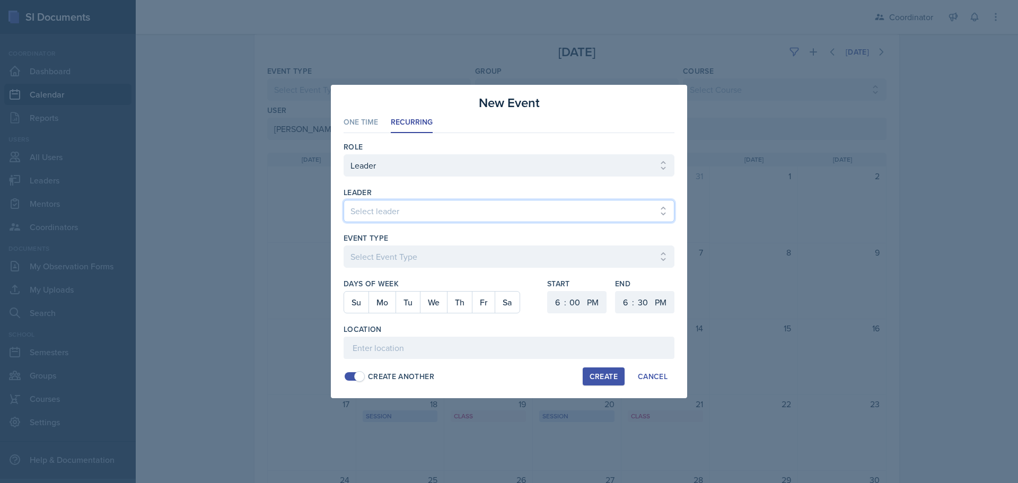
click at [344, 200] on select "Select leader [PERSON_NAME] [PERSON_NAME] [PERSON_NAME] [PERSON_NAME] [PERSON_N…" at bounding box center [509, 211] width 331 height 22
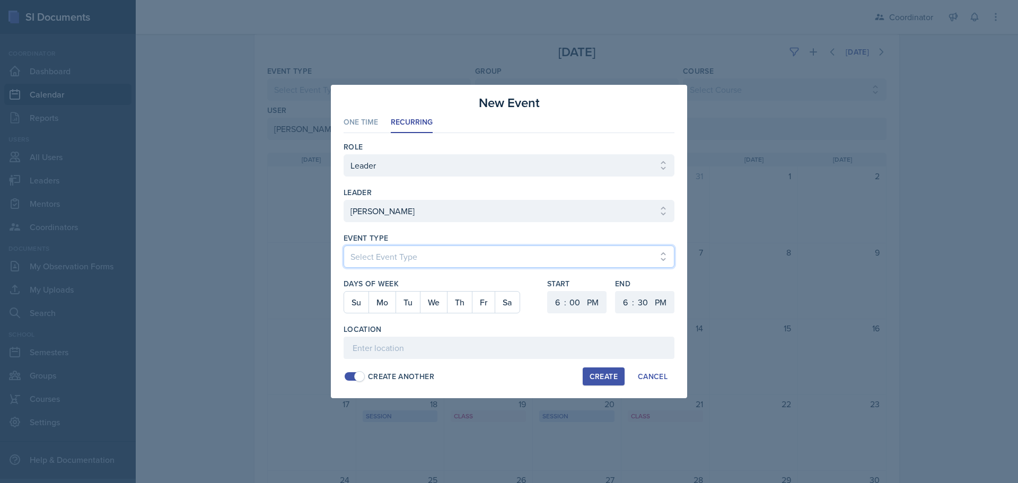
click at [387, 259] on select "Select Event Type Admin Office Hour Cal Workshop Class Class Announcement LA Pe…" at bounding box center [509, 257] width 331 height 22
click at [344, 246] on select "Select Event Type Admin Office Hour Cal Workshop Class Class Announcement LA Pe…" at bounding box center [509, 257] width 331 height 22
click at [434, 300] on button "We" at bounding box center [433, 302] width 27 height 21
drag, startPoint x: 553, startPoint y: 297, endPoint x: 553, endPoint y: 292, distance: 5.3
click at [553, 297] on select "1 2 3 4 5 6 7 8 9 10 11 12" at bounding box center [556, 302] width 17 height 22
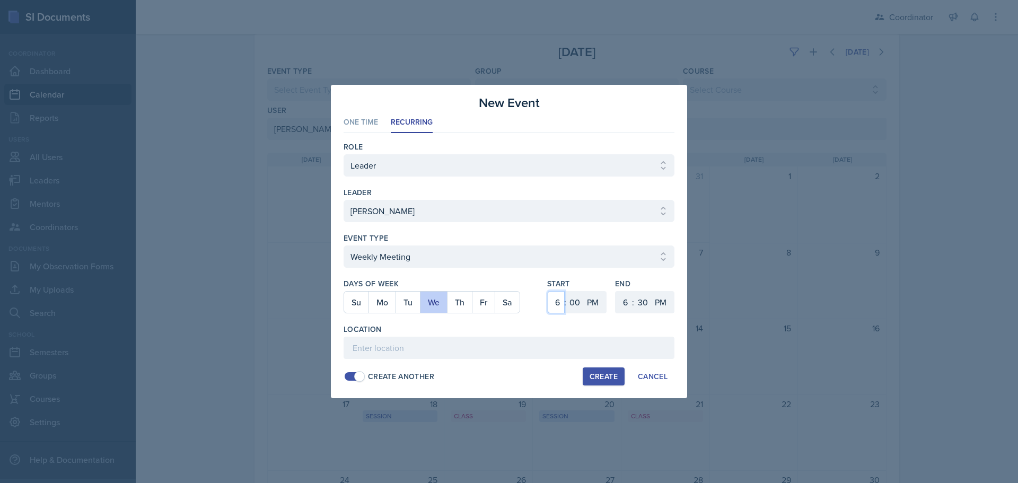
click at [548, 291] on select "1 2 3 4 5 6 7 8 9 10 11 12" at bounding box center [556, 302] width 17 height 22
drag, startPoint x: 578, startPoint y: 301, endPoint x: 578, endPoint y: 294, distance: 6.9
click at [578, 301] on select "00 05 10 15 20 25 30 35 40 45 50 55" at bounding box center [574, 302] width 17 height 22
click at [566, 291] on select "00 05 10 15 20 25 30 35 40 45 50 55" at bounding box center [574, 302] width 17 height 22
drag, startPoint x: 591, startPoint y: 299, endPoint x: 593, endPoint y: 313, distance: 14.6
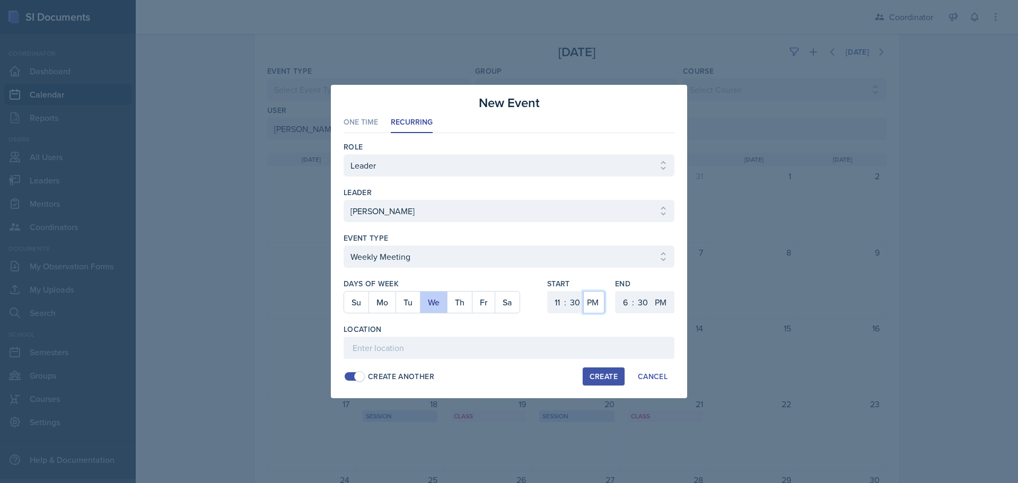
click at [591, 299] on select "AM PM" at bounding box center [593, 302] width 21 height 22
click at [583, 291] on select "AM PM" at bounding box center [593, 302] width 21 height 22
click at [623, 299] on select "1 2 3 4 5 6 7 8 9 10 11 12" at bounding box center [624, 302] width 17 height 22
click at [616, 291] on select "1 2 3 4 5 6 7 8 9 10 11 12" at bounding box center [624, 302] width 17 height 22
click at [564, 339] on input at bounding box center [509, 348] width 331 height 22
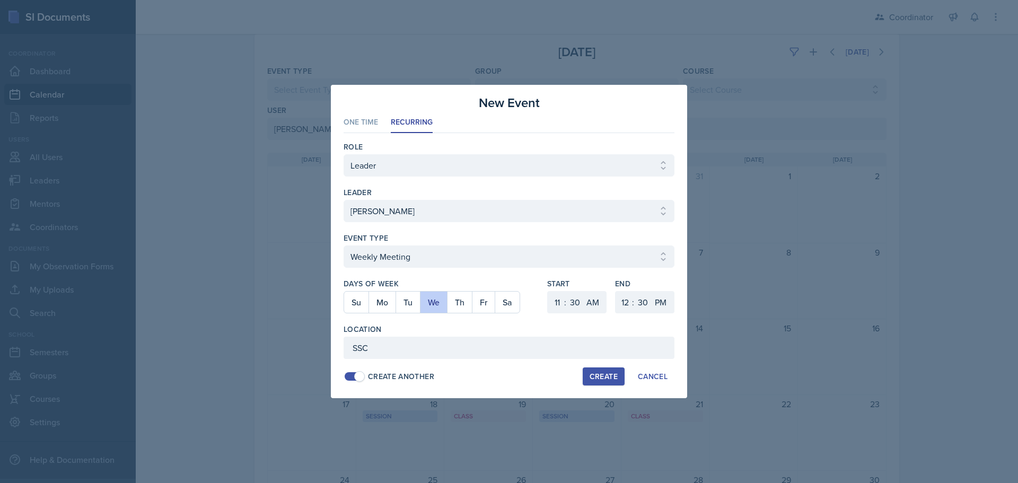
click at [601, 373] on div "Create" at bounding box center [604, 376] width 28 height 8
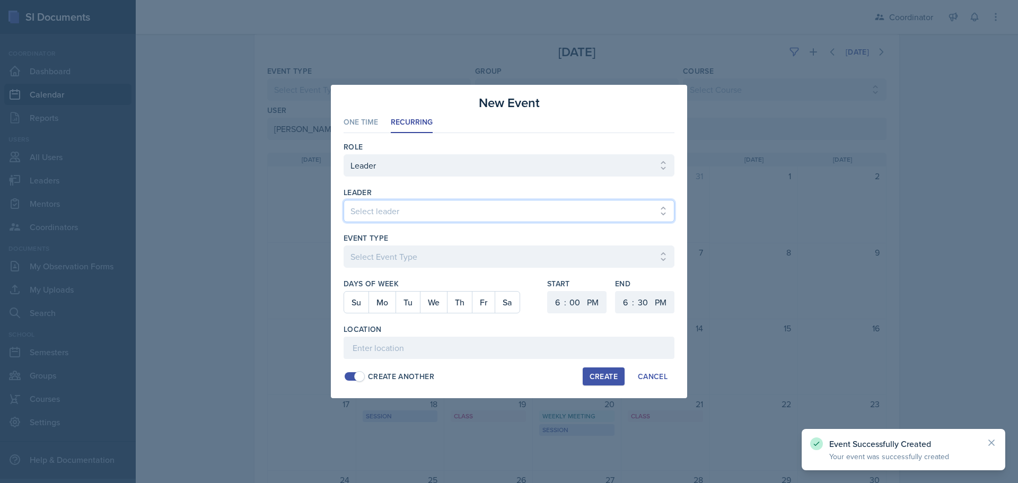
click at [417, 205] on select "Select leader [PERSON_NAME] [PERSON_NAME] [PERSON_NAME] [PERSON_NAME] [PERSON_N…" at bounding box center [509, 211] width 331 height 22
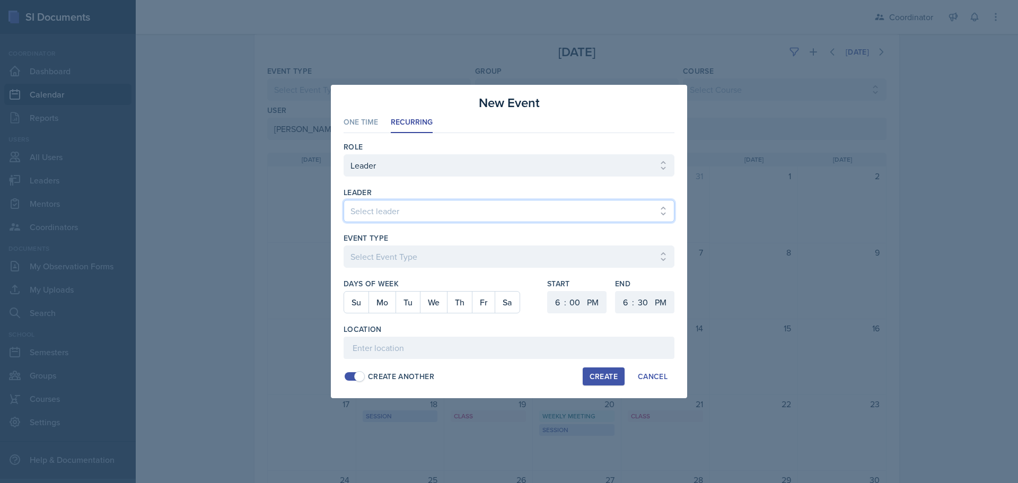
click at [344, 200] on select "Select leader [PERSON_NAME] [PERSON_NAME] [PERSON_NAME] [PERSON_NAME] [PERSON_N…" at bounding box center [509, 211] width 331 height 22
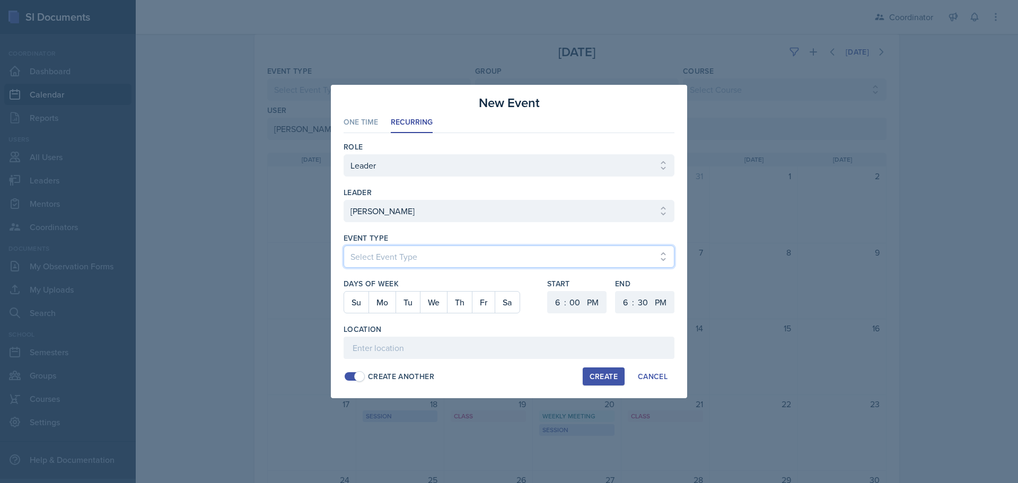
click at [379, 262] on select "Select Event Type Admin Office Hour Cal Workshop Class Class Announcement LA Pe…" at bounding box center [509, 257] width 331 height 22
click at [344, 246] on select "Select Event Type Admin Office Hour Cal Workshop Class Class Announcement LA Pe…" at bounding box center [509, 257] width 331 height 22
click at [380, 300] on button "Mo" at bounding box center [382, 302] width 27 height 21
click at [563, 303] on select "1 2 3 4 5 6 7 8 9 10 11 12" at bounding box center [556, 302] width 17 height 22
click at [548, 291] on select "1 2 3 4 5 6 7 8 9 10 11 12" at bounding box center [556, 302] width 17 height 22
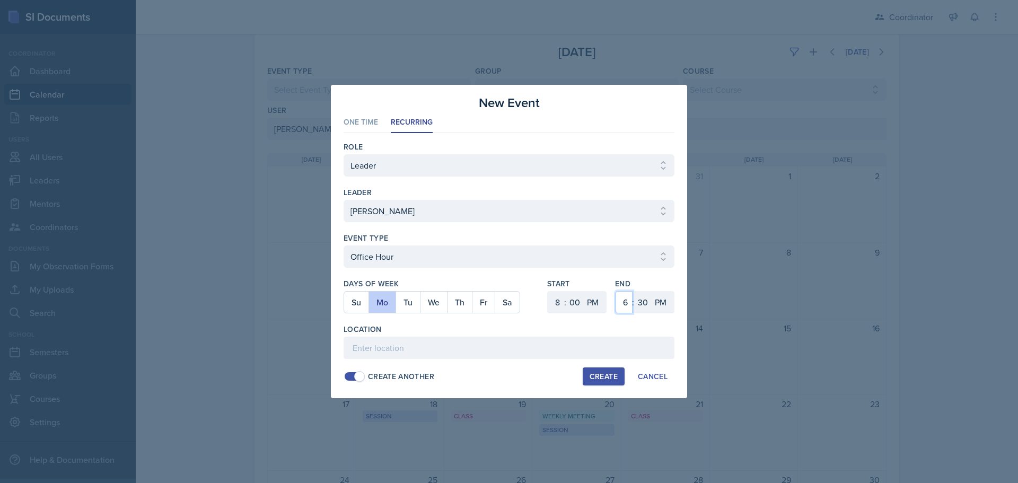
click at [622, 301] on select "1 2 3 4 5 6 7 8 9 10 11 12" at bounding box center [624, 302] width 17 height 22
click at [616, 291] on select "1 2 3 4 5 6 7 8 9 10 11 12" at bounding box center [624, 302] width 17 height 22
click at [650, 308] on select "00 05 10 15 20 25 30 35 40 45 50 55" at bounding box center [642, 302] width 17 height 22
click at [634, 291] on select "00 05 10 15 20 25 30 35 40 45 50 55" at bounding box center [642, 302] width 17 height 22
click at [505, 348] on input at bounding box center [509, 348] width 331 height 22
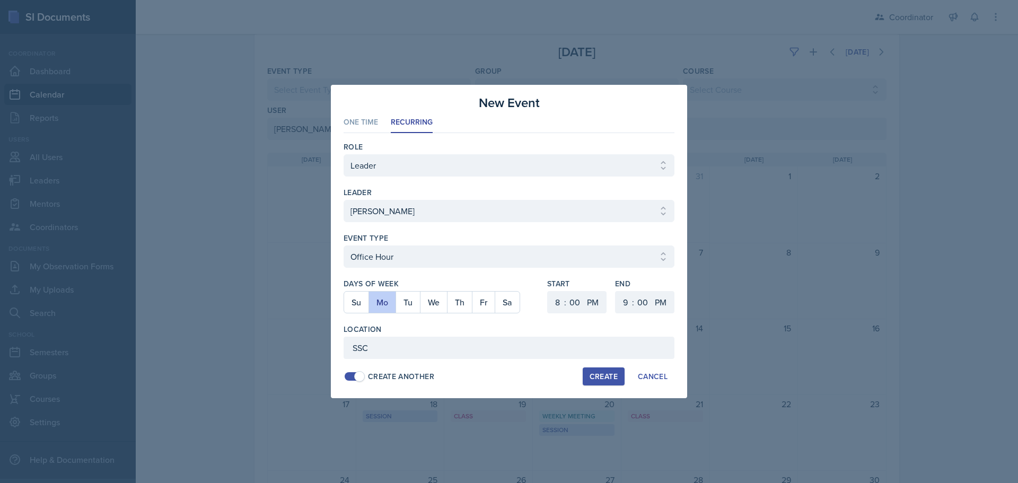
click at [598, 374] on div "Create" at bounding box center [604, 376] width 28 height 8
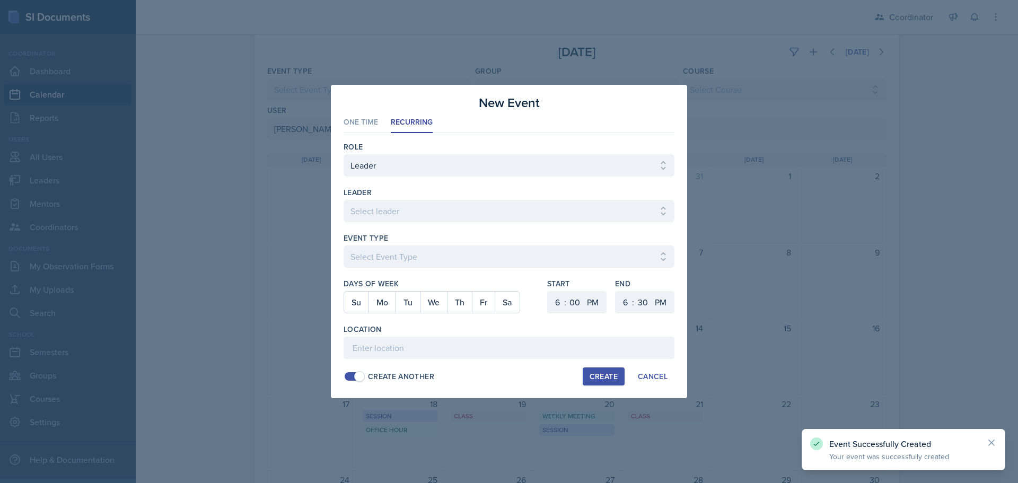
click at [812, 266] on div at bounding box center [509, 241] width 1018 height 483
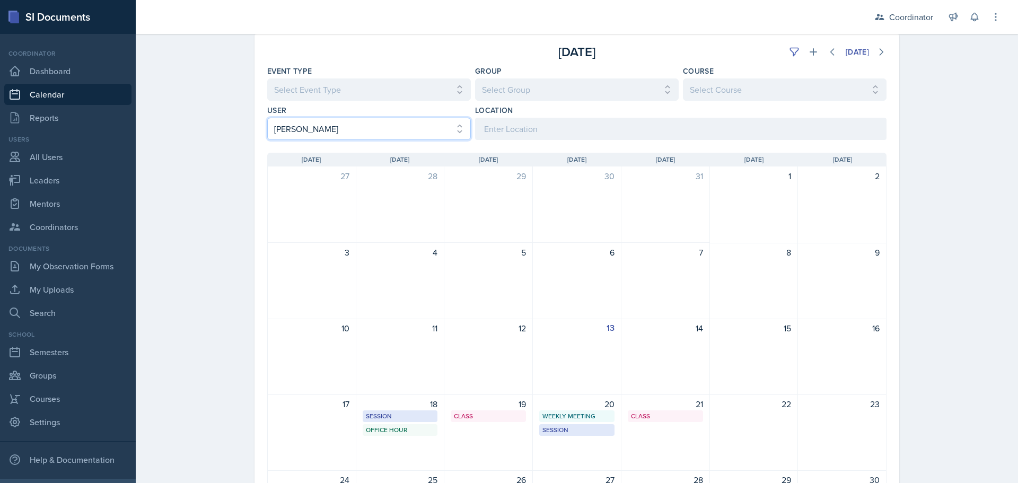
click at [287, 132] on select "Select User All [PERSON_NAME] [PERSON_NAME] [PERSON_NAME] [PERSON_NAME] [PERSON…" at bounding box center [369, 129] width 204 height 22
click at [267, 118] on select "Select User All [PERSON_NAME] [PERSON_NAME] [PERSON_NAME] [PERSON_NAME] [PERSON…" at bounding box center [369, 129] width 204 height 22
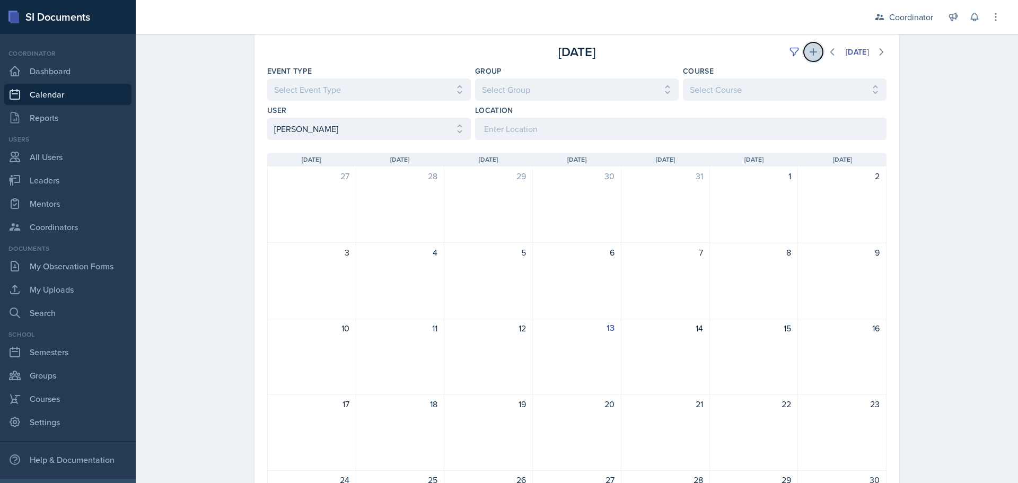
click at [810, 55] on icon at bounding box center [813, 51] width 7 height 7
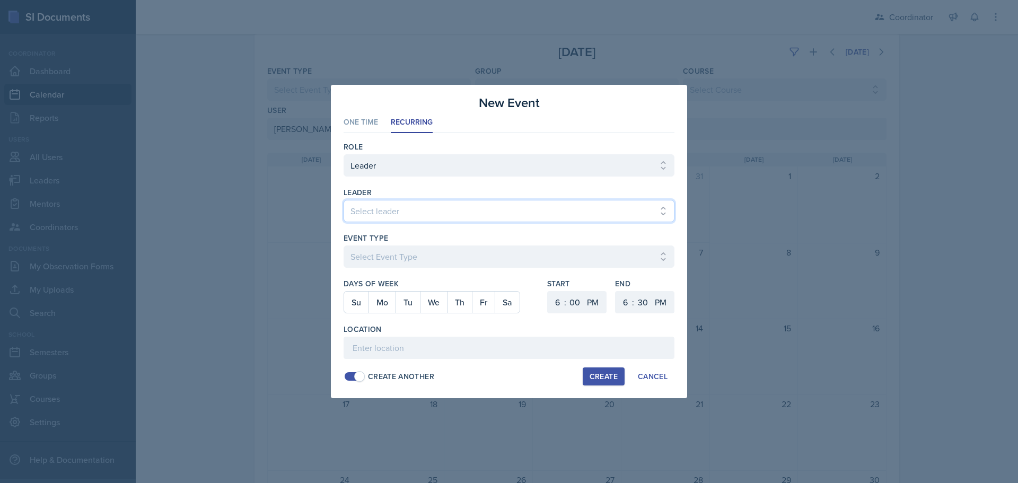
click at [388, 204] on select "Select leader [PERSON_NAME] [PERSON_NAME] [PERSON_NAME] [PERSON_NAME] [PERSON_N…" at bounding box center [509, 211] width 331 height 22
click at [344, 200] on select "Select leader [PERSON_NAME] [PERSON_NAME] [PERSON_NAME] [PERSON_NAME] [PERSON_N…" at bounding box center [509, 211] width 331 height 22
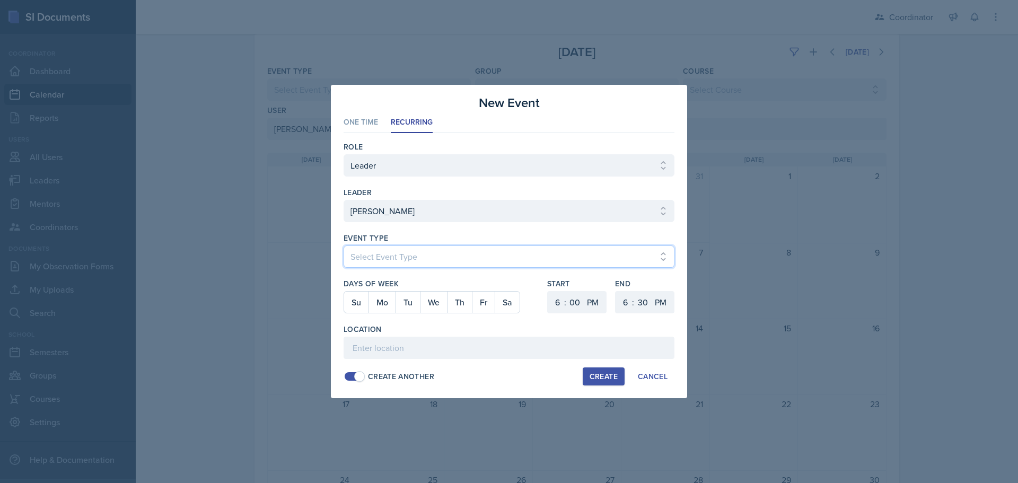
click at [398, 257] on select "Select Event Type Admin Office Hour Cal Workshop Class Class Announcement LA Pe…" at bounding box center [509, 257] width 331 height 22
click at [344, 246] on select "Select Event Type Admin Office Hour Cal Workshop Class Class Announcement LA Pe…" at bounding box center [509, 257] width 331 height 22
click at [408, 303] on button "Tu" at bounding box center [408, 302] width 24 height 21
click at [462, 303] on button "Th" at bounding box center [459, 302] width 25 height 21
click at [553, 303] on select "1 2 3 4 5 6 7 8 9 10 11 12" at bounding box center [556, 302] width 17 height 22
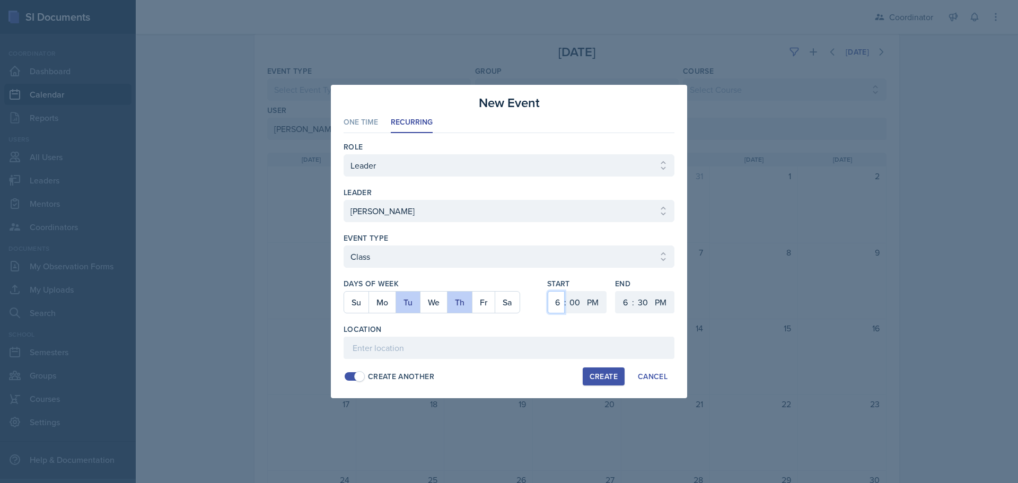
click at [548, 291] on select "1 2 3 4 5 6 7 8 9 10 11 12" at bounding box center [556, 302] width 17 height 22
click at [586, 311] on select "AM PM" at bounding box center [593, 302] width 21 height 22
click at [576, 307] on select "00 05 10 15 20 25 30 35 40 45 50 55" at bounding box center [574, 302] width 17 height 22
click at [566, 291] on select "00 05 10 15 20 25 30 35 40 45 50 55" at bounding box center [574, 302] width 17 height 22
click at [591, 302] on select "AM PM" at bounding box center [593, 302] width 21 height 22
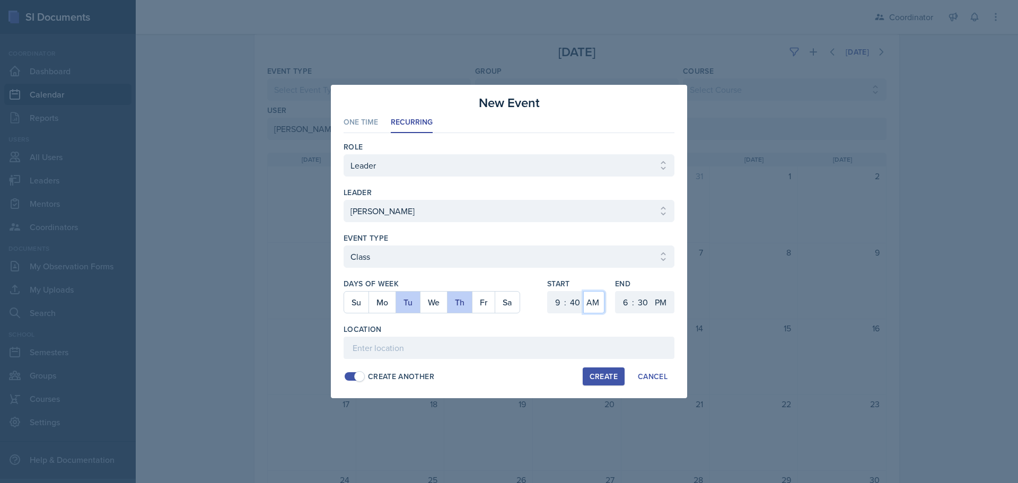
click at [583, 291] on select "AM PM" at bounding box center [593, 302] width 21 height 22
click at [623, 304] on select "1 2 3 4 5 6 7 8 9 10 11 12" at bounding box center [624, 302] width 17 height 22
click at [616, 291] on select "1 2 3 4 5 6 7 8 9 10 11 12" at bounding box center [624, 302] width 17 height 22
drag, startPoint x: 644, startPoint y: 303, endPoint x: 652, endPoint y: 228, distance: 75.7
click at [644, 303] on select "00 05 10 15 20 25 30 35 40 45 50 55" at bounding box center [642, 302] width 17 height 22
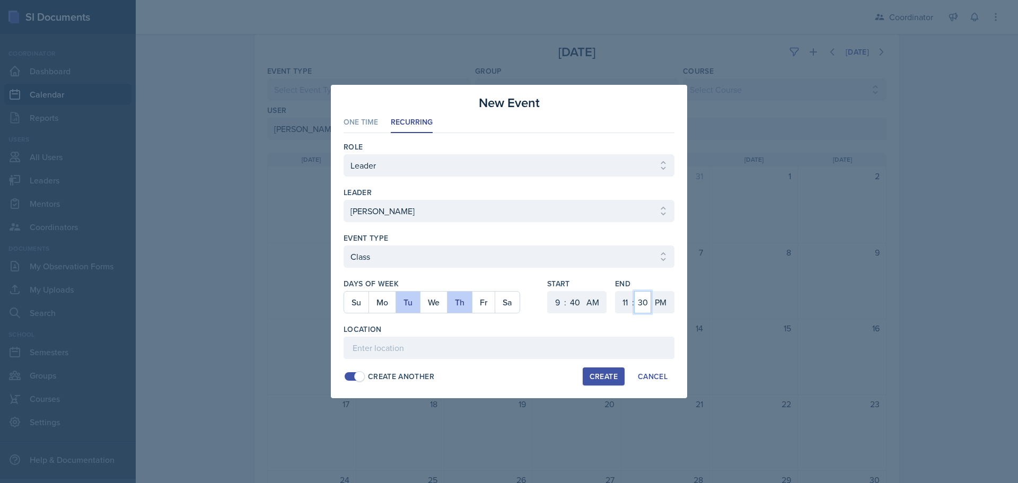
click at [634, 291] on select "00 05 10 15 20 25 30 35 40 45 50 55" at bounding box center [642, 302] width 17 height 22
drag, startPoint x: 668, startPoint y: 294, endPoint x: 667, endPoint y: 301, distance: 7.0
click at [668, 294] on select "AM PM" at bounding box center [661, 302] width 21 height 22
click at [651, 291] on select "AM PM" at bounding box center [661, 302] width 21 height 22
click at [644, 346] on input at bounding box center [509, 348] width 331 height 22
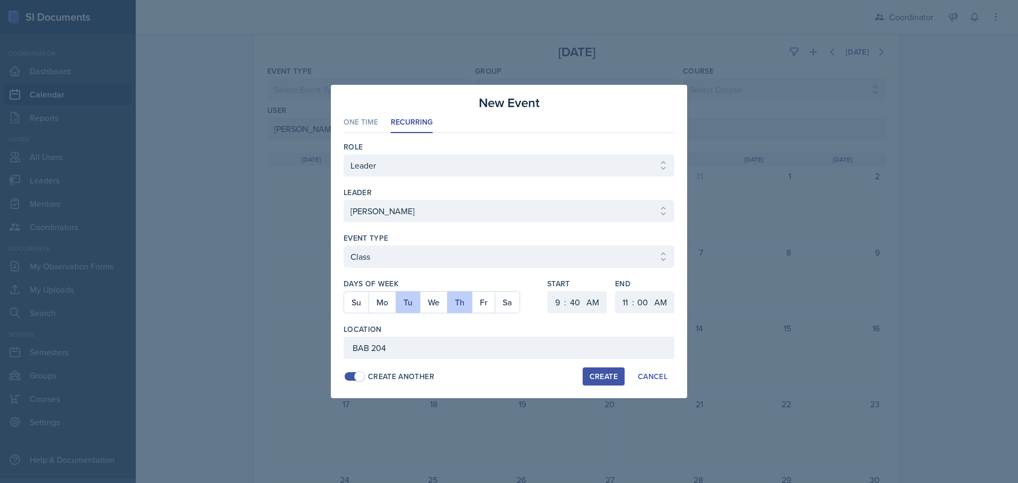
click at [602, 382] on button "Create" at bounding box center [604, 377] width 42 height 18
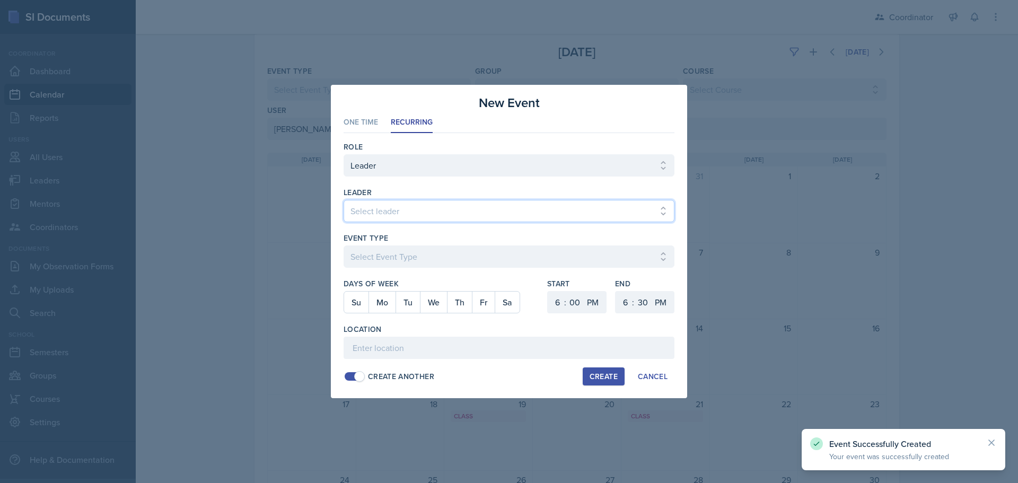
click at [362, 213] on select "Select leader [PERSON_NAME] [PERSON_NAME] [PERSON_NAME] [PERSON_NAME] [PERSON_N…" at bounding box center [509, 211] width 331 height 22
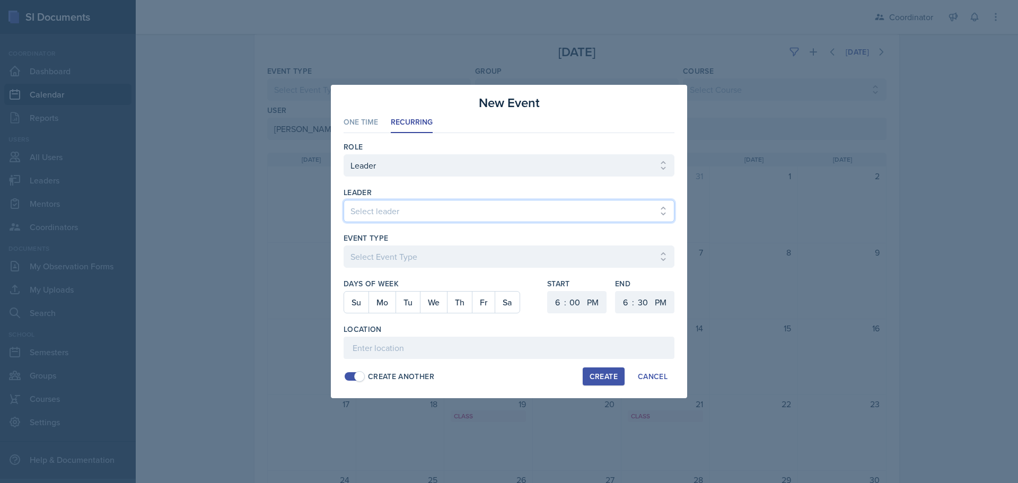
click at [344, 200] on select "Select leader [PERSON_NAME] [PERSON_NAME] [PERSON_NAME] [PERSON_NAME] [PERSON_N…" at bounding box center [509, 211] width 331 height 22
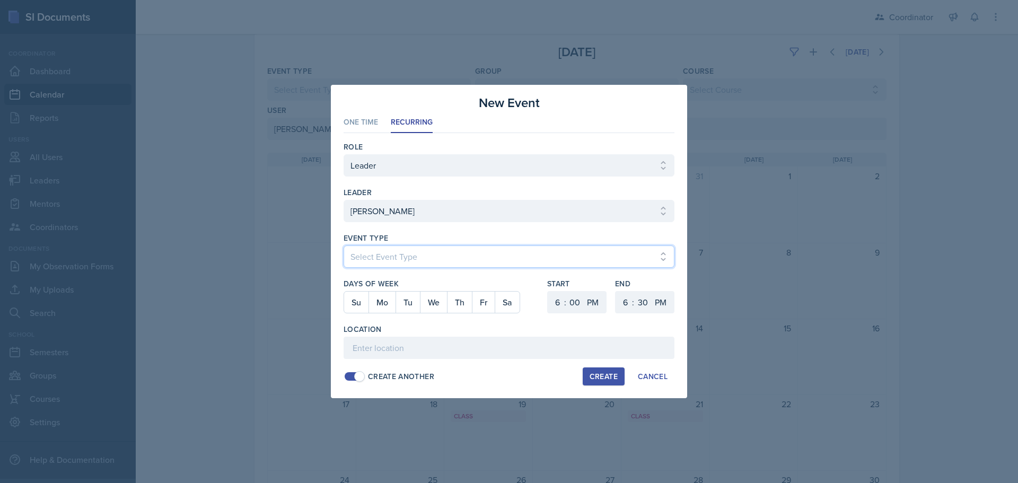
click at [367, 249] on select "Select Event Type Admin Office Hour Cal Workshop Class Class Announcement LA Pe…" at bounding box center [509, 257] width 331 height 22
click at [344, 246] on select "Select Event Type Admin Office Hour Cal Workshop Class Class Announcement LA Pe…" at bounding box center [509, 257] width 331 height 22
click at [409, 300] on button "Tu" at bounding box center [408, 302] width 24 height 21
drag, startPoint x: 556, startPoint y: 305, endPoint x: 560, endPoint y: 291, distance: 14.2
click at [556, 305] on select "1 2 3 4 5 6 7 8 9 10 11 12" at bounding box center [556, 302] width 17 height 22
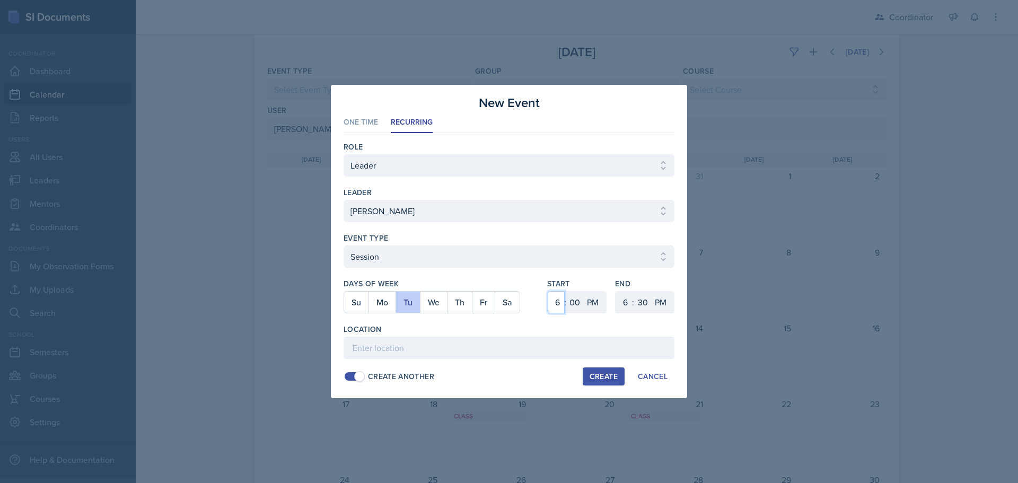
click at [548, 291] on select "1 2 3 4 5 6 7 8 9 10 11 12" at bounding box center [556, 302] width 17 height 22
drag, startPoint x: 625, startPoint y: 305, endPoint x: 625, endPoint y: 291, distance: 13.8
click at [625, 305] on select "1 2 3 4 5 6 7 8 9 10 11 12" at bounding box center [624, 302] width 17 height 22
click at [616, 291] on select "1 2 3 4 5 6 7 8 9 10 11 12" at bounding box center [624, 302] width 17 height 22
click at [648, 300] on select "00 05 10 15 20 25 30 35 40 45 50 55" at bounding box center [642, 302] width 17 height 22
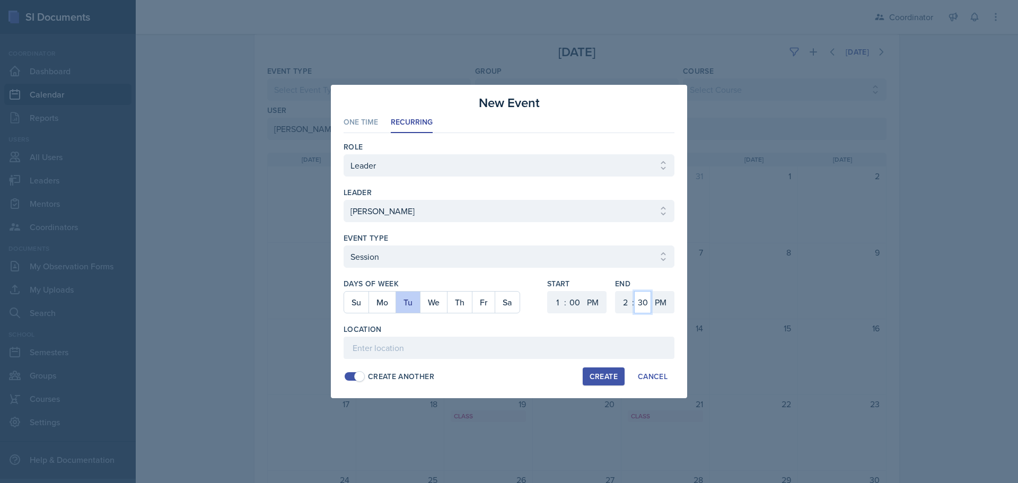
click at [634, 291] on select "00 05 10 15 20 25 30 35 40 45 50 55" at bounding box center [642, 302] width 17 height 22
click at [546, 346] on input at bounding box center [509, 348] width 331 height 22
click at [603, 374] on div "Create" at bounding box center [604, 376] width 28 height 8
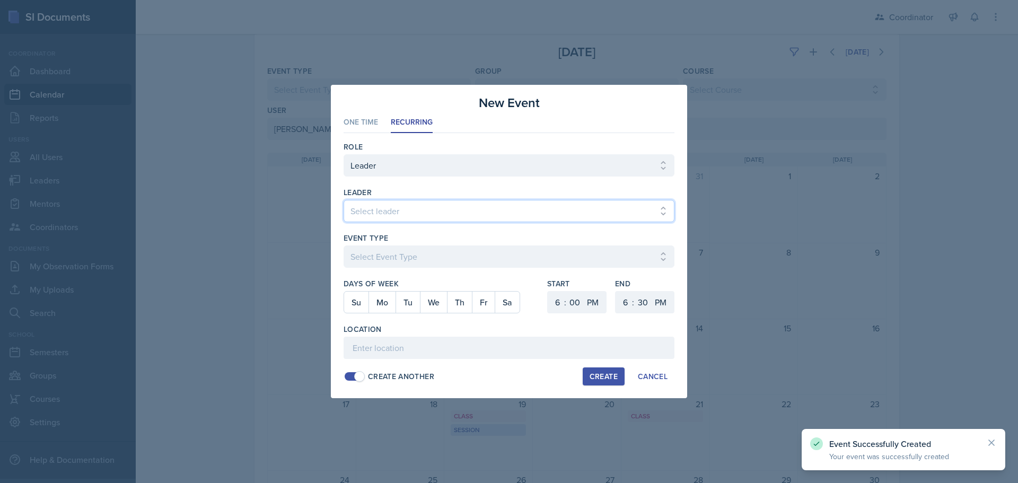
click at [409, 216] on select "Select leader [PERSON_NAME] [PERSON_NAME] [PERSON_NAME] [PERSON_NAME] [PERSON_N…" at bounding box center [509, 211] width 331 height 22
click at [344, 200] on select "Select leader [PERSON_NAME] [PERSON_NAME] [PERSON_NAME] [PERSON_NAME] [PERSON_N…" at bounding box center [509, 211] width 331 height 22
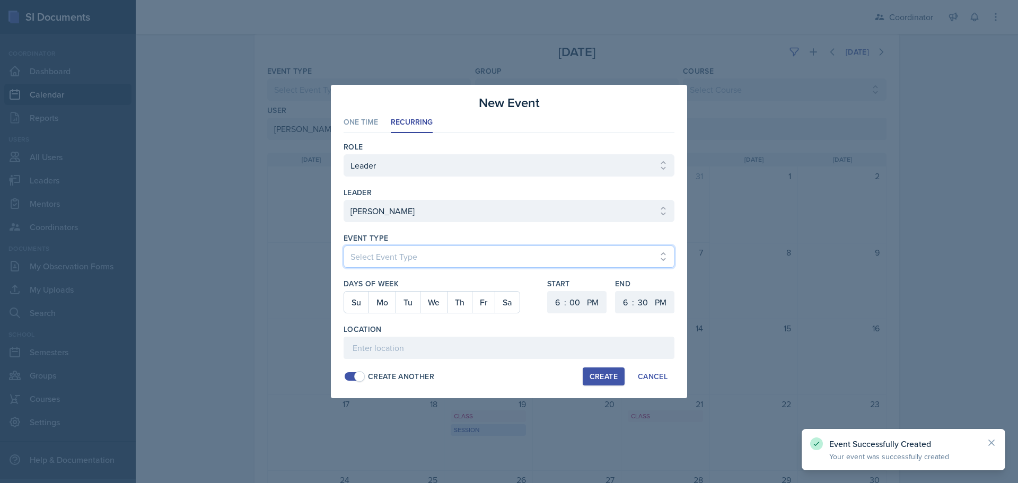
click at [408, 253] on select "Select Event Type Admin Office Hour Cal Workshop Class Class Announcement LA Pe…" at bounding box center [509, 257] width 331 height 22
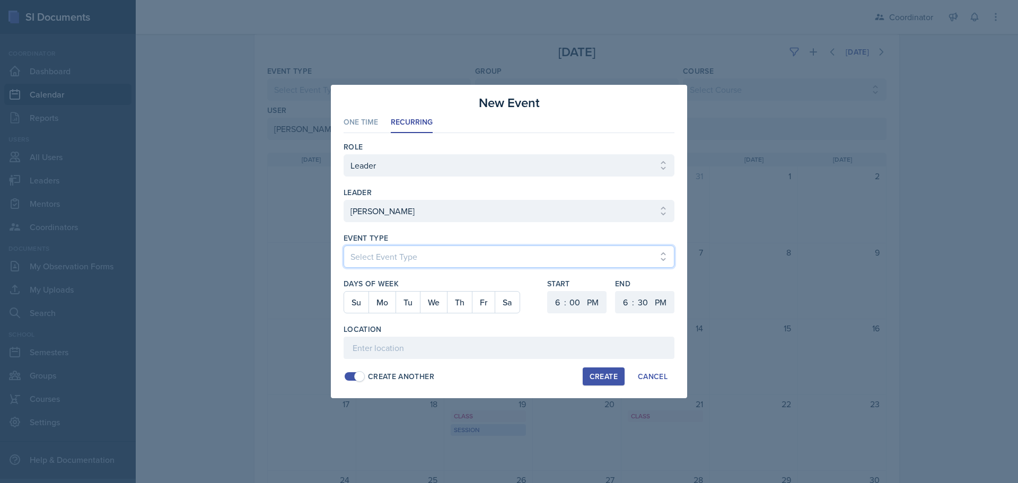
click at [344, 246] on select "Select Event Type Admin Office Hour Cal Workshop Class Class Announcement LA Pe…" at bounding box center [509, 257] width 331 height 22
click at [435, 306] on button "We" at bounding box center [433, 302] width 27 height 21
click at [560, 308] on select "1 2 3 4 5 6 7 8 9 10 11 12" at bounding box center [556, 302] width 17 height 22
click at [548, 291] on select "1 2 3 4 5 6 7 8 9 10 11 12" at bounding box center [556, 302] width 17 height 22
click at [591, 296] on select "AM PM" at bounding box center [593, 302] width 21 height 22
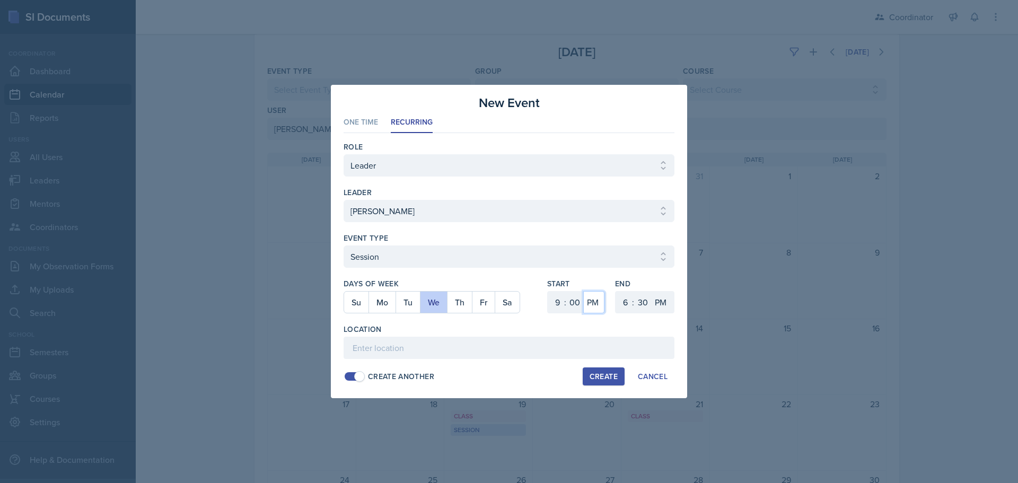
click at [583, 291] on select "AM PM" at bounding box center [593, 302] width 21 height 22
click at [623, 299] on select "1 2 3 4 5 6 7 8 9 10 11 12" at bounding box center [624, 302] width 17 height 22
click at [616, 291] on select "1 2 3 4 5 6 7 8 9 10 11 12" at bounding box center [624, 302] width 17 height 22
drag, startPoint x: 643, startPoint y: 305, endPoint x: 643, endPoint y: 298, distance: 8.0
click at [643, 306] on select "00 05 10 15 20 25 30 35 40 45 50 55" at bounding box center [642, 302] width 17 height 22
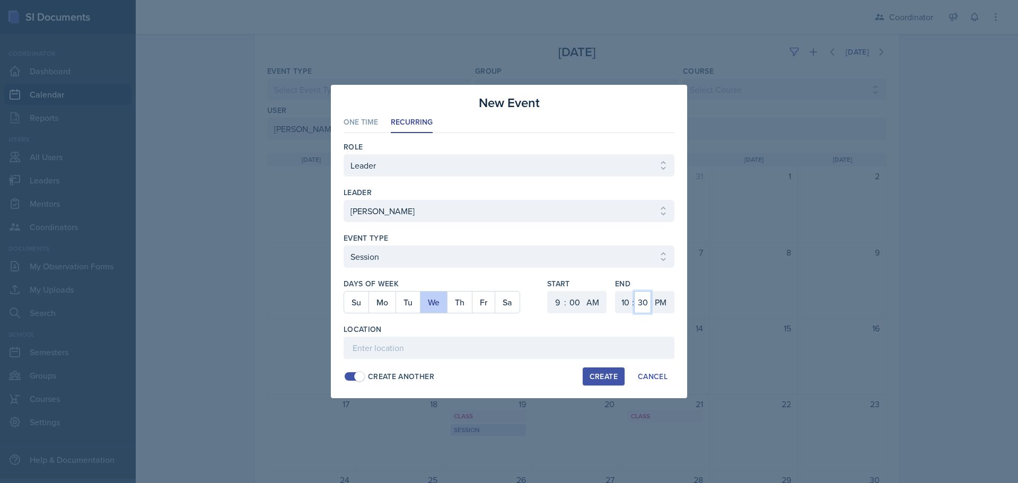
click at [634, 291] on select "00 05 10 15 20 25 30 35 40 45 50 55" at bounding box center [642, 302] width 17 height 22
drag, startPoint x: 660, startPoint y: 303, endPoint x: 660, endPoint y: 312, distance: 9.0
click at [660, 303] on select "AM PM" at bounding box center [661, 302] width 21 height 22
click at [651, 291] on select "AM PM" at bounding box center [661, 302] width 21 height 22
click at [653, 346] on input at bounding box center [509, 348] width 331 height 22
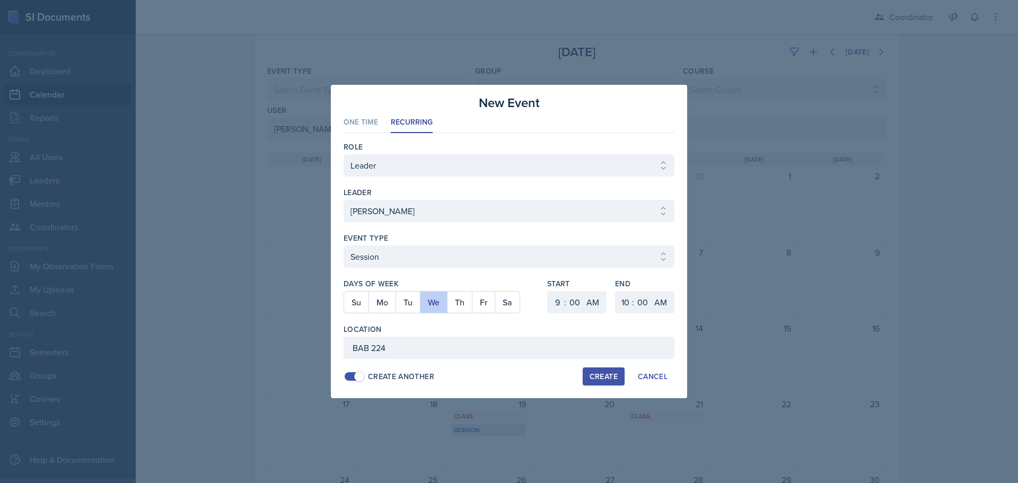
click at [609, 376] on div "Create" at bounding box center [604, 376] width 28 height 8
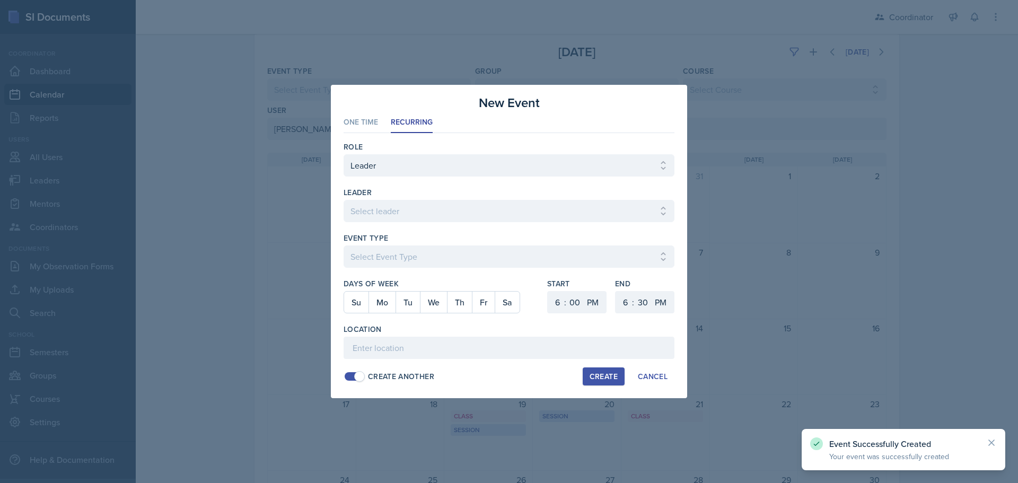
click at [383, 195] on div "leader" at bounding box center [509, 192] width 331 height 11
click at [376, 207] on select "Select leader [PERSON_NAME] [PERSON_NAME] [PERSON_NAME] [PERSON_NAME] [PERSON_N…" at bounding box center [509, 211] width 331 height 22
click at [344, 200] on select "Select leader [PERSON_NAME] [PERSON_NAME] [PERSON_NAME] [PERSON_NAME] [PERSON_N…" at bounding box center [509, 211] width 331 height 22
click at [361, 254] on select "Select Event Type Admin Office Hour Cal Workshop Class Class Announcement LA Pe…" at bounding box center [509, 257] width 331 height 22
click at [344, 246] on select "Select Event Type Admin Office Hour Cal Workshop Class Class Announcement LA Pe…" at bounding box center [509, 257] width 331 height 22
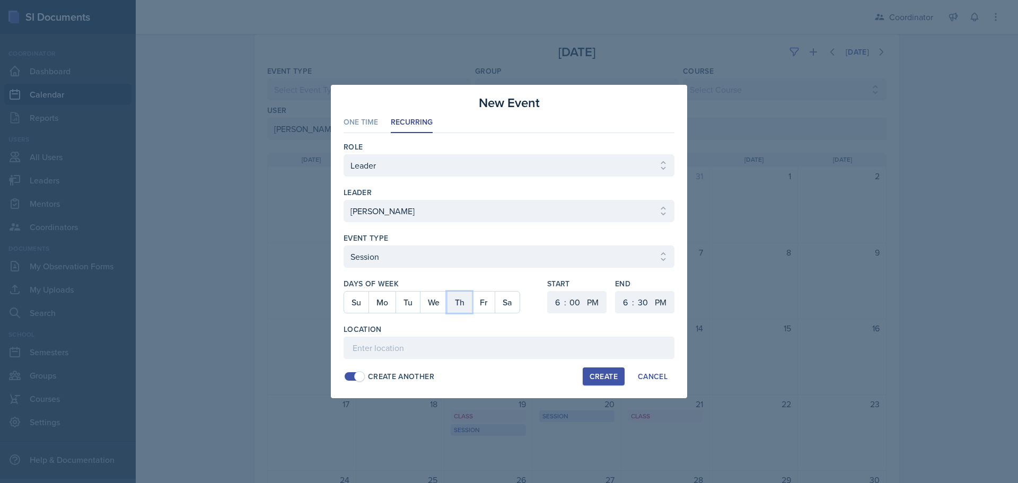
click at [457, 303] on button "Th" at bounding box center [459, 302] width 25 height 21
click at [551, 301] on select "1 2 3 4 5 6 7 8 9 10 11 12" at bounding box center [556, 302] width 17 height 22
click at [548, 291] on select "1 2 3 4 5 6 7 8 9 10 11 12" at bounding box center [556, 302] width 17 height 22
click at [626, 301] on select "1 2 3 4 5 6 7 8 9 10 11 12" at bounding box center [624, 302] width 17 height 22
click at [616, 291] on select "1 2 3 4 5 6 7 8 9 10 11 12" at bounding box center [624, 302] width 17 height 22
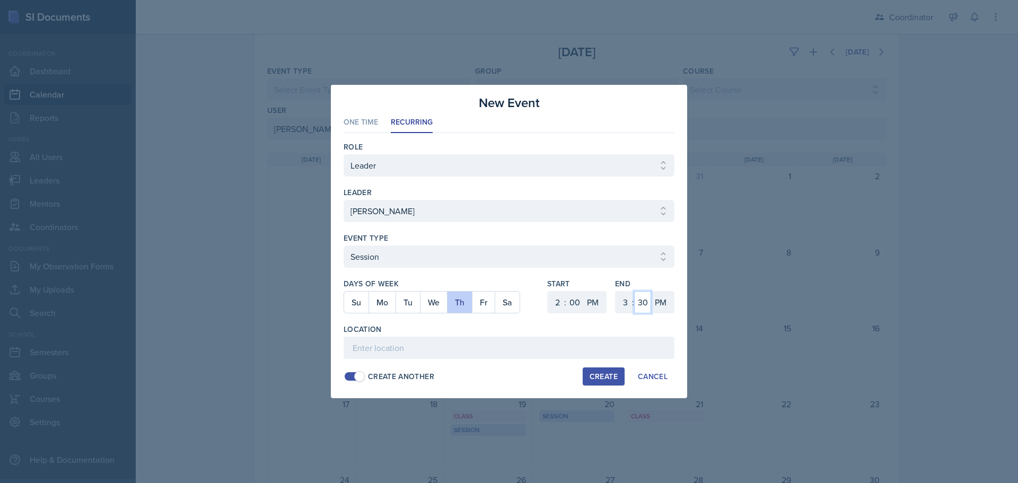
drag, startPoint x: 643, startPoint y: 302, endPoint x: 641, endPoint y: 293, distance: 9.2
click at [642, 302] on select "00 05 10 15 20 25 30 35 40 45 50 55" at bounding box center [642, 302] width 17 height 22
click at [634, 291] on select "00 05 10 15 20 25 30 35 40 45 50 55" at bounding box center [642, 302] width 17 height 22
click at [493, 347] on input at bounding box center [509, 348] width 331 height 22
click at [593, 369] on button "Create" at bounding box center [604, 377] width 42 height 18
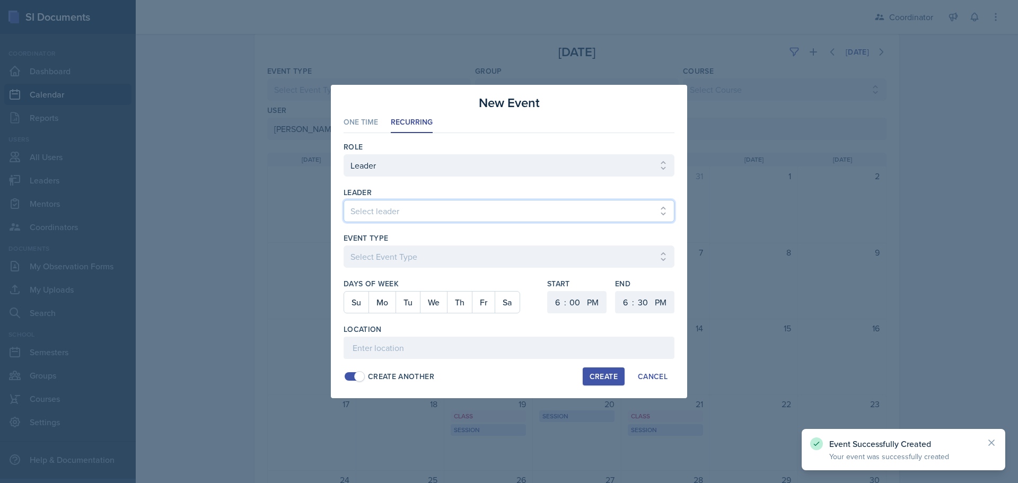
click at [386, 200] on select "Select leader [PERSON_NAME] [PERSON_NAME] [PERSON_NAME] [PERSON_NAME] [PERSON_N…" at bounding box center [509, 211] width 331 height 22
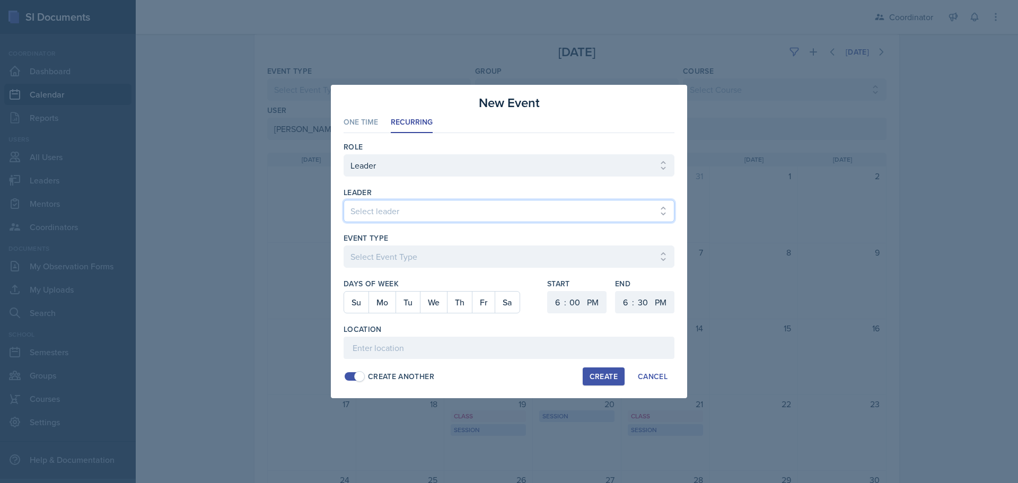
click at [344, 200] on select "Select leader [PERSON_NAME] [PERSON_NAME] [PERSON_NAME] [PERSON_NAME] [PERSON_N…" at bounding box center [509, 211] width 331 height 22
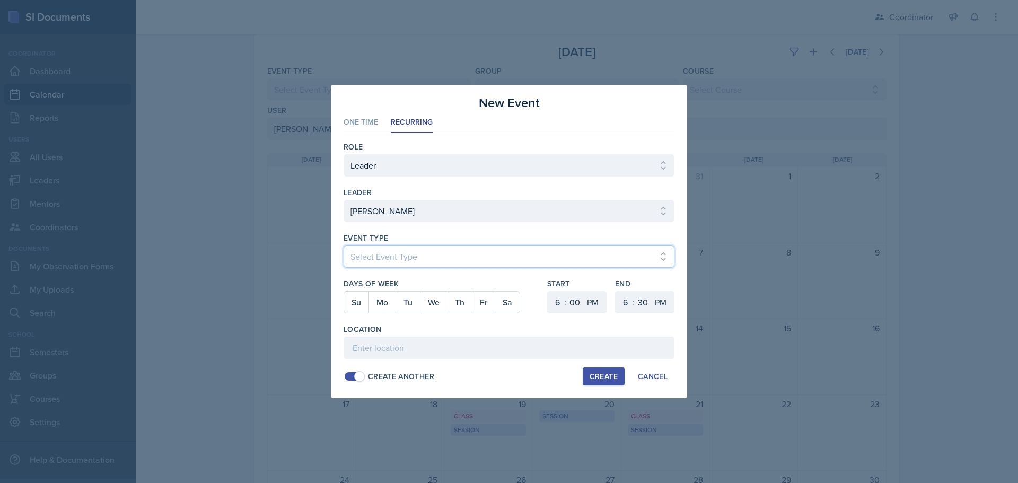
click at [378, 258] on select "Select Event Type Admin Office Hour Cal Workshop Class Class Announcement LA Pe…" at bounding box center [509, 257] width 331 height 22
click at [344, 246] on select "Select Event Type Admin Office Hour Cal Workshop Class Class Announcement LA Pe…" at bounding box center [509, 257] width 331 height 22
click at [436, 295] on button "We" at bounding box center [433, 302] width 27 height 21
click at [559, 307] on select "1 2 3 4 5 6 7 8 9 10 11 12" at bounding box center [556, 302] width 17 height 22
click at [548, 291] on select "1 2 3 4 5 6 7 8 9 10 11 12" at bounding box center [556, 302] width 17 height 22
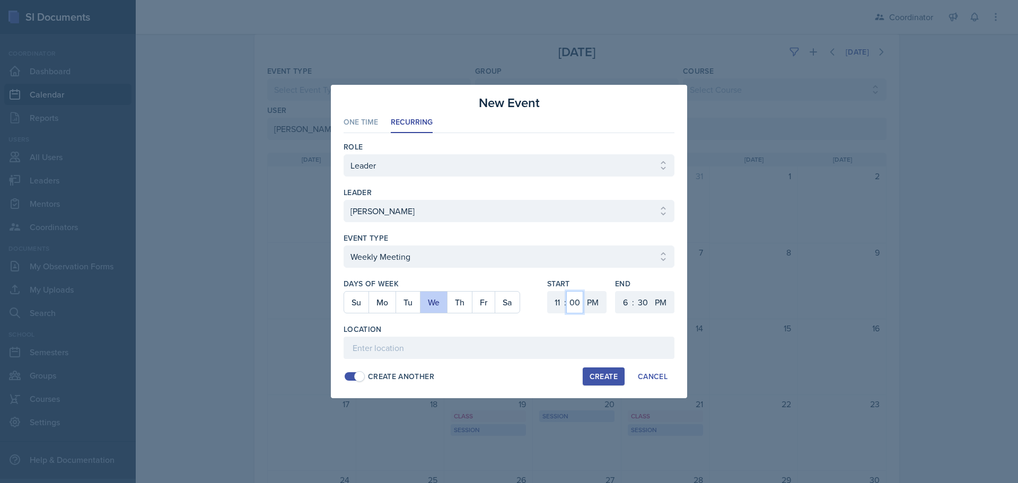
click at [575, 304] on select "00 05 10 15 20 25 30 35 40 45 50 55" at bounding box center [574, 302] width 17 height 22
click at [566, 291] on select "00 05 10 15 20 25 30 35 40 45 50 55" at bounding box center [574, 302] width 17 height 22
drag, startPoint x: 588, startPoint y: 297, endPoint x: 592, endPoint y: 306, distance: 10.2
click at [592, 304] on select "AM PM" at bounding box center [593, 302] width 21 height 22
click at [583, 291] on select "AM PM" at bounding box center [593, 302] width 21 height 22
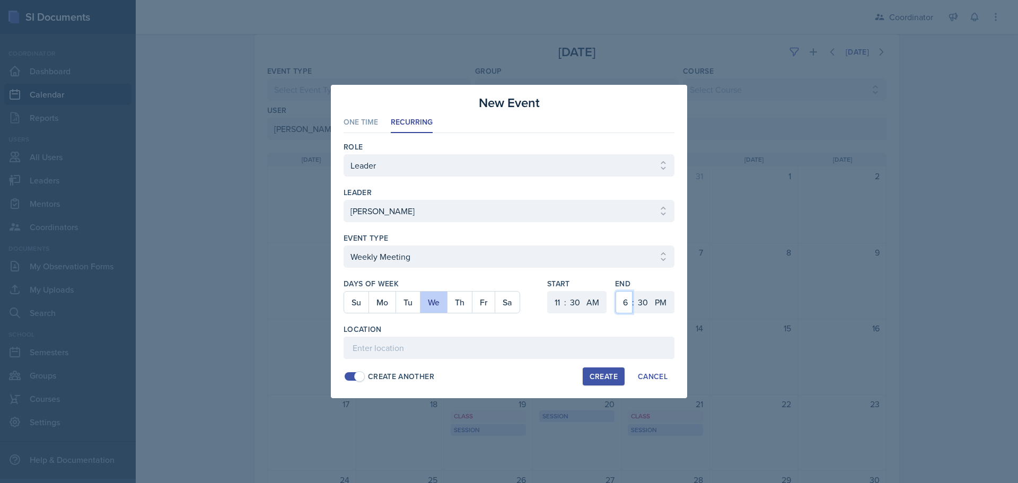
click at [619, 302] on select "1 2 3 4 5 6 7 8 9 10 11 12" at bounding box center [624, 302] width 17 height 22
click at [616, 291] on select "1 2 3 4 5 6 7 8 9 10 11 12" at bounding box center [624, 302] width 17 height 22
click at [668, 305] on select "AM PM" at bounding box center [661, 302] width 21 height 22
click at [625, 342] on input at bounding box center [509, 348] width 331 height 22
click at [602, 383] on button "Create" at bounding box center [604, 377] width 42 height 18
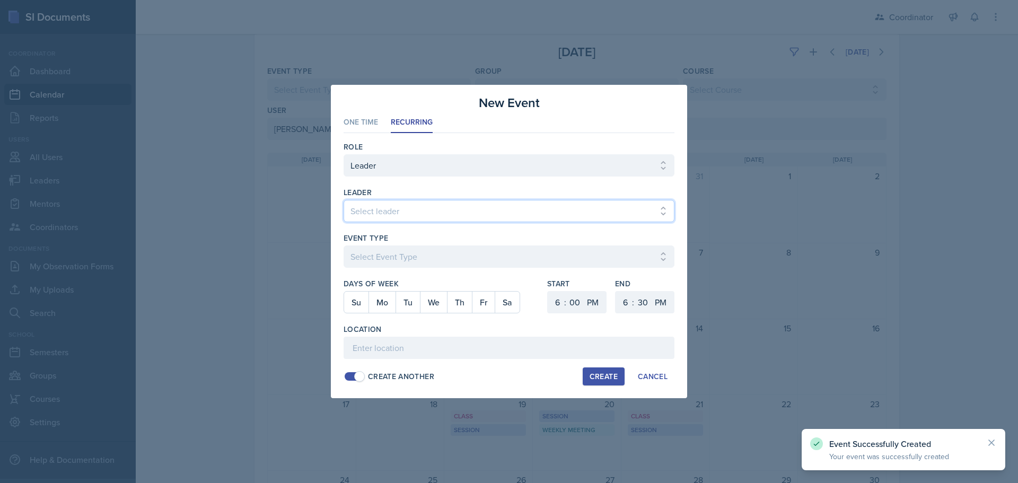
click at [374, 207] on select "Select leader [PERSON_NAME] [PERSON_NAME] [PERSON_NAME] [PERSON_NAME] [PERSON_N…" at bounding box center [509, 211] width 331 height 22
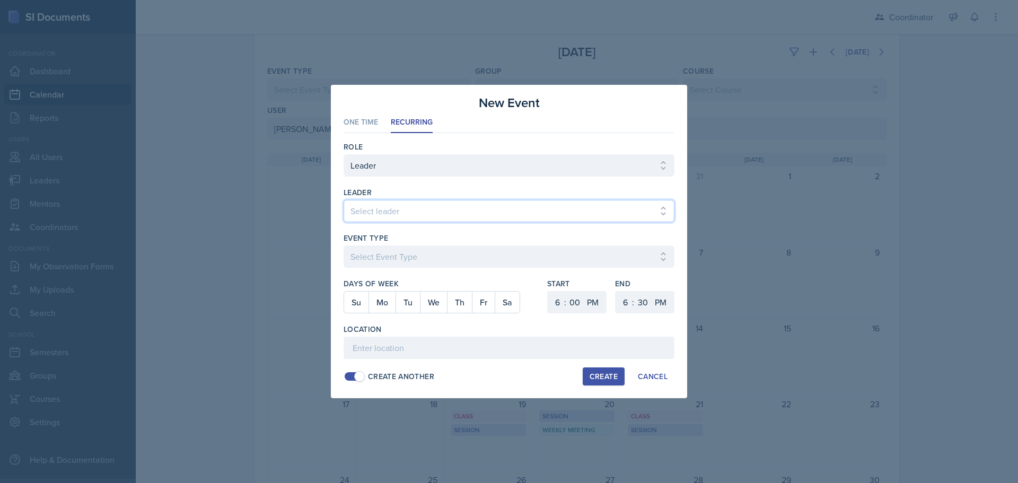
click at [344, 200] on select "Select leader [PERSON_NAME] [PERSON_NAME] [PERSON_NAME] [PERSON_NAME] [PERSON_N…" at bounding box center [509, 211] width 331 height 22
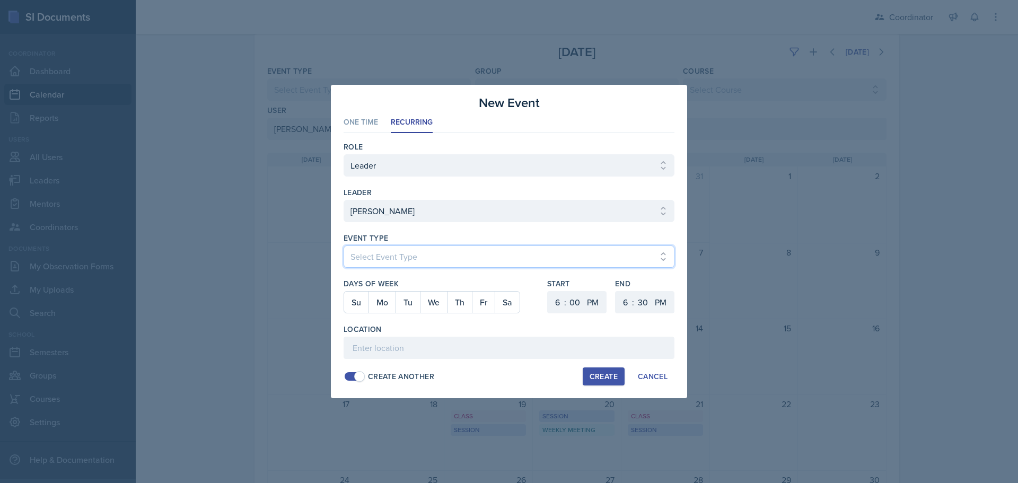
click at [363, 259] on select "Select Event Type Admin Office Hour Cal Workshop Class Class Announcement LA Pe…" at bounding box center [509, 257] width 331 height 22
click at [344, 246] on select "Select Event Type Admin Office Hour Cal Workshop Class Class Announcement LA Pe…" at bounding box center [509, 257] width 331 height 22
click at [467, 301] on button "Th" at bounding box center [459, 302] width 25 height 21
click at [561, 307] on select "1 2 3 4 5 6 7 8 9 10 11 12" at bounding box center [556, 302] width 17 height 22
click at [548, 291] on select "1 2 3 4 5 6 7 8 9 10 11 12" at bounding box center [556, 302] width 17 height 22
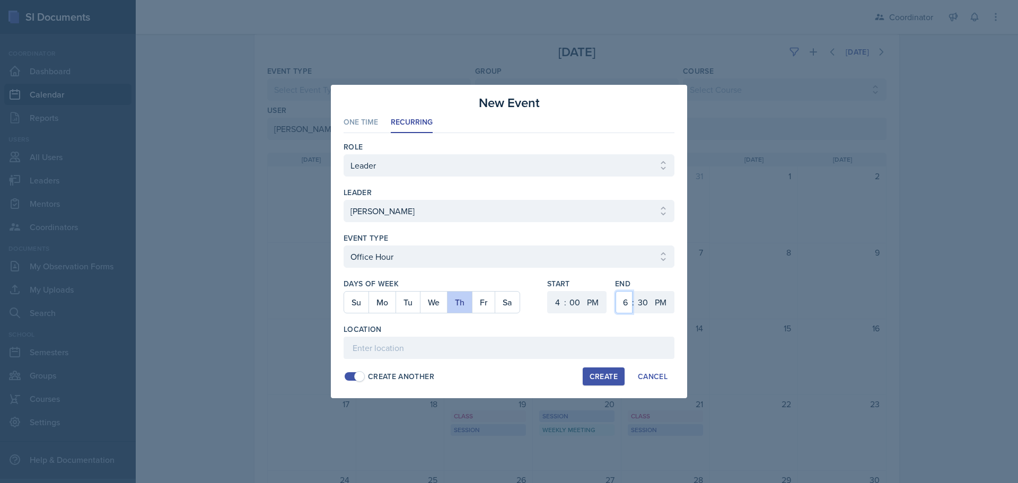
drag, startPoint x: 622, startPoint y: 301, endPoint x: 622, endPoint y: 293, distance: 8.0
click at [622, 301] on select "1 2 3 4 5 6 7 8 9 10 11 12" at bounding box center [624, 302] width 17 height 22
click at [616, 291] on select "1 2 3 4 5 6 7 8 9 10 11 12" at bounding box center [624, 302] width 17 height 22
click at [624, 299] on select "1 2 3 4 5 6 7 8 9 10 11 12" at bounding box center [624, 302] width 17 height 22
click at [616, 291] on select "1 2 3 4 5 6 7 8 9 10 11 12" at bounding box center [624, 302] width 17 height 22
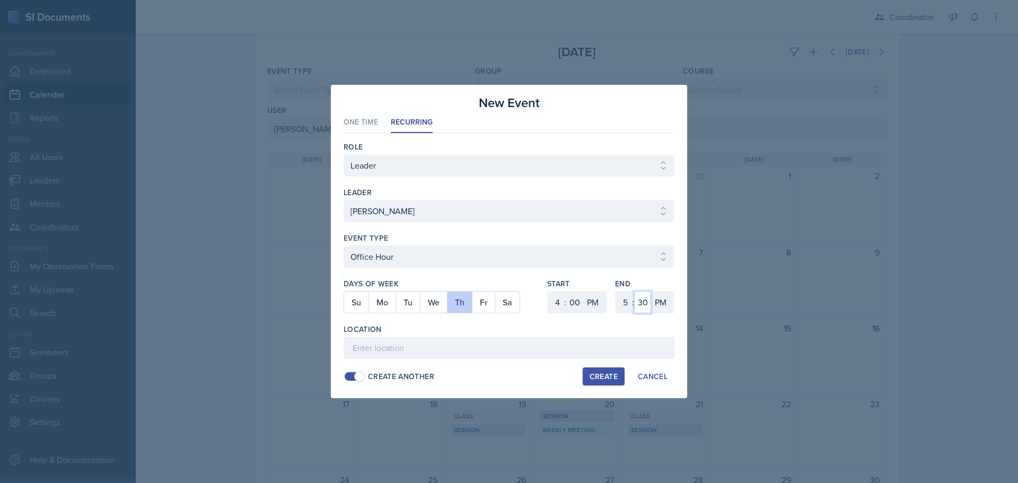
drag, startPoint x: 648, startPoint y: 307, endPoint x: 647, endPoint y: 301, distance: 6.4
click at [648, 305] on select "00 05 10 15 20 25 30 35 40 45 50 55" at bounding box center [642, 302] width 17 height 22
click at [634, 291] on select "00 05 10 15 20 25 30 35 40 45 50 55" at bounding box center [642, 302] width 17 height 22
click at [551, 347] on input at bounding box center [509, 348] width 331 height 22
click at [594, 371] on button "Create" at bounding box center [604, 377] width 42 height 18
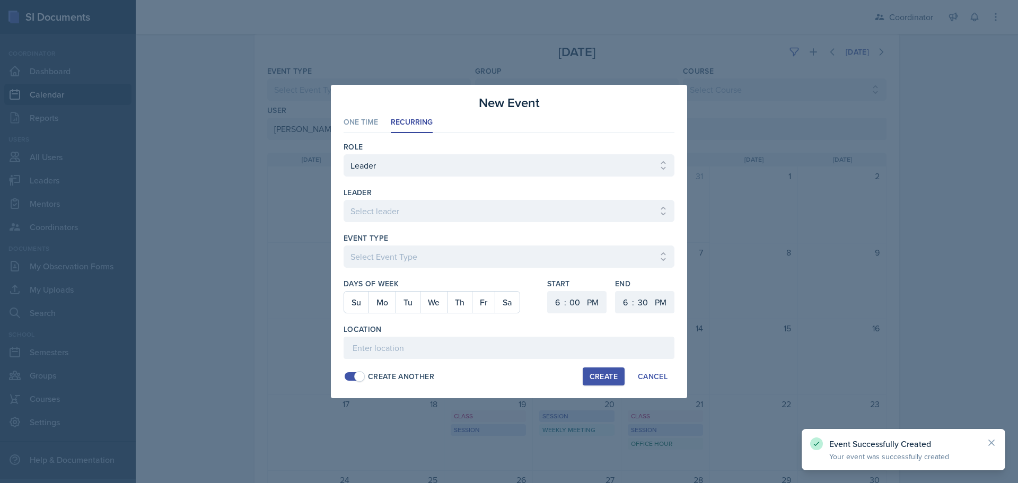
drag, startPoint x: 473, startPoint y: 45, endPoint x: 446, endPoint y: 55, distance: 29.2
click at [473, 45] on div at bounding box center [509, 241] width 1018 height 483
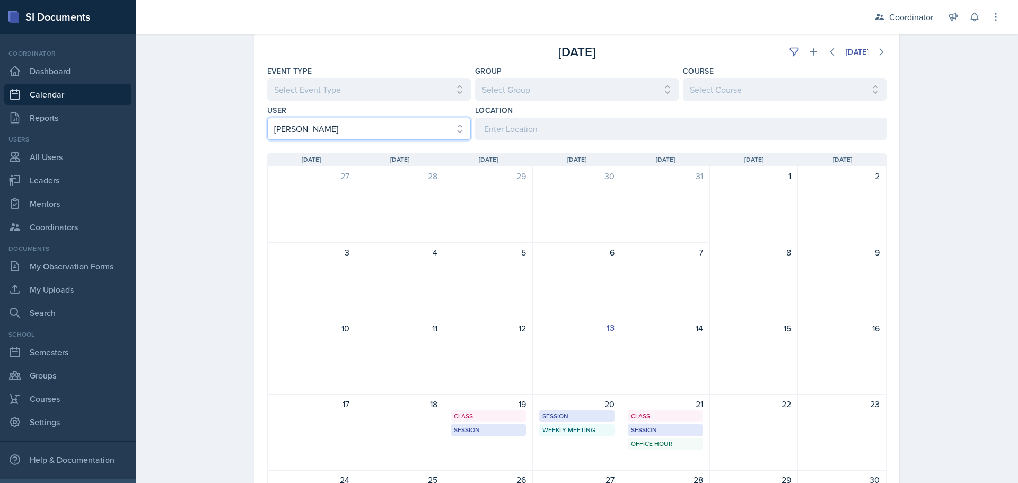
click at [291, 130] on select "Select User All [PERSON_NAME] [PERSON_NAME] [PERSON_NAME] [PERSON_NAME] [PERSON…" at bounding box center [369, 129] width 204 height 22
click at [267, 118] on select "Select User All [PERSON_NAME] [PERSON_NAME] [PERSON_NAME] [PERSON_NAME] [PERSON…" at bounding box center [369, 129] width 204 height 22
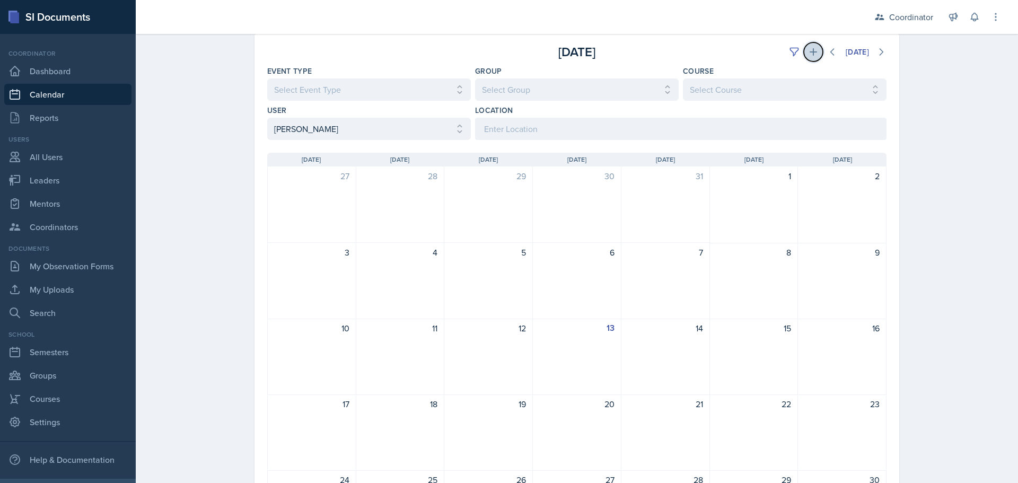
click at [810, 51] on icon at bounding box center [813, 51] width 7 height 7
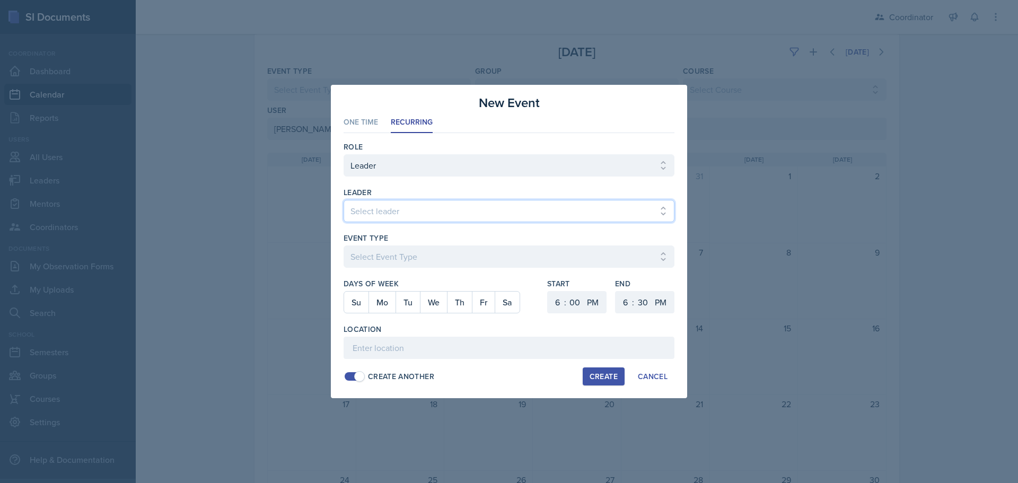
click at [409, 204] on select "Select leader [PERSON_NAME] [PERSON_NAME] [PERSON_NAME] [PERSON_NAME] [PERSON_N…" at bounding box center [509, 211] width 331 height 22
click at [344, 200] on select "Select leader [PERSON_NAME] [PERSON_NAME] [PERSON_NAME] [PERSON_NAME] [PERSON_N…" at bounding box center [509, 211] width 331 height 22
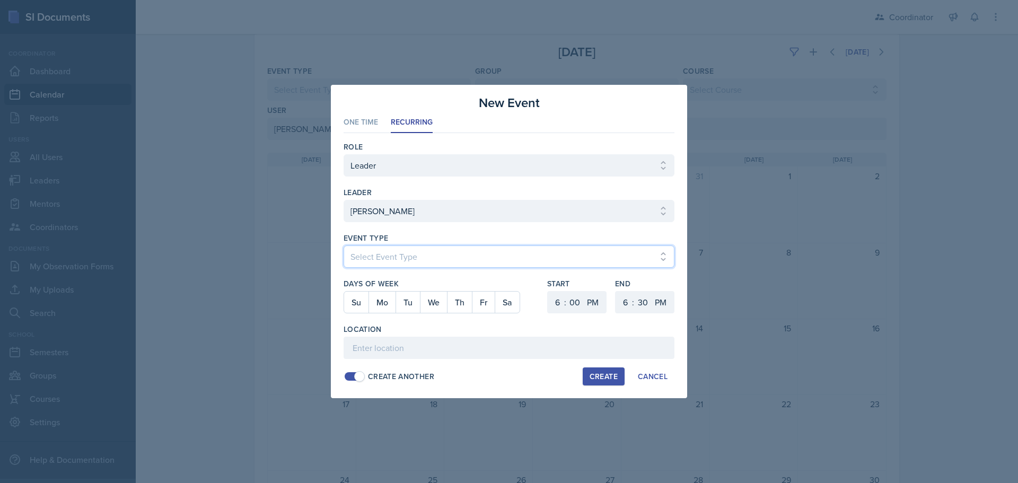
click at [381, 249] on select "Select Event Type Admin Office Hour Cal Workshop Class Class Announcement LA Pe…" at bounding box center [509, 257] width 331 height 22
click at [344, 246] on select "Select Event Type Admin Office Hour Cal Workshop Class Class Announcement LA Pe…" at bounding box center [509, 257] width 331 height 22
click at [413, 304] on button "Tu" at bounding box center [408, 302] width 24 height 21
click at [470, 312] on button "Th" at bounding box center [459, 302] width 25 height 21
click at [562, 306] on select "1 2 3 4 5 6 7 8 9 10 11 12" at bounding box center [556, 302] width 17 height 22
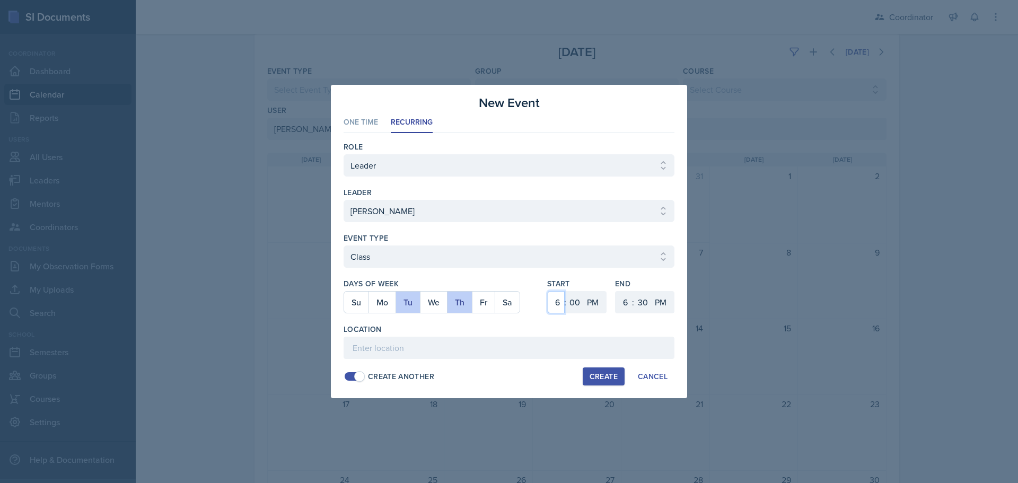
click at [548, 291] on select "1 2 3 4 5 6 7 8 9 10 11 12" at bounding box center [556, 302] width 17 height 22
click at [579, 301] on select "00 05 10 15 20 25 30 35 40 45 50 55" at bounding box center [574, 302] width 17 height 22
click at [566, 291] on select "00 05 10 15 20 25 30 35 40 45 50 55" at bounding box center [574, 302] width 17 height 22
drag, startPoint x: 624, startPoint y: 301, endPoint x: 624, endPoint y: 294, distance: 7.4
click at [624, 301] on select "1 2 3 4 5 6 7 8 9 10 11 12" at bounding box center [624, 302] width 17 height 22
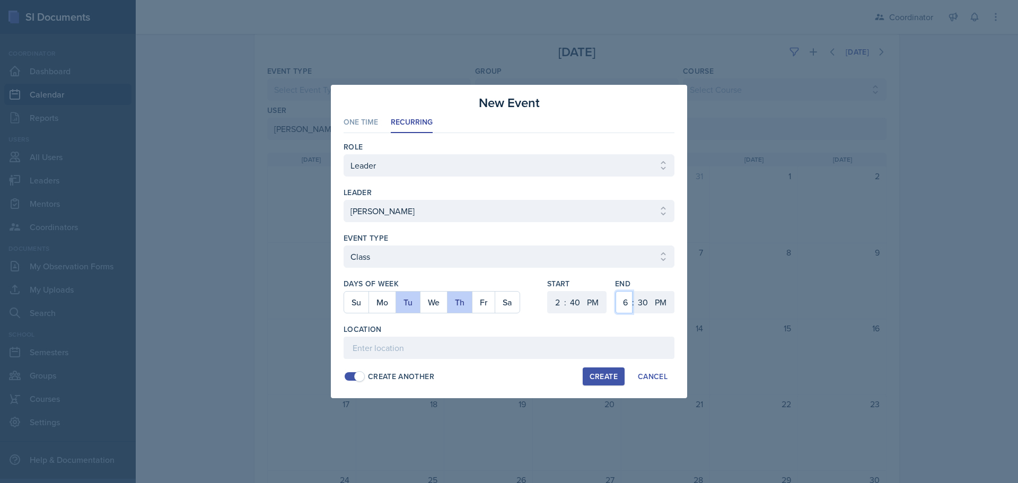
click at [616, 291] on select "1 2 3 4 5 6 7 8 9 10 11 12" at bounding box center [624, 302] width 17 height 22
click at [647, 300] on select "00 05 10 15 20 25 30 35 40 45 50 55" at bounding box center [642, 302] width 17 height 22
click at [634, 291] on select "00 05 10 15 20 25 30 35 40 45 50 55" at bounding box center [642, 302] width 17 height 22
click at [539, 350] on input at bounding box center [509, 348] width 331 height 22
click at [594, 375] on div "Create" at bounding box center [604, 376] width 28 height 8
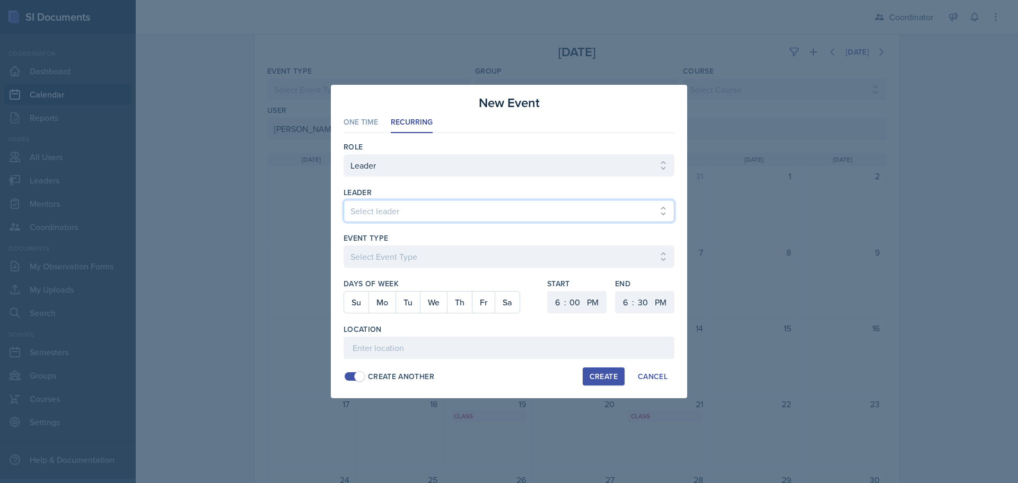
click at [362, 214] on select "Select leader [PERSON_NAME] [PERSON_NAME] [PERSON_NAME] [PERSON_NAME] [PERSON_N…" at bounding box center [509, 211] width 331 height 22
click at [344, 200] on select "Select leader [PERSON_NAME] [PERSON_NAME] [PERSON_NAME] [PERSON_NAME] [PERSON_N…" at bounding box center [509, 211] width 331 height 22
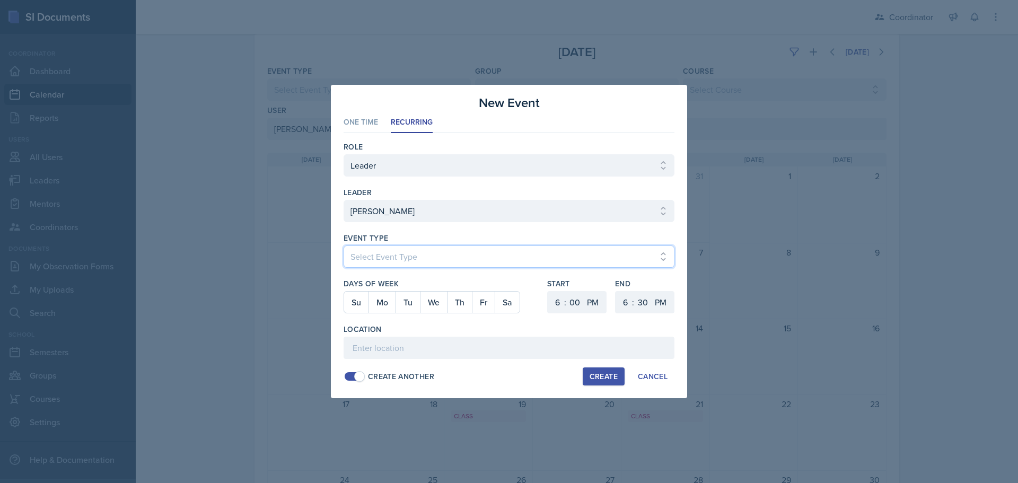
click at [402, 255] on select "Select Event Type Admin Office Hour Cal Workshop Class Class Announcement LA Pe…" at bounding box center [509, 257] width 331 height 22
click at [344, 246] on select "Select Event Type Admin Office Hour Cal Workshop Class Class Announcement LA Pe…" at bounding box center [509, 257] width 331 height 22
click at [414, 295] on button "Tu" at bounding box center [408, 302] width 24 height 21
click at [552, 305] on select "1 2 3 4 5 6 7 8 9 10 11 12" at bounding box center [556, 302] width 17 height 22
click at [548, 291] on select "1 2 3 4 5 6 7 8 9 10 11 12" at bounding box center [556, 302] width 17 height 22
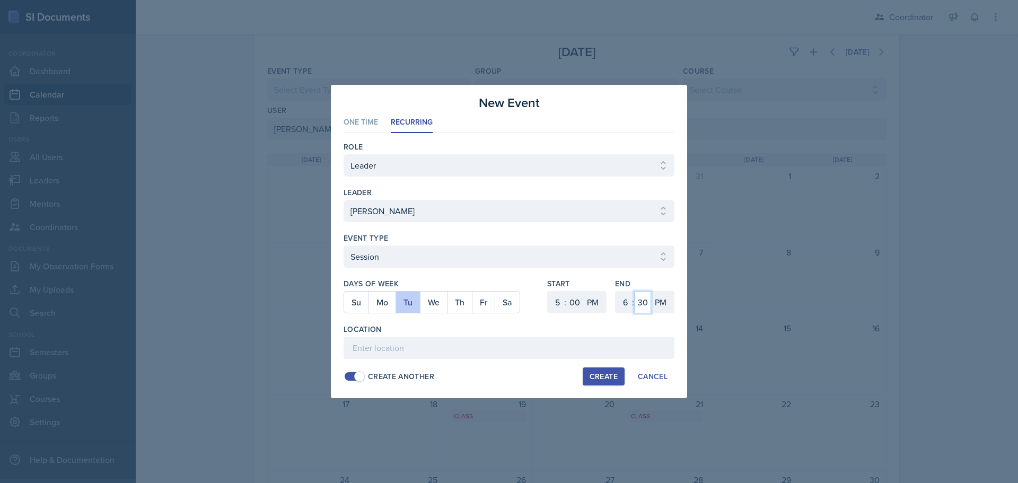
click at [640, 306] on select "00 05 10 15 20 25 30 35 40 45 50 55" at bounding box center [642, 302] width 17 height 22
click at [634, 291] on select "00 05 10 15 20 25 30 35 40 45 50 55" at bounding box center [642, 302] width 17 height 22
click at [551, 360] on div "Role Select Role Leader Mentor Coordinator leader Select leader [PERSON_NAME] […" at bounding box center [509, 261] width 331 height 257
click at [553, 356] on input at bounding box center [509, 348] width 331 height 22
click at [607, 382] on button "Create" at bounding box center [604, 377] width 42 height 18
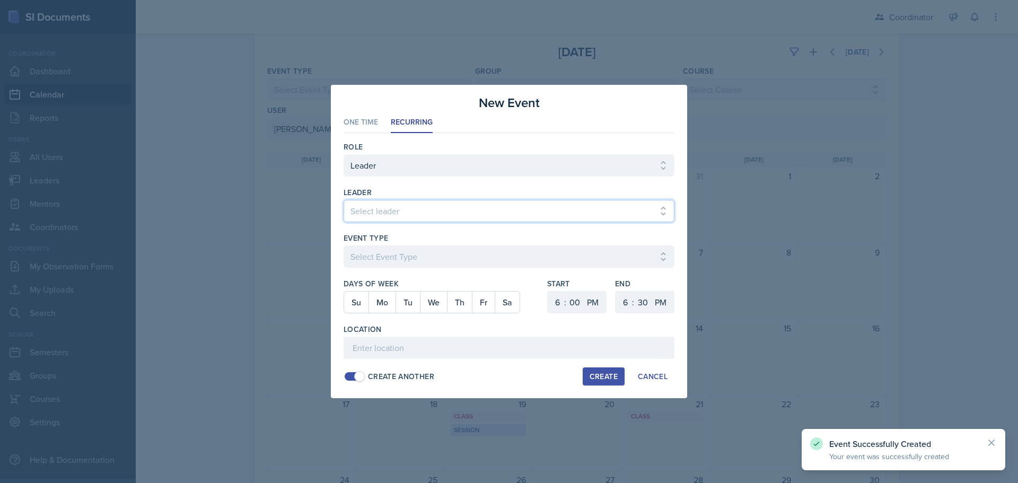
click at [396, 203] on select "Select leader [PERSON_NAME] [PERSON_NAME] [PERSON_NAME] [PERSON_NAME] [PERSON_N…" at bounding box center [509, 211] width 331 height 22
click at [344, 200] on select "Select leader [PERSON_NAME] [PERSON_NAME] [PERSON_NAME] [PERSON_NAME] [PERSON_N…" at bounding box center [509, 211] width 331 height 22
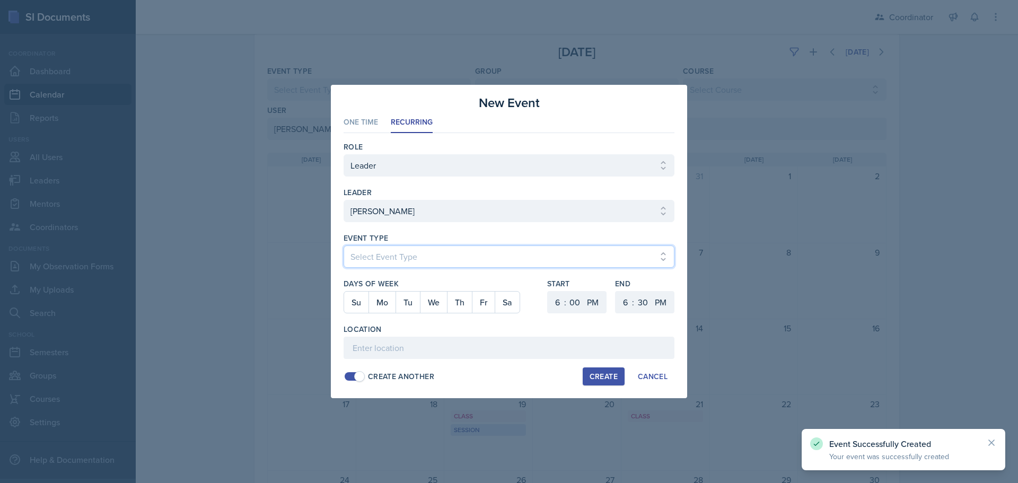
click at [371, 254] on select "Select Event Type Admin Office Hour Cal Workshop Class Class Announcement LA Pe…" at bounding box center [509, 257] width 331 height 22
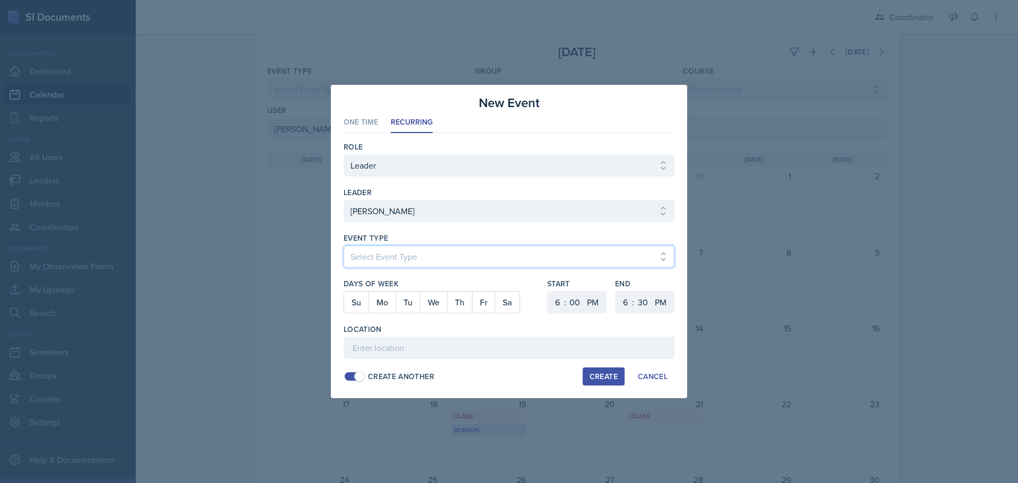
click at [344, 246] on select "Select Event Type Admin Office Hour Cal Workshop Class Class Announcement LA Pe…" at bounding box center [509, 257] width 331 height 22
click at [465, 301] on button "Th" at bounding box center [459, 302] width 25 height 21
click at [561, 302] on select "1 2 3 4 5 6 7 8 9 10 11 12" at bounding box center [556, 302] width 17 height 22
click at [548, 291] on select "1 2 3 4 5 6 7 8 9 10 11 12" at bounding box center [556, 302] width 17 height 22
drag, startPoint x: 644, startPoint y: 303, endPoint x: 645, endPoint y: 291, distance: 11.7
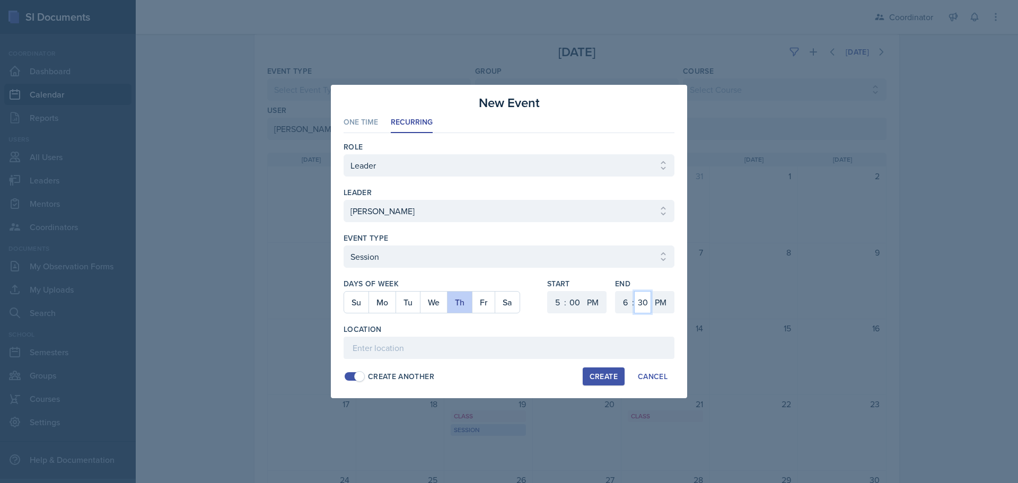
click at [644, 303] on select "00 05 10 15 20 25 30 35 40 45 50 55" at bounding box center [642, 302] width 17 height 22
click at [634, 291] on select "00 05 10 15 20 25 30 35 40 45 50 55" at bounding box center [642, 302] width 17 height 22
click at [528, 354] on input at bounding box center [509, 348] width 331 height 22
click at [614, 371] on button "Create" at bounding box center [604, 377] width 42 height 18
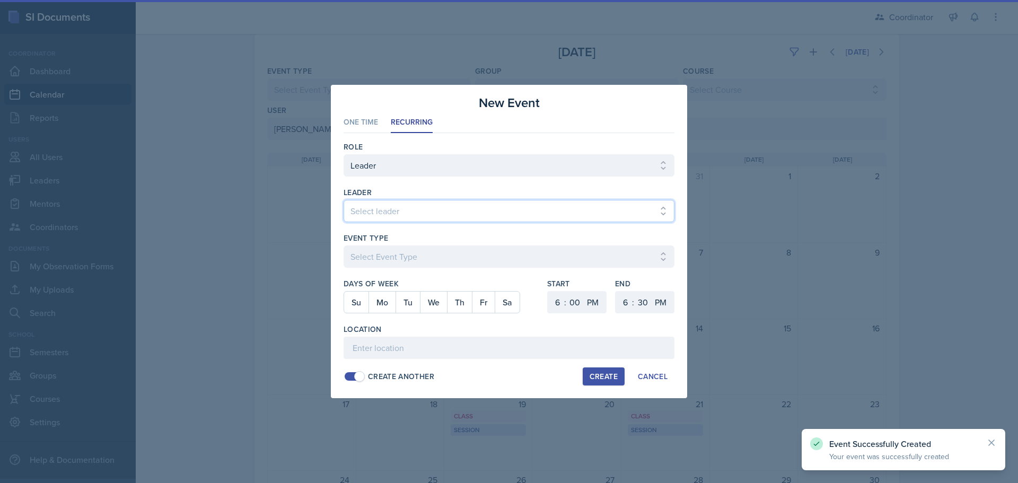
click at [418, 212] on select "Select leader [PERSON_NAME] [PERSON_NAME] [PERSON_NAME] [PERSON_NAME] [PERSON_N…" at bounding box center [509, 211] width 331 height 22
click at [344, 200] on select "Select leader [PERSON_NAME] [PERSON_NAME] [PERSON_NAME] [PERSON_NAME] [PERSON_N…" at bounding box center [509, 211] width 331 height 22
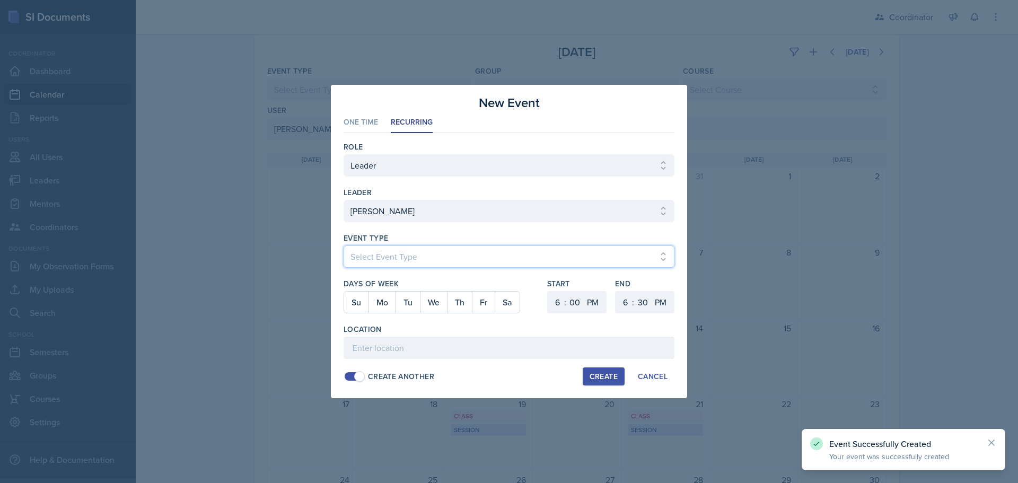
click at [377, 257] on select "Select Event Type Admin Office Hour Cal Workshop Class Class Announcement LA Pe…" at bounding box center [509, 257] width 331 height 22
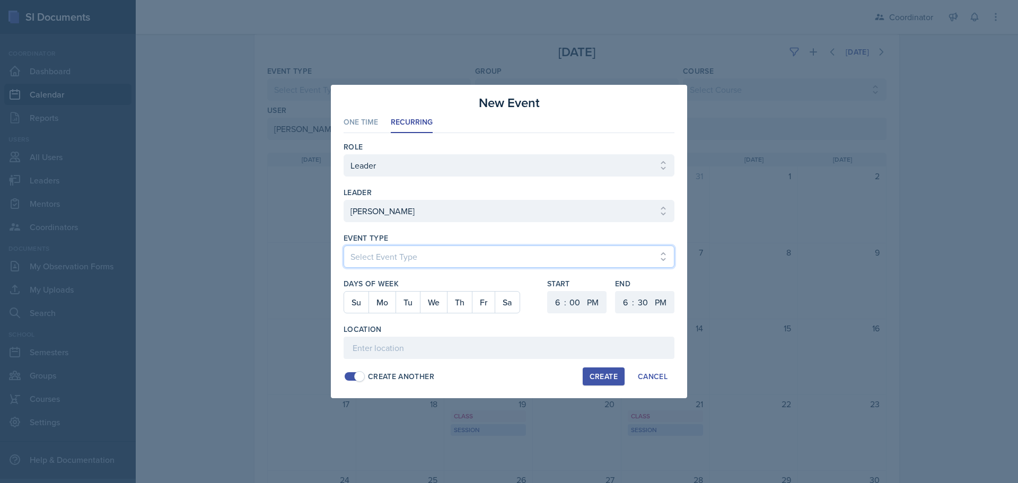
click at [344, 246] on select "Select Event Type Admin Office Hour Cal Workshop Class Class Announcement LA Pe…" at bounding box center [509, 257] width 331 height 22
click at [490, 302] on button "Fr" at bounding box center [483, 302] width 23 height 21
click at [562, 303] on select "1 2 3 4 5 6 7 8 9 10 11 12" at bounding box center [556, 302] width 17 height 22
click at [548, 291] on select "1 2 3 4 5 6 7 8 9 10 11 12" at bounding box center [556, 302] width 17 height 22
click at [628, 301] on select "1 2 3 4 5 6 7 8 9 10 11 12" at bounding box center [624, 302] width 17 height 22
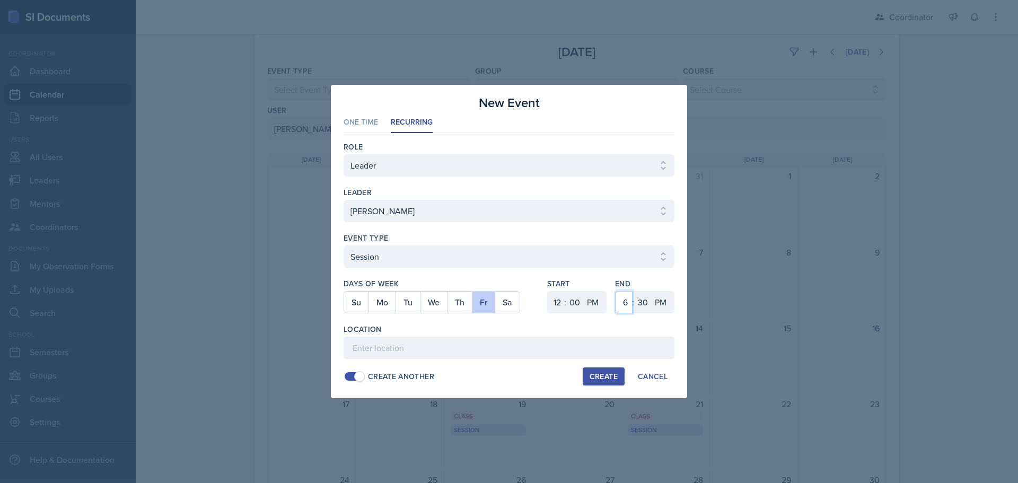
click at [616, 291] on select "1 2 3 4 5 6 7 8 9 10 11 12" at bounding box center [624, 302] width 17 height 22
click at [642, 297] on select "00 05 10 15 20 25 30 35 40 45 50 55" at bounding box center [642, 302] width 17 height 22
click at [634, 291] on select "00 05 10 15 20 25 30 35 40 45 50 55" at bounding box center [642, 302] width 17 height 22
click at [501, 353] on input at bounding box center [509, 348] width 331 height 22
click at [607, 366] on div "Role Select Role Leader Mentor Coordinator leader Select leader [PERSON_NAME] […" at bounding box center [509, 261] width 331 height 257
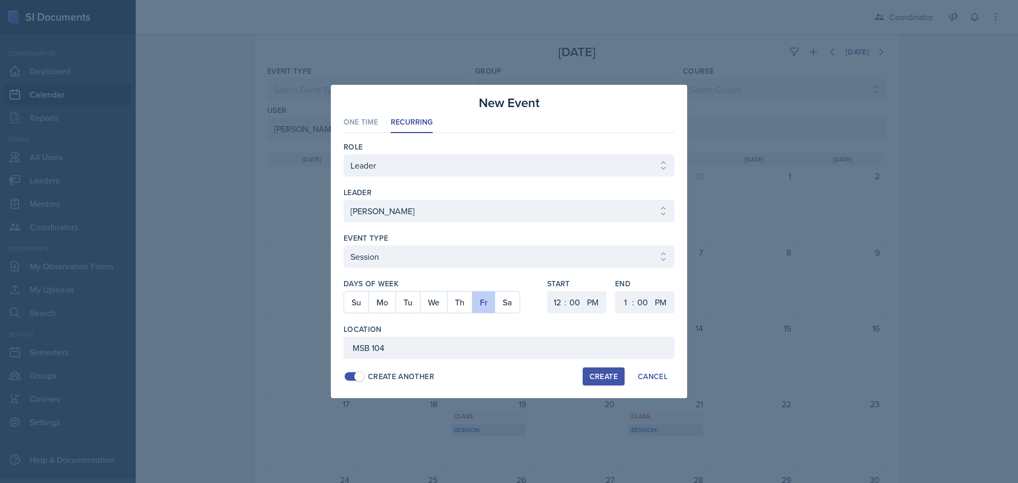
click at [600, 378] on div "Create" at bounding box center [604, 376] width 28 height 8
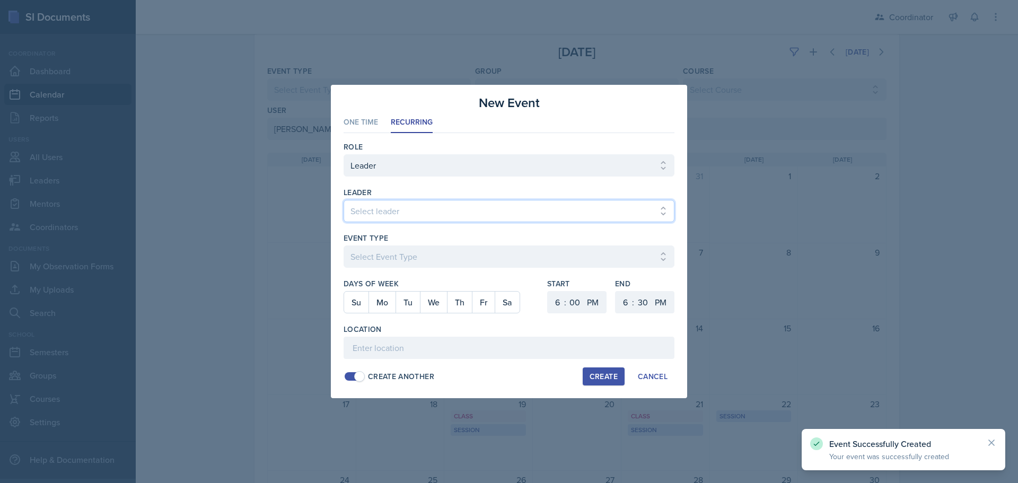
drag, startPoint x: 446, startPoint y: 205, endPoint x: 442, endPoint y: 201, distance: 5.6
click at [446, 205] on select "Select leader [PERSON_NAME] [PERSON_NAME] [PERSON_NAME] [PERSON_NAME] [PERSON_N…" at bounding box center [509, 211] width 331 height 22
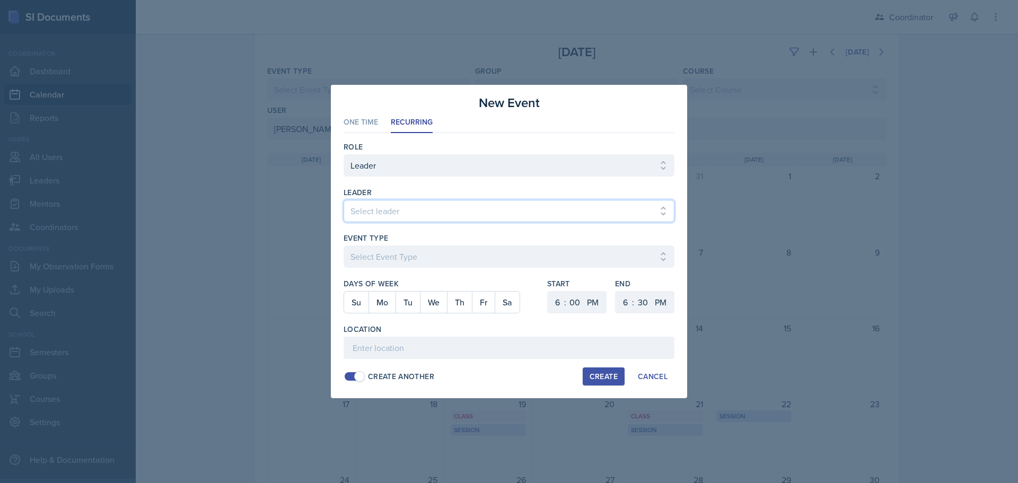
click at [344, 200] on select "Select leader [PERSON_NAME] [PERSON_NAME] [PERSON_NAME] [PERSON_NAME] [PERSON_N…" at bounding box center [509, 211] width 331 height 22
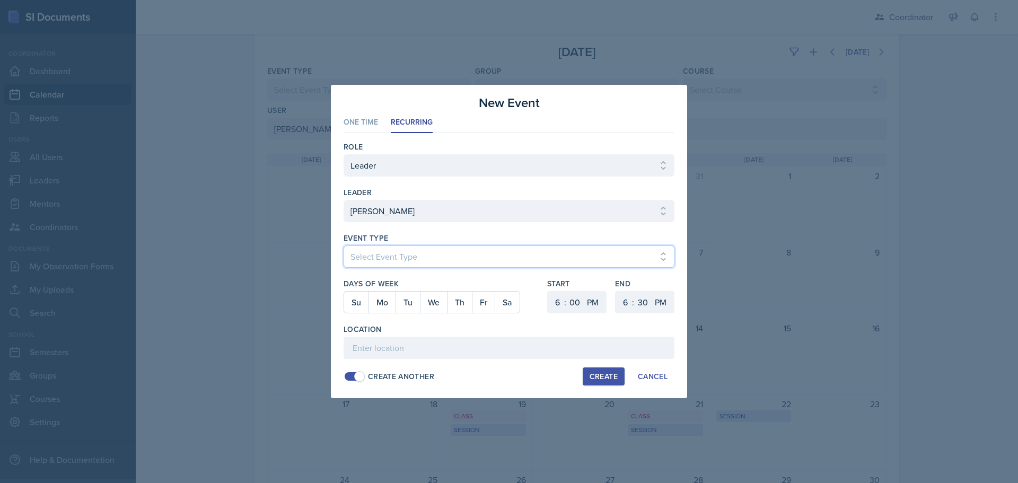
click at [388, 257] on select "Select Event Type Admin Office Hour Cal Workshop Class Class Announcement LA Pe…" at bounding box center [509, 257] width 331 height 22
click at [344, 246] on select "Select Event Type Admin Office Hour Cal Workshop Class Class Announcement LA Pe…" at bounding box center [509, 257] width 331 height 22
click at [484, 302] on button "Fr" at bounding box center [483, 302] width 23 height 21
click at [557, 304] on select "1 2 3 4 5 6 7 8 9 10 11 12" at bounding box center [556, 302] width 17 height 22
click at [548, 291] on select "1 2 3 4 5 6 7 8 9 10 11 12" at bounding box center [556, 302] width 17 height 22
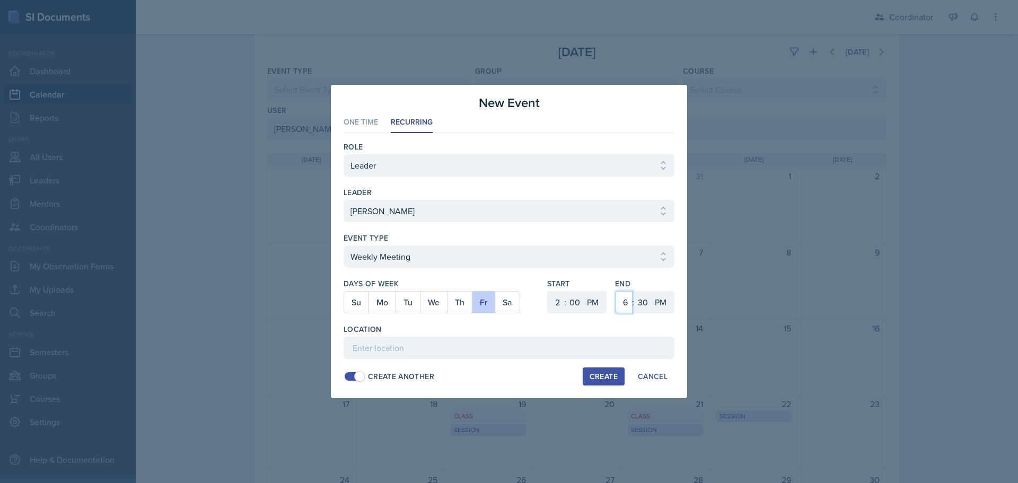
click at [624, 301] on select "1 2 3 4 5 6 7 8 9 10 11 12" at bounding box center [624, 302] width 17 height 22
click at [616, 291] on select "1 2 3 4 5 6 7 8 9 10 11 12" at bounding box center [624, 302] width 17 height 22
drag, startPoint x: 644, startPoint y: 293, endPoint x: 644, endPoint y: 303, distance: 10.6
click at [644, 303] on select "00 05 10 15 20 25 30 35 40 45 50 55" at bounding box center [642, 302] width 17 height 22
click at [634, 291] on select "00 05 10 15 20 25 30 35 40 45 50 55" at bounding box center [642, 302] width 17 height 22
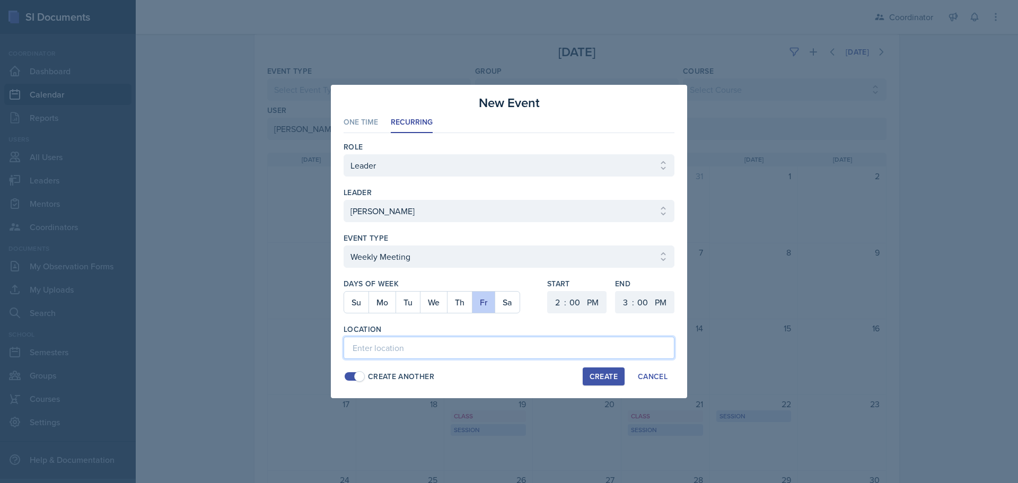
click at [502, 347] on input at bounding box center [509, 348] width 331 height 22
click at [607, 379] on div "Create" at bounding box center [604, 376] width 28 height 8
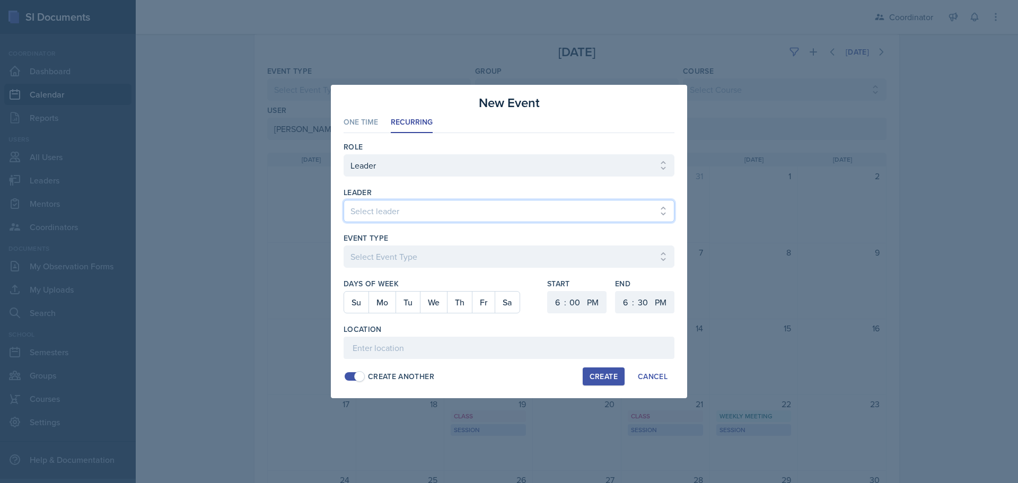
click at [404, 207] on select "Select leader [PERSON_NAME] [PERSON_NAME] [PERSON_NAME] [PERSON_NAME] [PERSON_N…" at bounding box center [509, 211] width 331 height 22
click at [344, 200] on select "Select leader [PERSON_NAME] [PERSON_NAME] [PERSON_NAME] [PERSON_NAME] [PERSON_N…" at bounding box center [509, 211] width 331 height 22
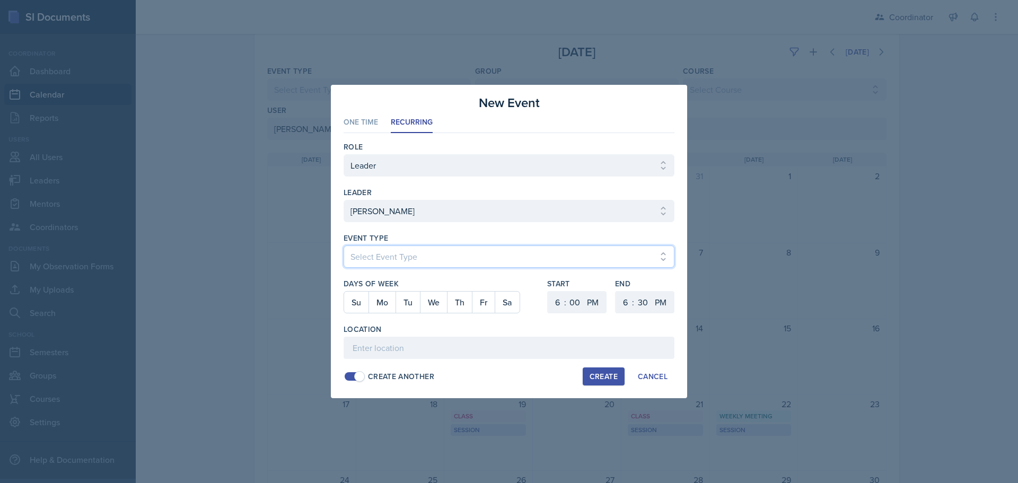
click at [383, 267] on select "Select Event Type Admin Office Hour Cal Workshop Class Class Announcement LA Pe…" at bounding box center [509, 257] width 331 height 22
click at [344, 246] on select "Select Event Type Admin Office Hour Cal Workshop Class Class Announcement LA Pe…" at bounding box center [509, 257] width 331 height 22
click at [407, 308] on button "Tu" at bounding box center [408, 302] width 24 height 21
drag, startPoint x: 554, startPoint y: 300, endPoint x: 554, endPoint y: 293, distance: 7.4
click at [554, 300] on select "1 2 3 4 5 6 7 8 9 10 11 12" at bounding box center [556, 302] width 17 height 22
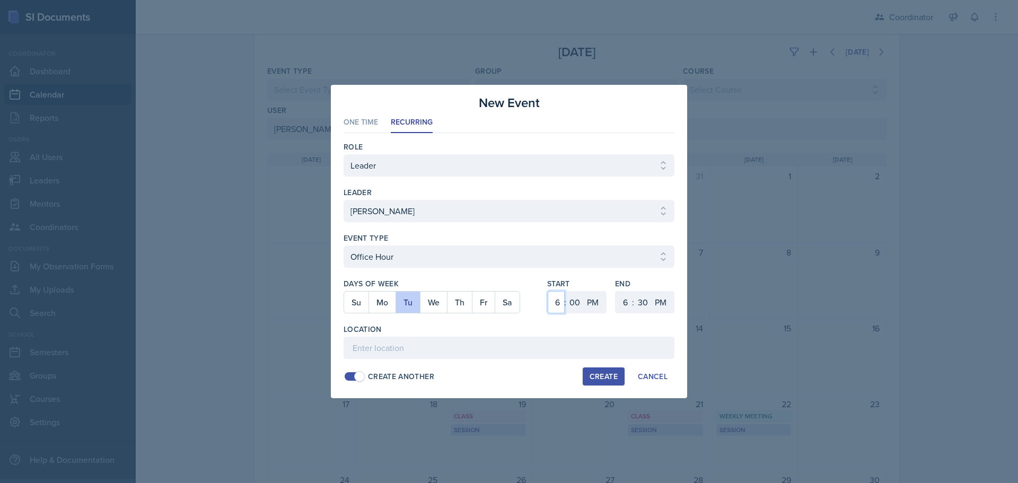
click at [548, 291] on select "1 2 3 4 5 6 7 8 9 10 11 12" at bounding box center [556, 302] width 17 height 22
drag, startPoint x: 623, startPoint y: 299, endPoint x: 623, endPoint y: 291, distance: 8.0
click at [623, 299] on select "1 2 3 4 5 6 7 8 9 10 11 12" at bounding box center [624, 302] width 17 height 22
click at [616, 291] on select "1 2 3 4 5 6 7 8 9 10 11 12" at bounding box center [624, 302] width 17 height 22
click at [628, 294] on select "1 2 3 4 5 6 7 8 9 10 11 12" at bounding box center [624, 302] width 17 height 22
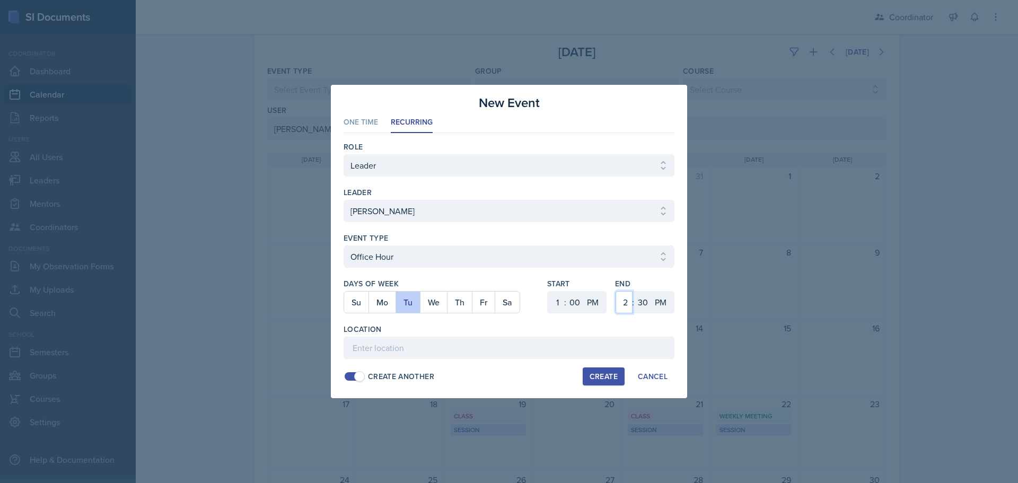
click at [616, 291] on select "1 2 3 4 5 6 7 8 9 10 11 12" at bounding box center [624, 302] width 17 height 22
drag, startPoint x: 639, startPoint y: 304, endPoint x: 641, endPoint y: 295, distance: 9.8
click at [640, 304] on select "00 05 10 15 20 25 30 35 40 45 50 55" at bounding box center [642, 302] width 17 height 22
click at [634, 291] on select "00 05 10 15 20 25 30 35 40 45 50 55" at bounding box center [642, 302] width 17 height 22
click at [563, 347] on input at bounding box center [509, 348] width 331 height 22
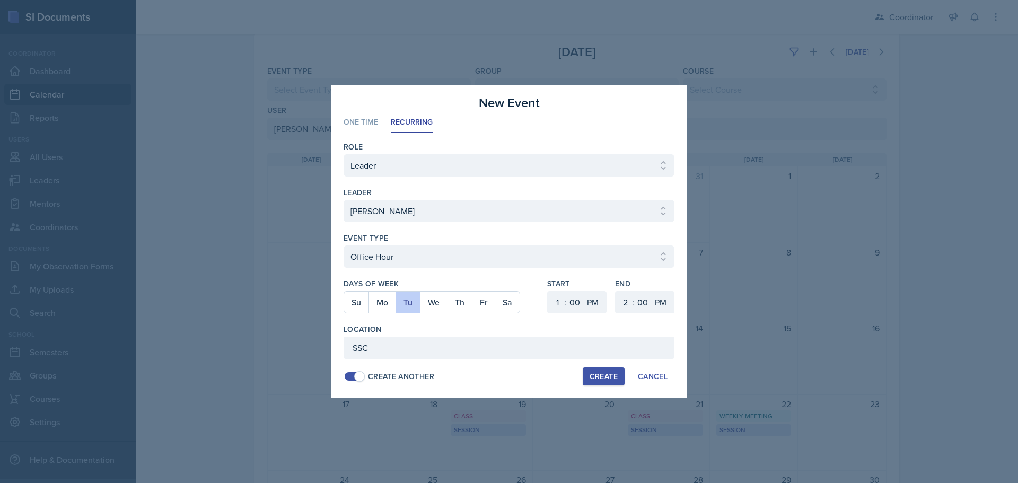
click at [596, 372] on div "Create" at bounding box center [604, 376] width 28 height 8
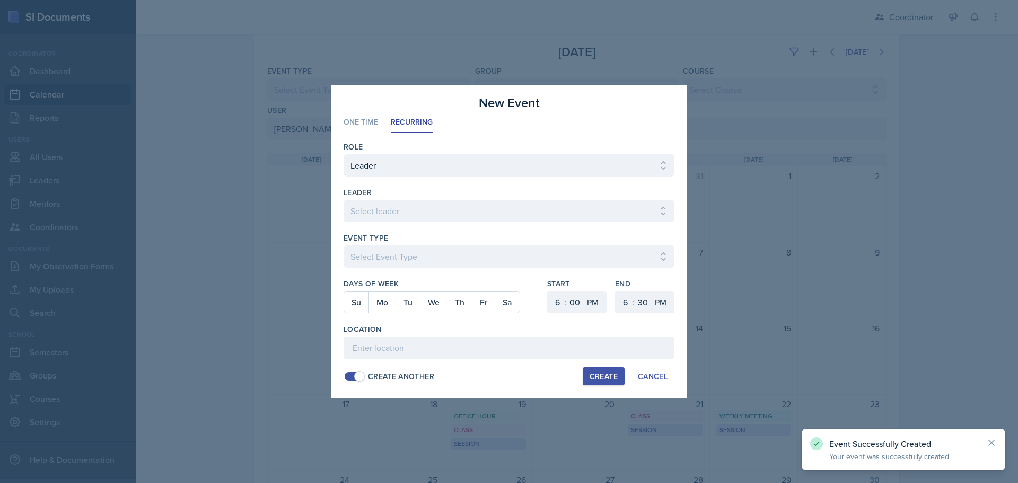
click at [782, 188] on div at bounding box center [509, 241] width 1018 height 483
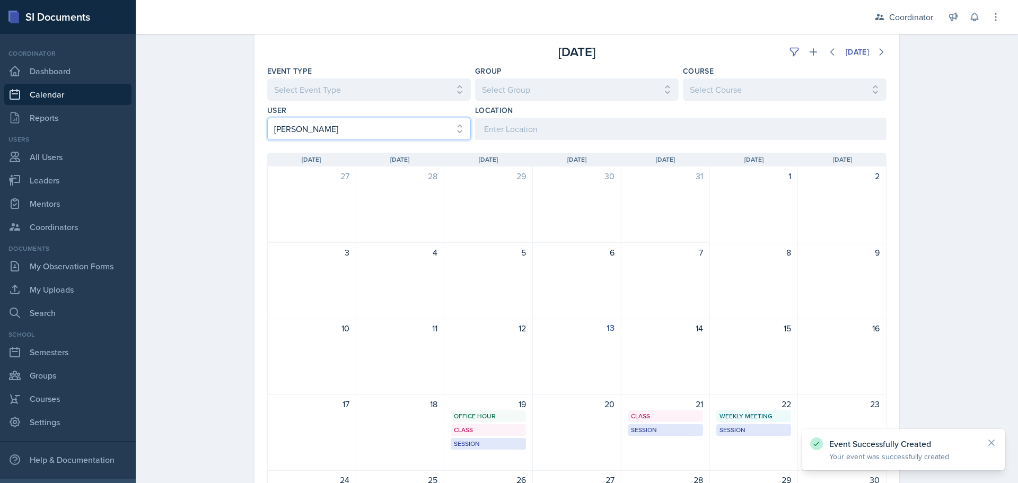
click at [349, 120] on select "Select User All [PERSON_NAME] [PERSON_NAME] [PERSON_NAME] [PERSON_NAME] [PERSON…" at bounding box center [369, 129] width 204 height 22
click at [267, 118] on select "Select User All [PERSON_NAME] [PERSON_NAME] [PERSON_NAME] [PERSON_NAME] [PERSON…" at bounding box center [369, 129] width 204 height 22
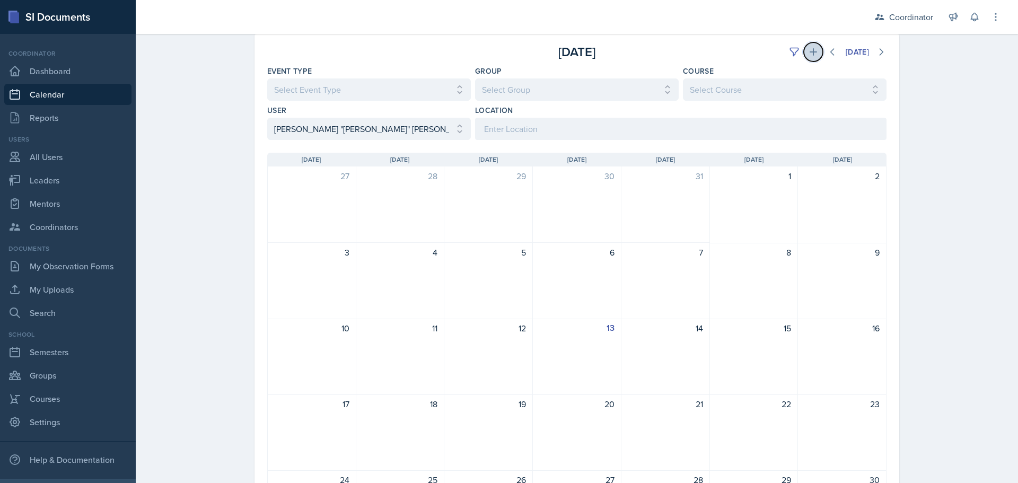
click at [808, 53] on icon at bounding box center [813, 52] width 11 height 11
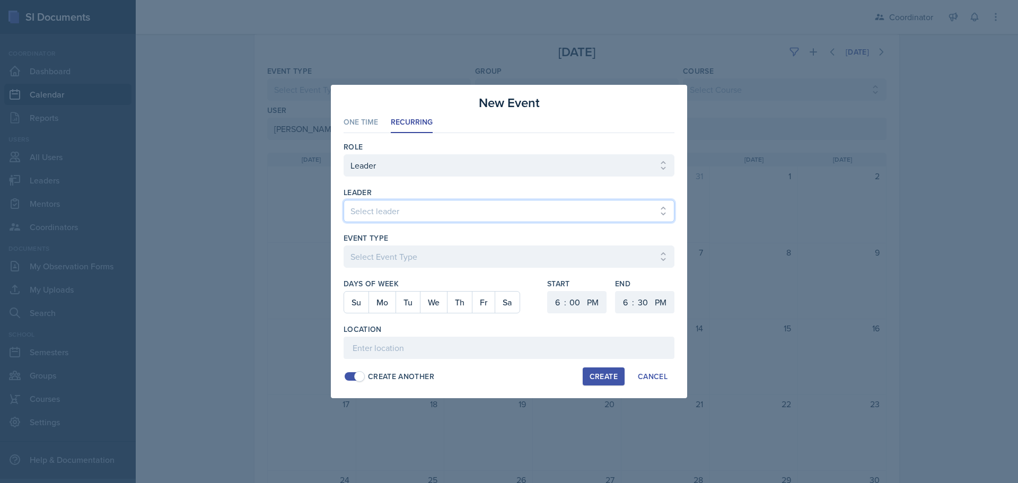
click at [398, 208] on select "Select leader [PERSON_NAME] [PERSON_NAME] [PERSON_NAME] [PERSON_NAME] [PERSON_N…" at bounding box center [509, 211] width 331 height 22
click at [385, 201] on select "Select leader [PERSON_NAME] [PERSON_NAME] [PERSON_NAME] [PERSON_NAME] [PERSON_N…" at bounding box center [509, 211] width 331 height 22
click at [344, 200] on select "Select leader [PERSON_NAME] [PERSON_NAME] [PERSON_NAME] [PERSON_NAME] [PERSON_N…" at bounding box center [509, 211] width 331 height 22
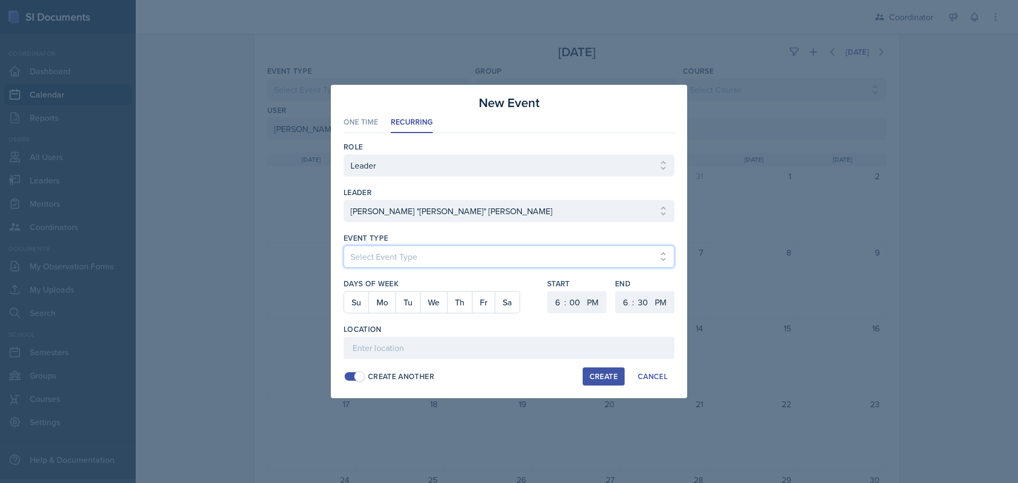
click at [379, 255] on select "Select Event Type Admin Office Hour Cal Workshop Class Class Announcement LA Pe…" at bounding box center [509, 257] width 331 height 22
click at [344, 246] on select "Select Event Type Admin Office Hour Cal Workshop Class Class Announcement LA Pe…" at bounding box center [509, 257] width 331 height 22
click at [405, 306] on button "Tu" at bounding box center [408, 302] width 24 height 21
click at [557, 300] on select "1 2 3 4 5 6 7 8 9 10 11 12" at bounding box center [556, 302] width 17 height 22
click at [548, 291] on select "1 2 3 4 5 6 7 8 9 10 11 12" at bounding box center [556, 302] width 17 height 22
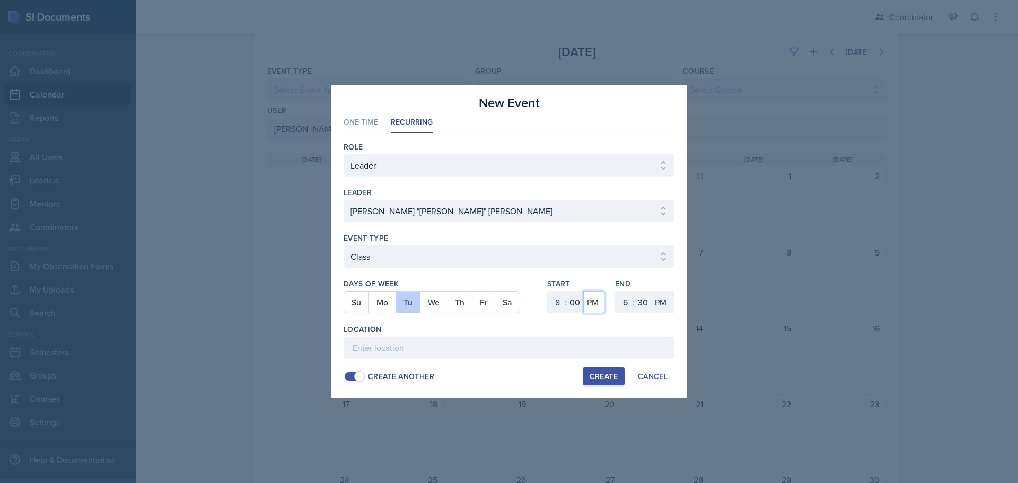
drag, startPoint x: 596, startPoint y: 299, endPoint x: 596, endPoint y: 313, distance: 14.3
click at [596, 299] on select "AM PM" at bounding box center [593, 302] width 21 height 22
click at [583, 291] on select "AM PM" at bounding box center [593, 302] width 21 height 22
click at [618, 306] on select "1 2 3 4 5 6 7 8 9 10 11 12" at bounding box center [624, 302] width 17 height 22
click at [616, 291] on select "1 2 3 4 5 6 7 8 9 10 11 12" at bounding box center [624, 302] width 17 height 22
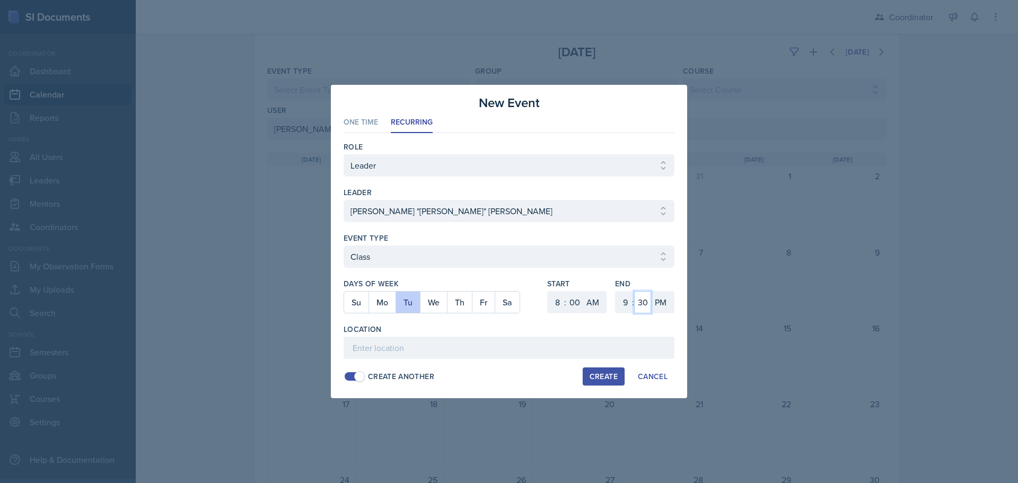
click at [646, 305] on select "00 05 10 15 20 25 30 35 40 45 50 55" at bounding box center [642, 302] width 17 height 22
click at [634, 291] on select "00 05 10 15 20 25 30 35 40 45 50 55" at bounding box center [642, 302] width 17 height 22
drag, startPoint x: 661, startPoint y: 300, endPoint x: 661, endPoint y: 311, distance: 11.1
click at [661, 300] on select "AM PM" at bounding box center [661, 302] width 21 height 22
click at [651, 291] on select "AM PM" at bounding box center [661, 302] width 21 height 22
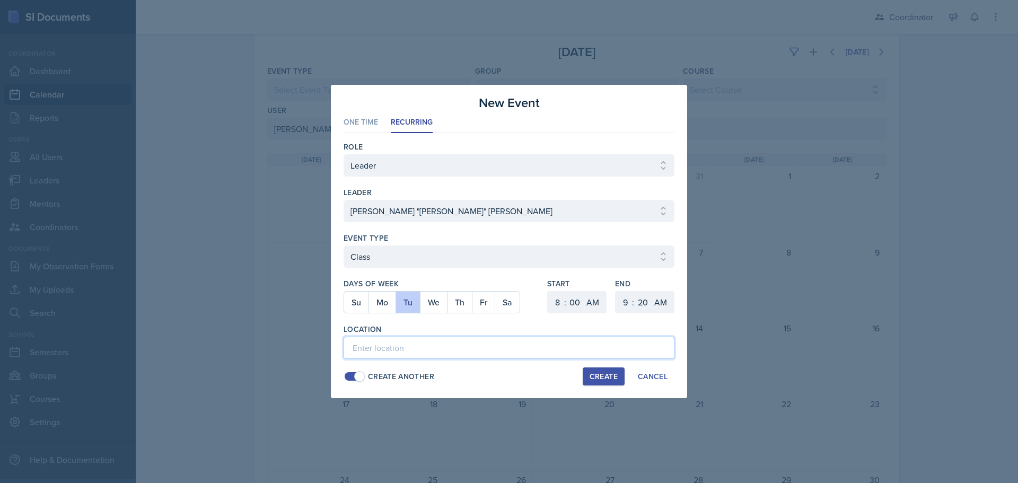
click at [654, 345] on input at bounding box center [509, 348] width 331 height 22
click at [608, 378] on div "Create" at bounding box center [604, 376] width 28 height 8
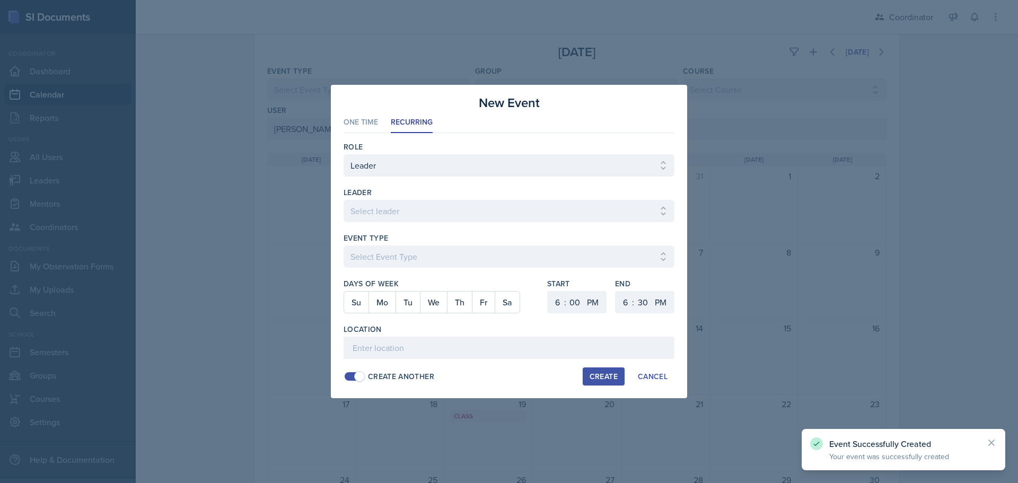
click at [381, 189] on div "leader" at bounding box center [509, 192] width 331 height 11
click at [374, 202] on select "Select leader [PERSON_NAME] [PERSON_NAME] [PERSON_NAME] [PERSON_NAME] [PERSON_N…" at bounding box center [509, 211] width 331 height 22
click at [344, 200] on select "Select leader [PERSON_NAME] [PERSON_NAME] [PERSON_NAME] [PERSON_NAME] [PERSON_N…" at bounding box center [509, 211] width 331 height 22
click at [378, 243] on label "Event Type" at bounding box center [366, 238] width 45 height 11
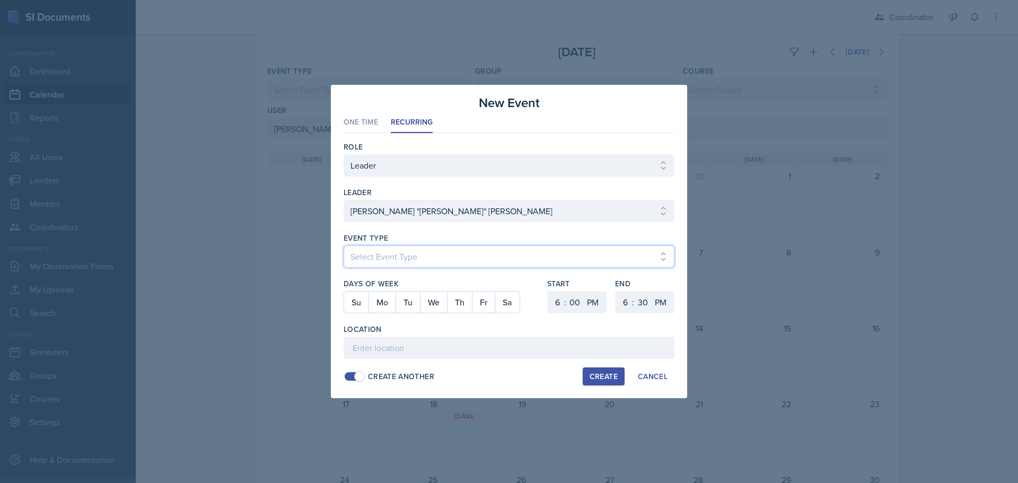
click at [378, 252] on select "Select Event Type Admin Office Hour Cal Workshop Class Class Announcement LA Pe…" at bounding box center [509, 257] width 331 height 22
click at [344, 246] on select "Select Event Type Admin Office Hour Cal Workshop Class Class Announcement LA Pe…" at bounding box center [509, 257] width 331 height 22
click at [383, 300] on button "Mo" at bounding box center [382, 302] width 27 height 21
click at [444, 300] on button "We" at bounding box center [433, 302] width 27 height 21
click at [477, 303] on button "Fr" at bounding box center [483, 302] width 23 height 21
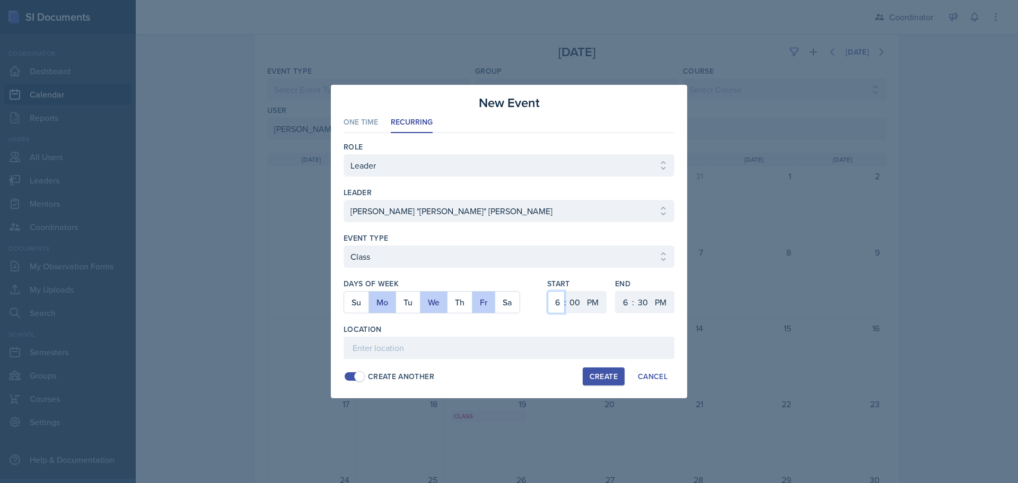
click at [563, 301] on select "1 2 3 4 5 6 7 8 9 10 11 12" at bounding box center [556, 302] width 17 height 22
click at [548, 291] on select "1 2 3 4 5 6 7 8 9 10 11 12" at bounding box center [556, 302] width 17 height 22
click at [628, 302] on select "1 2 3 4 5 6 7 8 9 10 11 12" at bounding box center [624, 302] width 17 height 22
click at [616, 291] on select "1 2 3 4 5 6 7 8 9 10 11 12" at bounding box center [624, 302] width 17 height 22
click at [645, 305] on select "00 05 10 15 20 25 30 35 40 45 50 55" at bounding box center [642, 302] width 17 height 22
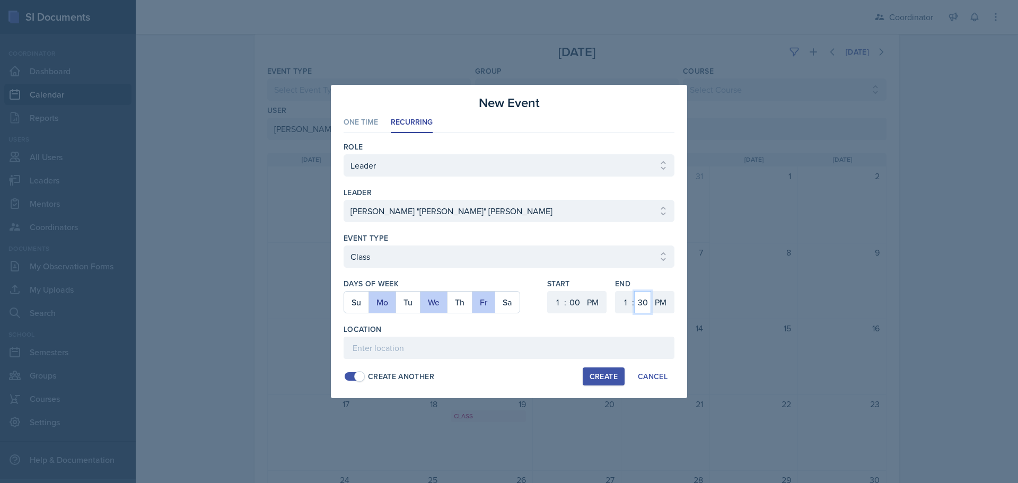
click at [634, 291] on select "00 05 10 15 20 25 30 35 40 45 50 55" at bounding box center [642, 302] width 17 height 22
click at [619, 344] on input at bounding box center [509, 348] width 331 height 22
click at [609, 373] on div "Create" at bounding box center [604, 376] width 28 height 8
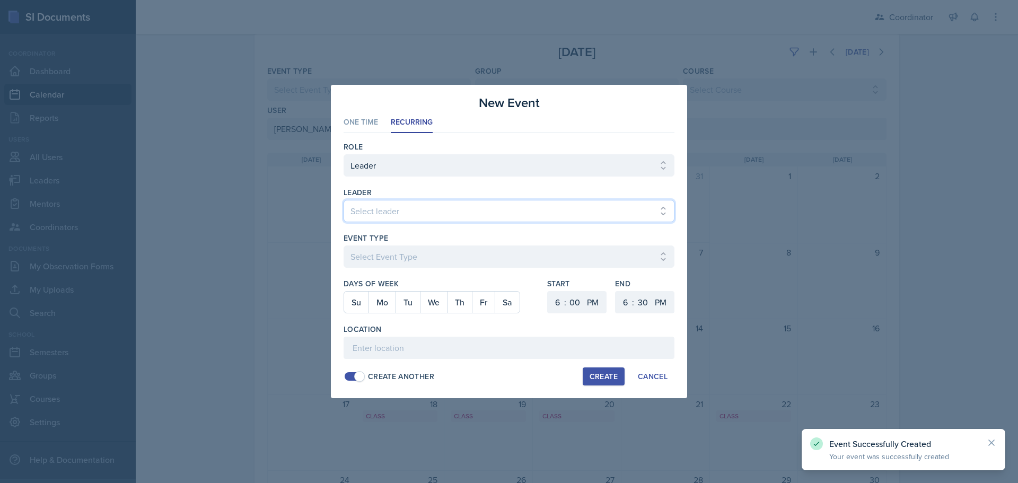
click at [363, 215] on select "Select leader [PERSON_NAME] [PERSON_NAME] [PERSON_NAME] [PERSON_NAME] [PERSON_N…" at bounding box center [509, 211] width 331 height 22
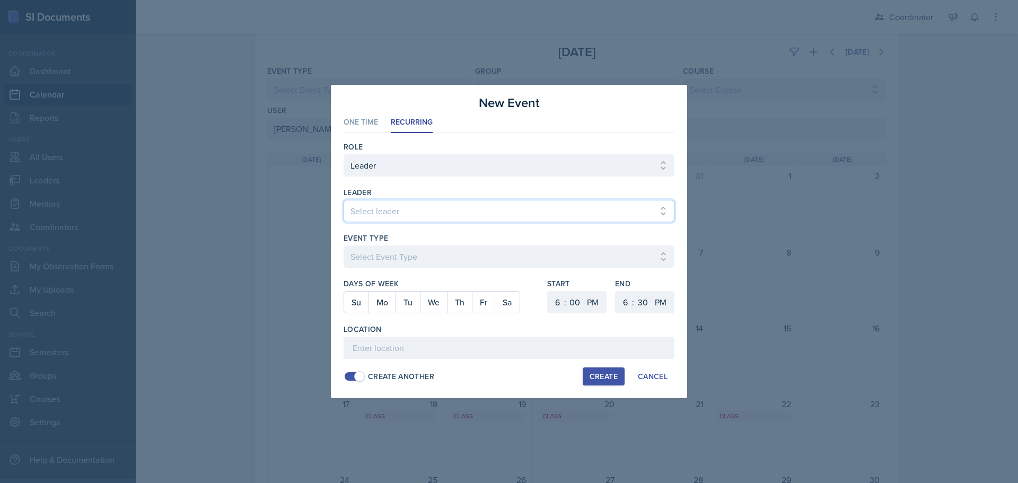
click at [344, 200] on select "Select leader [PERSON_NAME] [PERSON_NAME] [PERSON_NAME] [PERSON_NAME] [PERSON_N…" at bounding box center [509, 211] width 331 height 22
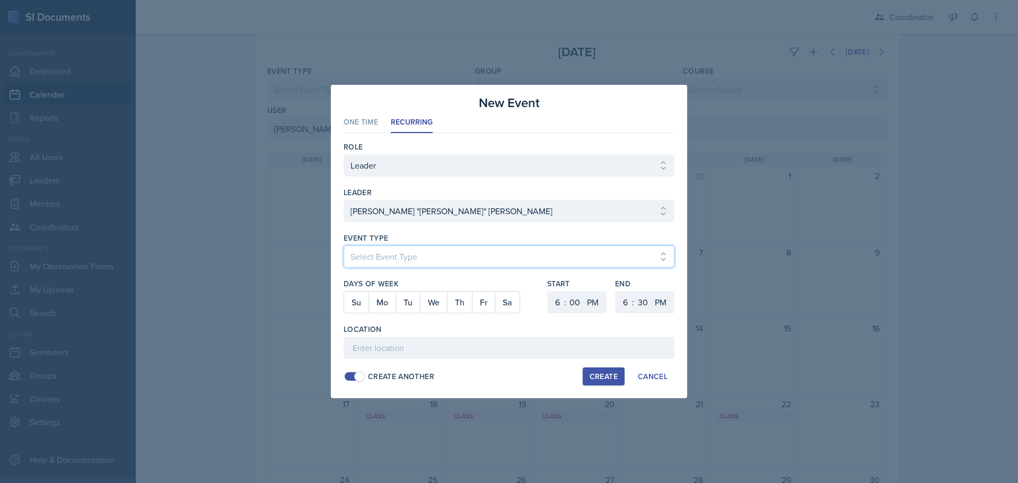
click at [383, 257] on select "Select Event Type Admin Office Hour Cal Workshop Class Class Announcement LA Pe…" at bounding box center [509, 257] width 331 height 22
click at [344, 246] on select "Select Event Type Admin Office Hour Cal Workshop Class Class Announcement LA Pe…" at bounding box center [509, 257] width 331 height 22
click at [418, 305] on button "Tu" at bounding box center [408, 302] width 24 height 21
click at [561, 300] on select "1 2 3 4 5 6 7 8 9 10 11 12" at bounding box center [556, 302] width 17 height 22
click at [548, 291] on select "1 2 3 4 5 6 7 8 9 10 11 12" at bounding box center [556, 302] width 17 height 22
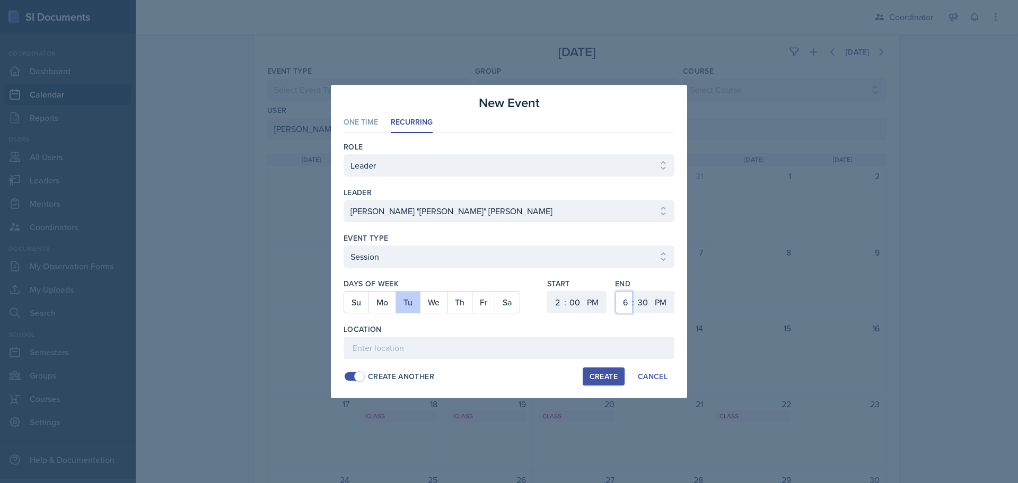
drag, startPoint x: 627, startPoint y: 304, endPoint x: 627, endPoint y: 293, distance: 10.6
click at [627, 304] on select "1 2 3 4 5 6 7 8 9 10 11 12" at bounding box center [624, 302] width 17 height 22
click at [616, 291] on select "1 2 3 4 5 6 7 8 9 10 11 12" at bounding box center [624, 302] width 17 height 22
drag, startPoint x: 644, startPoint y: 305, endPoint x: 647, endPoint y: 299, distance: 6.2
click at [644, 305] on select "00 05 10 15 20 25 30 35 40 45 50 55" at bounding box center [642, 302] width 17 height 22
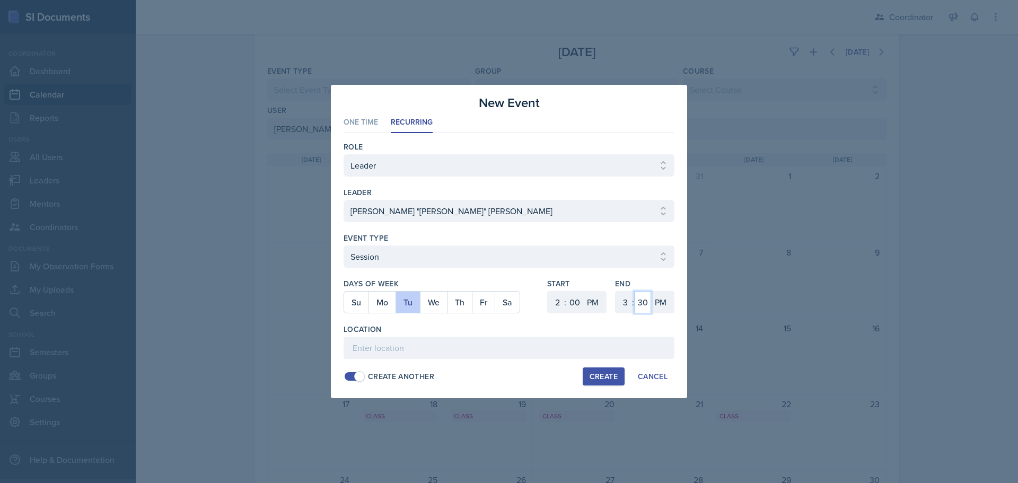
click at [634, 291] on select "00 05 10 15 20 25 30 35 40 45 50 55" at bounding box center [642, 302] width 17 height 22
click at [542, 358] on input at bounding box center [509, 348] width 331 height 22
click at [606, 379] on div "Create" at bounding box center [604, 376] width 28 height 8
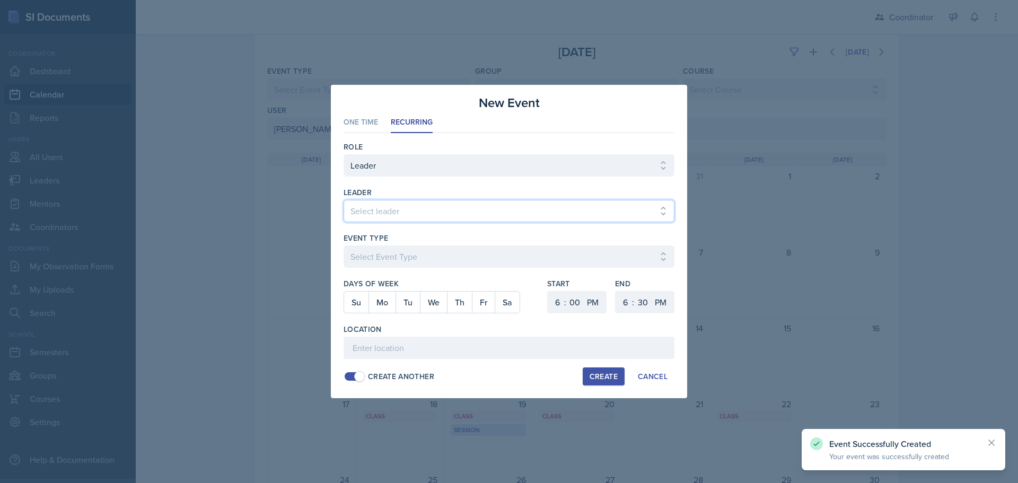
click at [368, 208] on select "Select leader [PERSON_NAME] [PERSON_NAME] [PERSON_NAME] [PERSON_NAME] [PERSON_N…" at bounding box center [509, 211] width 331 height 22
click at [344, 200] on select "Select leader [PERSON_NAME] [PERSON_NAME] [PERSON_NAME] [PERSON_NAME] [PERSON_N…" at bounding box center [509, 211] width 331 height 22
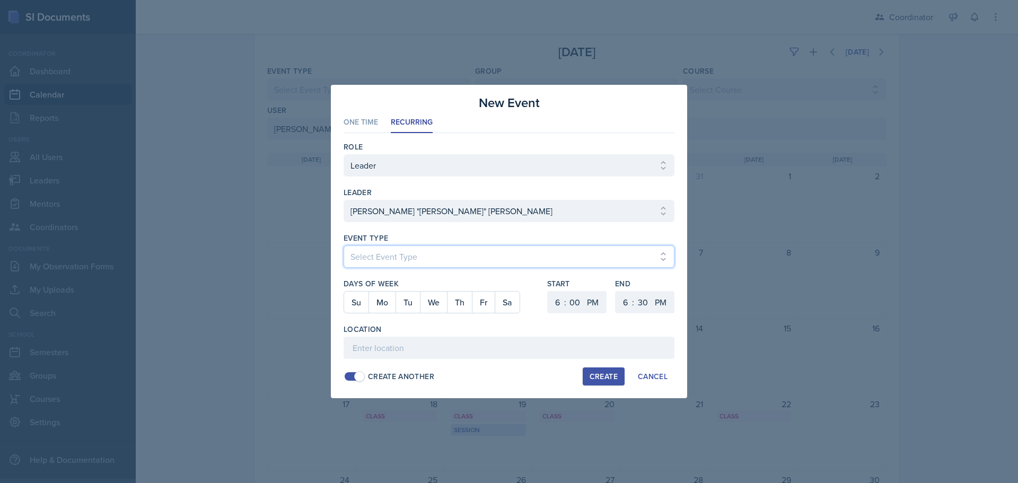
click at [383, 254] on select "Select Event Type Admin Office Hour Cal Workshop Class Class Announcement LA Pe…" at bounding box center [509, 257] width 331 height 22
click at [344, 246] on select "Select Event Type Admin Office Hour Cal Workshop Class Class Announcement LA Pe…" at bounding box center [509, 257] width 331 height 22
click at [428, 303] on button "We" at bounding box center [433, 302] width 27 height 21
click at [553, 300] on select "1 2 3 4 5 6 7 8 9 10 11 12" at bounding box center [556, 302] width 17 height 22
click at [548, 291] on select "1 2 3 4 5 6 7 8 9 10 11 12" at bounding box center [556, 302] width 17 height 22
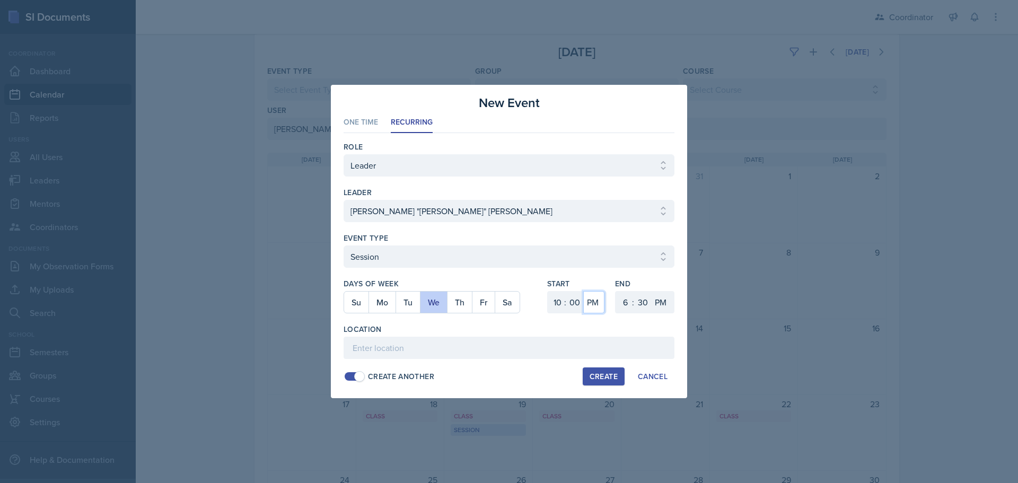
click at [601, 307] on select "AM PM" at bounding box center [593, 302] width 21 height 22
click at [583, 291] on select "AM PM" at bounding box center [593, 302] width 21 height 22
drag, startPoint x: 626, startPoint y: 305, endPoint x: 627, endPoint y: 295, distance: 10.7
click at [626, 305] on select "1 2 3 4 5 6 7 8 9 10 11 12" at bounding box center [624, 302] width 17 height 22
click at [616, 291] on select "1 2 3 4 5 6 7 8 9 10 11 12" at bounding box center [624, 302] width 17 height 22
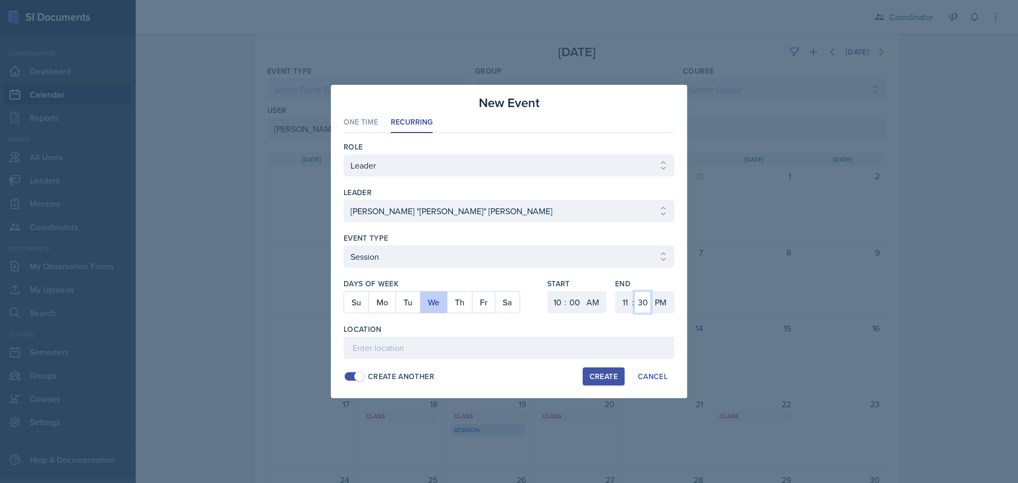
click at [643, 304] on select "00 05 10 15 20 25 30 35 40 45 50 55" at bounding box center [642, 302] width 17 height 22
click at [634, 291] on select "00 05 10 15 20 25 30 35 40 45 50 55" at bounding box center [642, 302] width 17 height 22
click at [663, 310] on select "AM PM" at bounding box center [661, 302] width 21 height 22
click at [651, 291] on select "AM PM" at bounding box center [661, 302] width 21 height 22
drag, startPoint x: 623, startPoint y: 350, endPoint x: 616, endPoint y: 345, distance: 8.8
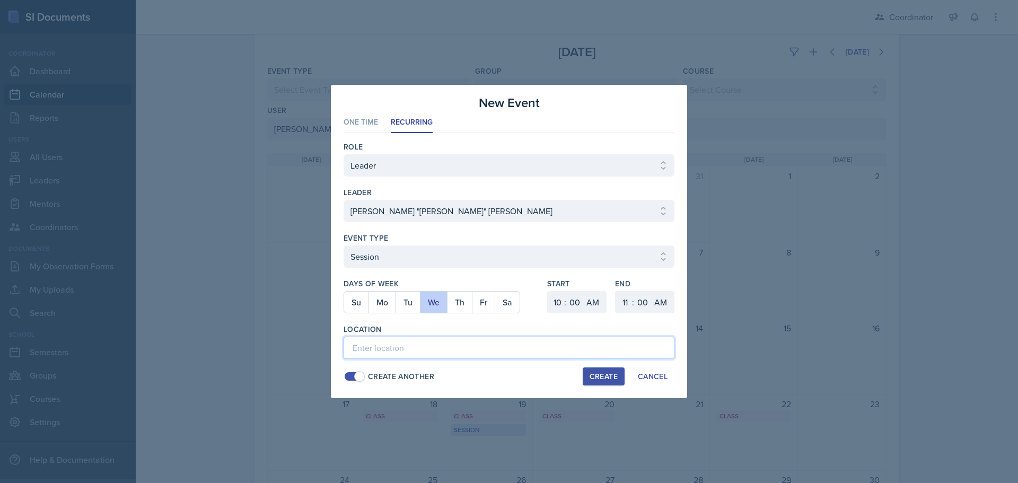
click at [623, 350] on input at bounding box center [509, 348] width 331 height 22
click at [588, 375] on button "Create" at bounding box center [604, 377] width 42 height 18
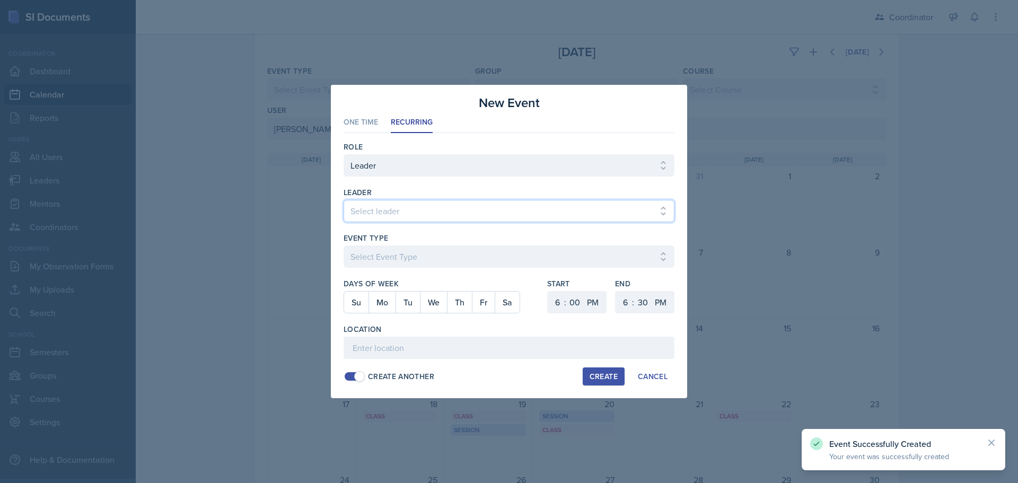
click at [374, 211] on select "Select leader [PERSON_NAME] [PERSON_NAME] [PERSON_NAME] [PERSON_NAME] [PERSON_N…" at bounding box center [509, 211] width 331 height 22
click at [344, 200] on select "Select leader [PERSON_NAME] [PERSON_NAME] [PERSON_NAME] [PERSON_NAME] [PERSON_N…" at bounding box center [509, 211] width 331 height 22
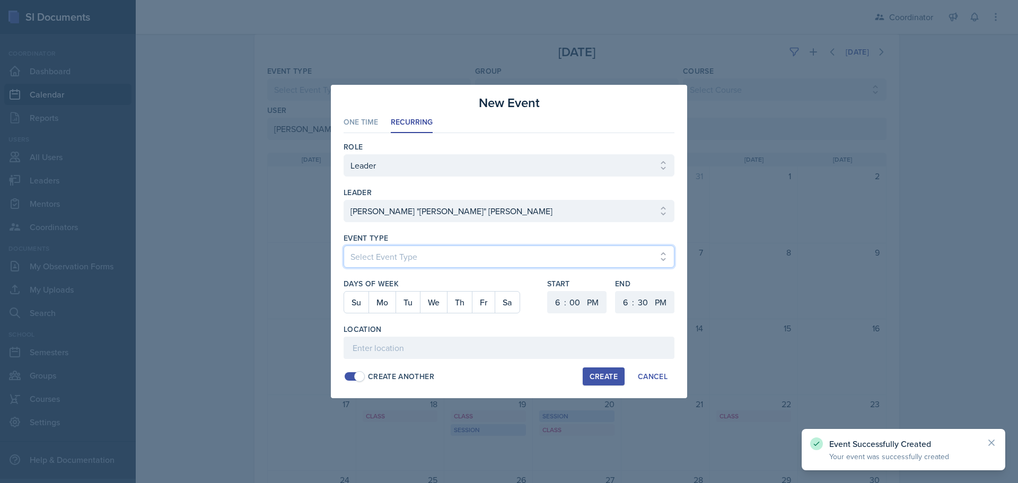
click at [408, 255] on select "Select Event Type Admin Office Hour Cal Workshop Class Class Announcement LA Pe…" at bounding box center [509, 257] width 331 height 22
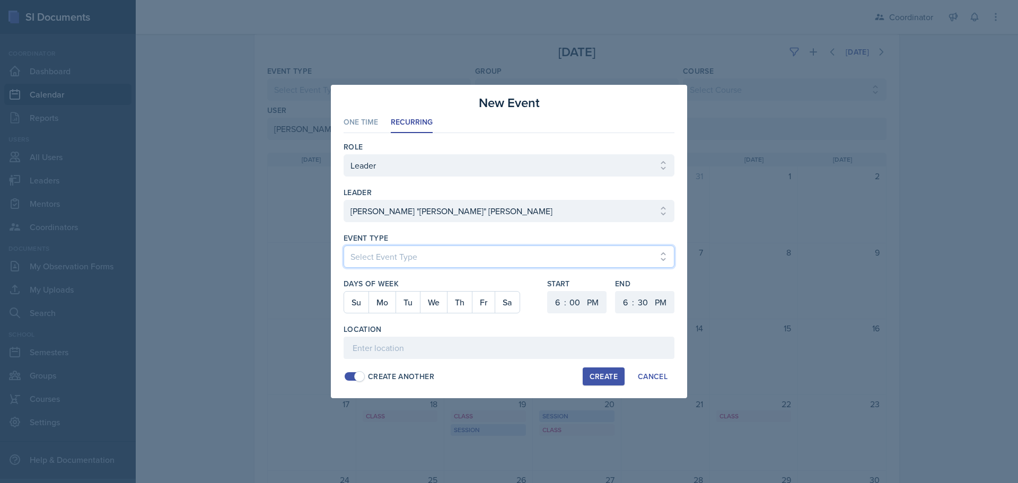
click at [344, 246] on select "Select Event Type Admin Office Hour Cal Workshop Class Class Announcement LA Pe…" at bounding box center [509, 257] width 331 height 22
click at [459, 303] on button "Th" at bounding box center [459, 302] width 25 height 21
click at [554, 306] on select "1 2 3 4 5 6 7 8 9 10 11 12" at bounding box center [556, 302] width 17 height 22
click at [548, 291] on select "1 2 3 4 5 6 7 8 9 10 11 12" at bounding box center [556, 302] width 17 height 22
drag, startPoint x: 578, startPoint y: 299, endPoint x: 578, endPoint y: 293, distance: 5.8
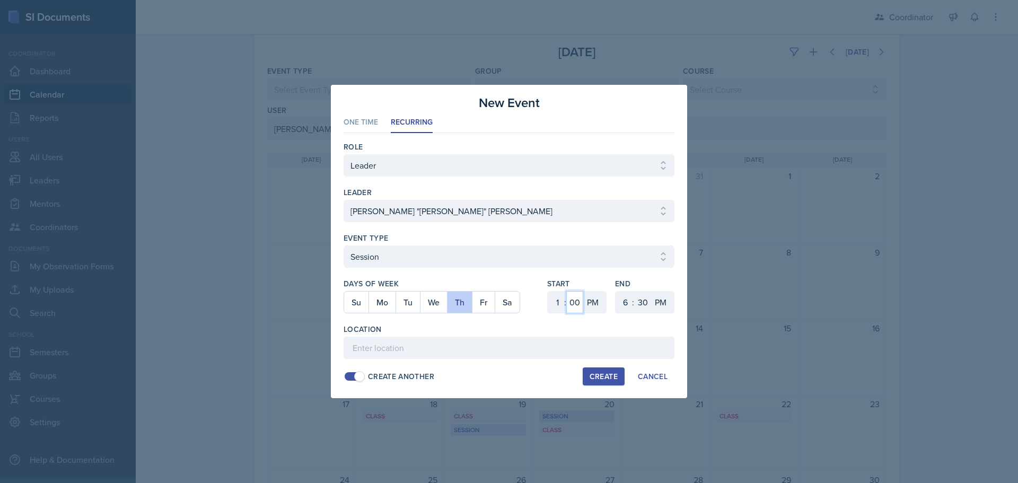
click at [578, 299] on select "00 05 10 15 20 25 30 35 40 45 50 55" at bounding box center [574, 302] width 17 height 22
click at [566, 291] on select "00 05 10 15 20 25 30 35 40 45 50 55" at bounding box center [574, 302] width 17 height 22
drag, startPoint x: 621, startPoint y: 304, endPoint x: 622, endPoint y: 291, distance: 12.8
click at [621, 302] on select "1 2 3 4 5 6 7 8 9 10 11 12" at bounding box center [624, 302] width 17 height 22
click at [616, 291] on select "1 2 3 4 5 6 7 8 9 10 11 12" at bounding box center [624, 302] width 17 height 22
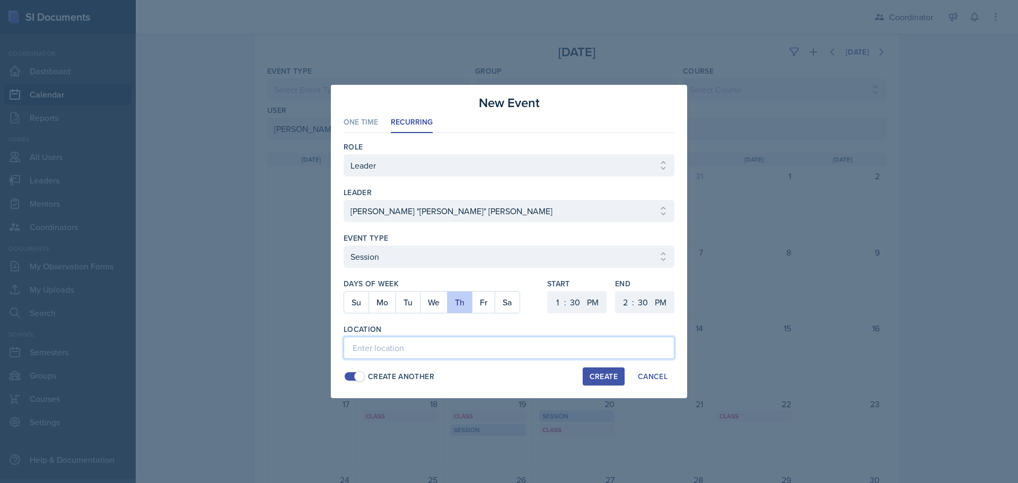
click at [404, 352] on input at bounding box center [509, 348] width 331 height 22
click at [607, 378] on div "Create" at bounding box center [604, 376] width 28 height 8
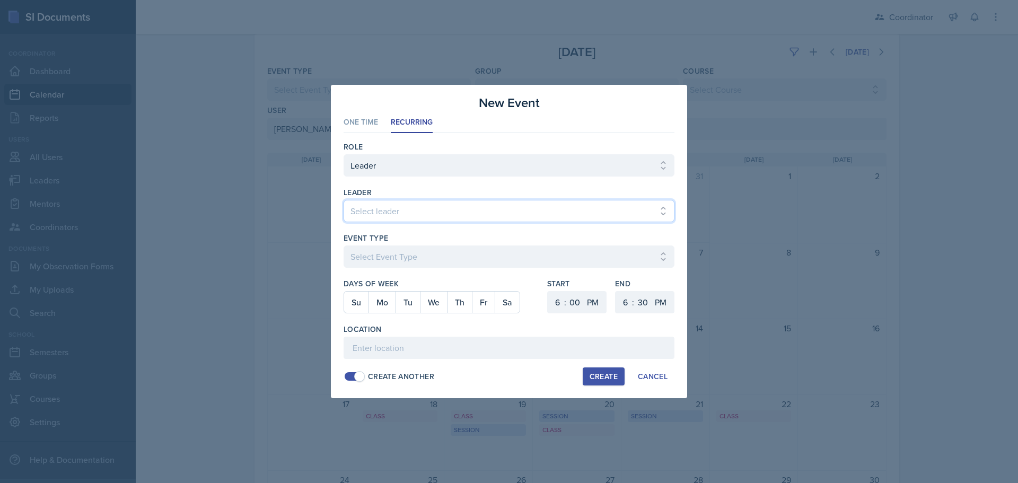
drag, startPoint x: 388, startPoint y: 214, endPoint x: 386, endPoint y: 208, distance: 5.5
click at [388, 214] on select "Select leader [PERSON_NAME] [PERSON_NAME] [PERSON_NAME] [PERSON_NAME] [PERSON_N…" at bounding box center [509, 211] width 331 height 22
click at [344, 200] on select "Select leader [PERSON_NAME] [PERSON_NAME] [PERSON_NAME] [PERSON_NAME] [PERSON_N…" at bounding box center [509, 211] width 331 height 22
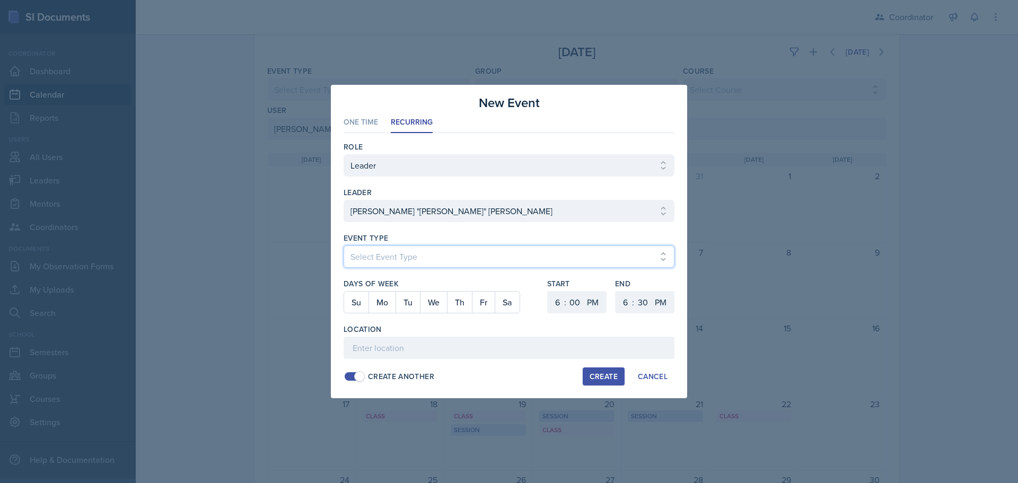
click at [399, 246] on select "Select Event Type Admin Office Hour Cal Workshop Class Class Announcement LA Pe…" at bounding box center [509, 257] width 331 height 22
click at [344, 246] on select "Select Event Type Admin Office Hour Cal Workshop Class Class Announcement LA Pe…" at bounding box center [509, 257] width 331 height 22
click at [485, 294] on button "Fr" at bounding box center [483, 302] width 23 height 21
click at [561, 308] on select "1 2 3 4 5 6 7 8 9 10 11 12" at bounding box center [556, 302] width 17 height 22
click at [548, 291] on select "1 2 3 4 5 6 7 8 9 10 11 12" at bounding box center [556, 302] width 17 height 22
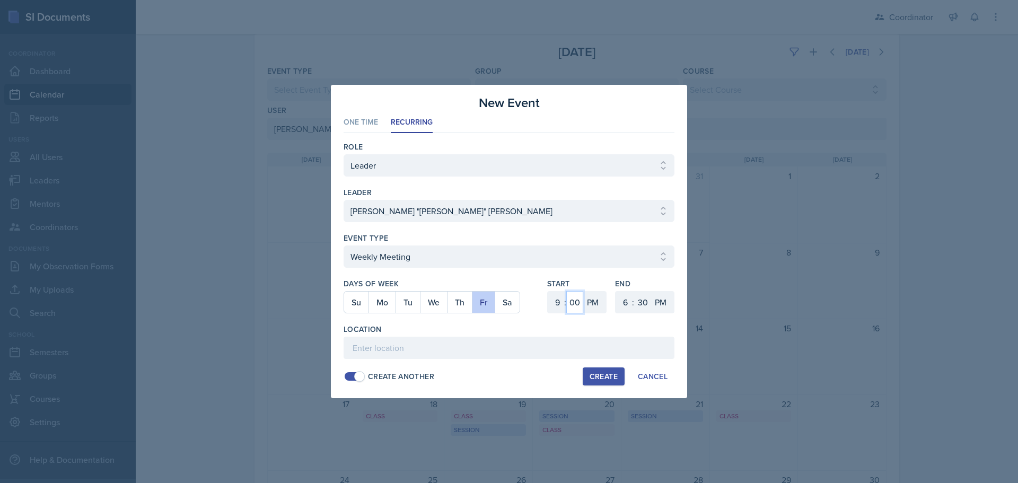
click at [574, 301] on select "00 05 10 15 20 25 30 35 40 45 50 55" at bounding box center [574, 302] width 17 height 22
click at [566, 291] on select "00 05 10 15 20 25 30 35 40 45 50 55" at bounding box center [574, 302] width 17 height 22
click at [590, 305] on select "AM PM" at bounding box center [593, 302] width 21 height 22
click at [583, 291] on select "AM PM" at bounding box center [593, 302] width 21 height 22
click at [631, 303] on select "1 2 3 4 5 6 7 8 9 10 11 12" at bounding box center [624, 302] width 17 height 22
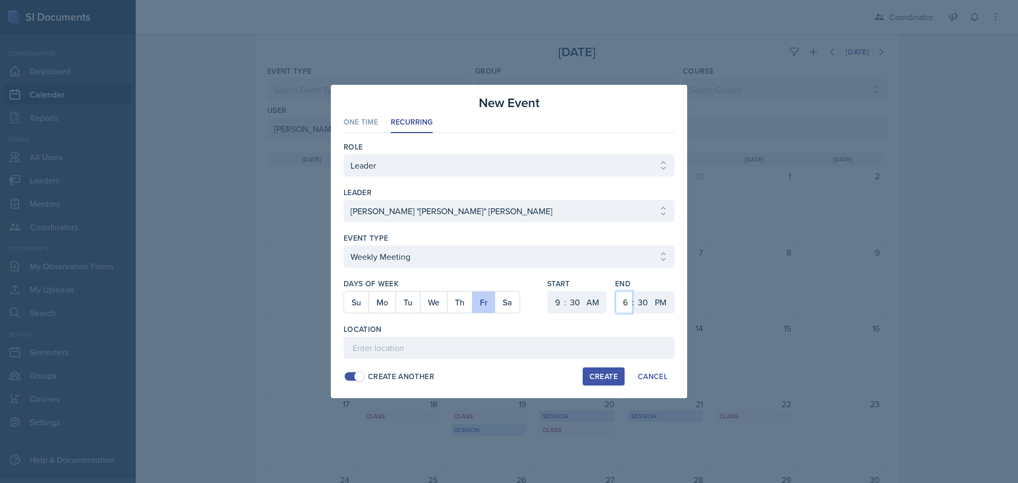
click at [616, 291] on select "1 2 3 4 5 6 7 8 9 10 11 12" at bounding box center [624, 302] width 17 height 22
drag, startPoint x: 661, startPoint y: 299, endPoint x: 665, endPoint y: 312, distance: 13.8
click at [661, 299] on select "AM PM" at bounding box center [661, 302] width 21 height 22
click at [651, 291] on select "AM PM" at bounding box center [661, 302] width 21 height 22
click at [651, 346] on input at bounding box center [509, 348] width 331 height 22
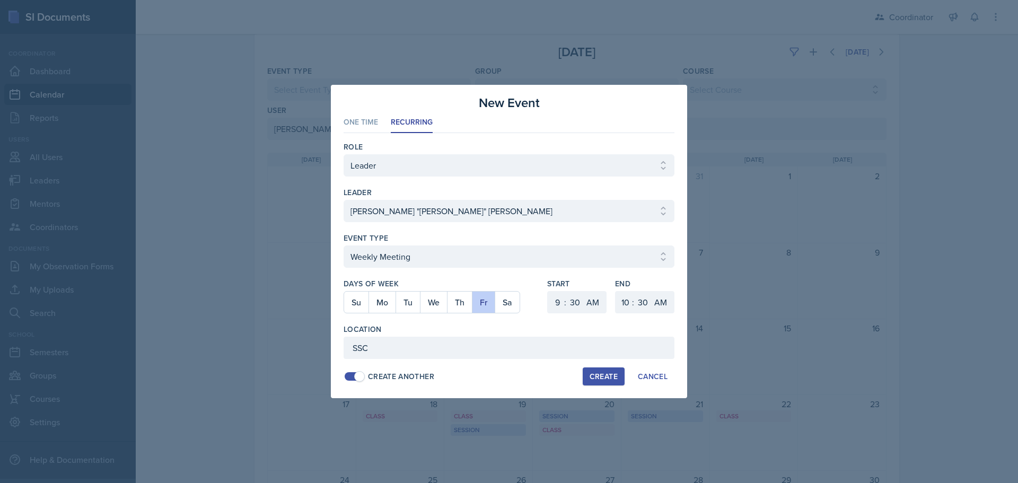
click at [595, 373] on div "Create" at bounding box center [604, 376] width 28 height 8
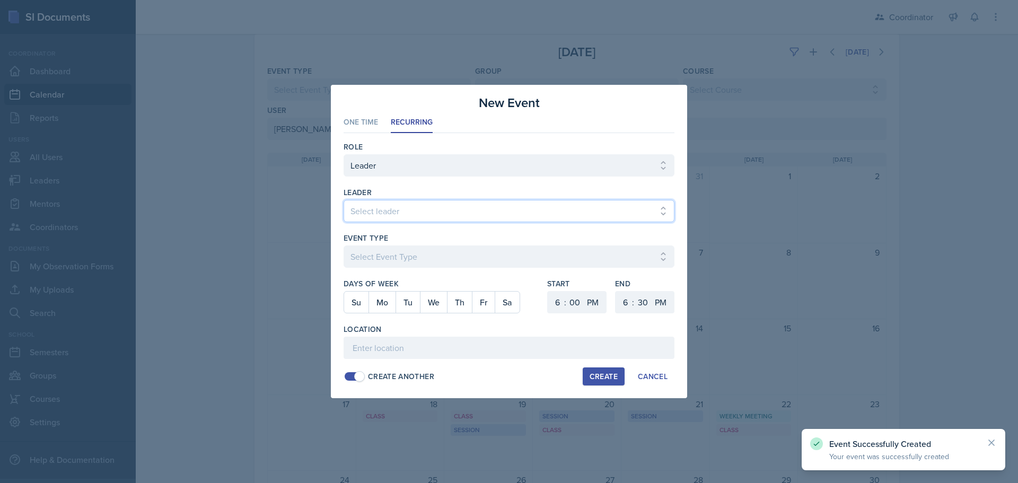
click at [369, 205] on select "Select leader [PERSON_NAME] [PERSON_NAME] [PERSON_NAME] [PERSON_NAME] [PERSON_N…" at bounding box center [509, 211] width 331 height 22
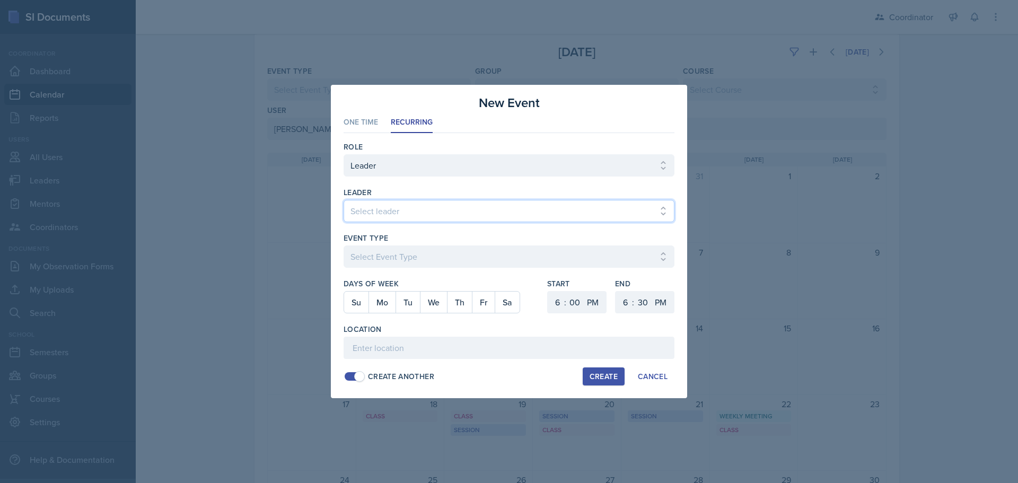
click at [344, 200] on select "Select leader [PERSON_NAME] [PERSON_NAME] [PERSON_NAME] [PERSON_NAME] [PERSON_N…" at bounding box center [509, 211] width 331 height 22
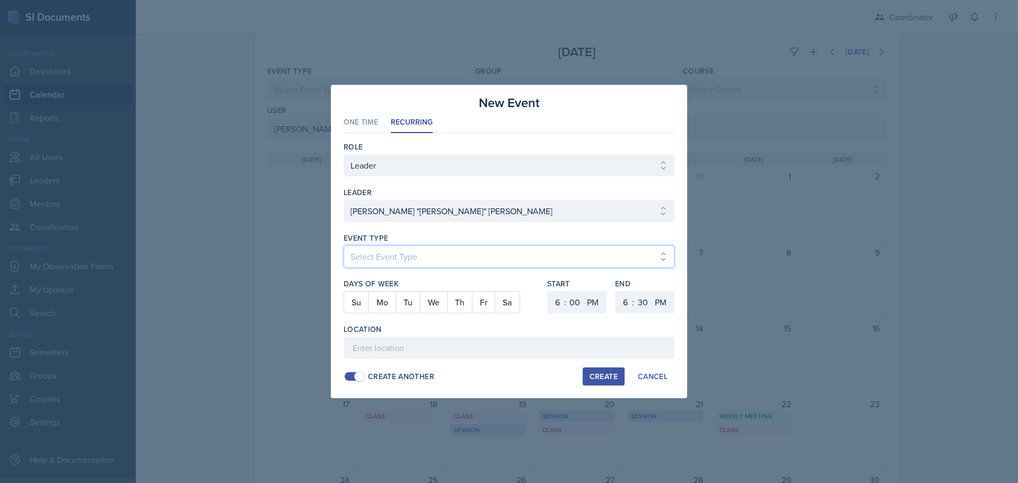
click at [389, 260] on select "Select Event Type Admin Office Hour Cal Workshop Class Class Announcement LA Pe…" at bounding box center [509, 257] width 331 height 22
click at [344, 246] on select "Select Event Type Admin Office Hour Cal Workshop Class Class Announcement LA Pe…" at bounding box center [509, 257] width 331 height 22
click at [380, 295] on button "Mo" at bounding box center [382, 302] width 27 height 21
click at [552, 304] on select "1 2 3 4 5 6 7 8 9 10 11 12" at bounding box center [556, 302] width 17 height 22
click at [548, 291] on select "1 2 3 4 5 6 7 8 9 10 11 12" at bounding box center [556, 302] width 17 height 22
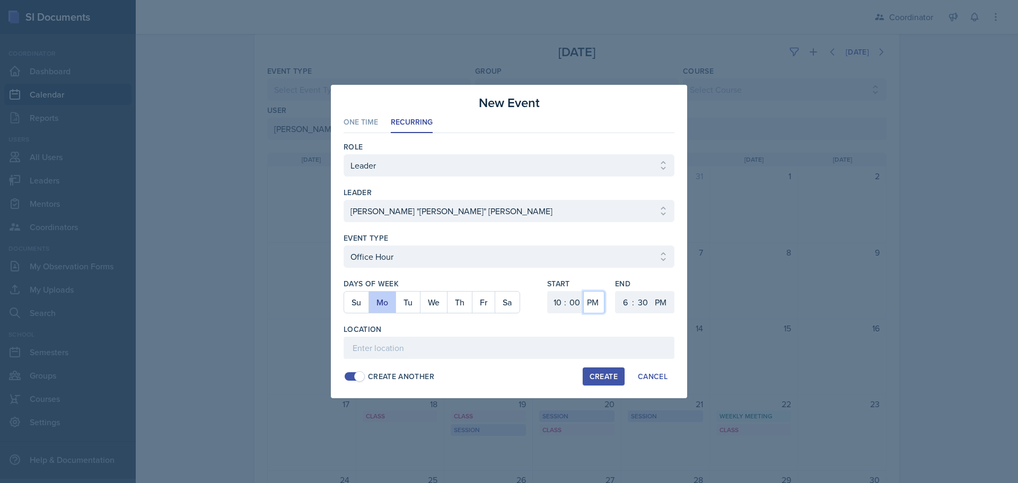
drag, startPoint x: 592, startPoint y: 299, endPoint x: 597, endPoint y: 312, distance: 14.6
click at [592, 299] on select "AM PM" at bounding box center [593, 302] width 21 height 22
click at [583, 291] on select "AM PM" at bounding box center [593, 302] width 21 height 22
drag, startPoint x: 627, startPoint y: 305, endPoint x: 629, endPoint y: 297, distance: 8.2
click at [627, 305] on select "1 2 3 4 5 6 7 8 9 10 11 12" at bounding box center [624, 302] width 17 height 22
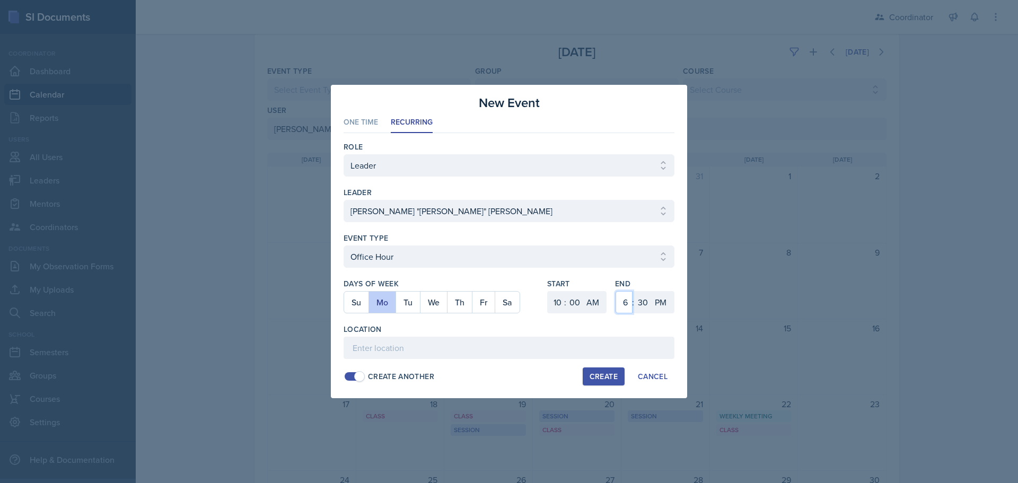
click at [616, 291] on select "1 2 3 4 5 6 7 8 9 10 11 12" at bounding box center [624, 302] width 17 height 22
drag, startPoint x: 644, startPoint y: 304, endPoint x: 644, endPoint y: 296, distance: 8.0
click at [644, 304] on select "00 05 10 15 20 25 30 35 40 45 50 55" at bounding box center [642, 302] width 17 height 22
click at [634, 291] on select "00 05 10 15 20 25 30 35 40 45 50 55" at bounding box center [642, 302] width 17 height 22
click at [661, 299] on select "AM PM" at bounding box center [661, 302] width 21 height 22
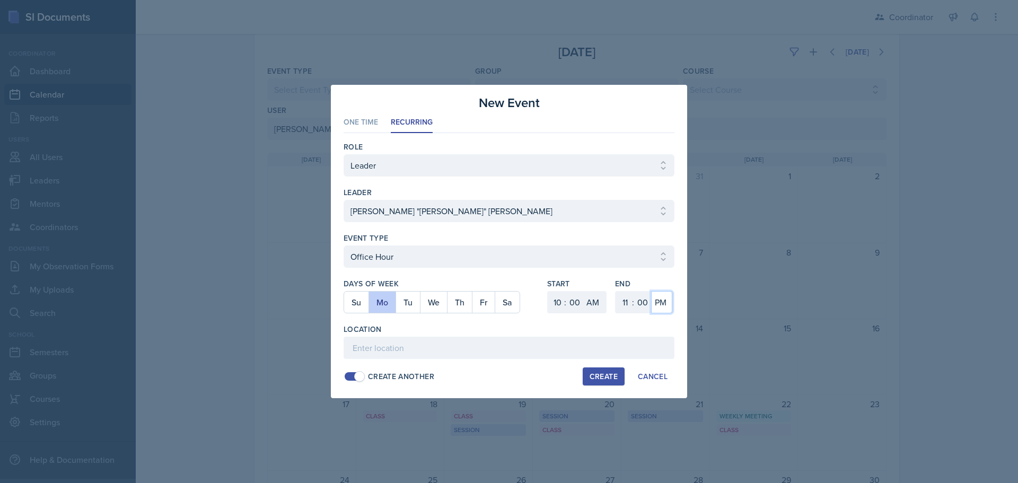
click at [651, 291] on select "AM PM" at bounding box center [661, 302] width 21 height 22
click at [649, 341] on input at bounding box center [509, 348] width 331 height 22
click at [607, 380] on div "Create" at bounding box center [604, 376] width 28 height 8
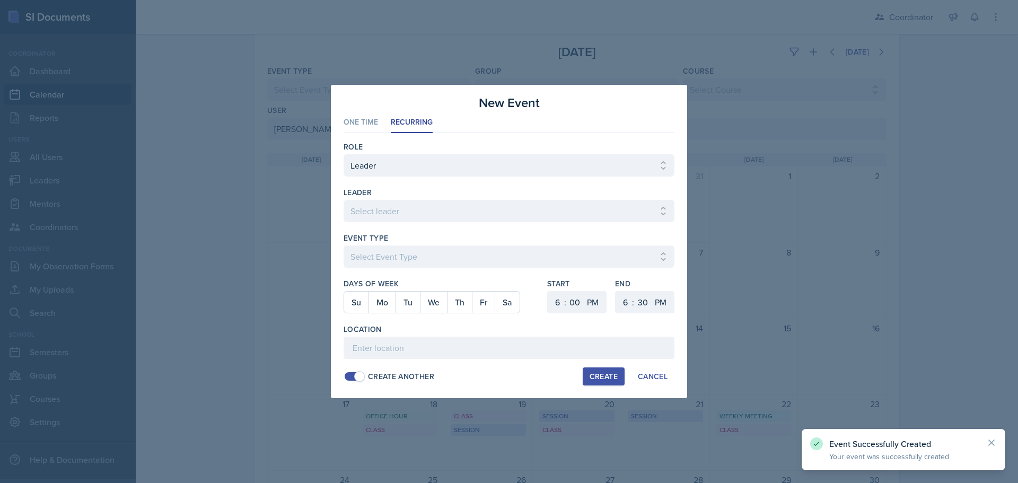
click at [857, 215] on div at bounding box center [509, 241] width 1018 height 483
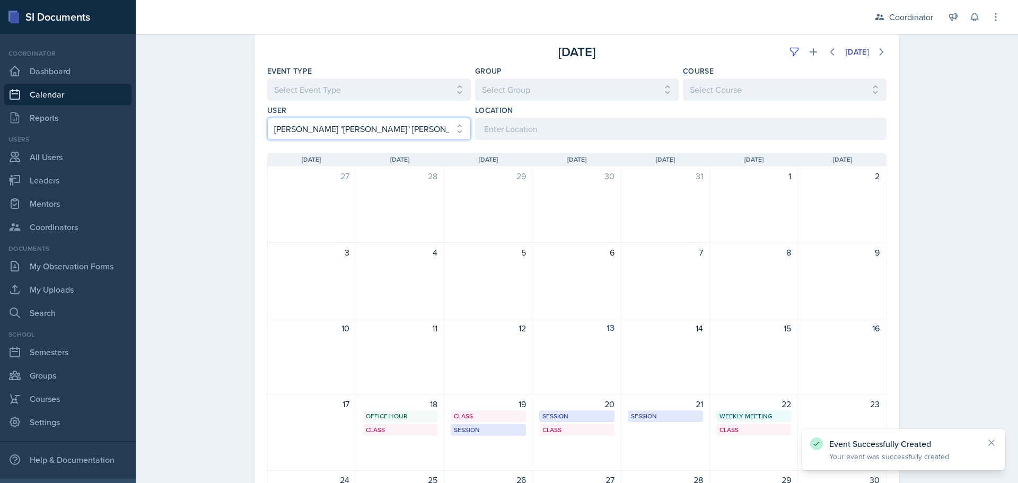
click at [300, 135] on select "Select User All [PERSON_NAME] [PERSON_NAME] [PERSON_NAME] [PERSON_NAME] [PERSON…" at bounding box center [369, 129] width 204 height 22
click at [267, 118] on select "Select User All [PERSON_NAME] [PERSON_NAME] [PERSON_NAME] [PERSON_NAME] [PERSON…" at bounding box center [369, 129] width 204 height 22
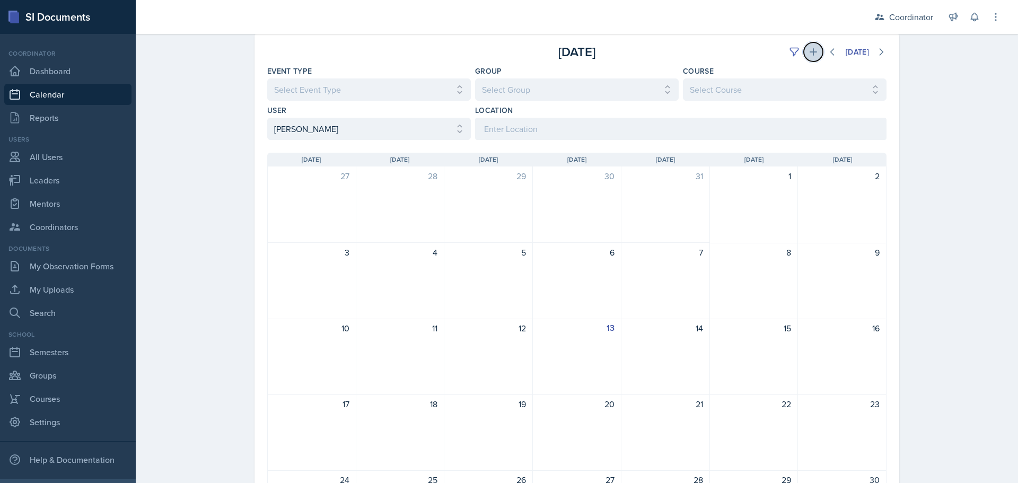
click at [810, 51] on icon at bounding box center [813, 51] width 7 height 7
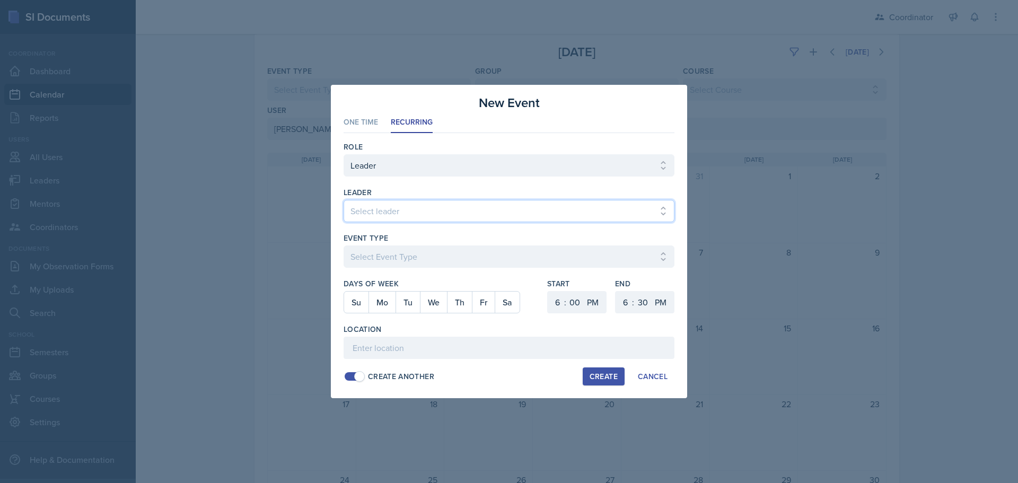
click at [366, 211] on select "Select leader [PERSON_NAME] [PERSON_NAME] [PERSON_NAME] [PERSON_NAME] [PERSON_N…" at bounding box center [509, 211] width 331 height 22
click at [344, 200] on select "Select leader [PERSON_NAME] [PERSON_NAME] [PERSON_NAME] [PERSON_NAME] [PERSON_N…" at bounding box center [509, 211] width 331 height 22
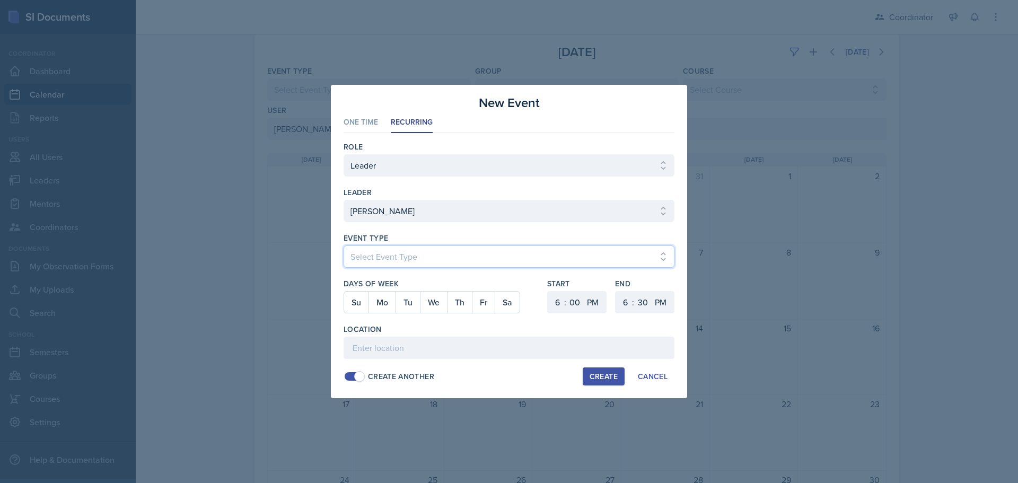
click at [397, 256] on select "Select Event Type Admin Office Hour Cal Workshop Class Class Announcement LA Pe…" at bounding box center [509, 257] width 331 height 22
click at [344, 246] on select "Select Event Type Admin Office Hour Cal Workshop Class Class Announcement LA Pe…" at bounding box center [509, 257] width 331 height 22
click at [393, 295] on button "Mo" at bounding box center [382, 302] width 27 height 21
click at [434, 301] on button "We" at bounding box center [433, 302] width 27 height 21
click at [552, 297] on select "1 2 3 4 5 6 7 8 9 10 11 12" at bounding box center [556, 302] width 17 height 22
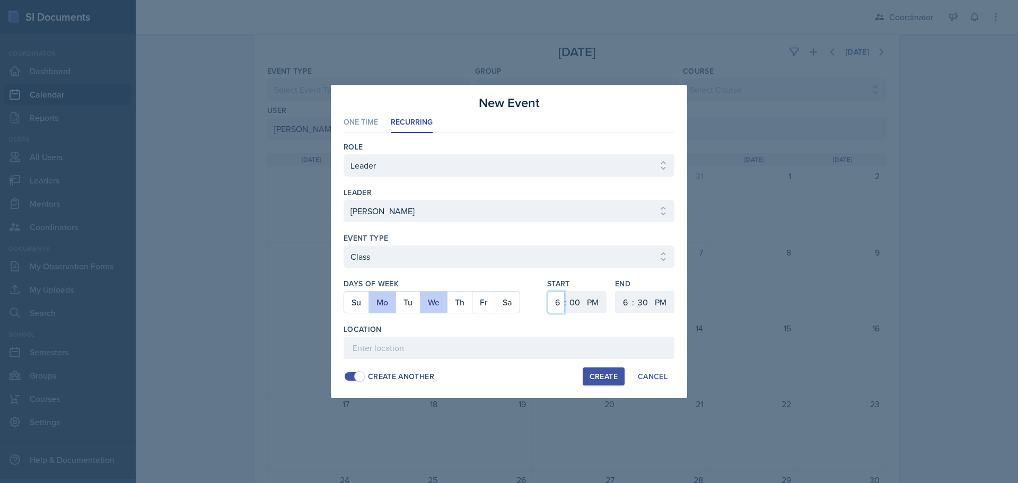
click at [548, 291] on select "1 2 3 4 5 6 7 8 9 10 11 12" at bounding box center [556, 302] width 17 height 22
click at [575, 304] on select "00 05 10 15 20 25 30 35 40 45 50 55" at bounding box center [574, 302] width 17 height 22
click at [566, 291] on select "00 05 10 15 20 25 30 35 40 45 50 55" at bounding box center [574, 302] width 17 height 22
drag, startPoint x: 593, startPoint y: 300, endPoint x: 596, endPoint y: 313, distance: 12.9
click at [593, 301] on select "AM PM" at bounding box center [593, 302] width 21 height 22
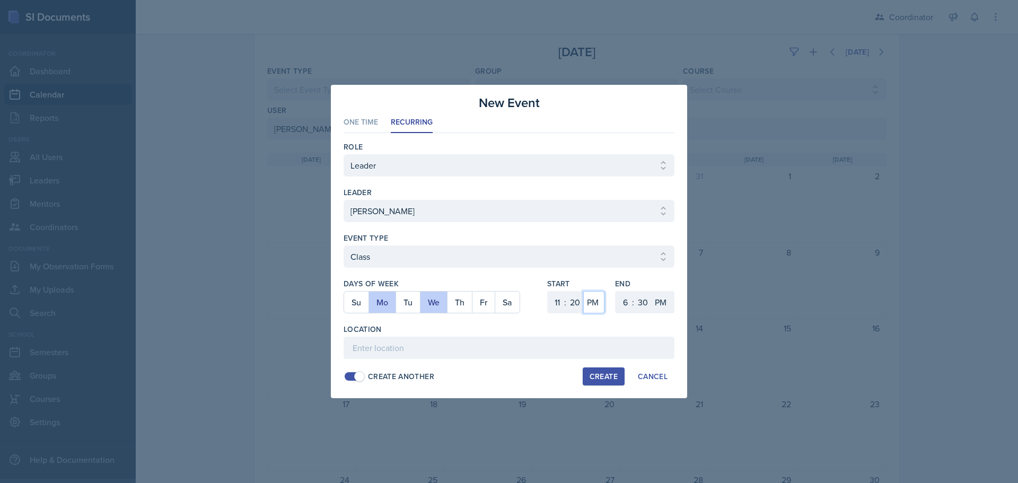
click at [583, 291] on select "AM PM" at bounding box center [593, 302] width 21 height 22
click at [627, 302] on select "1 2 3 4 5 6 7 8 9 10 11 12" at bounding box center [624, 302] width 17 height 22
click at [616, 291] on select "1 2 3 4 5 6 7 8 9 10 11 12" at bounding box center [624, 302] width 17 height 22
drag, startPoint x: 643, startPoint y: 302, endPoint x: 644, endPoint y: 293, distance: 9.0
click at [643, 302] on select "00 05 10 15 20 25 30 35 40 45 50 55" at bounding box center [642, 302] width 17 height 22
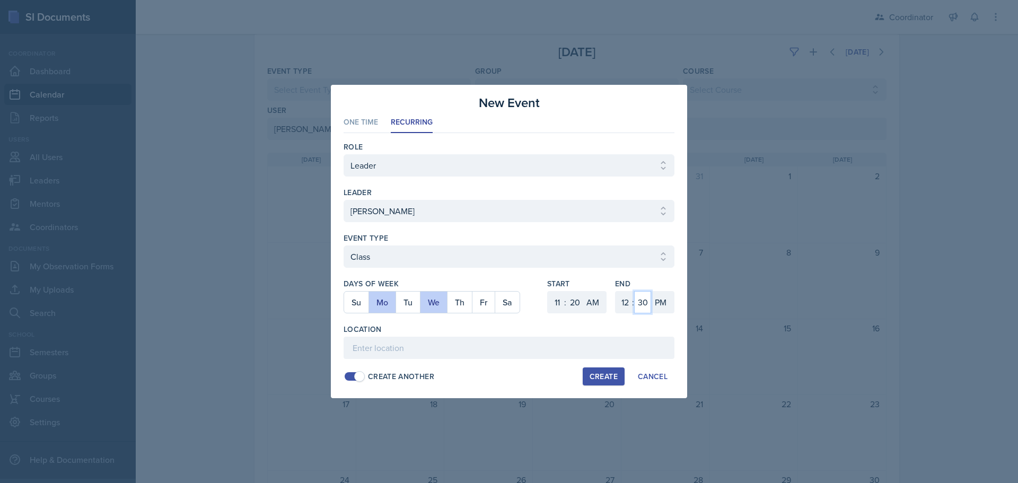
click at [634, 291] on select "00 05 10 15 20 25 30 35 40 45 50 55" at bounding box center [642, 302] width 17 height 22
click at [617, 338] on input at bounding box center [509, 348] width 331 height 22
click at [593, 375] on div "Create" at bounding box center [604, 376] width 28 height 8
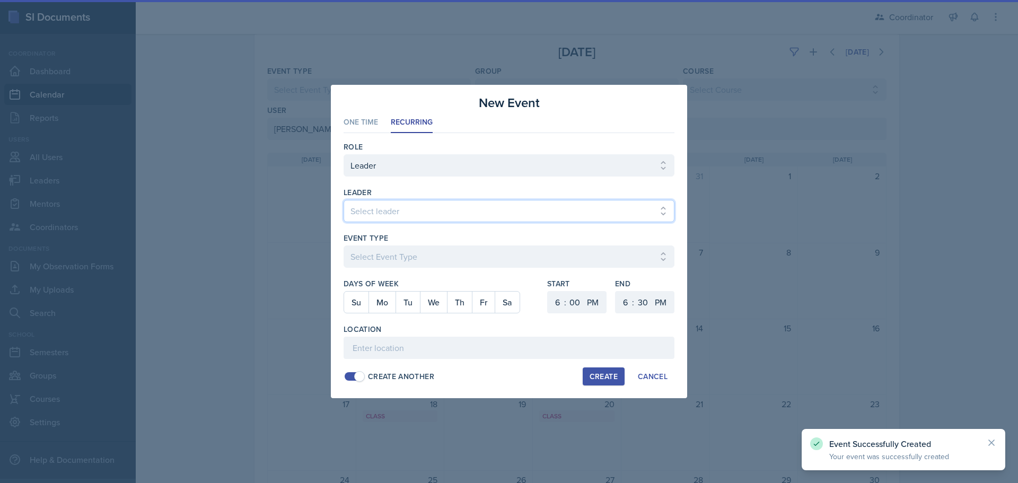
click at [407, 216] on select "Select leader [PERSON_NAME] [PERSON_NAME] [PERSON_NAME] [PERSON_NAME] [PERSON_N…" at bounding box center [509, 211] width 331 height 22
click at [344, 200] on select "Select leader [PERSON_NAME] [PERSON_NAME] [PERSON_NAME] [PERSON_NAME] [PERSON_N…" at bounding box center [509, 211] width 331 height 22
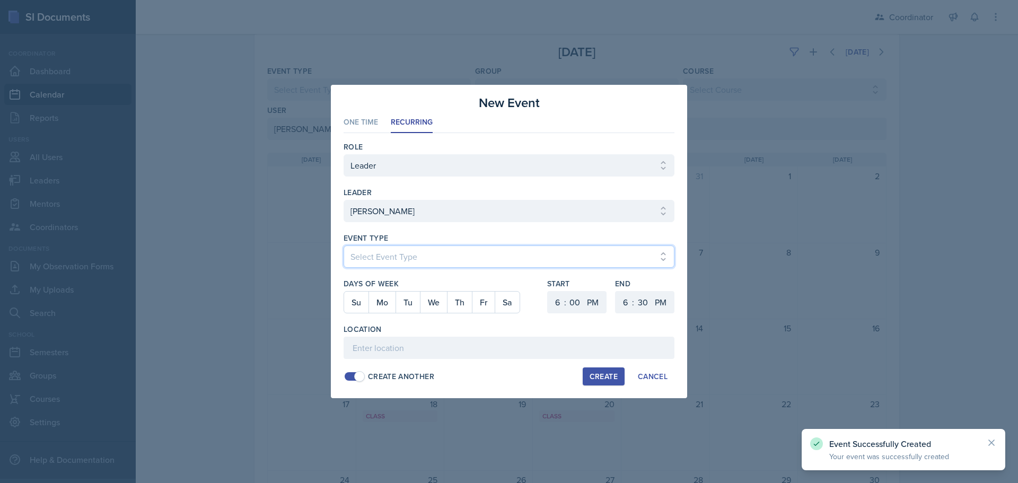
drag, startPoint x: 375, startPoint y: 250, endPoint x: 372, endPoint y: 258, distance: 9.1
click at [375, 250] on select "Select Event Type Admin Office Hour Cal Workshop Class Class Announcement LA Pe…" at bounding box center [509, 257] width 331 height 22
click at [344, 246] on select "Select Event Type Admin Office Hour Cal Workshop Class Class Announcement LA Pe…" at bounding box center [509, 257] width 331 height 22
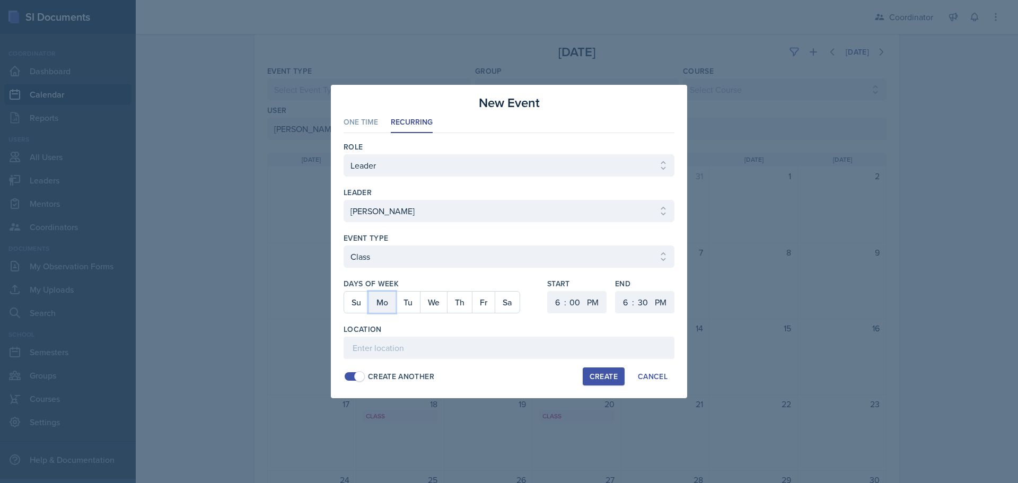
click at [383, 298] on button "Mo" at bounding box center [382, 302] width 27 height 21
click at [439, 298] on button "We" at bounding box center [433, 302] width 27 height 21
click at [558, 300] on select "1 2 3 4 5 6 7 8 9 10 11 12" at bounding box center [556, 302] width 17 height 22
click at [548, 291] on select "1 2 3 4 5 6 7 8 9 10 11 12" at bounding box center [556, 302] width 17 height 22
click at [580, 298] on select "00 05 10 15 20 25 30 35 40 45 50 55" at bounding box center [574, 302] width 17 height 22
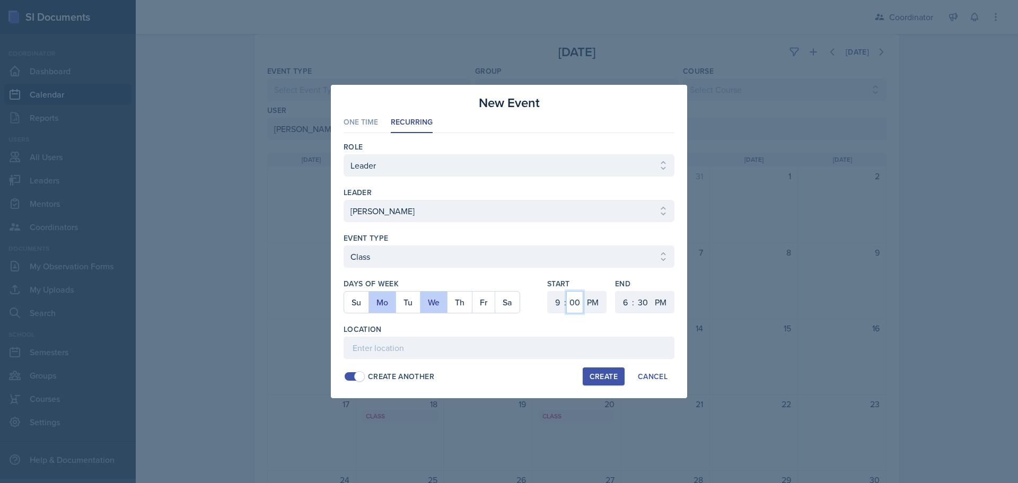
click at [566, 291] on select "00 05 10 15 20 25 30 35 40 45 50 55" at bounding box center [574, 302] width 17 height 22
drag, startPoint x: 591, startPoint y: 292, endPoint x: 596, endPoint y: 310, distance: 18.7
click at [591, 294] on select "AM PM" at bounding box center [593, 302] width 21 height 22
click at [583, 291] on select "AM PM" at bounding box center [593, 302] width 21 height 22
click at [624, 303] on select "1 2 3 4 5 6 7 8 9 10 11 12" at bounding box center [624, 302] width 17 height 22
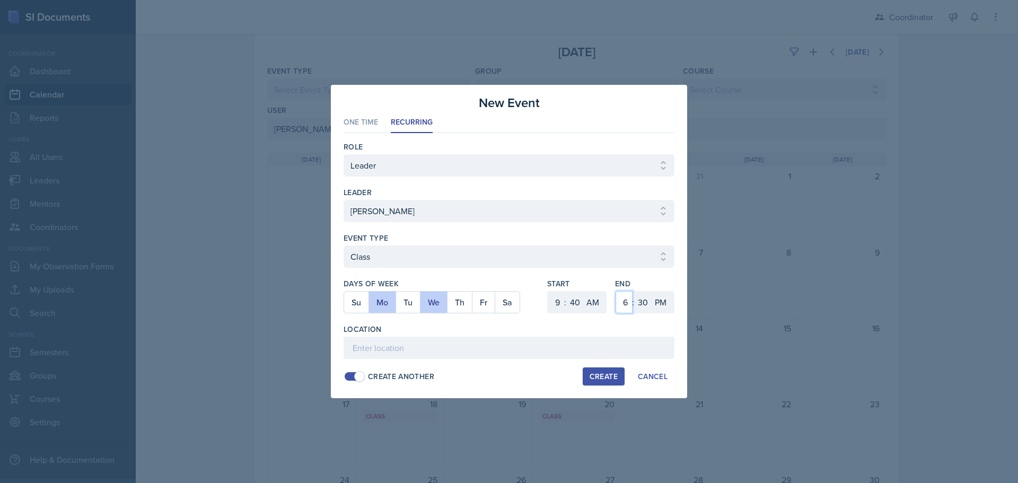
click at [616, 291] on select "1 2 3 4 5 6 7 8 9 10 11 12" at bounding box center [624, 302] width 17 height 22
click at [642, 298] on select "00 05 10 15 20 25 30 35 40 45 50 55" at bounding box center [642, 302] width 17 height 22
click at [634, 291] on select "00 05 10 15 20 25 30 35 40 45 50 55" at bounding box center [642, 302] width 17 height 22
click at [659, 308] on select "AM PM" at bounding box center [661, 302] width 21 height 22
click at [651, 291] on select "AM PM" at bounding box center [661, 302] width 21 height 22
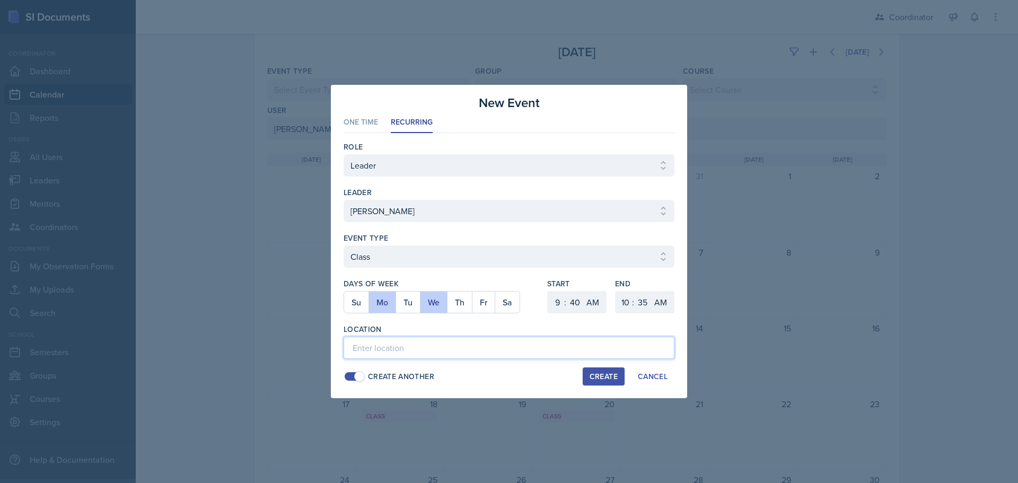
click at [657, 343] on input at bounding box center [509, 348] width 331 height 22
click at [613, 374] on div "Create" at bounding box center [604, 376] width 28 height 8
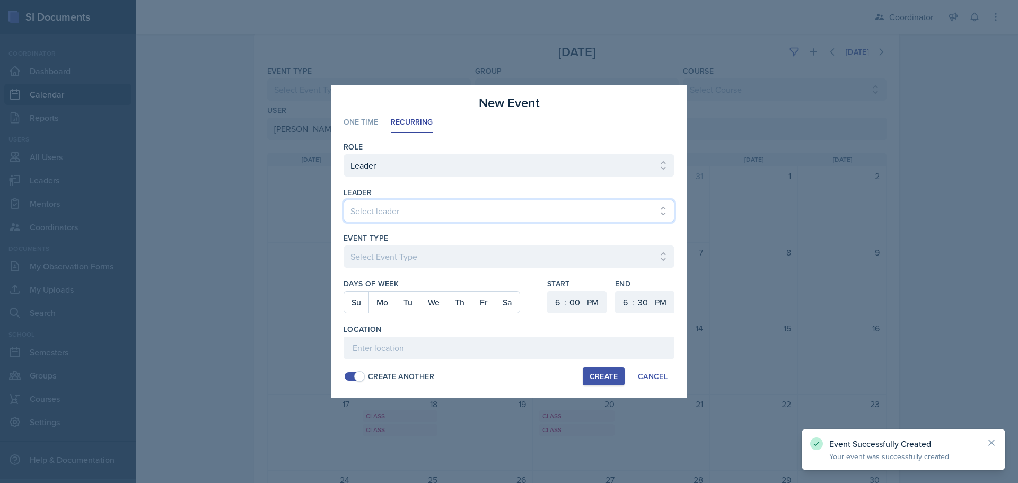
click at [389, 208] on select "Select leader [PERSON_NAME] [PERSON_NAME] [PERSON_NAME] [PERSON_NAME] [PERSON_N…" at bounding box center [509, 211] width 331 height 22
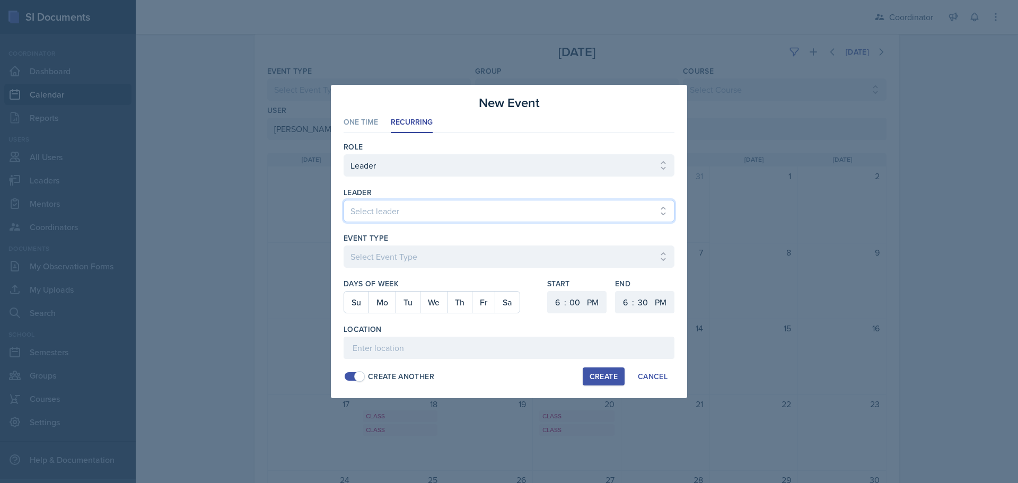
click at [344, 200] on select "Select leader [PERSON_NAME] [PERSON_NAME] [PERSON_NAME] [PERSON_NAME] [PERSON_N…" at bounding box center [509, 211] width 331 height 22
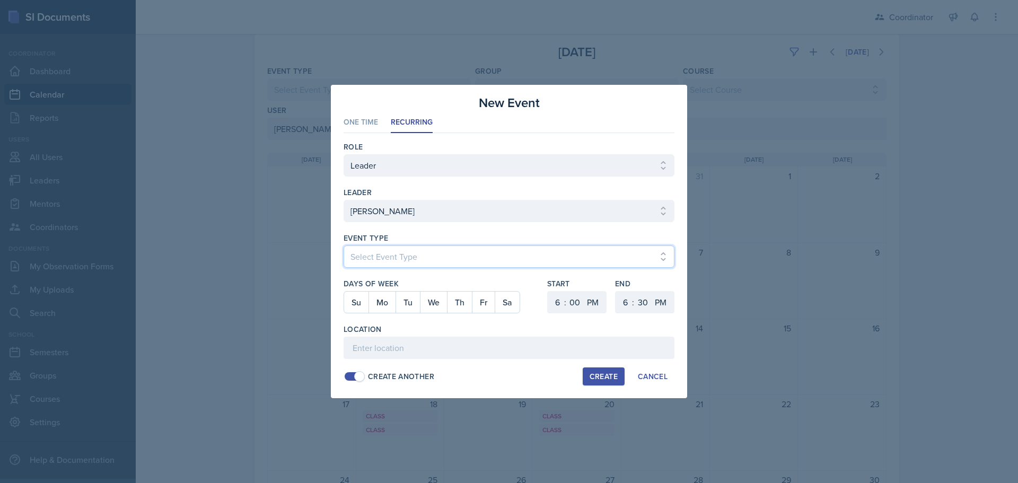
click at [372, 248] on select "Select Event Type Admin Office Hour Cal Workshop Class Class Announcement LA Pe…" at bounding box center [509, 257] width 331 height 22
click at [344, 246] on select "Select Event Type Admin Office Hour Cal Workshop Class Class Announcement LA Pe…" at bounding box center [509, 257] width 331 height 22
click at [387, 311] on button "Mo" at bounding box center [382, 302] width 27 height 21
drag, startPoint x: 554, startPoint y: 305, endPoint x: 557, endPoint y: 293, distance: 13.0
click at [554, 304] on select "1 2 3 4 5 6 7 8 9 10 11 12" at bounding box center [556, 302] width 17 height 22
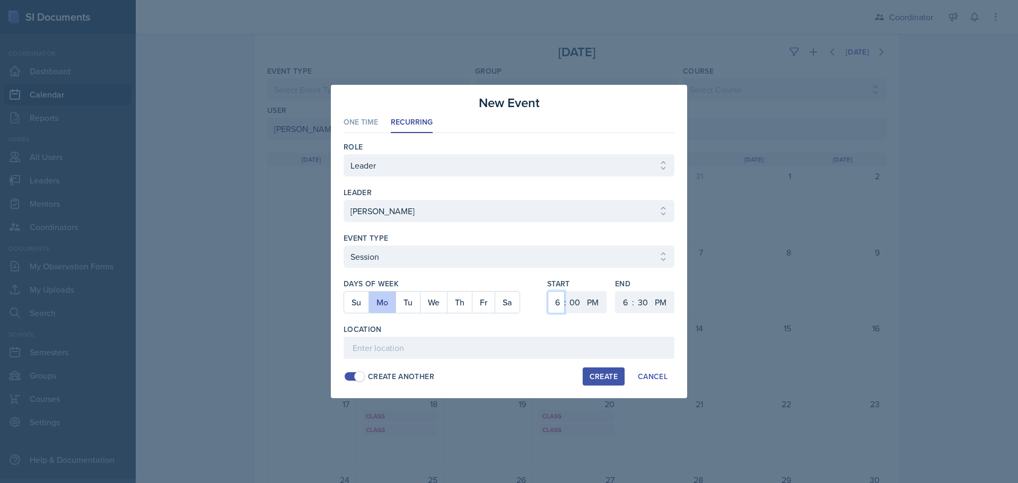
click at [548, 291] on select "1 2 3 4 5 6 7 8 9 10 11 12" at bounding box center [556, 302] width 17 height 22
click at [644, 303] on select "00 05 10 15 20 25 30 35 40 45 50 55" at bounding box center [642, 302] width 17 height 22
click at [634, 291] on select "00 05 10 15 20 25 30 35 40 45 50 55" at bounding box center [642, 302] width 17 height 22
click at [492, 342] on input at bounding box center [509, 348] width 331 height 22
click at [616, 376] on div "Create" at bounding box center [604, 376] width 28 height 8
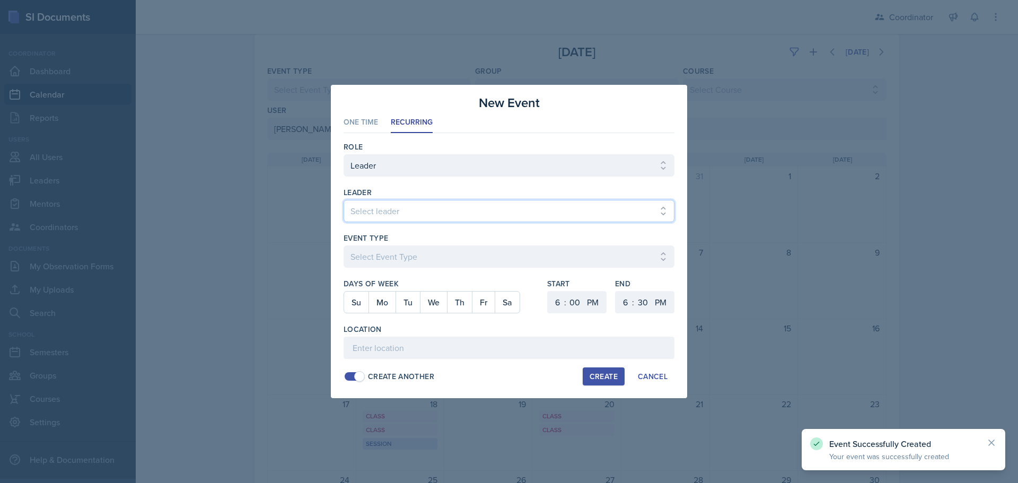
drag, startPoint x: 405, startPoint y: 217, endPoint x: 406, endPoint y: 212, distance: 5.9
click at [405, 217] on select "Select leader [PERSON_NAME] [PERSON_NAME] [PERSON_NAME] [PERSON_NAME] [PERSON_N…" at bounding box center [509, 211] width 331 height 22
click at [344, 200] on select "Select leader [PERSON_NAME] [PERSON_NAME] [PERSON_NAME] [PERSON_NAME] [PERSON_N…" at bounding box center [509, 211] width 331 height 22
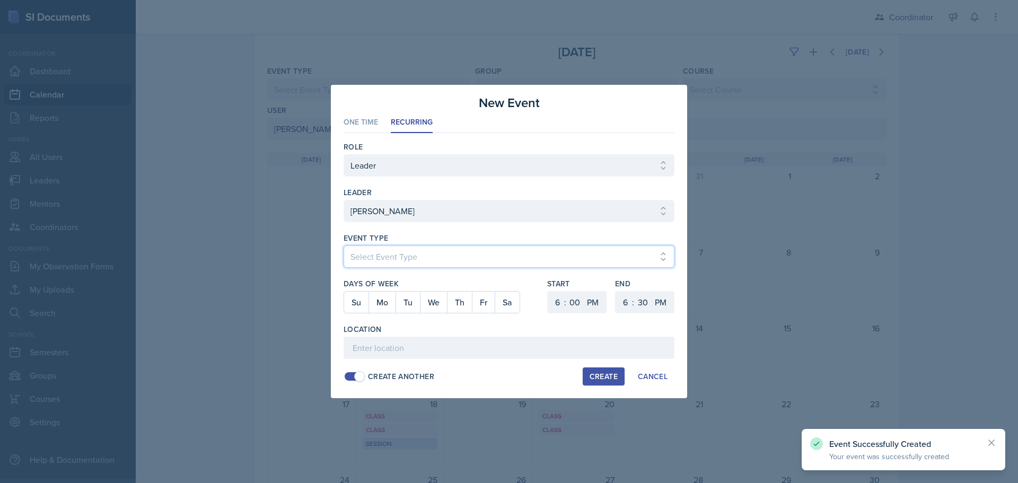
click at [385, 263] on select "Select Event Type Admin Office Hour Cal Workshop Class Class Announcement LA Pe…" at bounding box center [509, 257] width 331 height 22
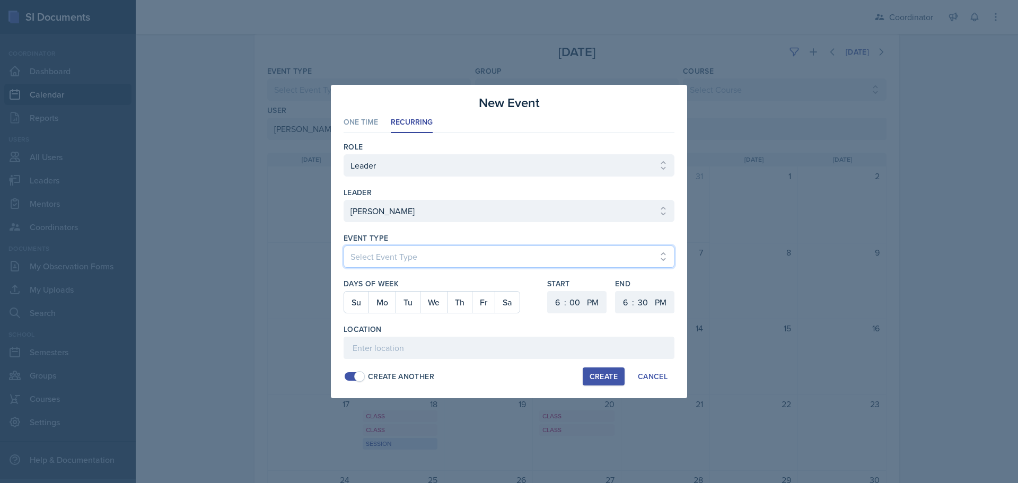
click at [344, 246] on select "Select Event Type Admin Office Hour Cal Workshop Class Class Announcement LA Pe…" at bounding box center [509, 257] width 331 height 22
click at [480, 304] on button "Fr" at bounding box center [483, 302] width 23 height 21
drag, startPoint x: 553, startPoint y: 304, endPoint x: 558, endPoint y: 296, distance: 9.3
click at [553, 304] on select "1 2 3 4 5 6 7 8 9 10 11 12" at bounding box center [556, 302] width 17 height 22
click at [548, 291] on select "1 2 3 4 5 6 7 8 9 10 11 12" at bounding box center [556, 302] width 17 height 22
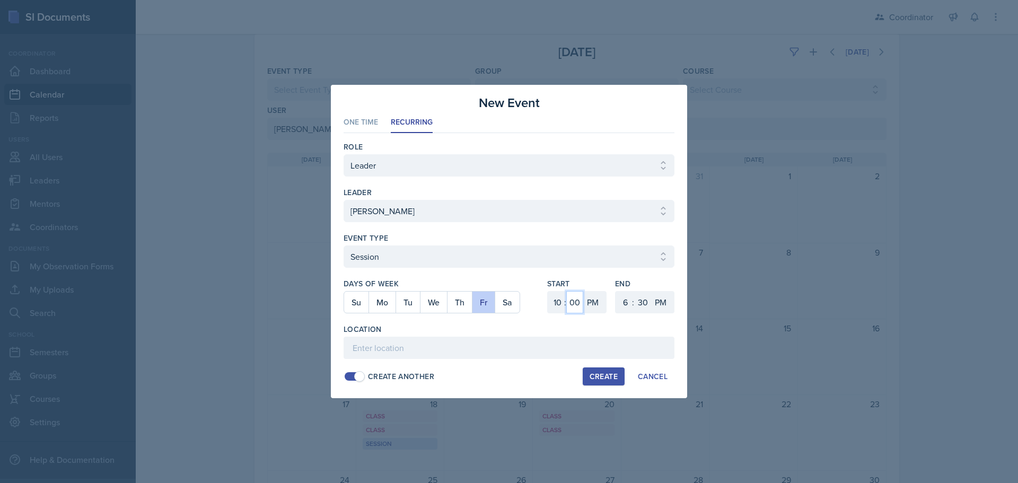
click at [574, 300] on select "00 05 10 15 20 25 30 35 40 45 50 55" at bounding box center [574, 302] width 17 height 22
click at [566, 291] on select "00 05 10 15 20 25 30 35 40 45 50 55" at bounding box center [574, 302] width 17 height 22
click at [597, 307] on select "AM PM" at bounding box center [593, 302] width 21 height 22
click at [583, 291] on select "AM PM" at bounding box center [593, 302] width 21 height 22
click at [623, 301] on select "1 2 3 4 5 6 7 8 9 10 11 12" at bounding box center [624, 302] width 17 height 22
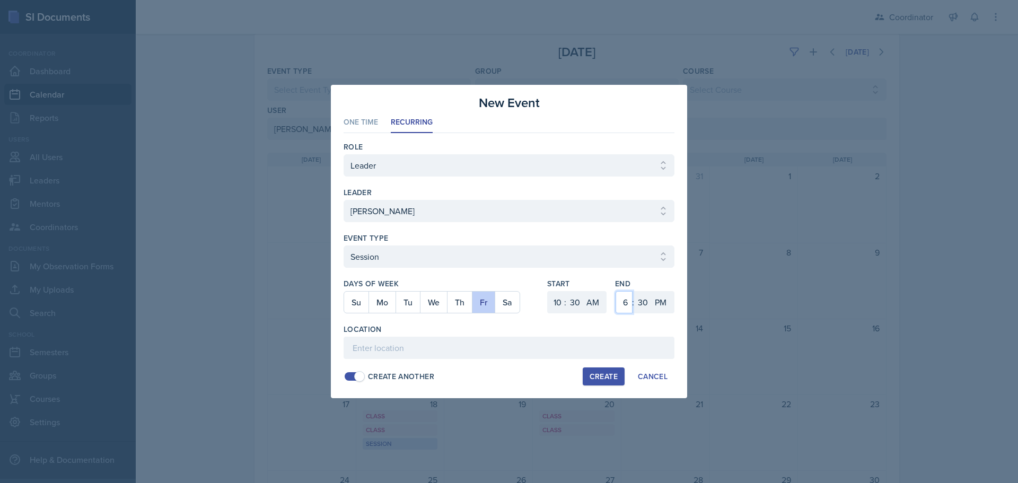
click at [616, 291] on select "1 2 3 4 5 6 7 8 9 10 11 12" at bounding box center [624, 302] width 17 height 22
click at [668, 307] on select "AM PM" at bounding box center [661, 302] width 21 height 22
click at [651, 291] on select "AM PM" at bounding box center [661, 302] width 21 height 22
click at [573, 348] on input at bounding box center [509, 348] width 331 height 22
click at [592, 367] on div "Role Select Role Leader Mentor Coordinator leader Select leader [PERSON_NAME] […" at bounding box center [509, 261] width 331 height 257
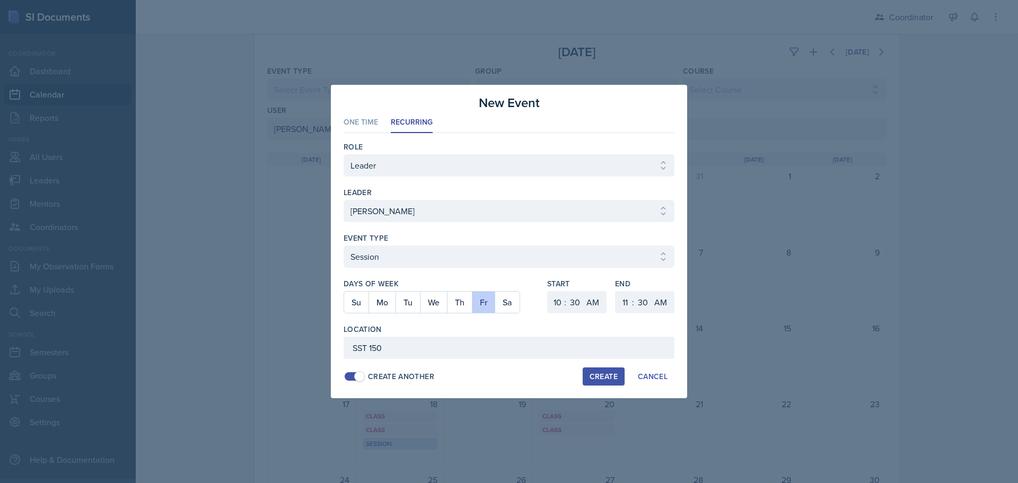
click at [593, 369] on button "Create" at bounding box center [604, 377] width 42 height 18
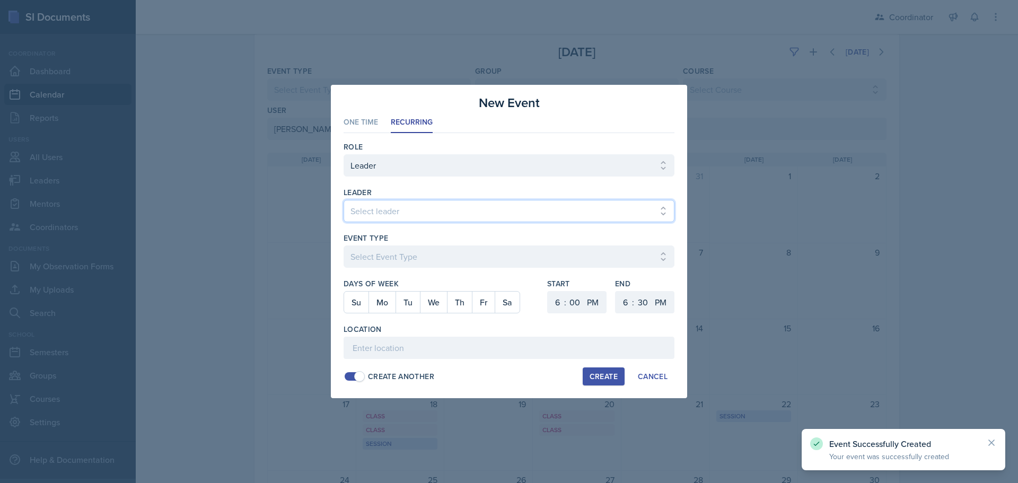
click at [380, 204] on select "Select leader [PERSON_NAME] [PERSON_NAME] [PERSON_NAME] [PERSON_NAME] [PERSON_N…" at bounding box center [509, 211] width 331 height 22
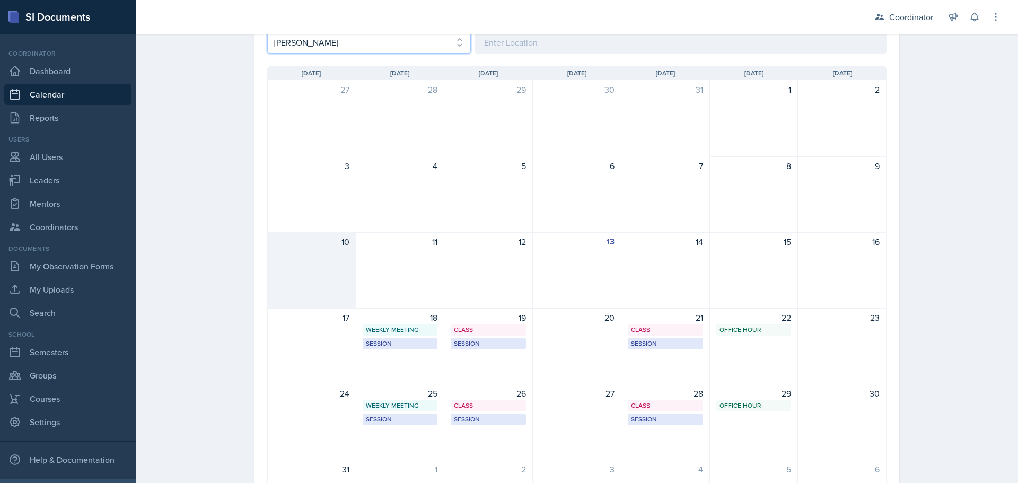
scroll to position [212, 0]
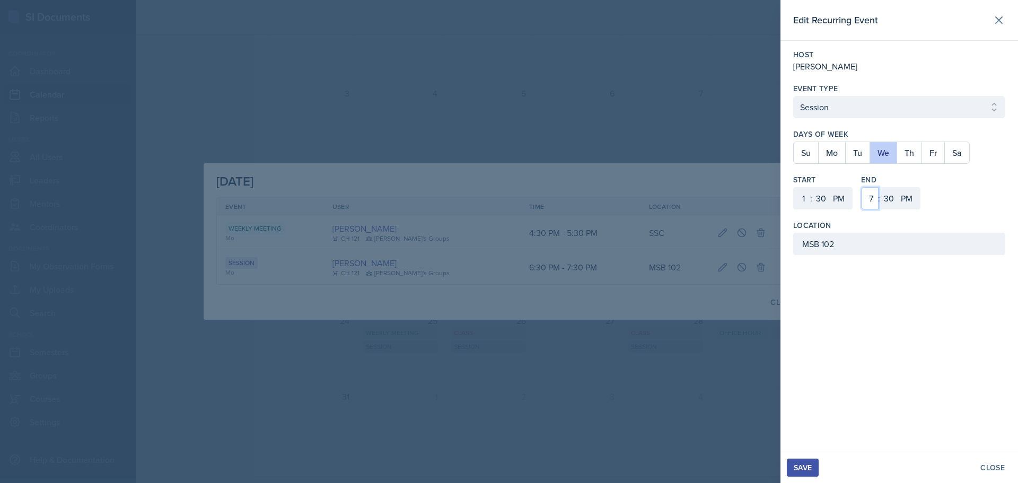
drag, startPoint x: 875, startPoint y: 197, endPoint x: 875, endPoint y: 189, distance: 7.4
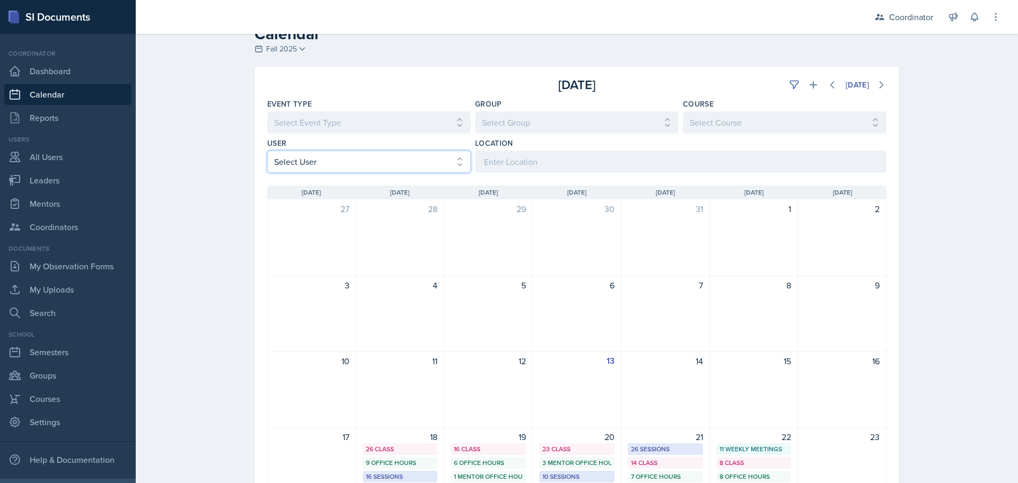
scroll to position [0, 0]
